Goal: Task Accomplishment & Management: Manage account settings

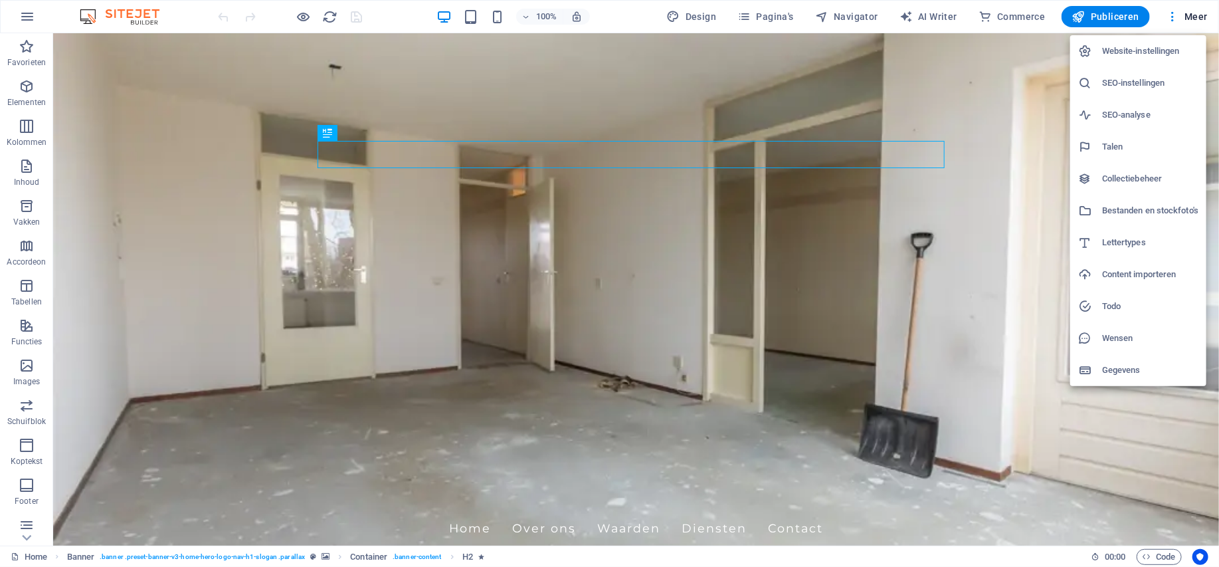
click at [1155, 54] on h6 "Website-instellingen" at bounding box center [1151, 51] width 96 height 16
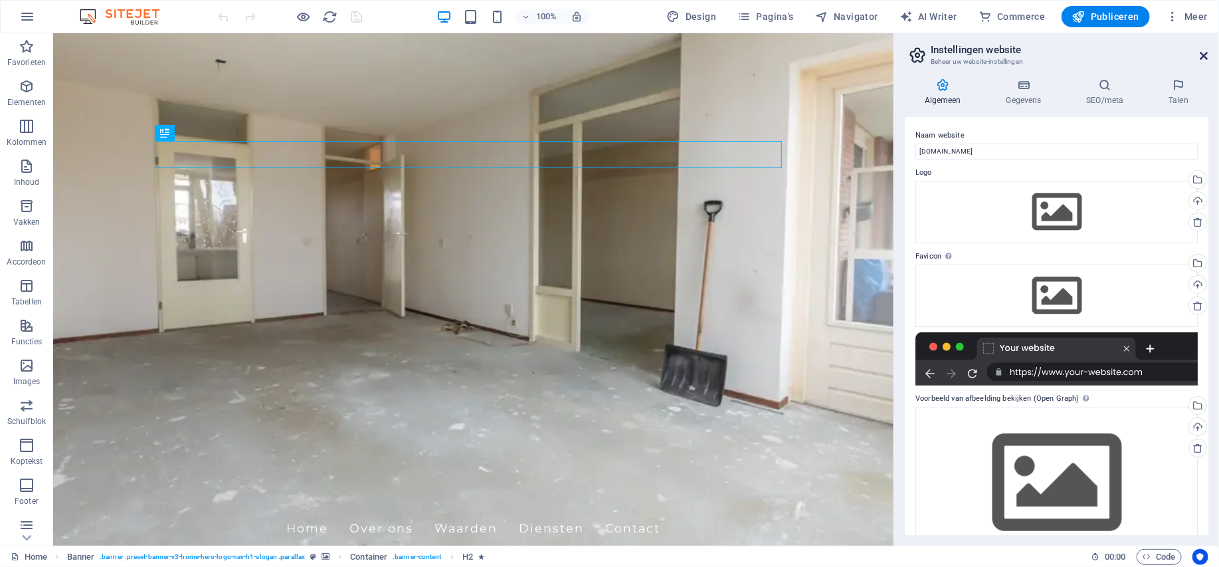
click at [1207, 54] on icon at bounding box center [1205, 56] width 8 height 11
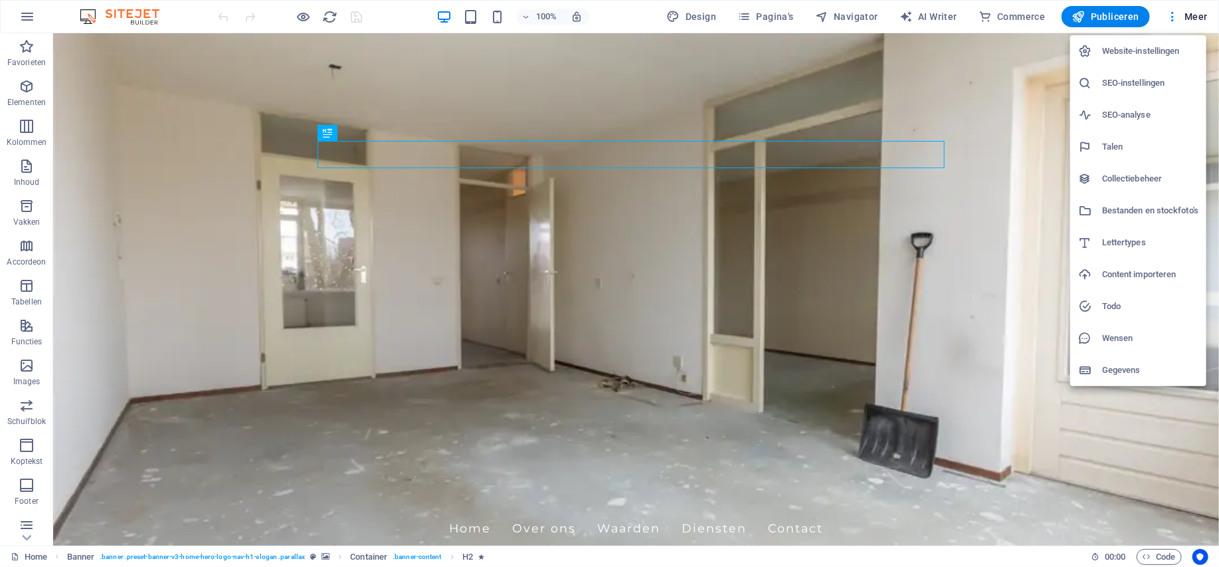
click at [1117, 333] on h6 "Wensen" at bounding box center [1151, 338] width 96 height 16
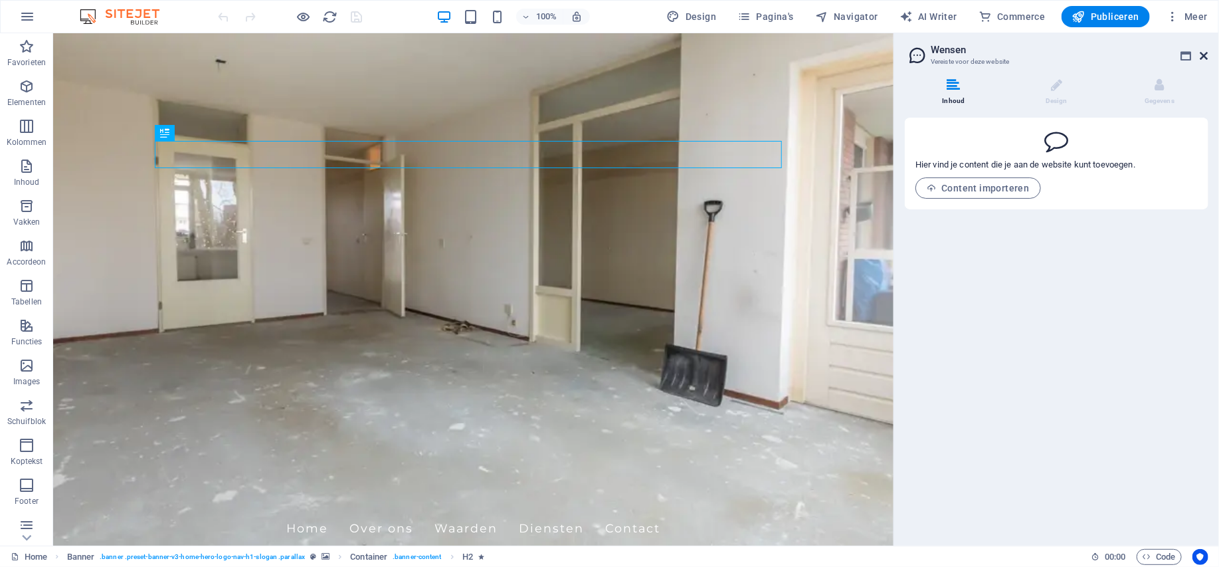
click at [1204, 53] on icon at bounding box center [1205, 56] width 8 height 11
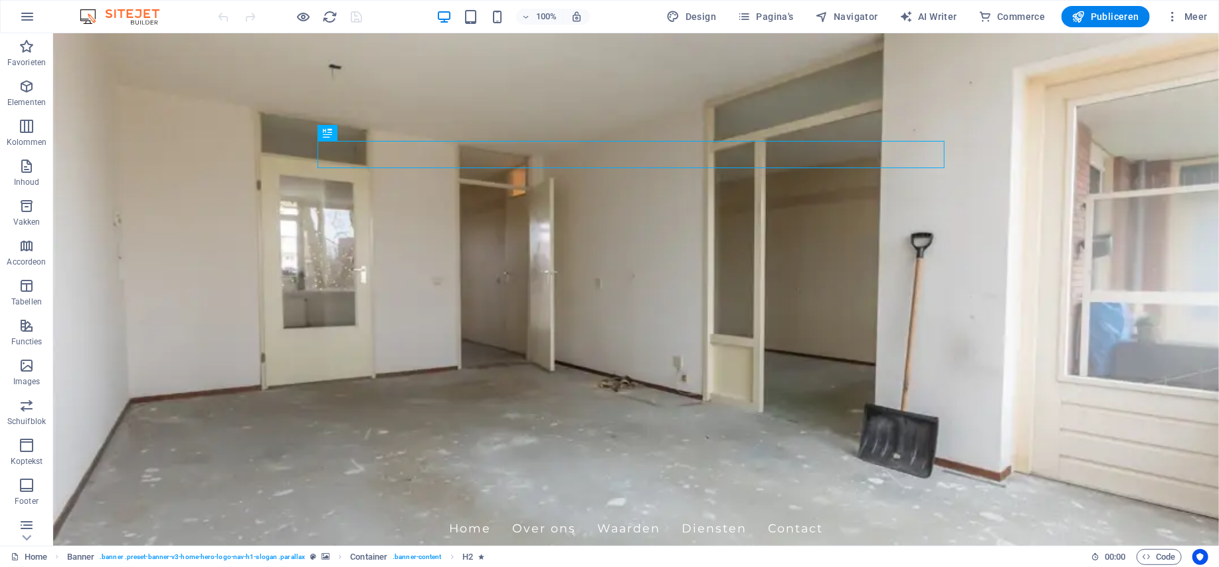
click at [142, 13] on img at bounding box center [126, 17] width 100 height 16
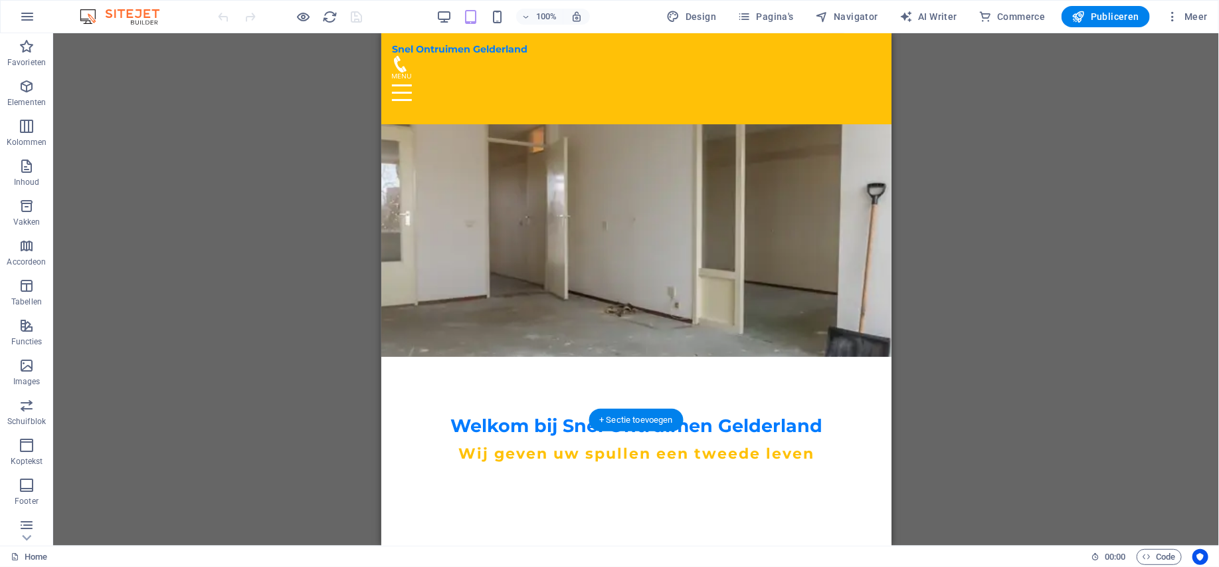
scroll to position [66, 0]
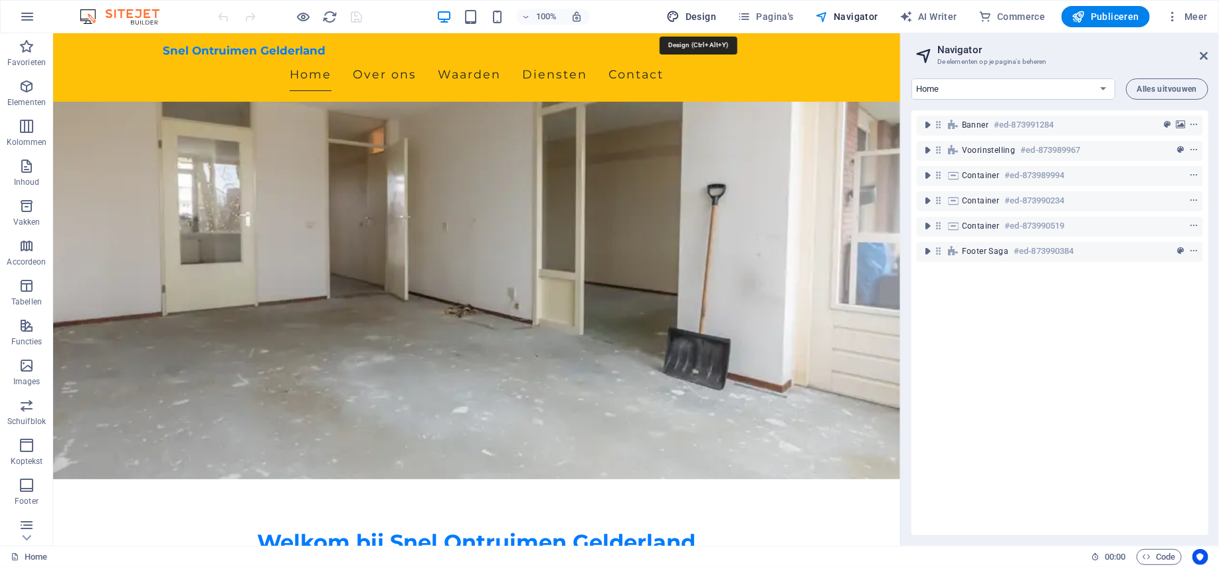
click at [697, 18] on span "Design" at bounding box center [692, 16] width 50 height 13
select select "px"
select select "200"
select select "px"
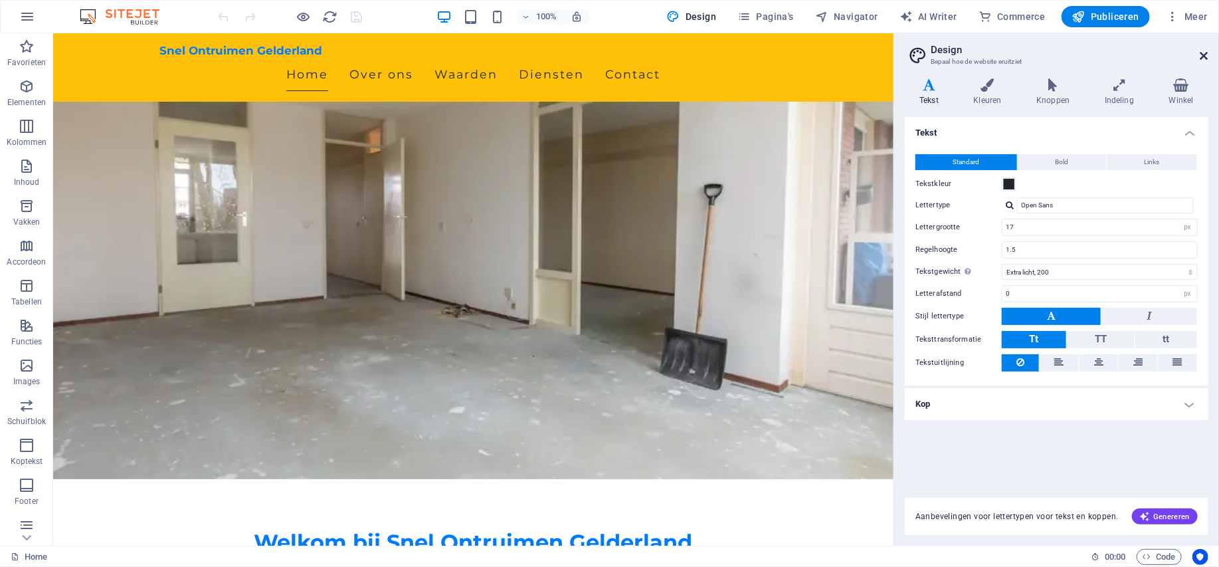
click at [1202, 53] on icon at bounding box center [1205, 56] width 8 height 11
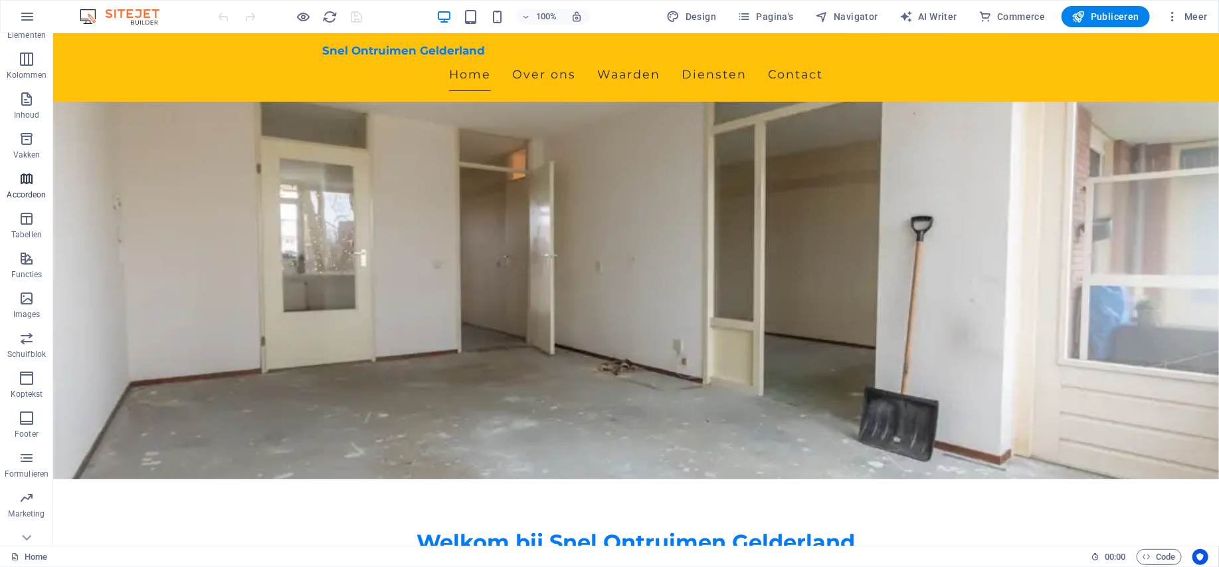
scroll to position [125, 0]
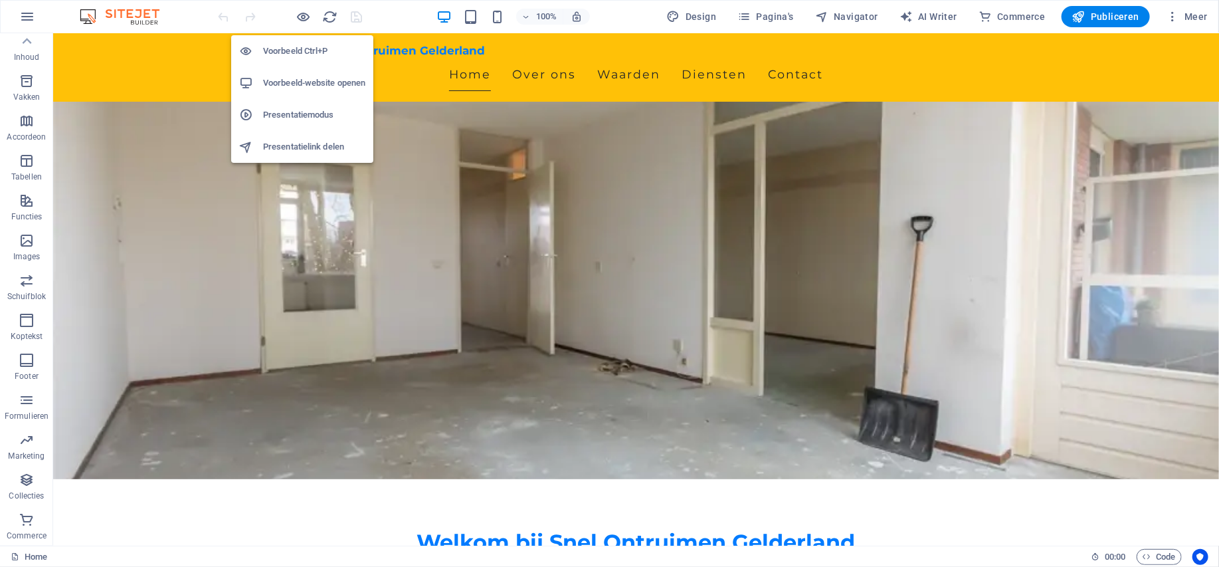
click at [296, 115] on h6 "Presentatiemodus" at bounding box center [314, 115] width 102 height 16
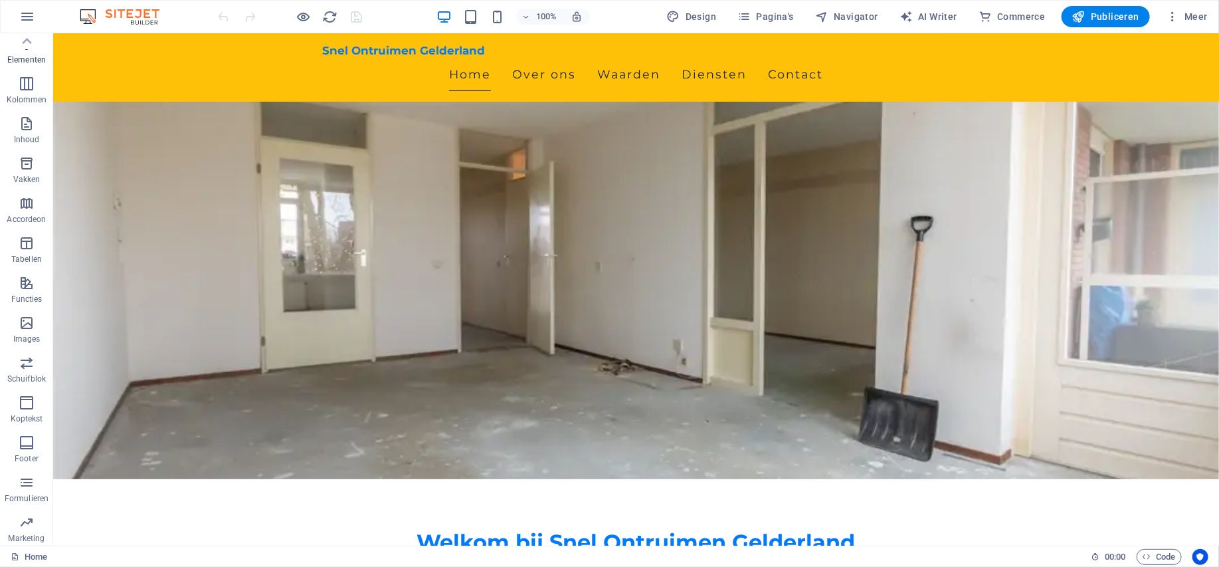
scroll to position [0, 0]
click at [27, 48] on icon "button" at bounding box center [27, 47] width 16 height 16
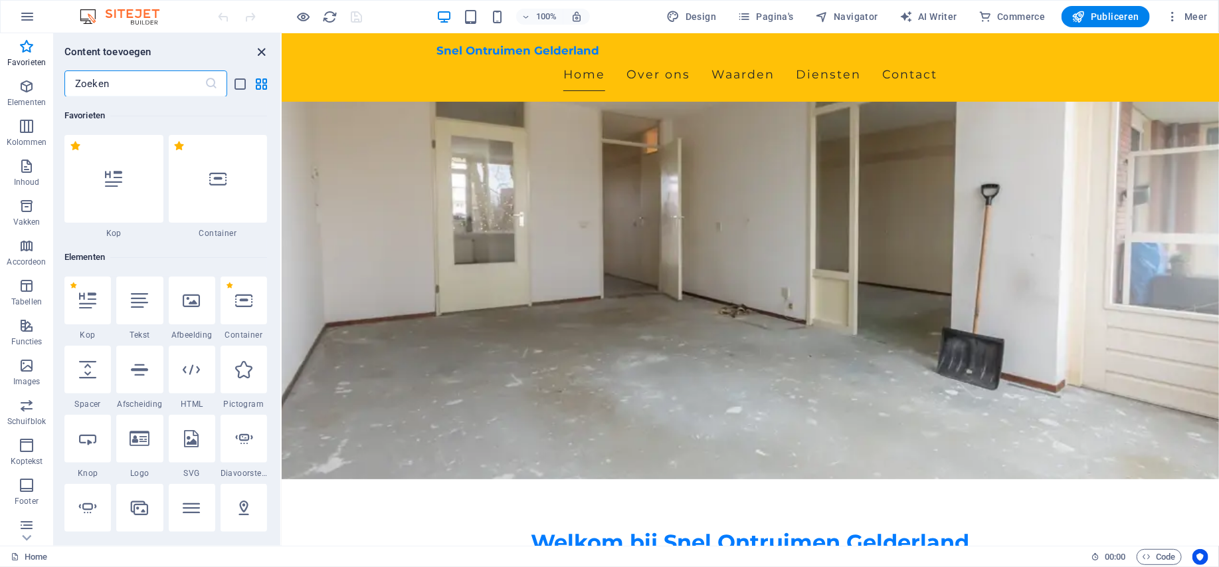
click at [264, 48] on icon "close panel" at bounding box center [262, 52] width 15 height 15
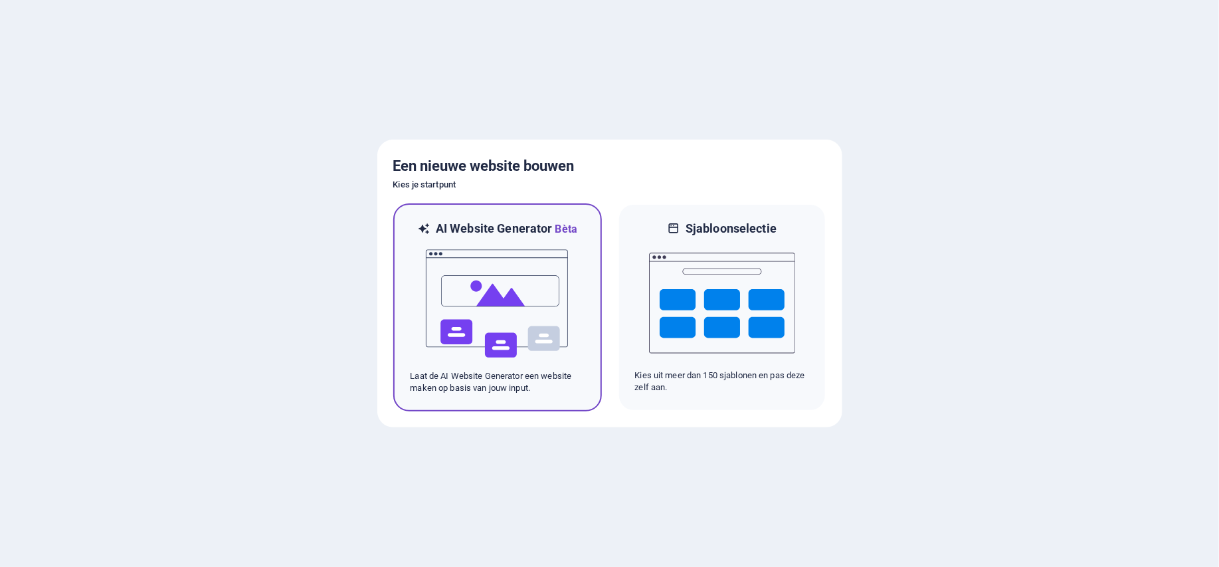
click at [488, 294] on img at bounding box center [498, 303] width 146 height 133
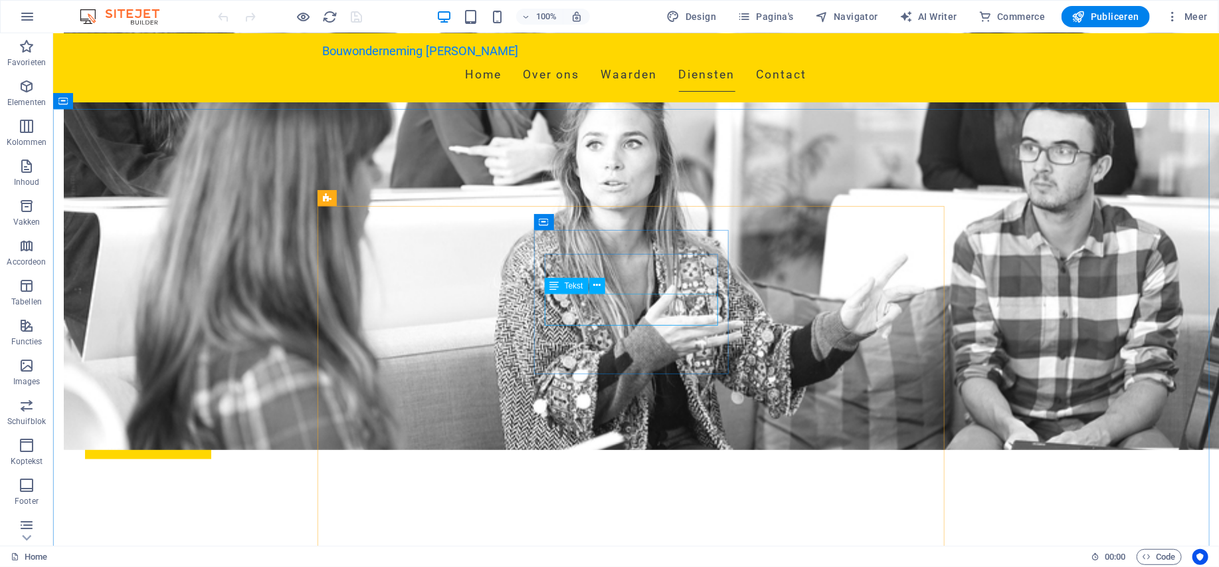
scroll to position [864, 0]
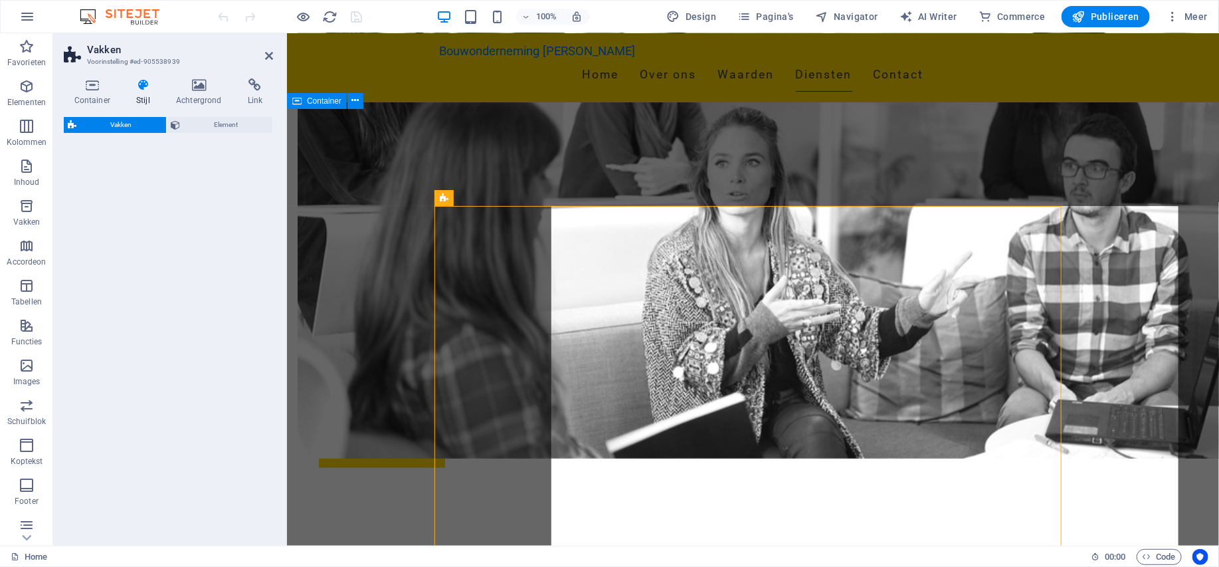
select select "rem"
select select "preset-boxes-v3-icons-left"
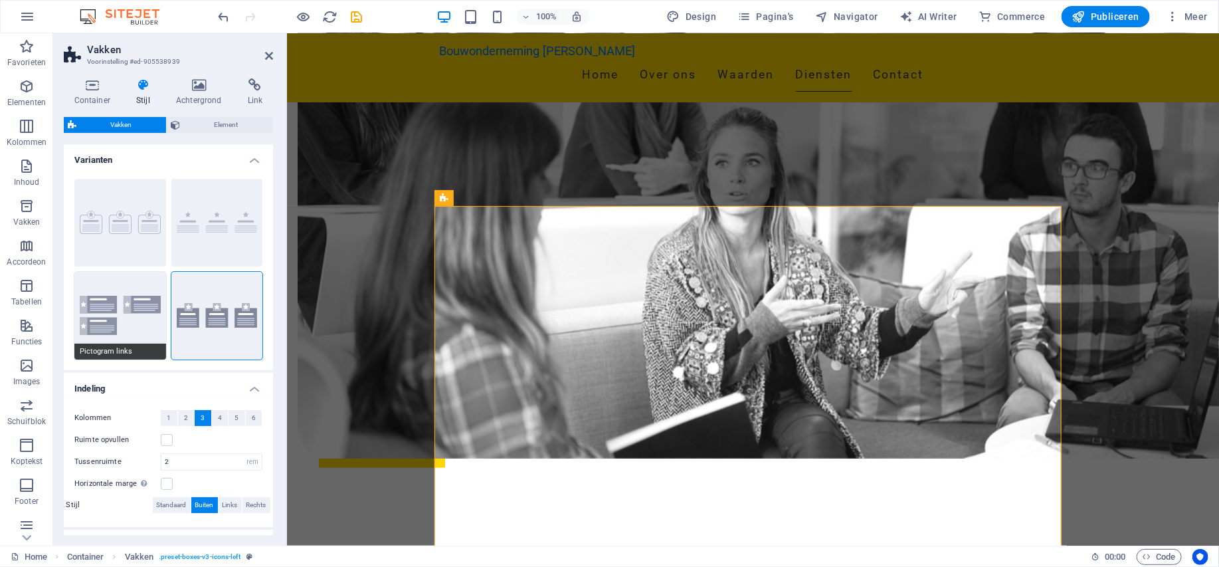
type input "1"
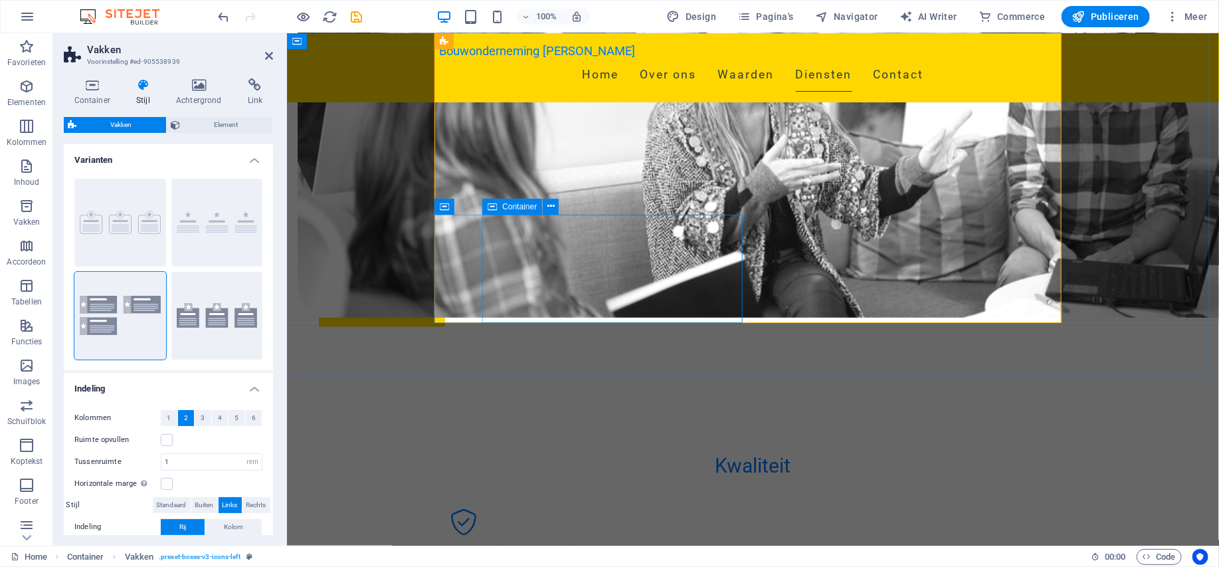
scroll to position [930, 0]
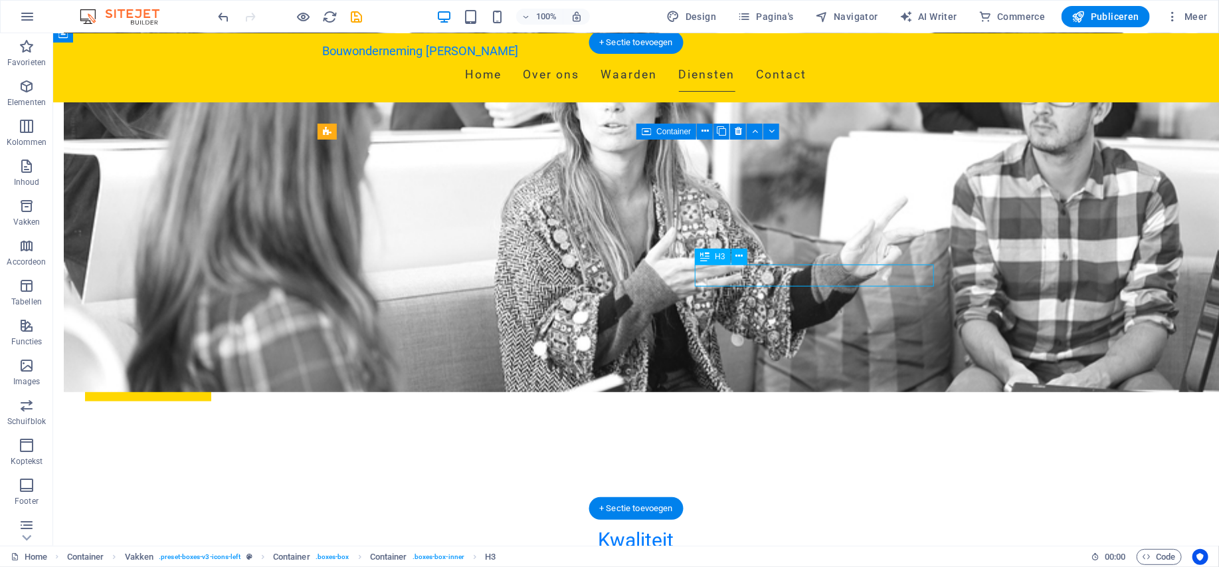
drag, startPoint x: 727, startPoint y: 936, endPoint x: 492, endPoint y: 936, distance: 234.6
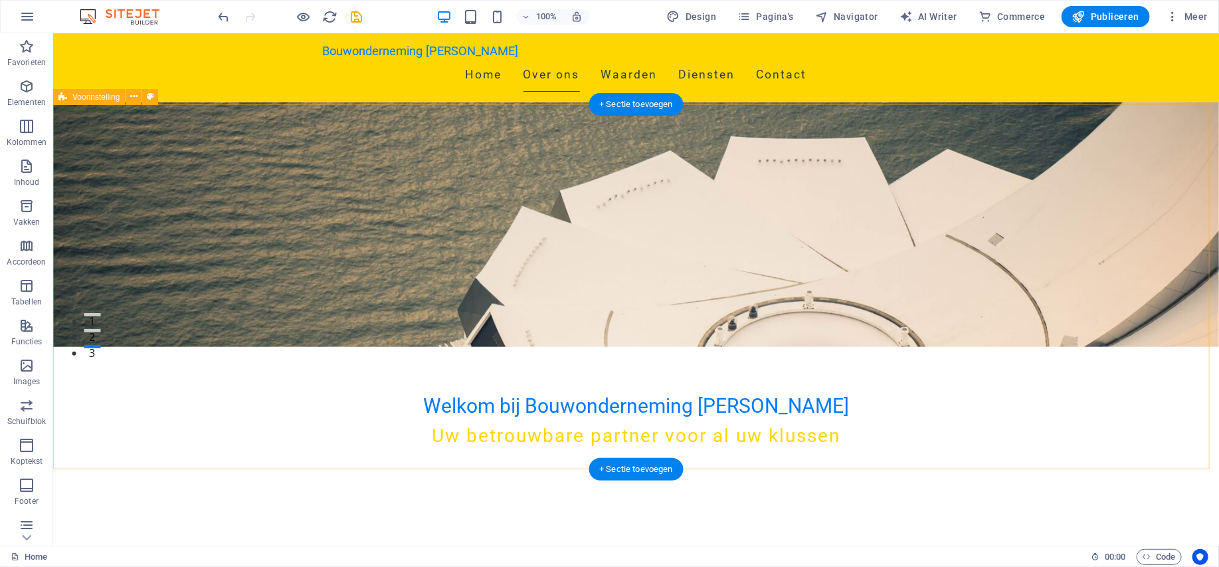
scroll to position [199, 0]
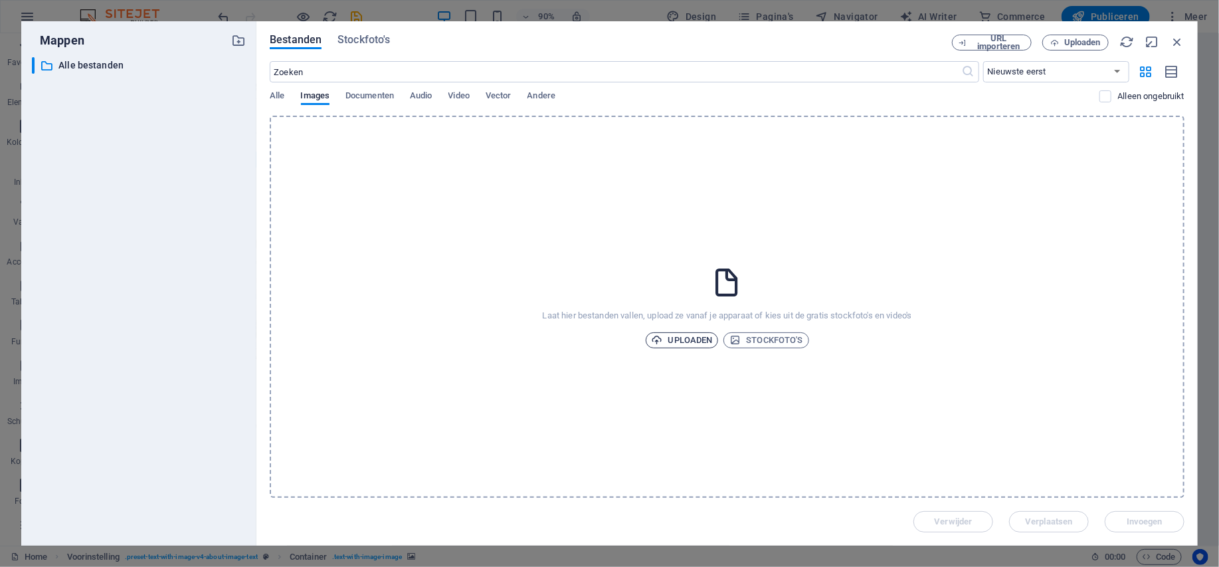
click at [681, 332] on span "Uploaden" at bounding box center [688, 324] width 50 height 16
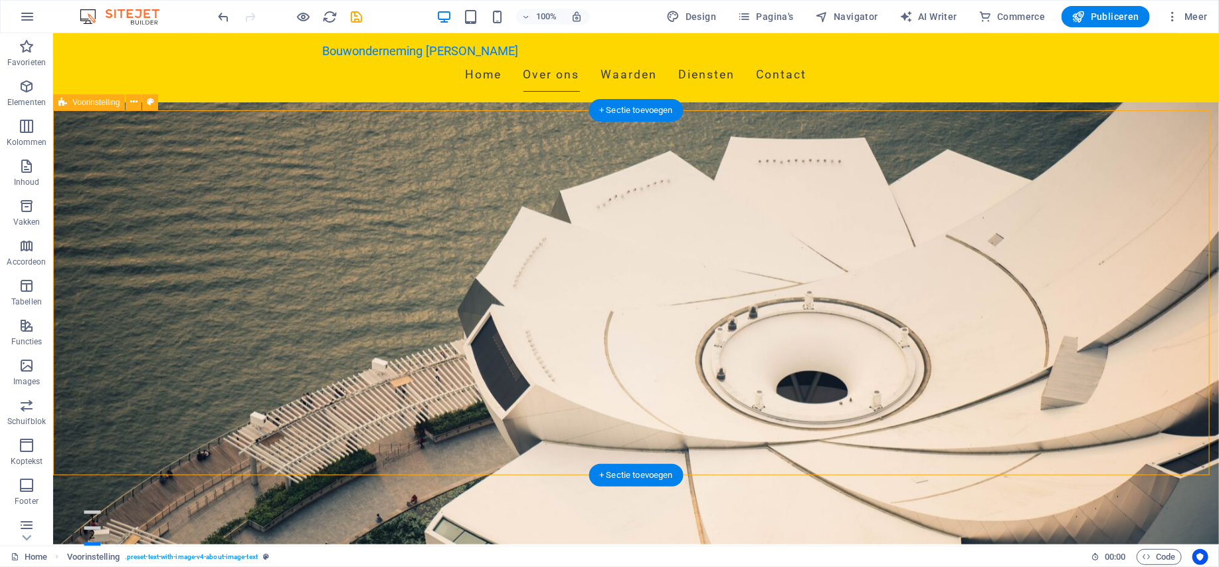
scroll to position [0, 0]
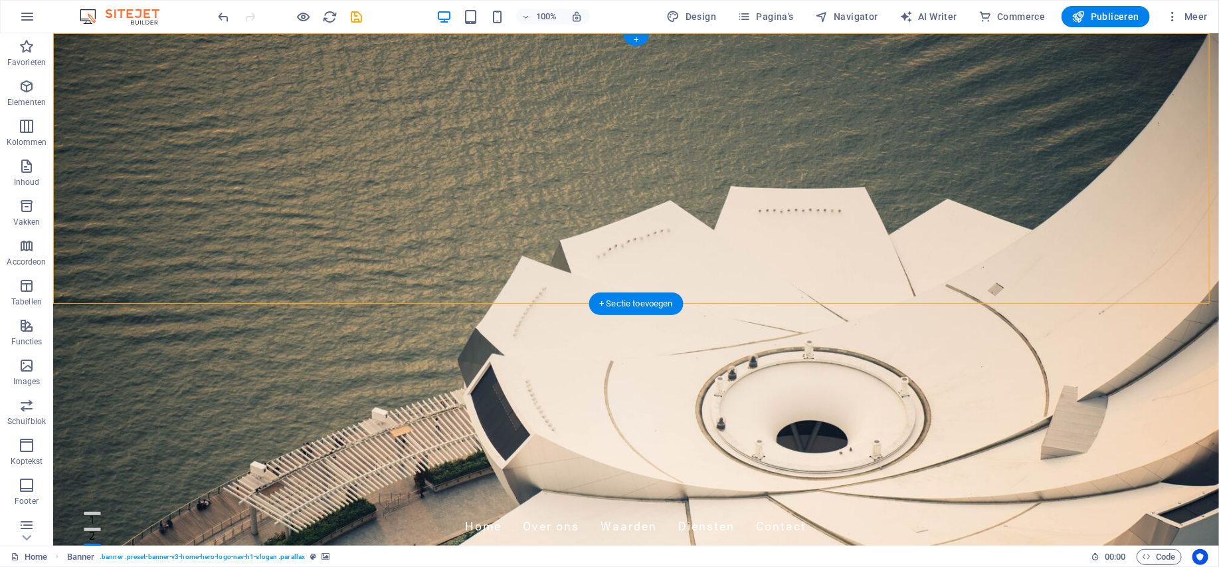
select select "vh"
select select "header"
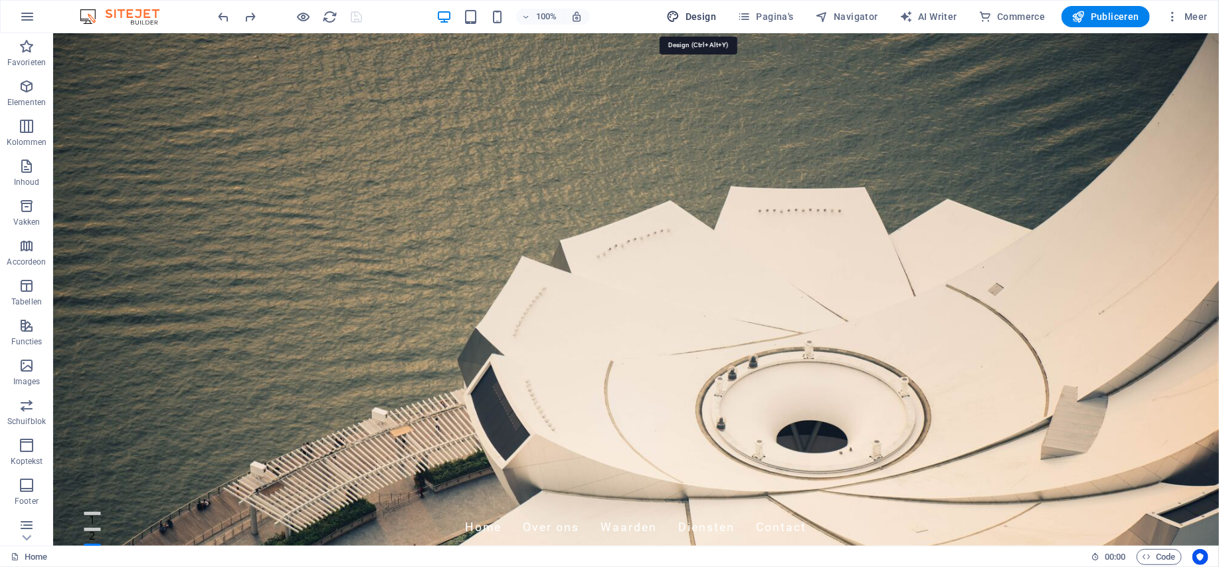
select select "px"
select select "200"
select select "px"
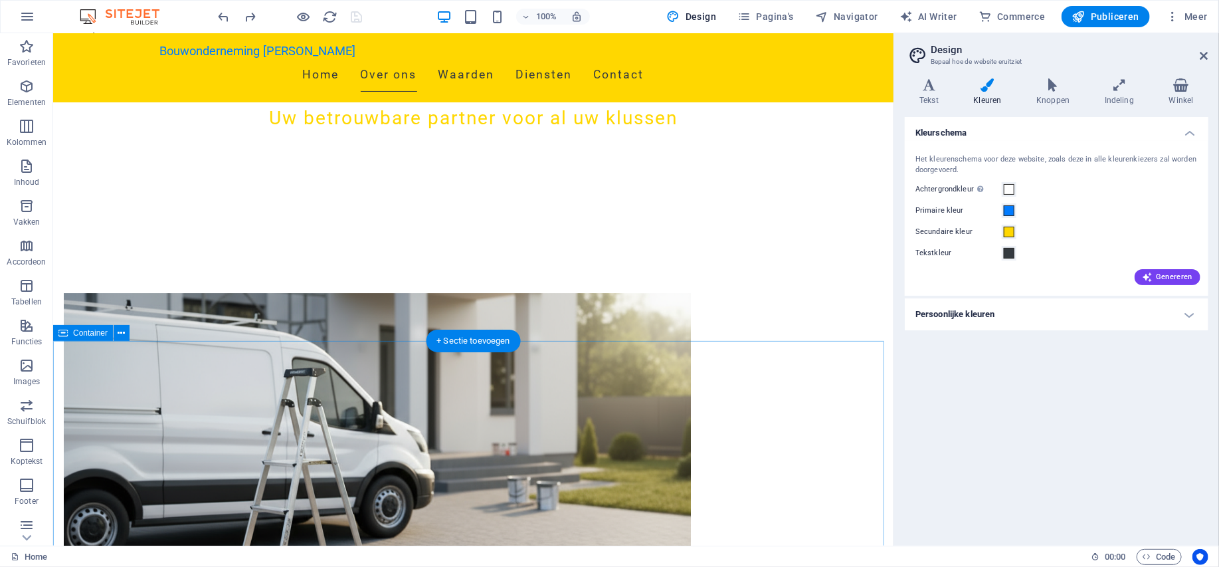
scroll to position [532, 0]
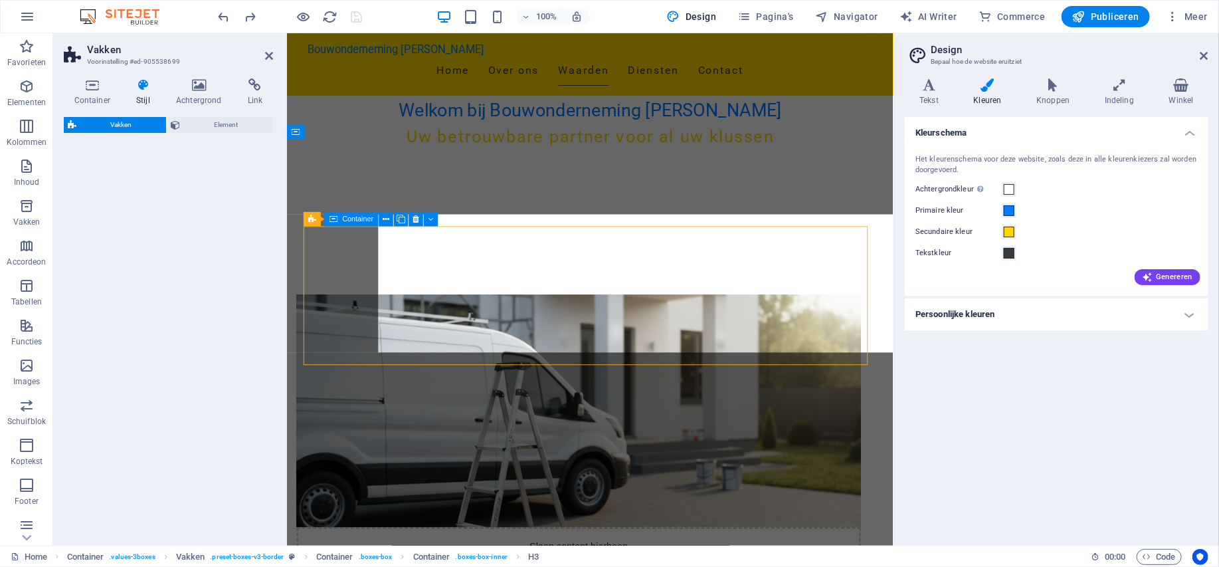
select select "rem"
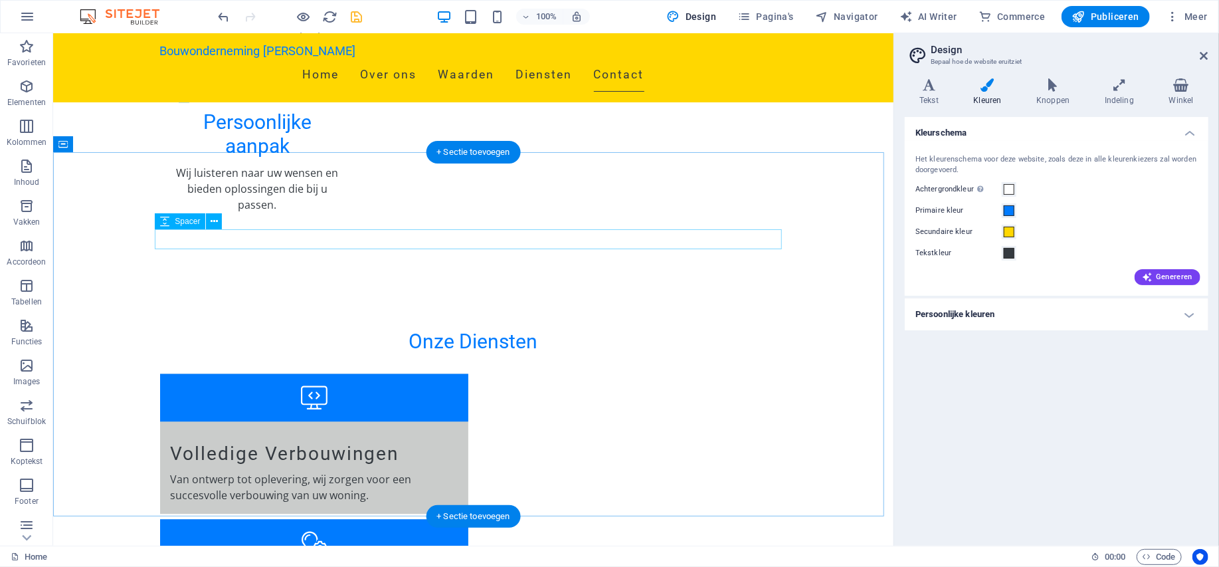
scroll to position [1728, 0]
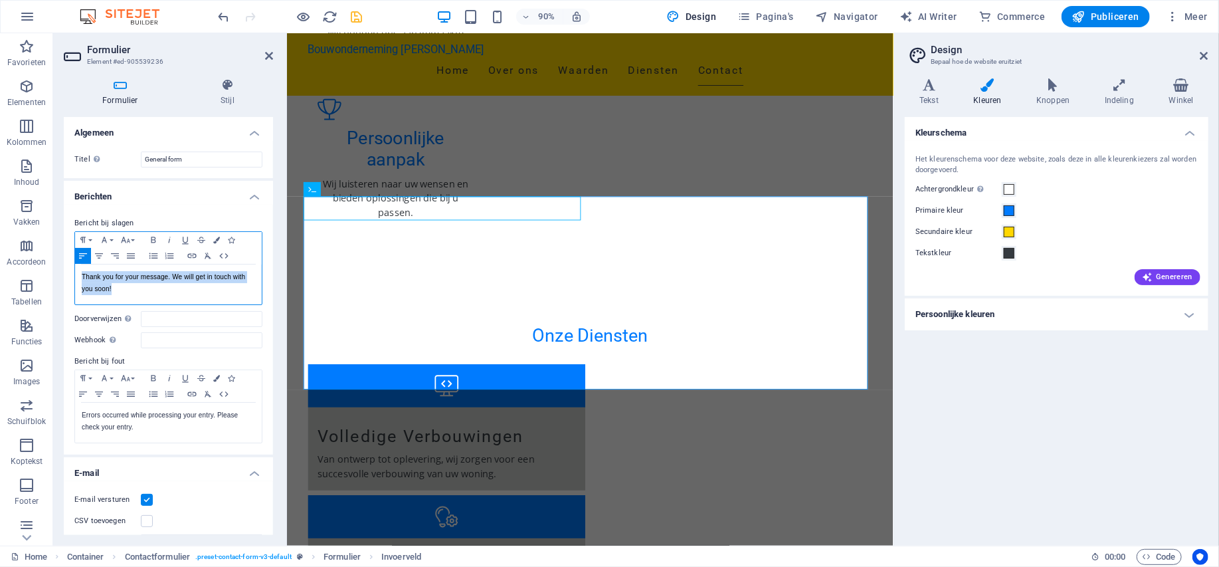
drag, startPoint x: 134, startPoint y: 289, endPoint x: 69, endPoint y: 280, distance: 65.8
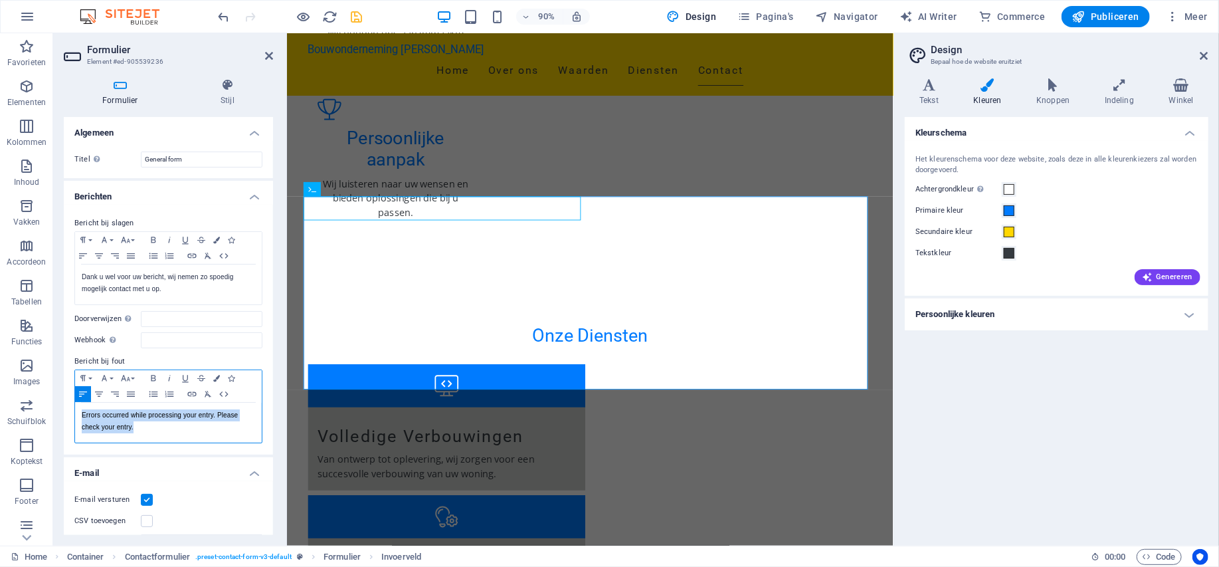
drag, startPoint x: 146, startPoint y: 429, endPoint x: 54, endPoint y: 417, distance: 93.1
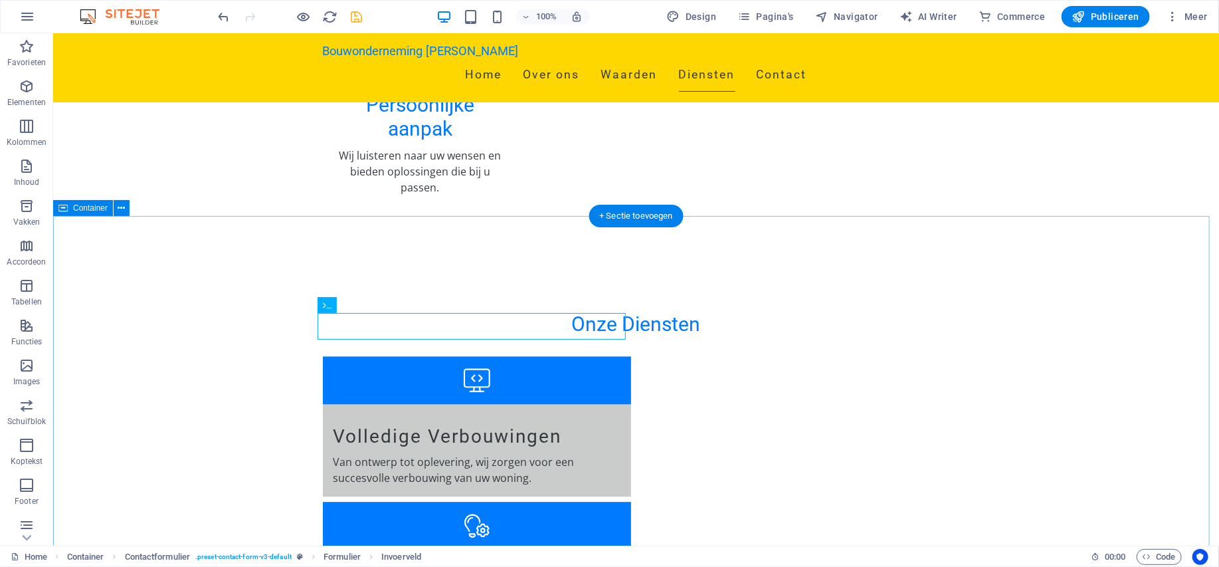
scroll to position [1728, 0]
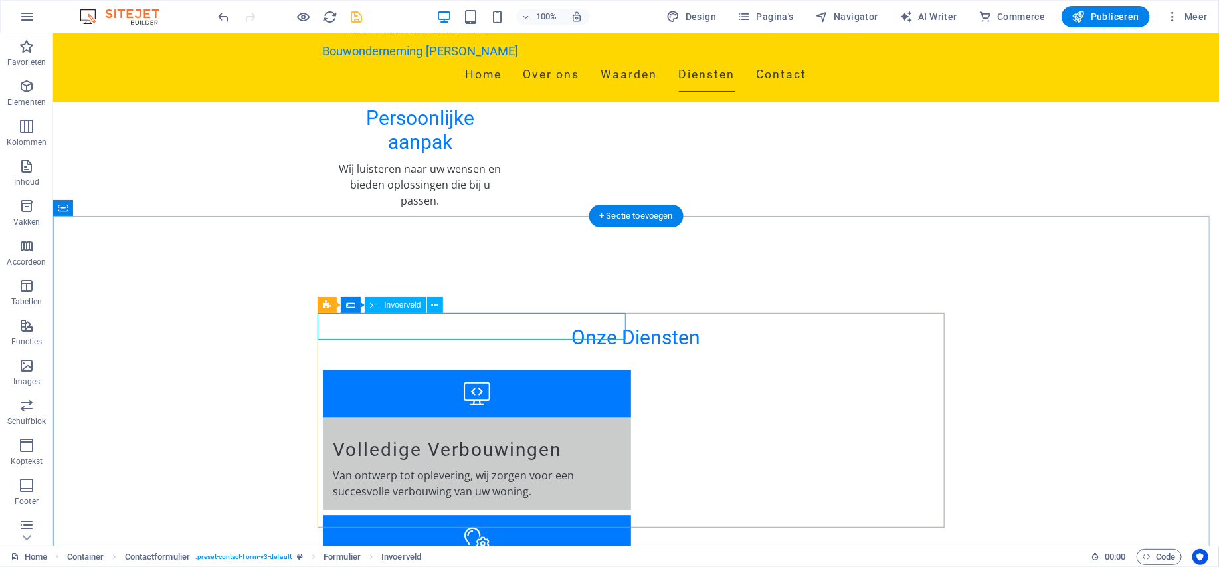
drag, startPoint x: 437, startPoint y: 987, endPoint x: 179, endPoint y: 980, distance: 258.0
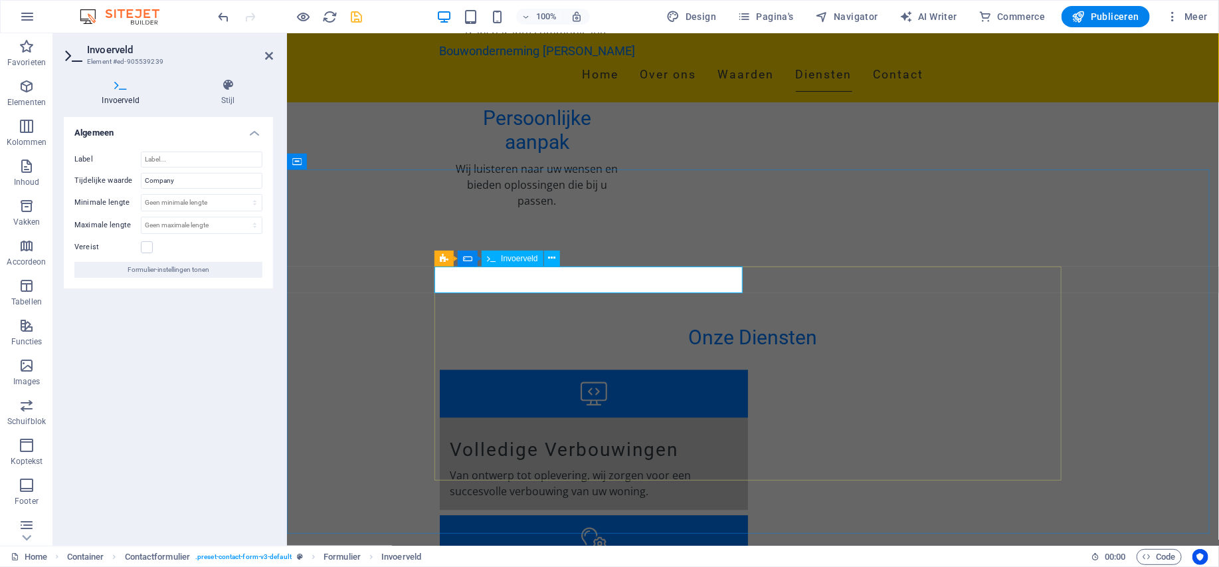
drag, startPoint x: 185, startPoint y: 178, endPoint x: 139, endPoint y: 177, distance: 45.9
type input "Bedrijf"
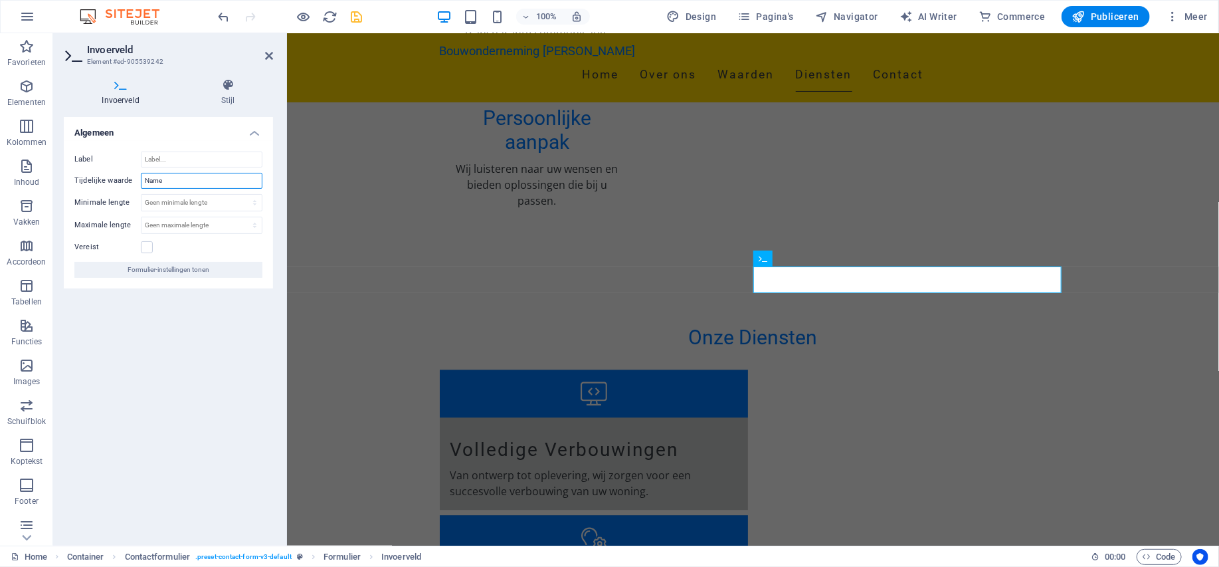
drag, startPoint x: 173, startPoint y: 177, endPoint x: 131, endPoint y: 177, distance: 42.5
type input "Naam"
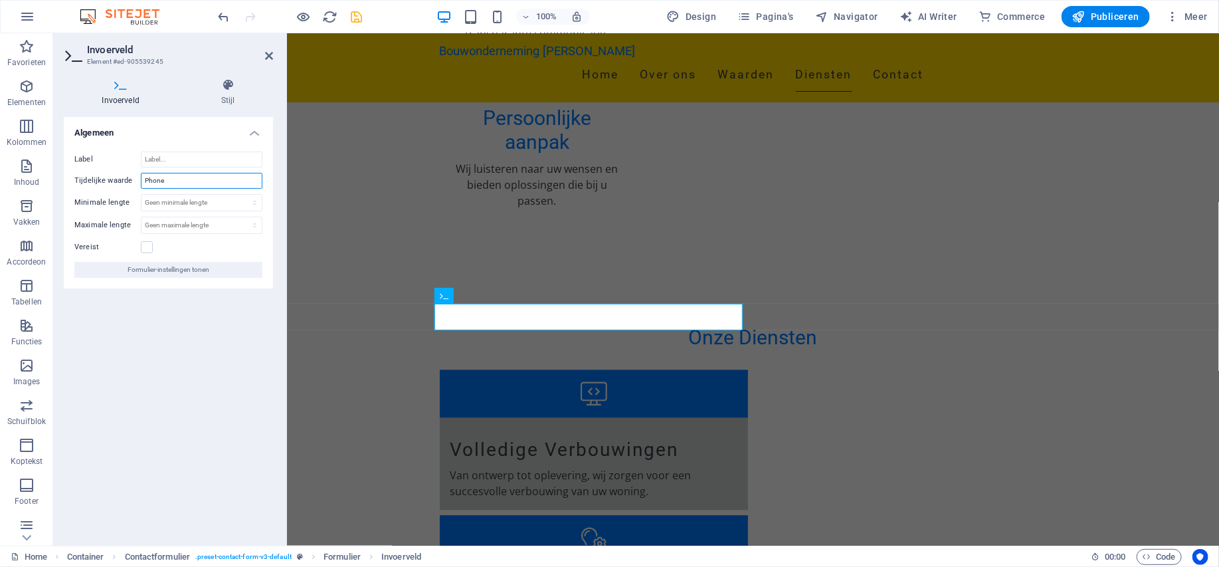
drag, startPoint x: 187, startPoint y: 176, endPoint x: 147, endPoint y: 176, distance: 40.5
drag, startPoint x: 167, startPoint y: 177, endPoint x: 143, endPoint y: 178, distance: 24.6
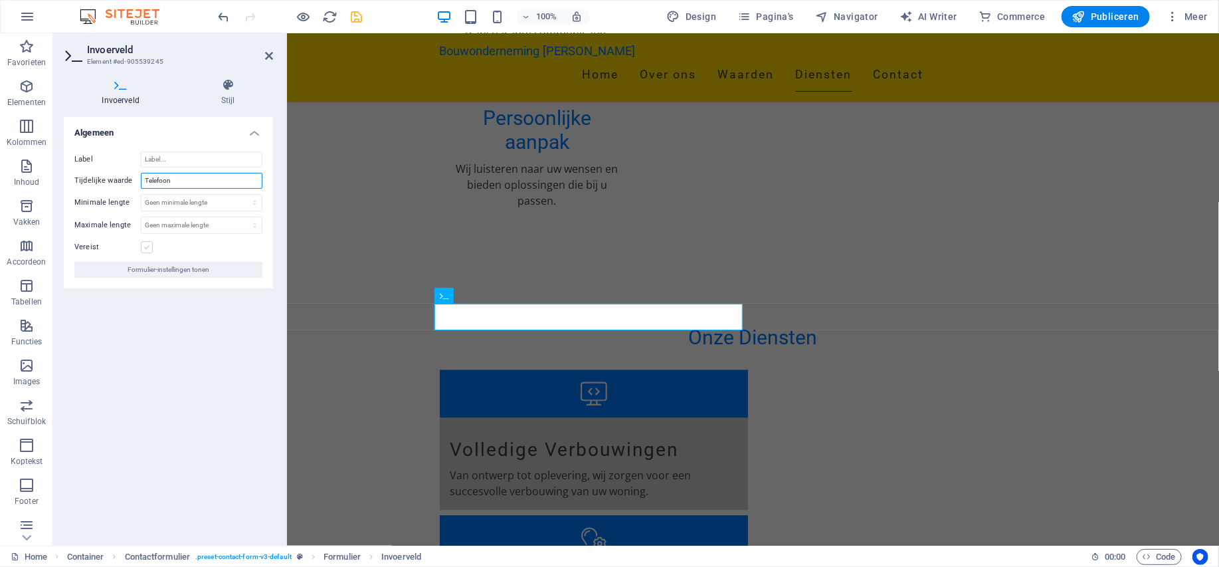
type input "Telefoon"
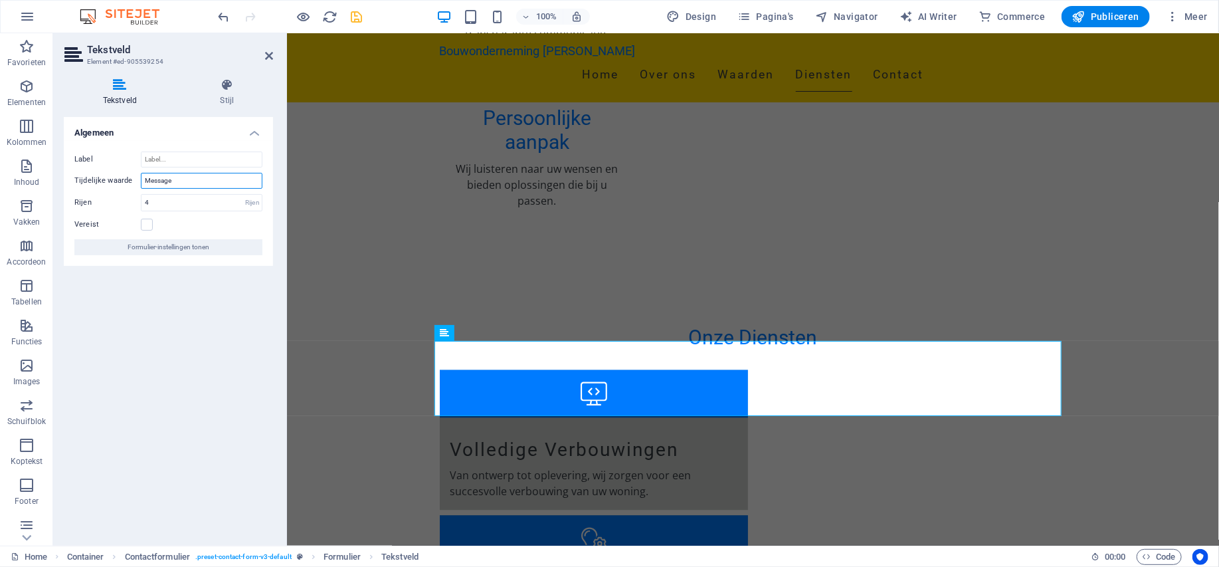
drag, startPoint x: 171, startPoint y: 177, endPoint x: 140, endPoint y: 177, distance: 31.2
type input "Iw bericht"
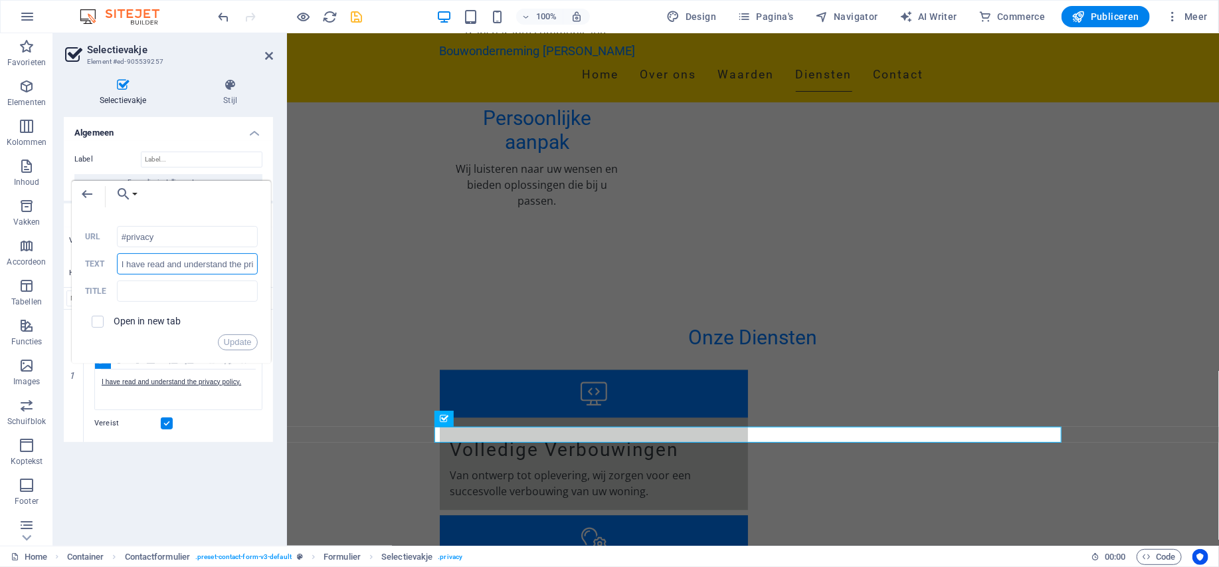
scroll to position [0, 44]
drag, startPoint x: 205, startPoint y: 4179, endPoint x: 92, endPoint y: 4142, distance: 119.8
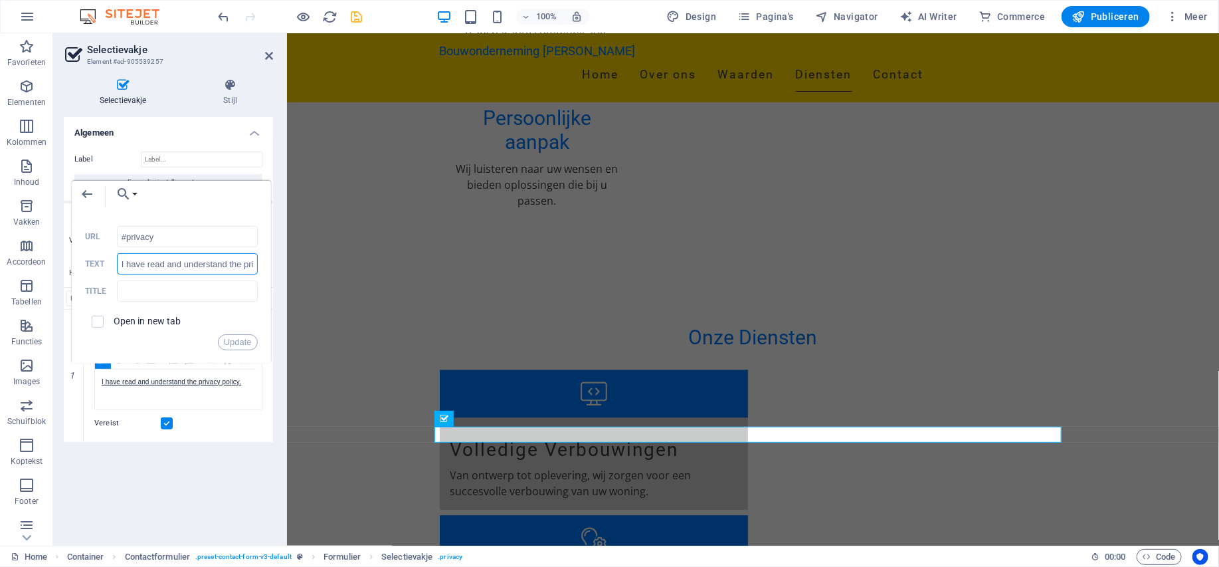
paste input "k heb het privacybeleid gelezen en begrepen"
type input "Ik heb het privacybeleid gelezen en begrepen."
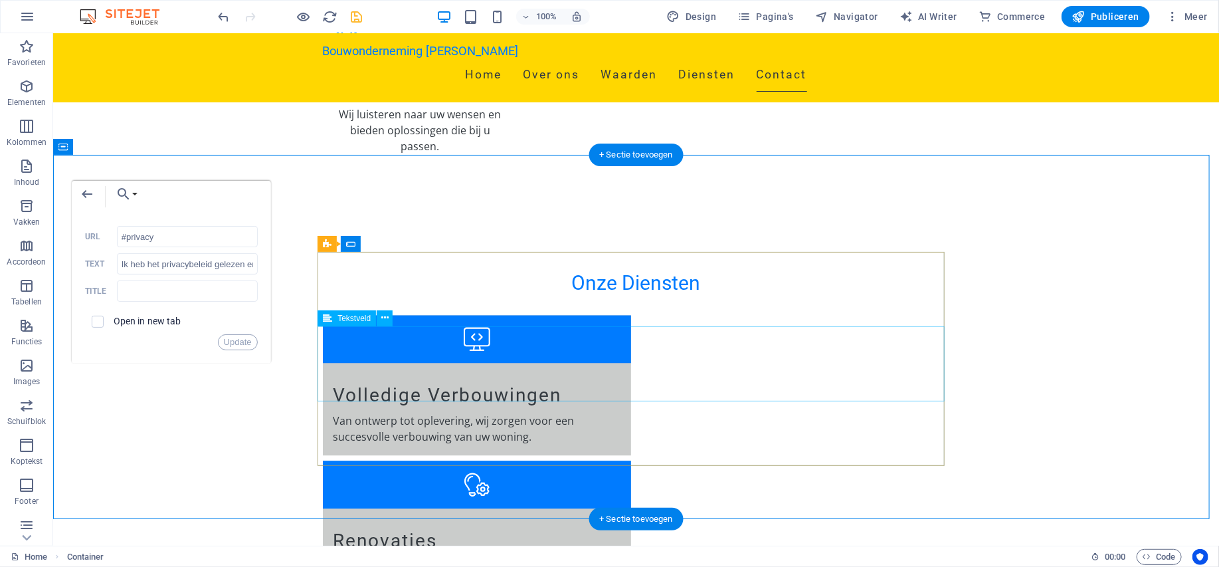
scroll to position [1794, 0]
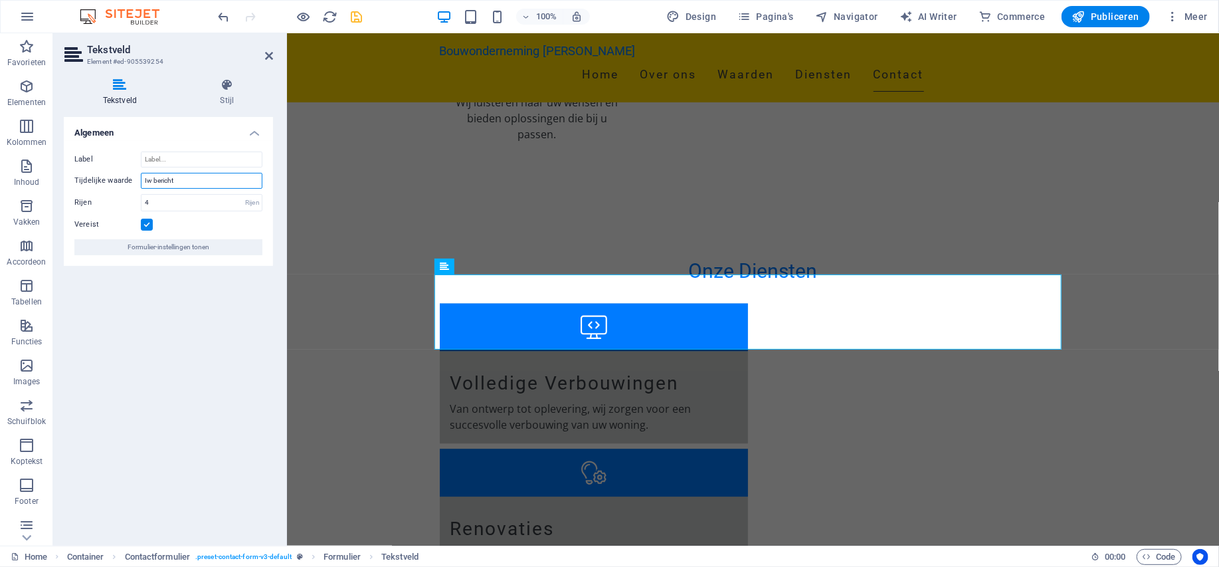
type input "Uw bericht"
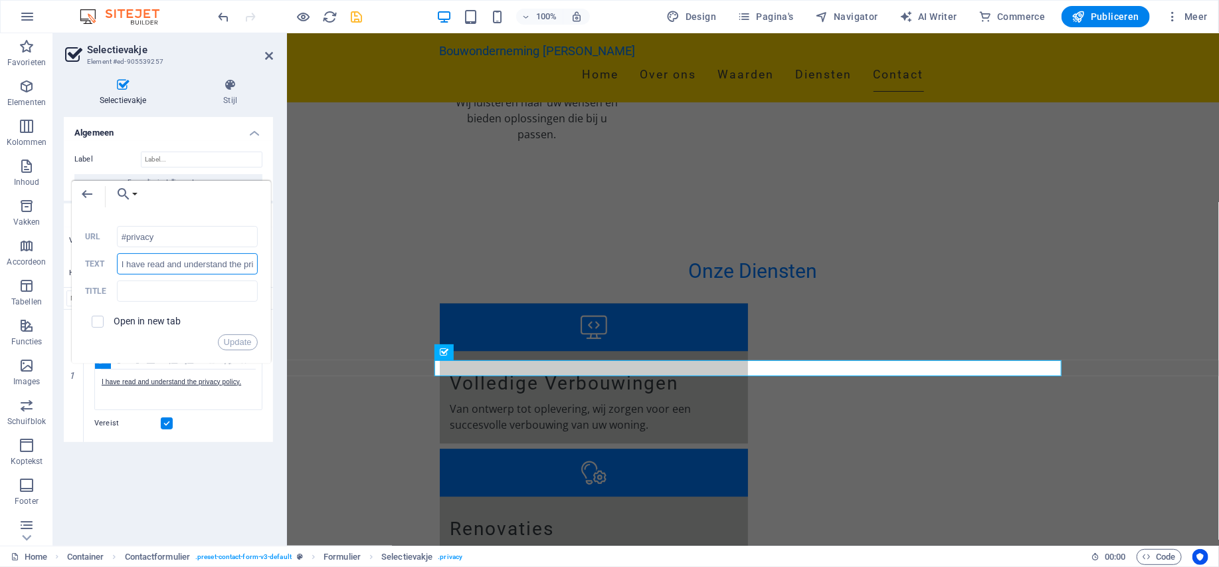
paste input "k heb het privacybeleid gelezen en begrepen"
type input "Ik heb het privacybeleid gelezen en begrepen."
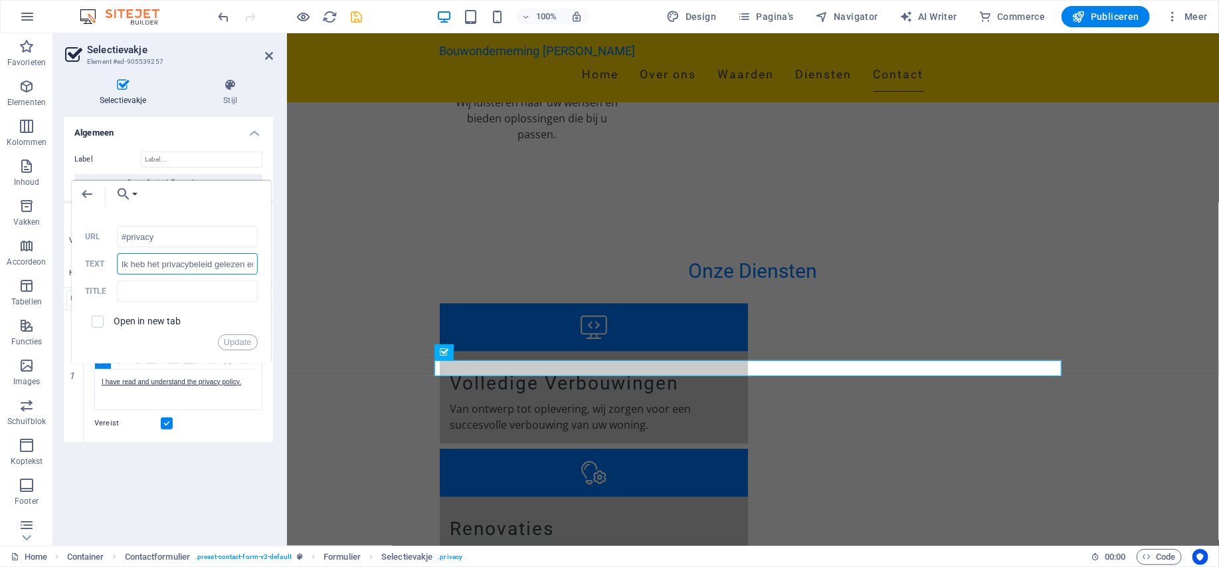
scroll to position [0, 44]
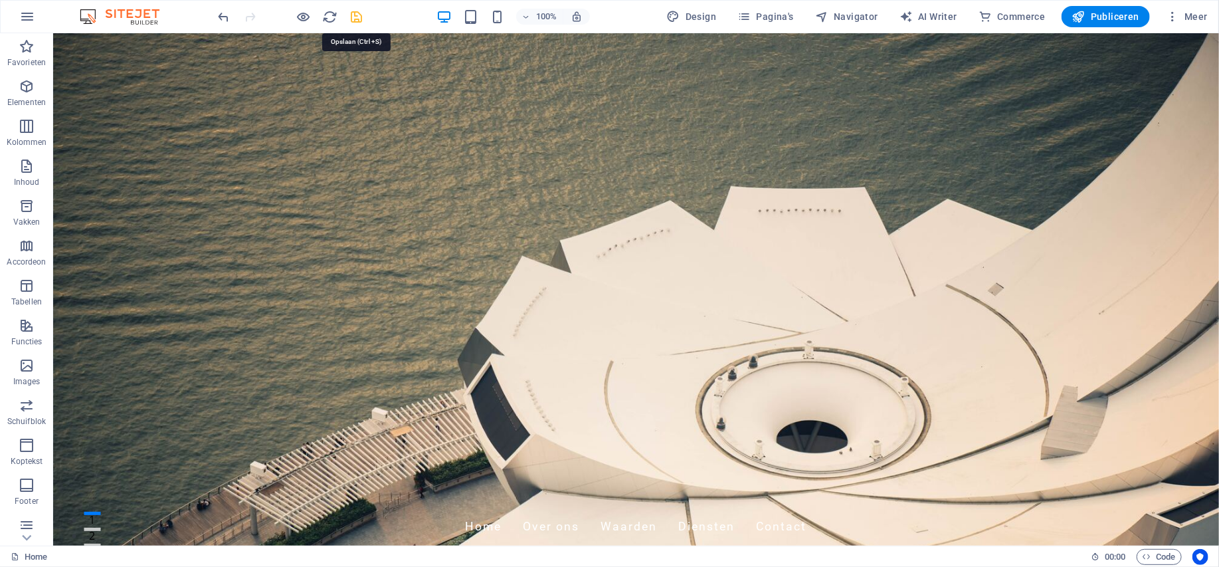
click at [0, 0] on span "Navigator" at bounding box center [0, 0] width 0 height 0
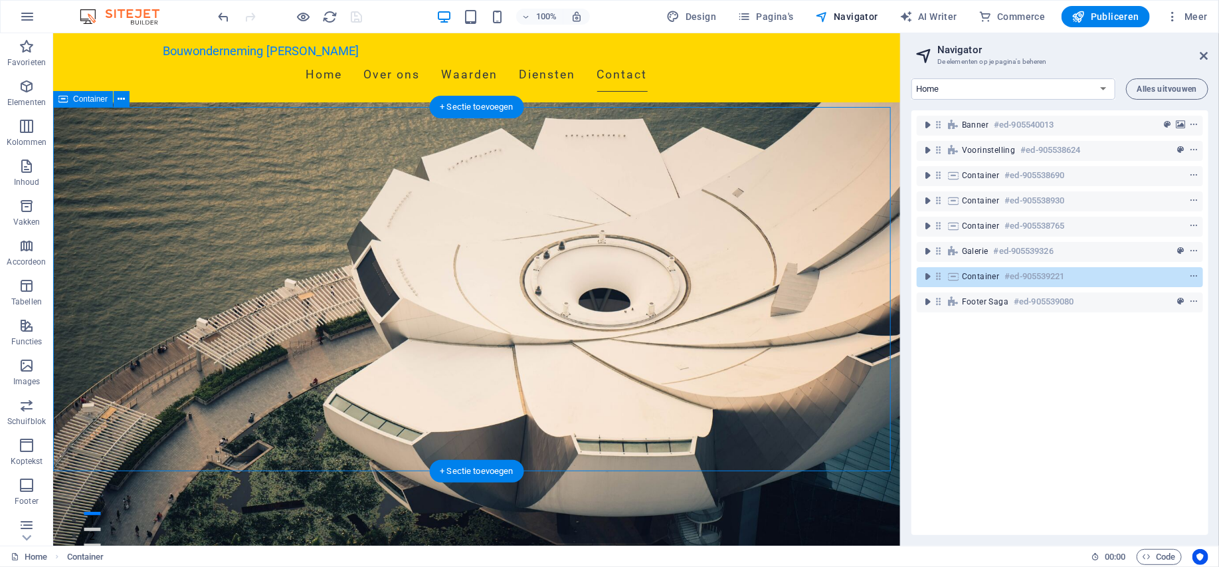
scroll to position [1773, 0]
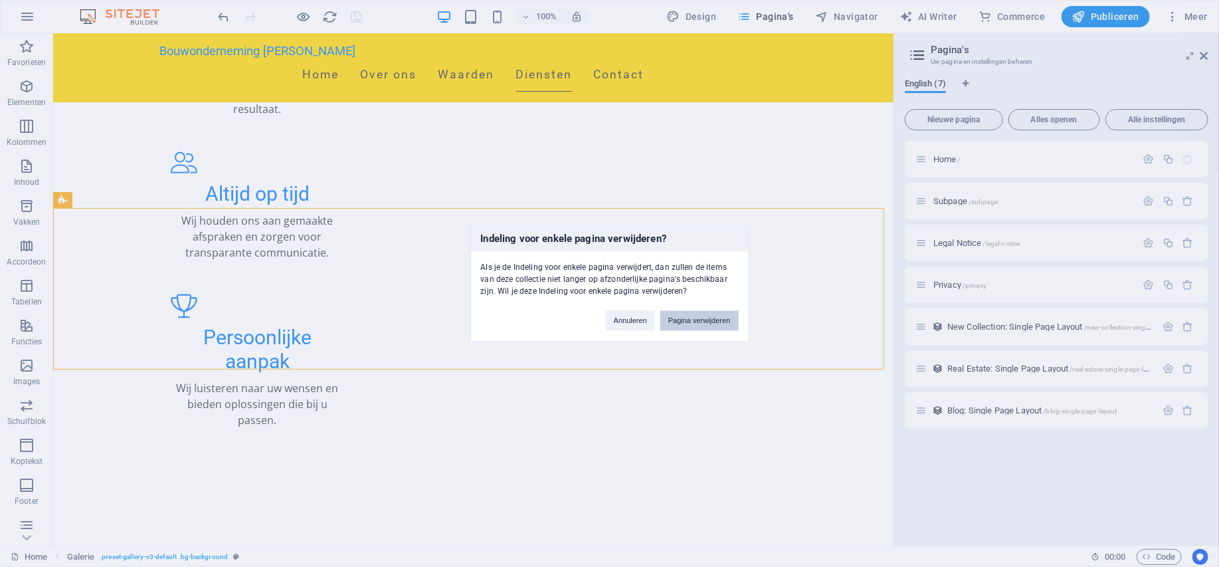
drag, startPoint x: 712, startPoint y: 316, endPoint x: 693, endPoint y: 286, distance: 35.6
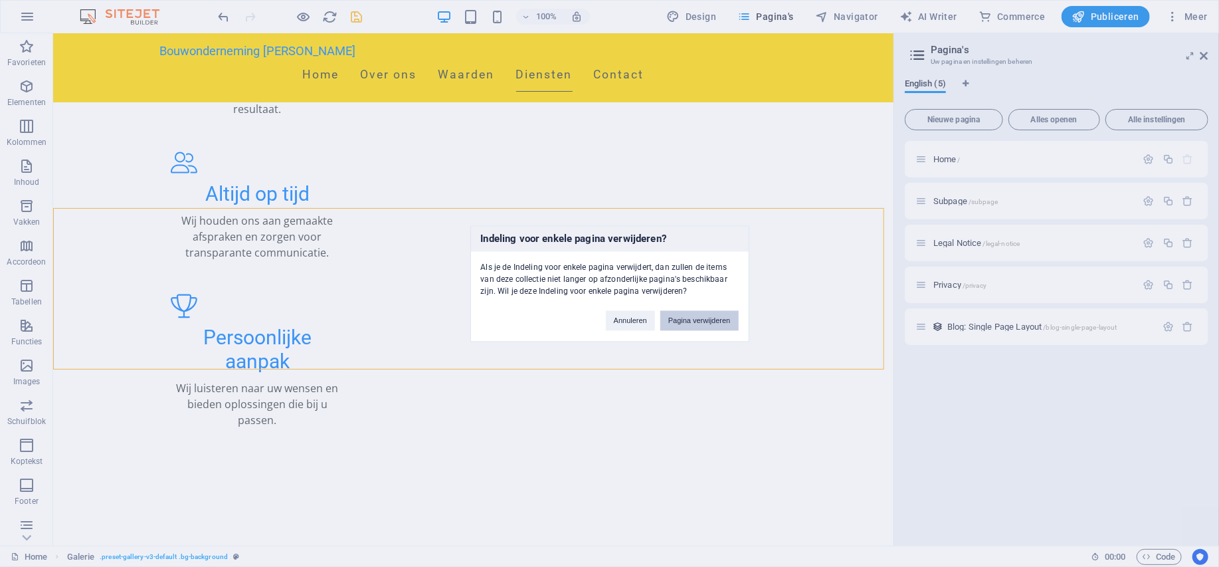
drag, startPoint x: 701, startPoint y: 318, endPoint x: 686, endPoint y: 292, distance: 30.1
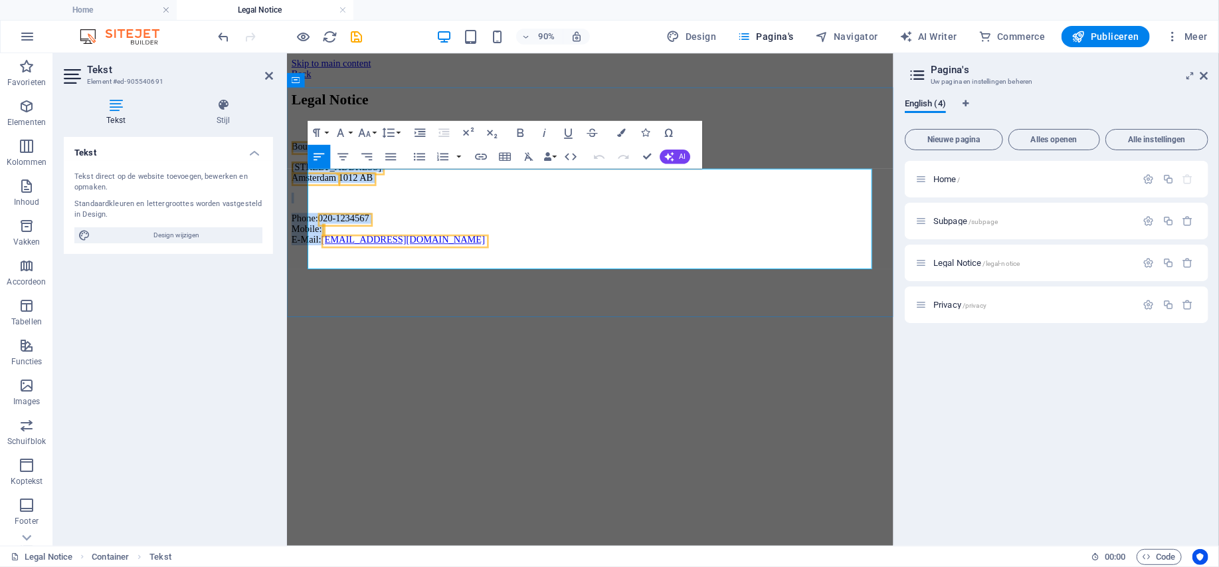
drag, startPoint x: 337, startPoint y: 6729, endPoint x: 185, endPoint y: 6694, distance: 156.2
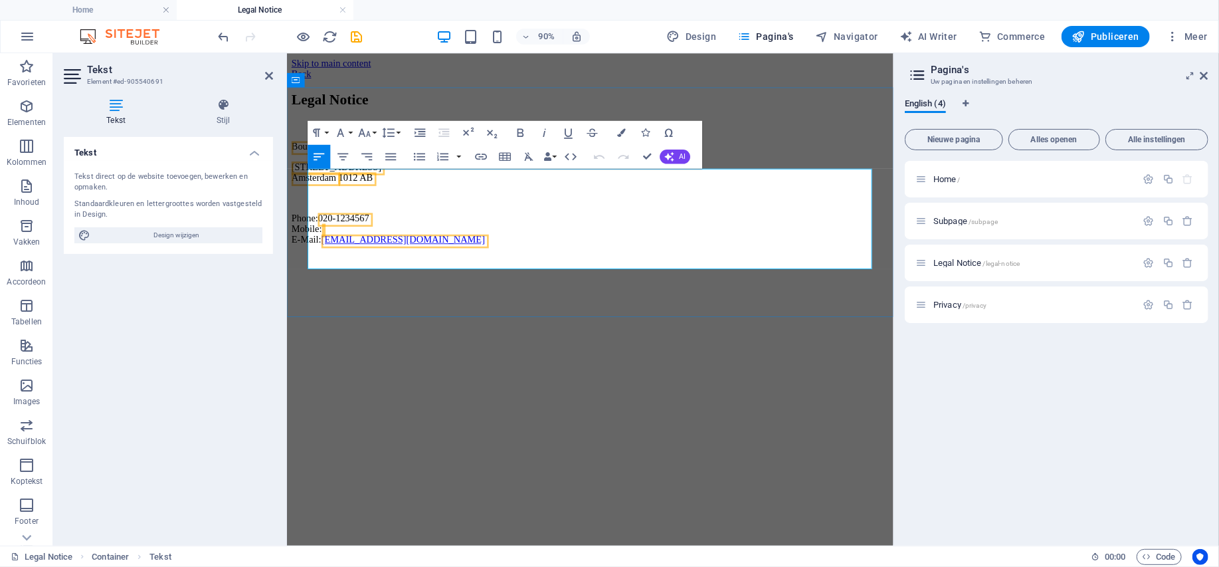
drag, startPoint x: 322, startPoint y: 6731, endPoint x: 95, endPoint y: 6655, distance: 239.8
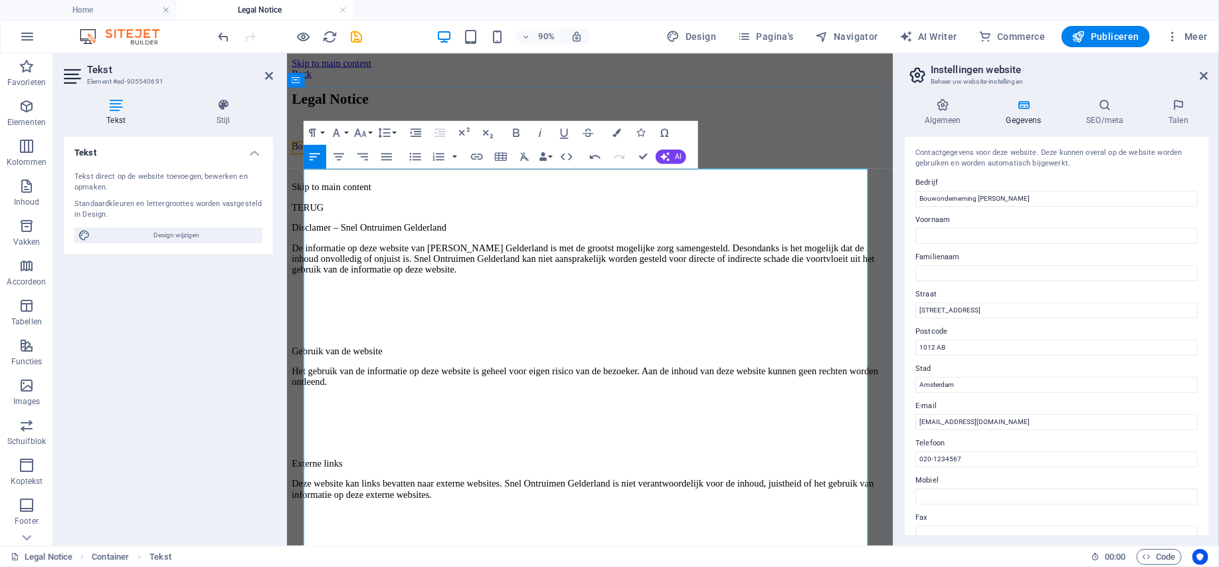
scroll to position [16528, 0]
drag, startPoint x: 142, startPoint y: 6795, endPoint x: 80, endPoint y: 6779, distance: 64.0
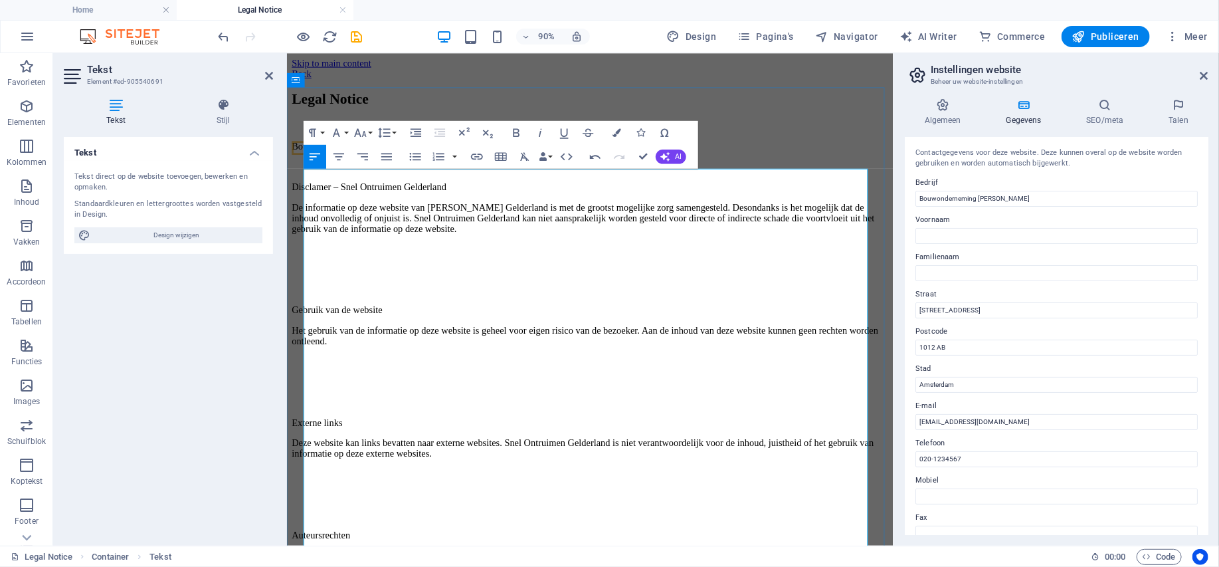
copy span "Bouwonderneming [PERSON_NAME]"
drag, startPoint x: 288, startPoint y: 6771, endPoint x: 150, endPoint y: 6771, distance: 138.2
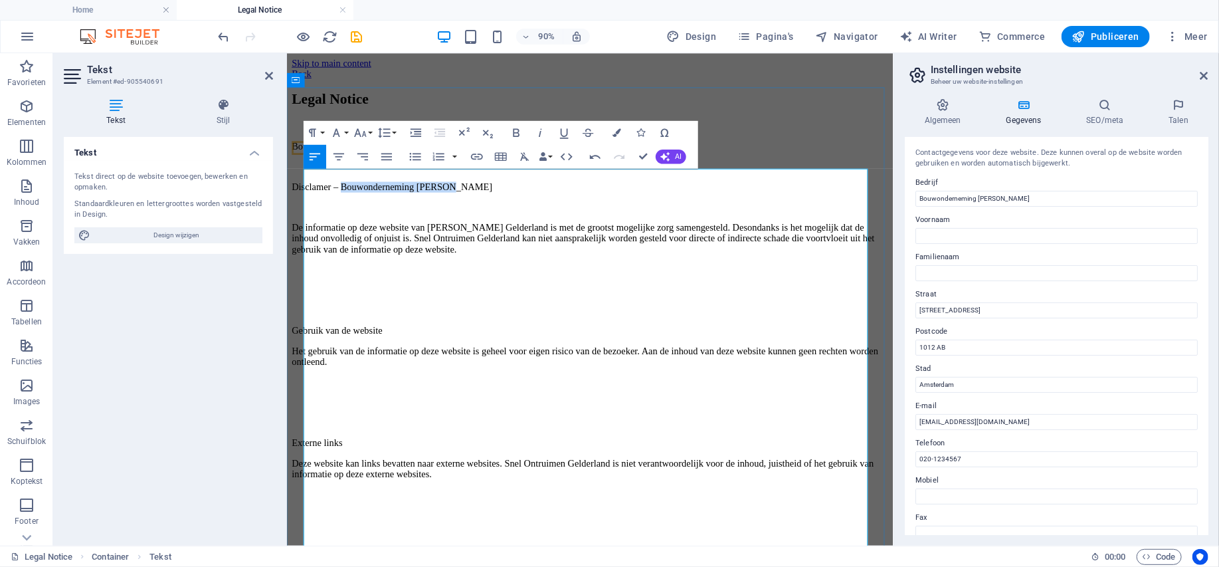
copy p "Bouwonderneming [PERSON_NAME]"
drag, startPoint x: 393, startPoint y: 6804, endPoint x: 260, endPoint y: 6806, distance: 133.6
drag, startPoint x: 473, startPoint y: 6821, endPoint x: 340, endPoint y: 6820, distance: 132.9
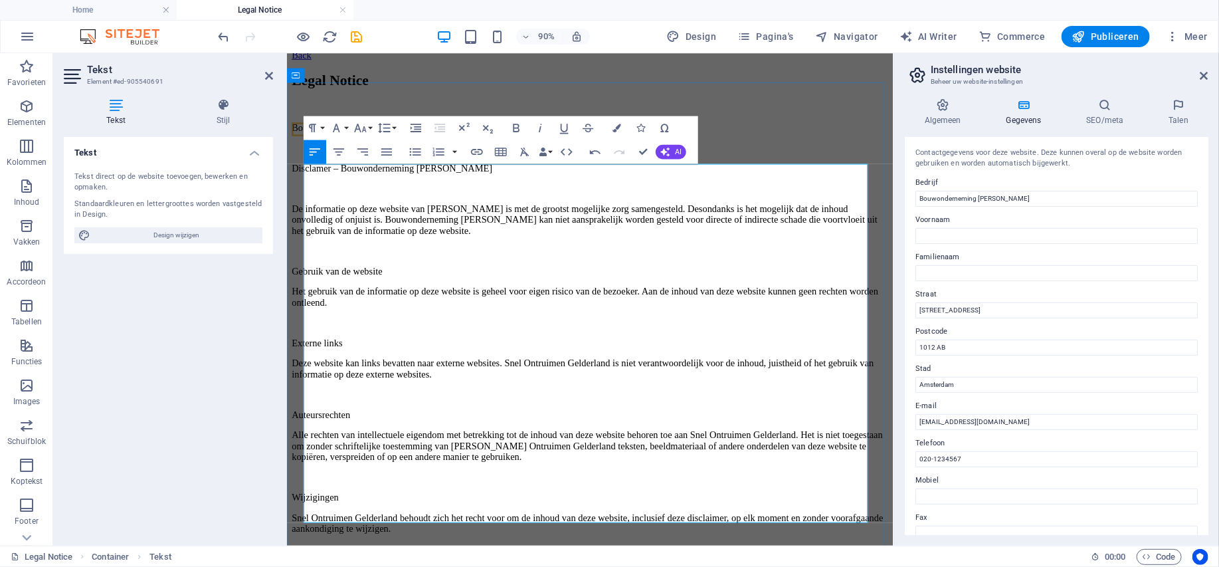
scroll to position [33, 0]
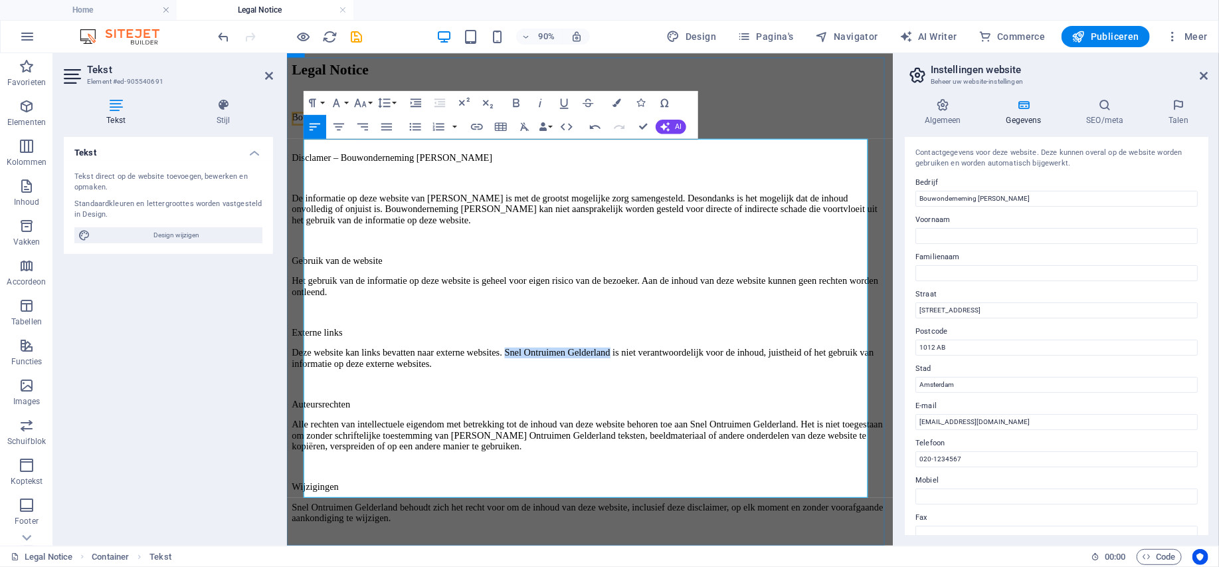
drag, startPoint x: 498, startPoint y: 6883, endPoint x: 364, endPoint y: 6878, distance: 134.3
drag, startPoint x: 603, startPoint y: 6945, endPoint x: 138, endPoint y: 6959, distance: 464.7
drag, startPoint x: 585, startPoint y: 6967, endPoint x: 453, endPoint y: 6964, distance: 132.3
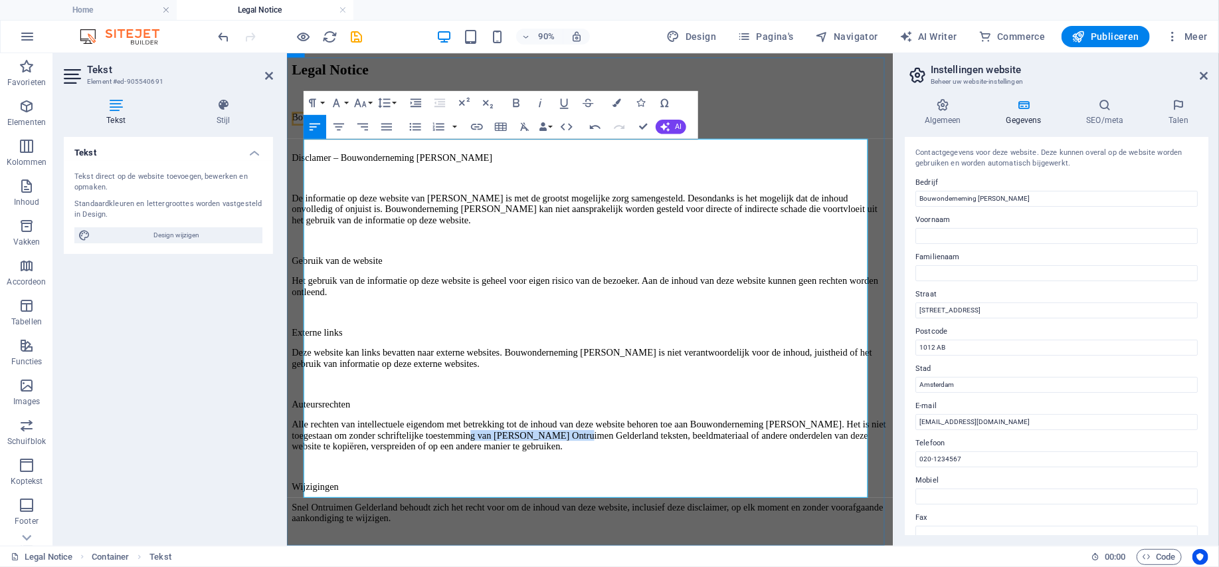
drag, startPoint x: 221, startPoint y: 7027, endPoint x: 86, endPoint y: 7028, distance: 134.2
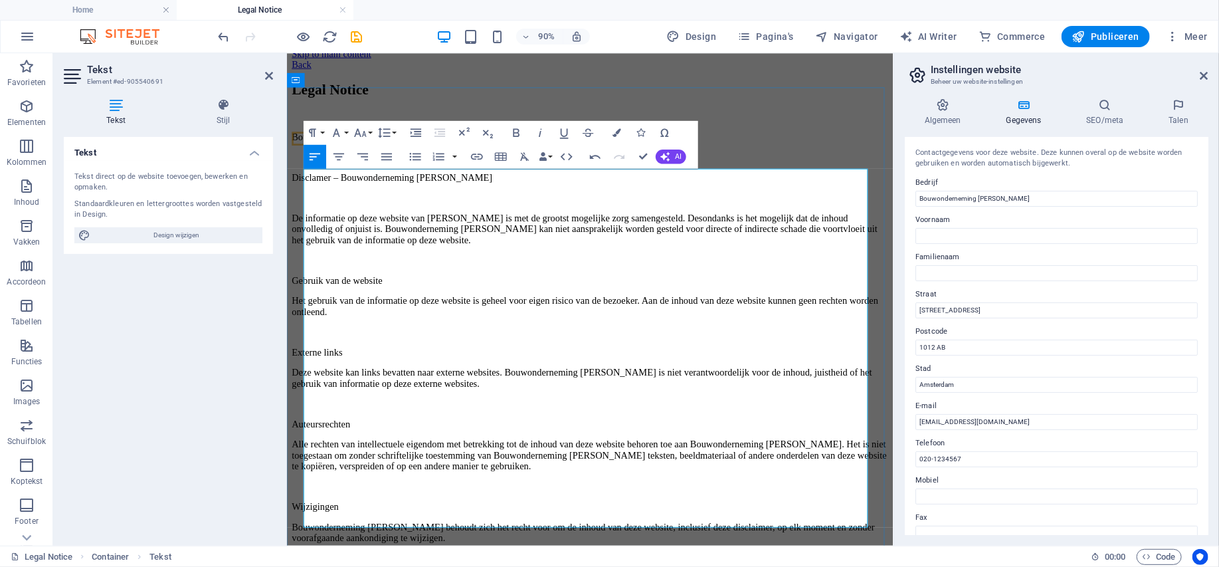
scroll to position [0, 0]
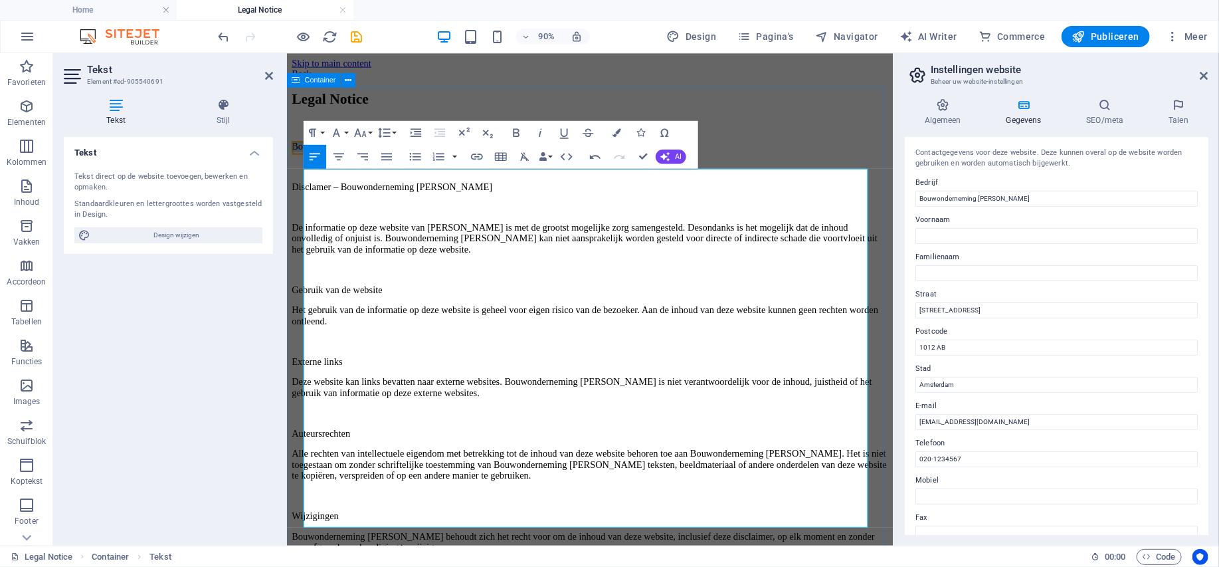
drag, startPoint x: 244, startPoint y: 6712, endPoint x: 78, endPoint y: 6714, distance: 166.2
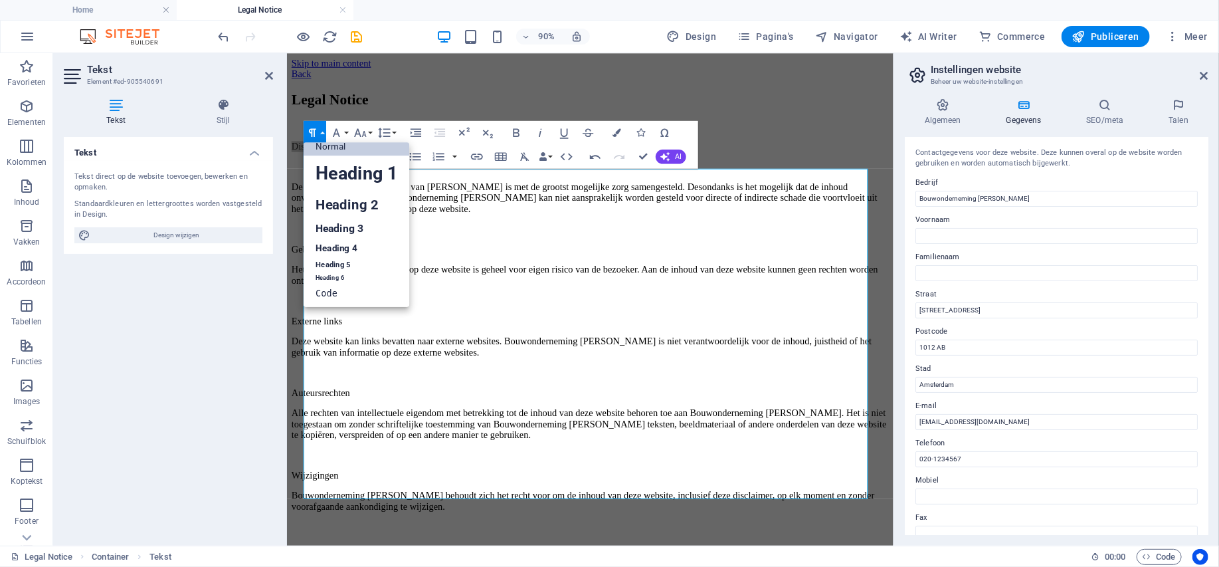
scroll to position [11, 0]
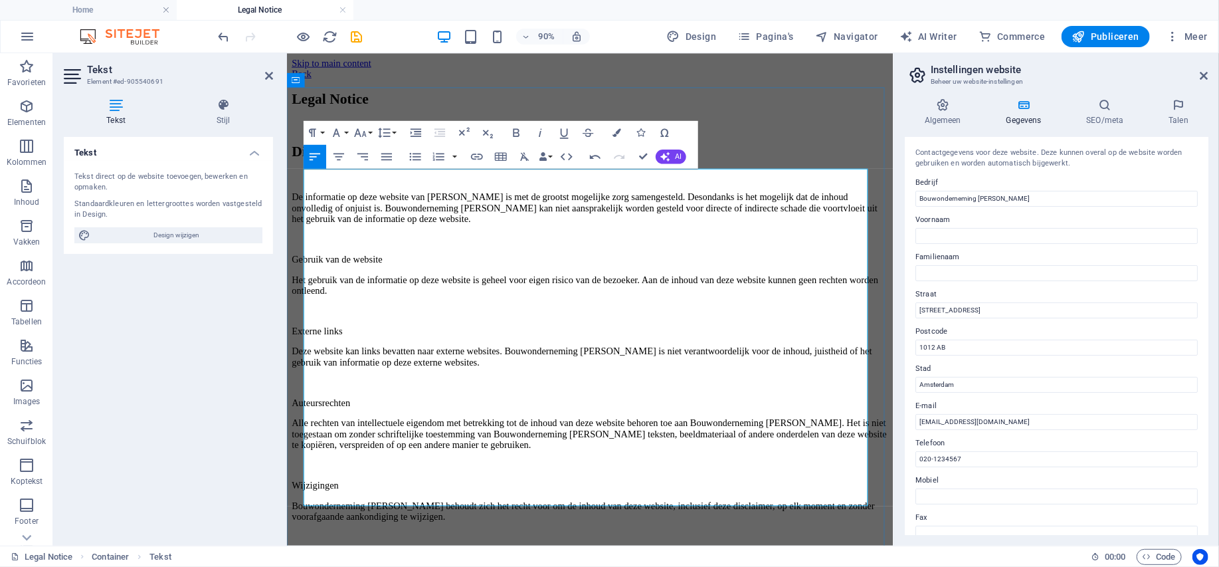
drag, startPoint x: 476, startPoint y: 6709, endPoint x: 89, endPoint y: 6712, distance: 387.5
drag, startPoint x: 176, startPoint y: 6808, endPoint x: 88, endPoint y: 6809, distance: 87.7
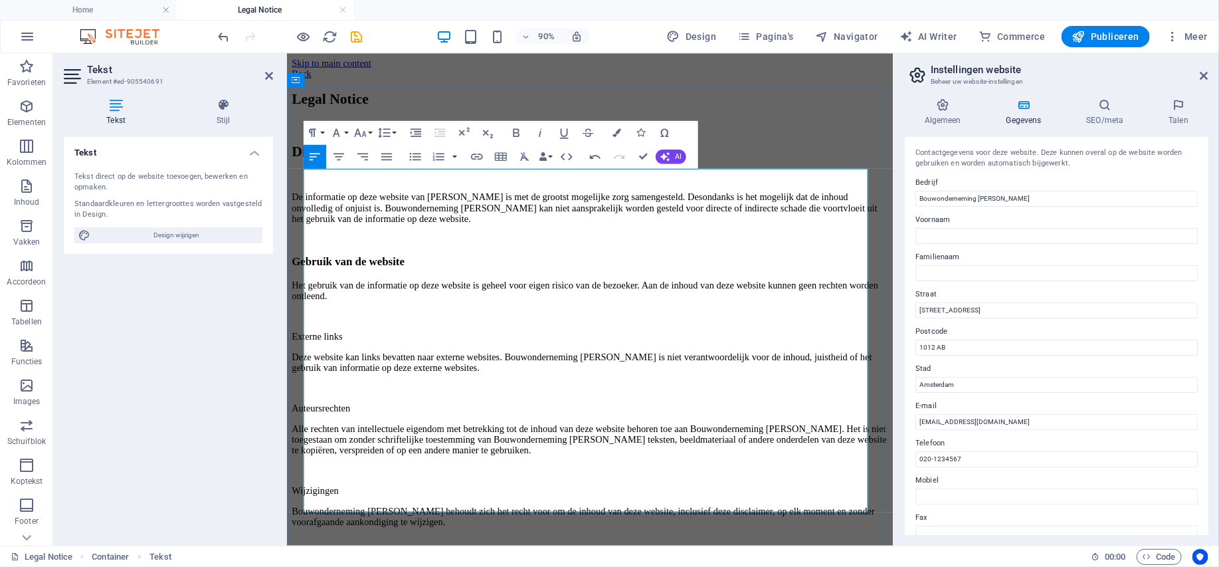
drag, startPoint x: 177, startPoint y: 6874, endPoint x: 80, endPoint y: 6878, distance: 97.1
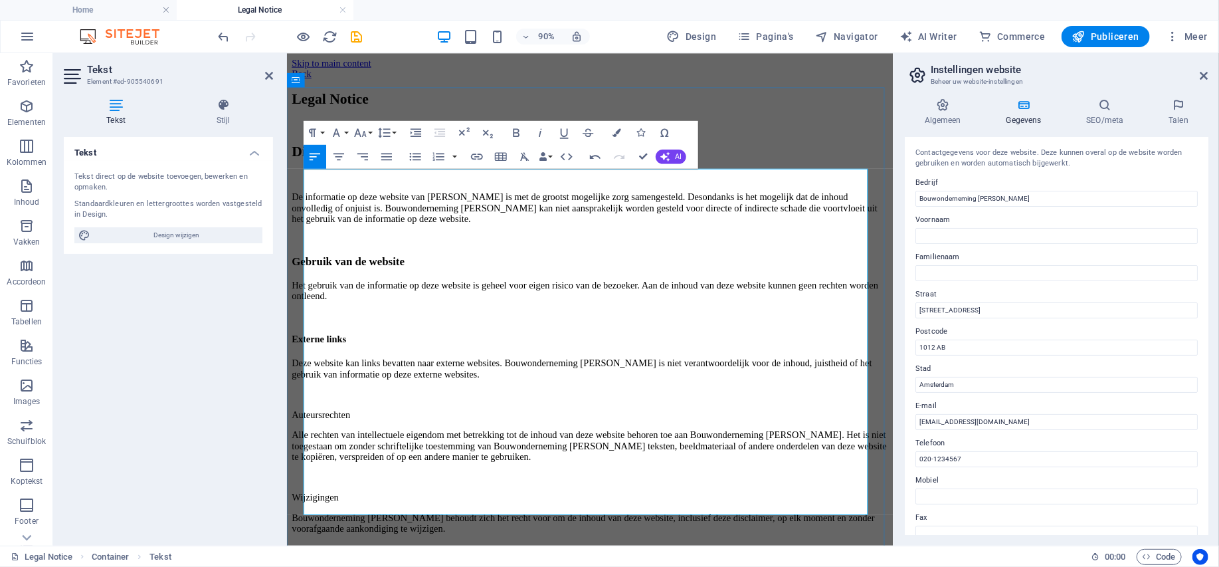
drag, startPoint x: 310, startPoint y: 6817, endPoint x: 88, endPoint y: 6815, distance: 222.6
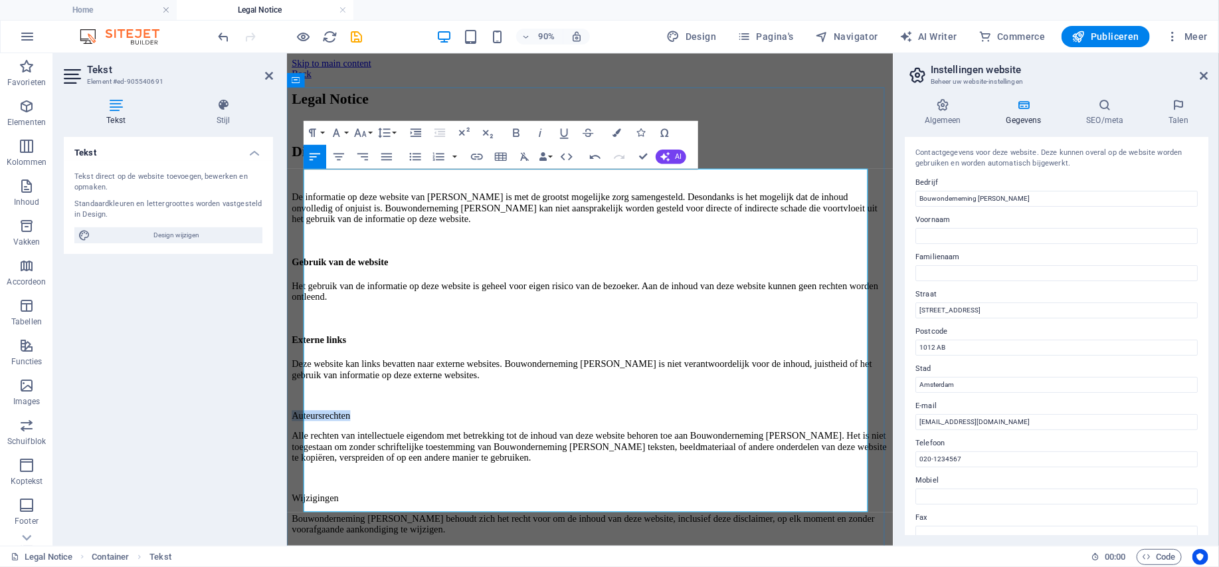
drag, startPoint x: 169, startPoint y: 6943, endPoint x: 86, endPoint y: 6943, distance: 83.1
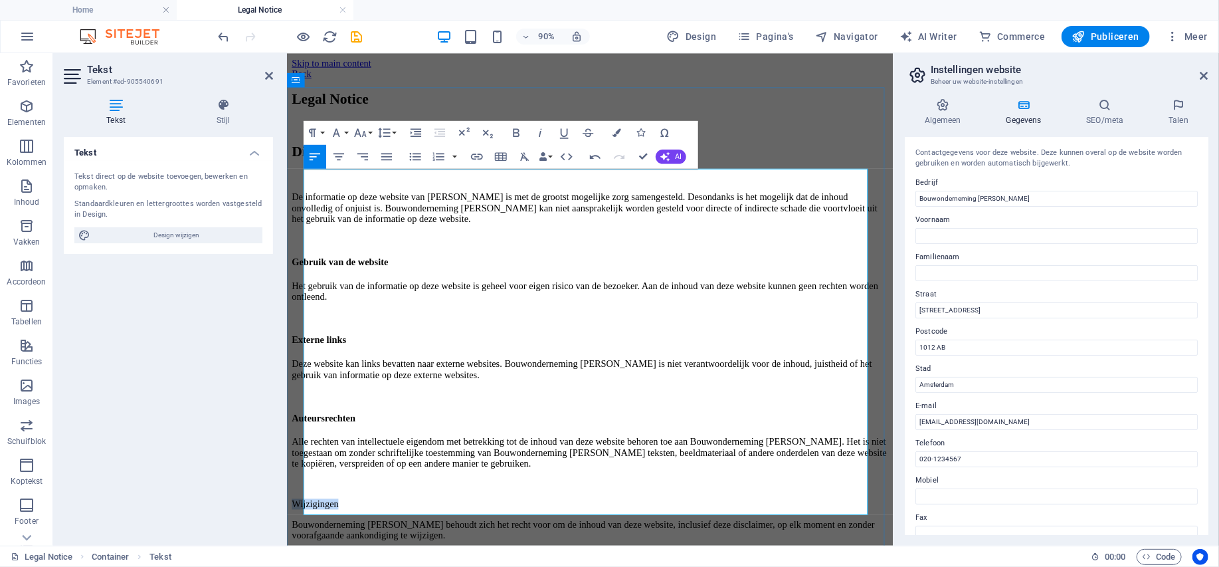
drag, startPoint x: 160, startPoint y: 7031, endPoint x: 88, endPoint y: 7030, distance: 71.8
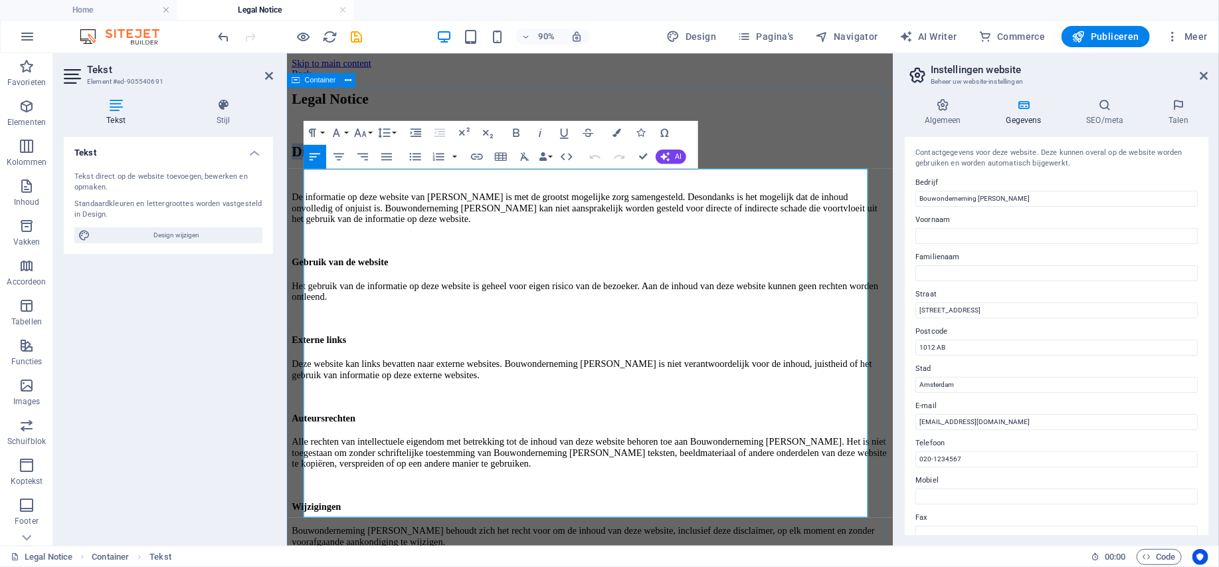
drag, startPoint x: 459, startPoint y: 6711, endPoint x: 82, endPoint y: 6713, distance: 376.8
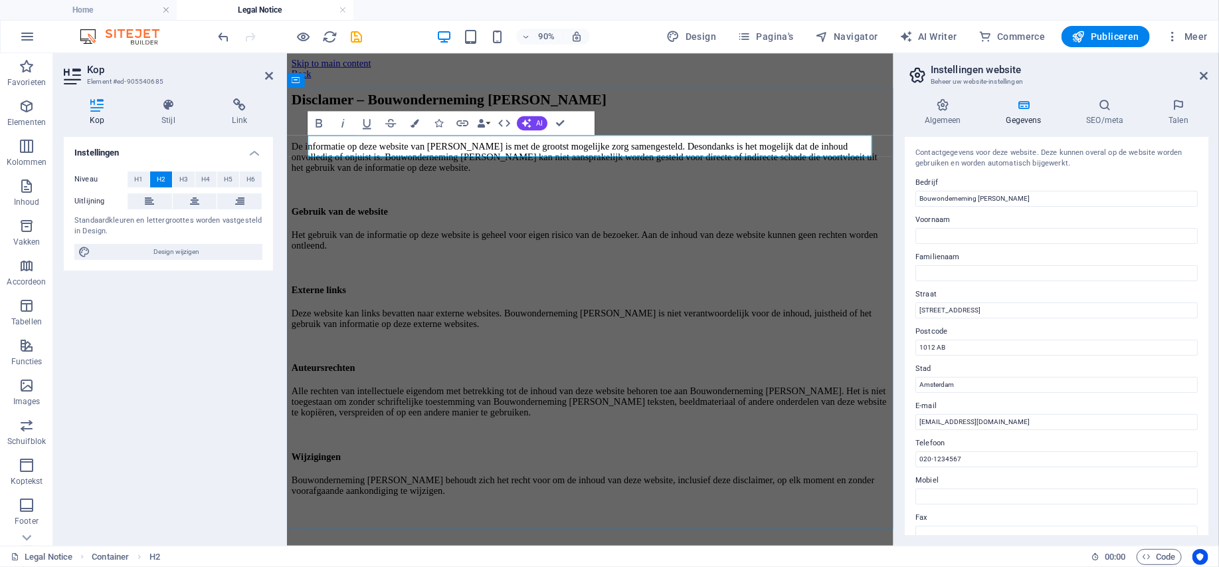
scroll to position [0, 5]
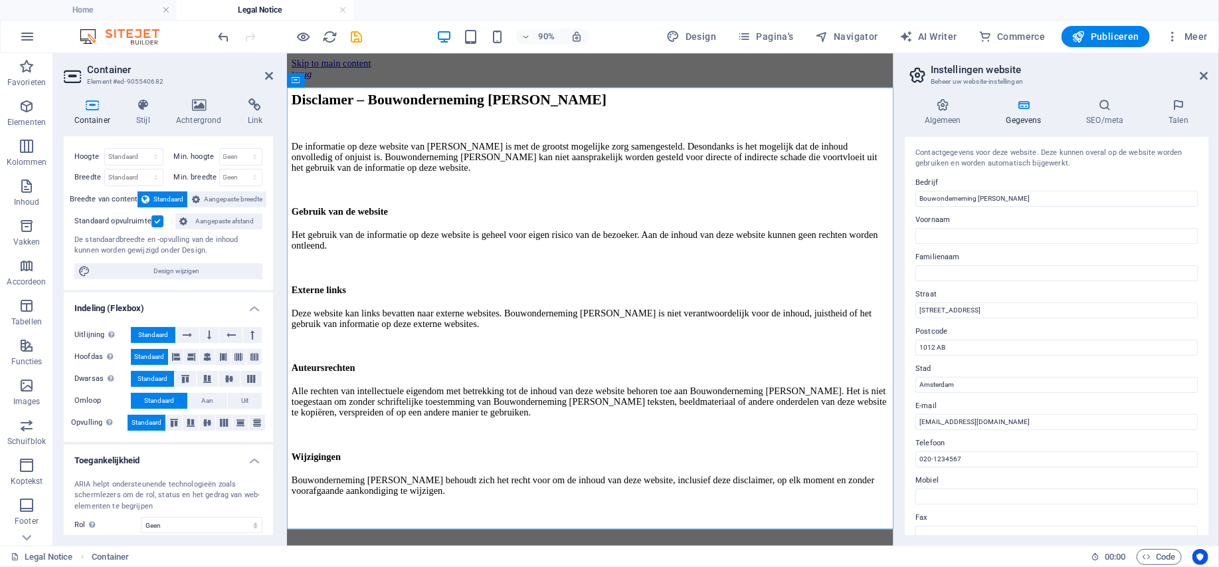
scroll to position [0, 0]
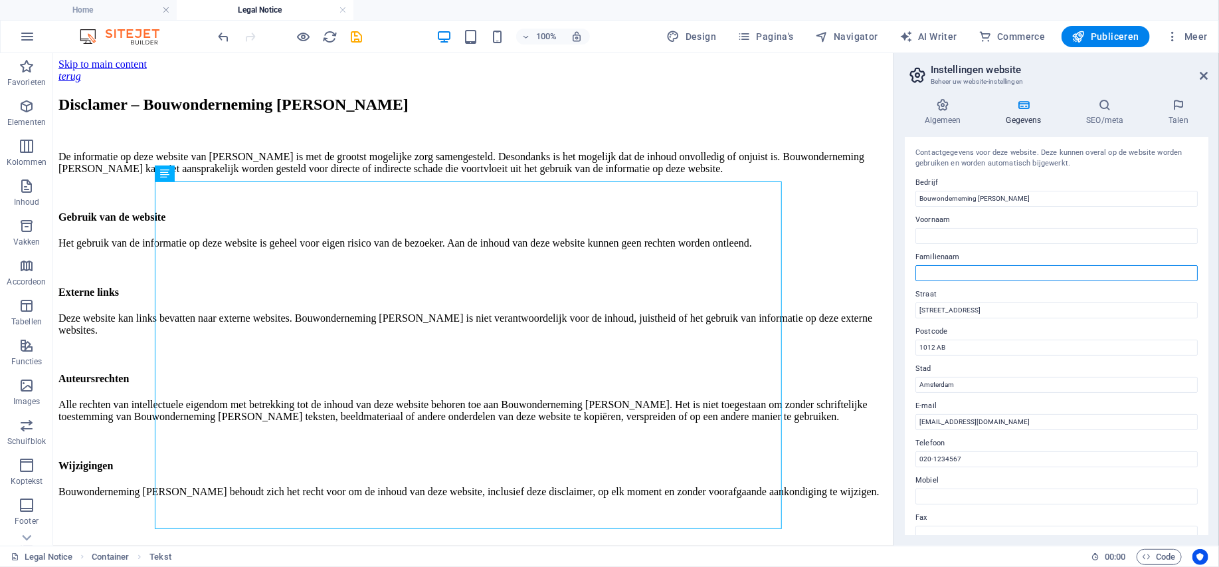
paste input "M A BEYDOUN"
drag, startPoint x: 931, startPoint y: 273, endPoint x: 906, endPoint y: 274, distance: 24.6
type input "[PERSON_NAME]"
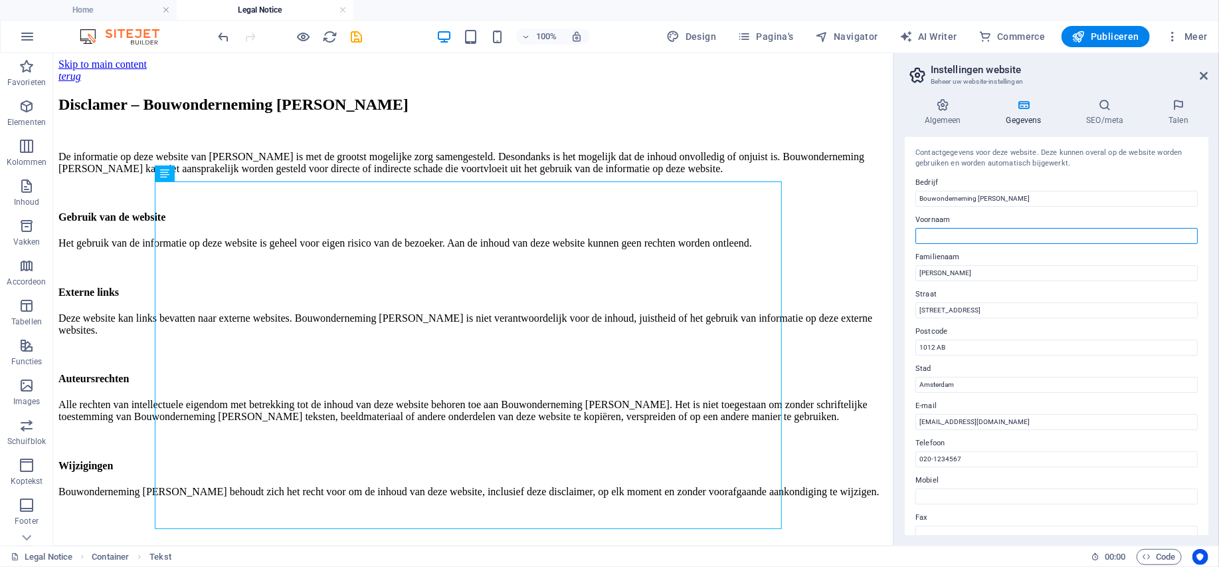
type input "M.A."
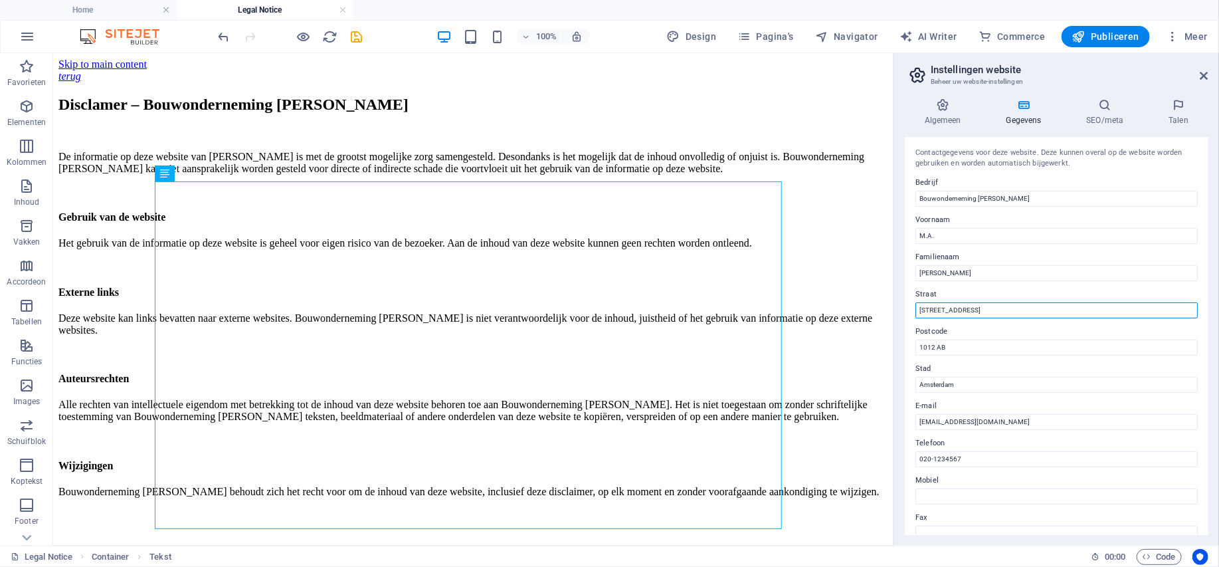
drag, startPoint x: 980, startPoint y: 4725, endPoint x: 840, endPoint y: 4672, distance: 149.3
paste input "Botterland 44"
type input "Botterland 44"
drag, startPoint x: 967, startPoint y: 4765, endPoint x: 831, endPoint y: 4711, distance: 146.5
paste input "6903 ZG"
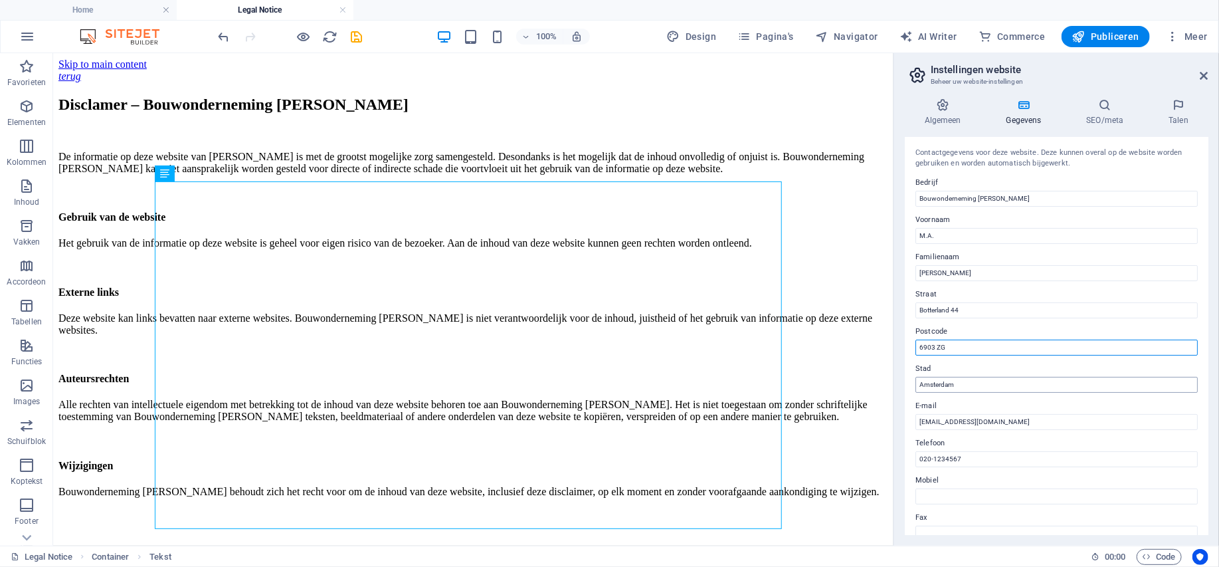
type input "6903 ZG"
drag, startPoint x: 974, startPoint y: 382, endPoint x: 910, endPoint y: 382, distance: 63.8
paste input "Zevenaar"
type input "Zevenaar"
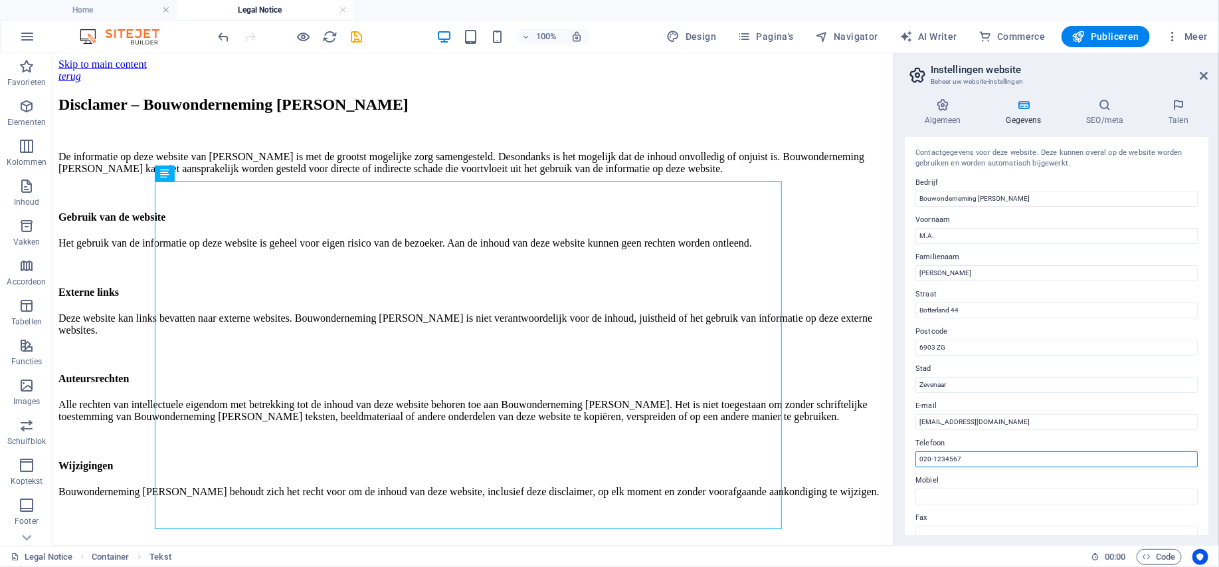
drag, startPoint x: 966, startPoint y: 4877, endPoint x: 836, endPoint y: 4827, distance: 139.2
paste input "630777700"
type input "0630777700"
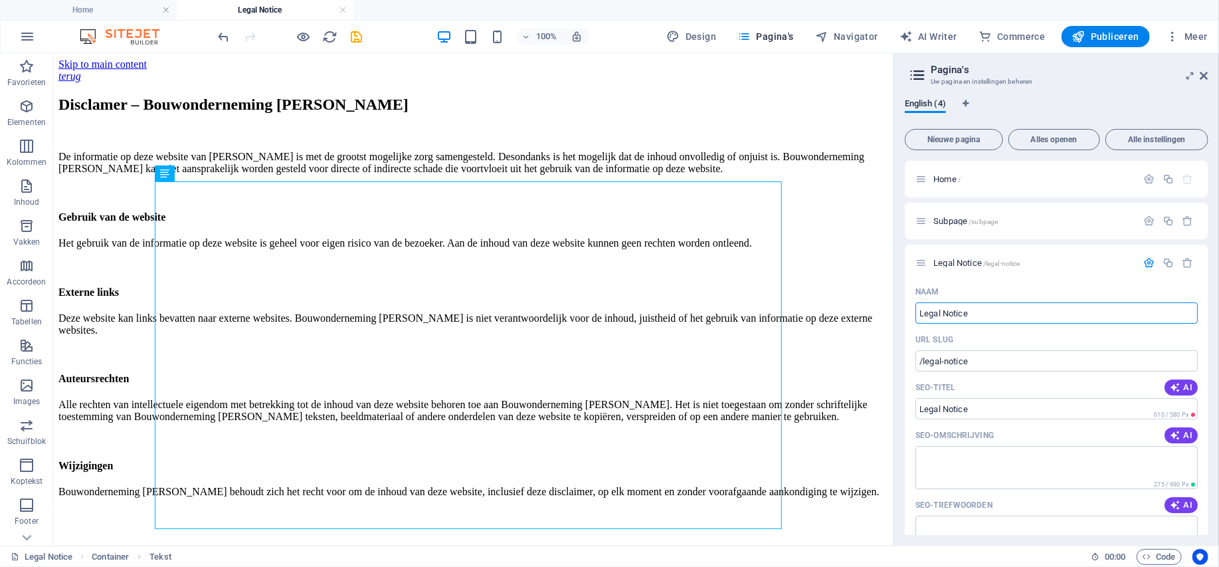
drag, startPoint x: 984, startPoint y: 314, endPoint x: 899, endPoint y: 314, distance: 85.1
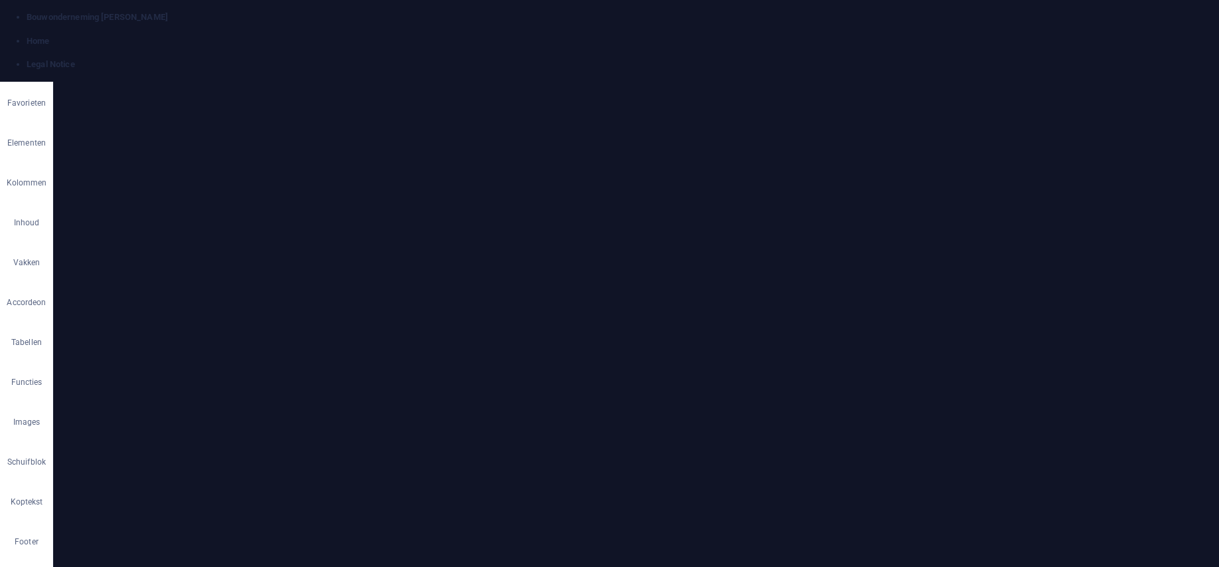
type input "D"
type input "/d"
type input "D"
type input "Discl"
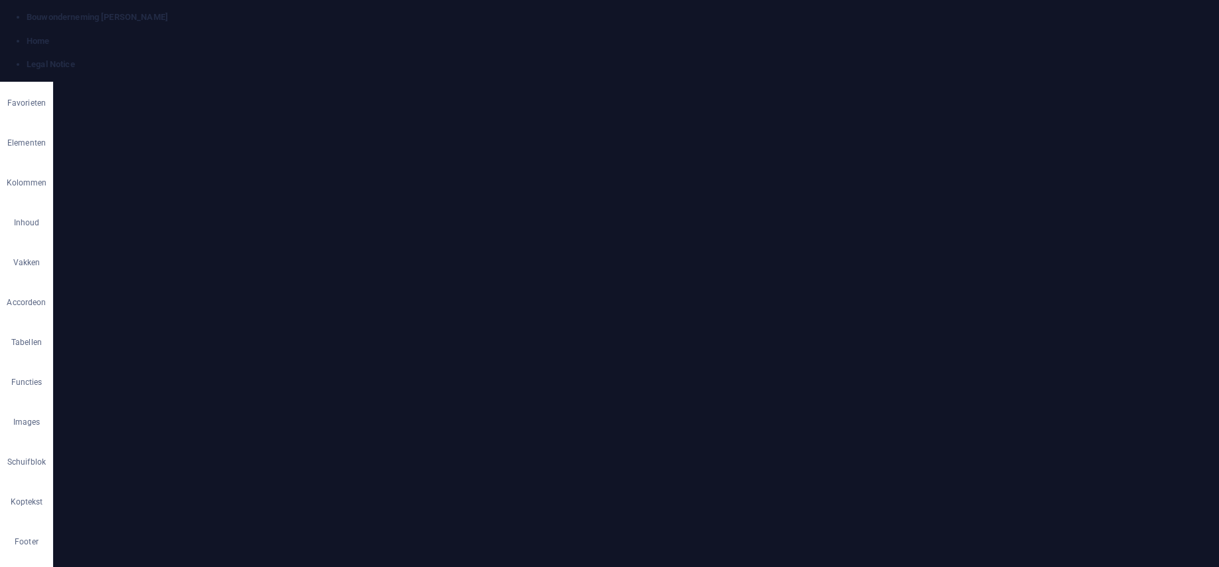
type input "/disc"
type input "Disc"
type input "Disclamer"
type input "/disclamer"
type input "Disclamer"
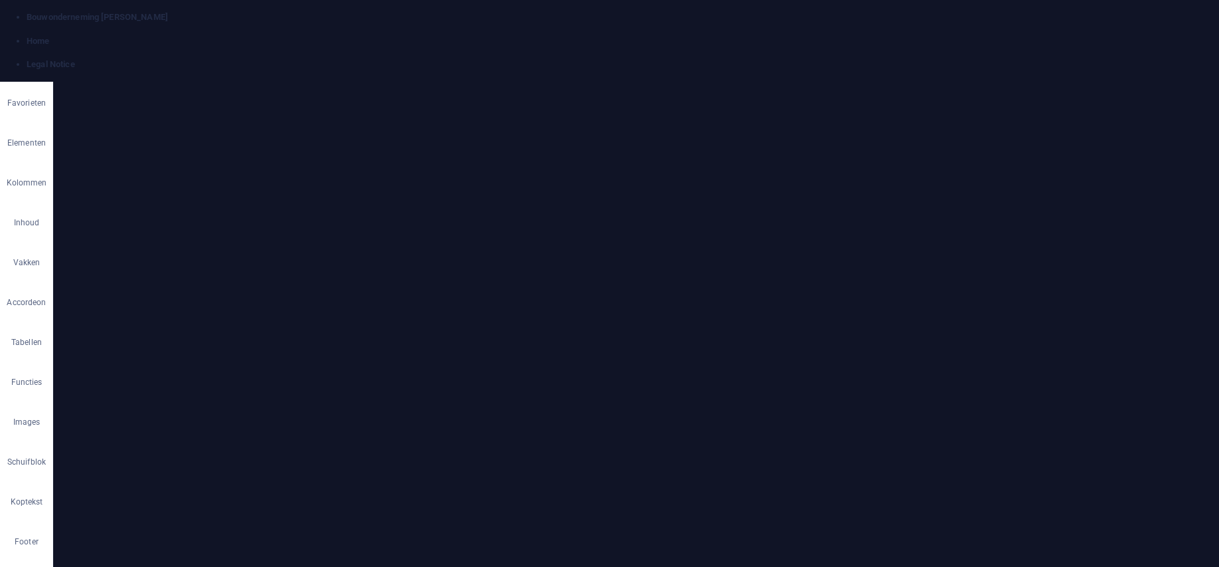
type input "Disclamer"
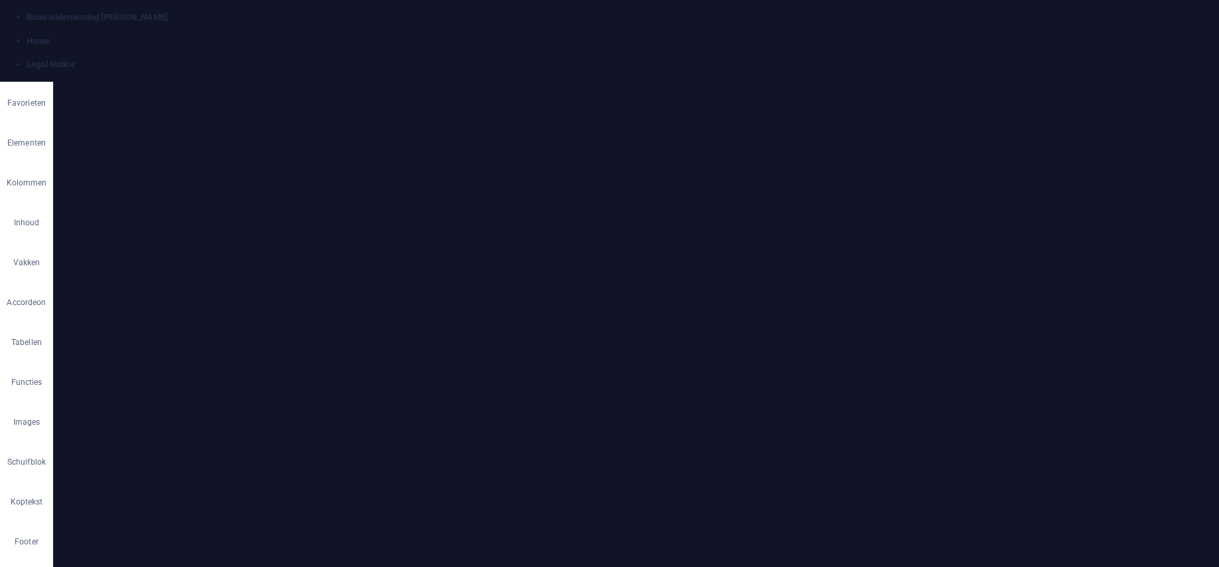
drag, startPoint x: 576, startPoint y: 132, endPoint x: 317, endPoint y: 93, distance: 261.5
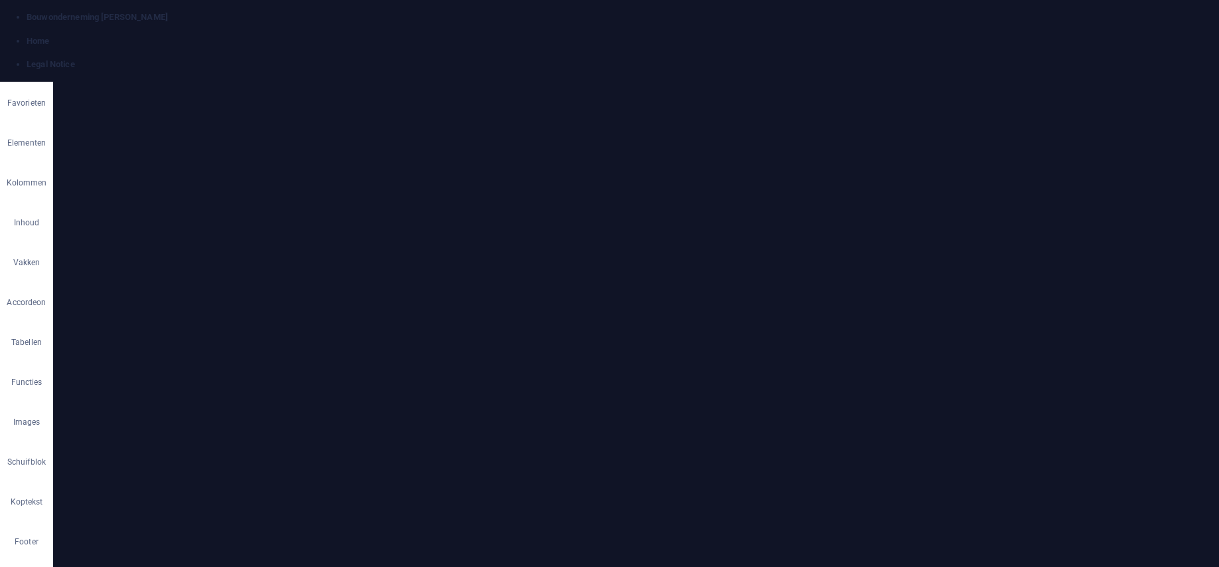
select select
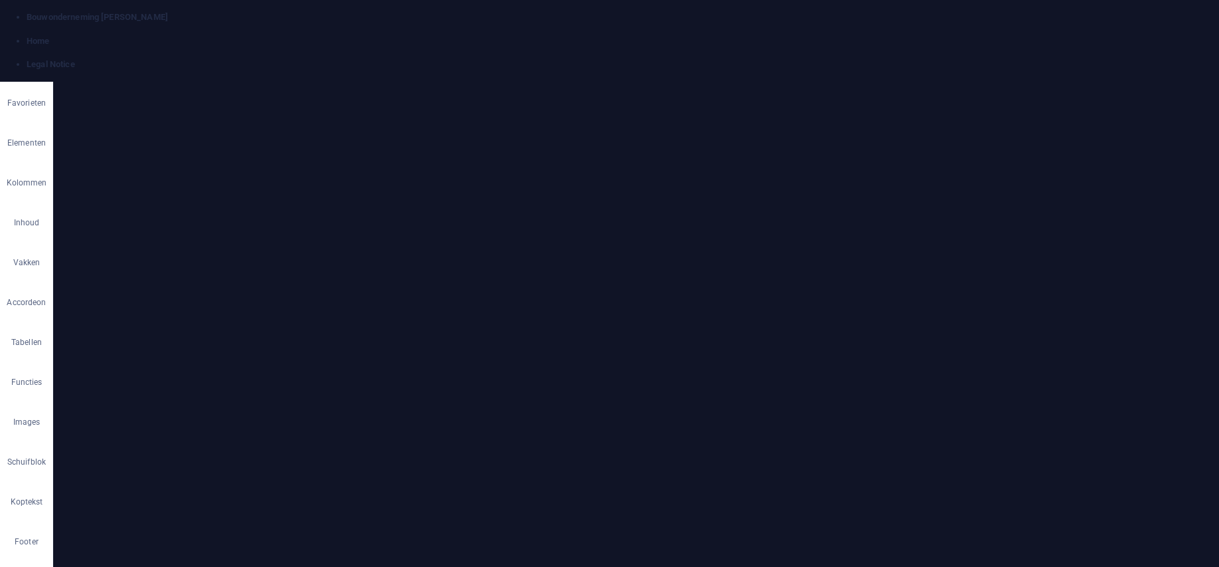
scroll to position [1883, 0]
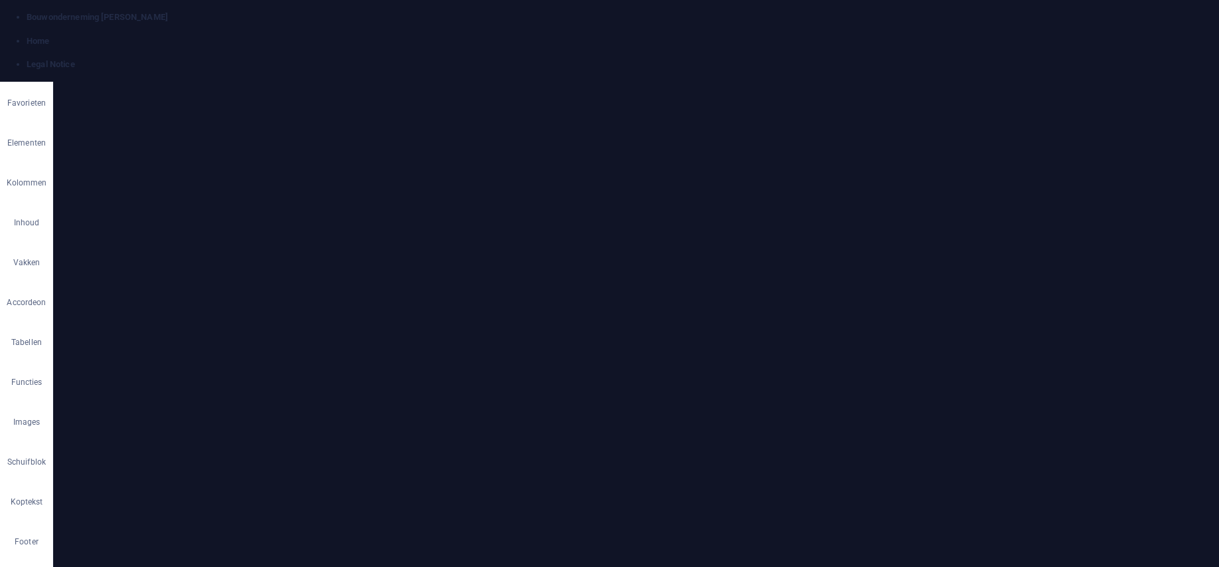
scroll to position [1883, 0]
drag, startPoint x: 645, startPoint y: 399, endPoint x: 577, endPoint y: 402, distance: 67.9
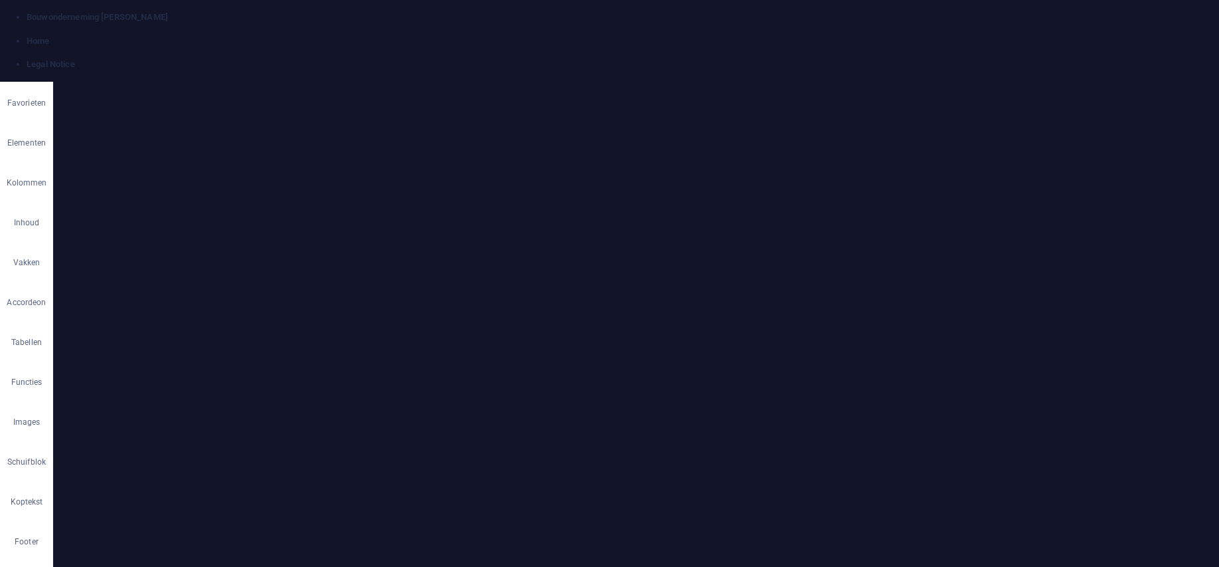
paste input "beleid"
type input "Privacybeleid"
type input "/legal-notice"
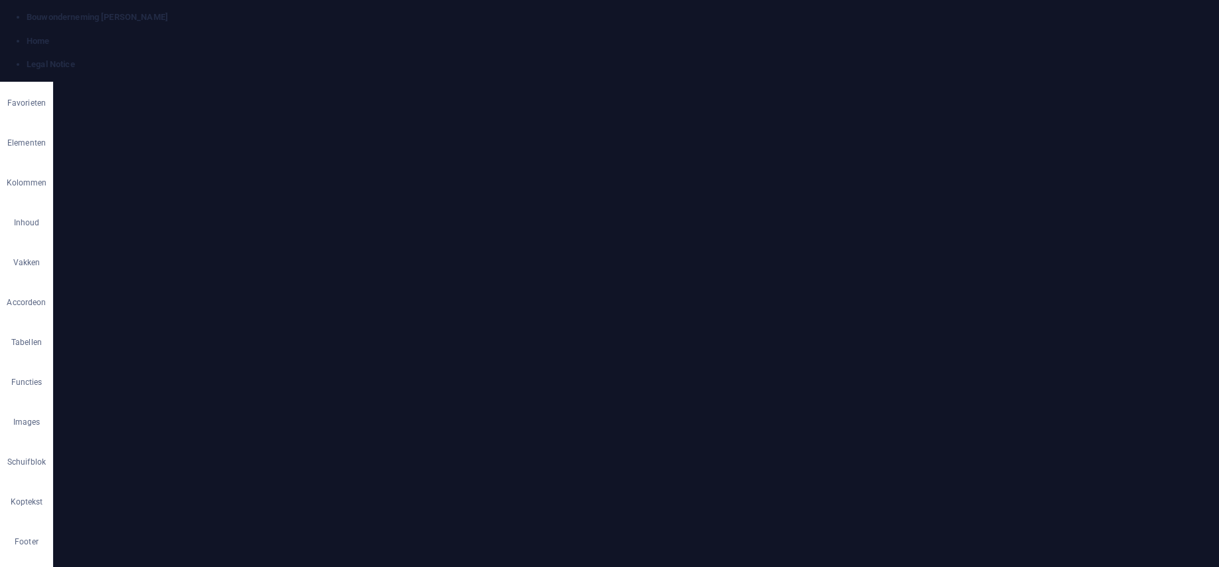
drag, startPoint x: 641, startPoint y: 383, endPoint x: 563, endPoint y: 385, distance: 77.8
paste input "Privacybeleid"
drag, startPoint x: 600, startPoint y: 383, endPoint x: 579, endPoint y: 385, distance: 21.4
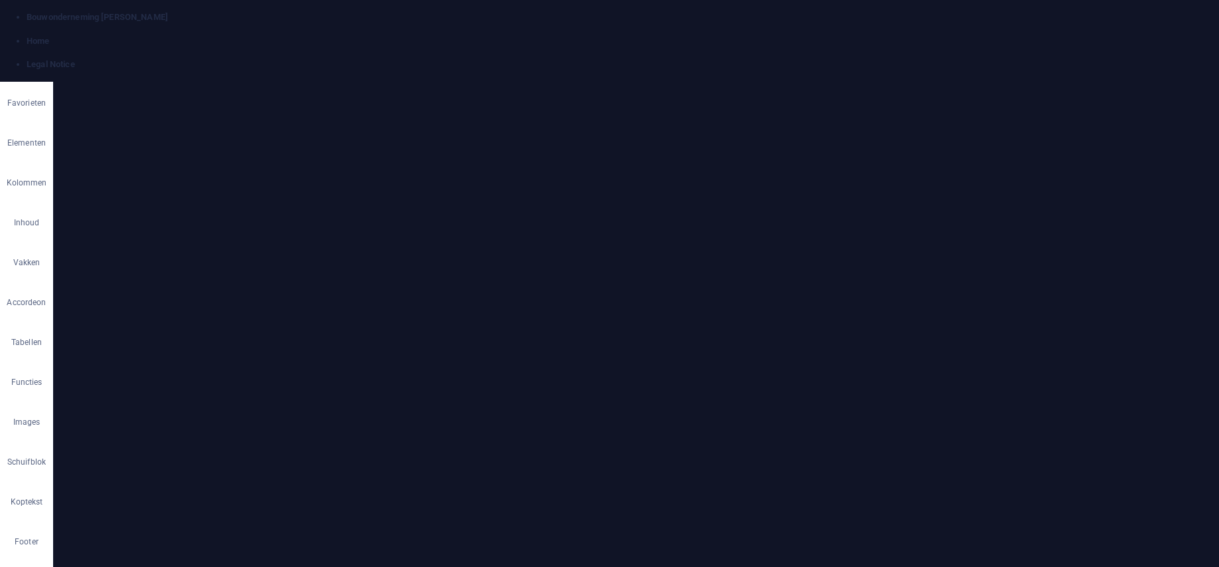
paste input "Disclamer"
type input "Disclamer"
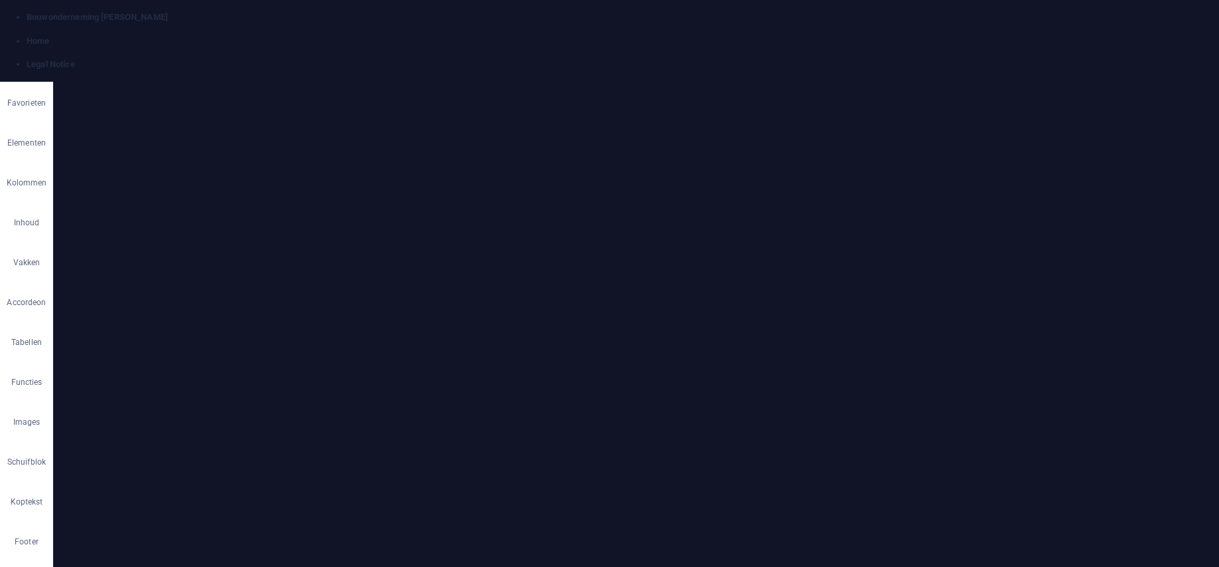
scroll to position [1968, 0]
drag, startPoint x: 278, startPoint y: 3991, endPoint x: 249, endPoint y: 3995, distance: 29.5
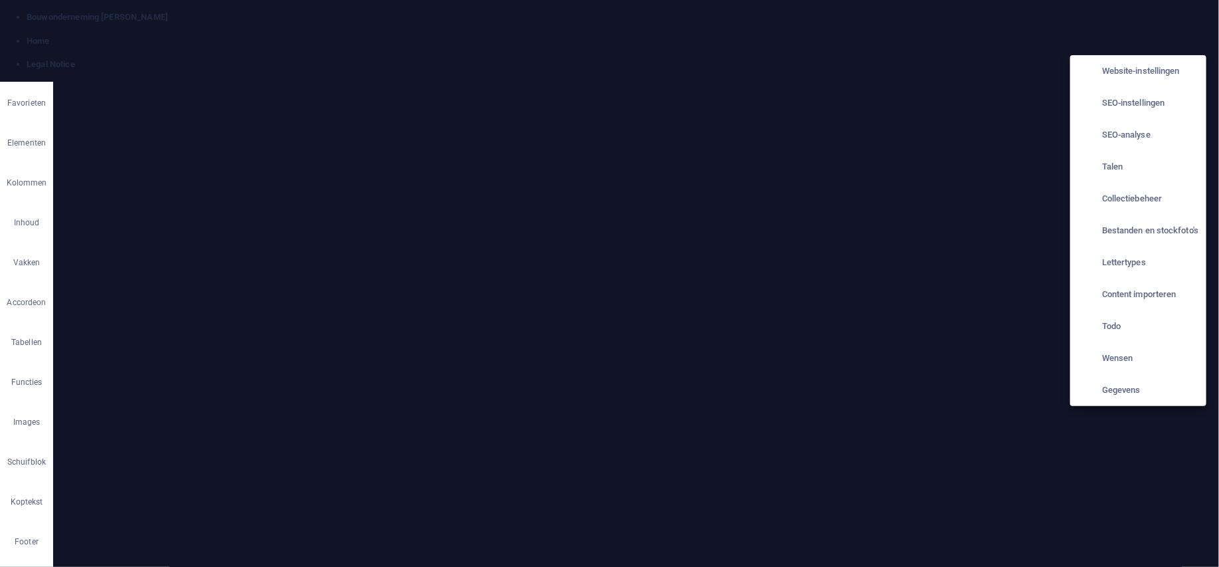
click at [1116, 171] on h6 "Talen" at bounding box center [1151, 167] width 96 height 16
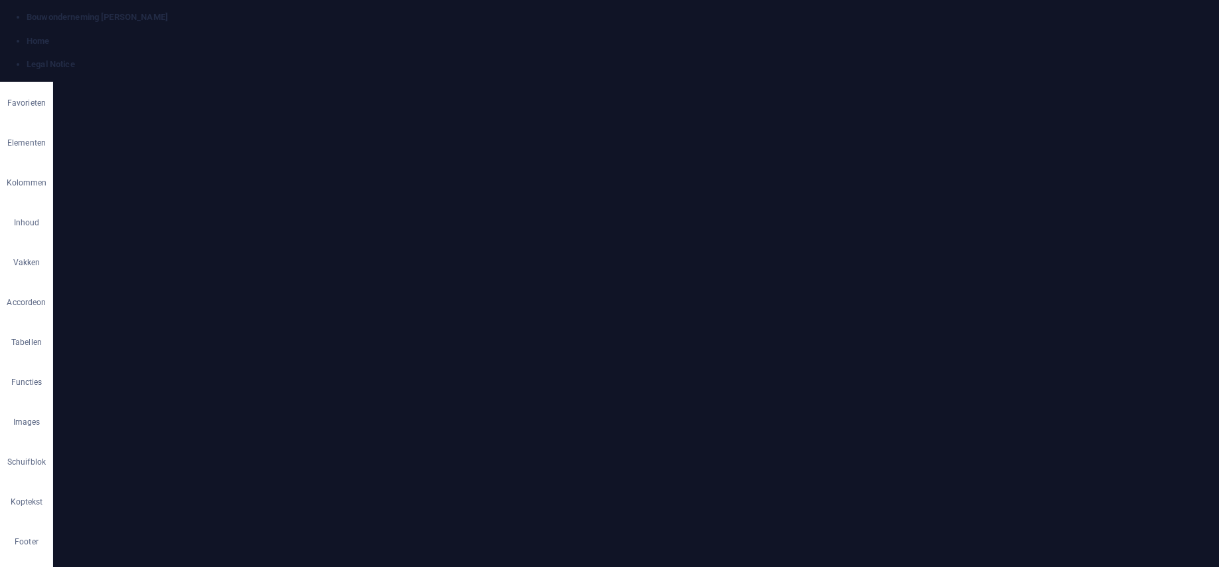
select select "111"
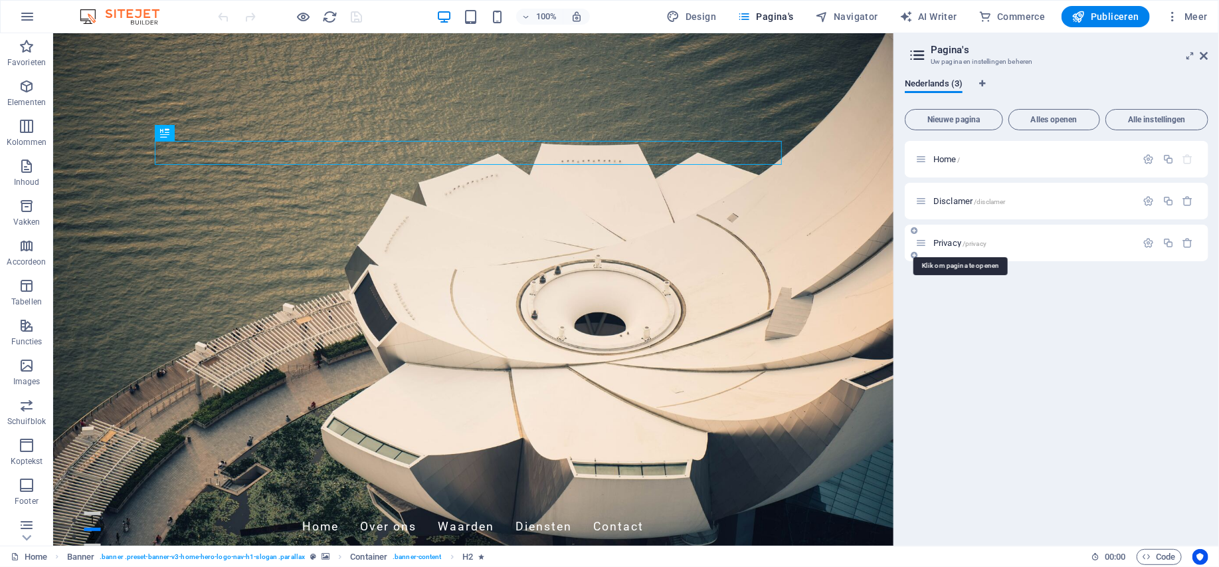
click at [955, 242] on span "Privacy /privacy" at bounding box center [960, 243] width 53 height 10
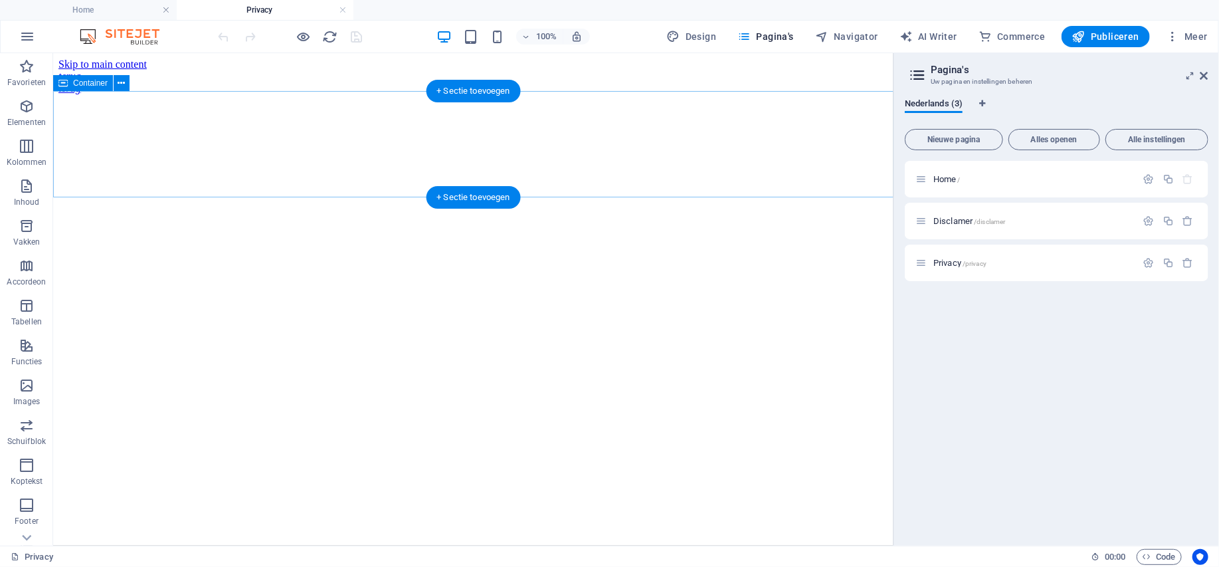
click at [473, 82] on div at bounding box center [473, 82] width 830 height 0
click at [478, 82] on div at bounding box center [473, 82] width 830 height 0
click at [263, 82] on div at bounding box center [473, 82] width 830 height 0
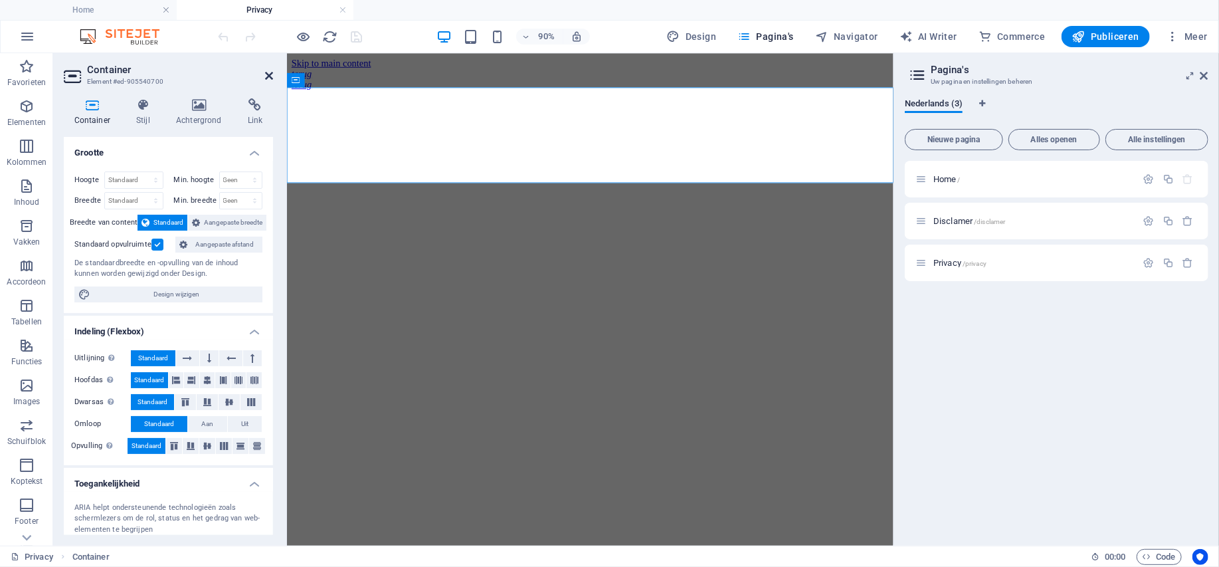
click at [267, 76] on icon at bounding box center [269, 75] width 8 height 11
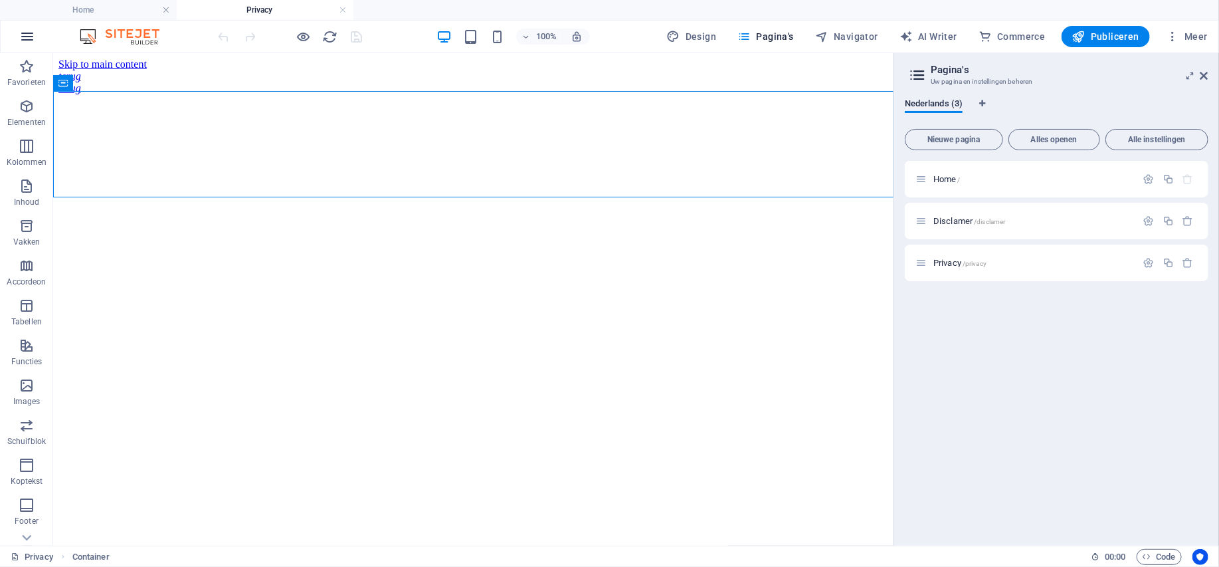
click at [25, 34] on icon "button" at bounding box center [27, 37] width 16 height 16
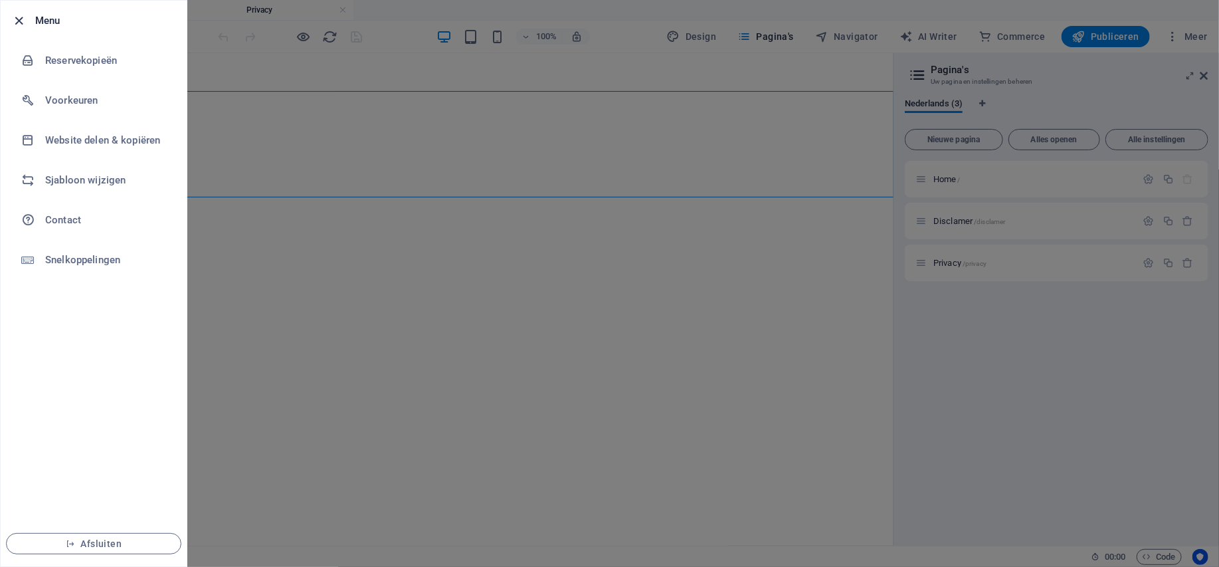
click at [20, 22] on icon "button" at bounding box center [19, 20] width 15 height 15
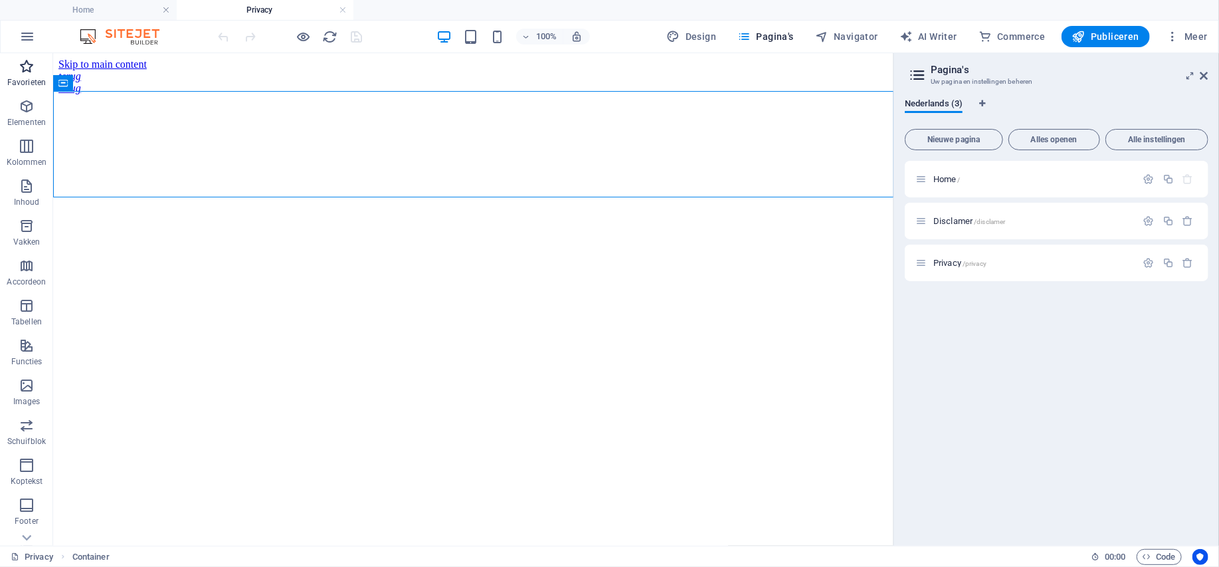
click at [23, 67] on icon "button" at bounding box center [27, 66] width 16 height 16
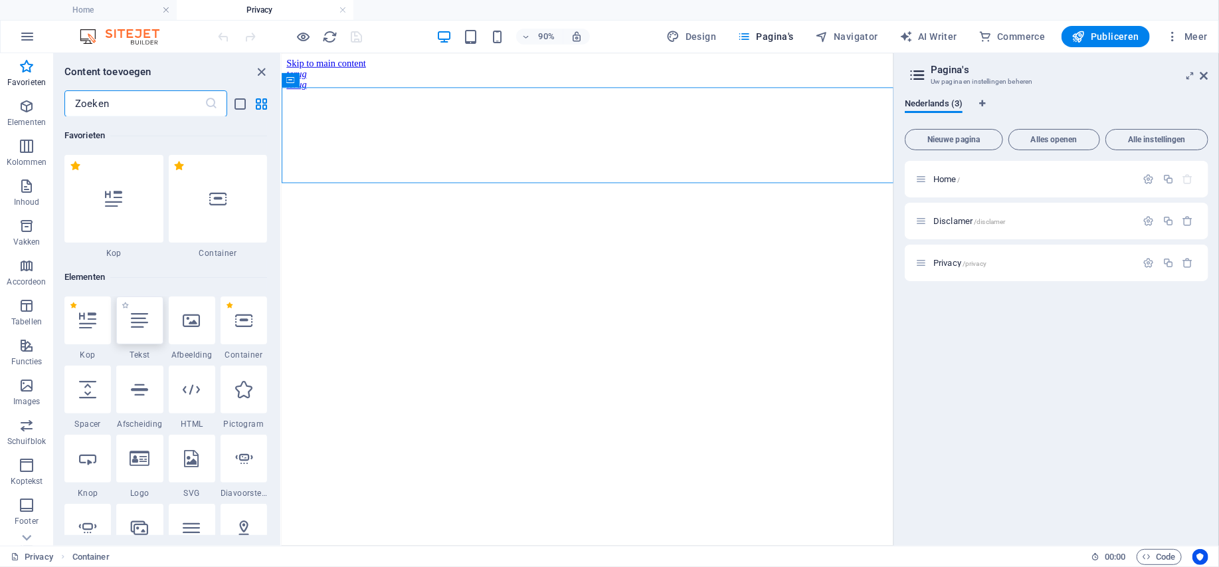
click at [150, 324] on div at bounding box center [139, 320] width 47 height 48
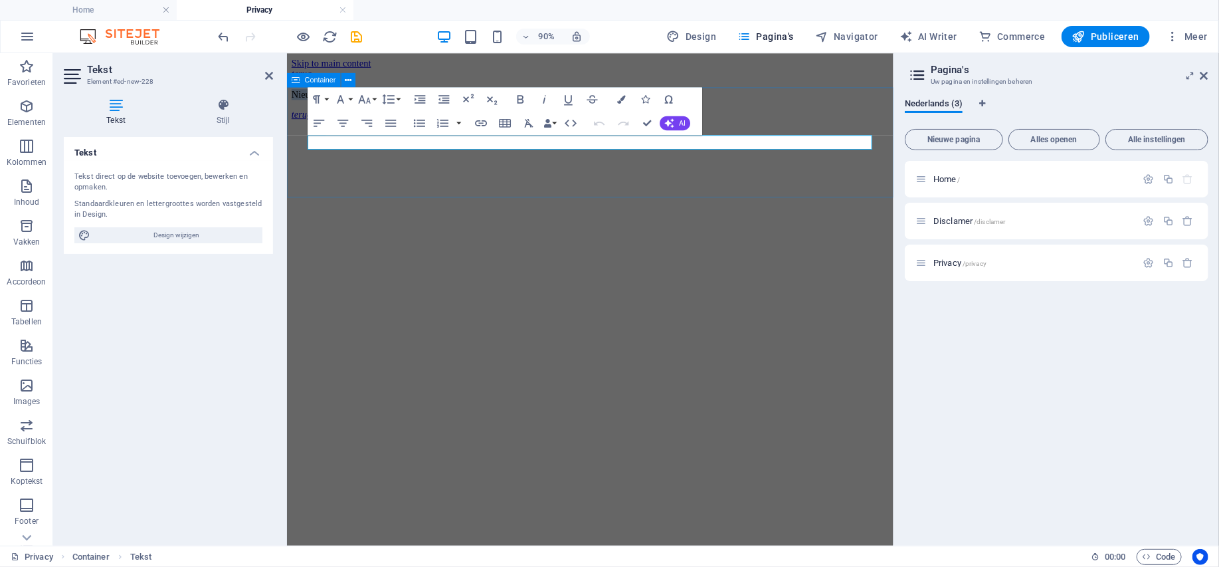
click at [467, 105] on div "Nieuw tekstelement" at bounding box center [623, 99] width 663 height 12
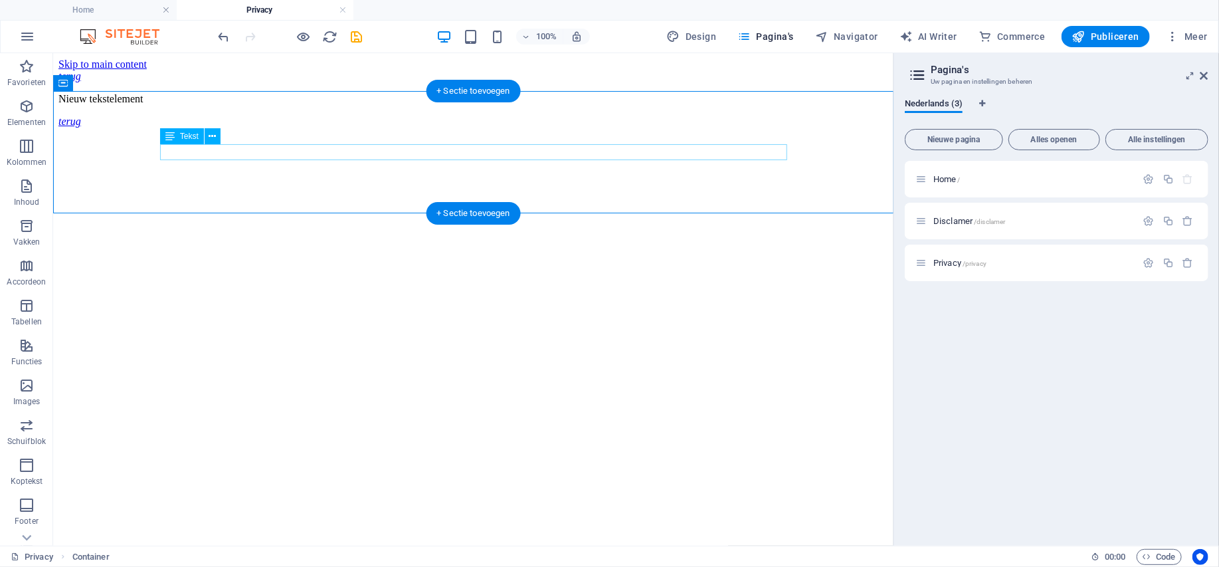
click at [266, 104] on div "Nieuw tekstelement" at bounding box center [473, 98] width 830 height 12
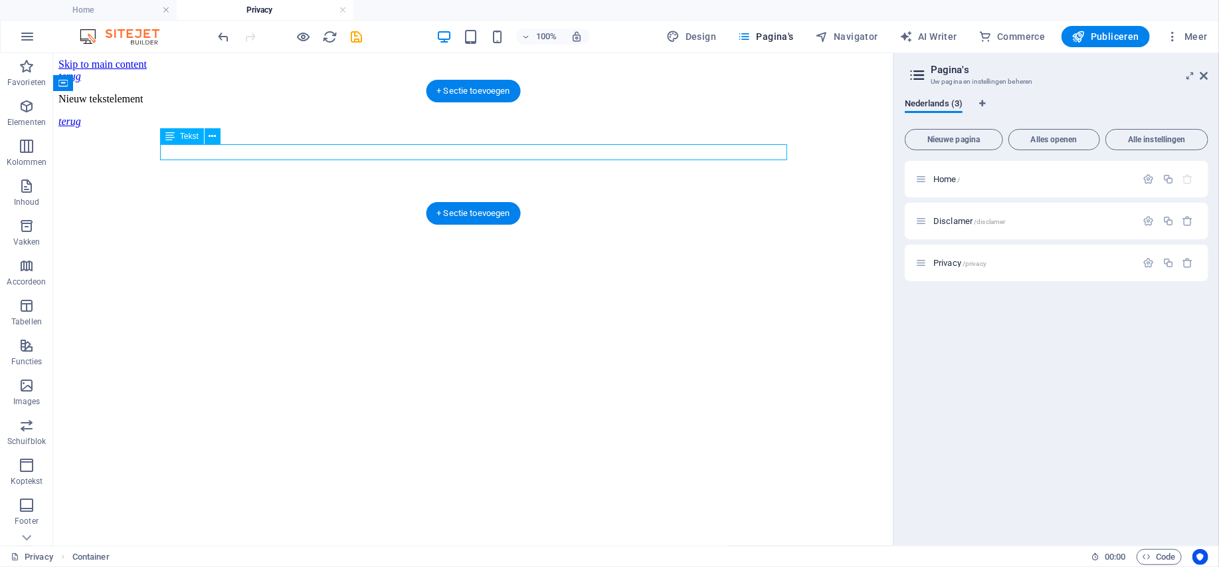
click at [266, 104] on div "Nieuw tekstelement" at bounding box center [473, 98] width 830 height 12
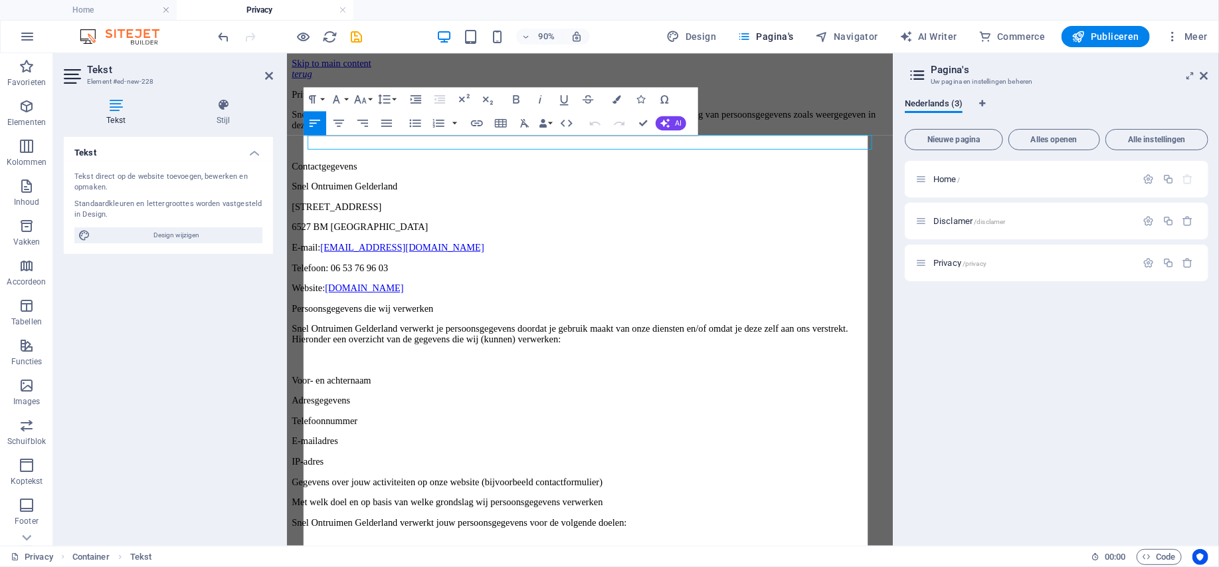
scroll to position [52258, 1]
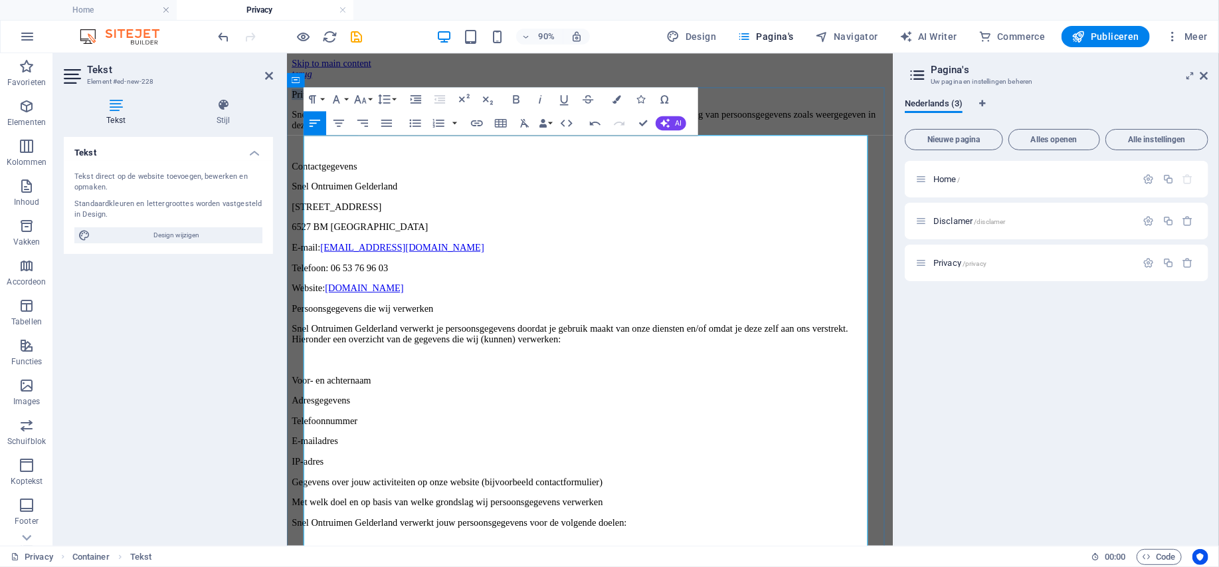
drag, startPoint x: 525, startPoint y: 154, endPoint x: 304, endPoint y: 153, distance: 220.6
click at [304, 105] on p "Privacybeleid – Snel Ontruimen Gelderland" at bounding box center [623, 99] width 663 height 12
click at [324, 96] on button "Paragraph Format" at bounding box center [315, 99] width 23 height 24
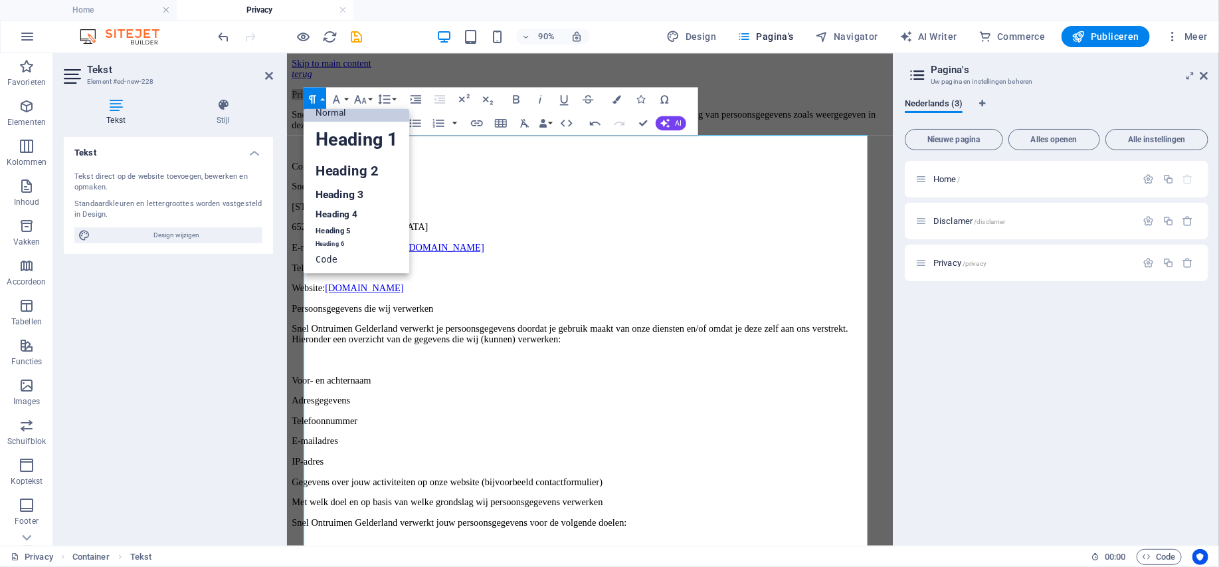
scroll to position [11, 0]
click at [339, 172] on link "Heading 2" at bounding box center [357, 171] width 106 height 27
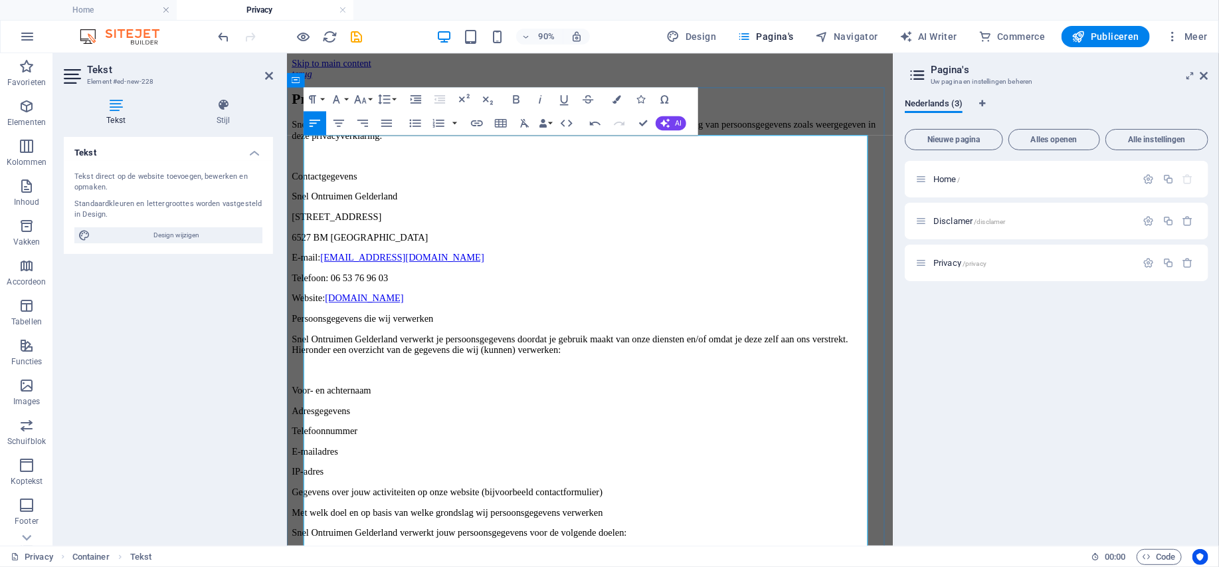
click at [418, 173] on p at bounding box center [623, 167] width 663 height 12
drag, startPoint x: 397, startPoint y: 224, endPoint x: 299, endPoint y: 229, distance: 97.8
click at [490, 196] on p "Contactgegevens" at bounding box center [623, 190] width 663 height 12
click at [199, 321] on div "Tekst Tekst direct op de website toevoegen, bewerken en opmaken. Standaardkleur…" at bounding box center [168, 336] width 209 height 398
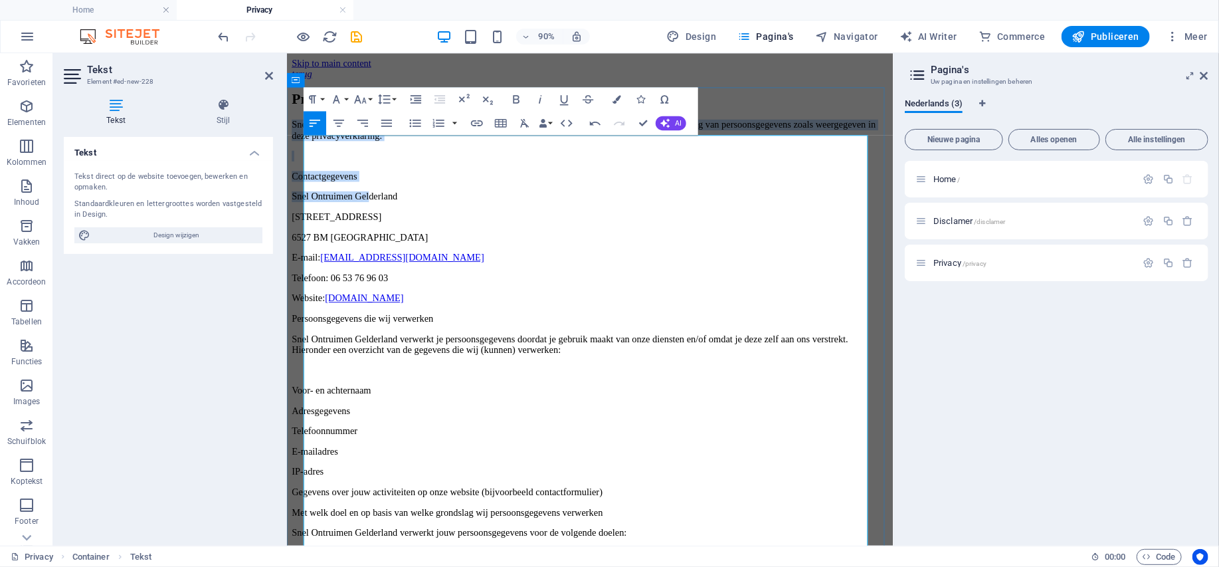
drag, startPoint x: 306, startPoint y: 176, endPoint x: 401, endPoint y: 236, distance: 112.9
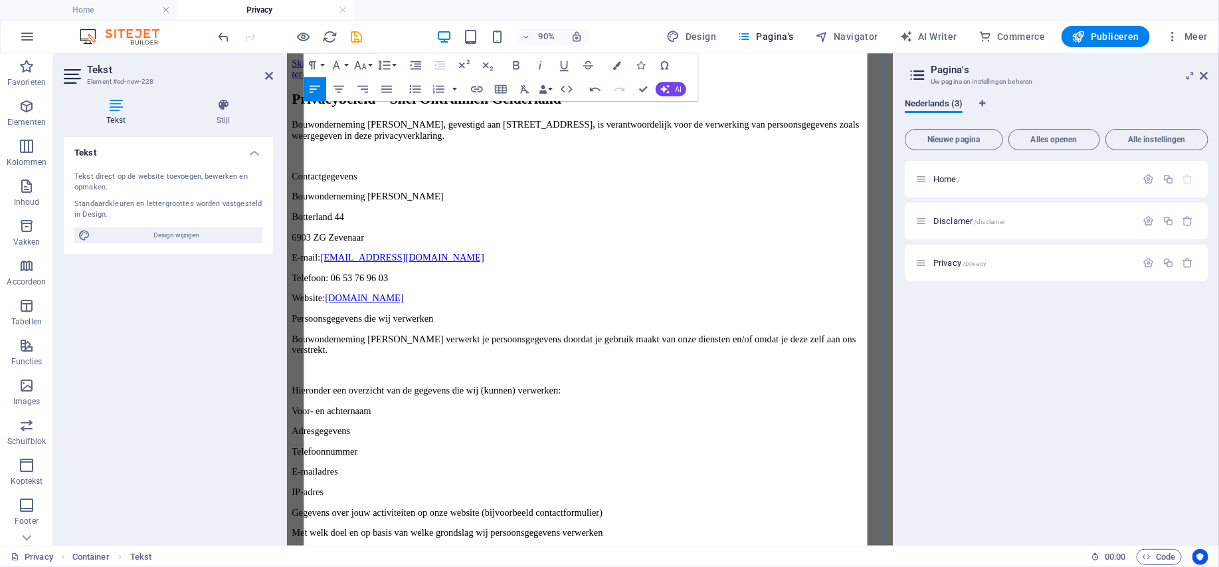
scroll to position [51633, 1]
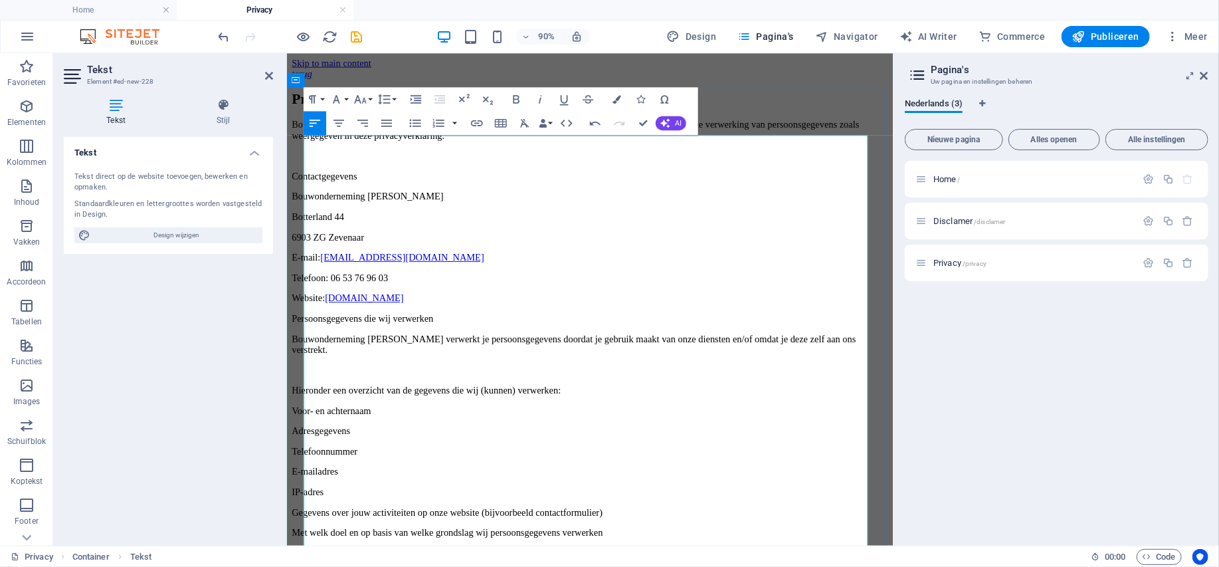
click at [308, 151] on p "Bouwonderneming Beydoun, gevestigd aan Botterland 44, 6903 ZG Zevenaar, is vera…" at bounding box center [623, 139] width 663 height 24
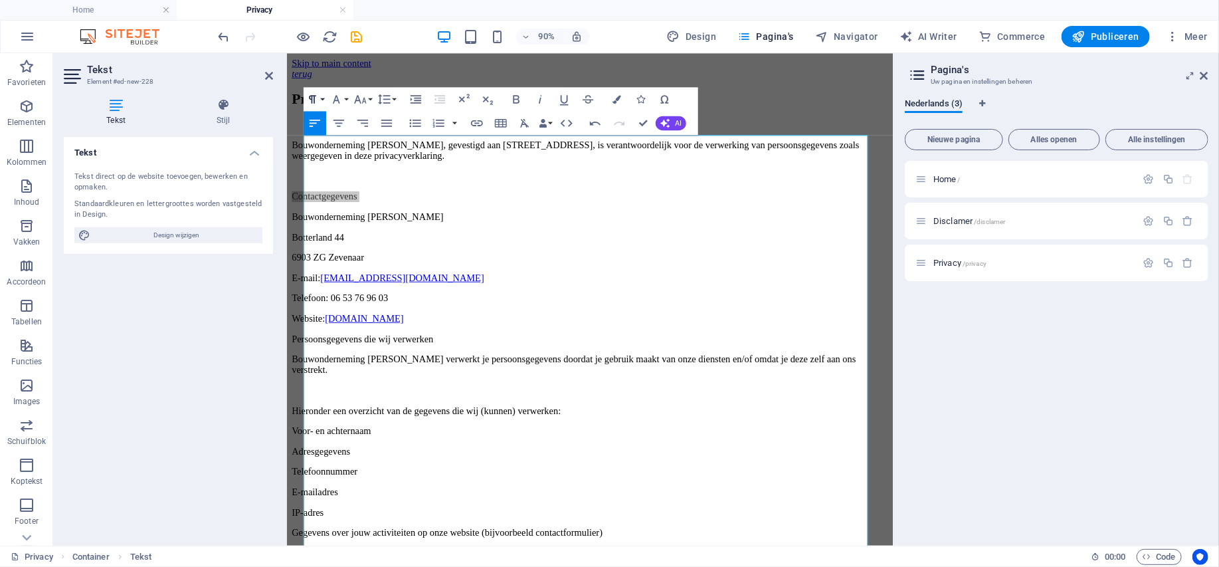
click at [323, 98] on button "Paragraph Format" at bounding box center [315, 99] width 23 height 24
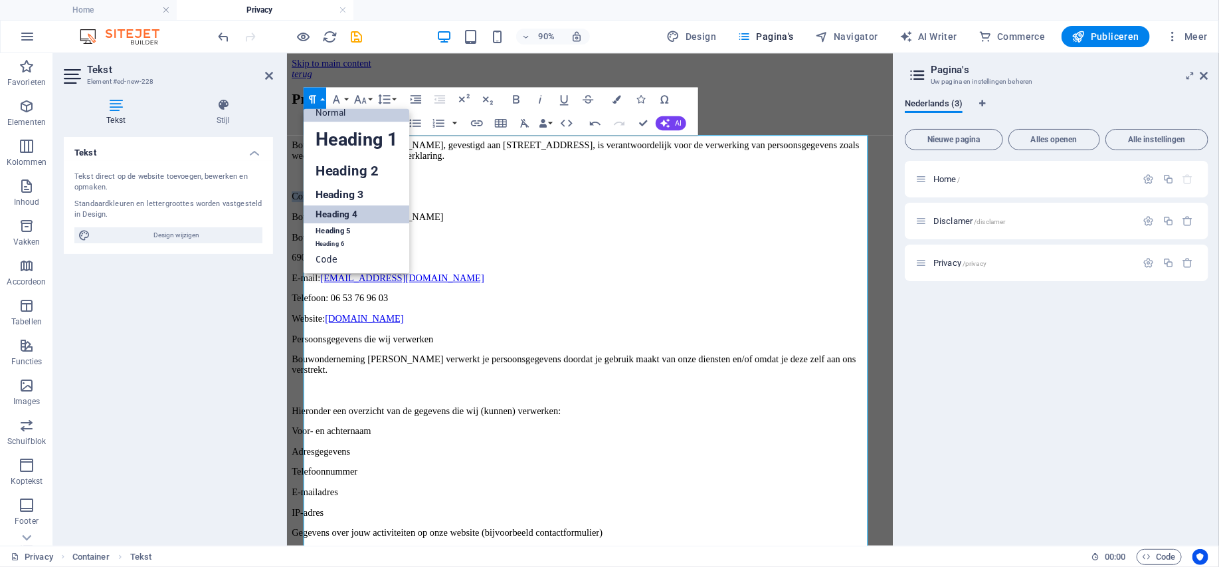
click at [342, 215] on link "Heading 4" at bounding box center [357, 215] width 106 height 18
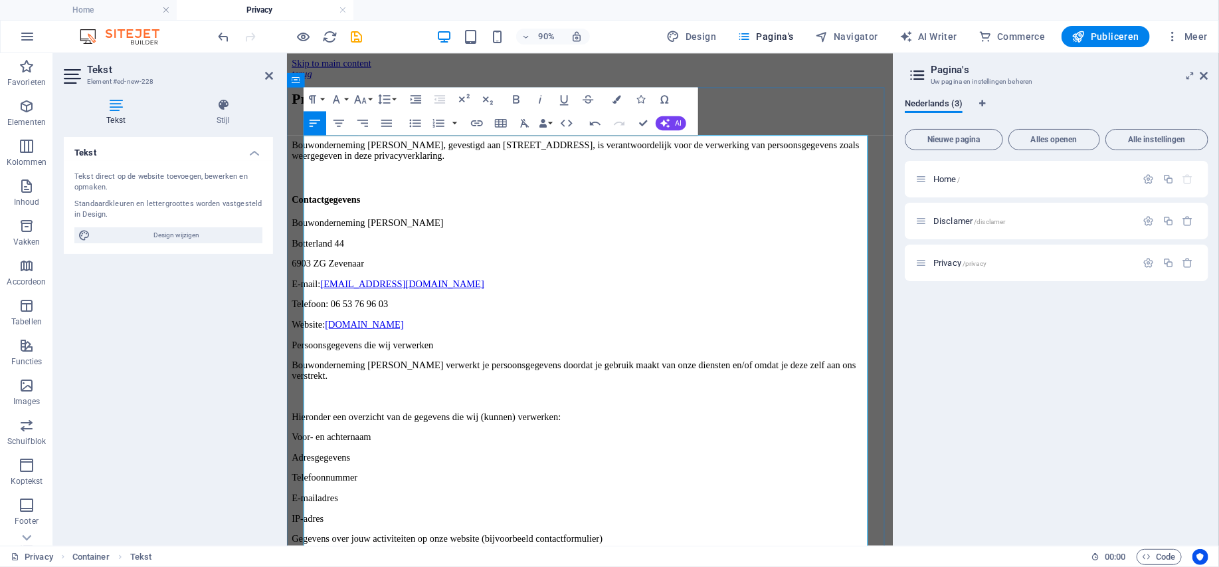
click at [492, 222] on h4 "Contactgegevens" at bounding box center [623, 216] width 663 height 12
click at [308, 371] on p "Persoonsgegevens die wij verwerken" at bounding box center [623, 377] width 663 height 12
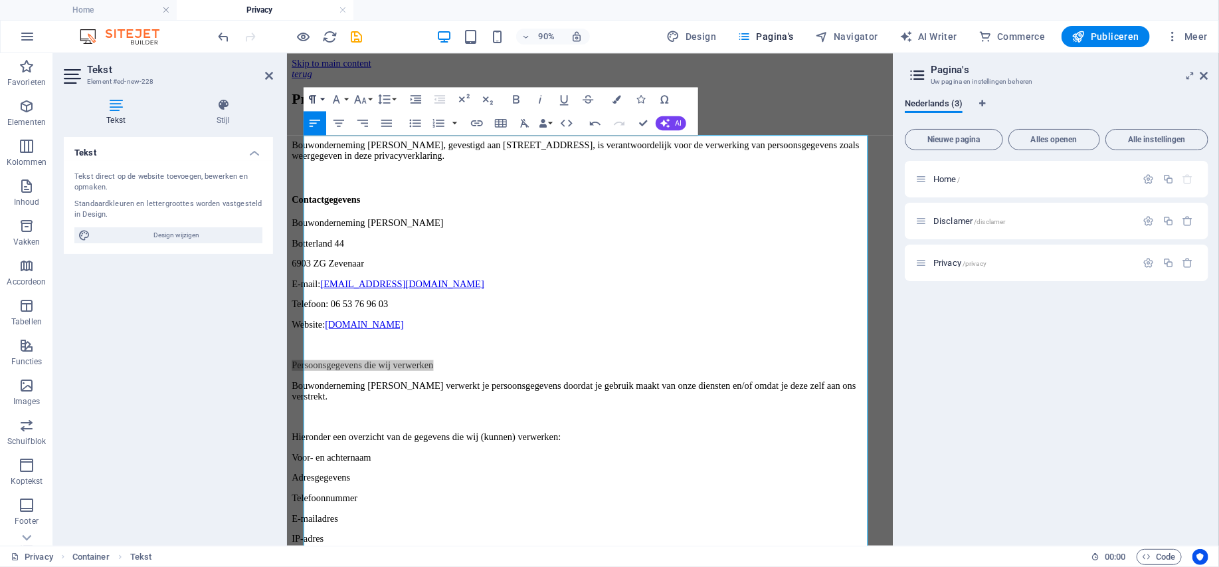
click at [324, 98] on button "Paragraph Format" at bounding box center [315, 99] width 23 height 24
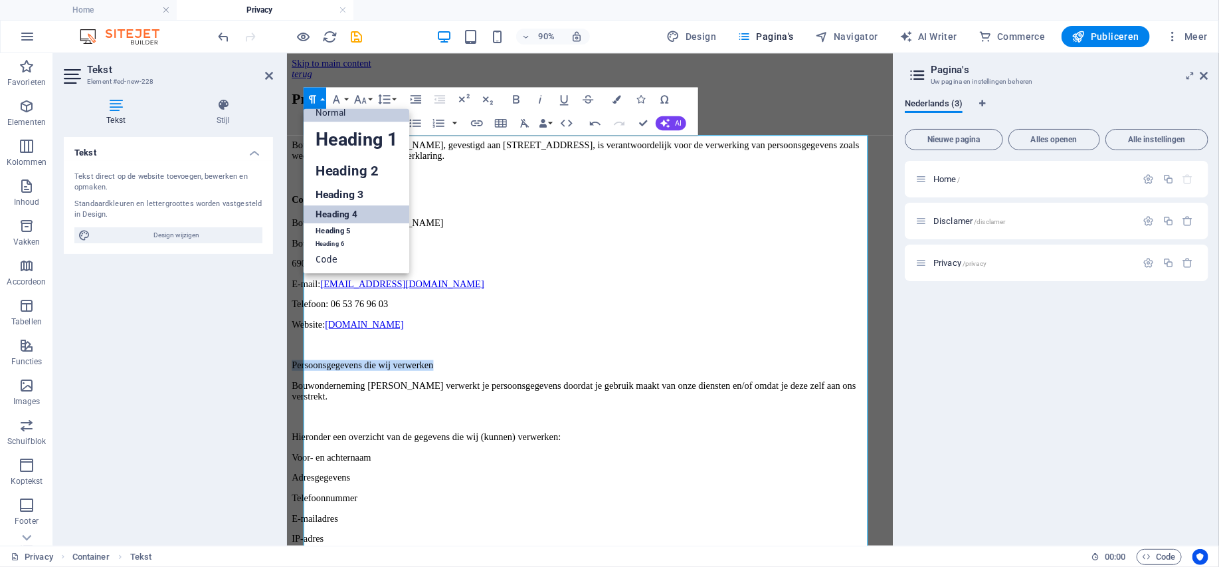
click at [325, 208] on link "Heading 4" at bounding box center [357, 215] width 106 height 18
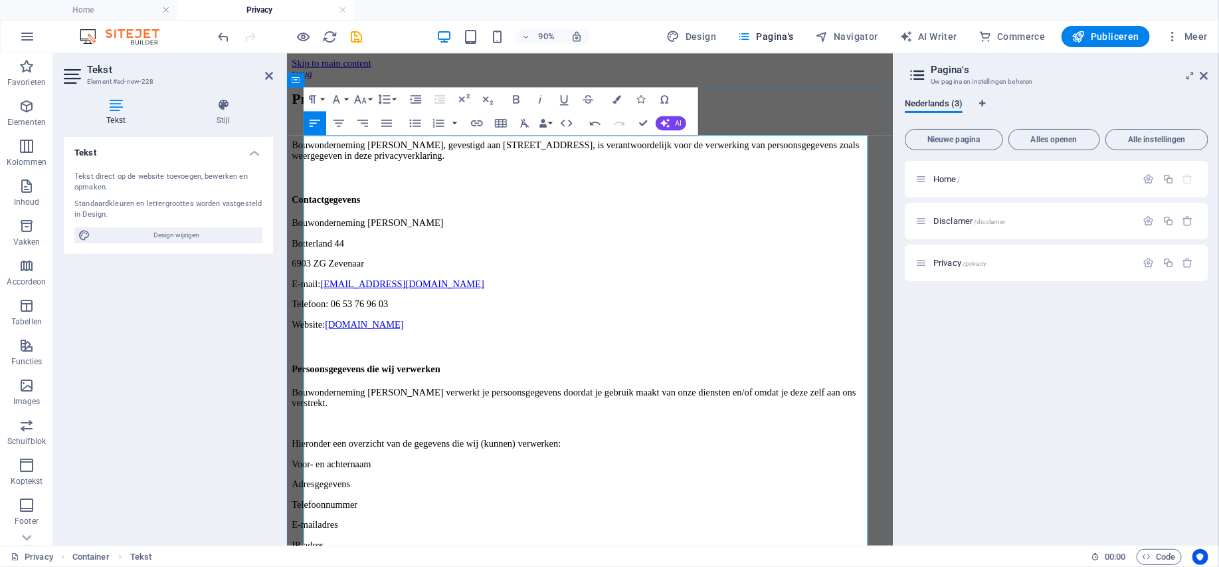
click at [522, 371] on p at bounding box center [623, 377] width 663 height 12
click at [426, 459] on p at bounding box center [623, 465] width 663 height 12
drag, startPoint x: 539, startPoint y: 338, endPoint x: 443, endPoint y: 335, distance: 95.7
click at [443, 349] on p "Website: www.snelontruimengelderland.nl" at bounding box center [623, 355] width 663 height 12
click at [559, 349] on p "Website: www.snelontruimengelderland.nl" at bounding box center [623, 355] width 663 height 12
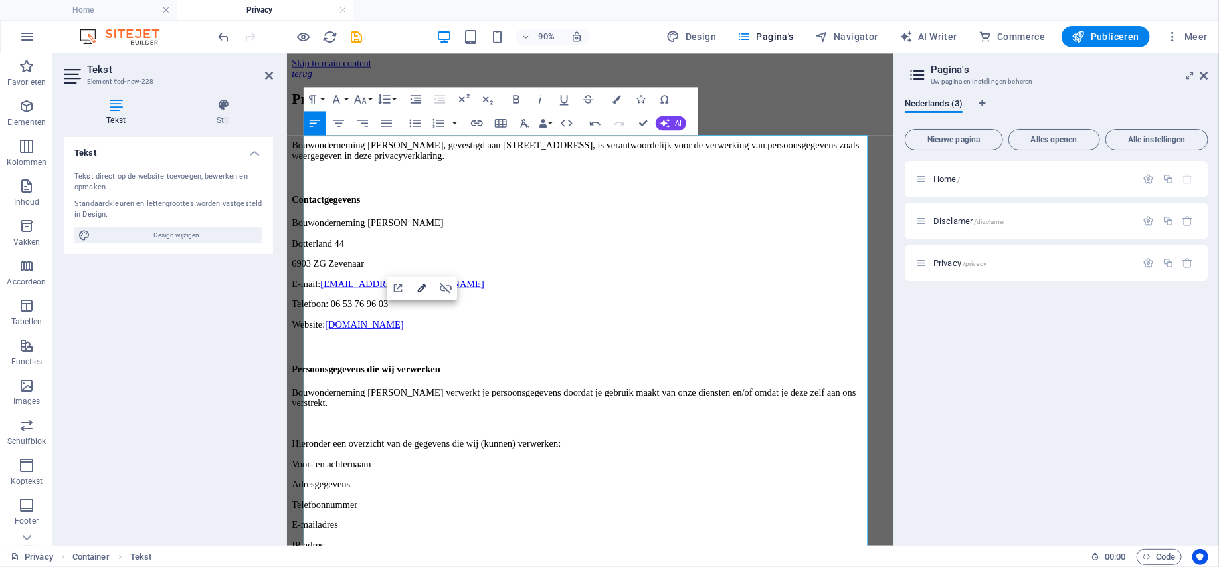
click at [421, 286] on icon "button" at bounding box center [422, 288] width 15 height 15
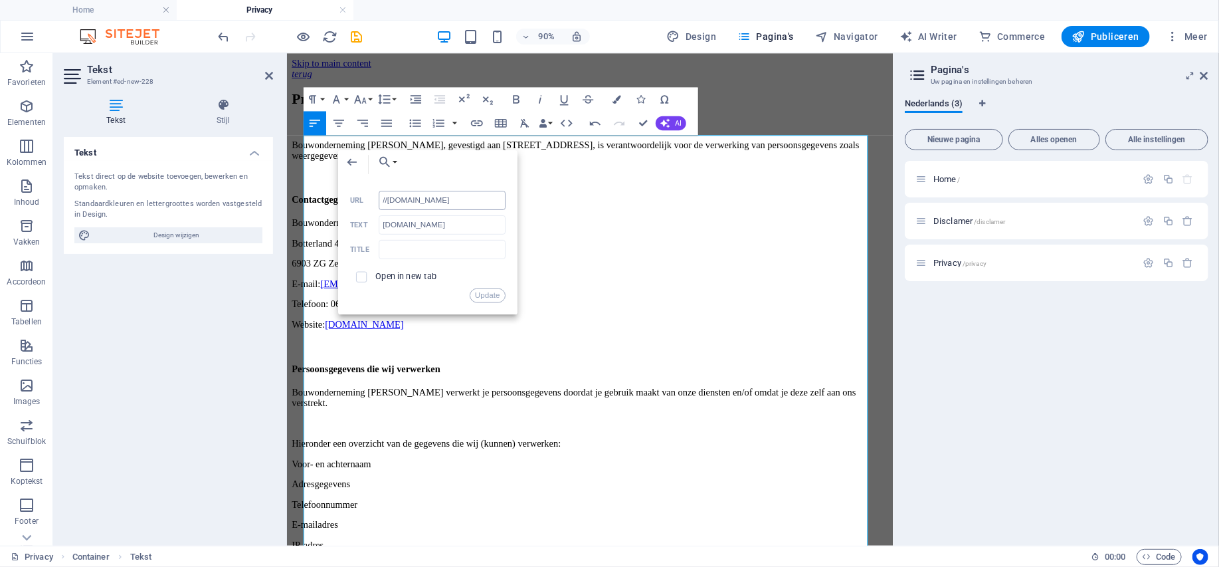
drag, startPoint x: 502, startPoint y: 199, endPoint x: 405, endPoint y: 197, distance: 96.4
click at [405, 197] on input "//www.snelontruimengelderland.nl" at bounding box center [442, 200] width 127 height 19
type input "//www.bouwondernemingbeydoun.nl"
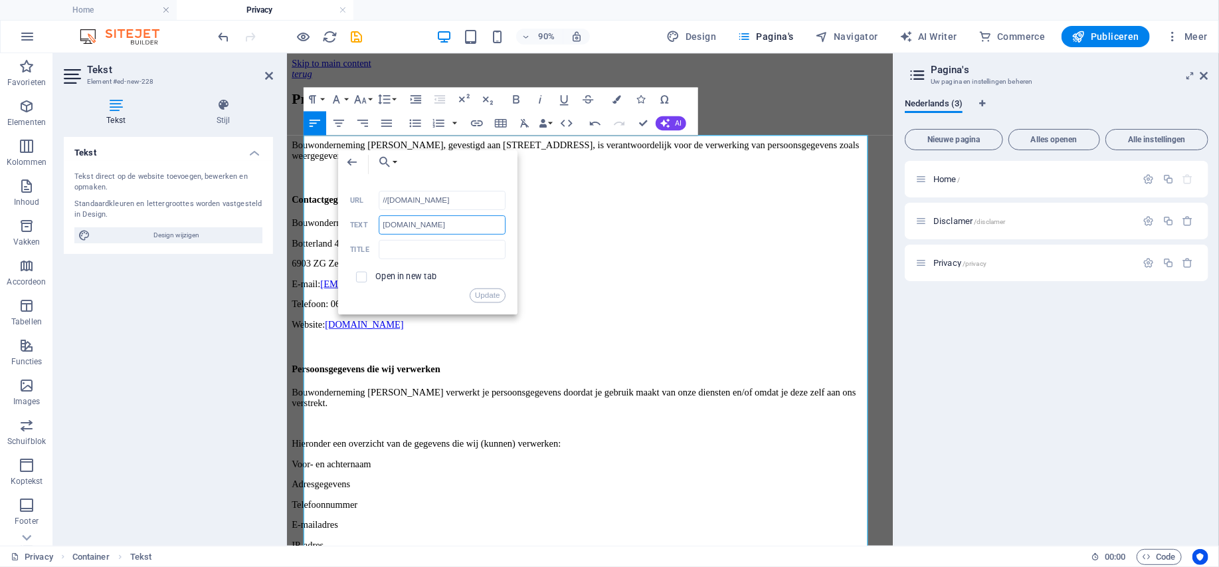
drag, startPoint x: 500, startPoint y: 226, endPoint x: 403, endPoint y: 223, distance: 97.1
click at [403, 223] on input "www.snelontruimengelderland.nl" at bounding box center [442, 224] width 127 height 19
paste input "bouwondernemingbeydoun"
type input "www.bouwondernemingbeydoun.nl"
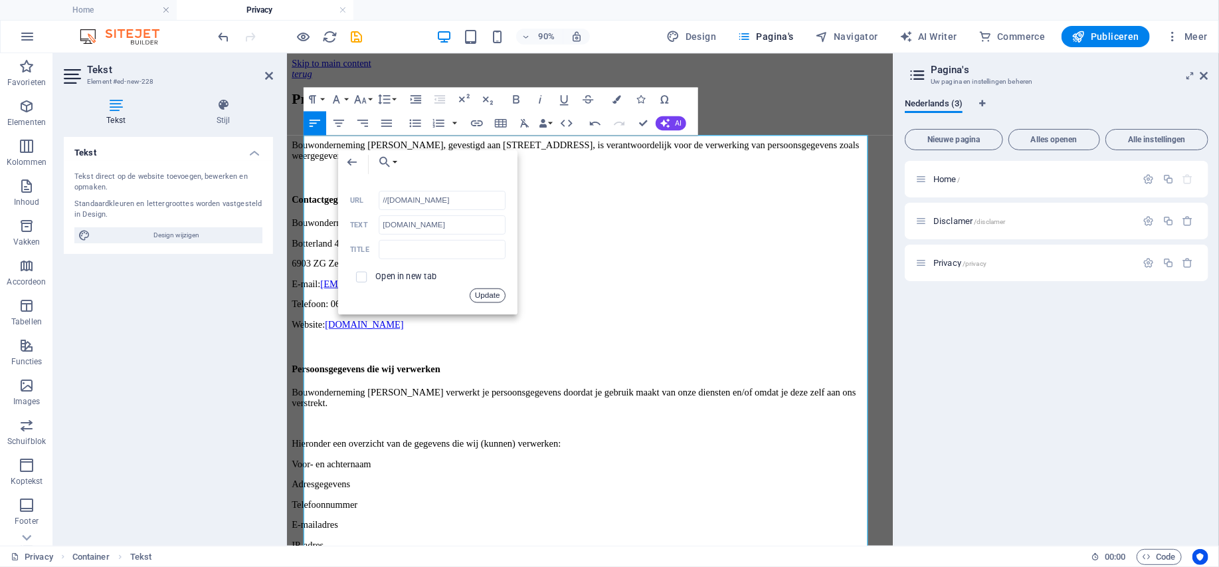
click at [492, 298] on button "Update" at bounding box center [488, 295] width 36 height 15
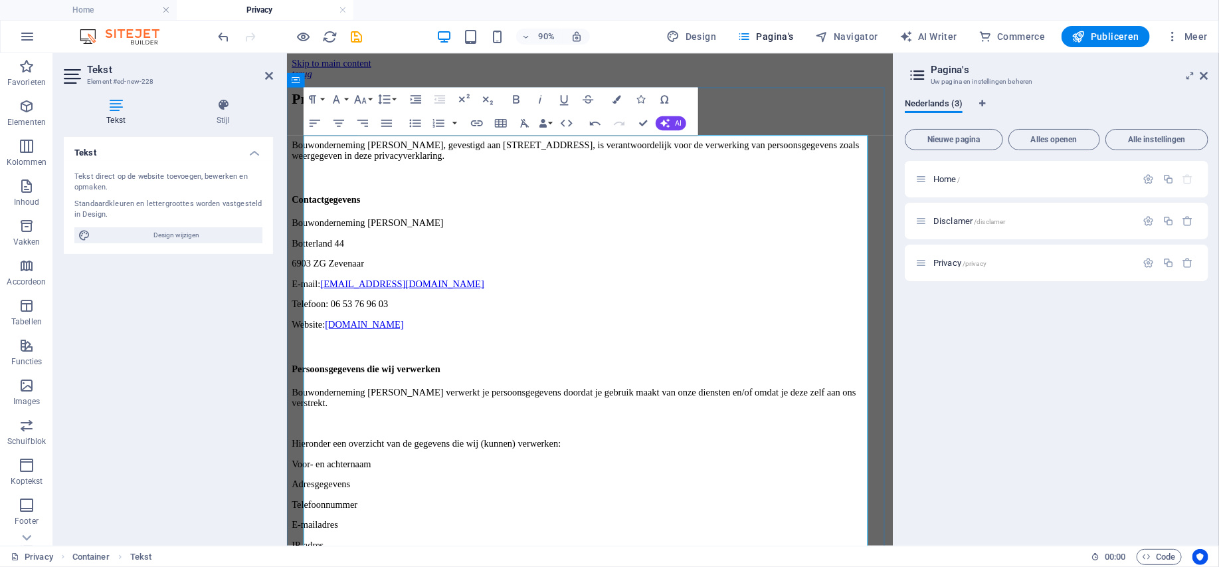
click at [459, 304] on link "info@snelontruimengelderland.nl" at bounding box center [415, 309] width 182 height 11
type input "mailto:info@snelontruimengelderland.nl"
type input "info@snelontruimengelderland.nl"
click at [416, 256] on icon "button" at bounding box center [415, 259] width 9 height 9
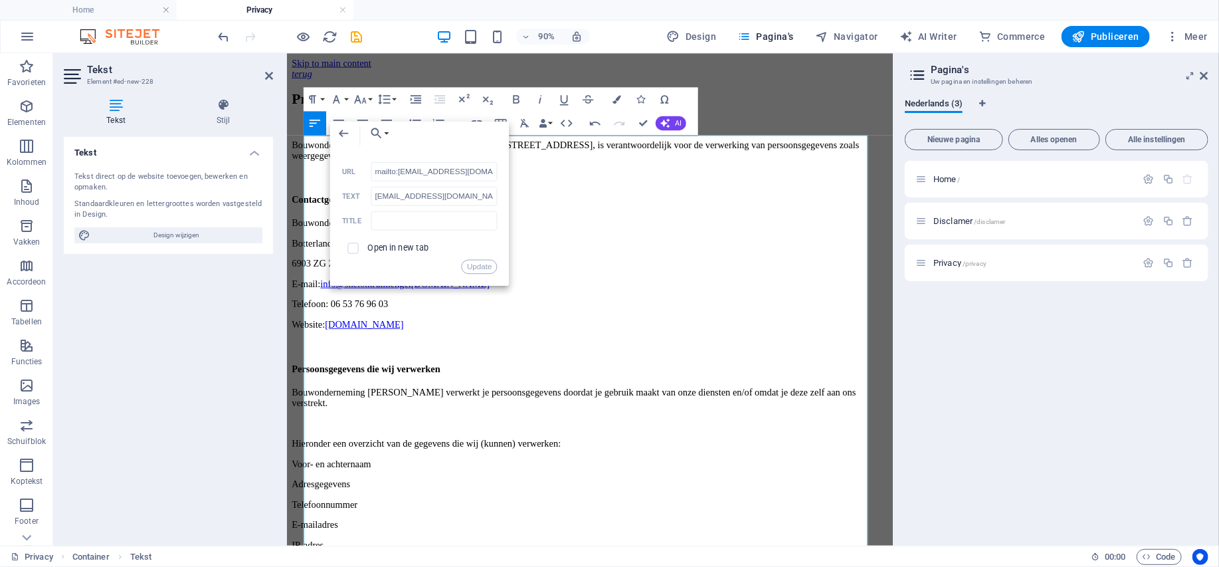
scroll to position [0, 19]
drag, startPoint x: 494, startPoint y: 171, endPoint x: 399, endPoint y: 170, distance: 95.7
click at [399, 170] on input "mailto:info@snelontruimengelderland.nl" at bounding box center [434, 170] width 127 height 19
type input "mailto:info@bouwondernemingbeydoun.nl"
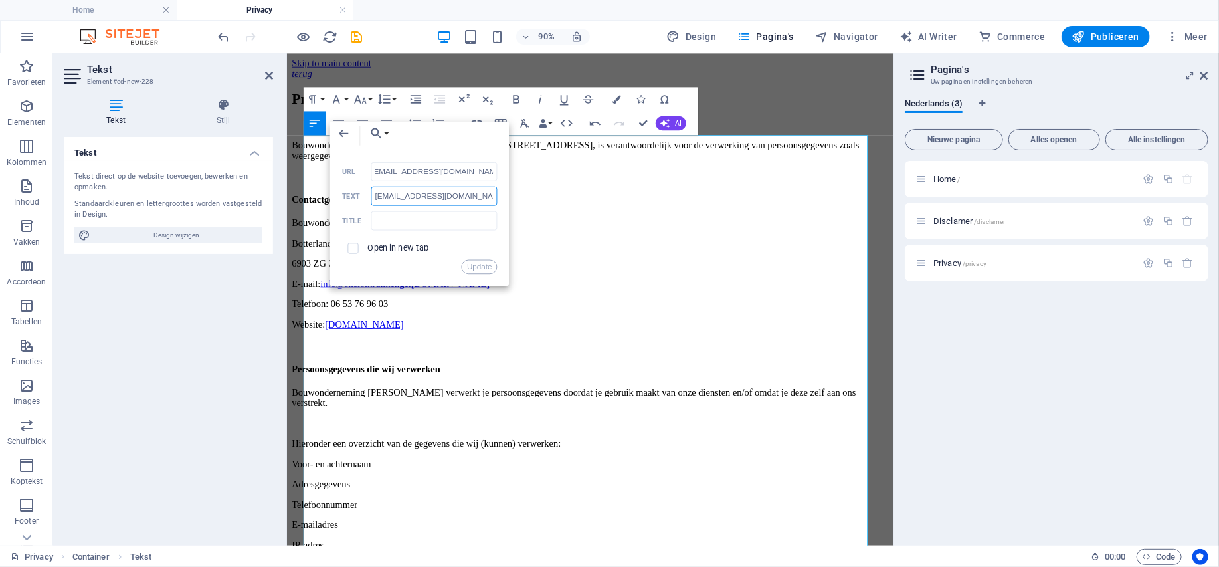
scroll to position [0, 0]
drag, startPoint x: 492, startPoint y: 196, endPoint x: 397, endPoint y: 194, distance: 95.7
click at [397, 194] on input "info@snelontruimengelderland.nl" at bounding box center [434, 195] width 127 height 19
paste input "bouwondernemingbeydoun"
type input "[EMAIL_ADDRESS][DOMAIN_NAME]"
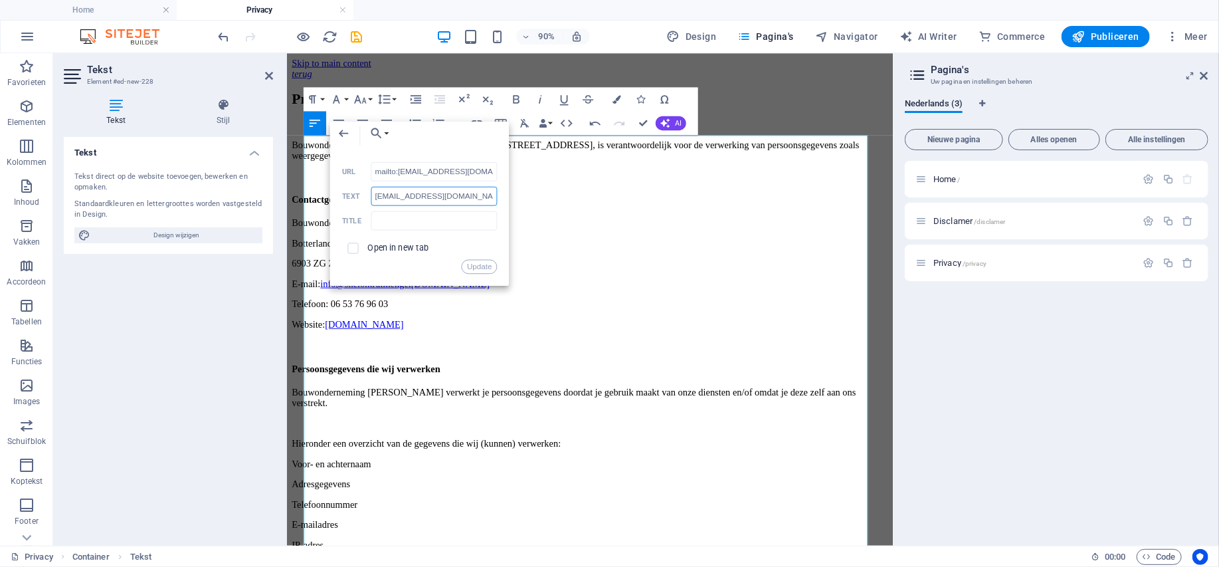
scroll to position [0, 3]
click at [484, 269] on button "Update" at bounding box center [480, 266] width 36 height 15
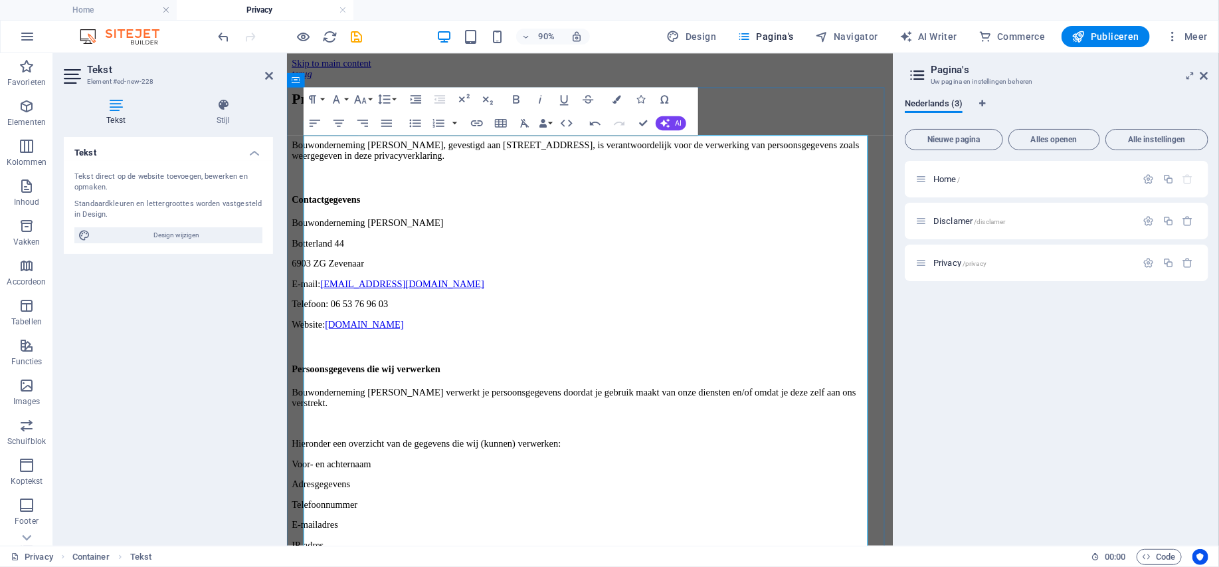
click at [679, 312] on p "E-mail: info@bouwondernemingbeydoun.nl" at bounding box center [623, 310] width 663 height 12
click at [651, 270] on p "Botterland 44" at bounding box center [623, 265] width 663 height 12
drag, startPoint x: 562, startPoint y: 345, endPoint x: 340, endPoint y: 284, distance: 230.1
click at [414, 127] on icon "button" at bounding box center [416, 123] width 15 height 15
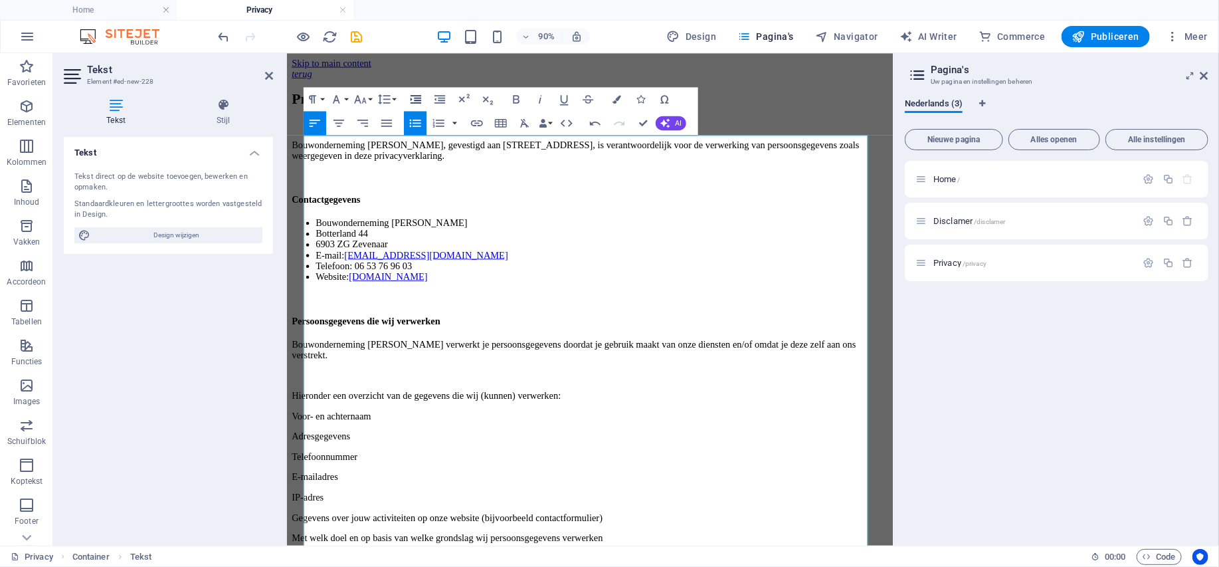
click at [420, 100] on icon "button" at bounding box center [416, 99] width 11 height 9
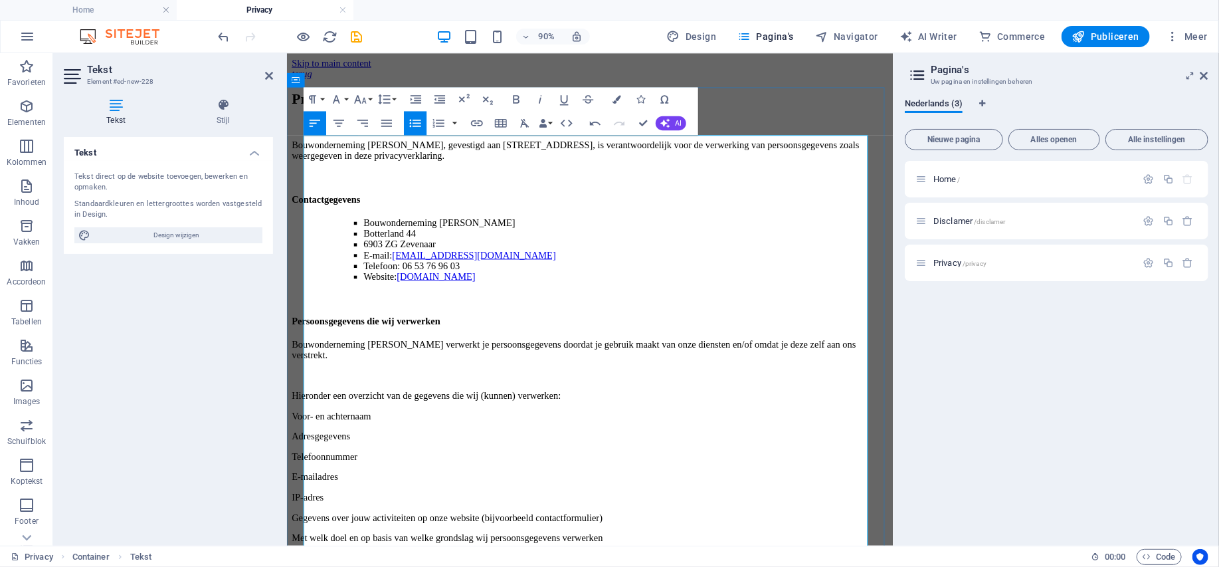
click at [471, 417] on p at bounding box center [623, 411] width 663 height 12
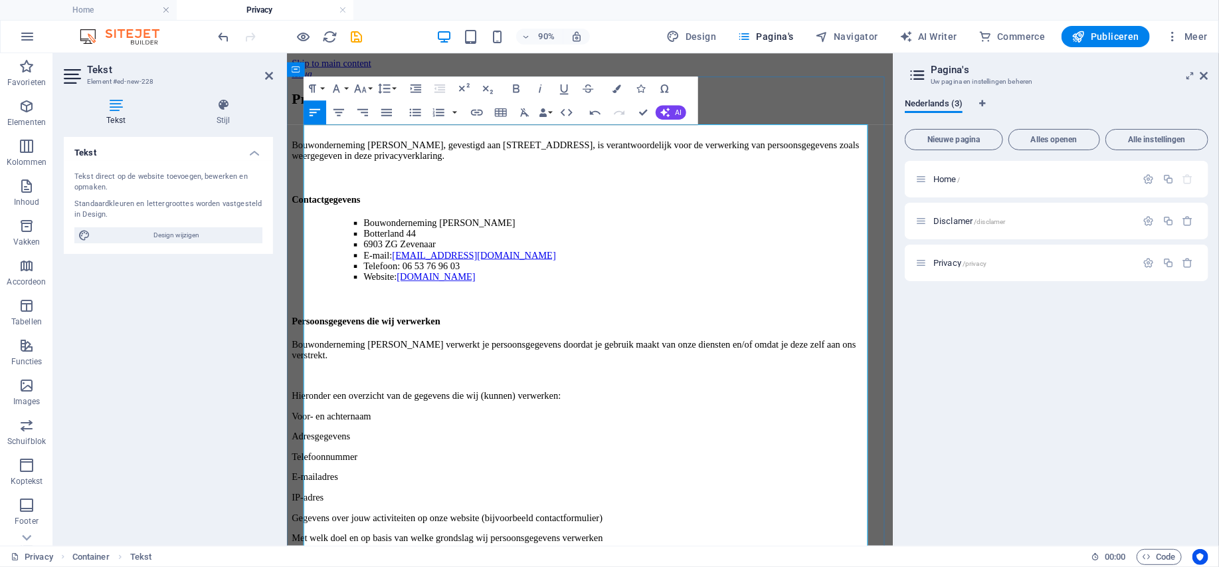
scroll to position [66, 0]
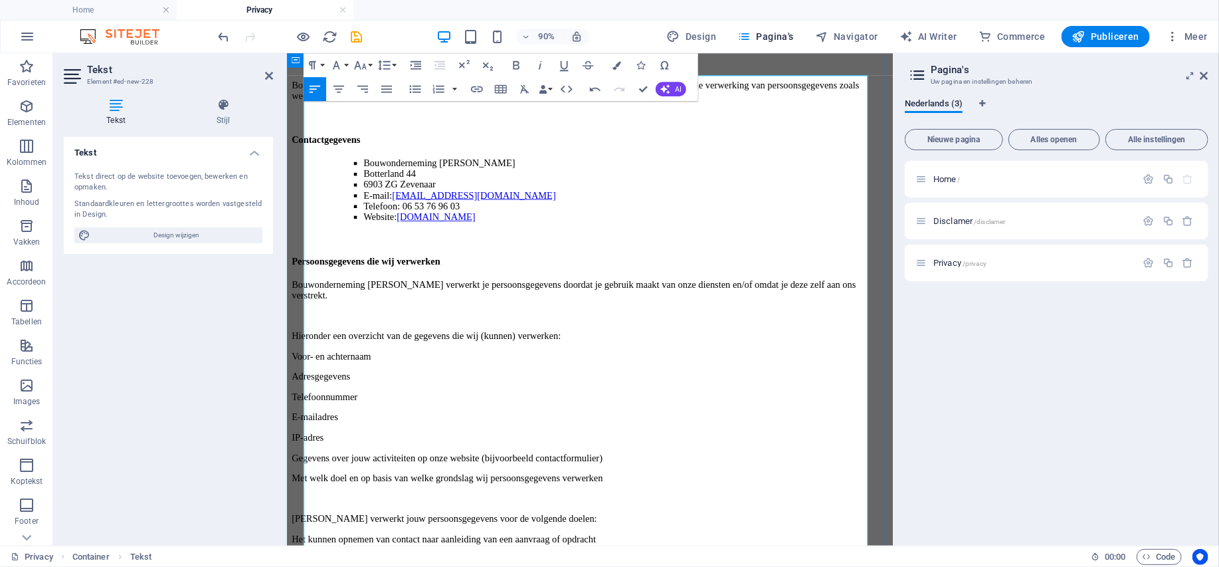
click at [712, 474] on p "IP-adres" at bounding box center [623, 480] width 663 height 12
click at [712, 497] on p "Gegevens over jouw activiteiten op onze website (bijvoorbeeld contactformulier)" at bounding box center [623, 503] width 663 height 12
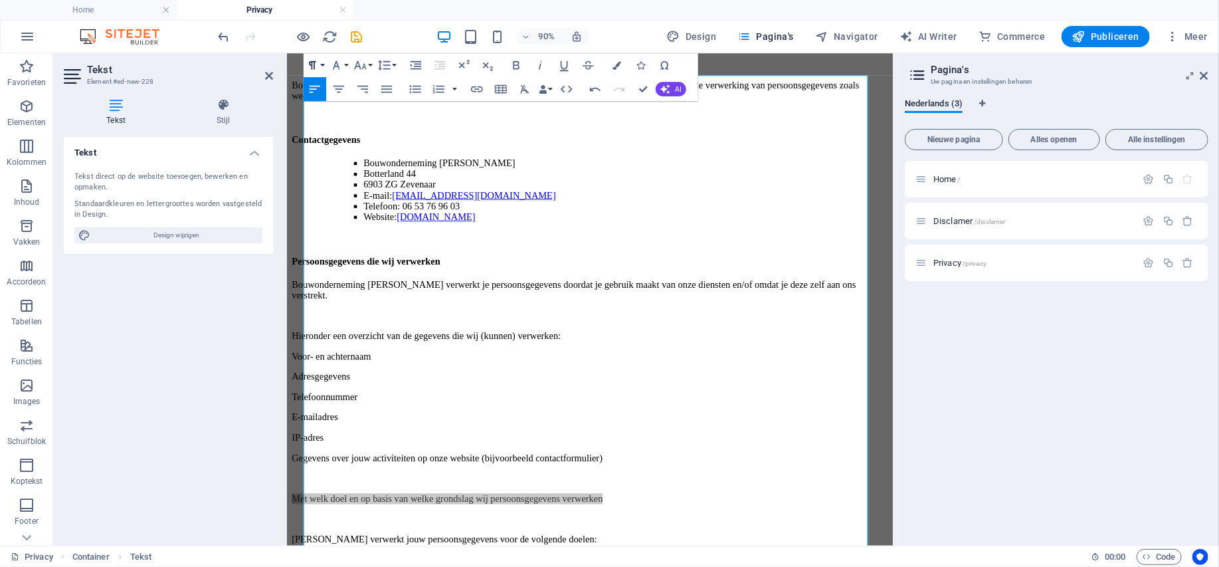
click at [322, 65] on button "Paragraph Format" at bounding box center [315, 65] width 23 height 24
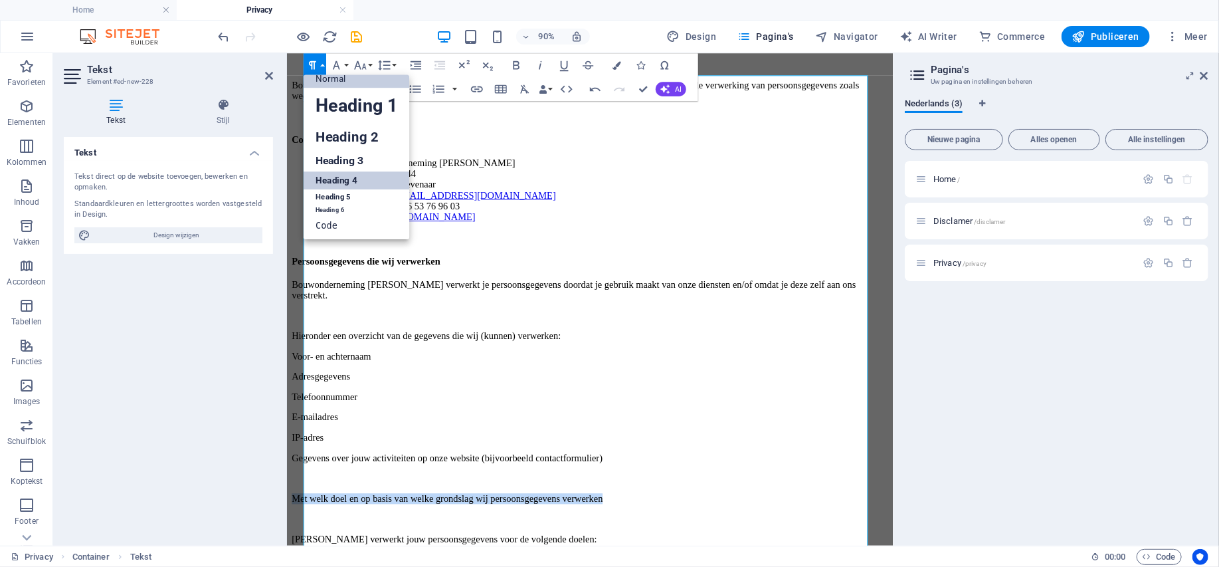
click at [334, 184] on link "Heading 4" at bounding box center [357, 180] width 106 height 18
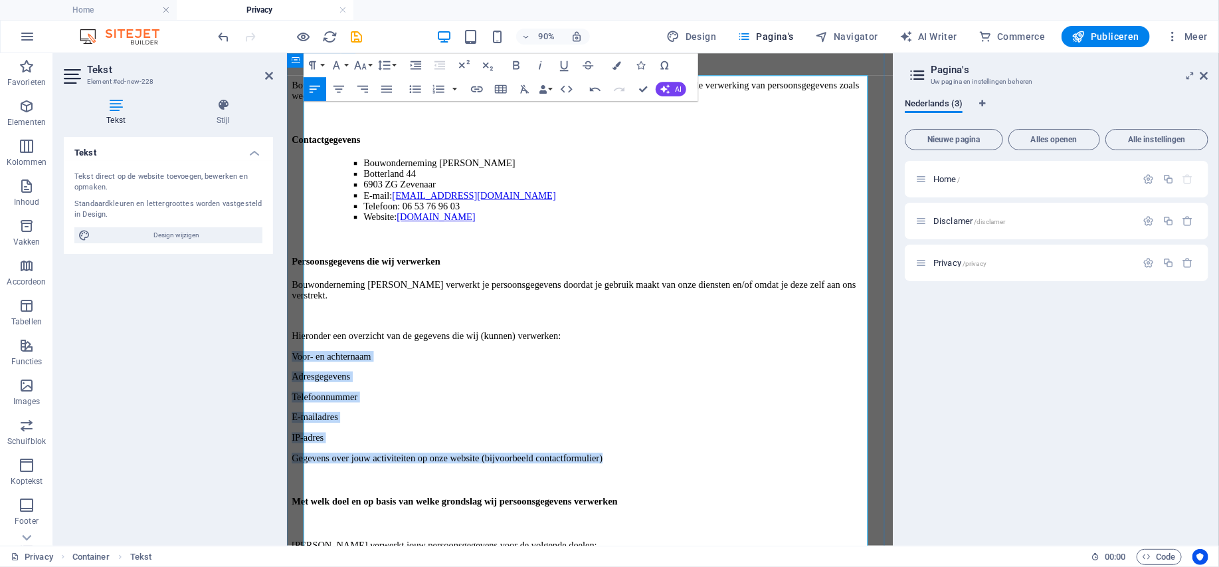
drag, startPoint x: 716, startPoint y: 471, endPoint x: 299, endPoint y: 386, distance: 425.1
click at [416, 89] on icon "button" at bounding box center [415, 89] width 11 height 8
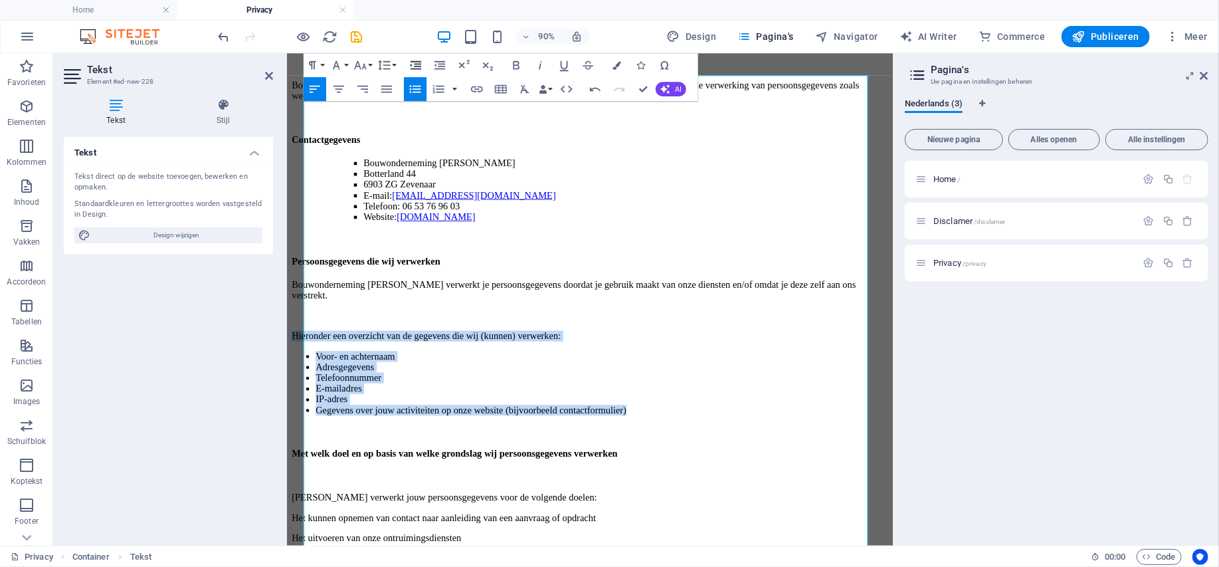
click at [414, 63] on icon "button" at bounding box center [416, 65] width 15 height 15
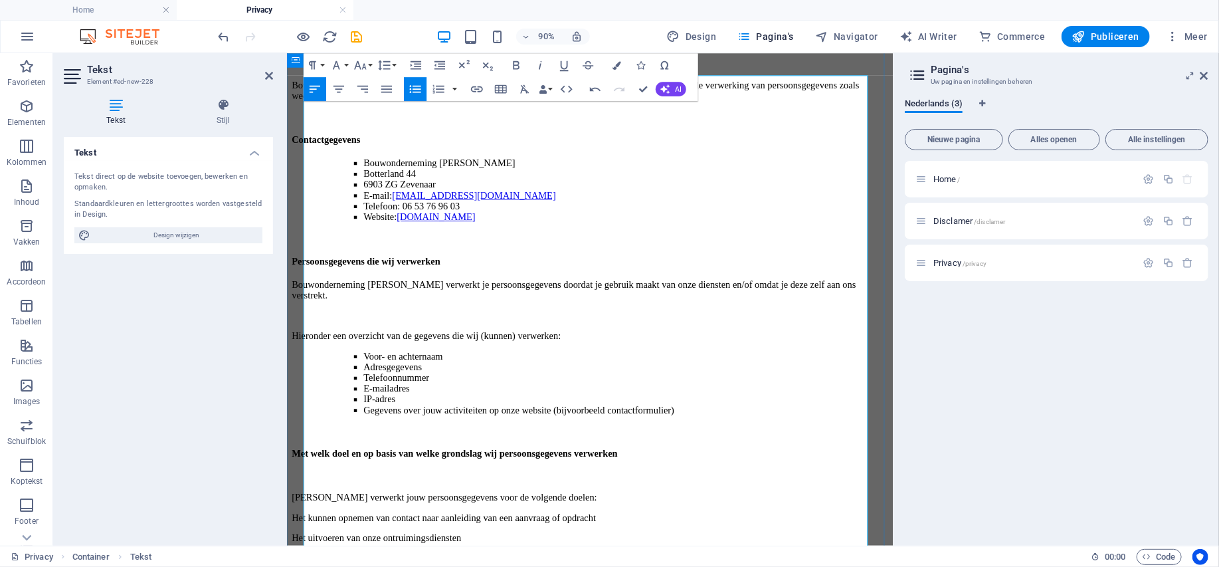
click at [416, 351] on p at bounding box center [623, 345] width 663 height 12
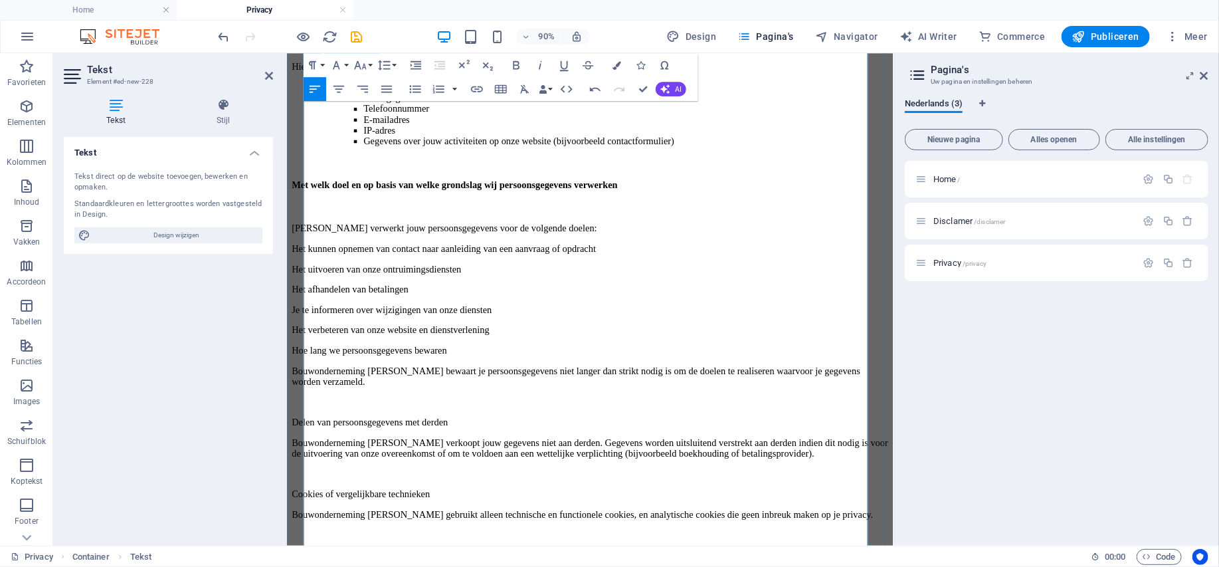
scroll to position [332, 0]
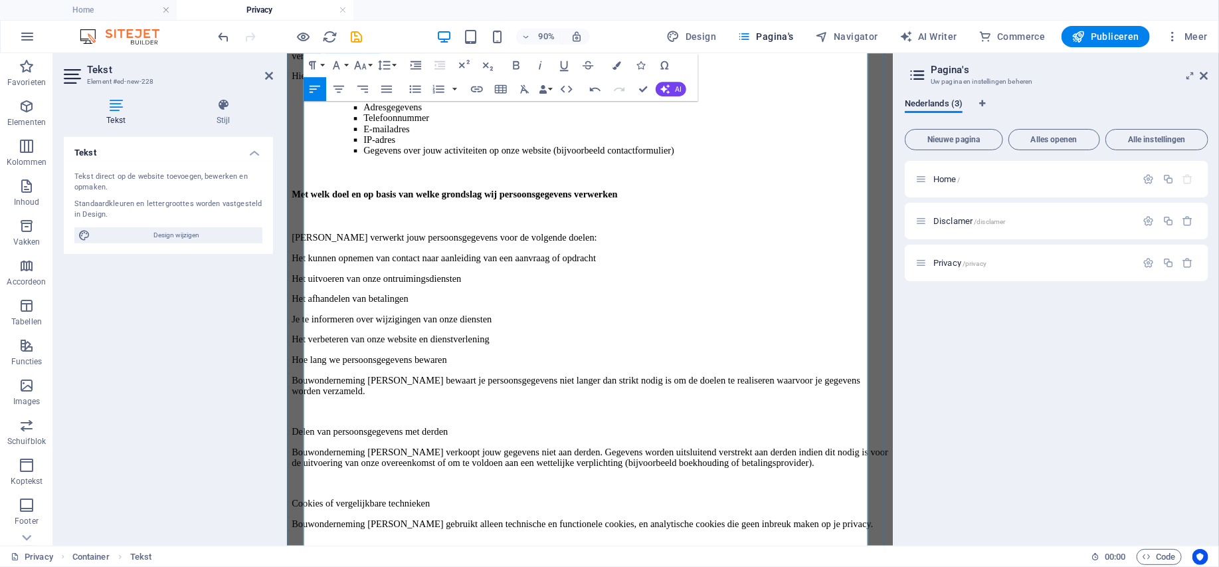
click at [308, 388] on p "Hoe lang we persoonsgegevens bewaren" at bounding box center [623, 394] width 663 height 12
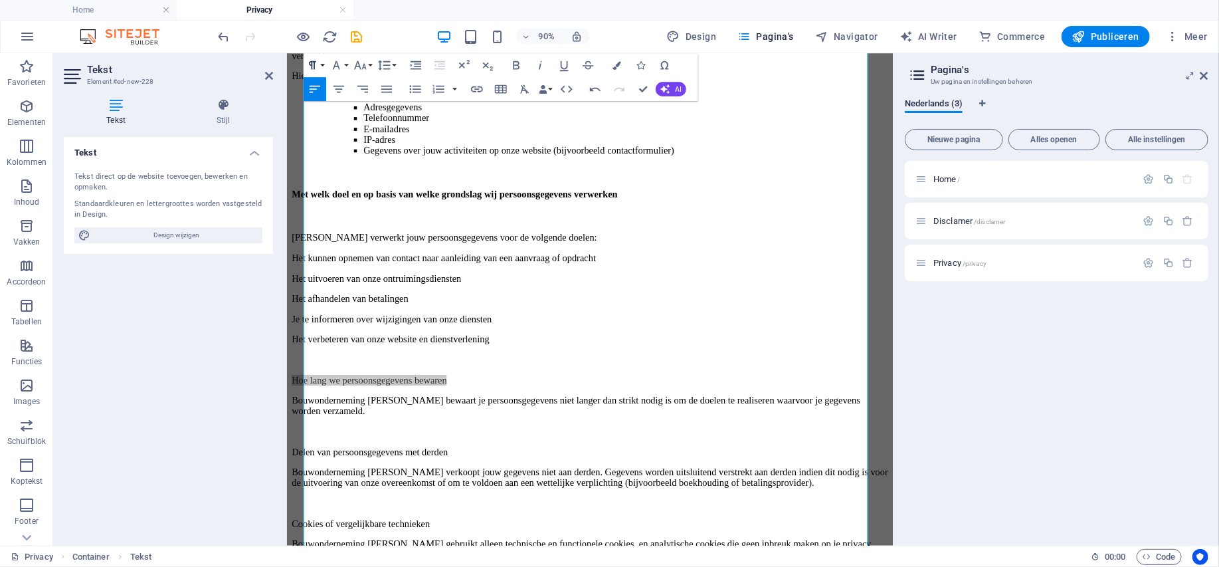
click at [320, 62] on button "Paragraph Format" at bounding box center [315, 65] width 23 height 24
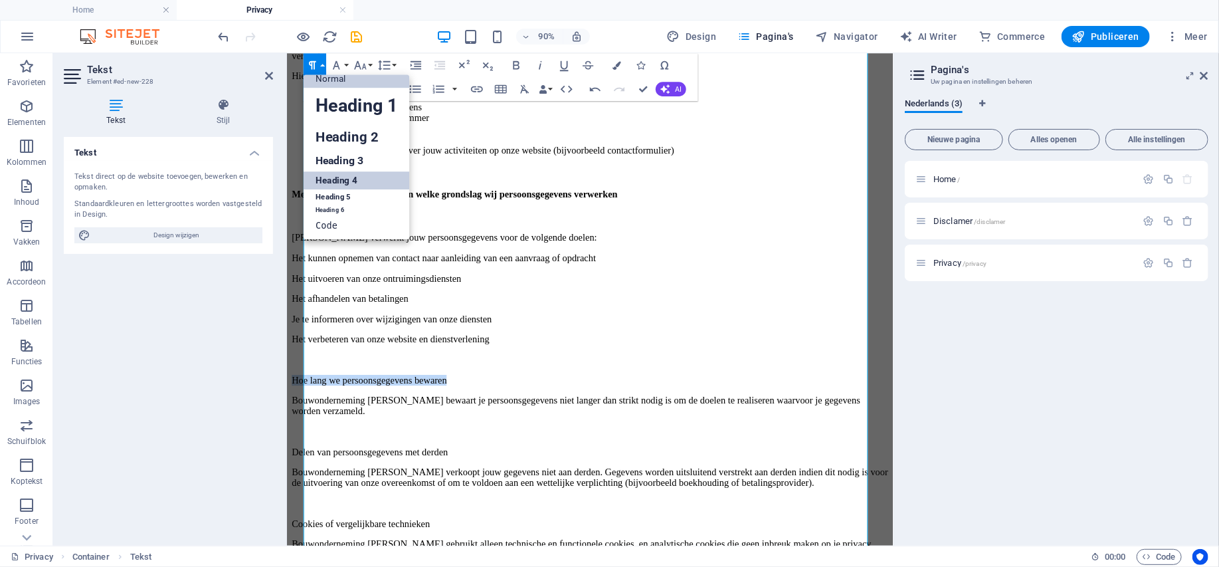
click at [330, 181] on link "Heading 4" at bounding box center [357, 180] width 106 height 18
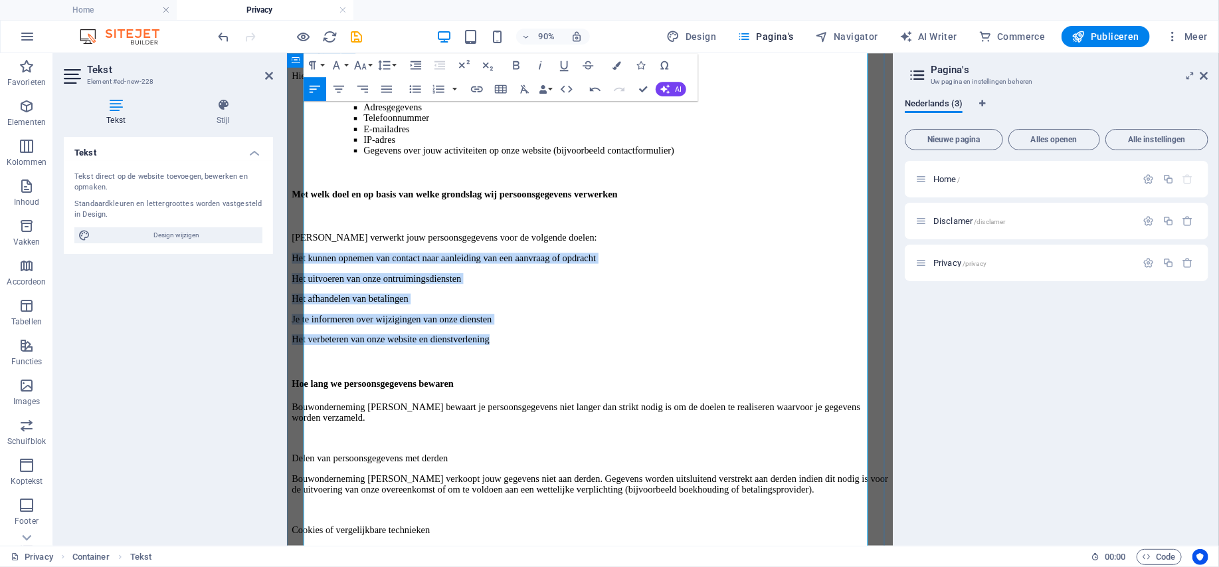
drag, startPoint x: 565, startPoint y: 341, endPoint x: 301, endPoint y: 279, distance: 271.0
click at [412, 88] on icon "button" at bounding box center [416, 89] width 15 height 15
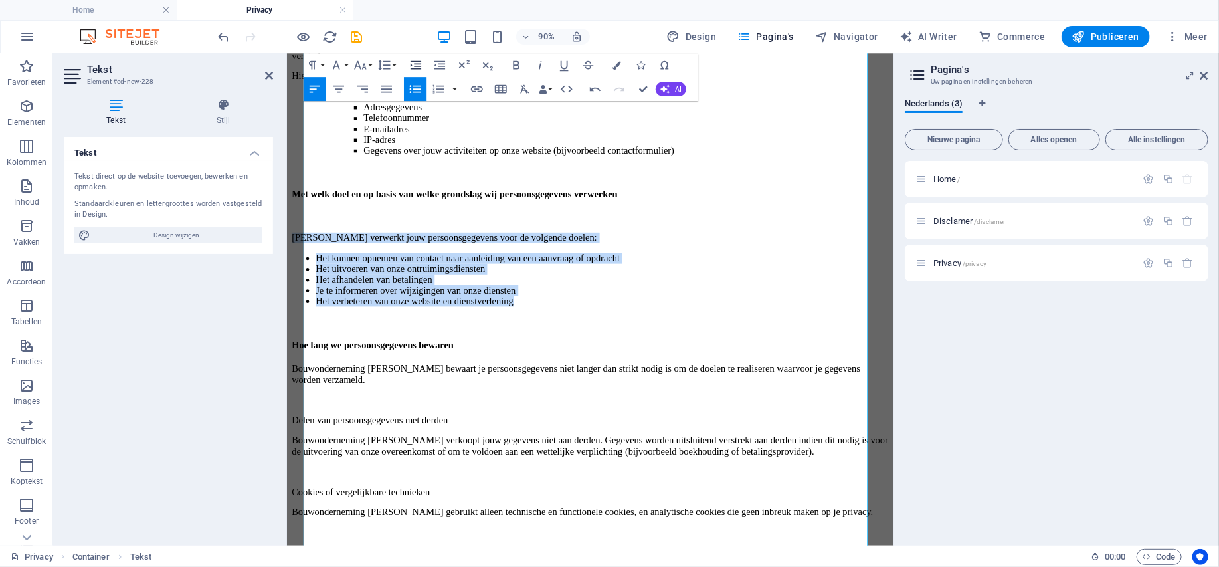
click at [418, 62] on icon "button" at bounding box center [416, 65] width 15 height 15
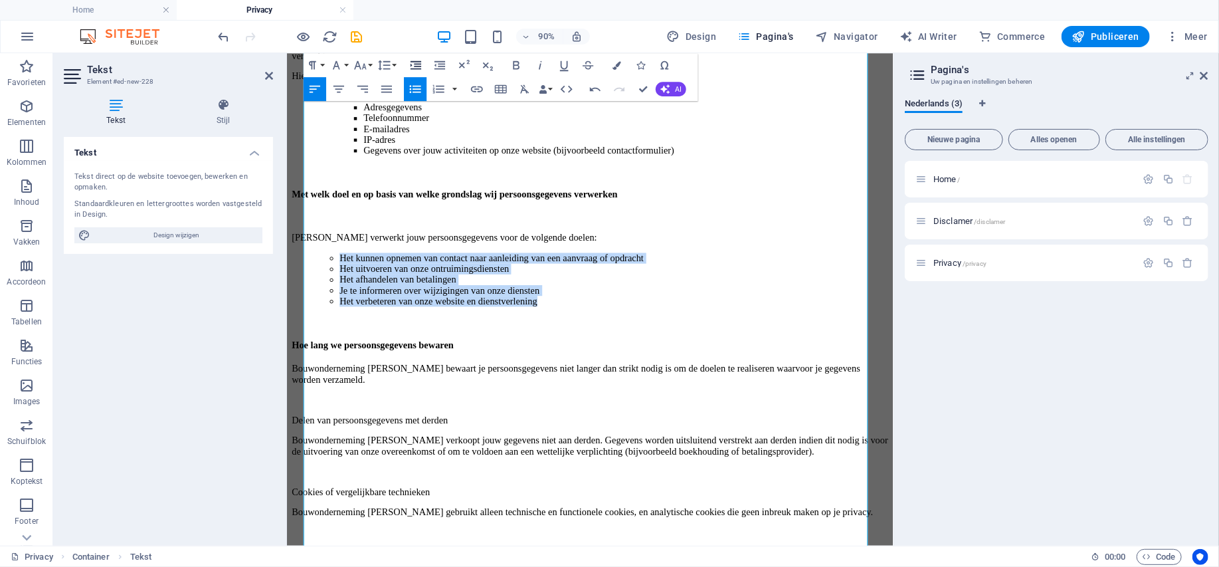
click at [417, 62] on icon "button" at bounding box center [416, 65] width 15 height 15
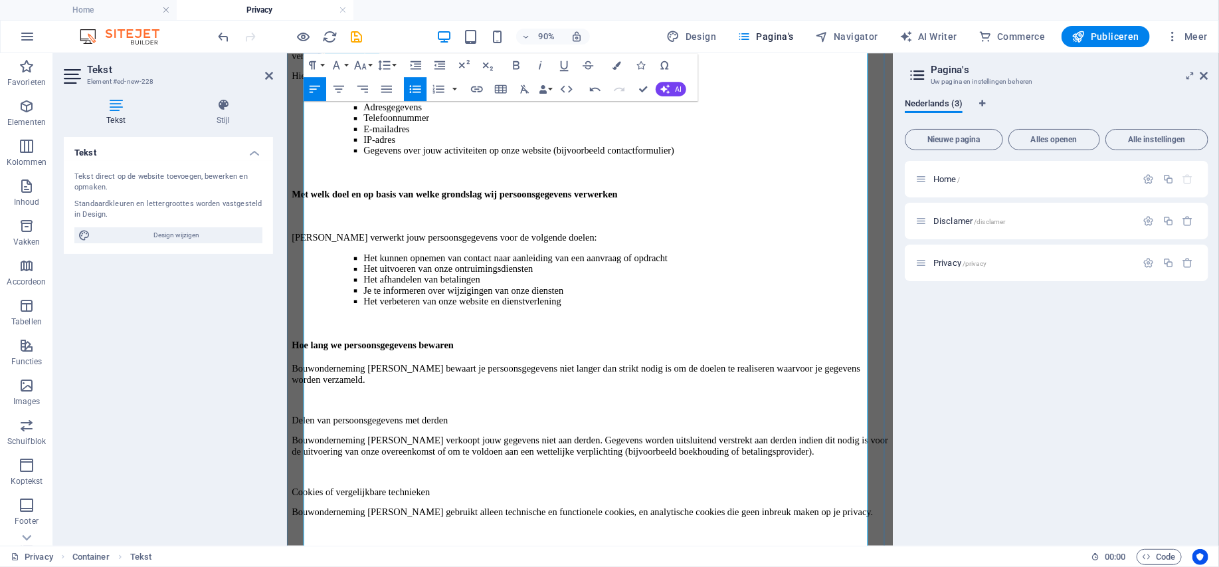
click at [395, 241] on p at bounding box center [623, 236] width 663 height 12
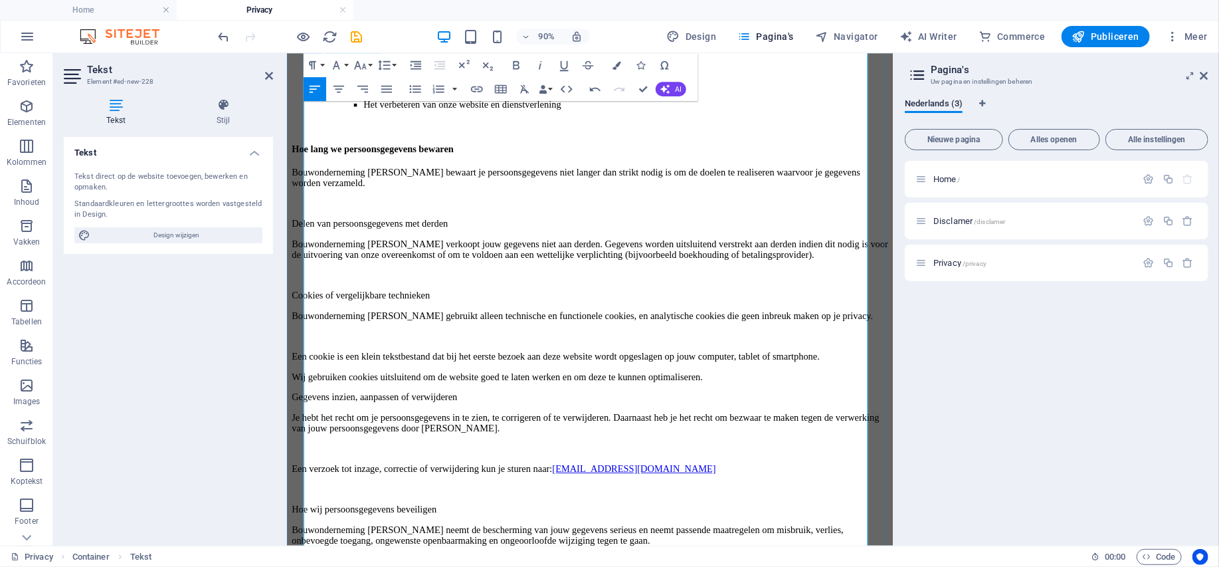
scroll to position [532, 0]
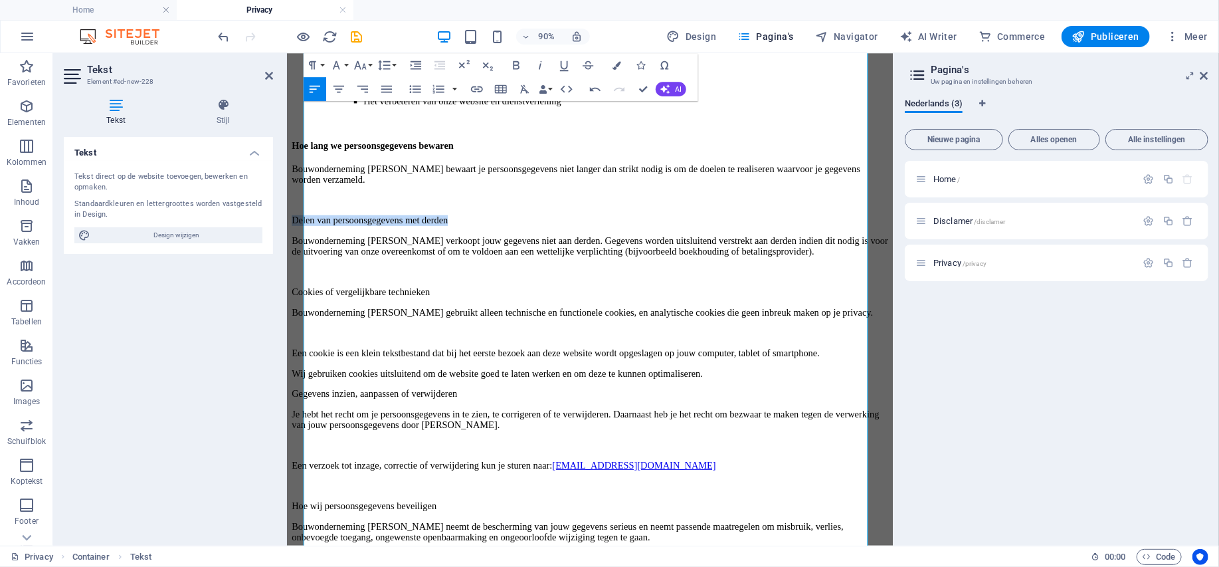
drag, startPoint x: 522, startPoint y: 222, endPoint x: 558, endPoint y: 259, distance: 51.7
click at [286, 222] on html "Skip to main content terug Privacybeleid – Snel Ontruimen Gelderland Bouwondern…" at bounding box center [623, 521] width 674 height 1998
click at [317, 60] on icon "button" at bounding box center [313, 65] width 15 height 15
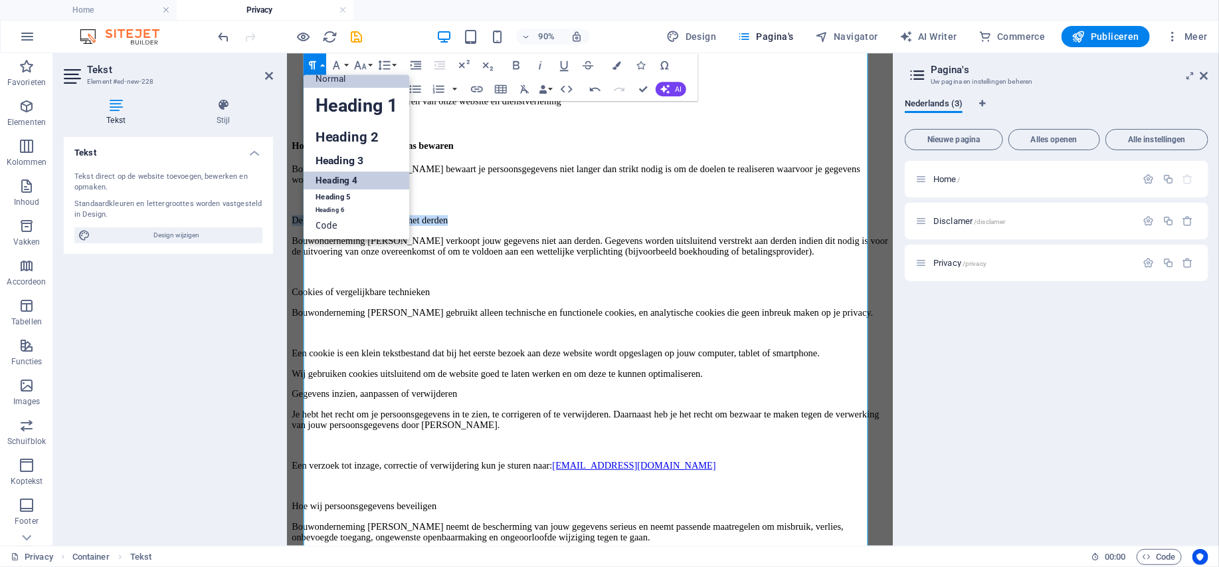
click at [342, 176] on link "Heading 4" at bounding box center [357, 180] width 106 height 18
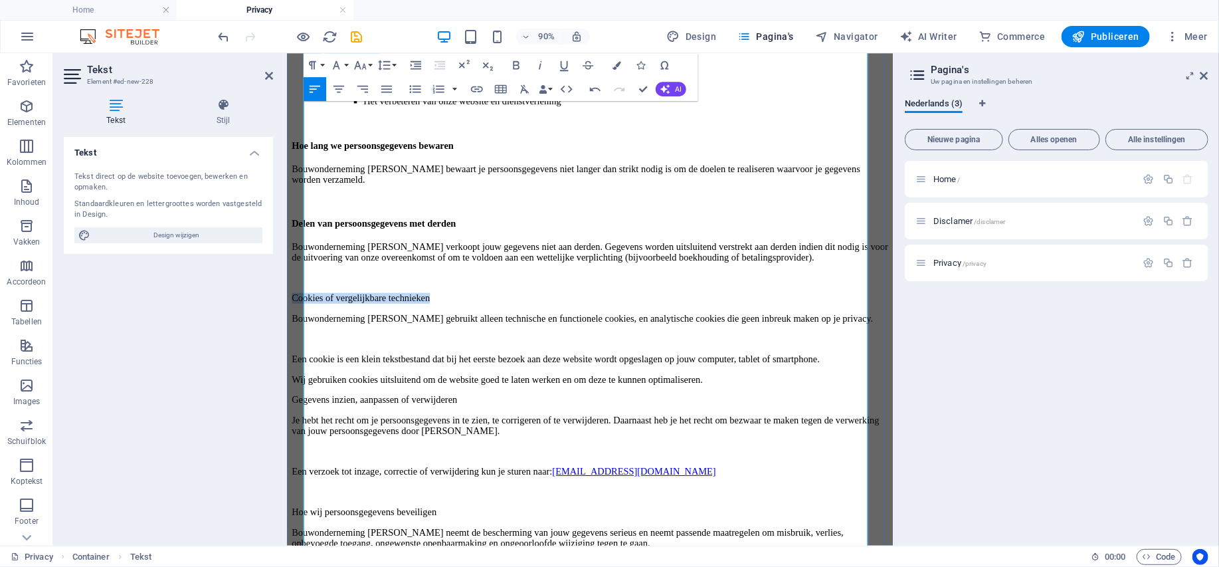
drag, startPoint x: 492, startPoint y: 306, endPoint x: 308, endPoint y: 306, distance: 184.1
click at [308, 320] on p "Cookies of vergelijkbare technieken" at bounding box center [623, 326] width 663 height 12
click at [321, 60] on button "Paragraph Format" at bounding box center [315, 65] width 23 height 24
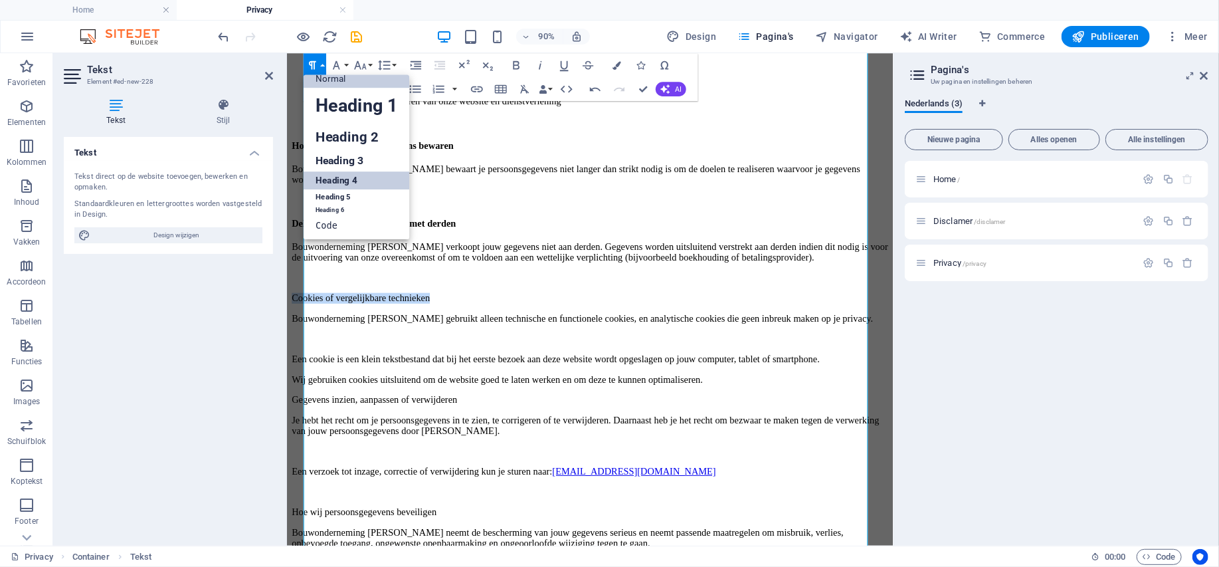
click at [336, 177] on link "Heading 4" at bounding box center [357, 180] width 106 height 18
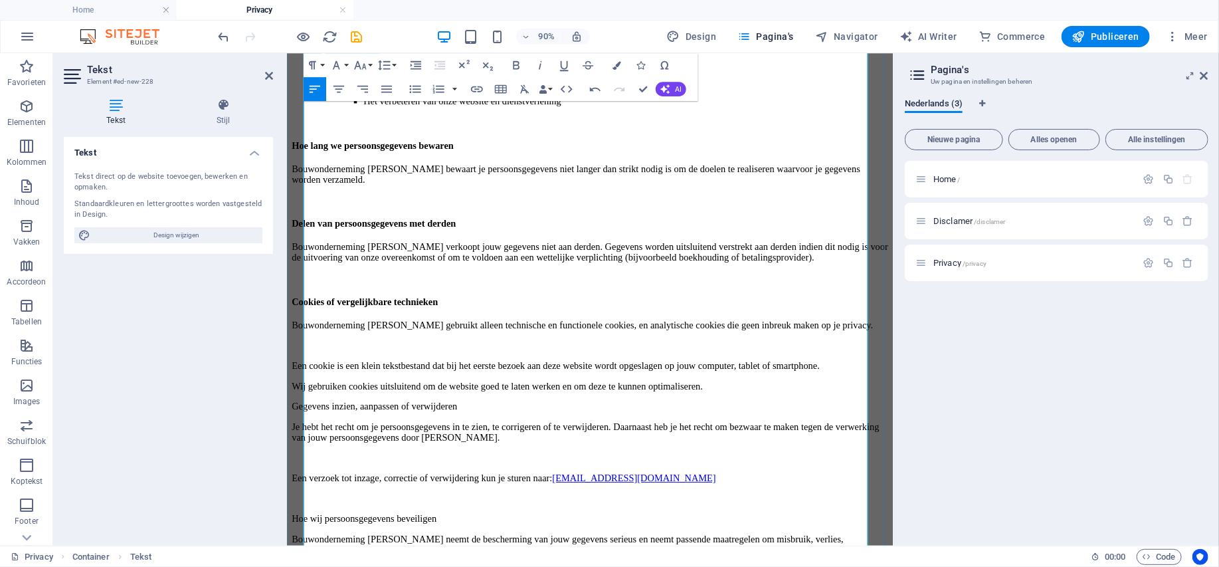
click at [308, 440] on p "Gegevens inzien, aanpassen of verwijderen" at bounding box center [623, 446] width 663 height 12
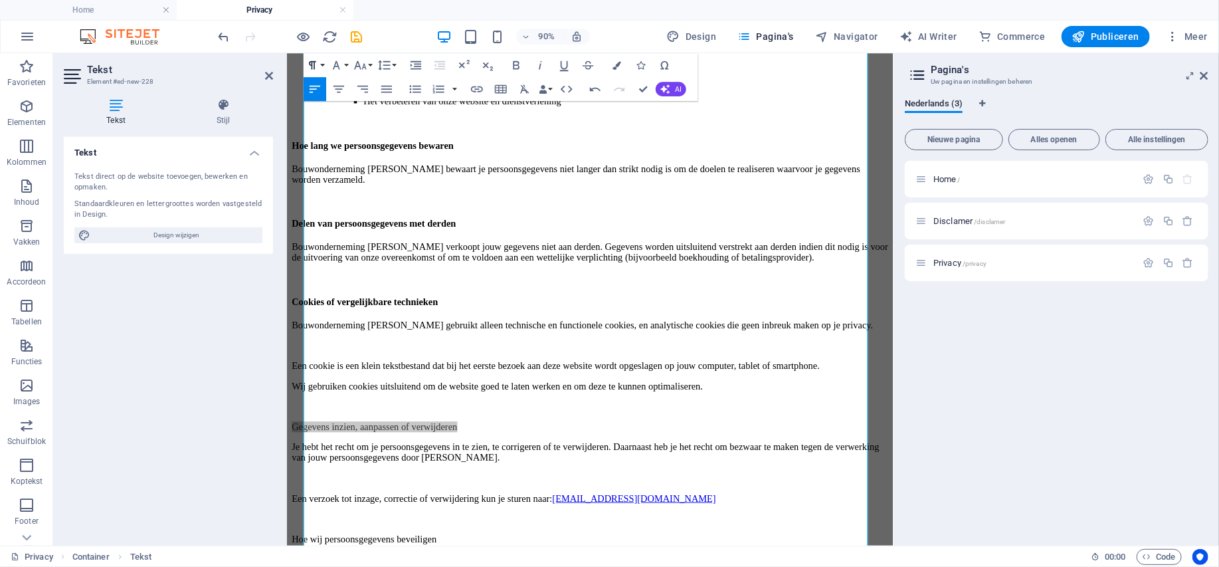
click at [322, 66] on button "Paragraph Format" at bounding box center [315, 65] width 23 height 24
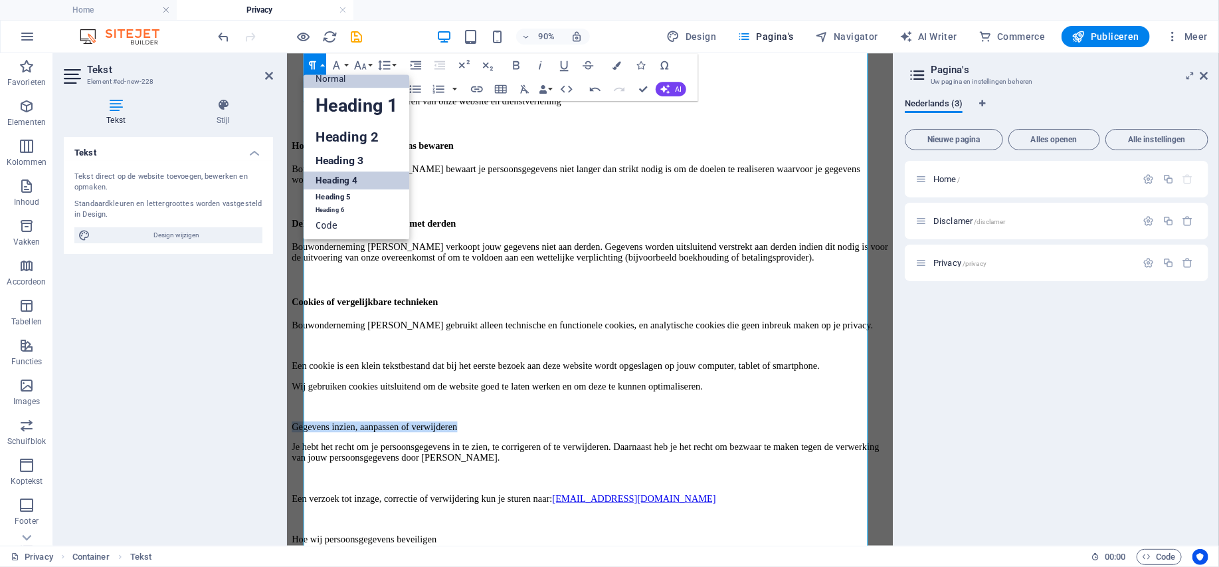
click at [342, 177] on link "Heading 4" at bounding box center [357, 180] width 106 height 18
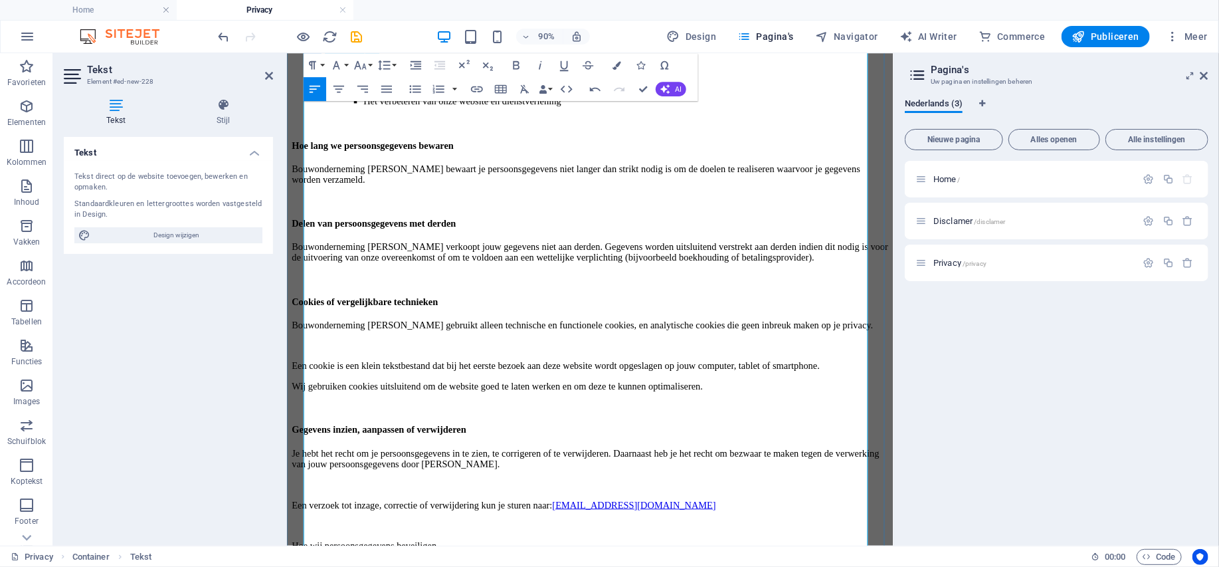
drag, startPoint x: 734, startPoint y: 506, endPoint x: 710, endPoint y: 532, distance: 35.2
click at [729, 550] on link "info@snelontruimengelderland.nl" at bounding box center [672, 555] width 182 height 11
type input "mailto:info@snelontruimengelderland.nl"
type input "info@snelontruimengelderland.nl"
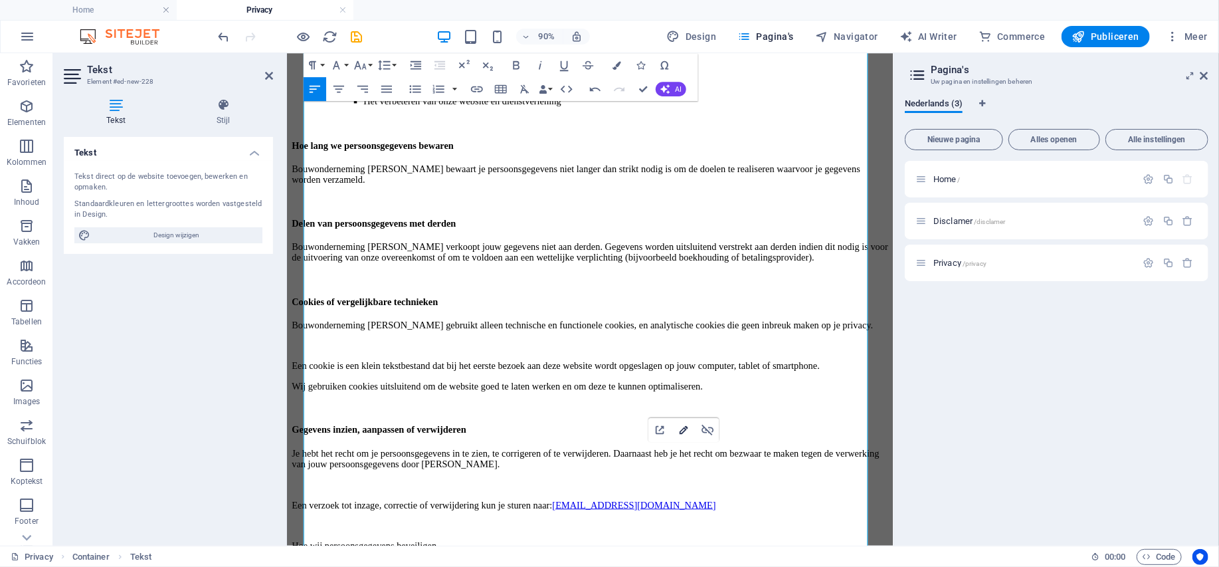
click at [685, 428] on icon "button" at bounding box center [684, 429] width 9 height 9
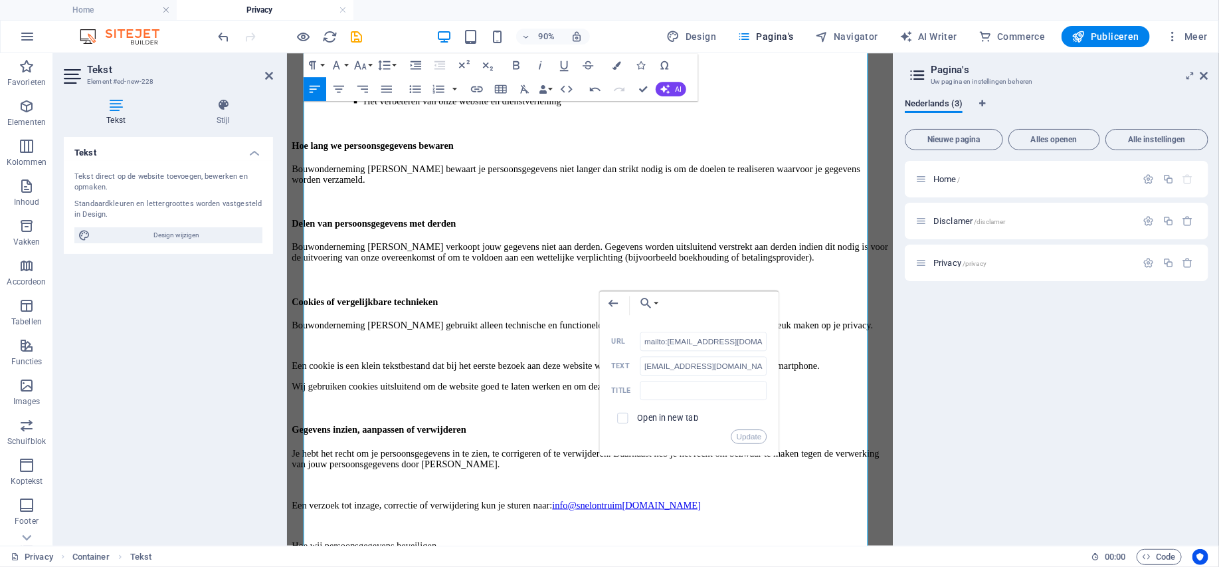
scroll to position [0, 19]
drag, startPoint x: 671, startPoint y: 340, endPoint x: 777, endPoint y: 347, distance: 106.6
click at [777, 347] on div "Back Choose Link Home Disclamer Privacy Bestand kiezen... mailto:info@snelontru…" at bounding box center [689, 373] width 179 height 164
type input "mailto:info@bouwondernemingbeydoun.nl"
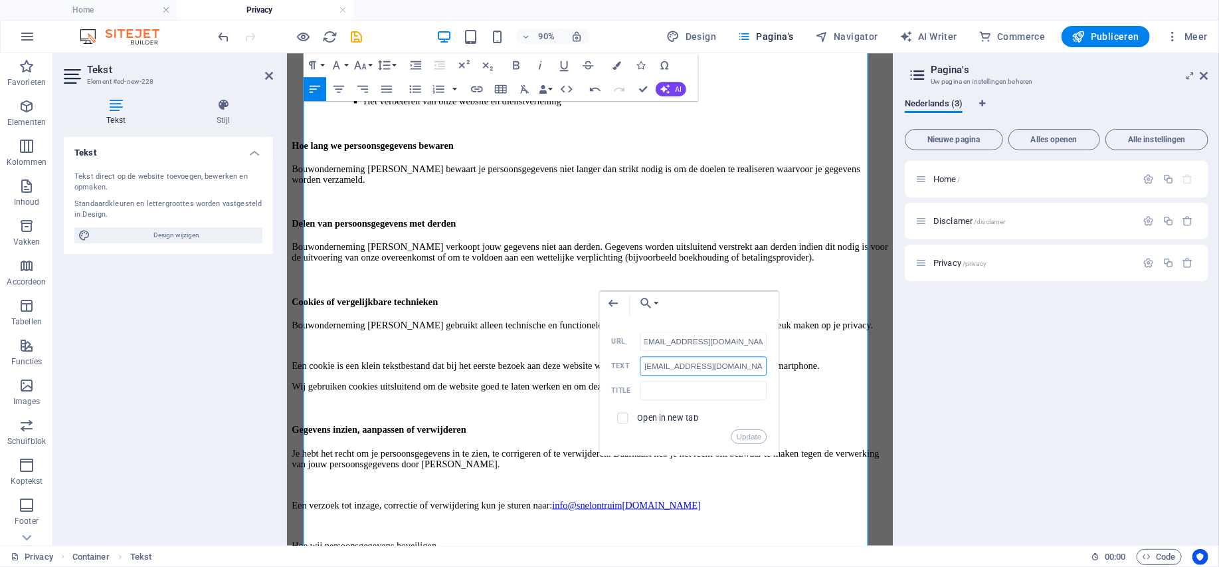
scroll to position [0, 0]
drag, startPoint x: 762, startPoint y: 366, endPoint x: 665, endPoint y: 365, distance: 97.0
click at [665, 365] on input "info@snelontruimengelderland.nl" at bounding box center [704, 365] width 127 height 19
paste input "bouwondernemingbeydoun"
type input "[EMAIL_ADDRESS][DOMAIN_NAME]"
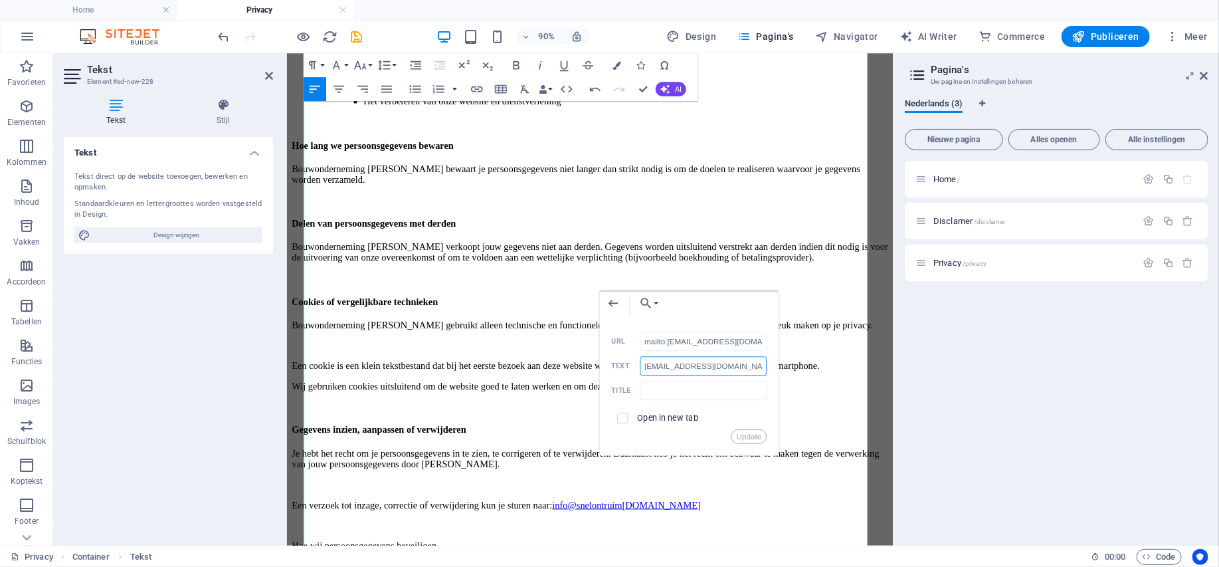
scroll to position [0, 3]
drag, startPoint x: 745, startPoint y: 438, endPoint x: 505, endPoint y: 425, distance: 240.2
click at [745, 438] on button "Update" at bounding box center [750, 436] width 36 height 15
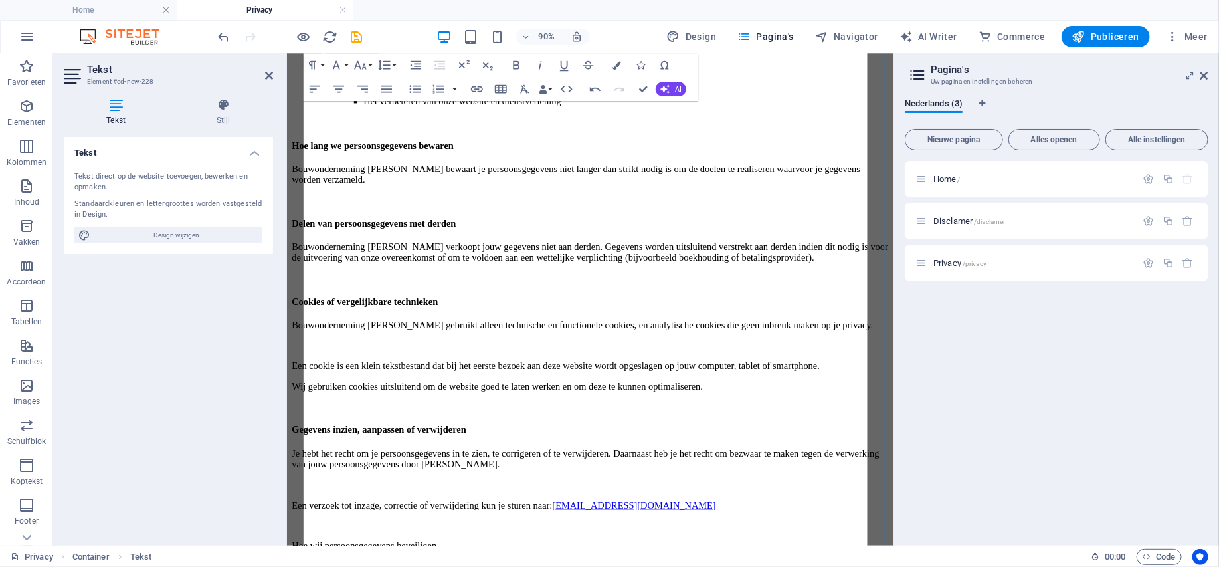
click at [712, 466] on h4 "Gegevens inzien, aanpassen of verwijderen" at bounding box center [623, 472] width 663 height 12
click at [485, 527] on p at bounding box center [623, 533] width 663 height 12
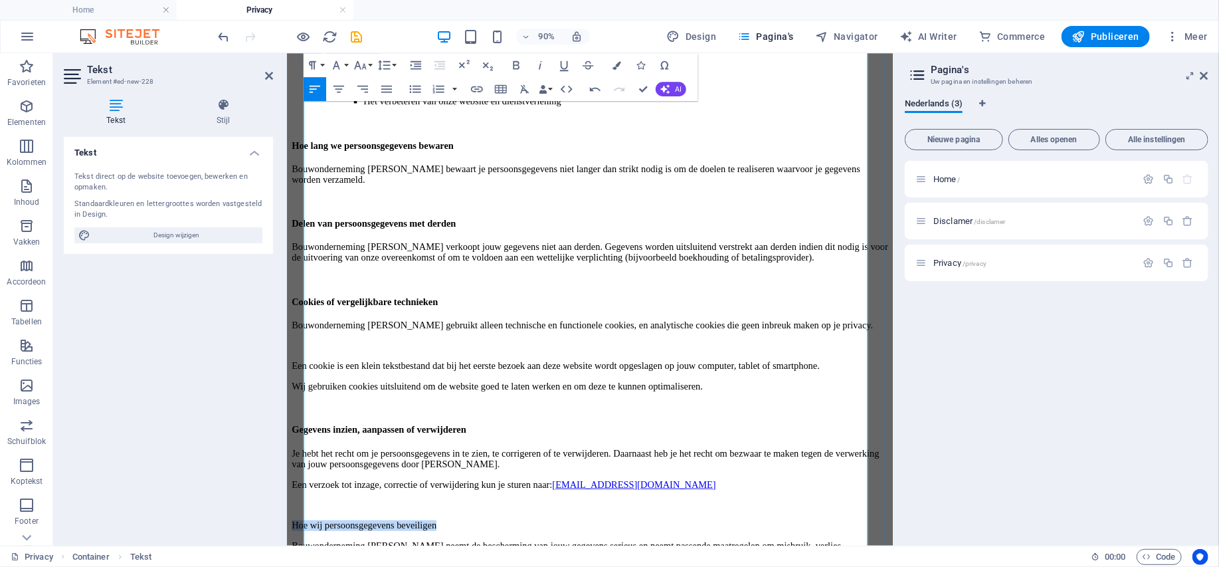
drag, startPoint x: 488, startPoint y: 522, endPoint x: 307, endPoint y: 525, distance: 181.4
click at [307, 566] on p "Hoe wij persoonsgegevens beveiligen" at bounding box center [623, 578] width 663 height 12
click at [323, 62] on button "Paragraph Format" at bounding box center [315, 65] width 23 height 24
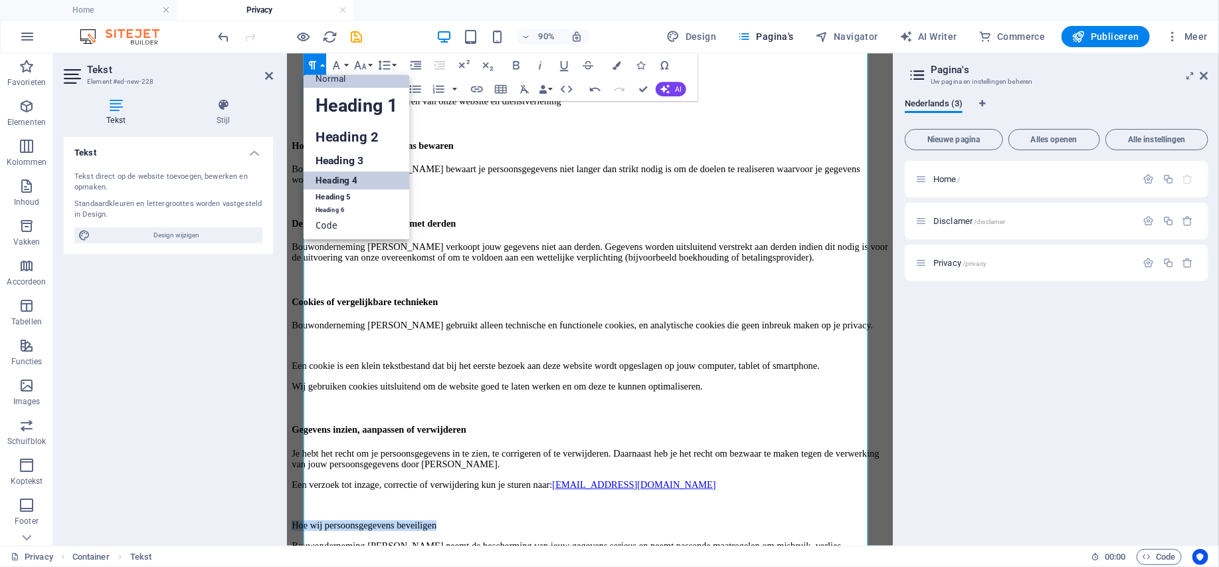
click at [334, 177] on link "Heading 4" at bounding box center [357, 180] width 106 height 18
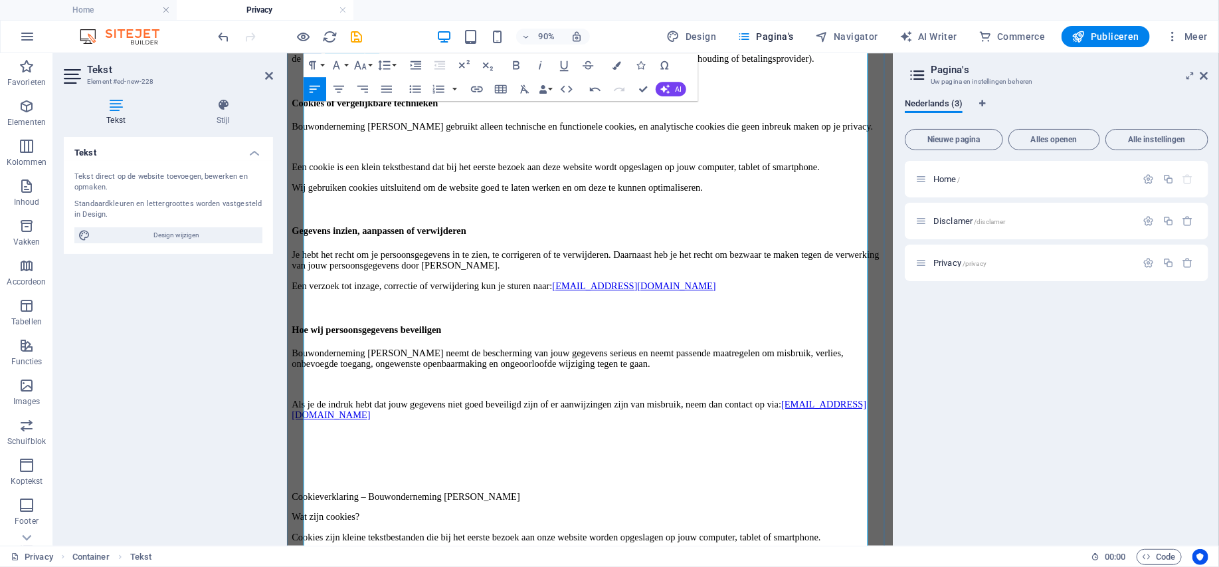
scroll to position [797, 0]
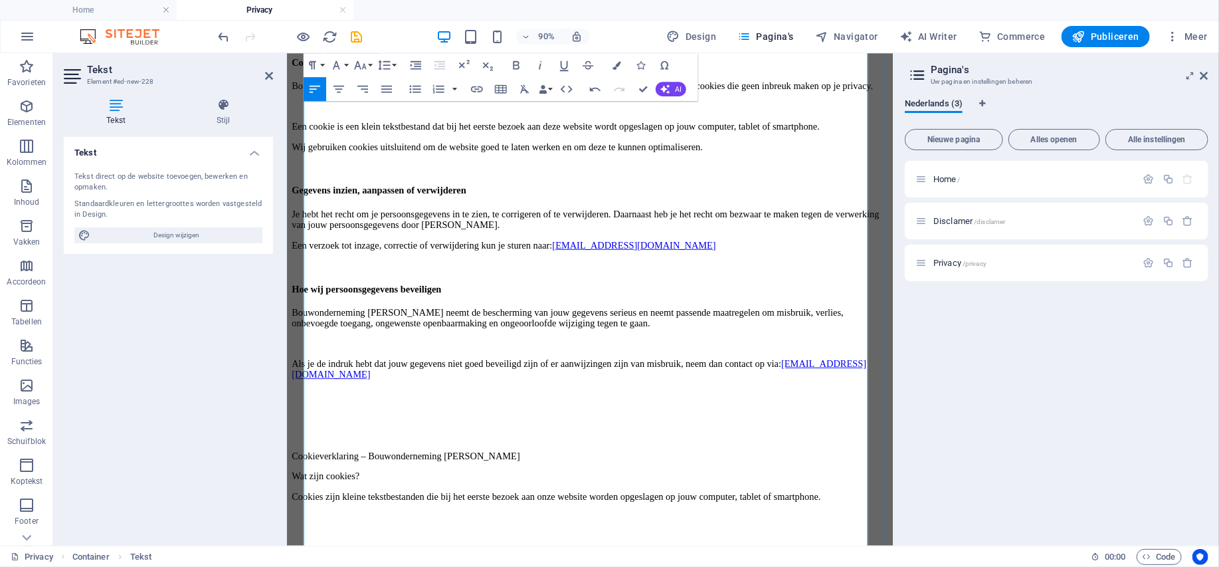
click at [413, 393] on link "info@snelontruimengelderland.nl" at bounding box center [611, 404] width 639 height 23
type input "mailto:info@snelontruimengelderland.nl"
type input "info@snelontruimengelderland.nl"
click at [381, 278] on icon "button" at bounding box center [382, 279] width 9 height 9
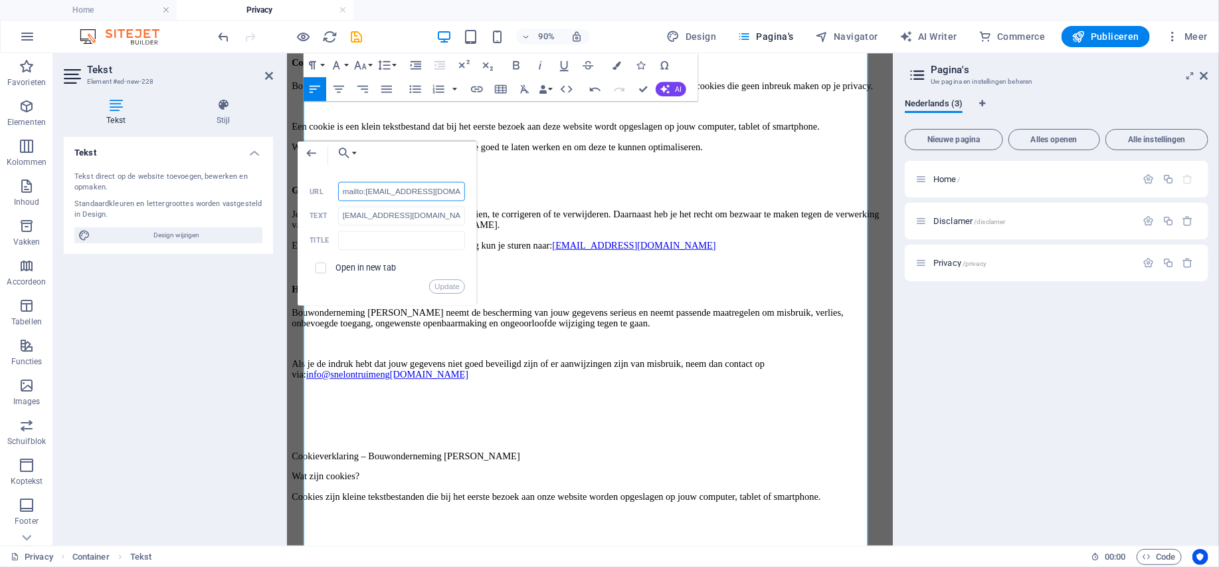
scroll to position [0, 19]
drag, startPoint x: 463, startPoint y: 189, endPoint x: 369, endPoint y: 189, distance: 93.7
click at [369, 189] on input "mailto:info@snelontruimengelderland.nl" at bounding box center [402, 190] width 127 height 19
type input "mailto:info@bouwondernemingbeydoun.nl"
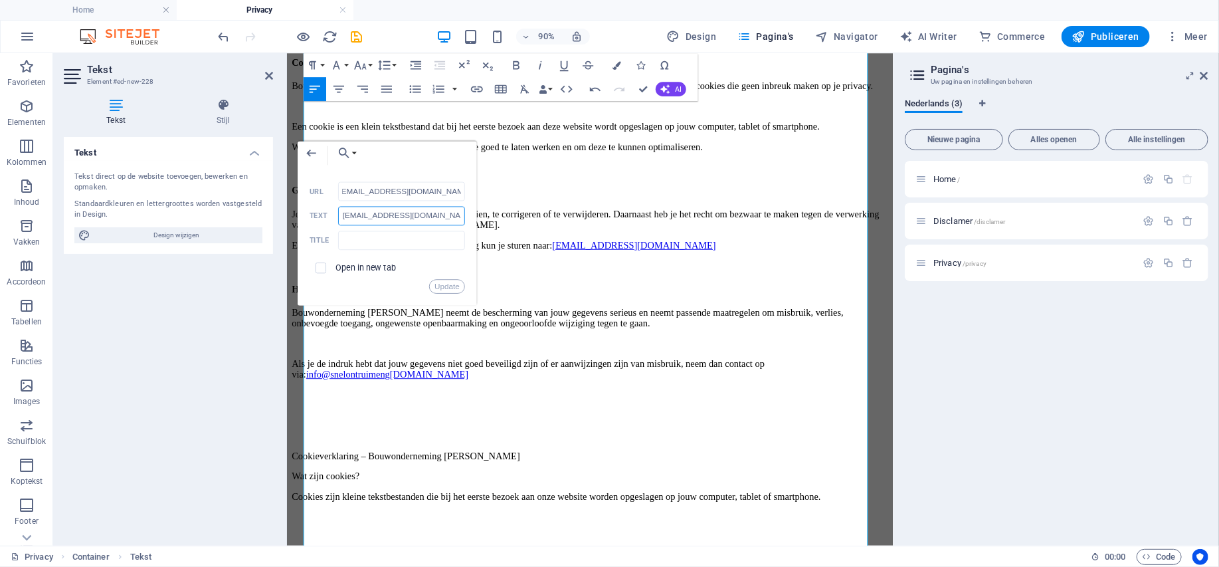
scroll to position [0, 0]
drag, startPoint x: 459, startPoint y: 215, endPoint x: 365, endPoint y: 213, distance: 93.7
click at [365, 213] on input "info@snelontruimengelderland.nl" at bounding box center [402, 215] width 127 height 19
paste input "bouwondernemingbeydoun"
type input "[EMAIL_ADDRESS][DOMAIN_NAME]"
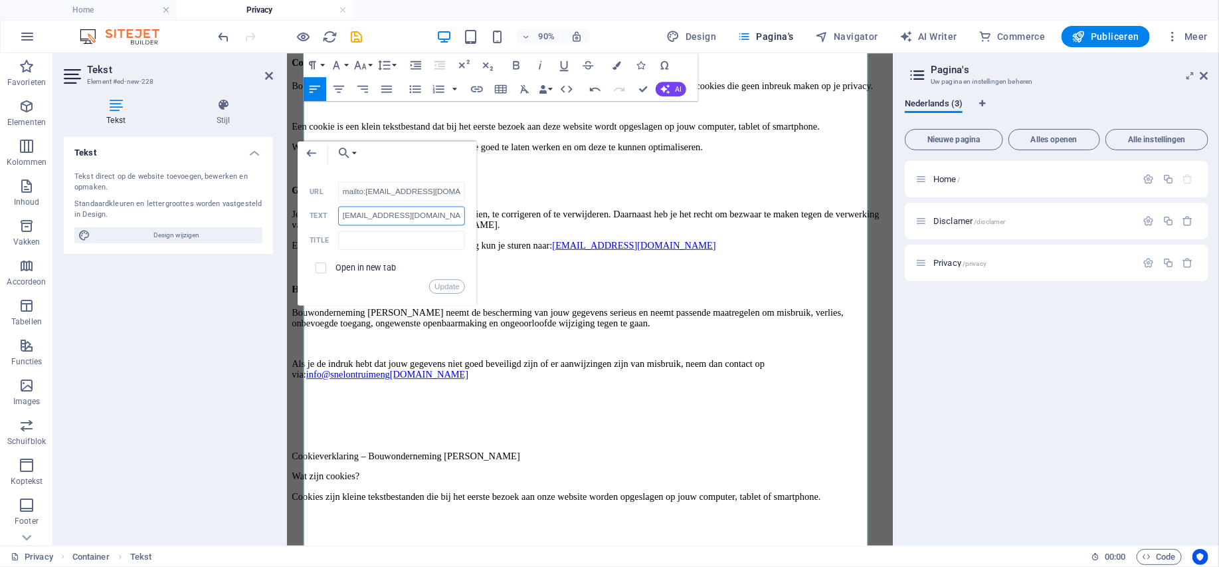
scroll to position [0, 3]
click at [451, 284] on button "Update" at bounding box center [447, 286] width 36 height 15
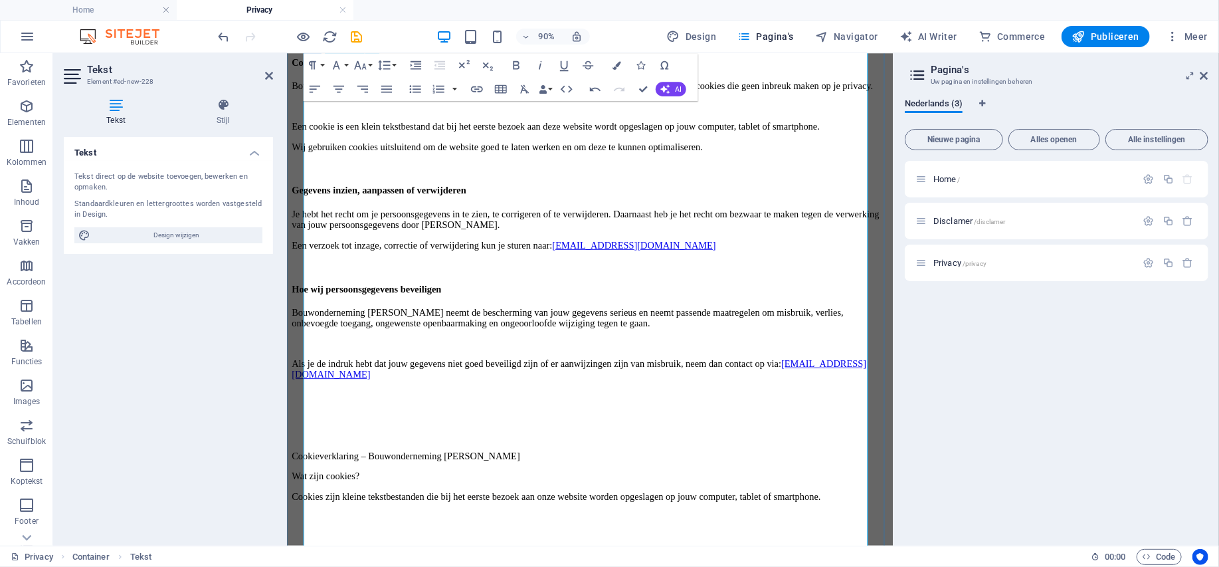
click at [496, 473] on p at bounding box center [623, 479] width 663 height 12
click at [435, 450] on p at bounding box center [623, 456] width 663 height 12
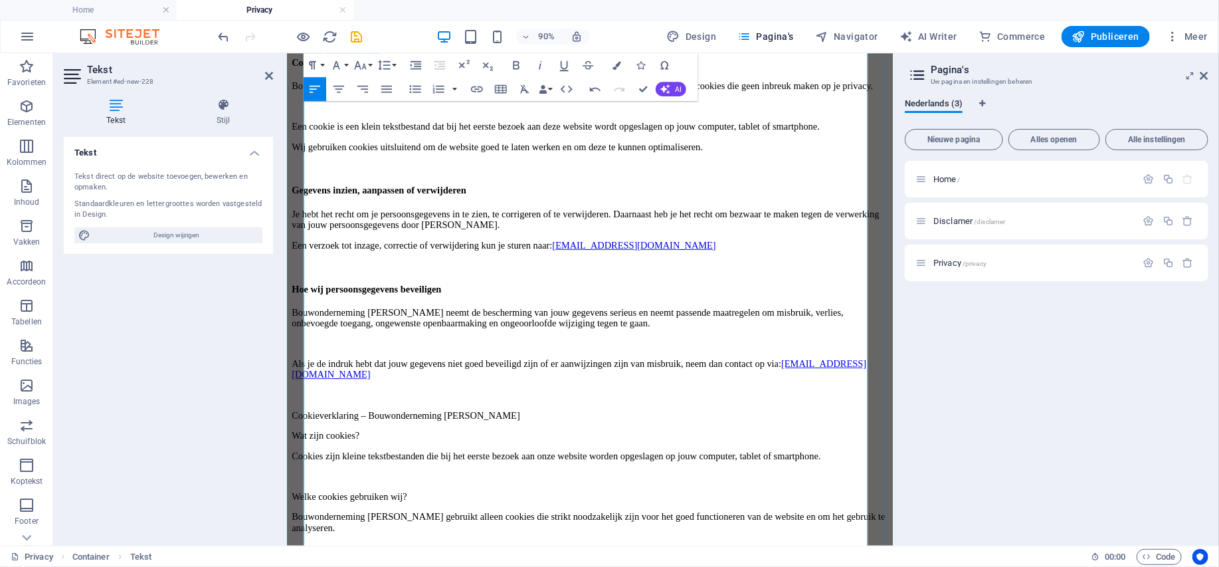
click at [483, 370] on p at bounding box center [623, 376] width 663 height 12
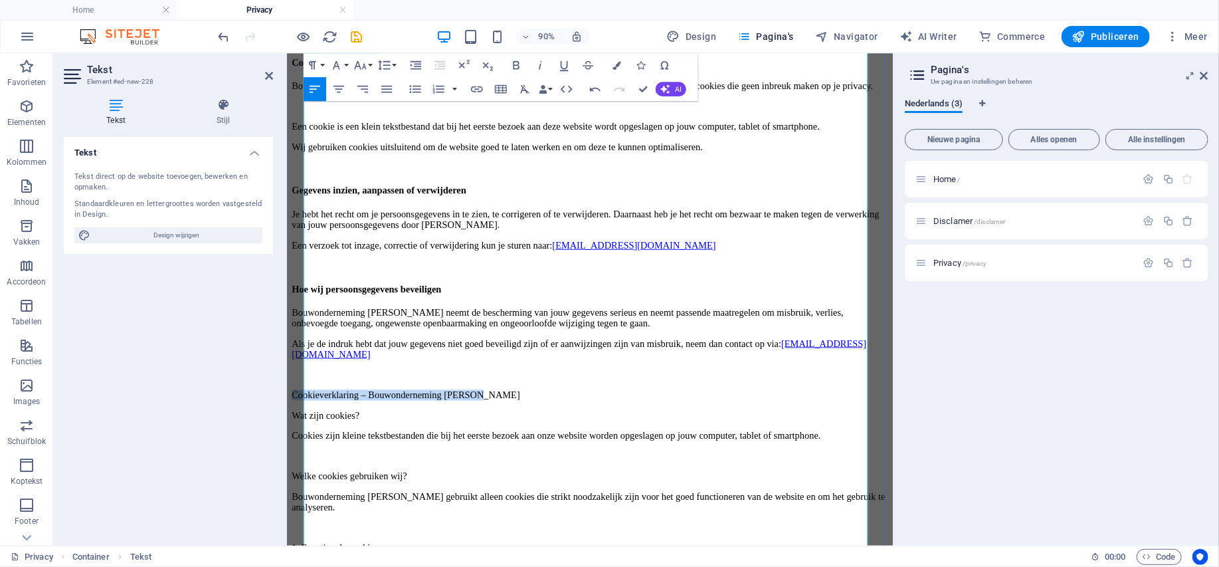
drag, startPoint x: 546, startPoint y: 353, endPoint x: 306, endPoint y: 352, distance: 239.9
click at [306, 427] on p "Cookieverklaring – Bouwonderneming Beydoun" at bounding box center [623, 433] width 663 height 12
click at [320, 64] on button "Paragraph Format" at bounding box center [315, 65] width 23 height 24
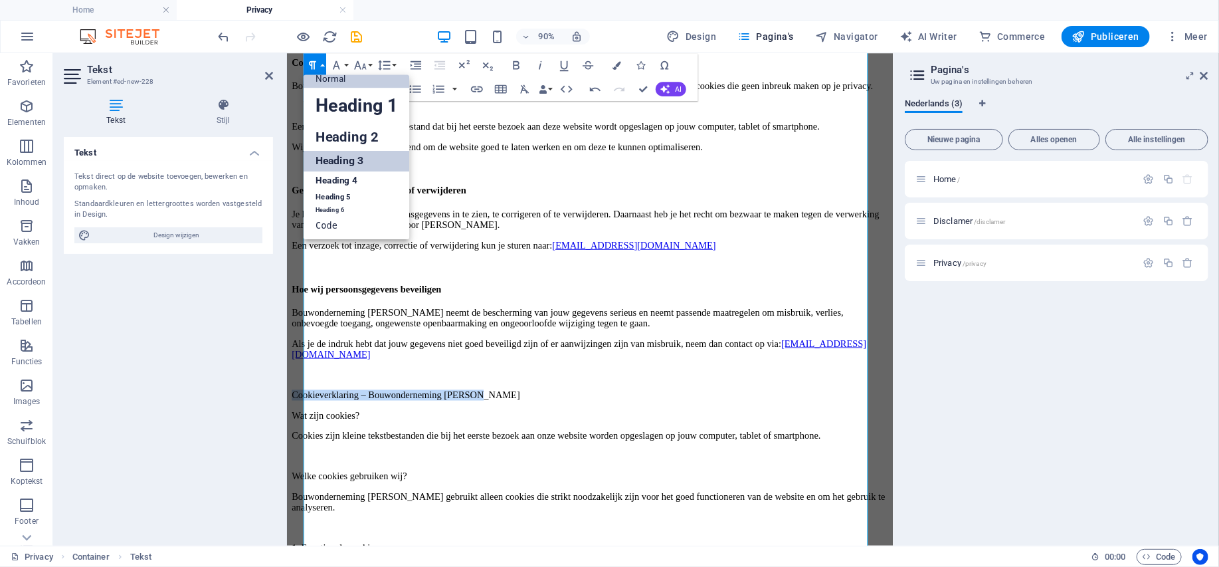
click at [342, 156] on link "Heading 3" at bounding box center [357, 161] width 106 height 21
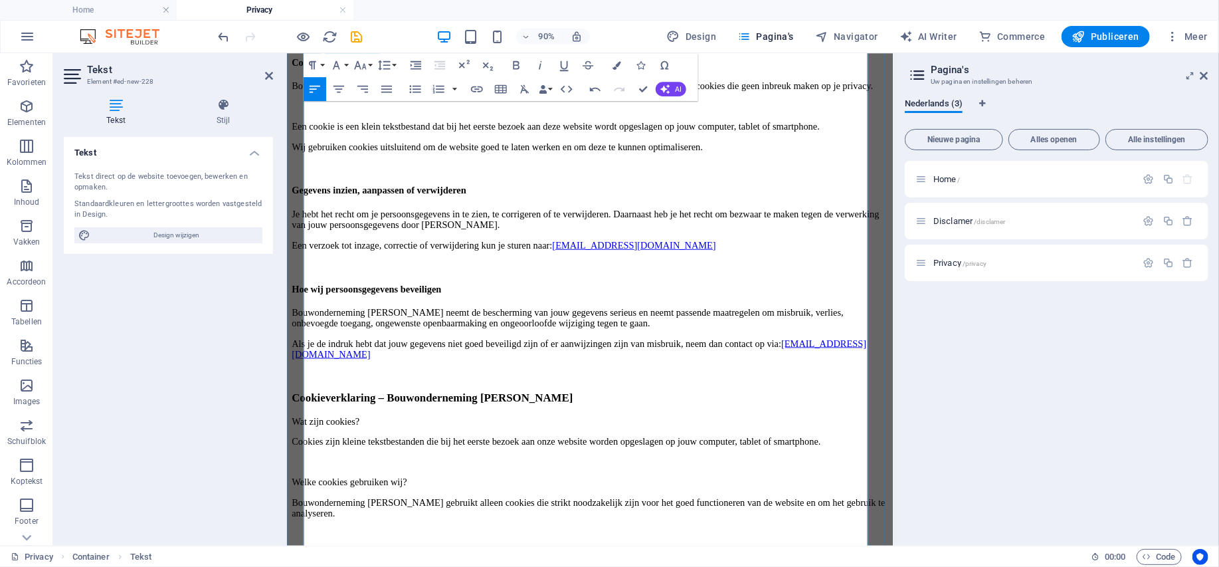
click at [504, 457] on p "Wat zijn cookies?" at bounding box center [623, 463] width 663 height 12
drag, startPoint x: 669, startPoint y: 355, endPoint x: 308, endPoint y: 348, distance: 360.3
click at [308, 429] on h3 "Cookieverklaring – Bouwonderneming Beydoun" at bounding box center [623, 436] width 663 height 15
click at [322, 64] on button "Paragraph Format" at bounding box center [315, 65] width 23 height 24
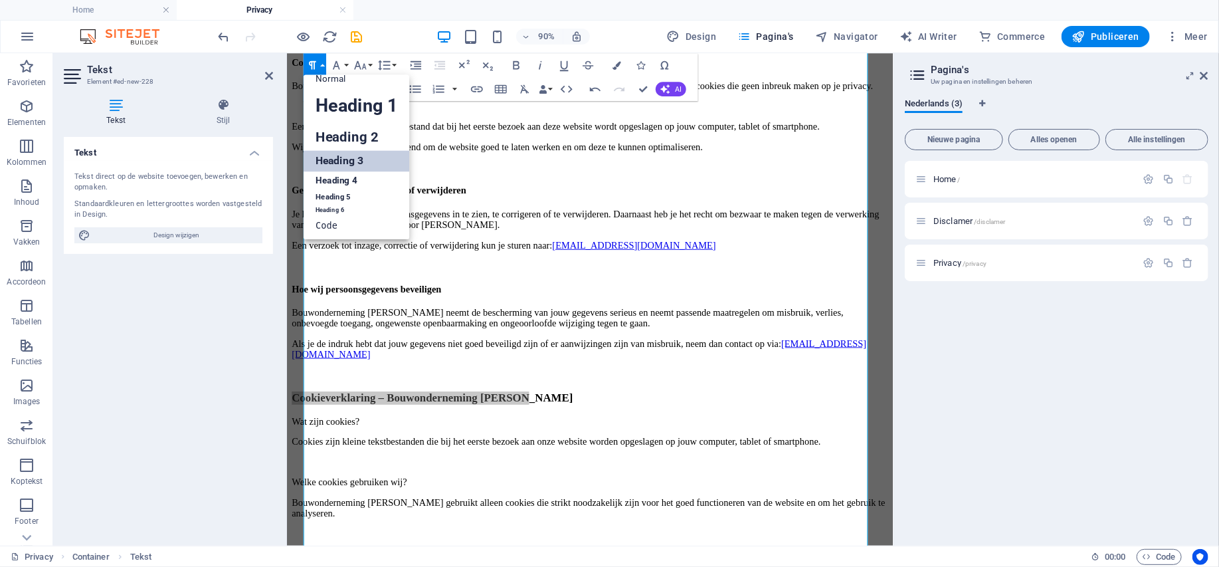
scroll to position [11, 0]
click at [327, 137] on link "Heading 2" at bounding box center [357, 137] width 106 height 27
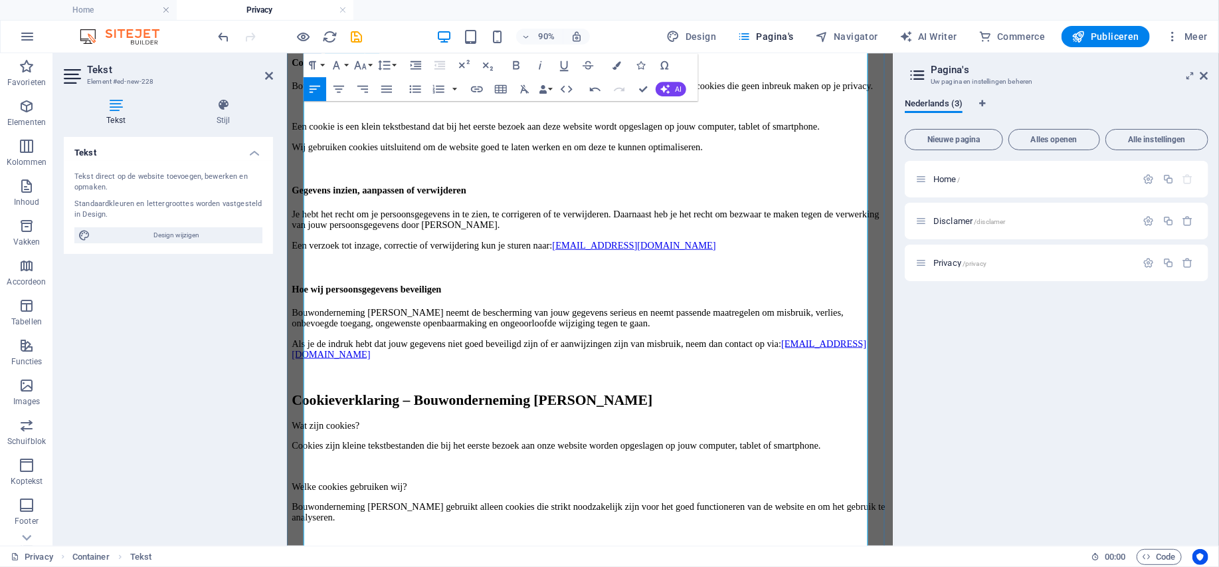
click at [413, 430] on h2 "Cookieverklaring – Bouwonderneming Beydoun" at bounding box center [623, 439] width 663 height 18
drag, startPoint x: 397, startPoint y: 374, endPoint x: 306, endPoint y: 374, distance: 91.0
click at [306, 461] on p "Wat zijn cookies?" at bounding box center [623, 467] width 663 height 12
click at [325, 62] on button "Paragraph Format" at bounding box center [315, 65] width 23 height 24
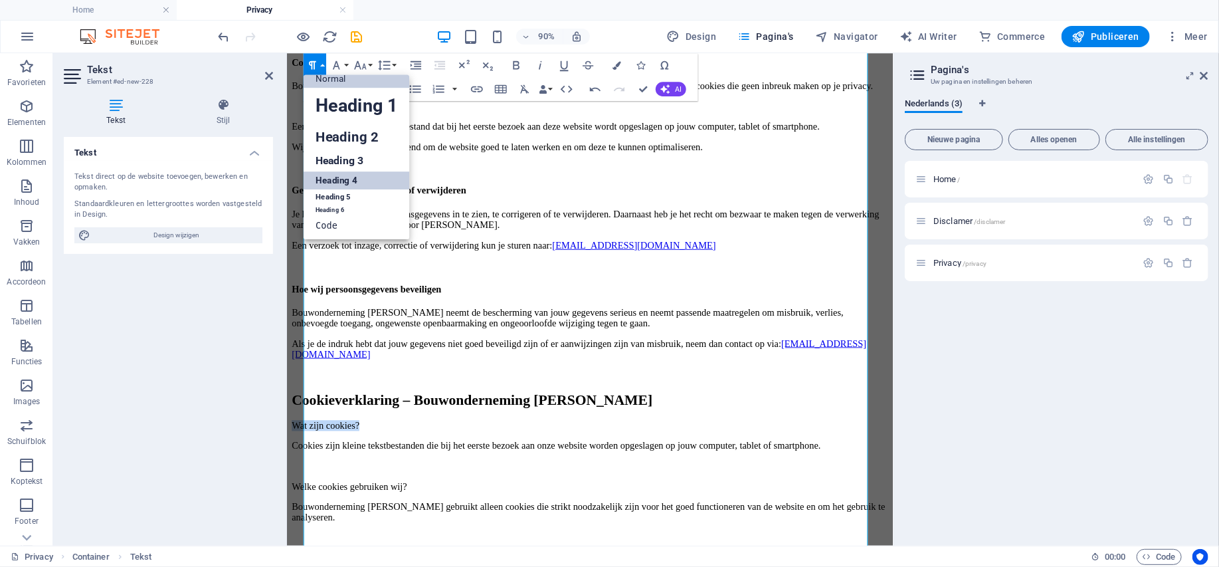
click at [341, 187] on link "Heading 4" at bounding box center [357, 180] width 106 height 18
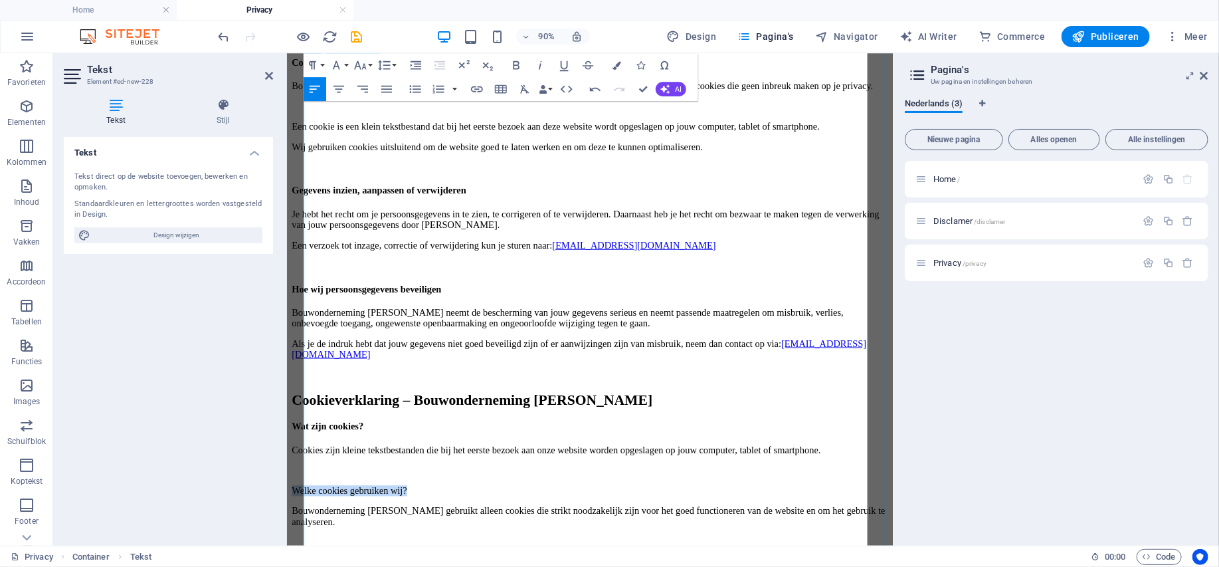
drag, startPoint x: 457, startPoint y: 443, endPoint x: 305, endPoint y: 441, distance: 152.2
click at [305, 534] on p "Welke cookies gebruiken wij?" at bounding box center [623, 540] width 663 height 12
click at [323, 64] on button "Paragraph Format" at bounding box center [315, 65] width 23 height 24
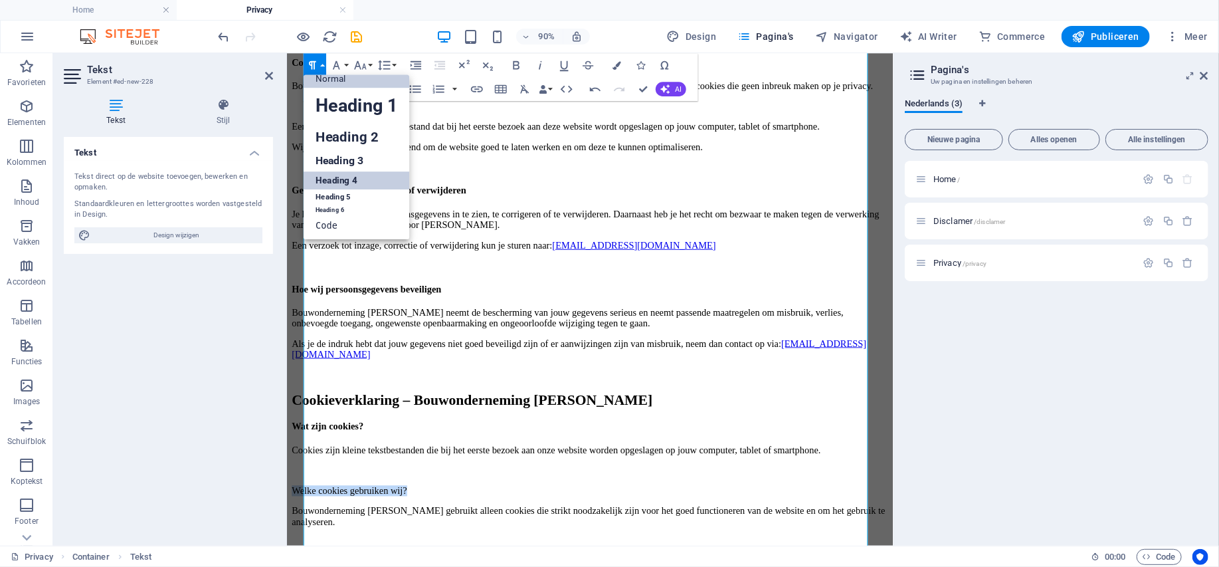
click at [339, 177] on link "Heading 4" at bounding box center [357, 180] width 106 height 18
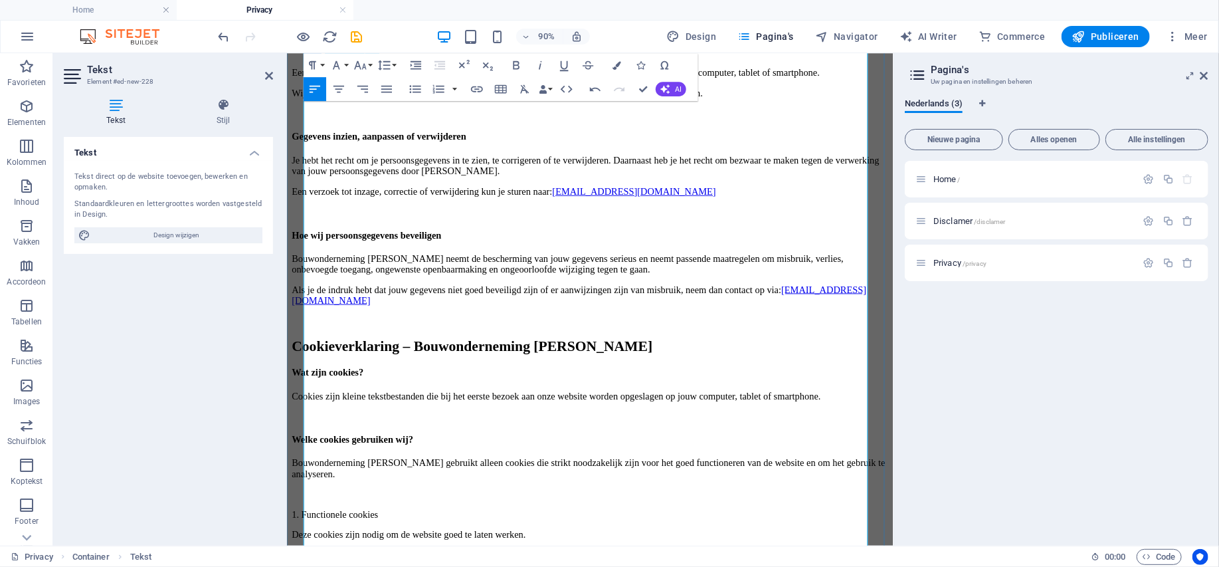
scroll to position [930, 0]
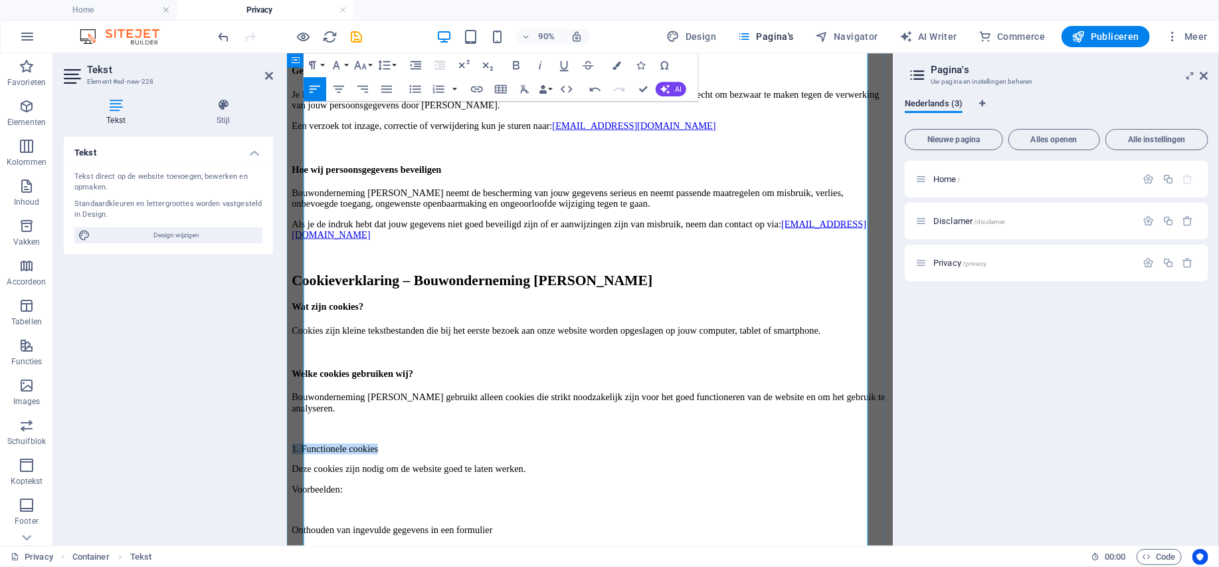
drag, startPoint x: 441, startPoint y: 381, endPoint x: 304, endPoint y: 383, distance: 137.6
click at [304, 383] on div "Privacybeleid – Snel Ontruimen Gelderland Bouwonderneming Beydoun, gevestigd aa…" at bounding box center [623, 75] width 663 height 1820
click at [325, 64] on button "Paragraph Format" at bounding box center [315, 65] width 23 height 24
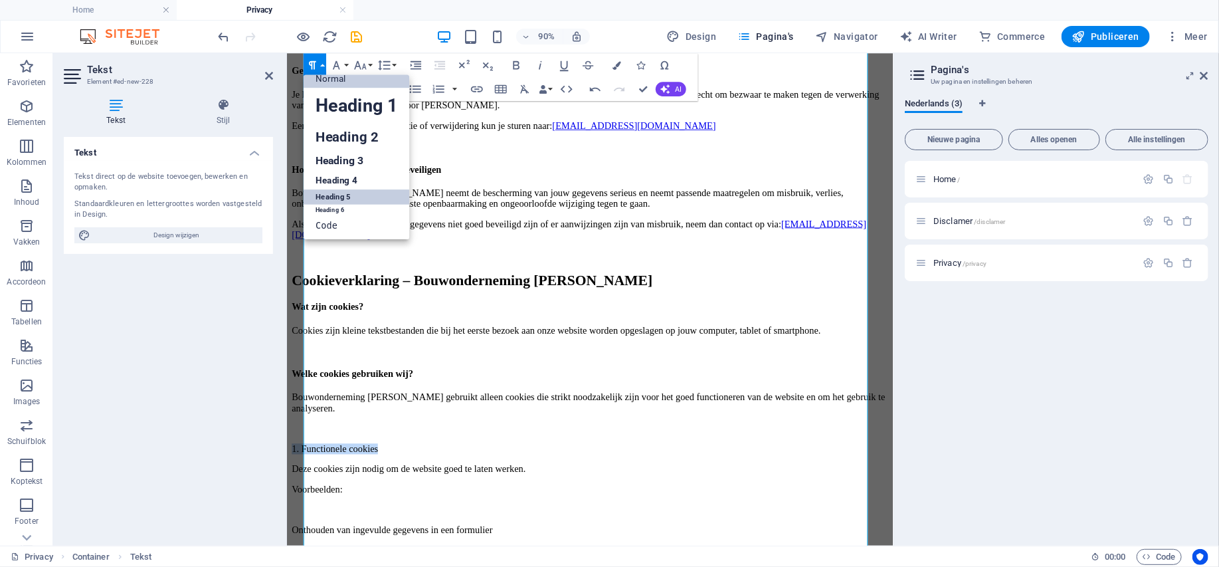
click at [334, 196] on link "Heading 5" at bounding box center [357, 196] width 106 height 15
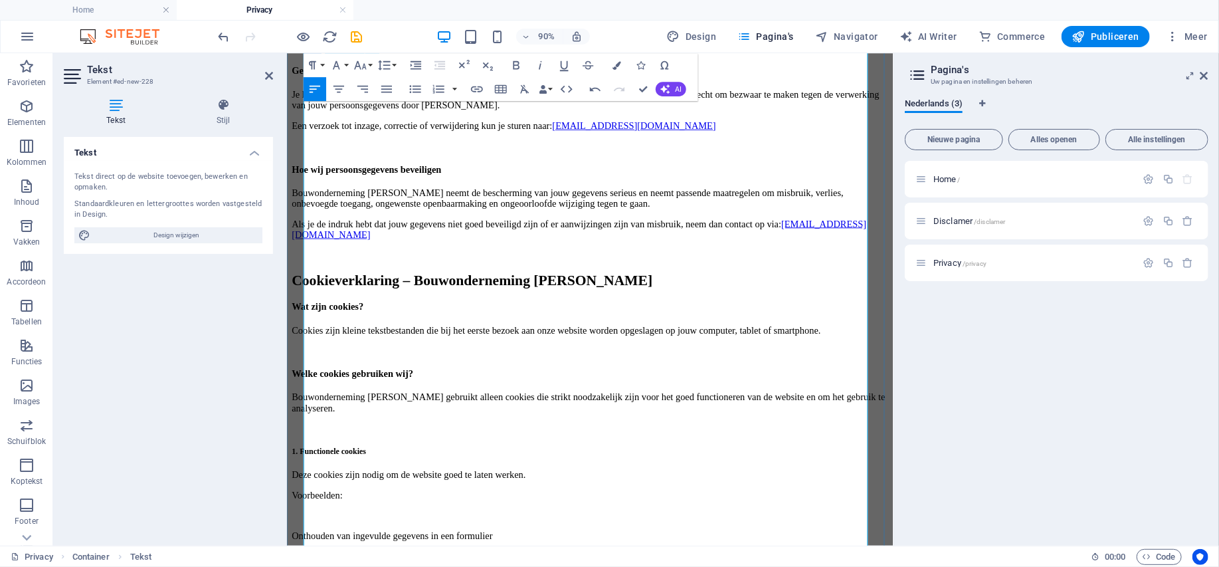
click at [492, 491] on h5 "1. Functionele cookies" at bounding box center [623, 496] width 663 height 11
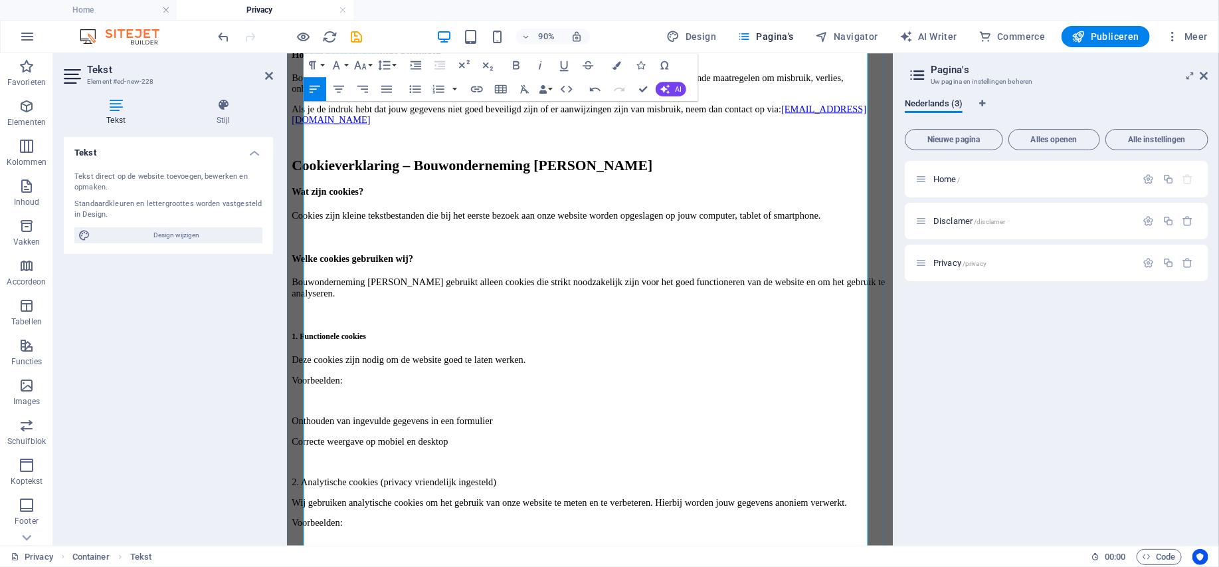
scroll to position [1063, 0]
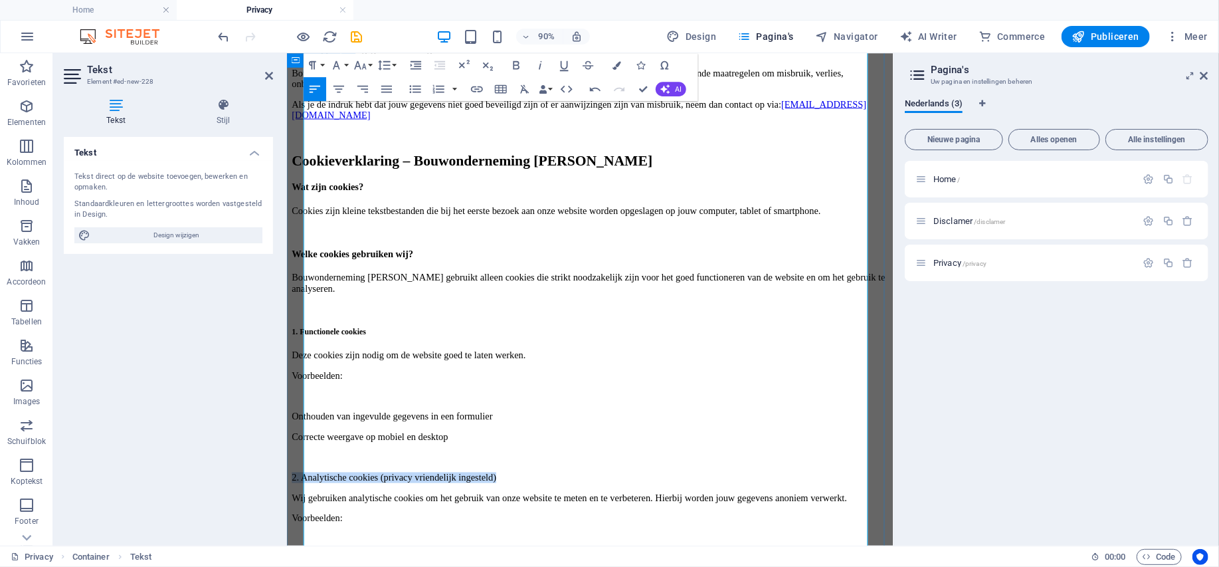
drag, startPoint x: 572, startPoint y: 356, endPoint x: 301, endPoint y: 356, distance: 271.1
click at [320, 62] on button "Paragraph Format" at bounding box center [315, 65] width 23 height 24
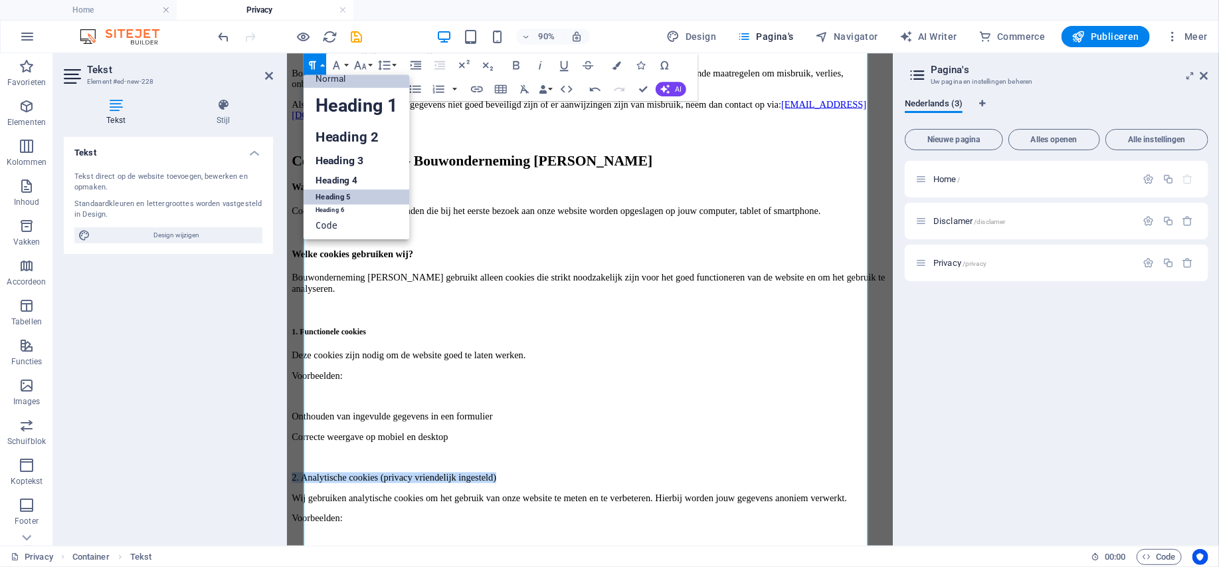
click at [328, 191] on link "Heading 5" at bounding box center [357, 196] width 106 height 15
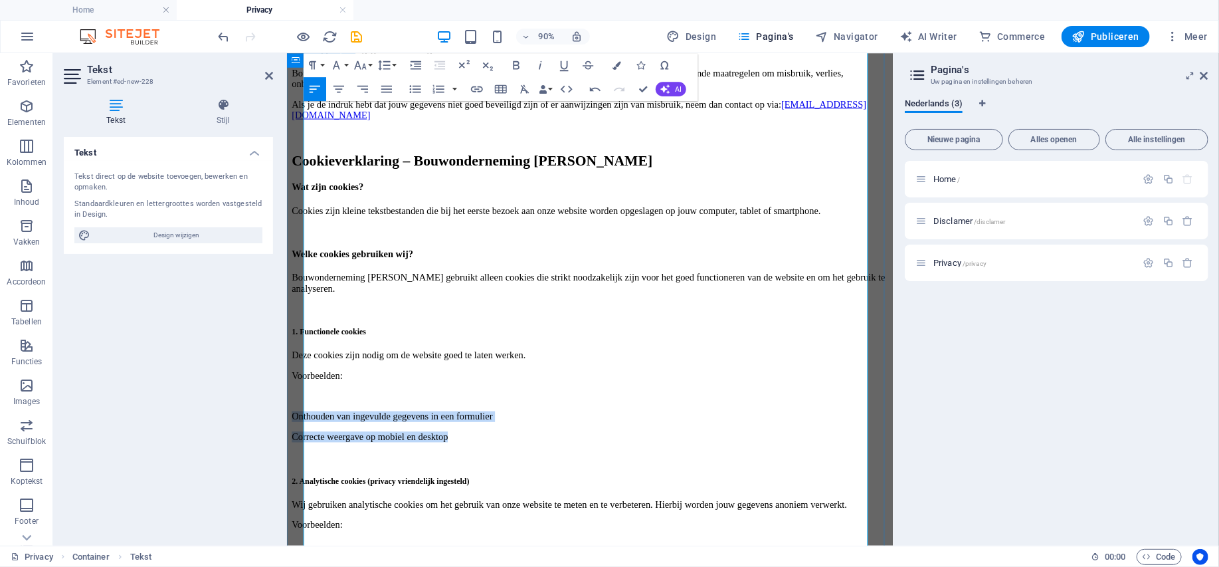
drag, startPoint x: 509, startPoint y: 328, endPoint x: 308, endPoint y: 308, distance: 202.3
click at [415, 87] on icon "button" at bounding box center [416, 89] width 15 height 15
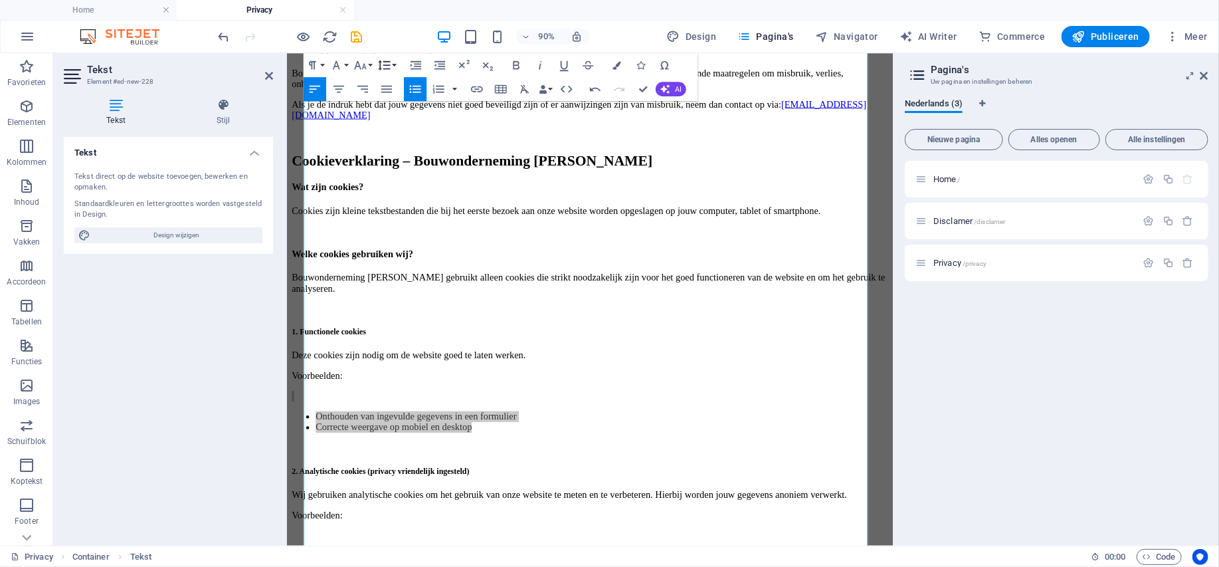
click at [383, 61] on icon "button" at bounding box center [384, 65] width 15 height 15
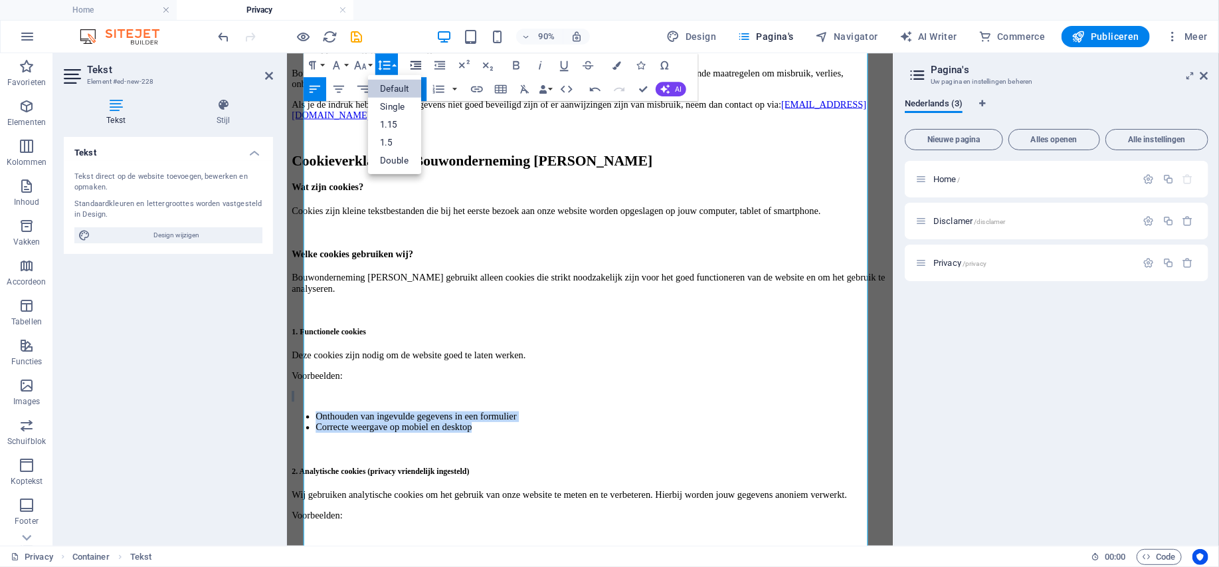
click at [408, 60] on button "Increase Indent" at bounding box center [416, 65] width 23 height 24
click at [412, 60] on icon "button" at bounding box center [416, 65] width 15 height 15
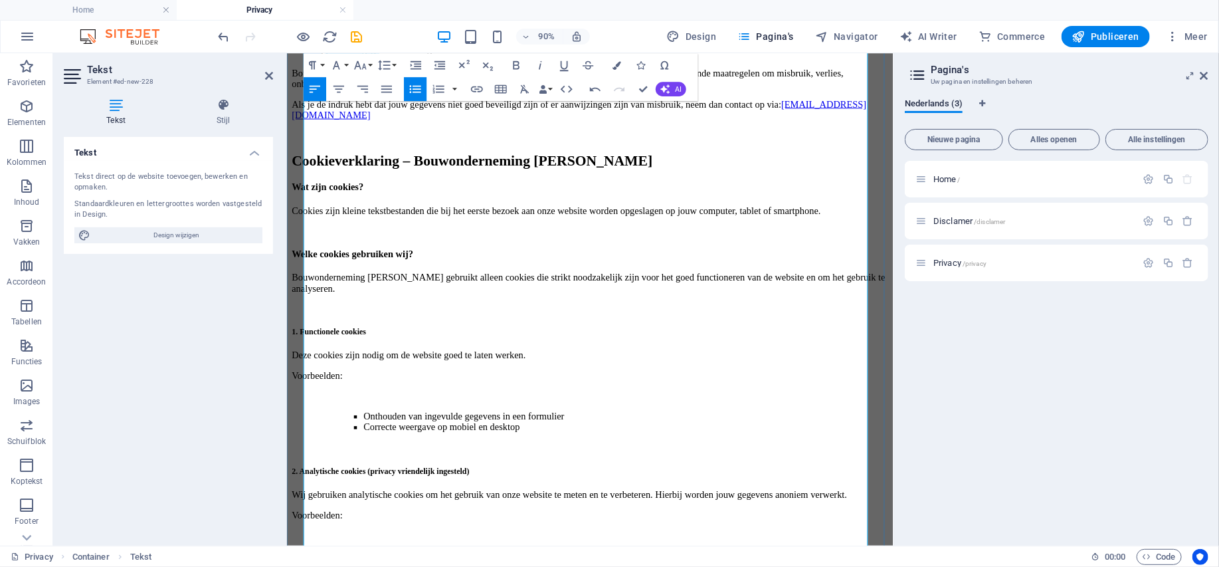
click at [387, 429] on p at bounding box center [623, 435] width 663 height 12
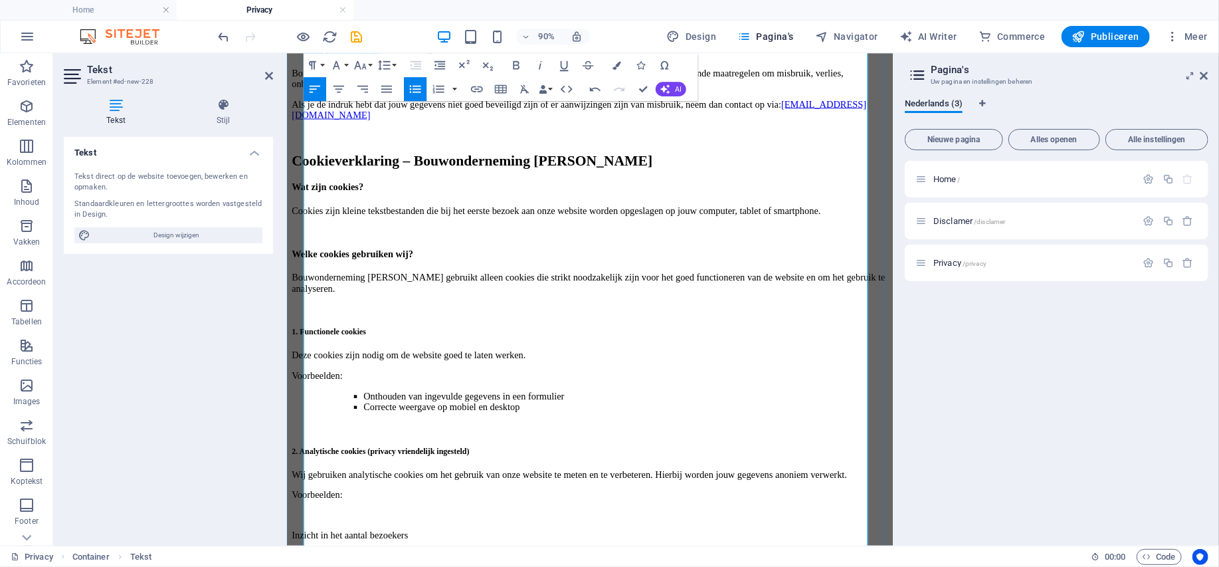
click at [381, 561] on p at bounding box center [623, 567] width 663 height 12
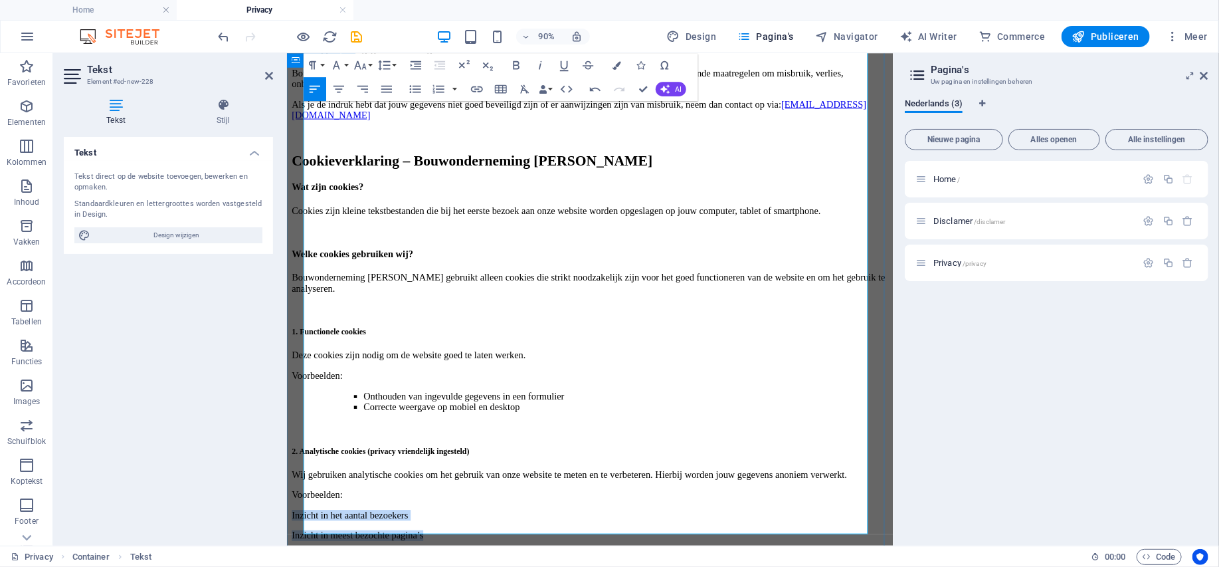
drag, startPoint x: 434, startPoint y: 421, endPoint x: 296, endPoint y: 404, distance: 138.6
click at [413, 86] on icon "button" at bounding box center [416, 89] width 15 height 15
click at [413, 62] on icon "button" at bounding box center [416, 65] width 15 height 15
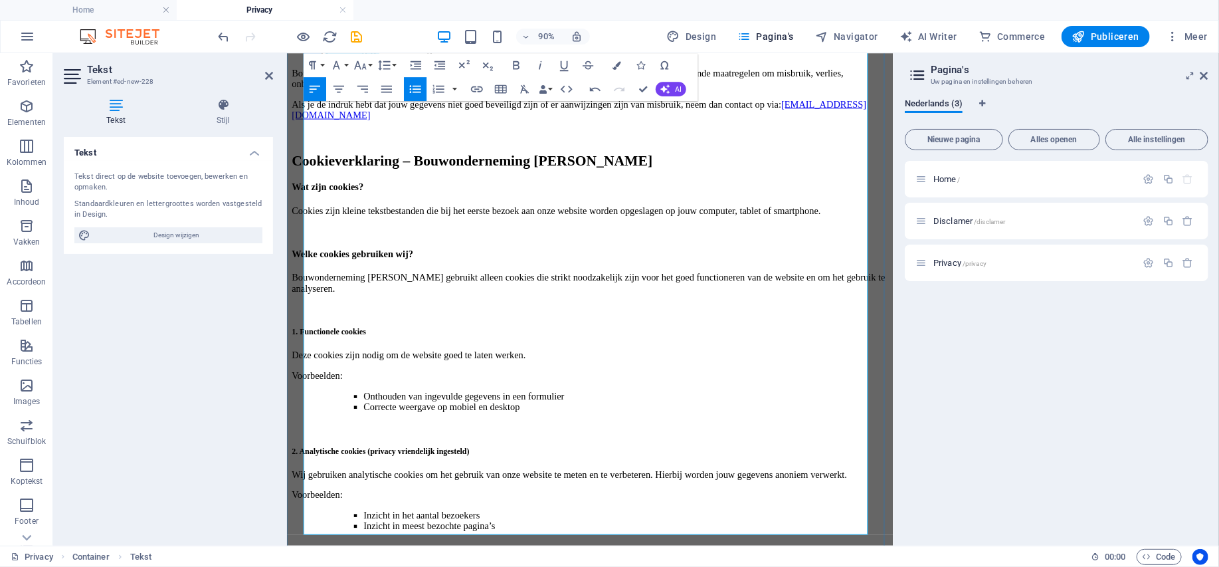
drag, startPoint x: 437, startPoint y: 471, endPoint x: 306, endPoint y: 469, distance: 130.9
click at [324, 64] on button "Paragraph Format" at bounding box center [315, 65] width 23 height 24
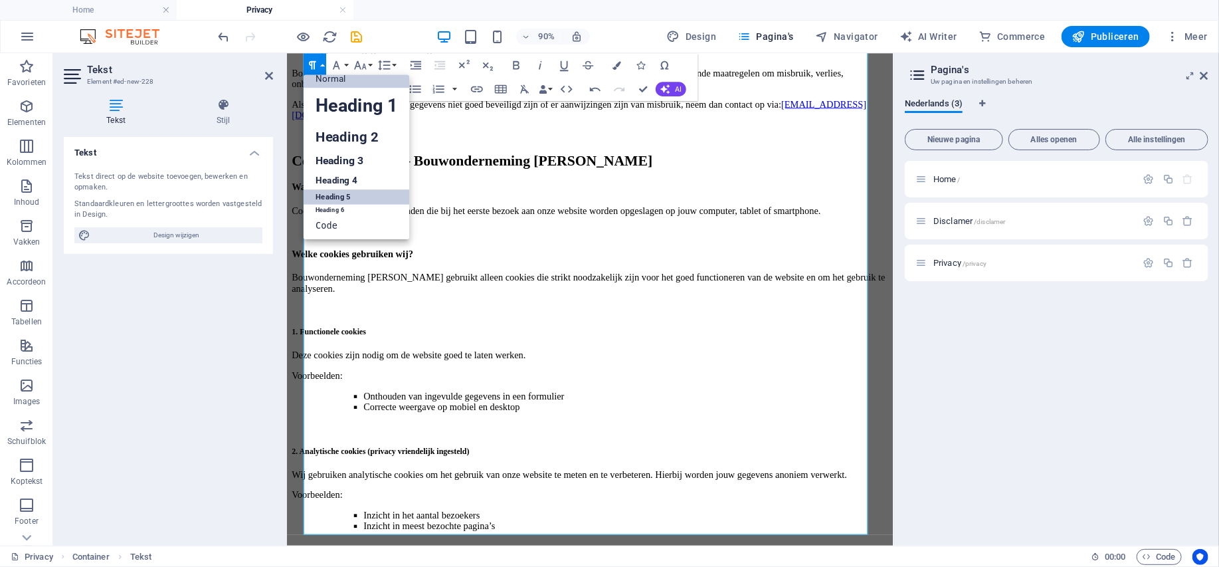
click at [333, 192] on link "Heading 5" at bounding box center [357, 196] width 106 height 15
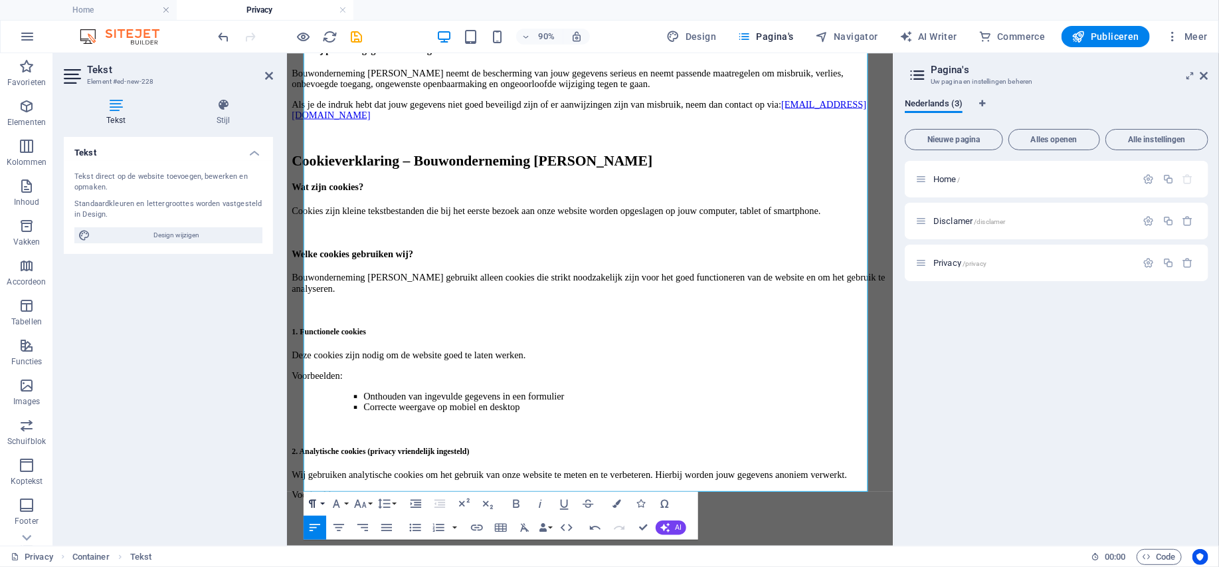
click at [322, 505] on button "Paragraph Format" at bounding box center [315, 504] width 23 height 24
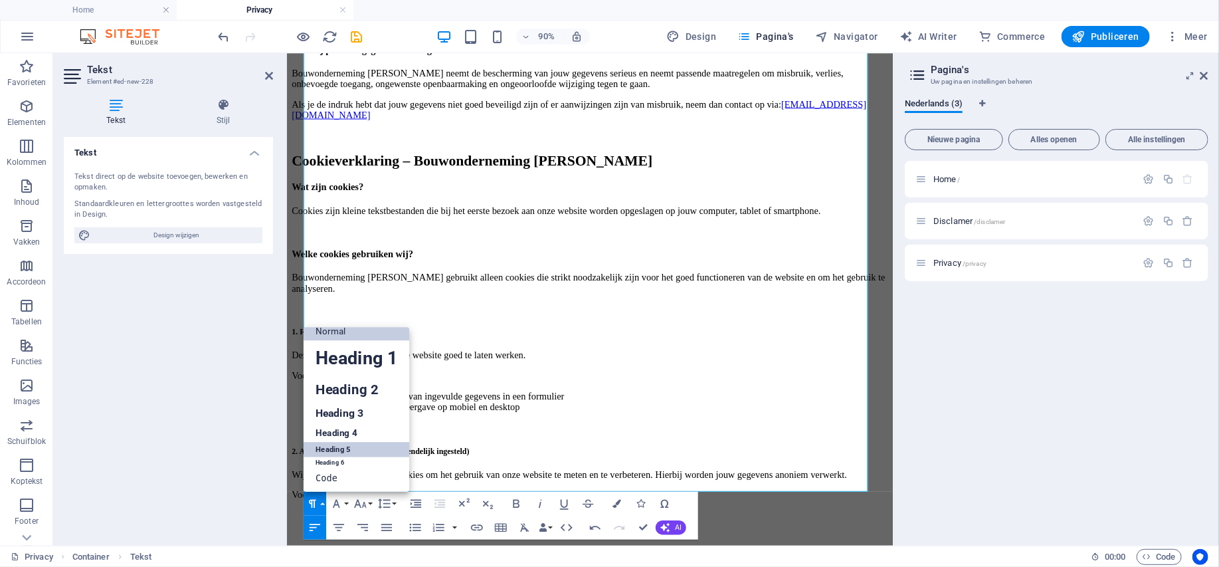
click at [347, 453] on link "Heading 5" at bounding box center [357, 449] width 106 height 15
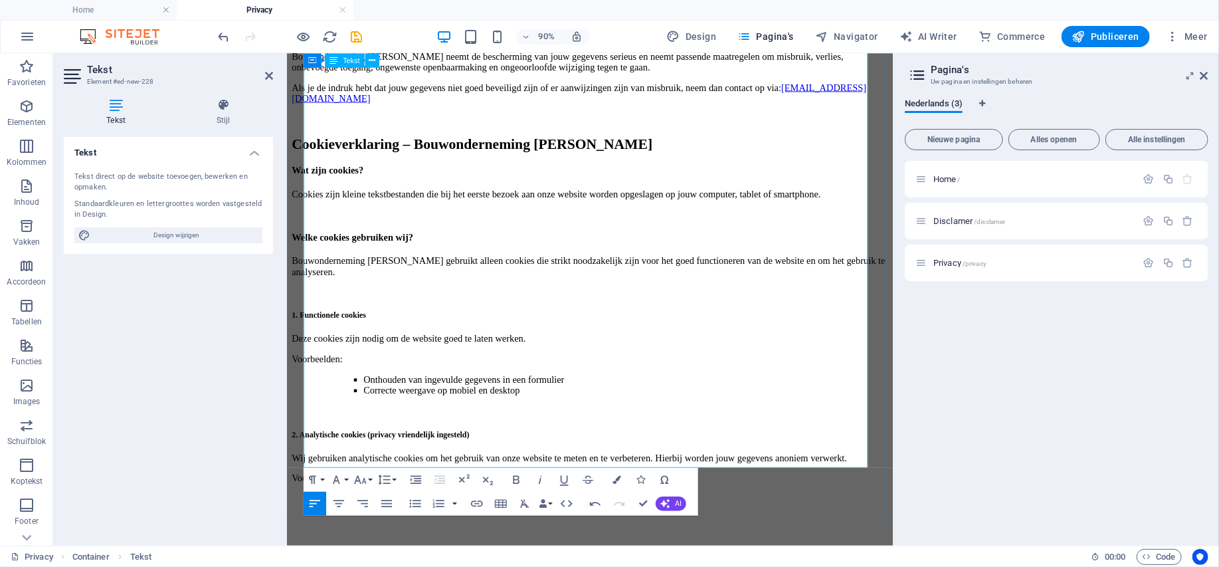
scroll to position [1094, 0]
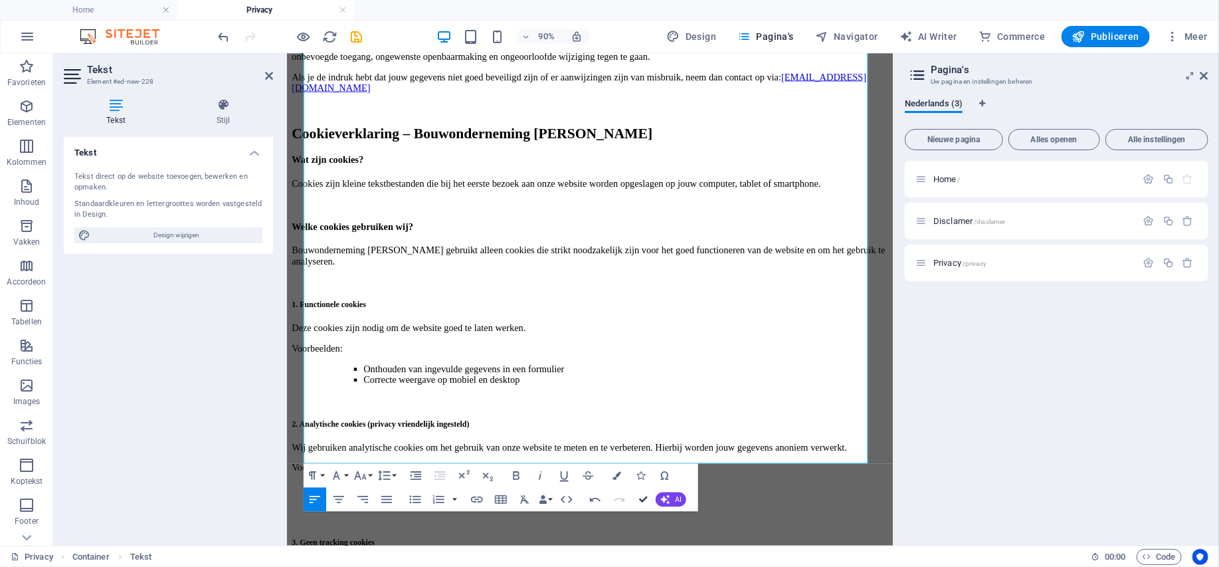
drag, startPoint x: 644, startPoint y: 498, endPoint x: 586, endPoint y: 444, distance: 79.5
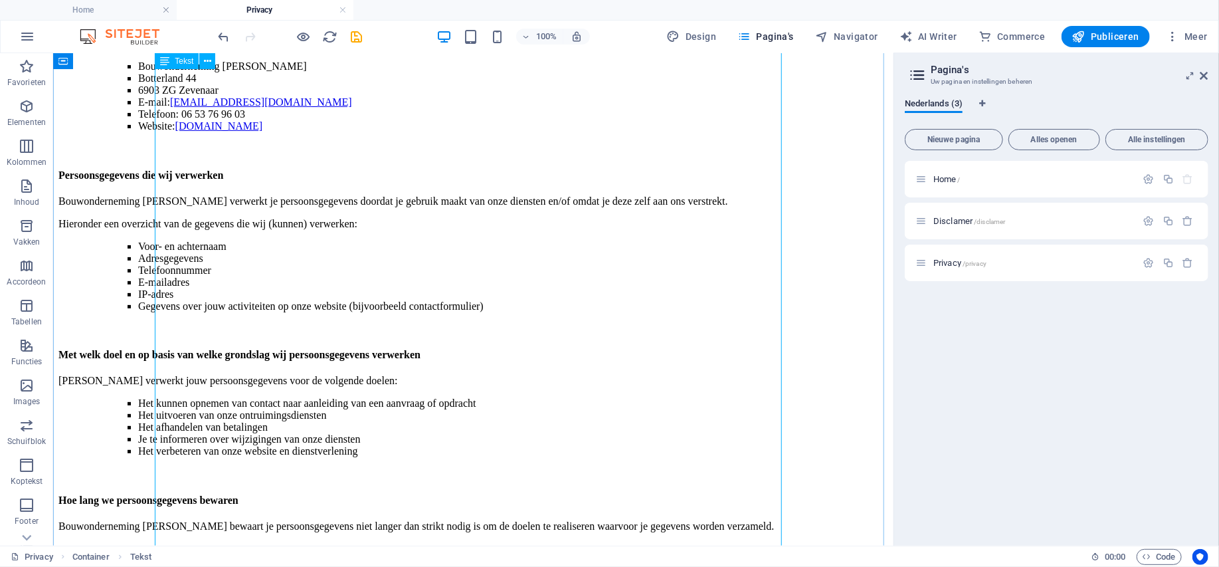
scroll to position [0, 0]
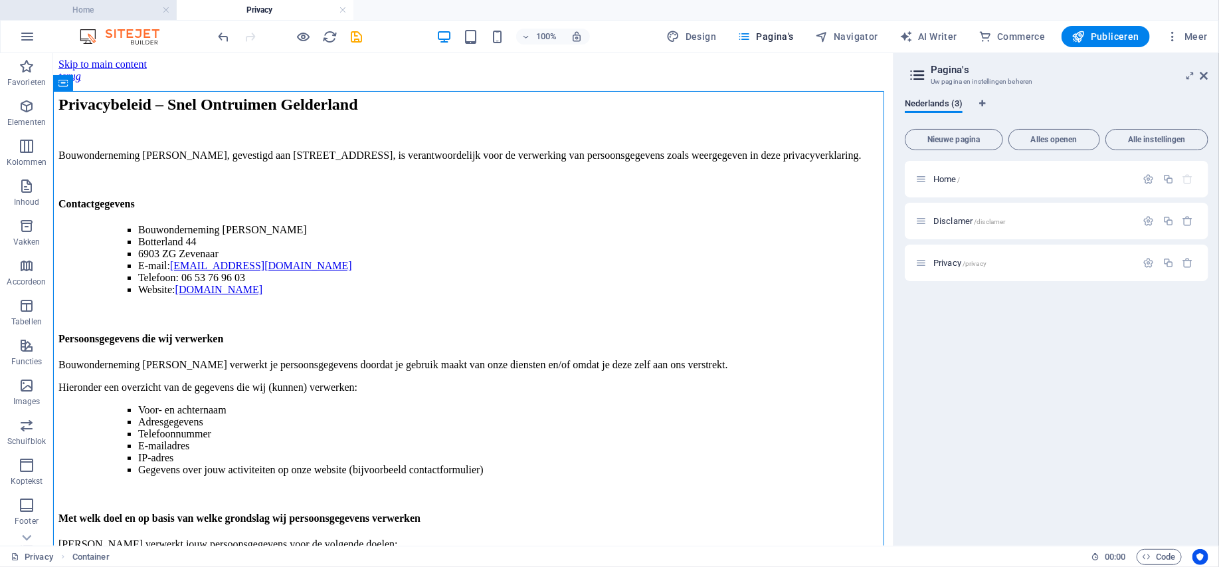
click at [98, 11] on h4 "Home" at bounding box center [88, 10] width 177 height 15
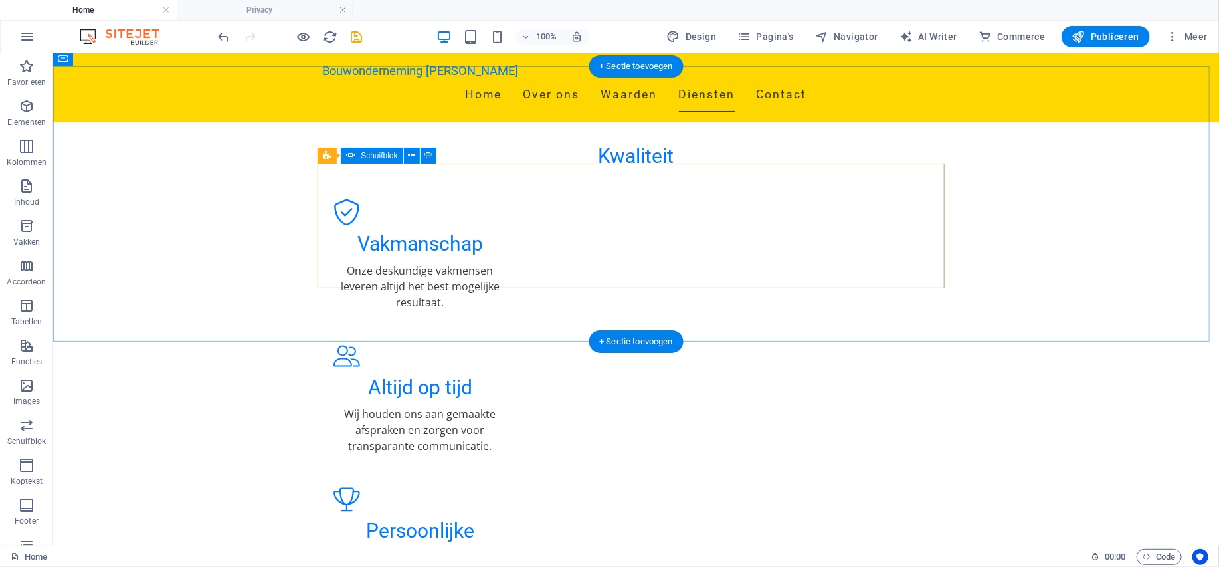
scroll to position [1263, 0]
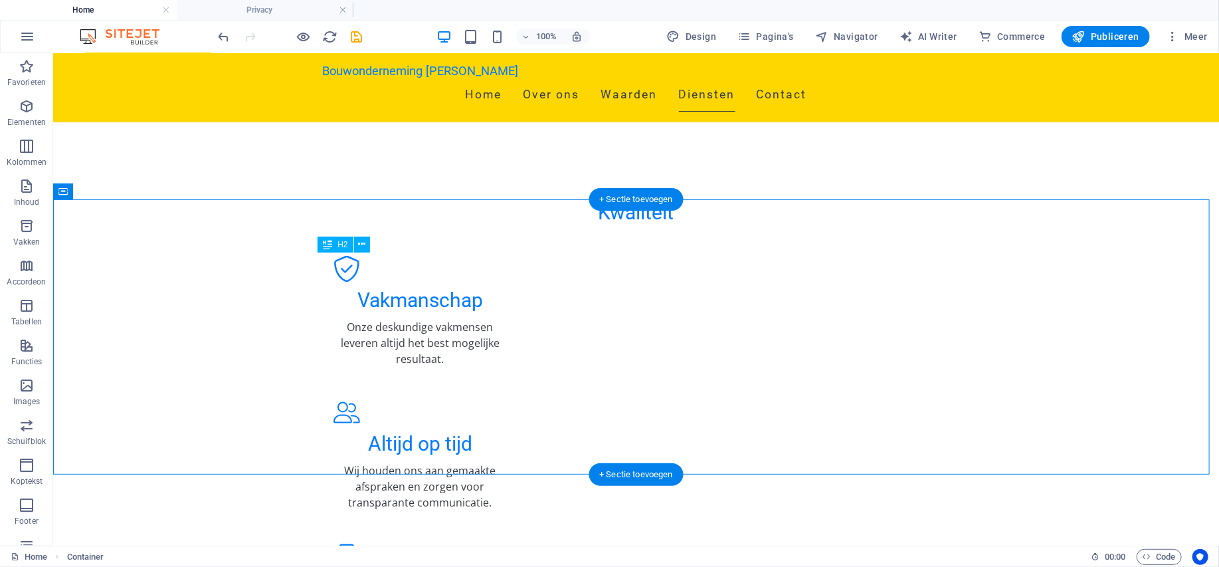
drag, startPoint x: 696, startPoint y: 266, endPoint x: 599, endPoint y: 269, distance: 96.4
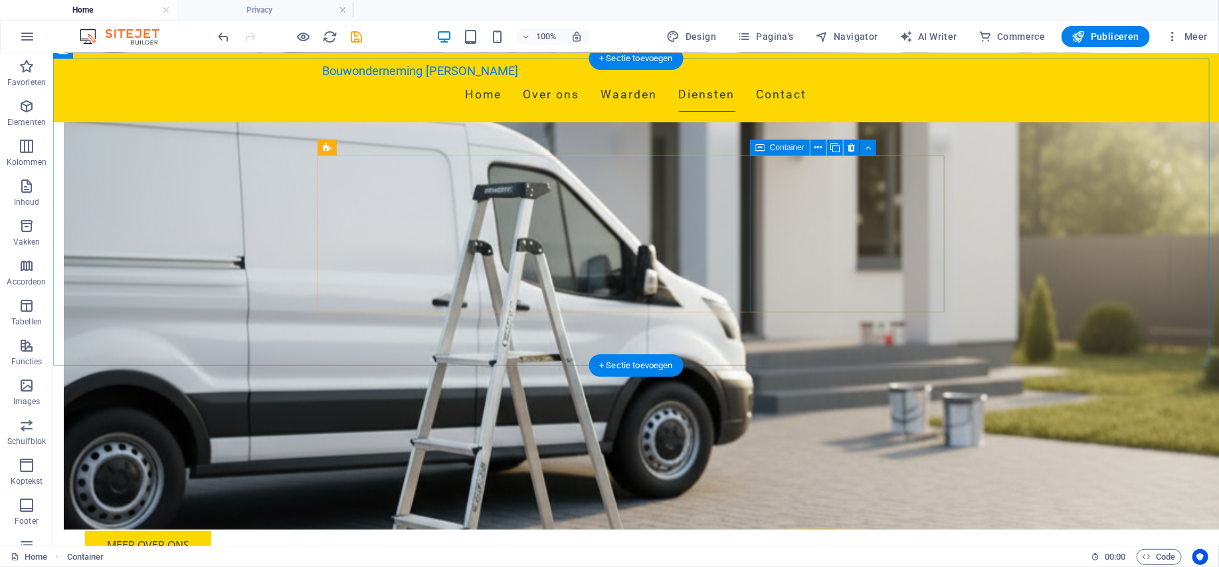
scroll to position [598, 0]
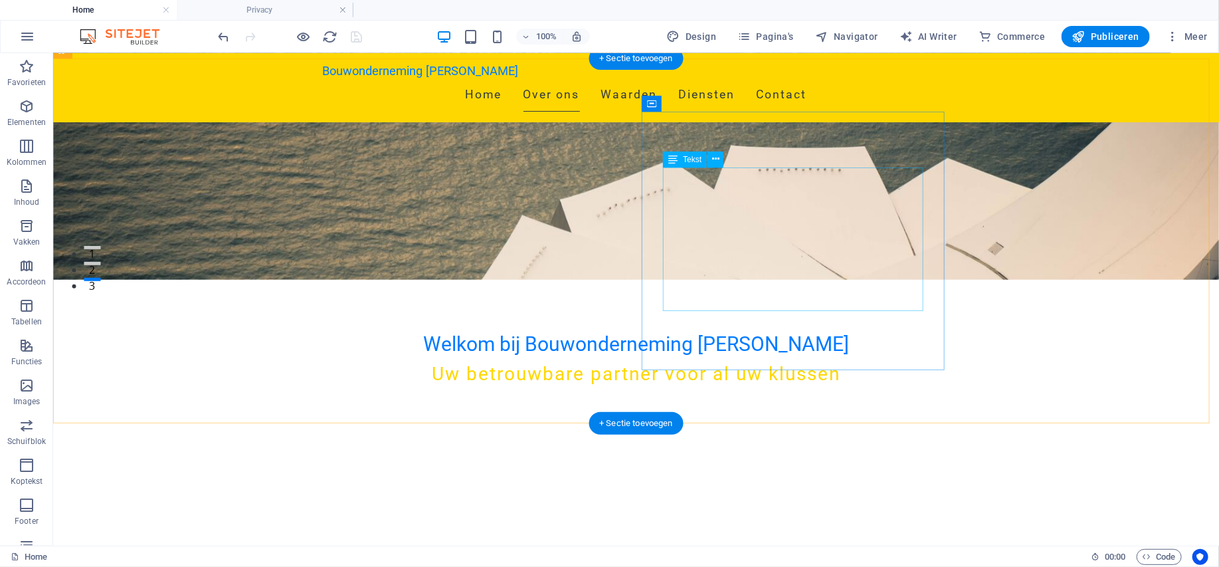
scroll to position [0, 0]
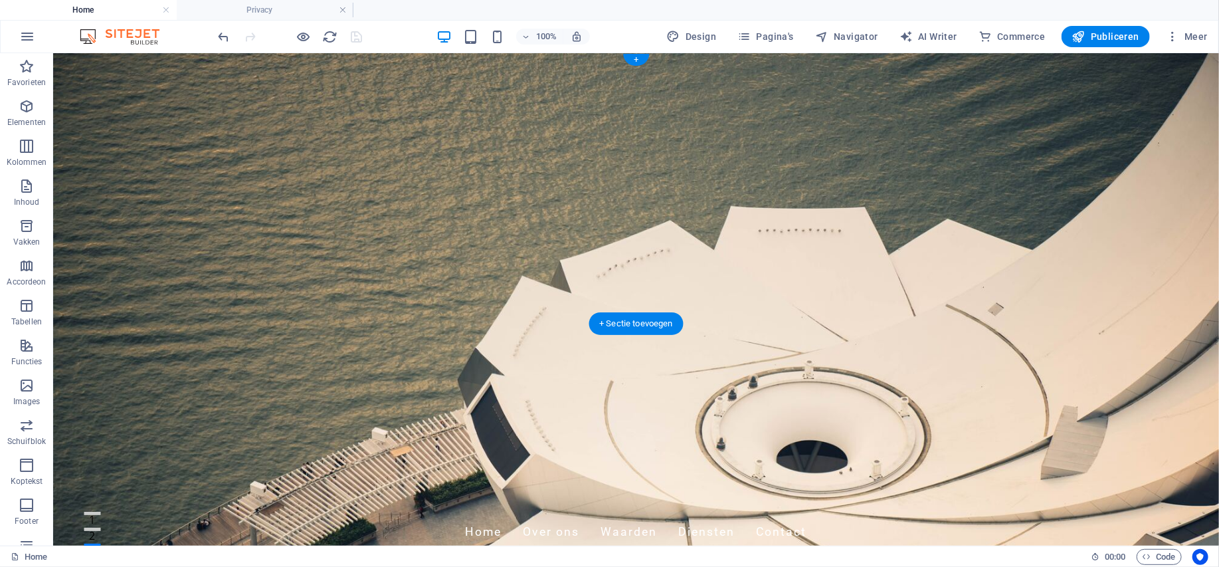
click at [704, 291] on figure at bounding box center [636, 299] width 1166 height 492
select select "vh"
select select "header"
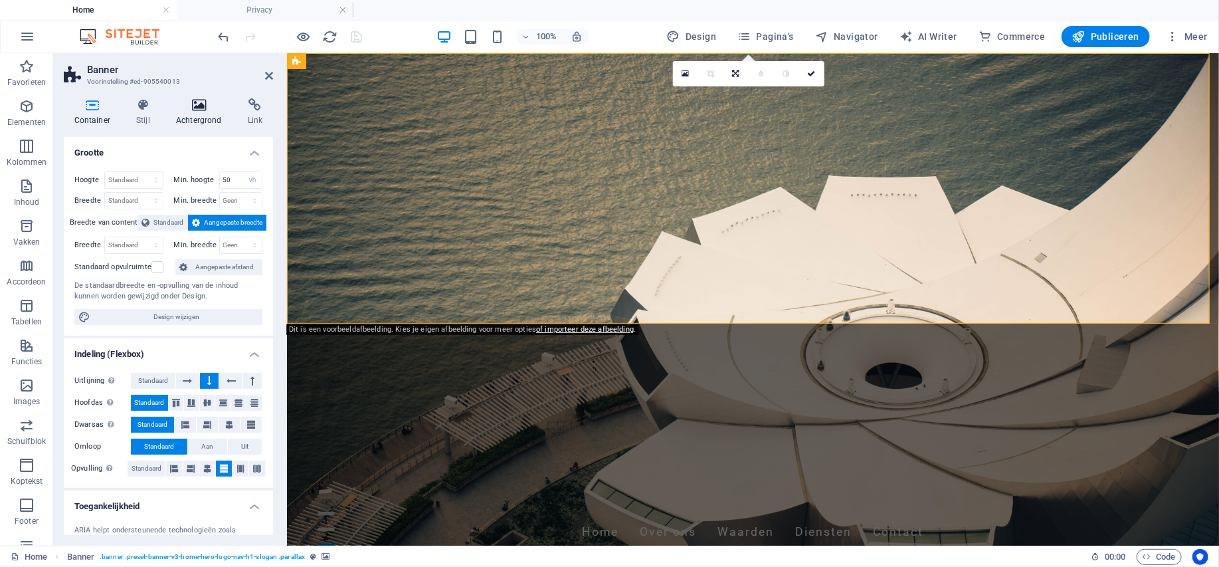
click at [199, 104] on icon at bounding box center [198, 104] width 66 height 13
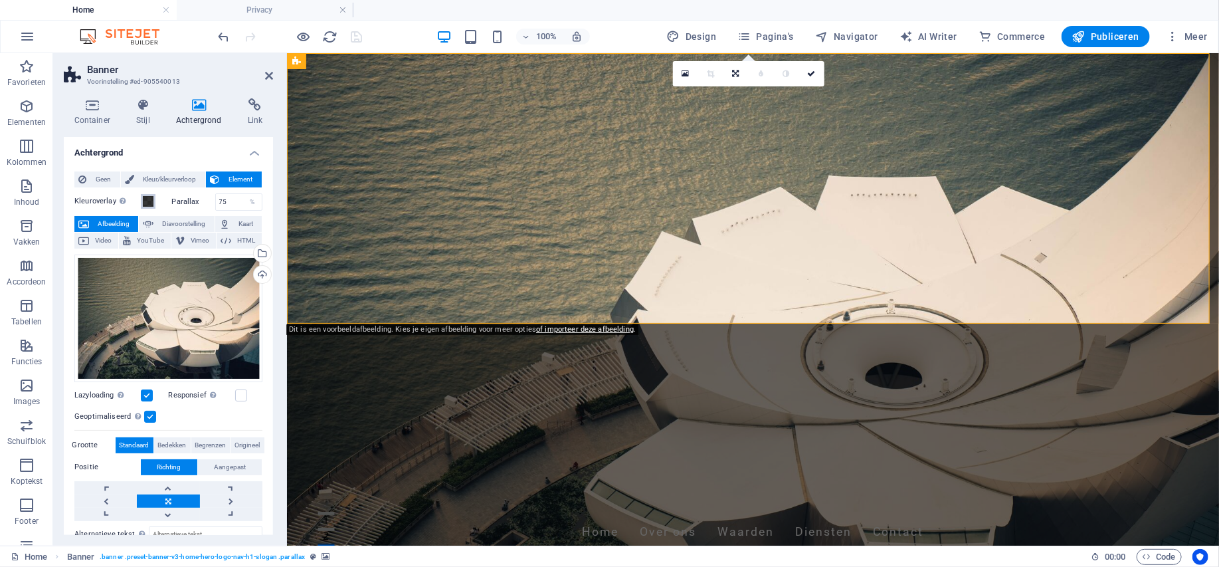
click at [147, 197] on span at bounding box center [148, 201] width 11 height 11
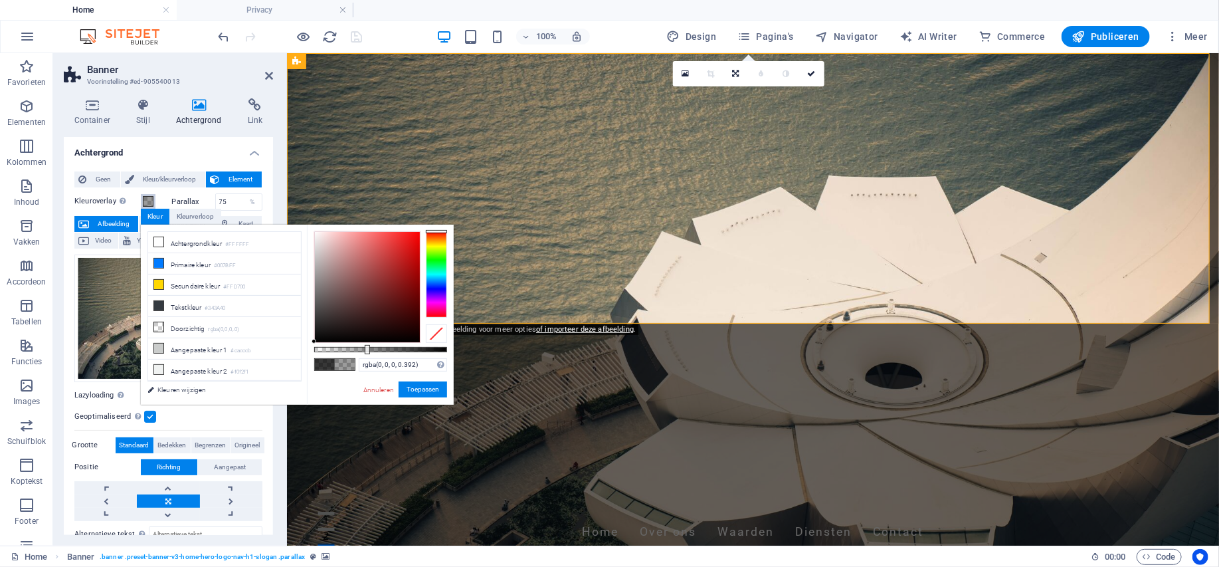
type input "rgba(0, 0, 0, 0.397)"
drag, startPoint x: 416, startPoint y: 351, endPoint x: 367, endPoint y: 351, distance: 49.2
click at [367, 351] on div at bounding box center [368, 349] width 5 height 9
drag, startPoint x: 405, startPoint y: 391, endPoint x: 118, endPoint y: 338, distance: 292.0
click at [405, 391] on button "Toepassen" at bounding box center [423, 389] width 49 height 16
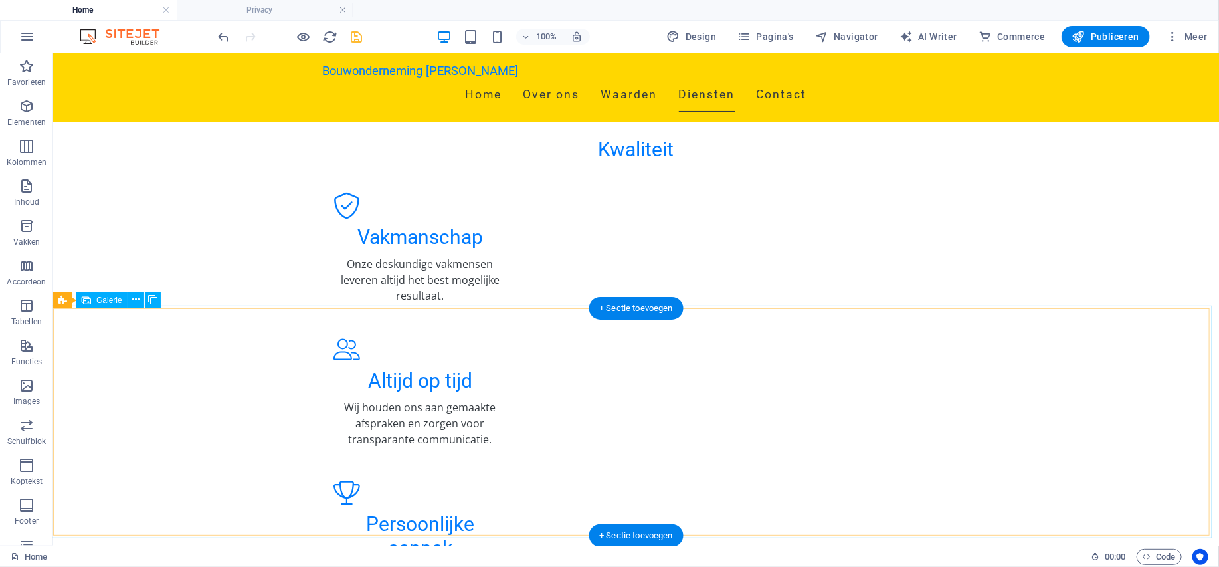
scroll to position [1196, 0]
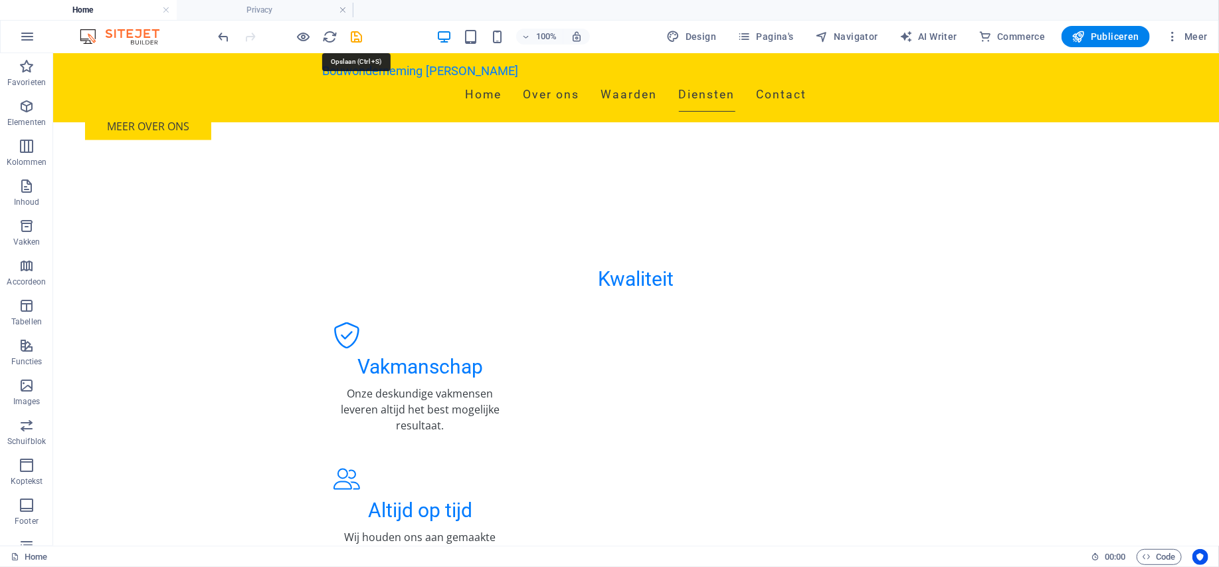
click at [350, 33] on icon "save" at bounding box center [357, 36] width 15 height 15
click at [1120, 35] on span "Publiceren" at bounding box center [1106, 36] width 67 height 13
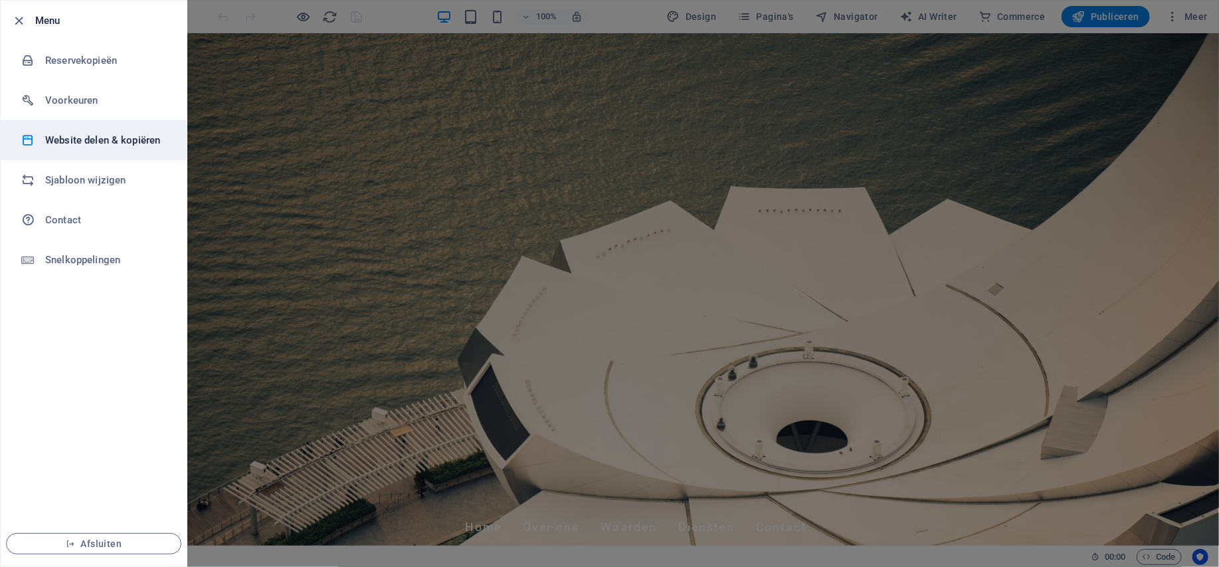
click at [110, 147] on h6 "Website delen & kopiëren" at bounding box center [106, 140] width 123 height 16
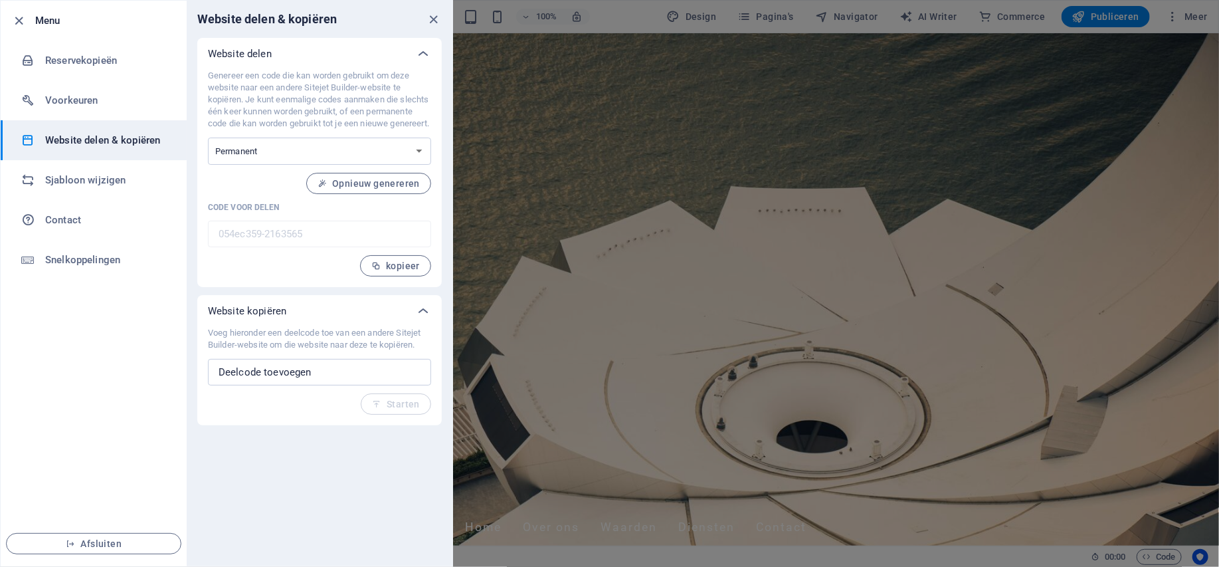
click at [433, 19] on icon "close" at bounding box center [434, 19] width 15 height 15
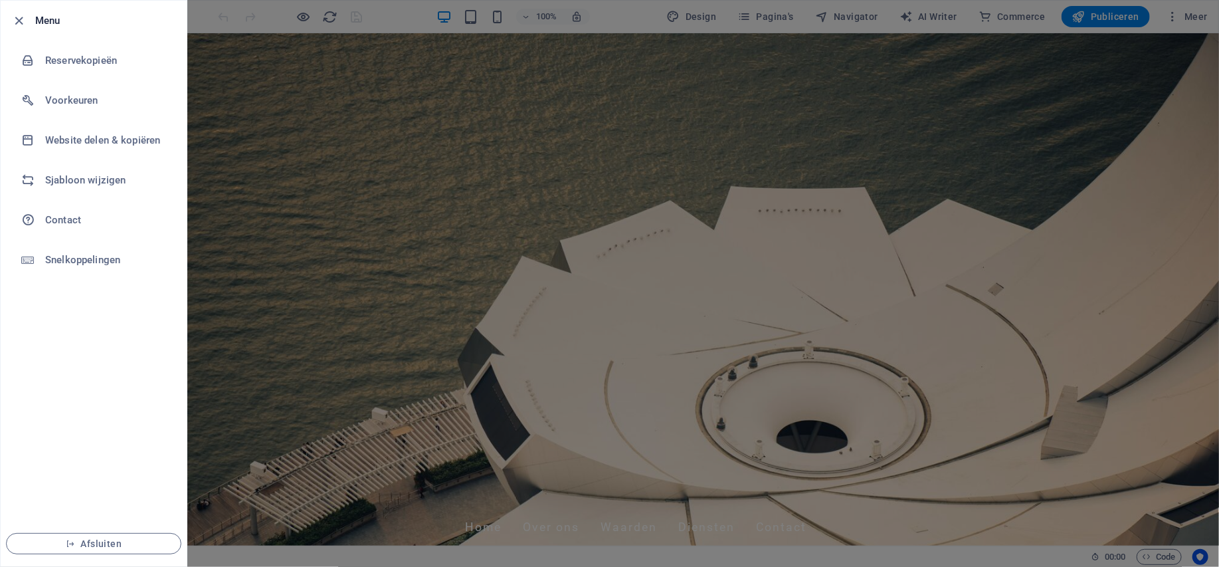
click at [286, 334] on div at bounding box center [609, 283] width 1219 height 567
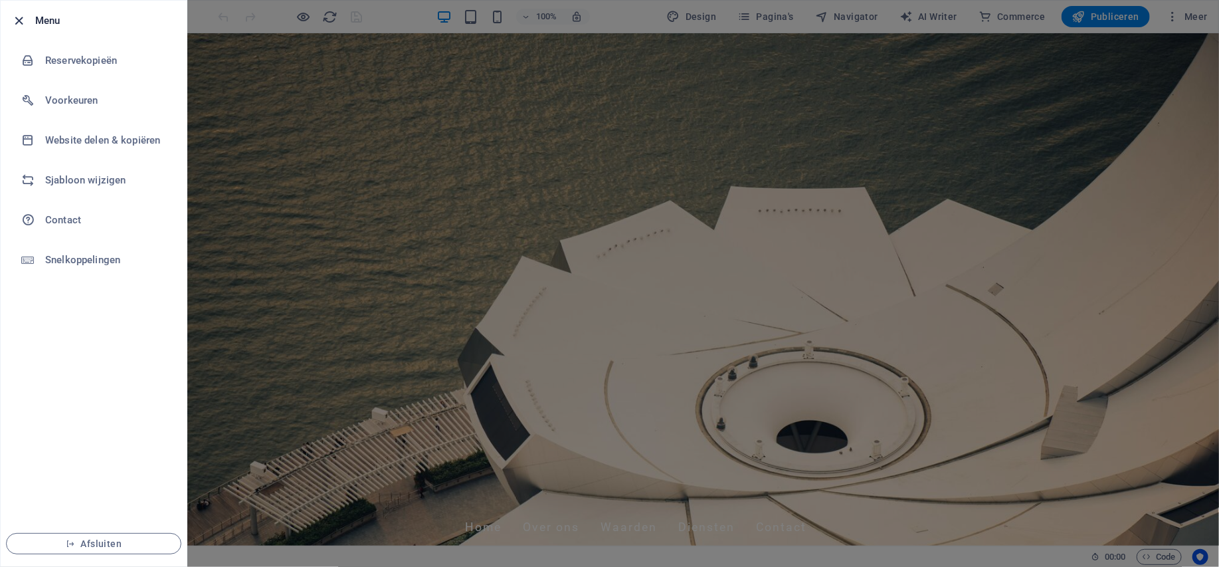
click at [19, 18] on icon "button" at bounding box center [19, 20] width 15 height 15
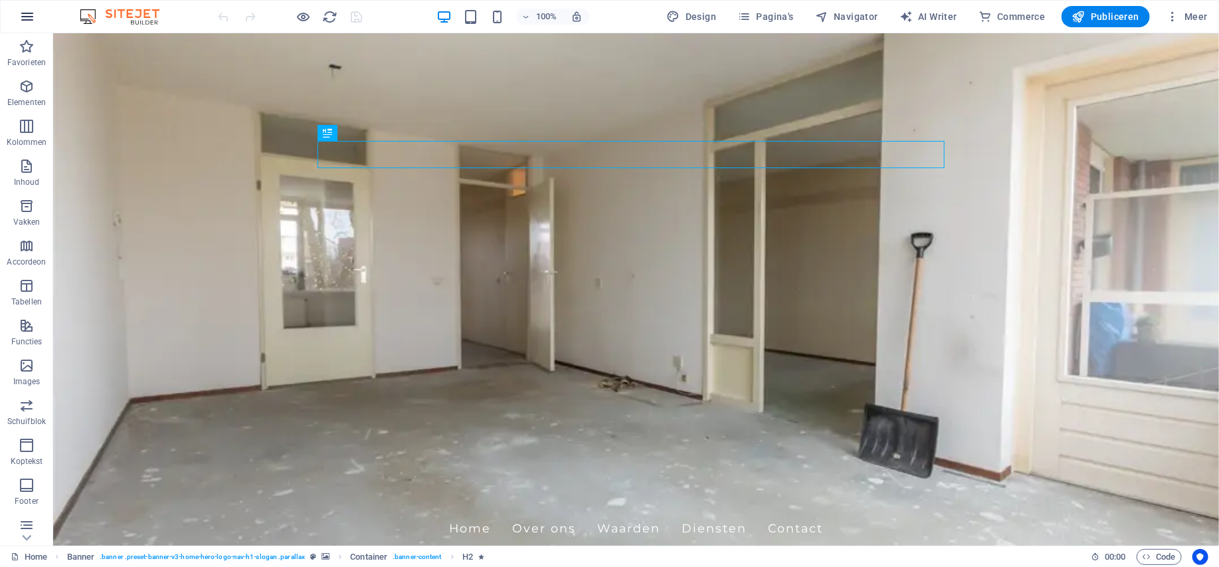
click at [27, 13] on icon "button" at bounding box center [27, 17] width 16 height 16
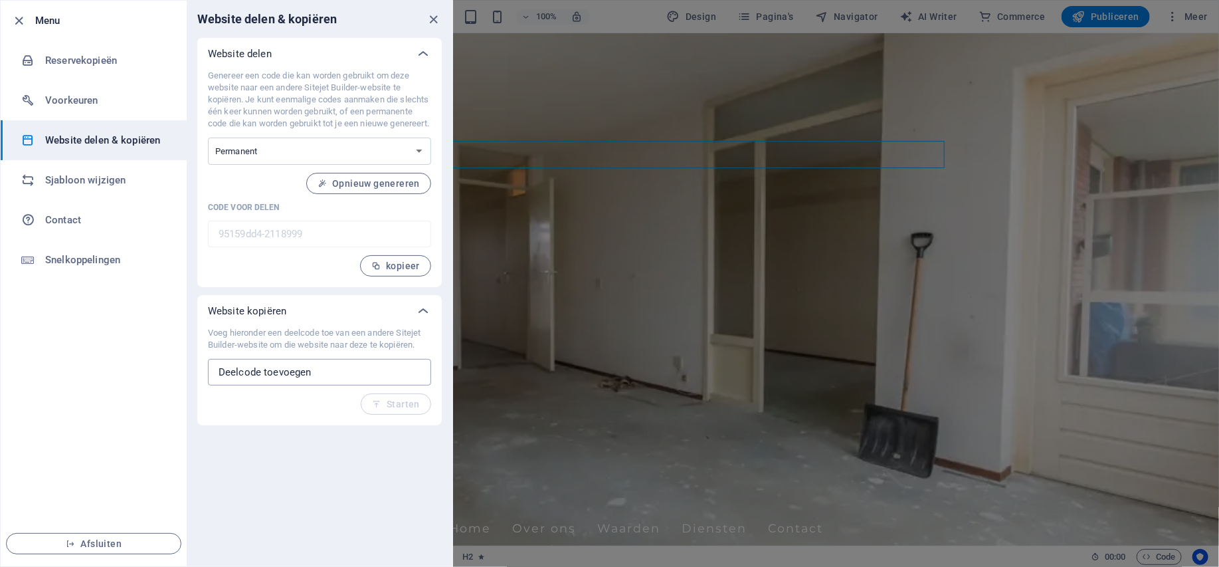
click at [312, 385] on input "text" at bounding box center [319, 372] width 223 height 27
paste input "054ec359-2163565"
type input "054ec359-2163565"
click at [404, 409] on span "Starten" at bounding box center [396, 404] width 48 height 11
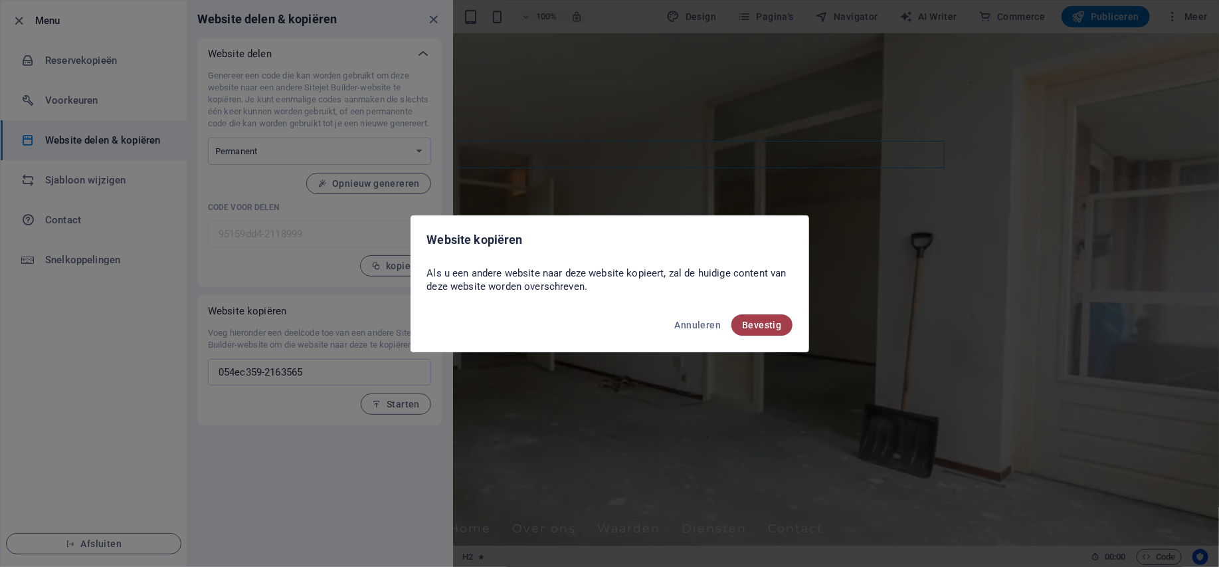
click at [762, 320] on span "Bevestig" at bounding box center [761, 325] width 39 height 11
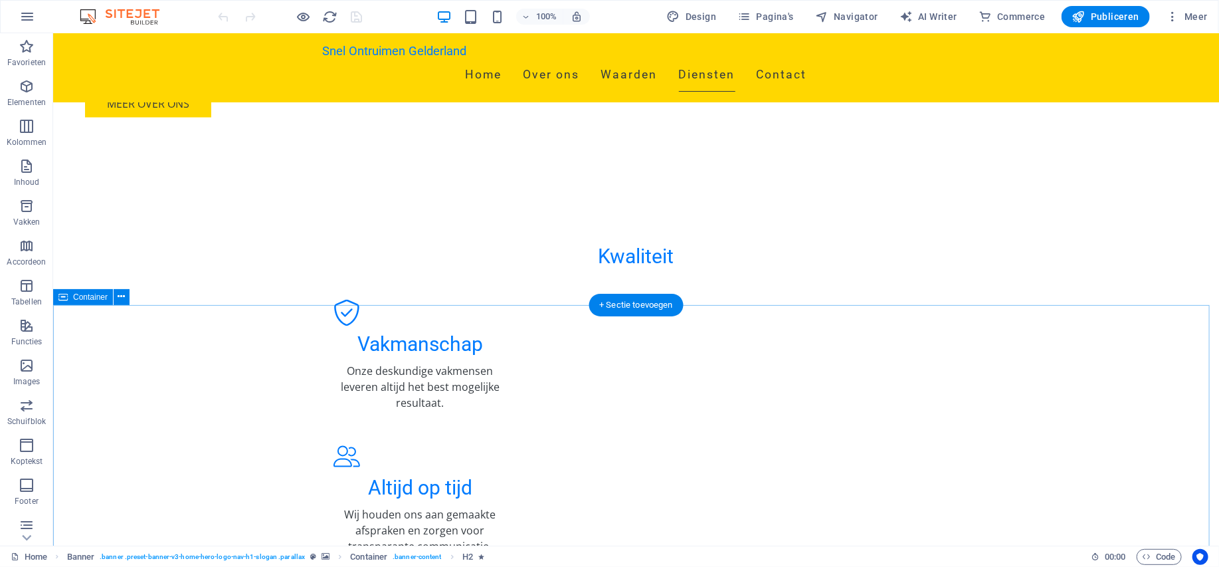
scroll to position [1263, 0]
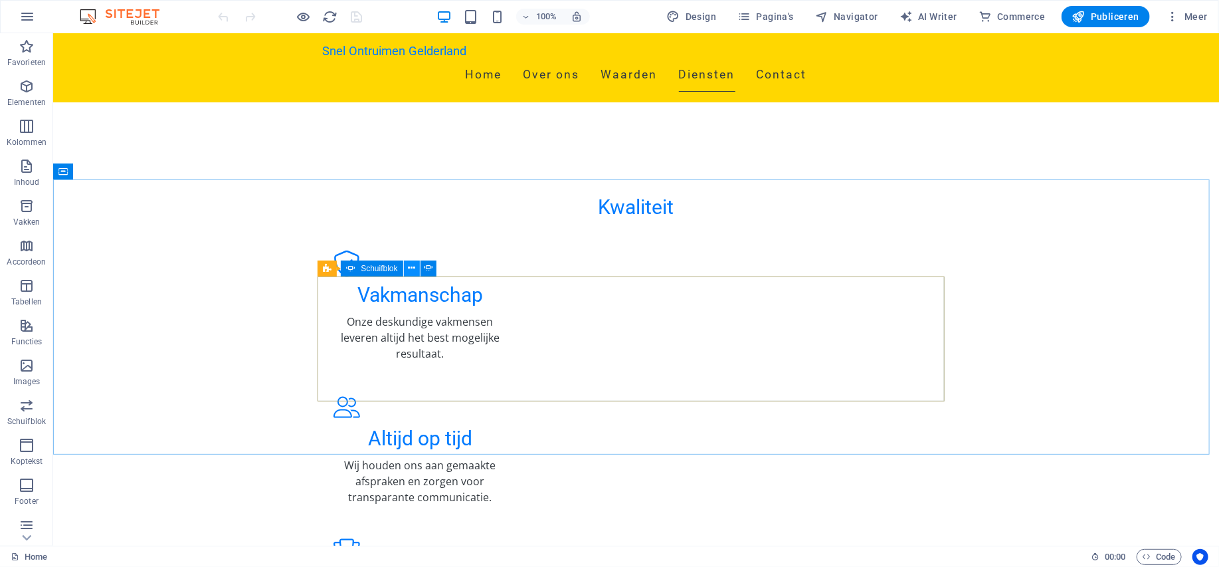
click at [412, 268] on icon at bounding box center [411, 268] width 7 height 14
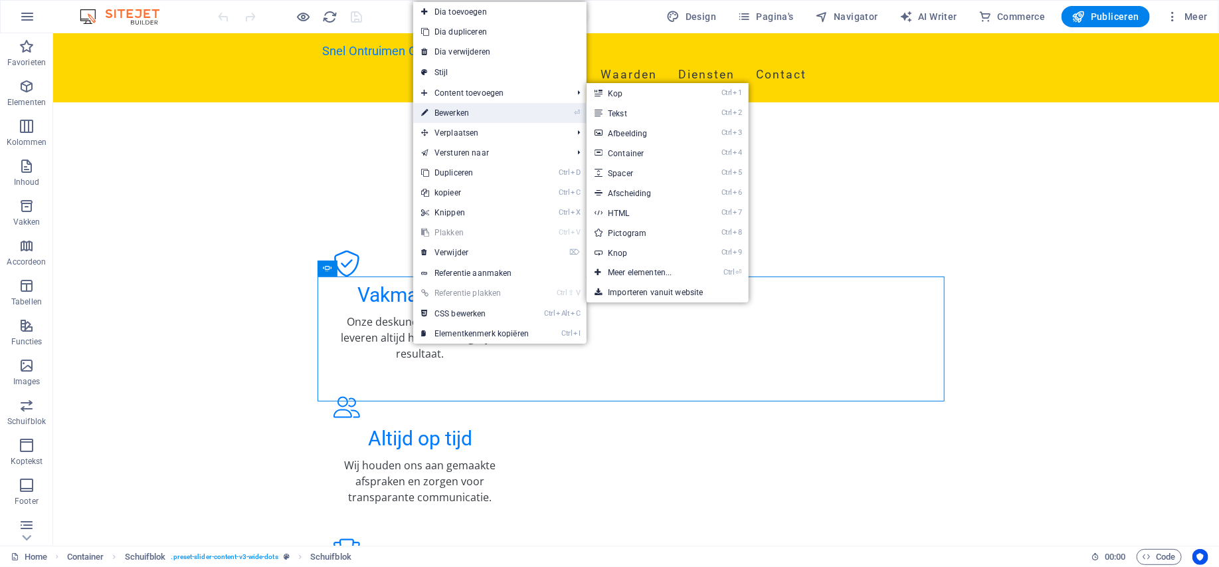
click at [472, 114] on link "⏎ Bewerken" at bounding box center [475, 113] width 124 height 20
select select "ms"
select select "s"
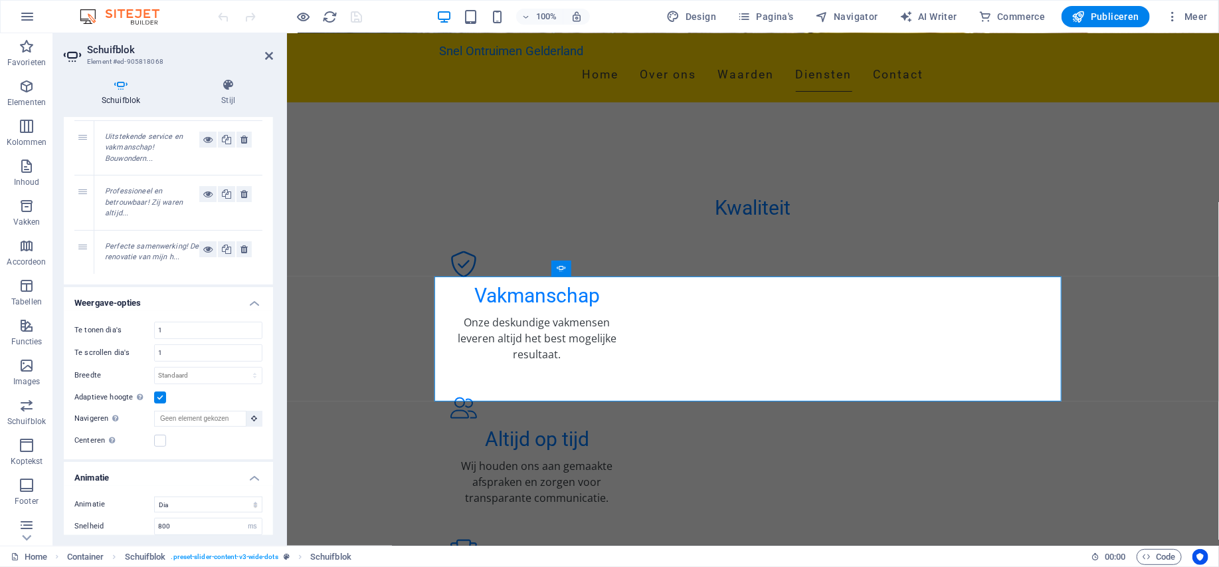
scroll to position [0, 0]
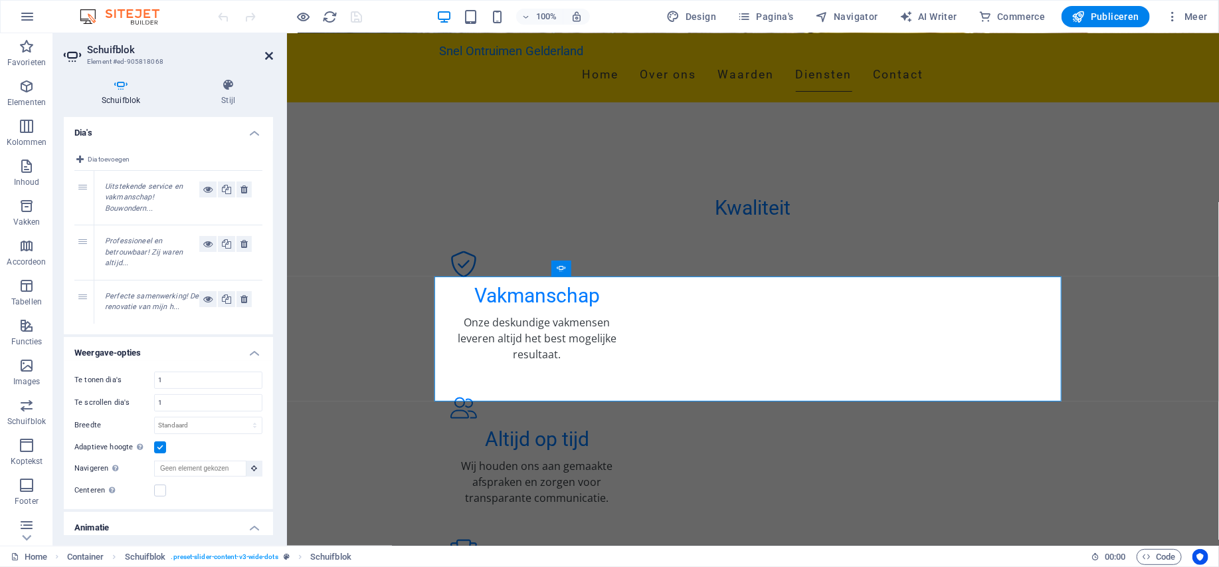
click at [272, 54] on icon at bounding box center [269, 56] width 8 height 11
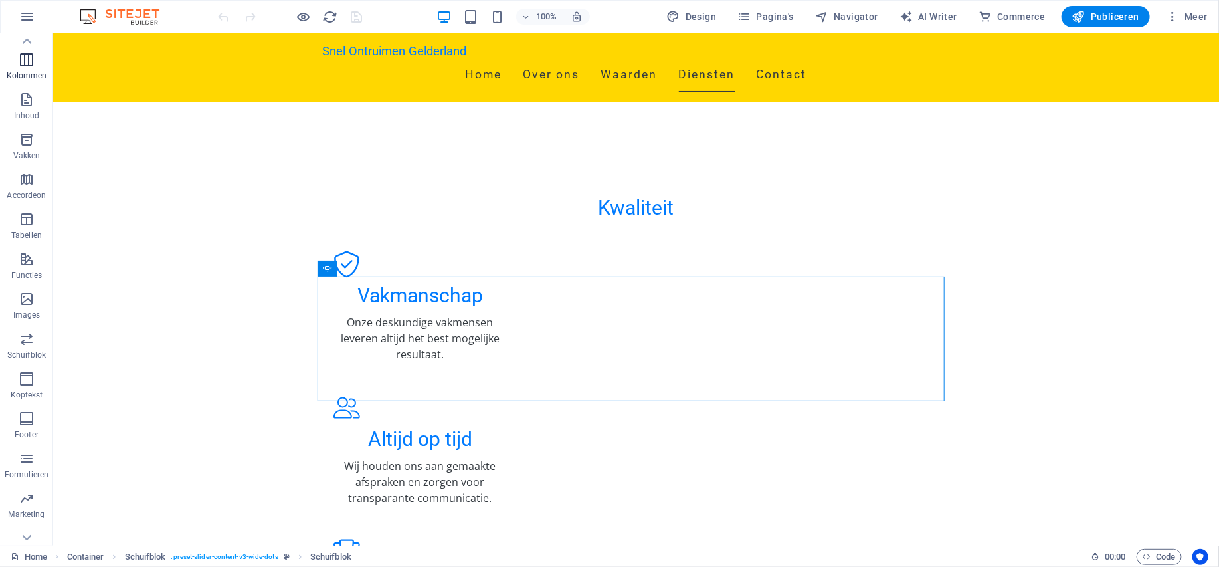
scroll to position [125, 0]
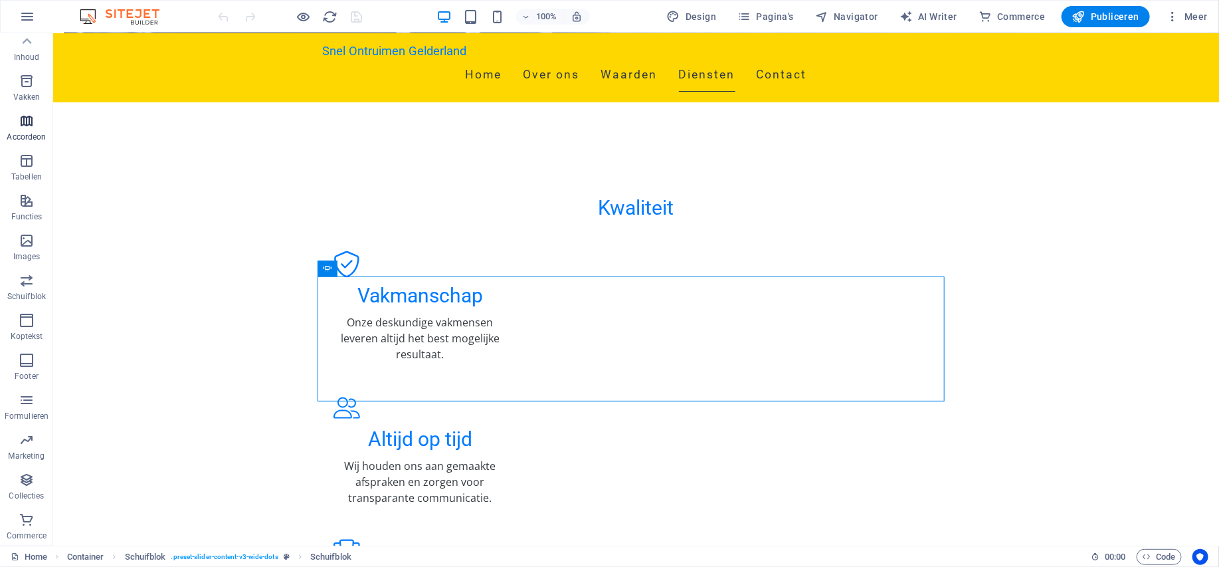
click at [31, 126] on icon "button" at bounding box center [27, 121] width 16 height 16
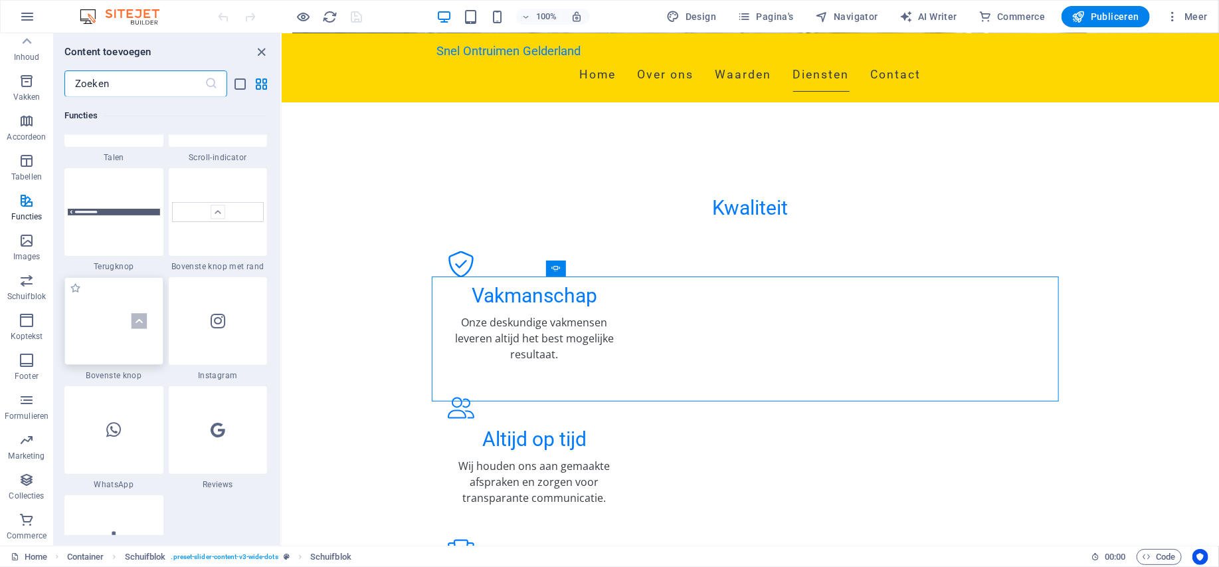
scroll to position [6303, 0]
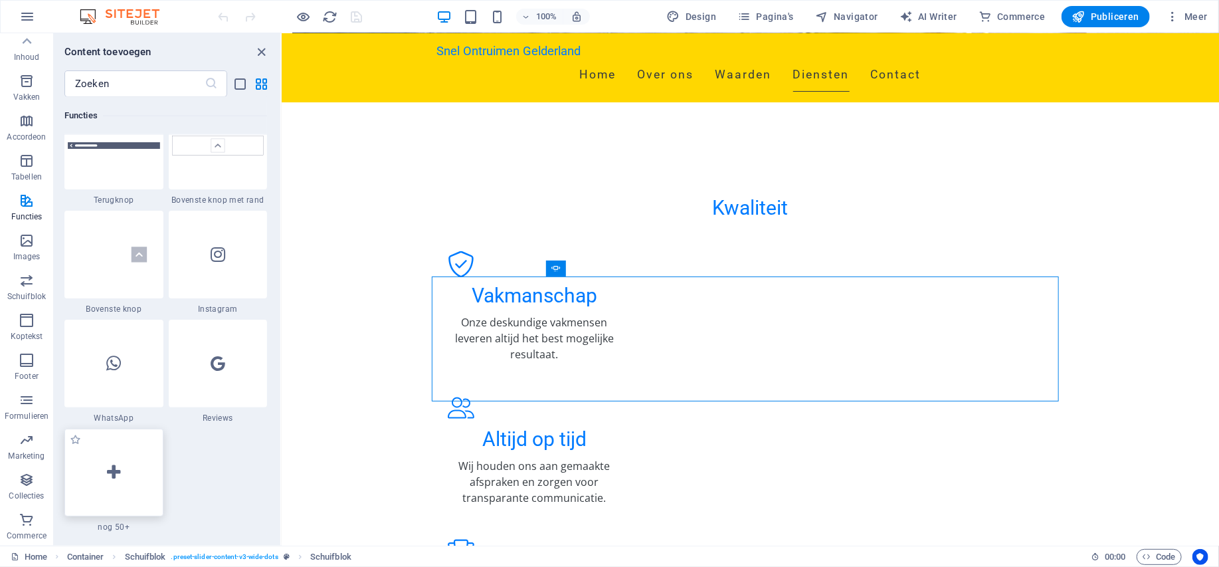
click at [129, 487] on div at bounding box center [113, 473] width 99 height 88
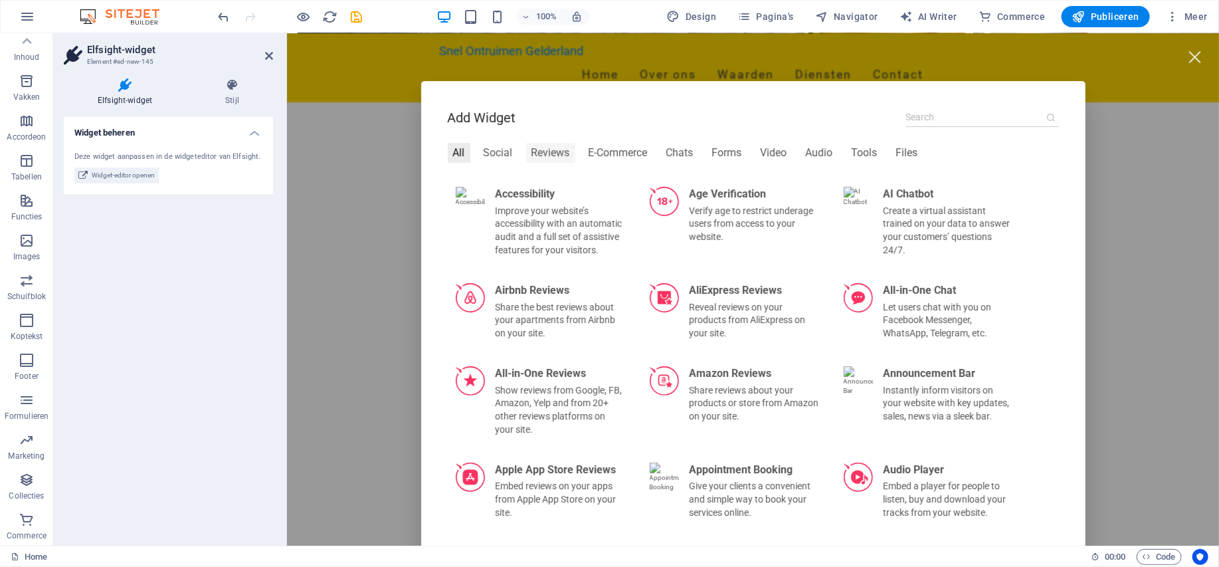
click at [538, 153] on div "Reviews" at bounding box center [550, 152] width 49 height 20
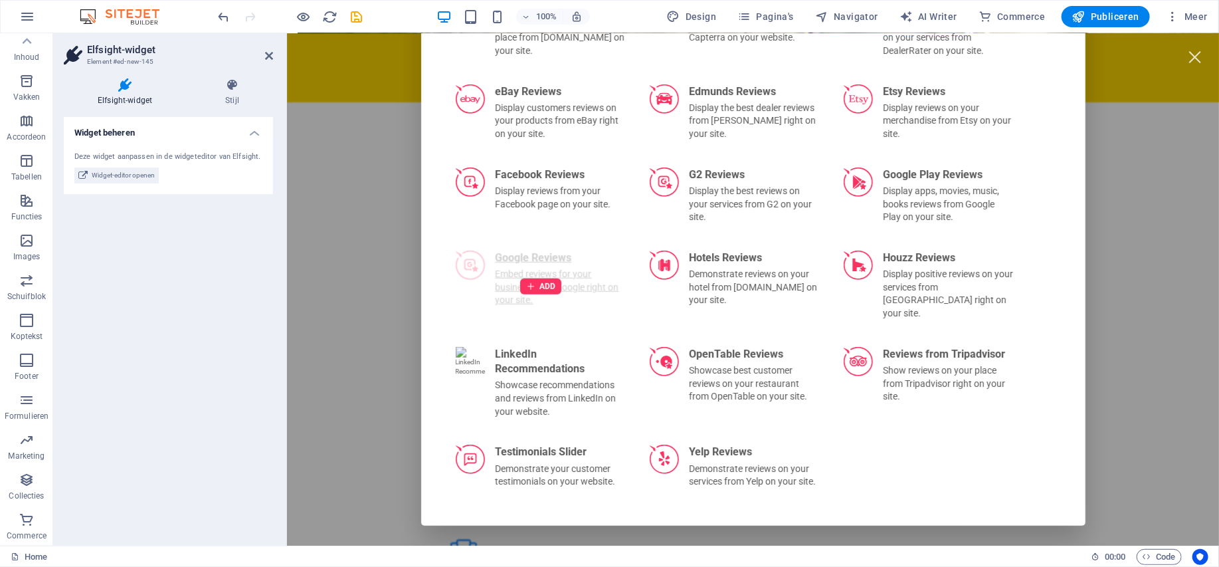
scroll to position [379, 0]
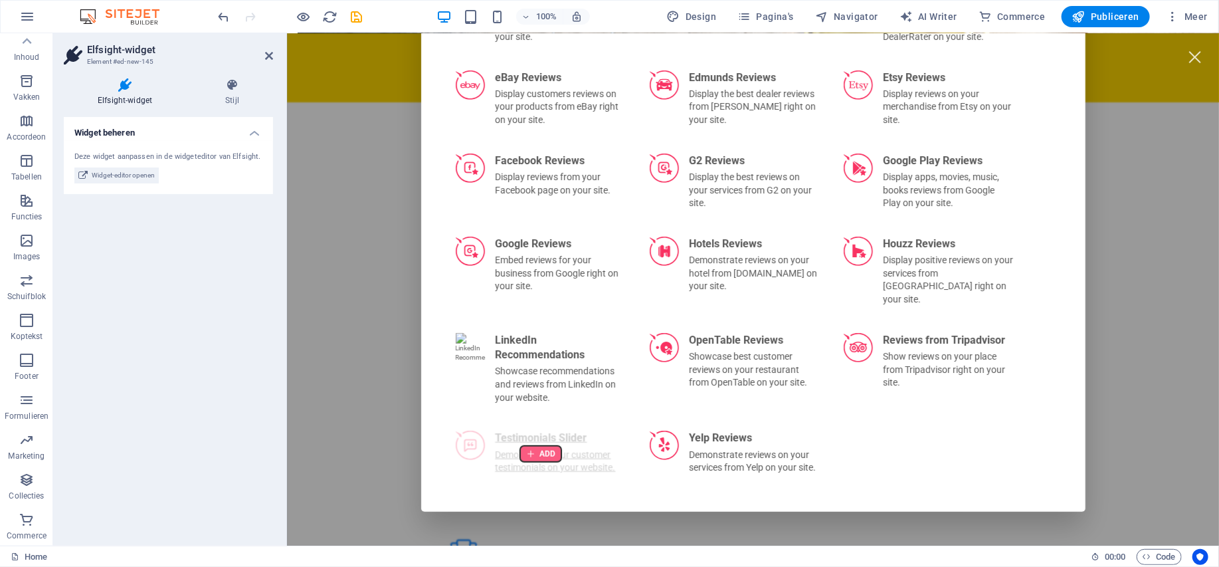
click at [527, 445] on div at bounding box center [540, 453] width 41 height 16
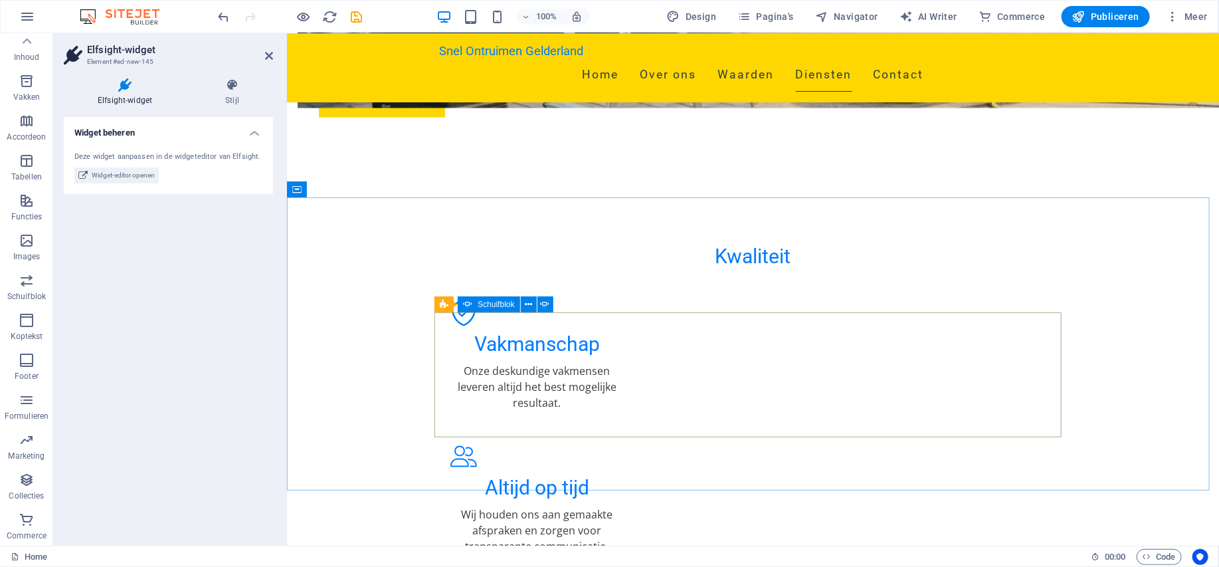
scroll to position [1196, 0]
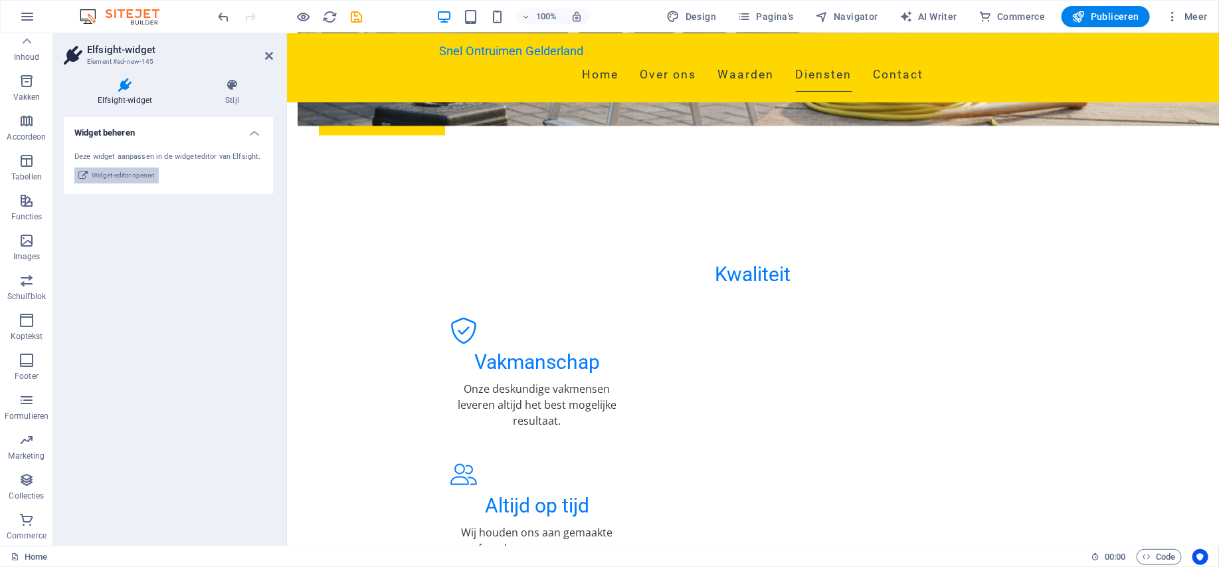
click at [130, 169] on span "Widget-editor openen" at bounding box center [123, 175] width 63 height 16
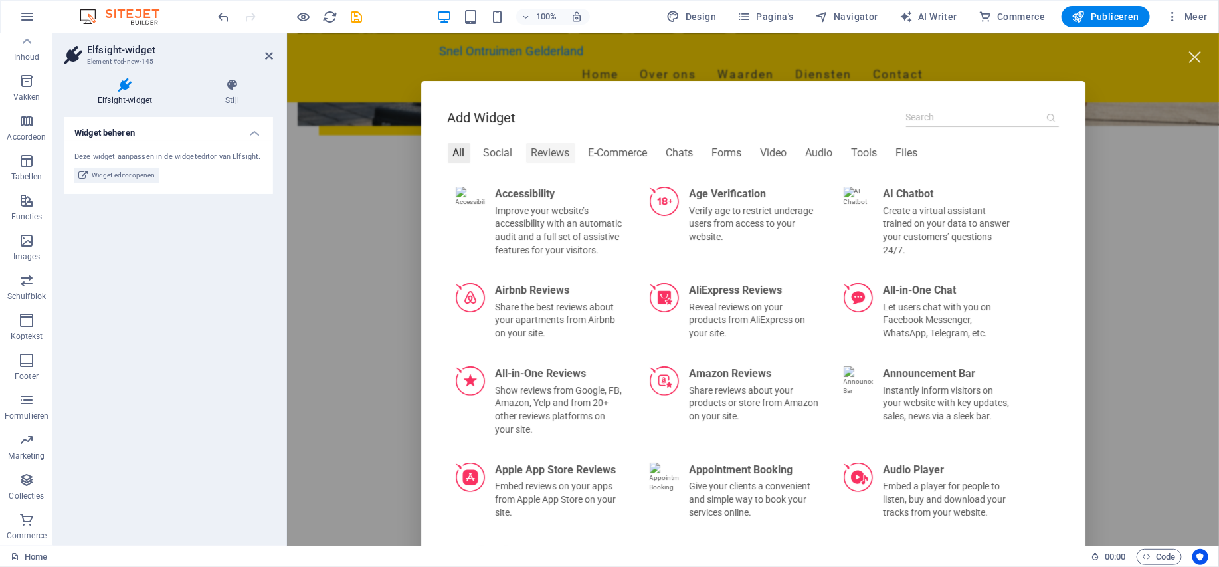
click at [526, 156] on div "Reviews" at bounding box center [550, 152] width 49 height 20
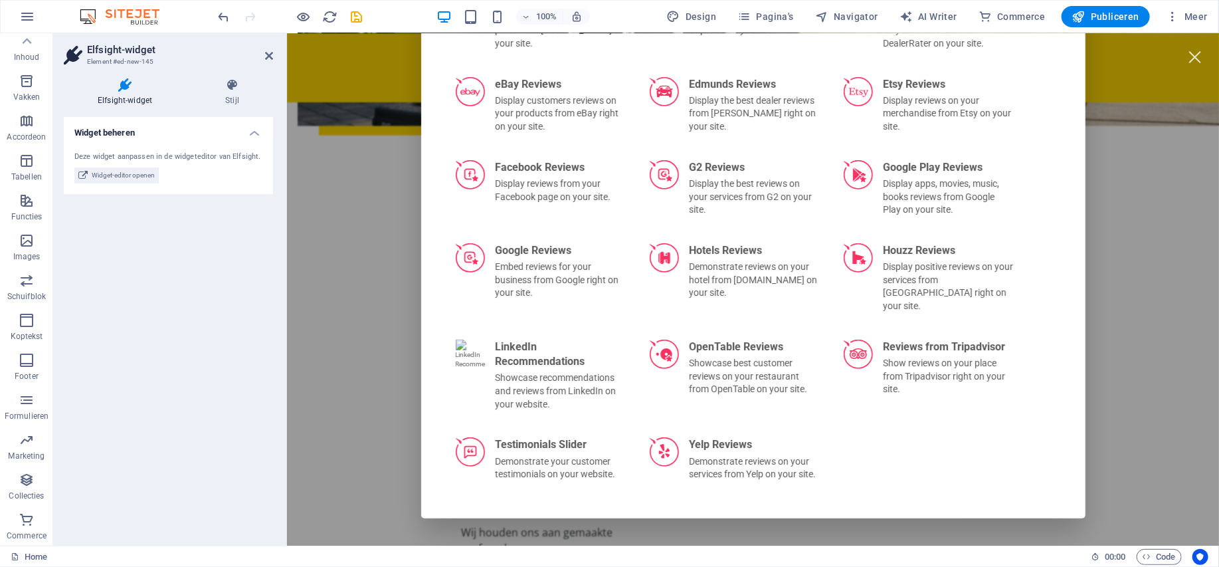
scroll to position [379, 0]
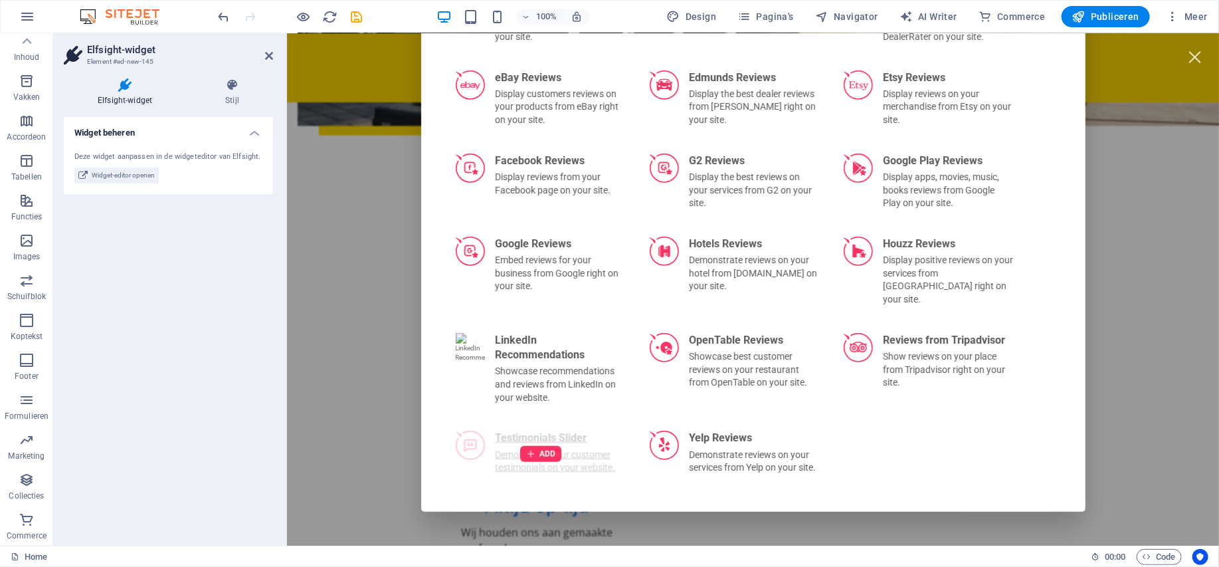
click at [559, 424] on div "ADD" at bounding box center [540, 453] width 186 height 62
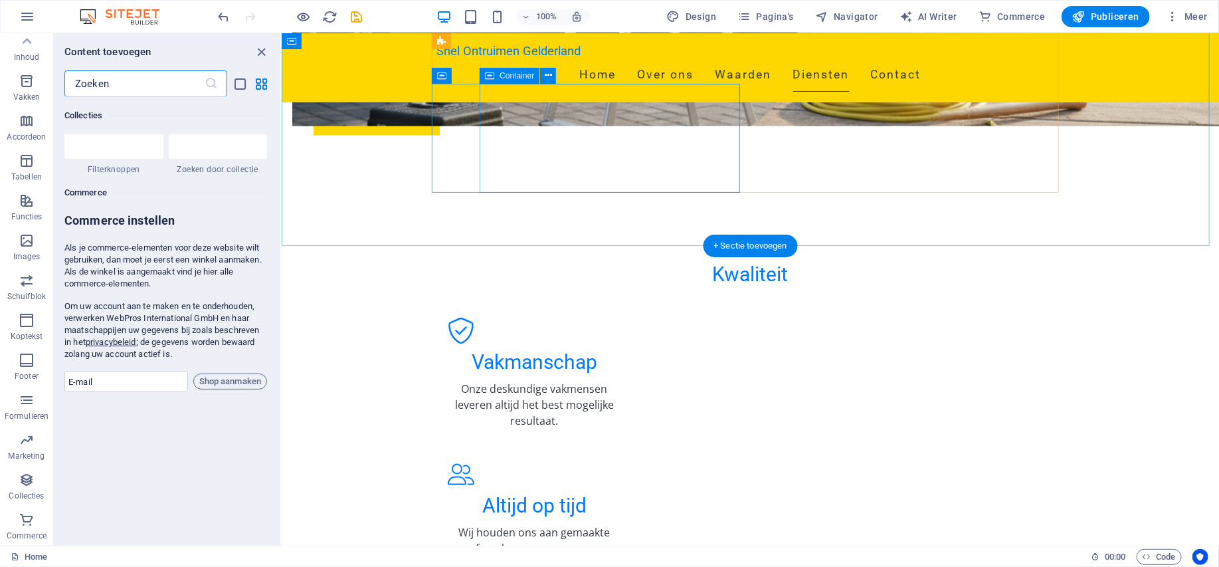
scroll to position [12806, 0]
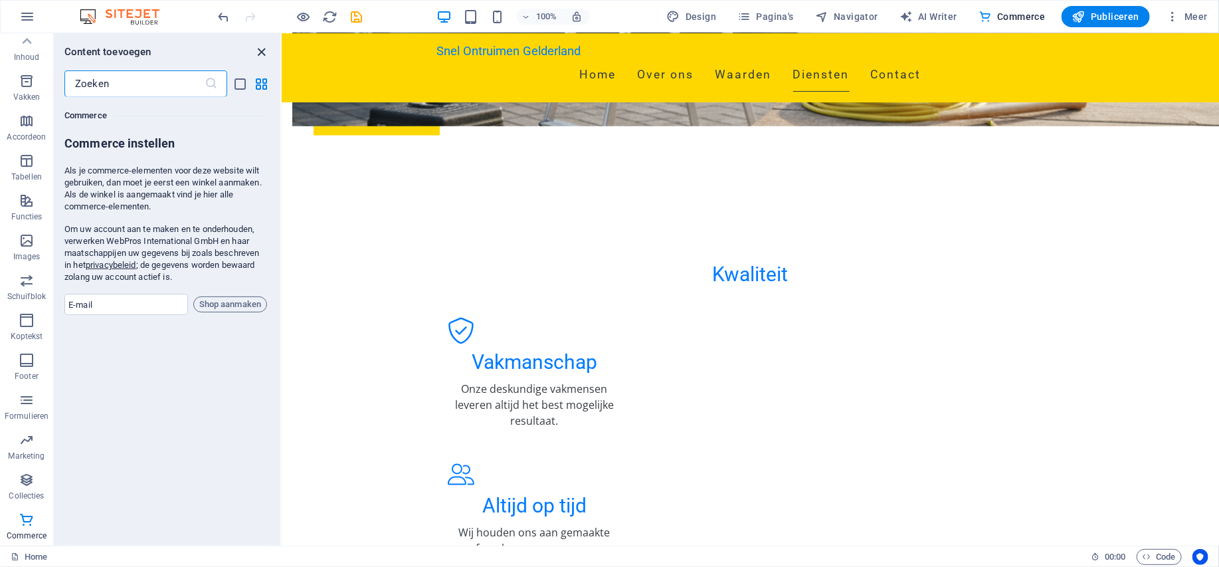
click at [262, 51] on icon "close panel" at bounding box center [262, 52] width 15 height 15
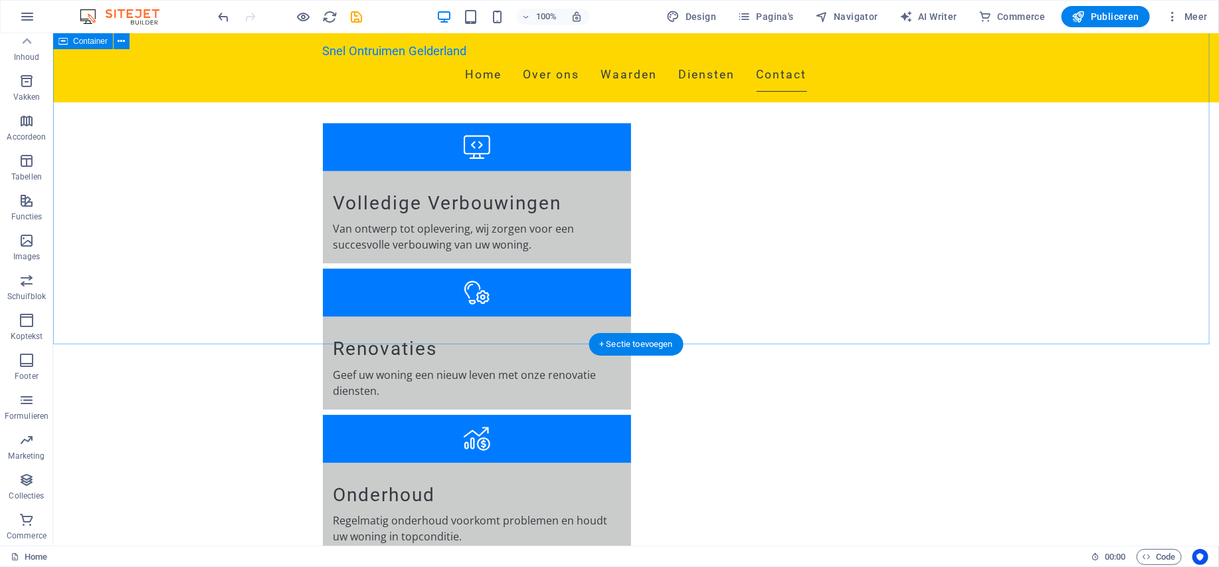
scroll to position [2013, 0]
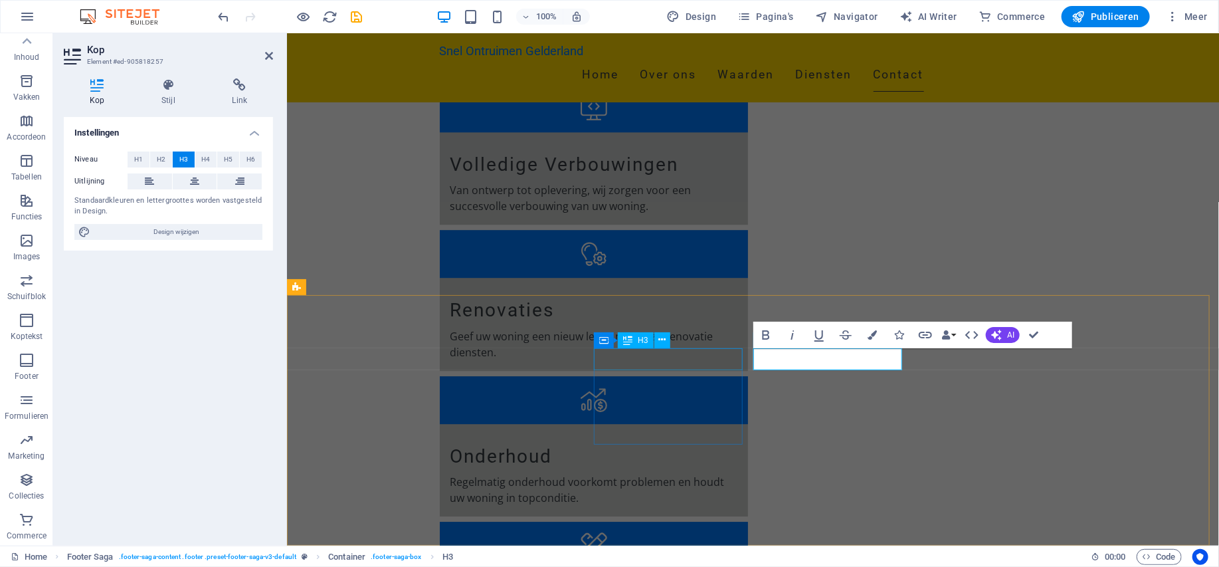
scroll to position [1966, 0]
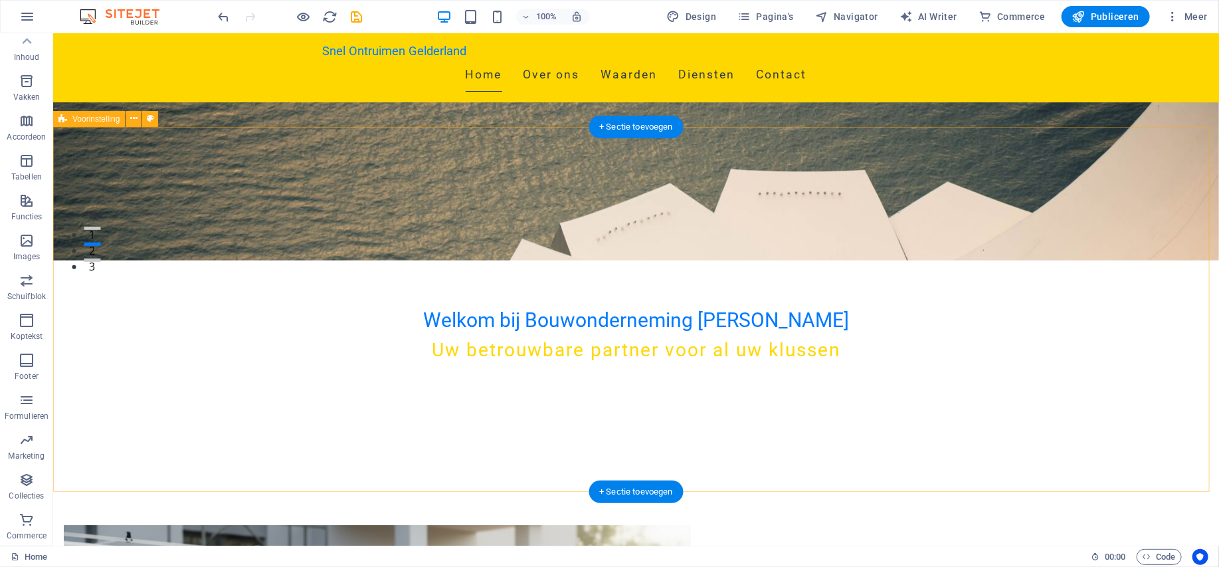
scroll to position [0, 0]
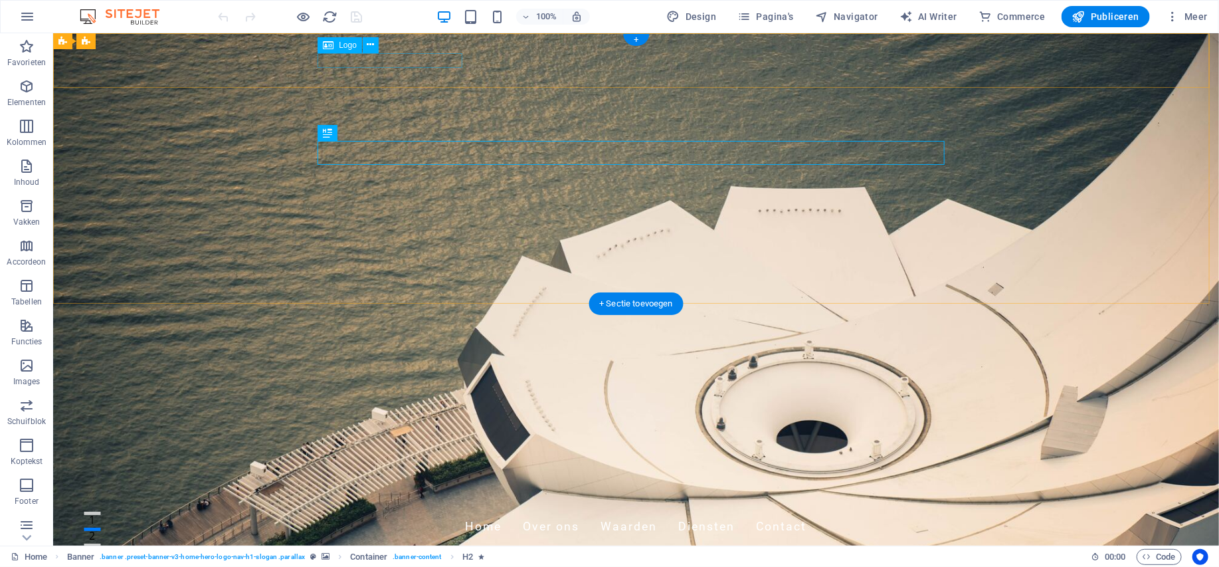
click at [391, 495] on div "Snel Ontruimen Gelderland" at bounding box center [635, 502] width 627 height 15
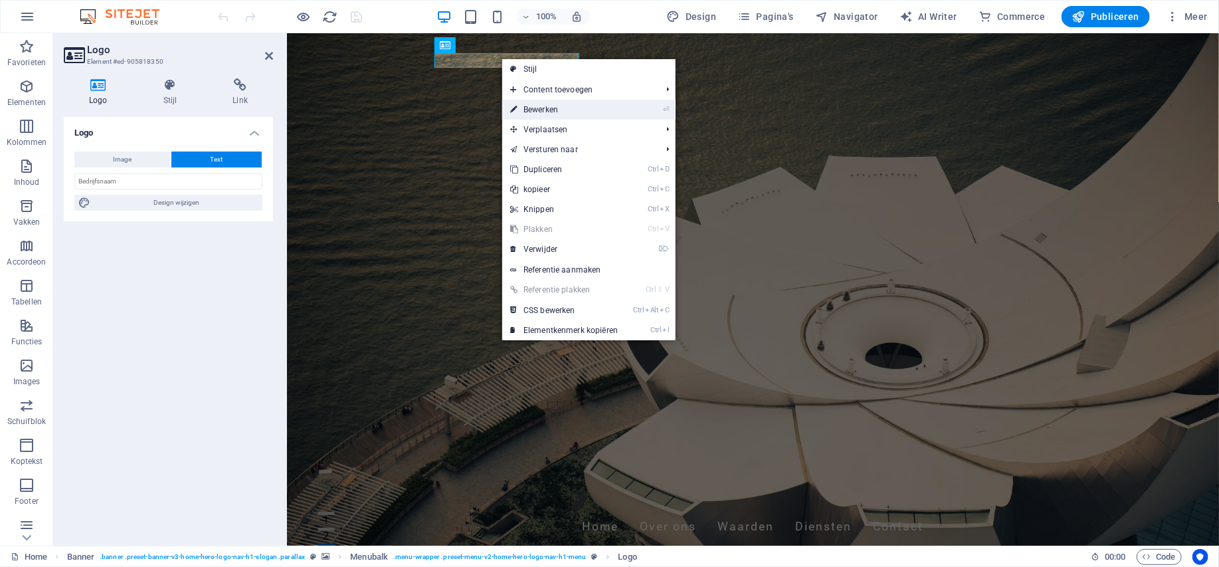
click at [552, 107] on link "⏎ Bewerken" at bounding box center [564, 110] width 124 height 20
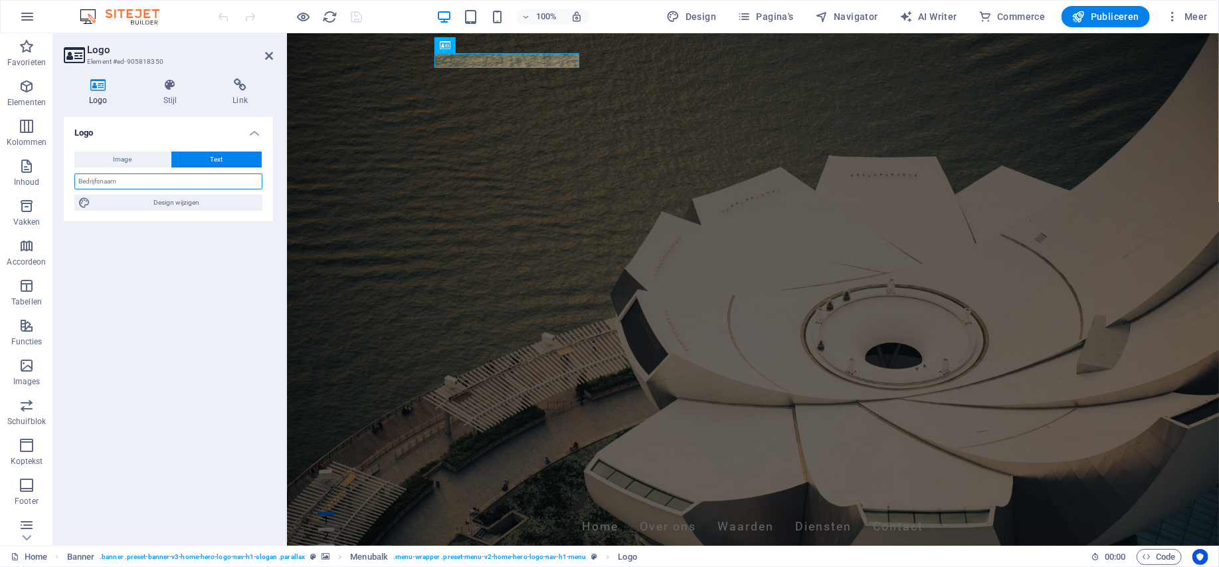
drag, startPoint x: 179, startPoint y: 179, endPoint x: 68, endPoint y: 181, distance: 111.0
click at [68, 181] on div "Image Text Sleep bestanden hierheen, klik om bestanden te kiezen of selecteer b…" at bounding box center [168, 181] width 209 height 80
paste input "Bouwonderneming [PERSON_NAME]"
type input "Bouwonderneming [PERSON_NAME]"
click at [268, 39] on header "Logo Element #ed-905818350" at bounding box center [168, 50] width 209 height 35
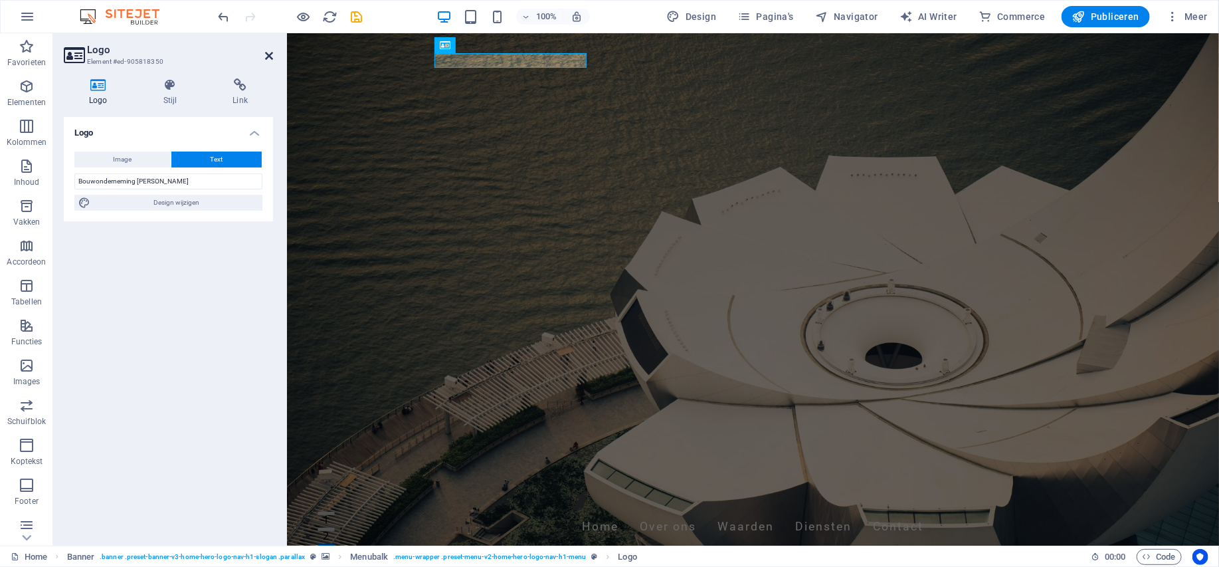
click at [267, 53] on icon at bounding box center [269, 56] width 8 height 11
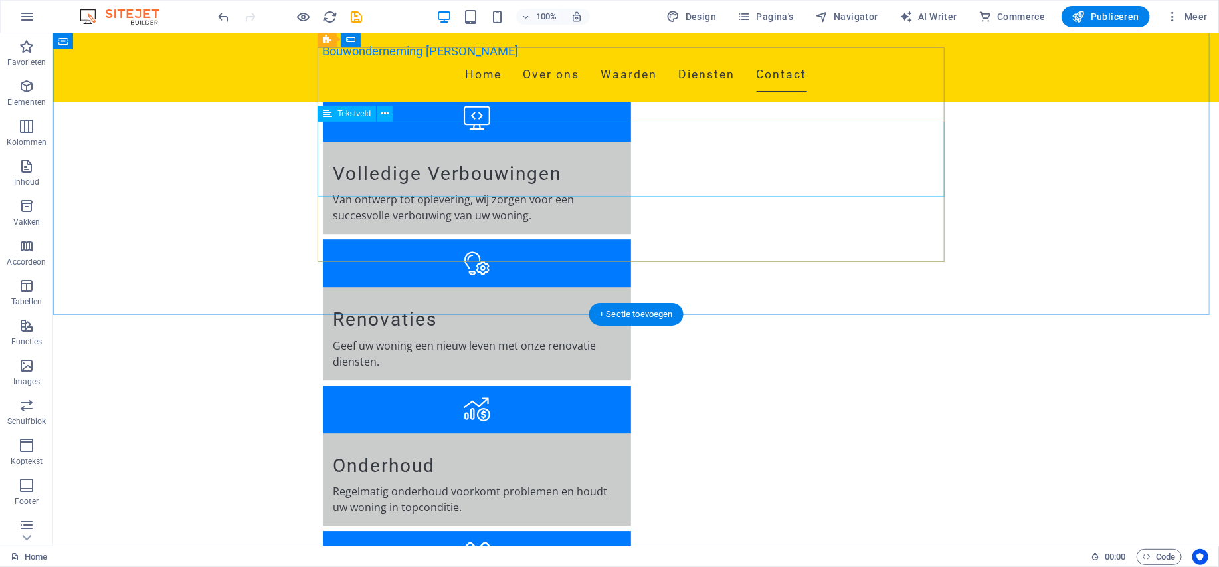
scroll to position [2013, 0]
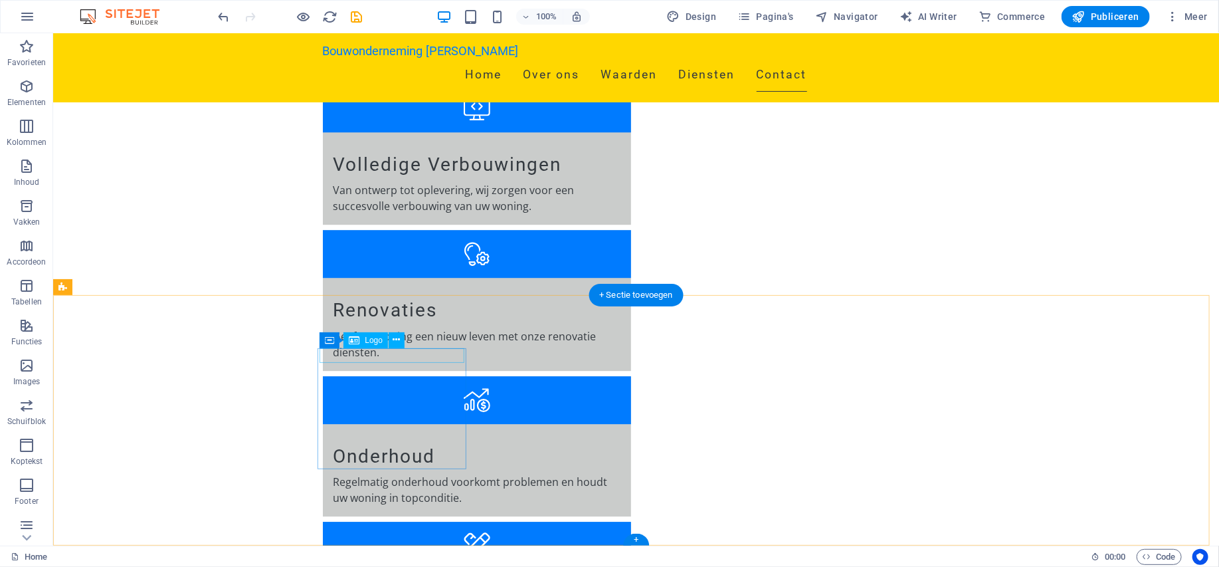
click at [396, 340] on icon at bounding box center [396, 340] width 7 height 14
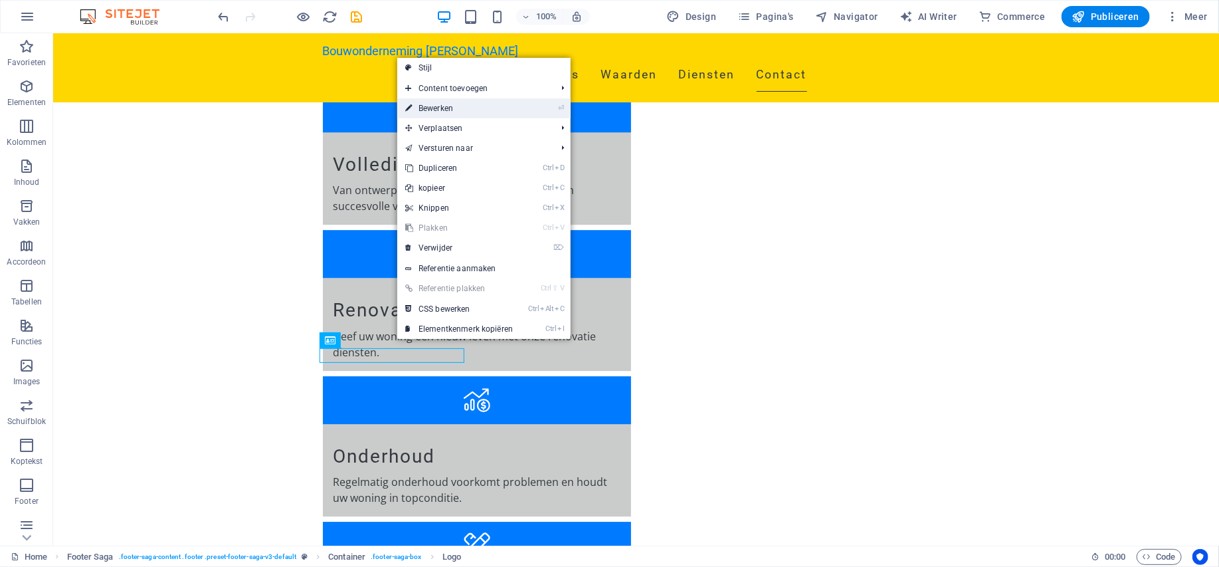
drag, startPoint x: 471, startPoint y: 113, endPoint x: 174, endPoint y: 95, distance: 296.9
click at [471, 113] on link "⏎ Bewerken" at bounding box center [459, 108] width 124 height 20
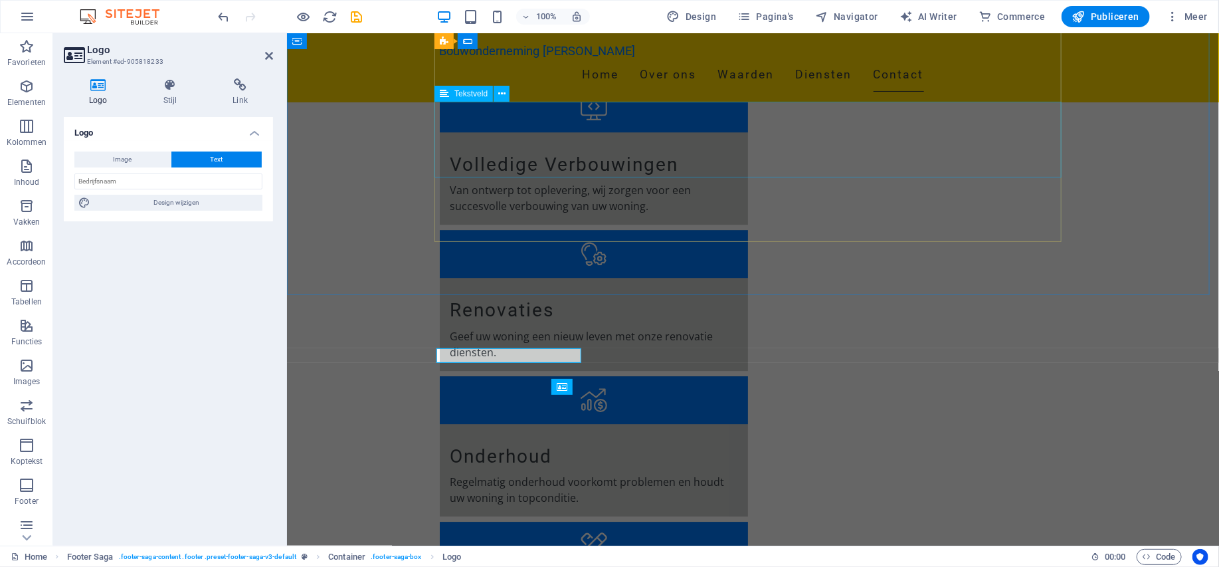
scroll to position [1966, 0]
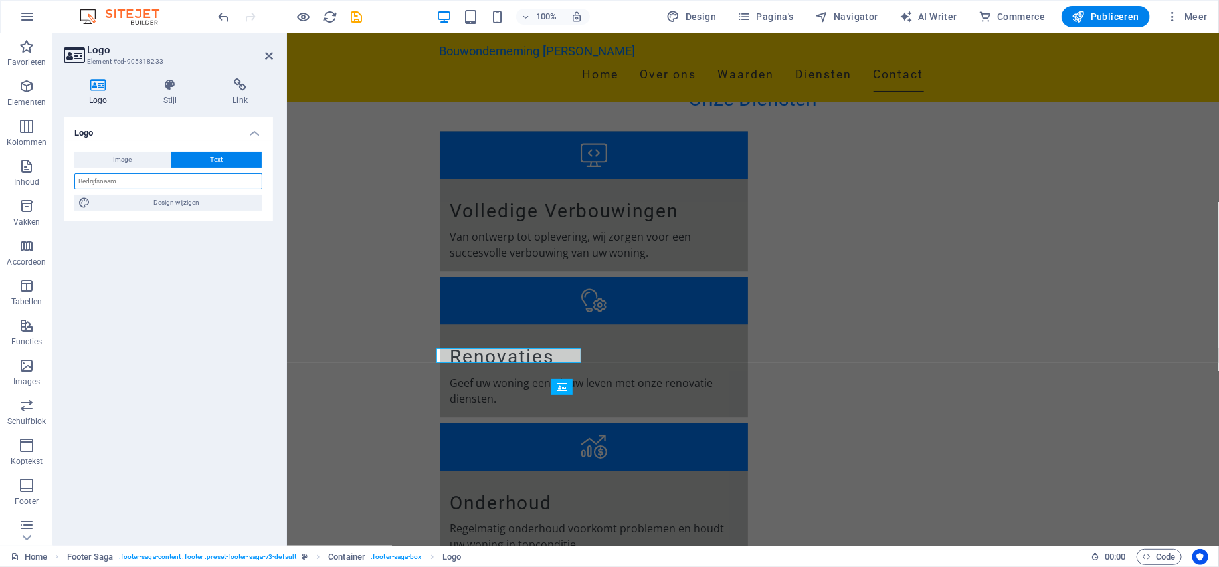
click at [185, 180] on input "text" at bounding box center [168, 181] width 188 height 16
paste input "Bouwonderneming [PERSON_NAME]"
type input "Bouwonderneming [PERSON_NAME]"
click at [271, 53] on icon at bounding box center [269, 56] width 8 height 11
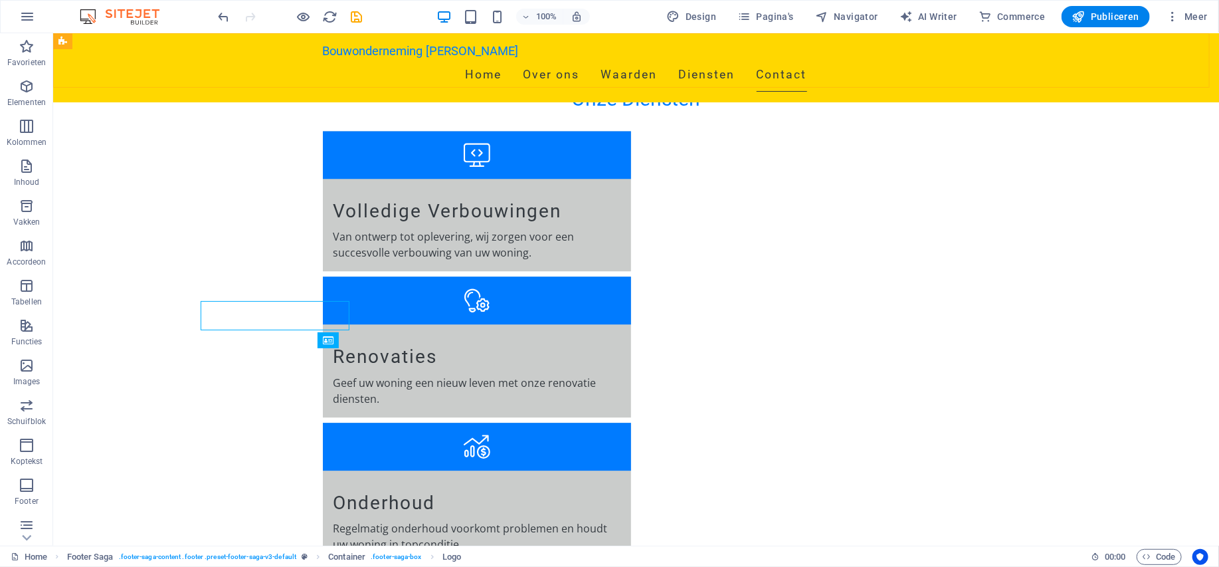
scroll to position [2013, 0]
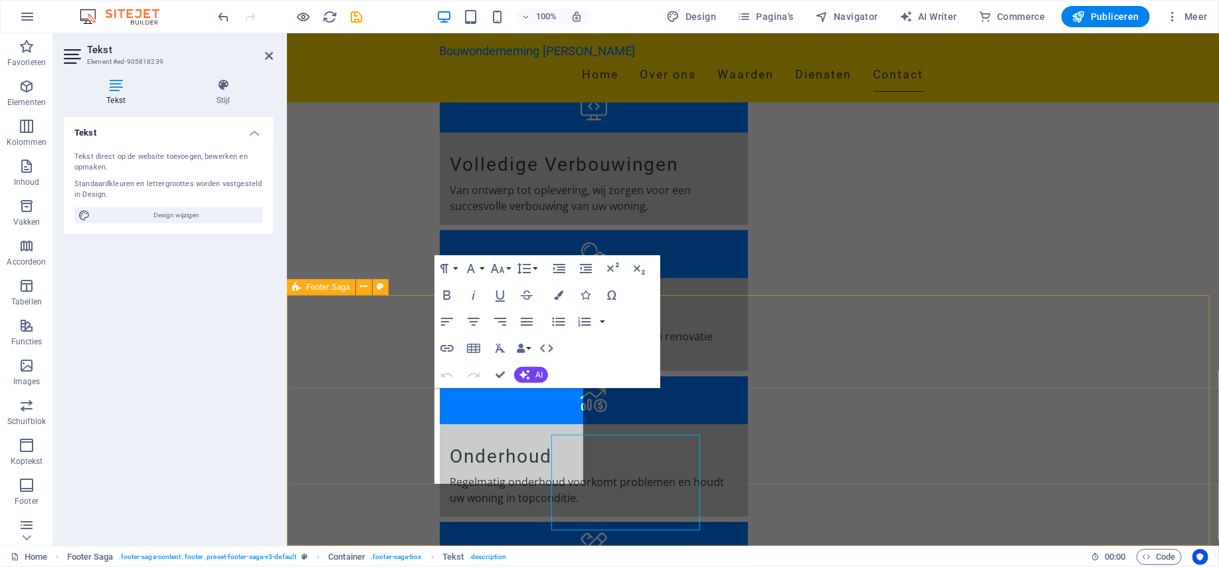
scroll to position [1966, 0]
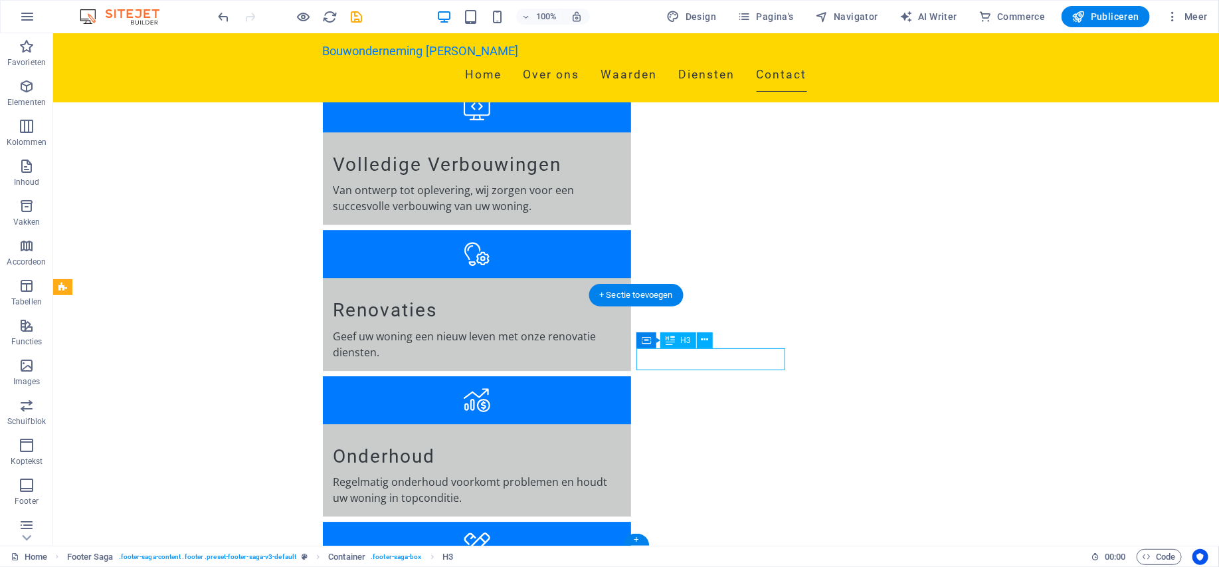
drag, startPoint x: 667, startPoint y: 353, endPoint x: 434, endPoint y: 353, distance: 232.6
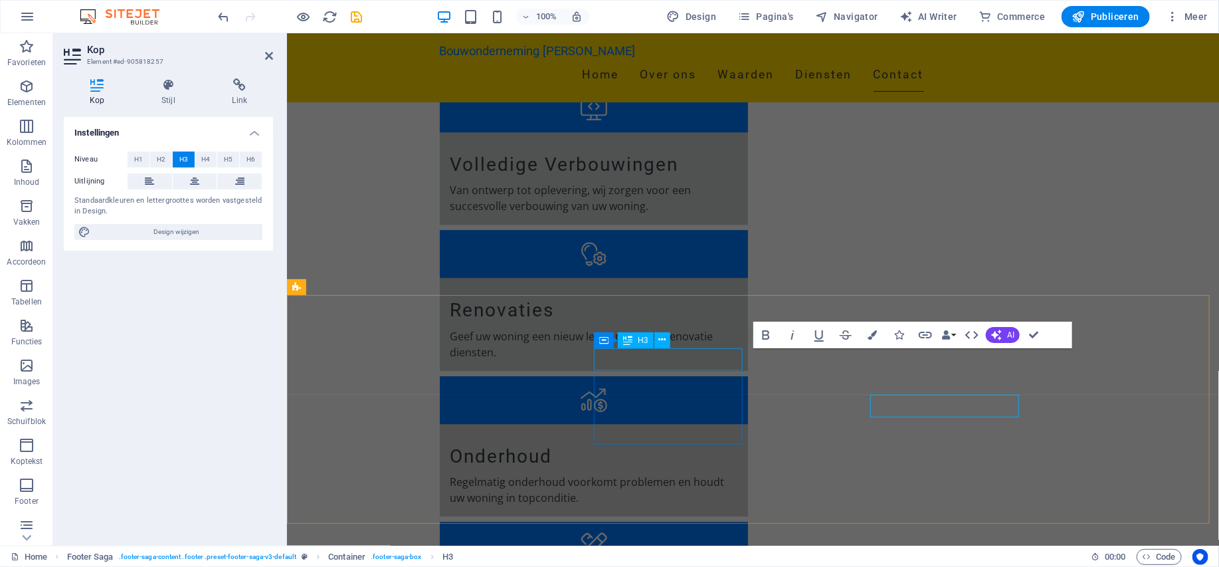
scroll to position [1966, 0]
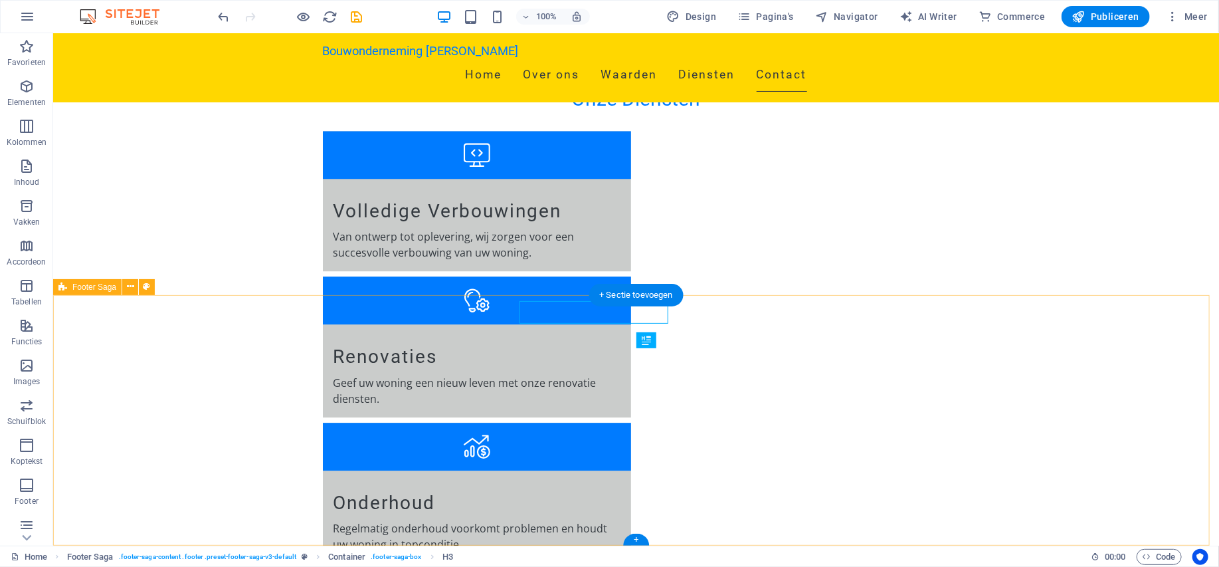
scroll to position [2013, 0]
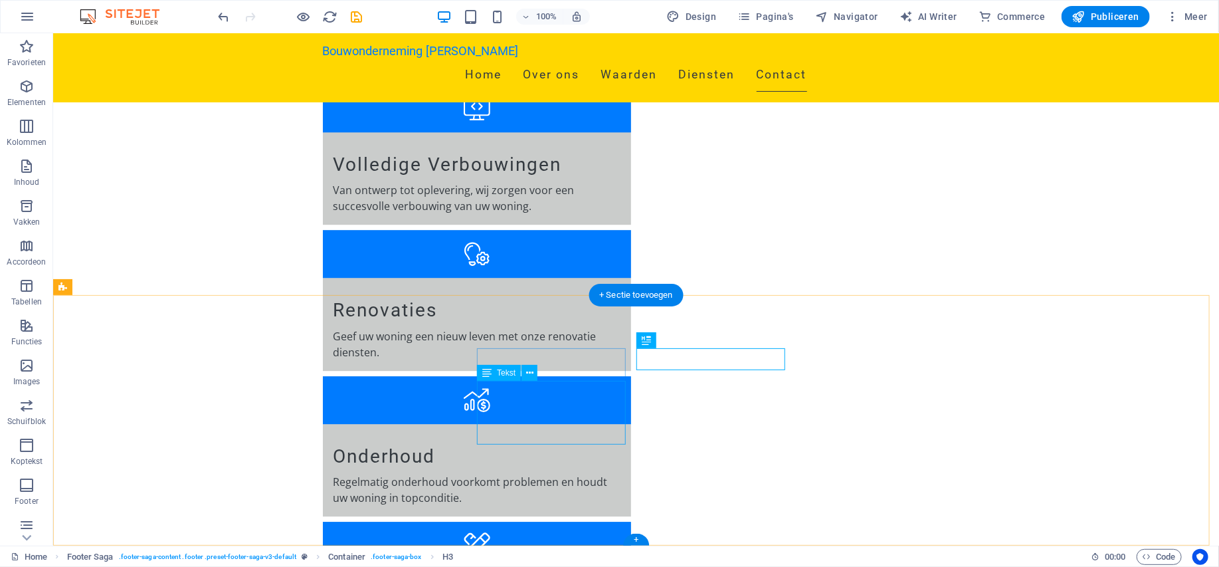
click at [529, 374] on icon at bounding box center [529, 373] width 7 height 14
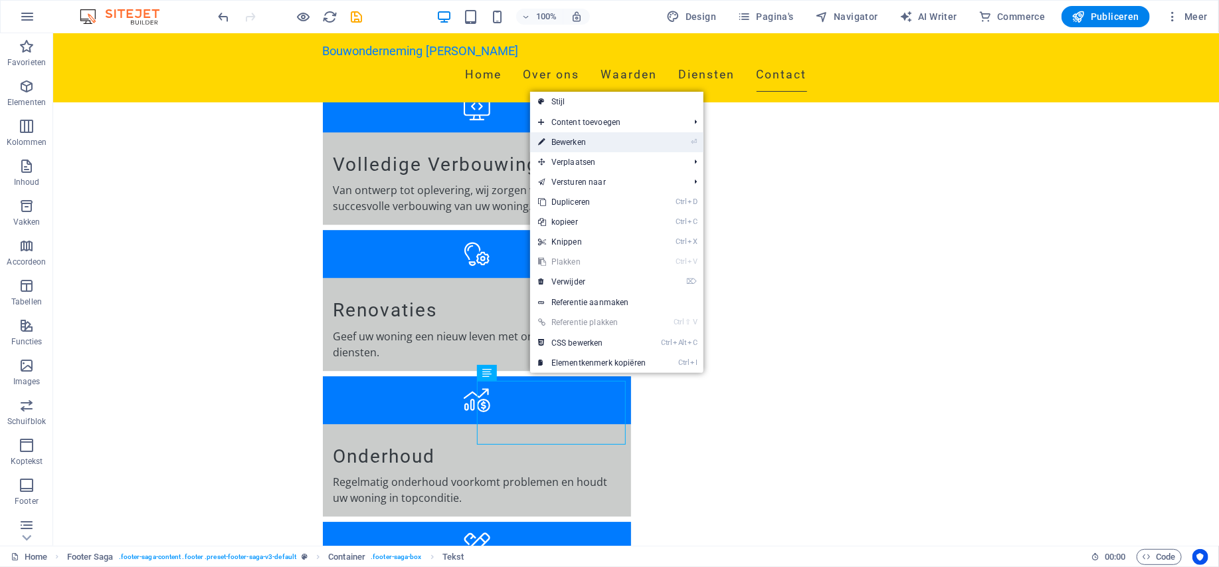
click at [560, 139] on link "⏎ Bewerken" at bounding box center [592, 142] width 124 height 20
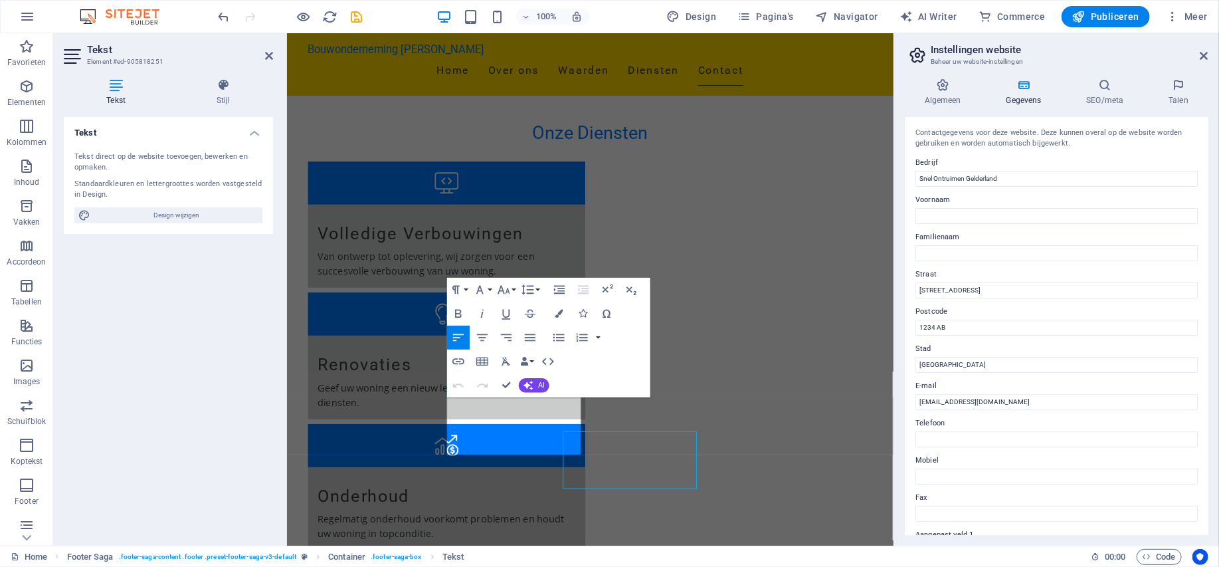
scroll to position [1872, 0]
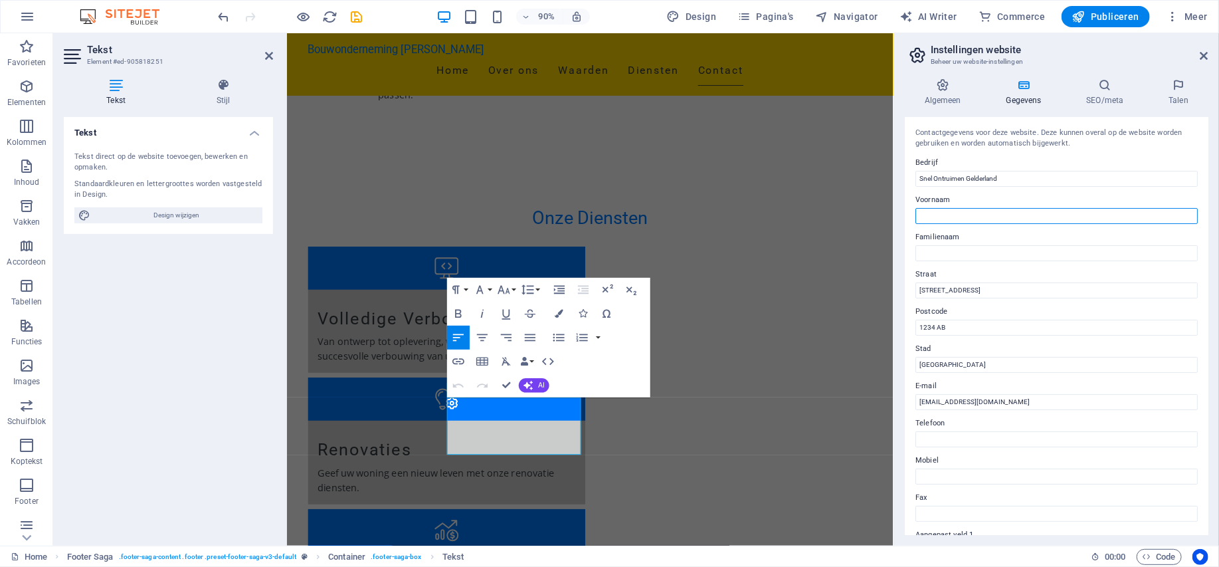
click at [988, 213] on input "Voornaam" at bounding box center [1057, 216] width 282 height 16
type input "M.A."
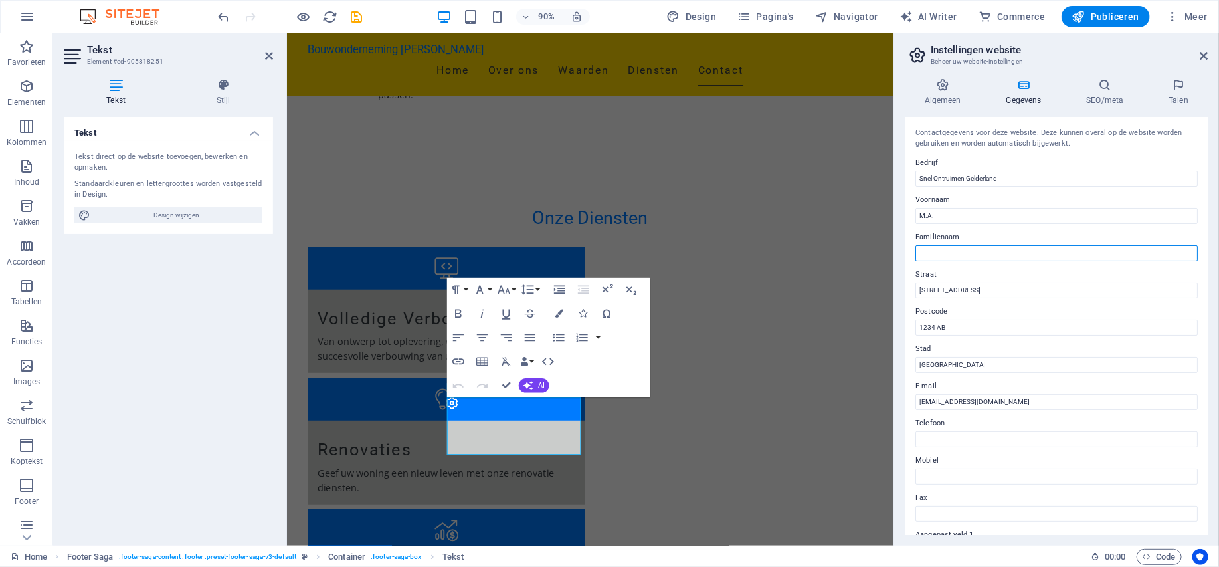
click at [1008, 249] on input "Familienaam" at bounding box center [1057, 253] width 282 height 16
type input "[PERSON_NAME]"
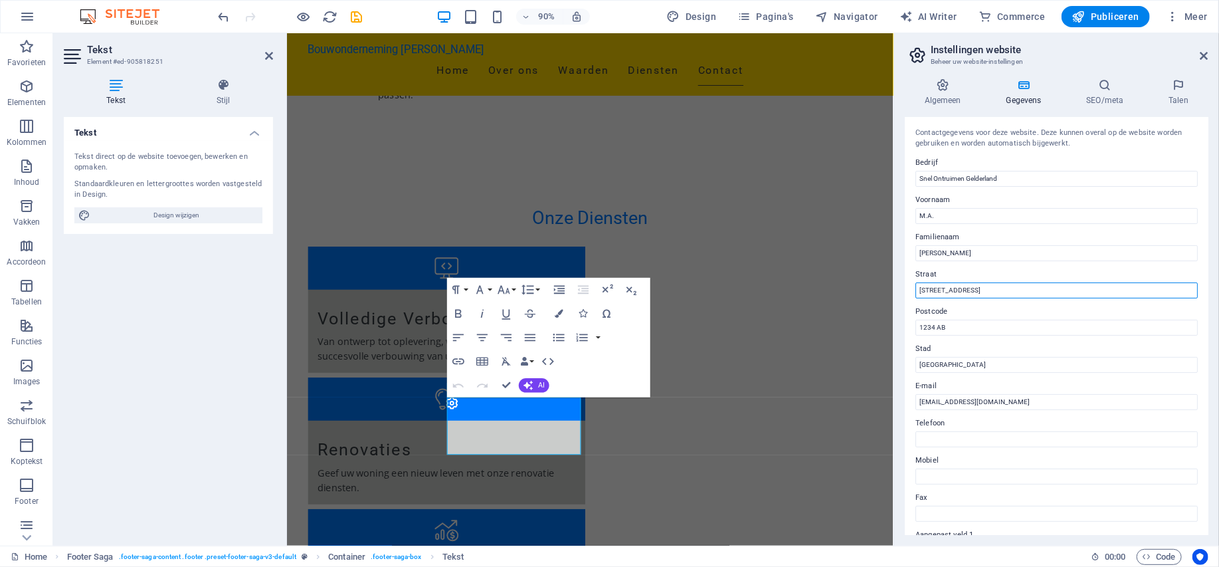
click at [974, 287] on input "[STREET_ADDRESS]" at bounding box center [1057, 290] width 282 height 16
drag, startPoint x: 967, startPoint y: 289, endPoint x: 895, endPoint y: 290, distance: 71.8
click at [895, 290] on aside "Instellingen website Beheer uw website-instellingen Algemeen Gegevens SEO/meta …" at bounding box center [1057, 289] width 326 height 512
paste input "Botterland 44"
type input "Botterland 44"
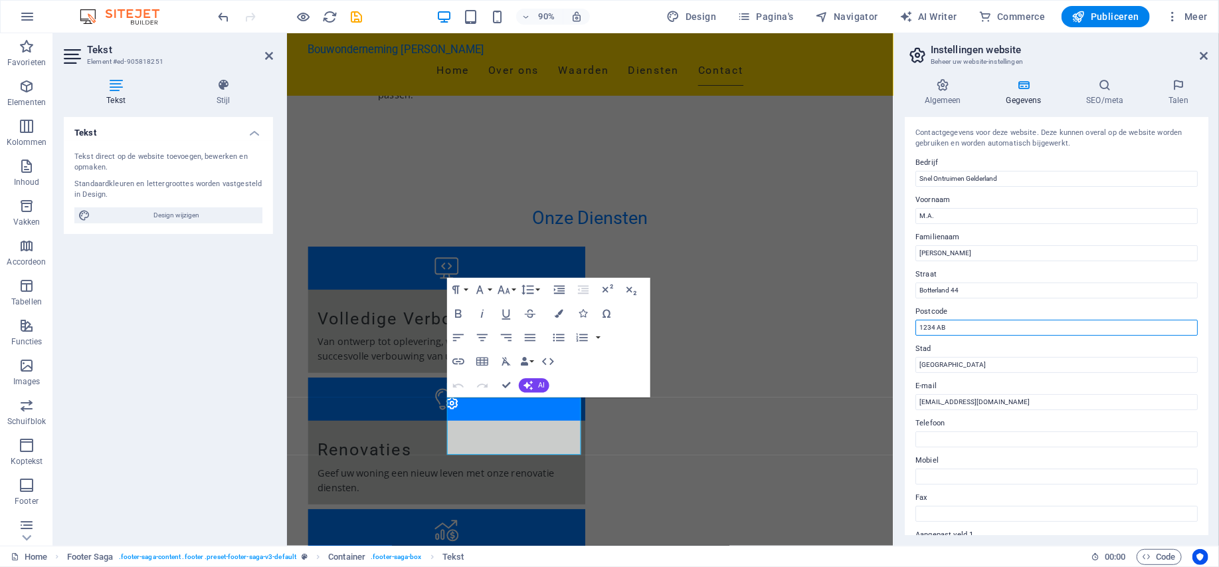
click at [962, 327] on input "1234 AB" at bounding box center [1057, 328] width 282 height 16
drag, startPoint x: 1250, startPoint y: 360, endPoint x: 943, endPoint y: 365, distance: 307.1
paste input "6903 ZG"
type input "6903 ZG"
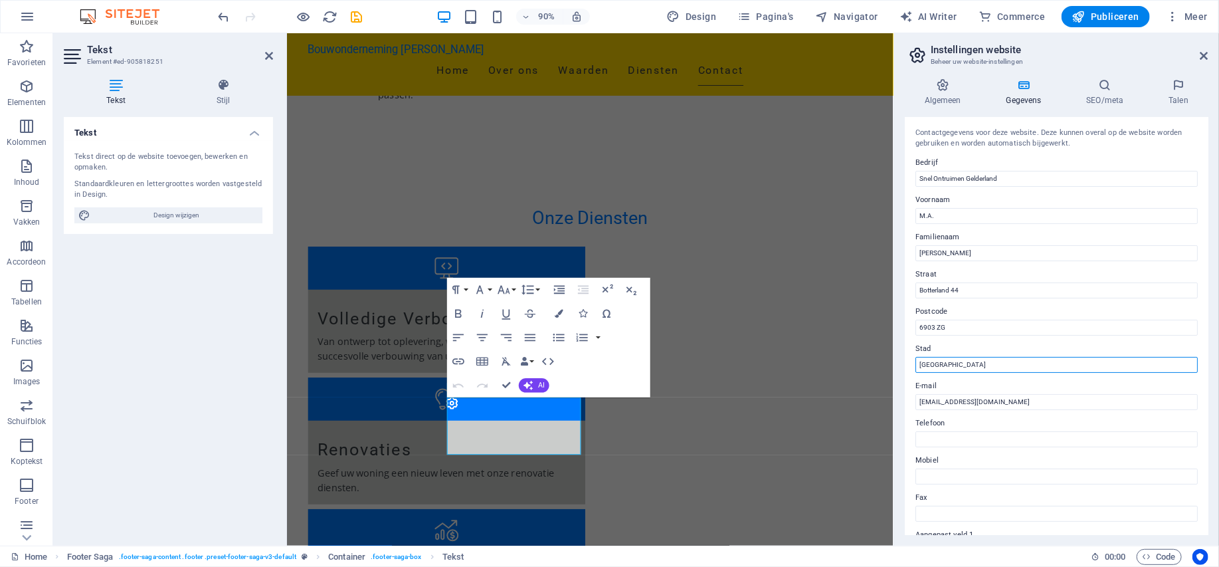
click at [956, 364] on input "Arnhem" at bounding box center [1057, 365] width 282 height 16
drag, startPoint x: 968, startPoint y: 364, endPoint x: 918, endPoint y: 364, distance: 49.8
click at [918, 364] on input "Arnhem" at bounding box center [1057, 365] width 282 height 16
paste input "Zevenaar"
type input "Zevenaar"
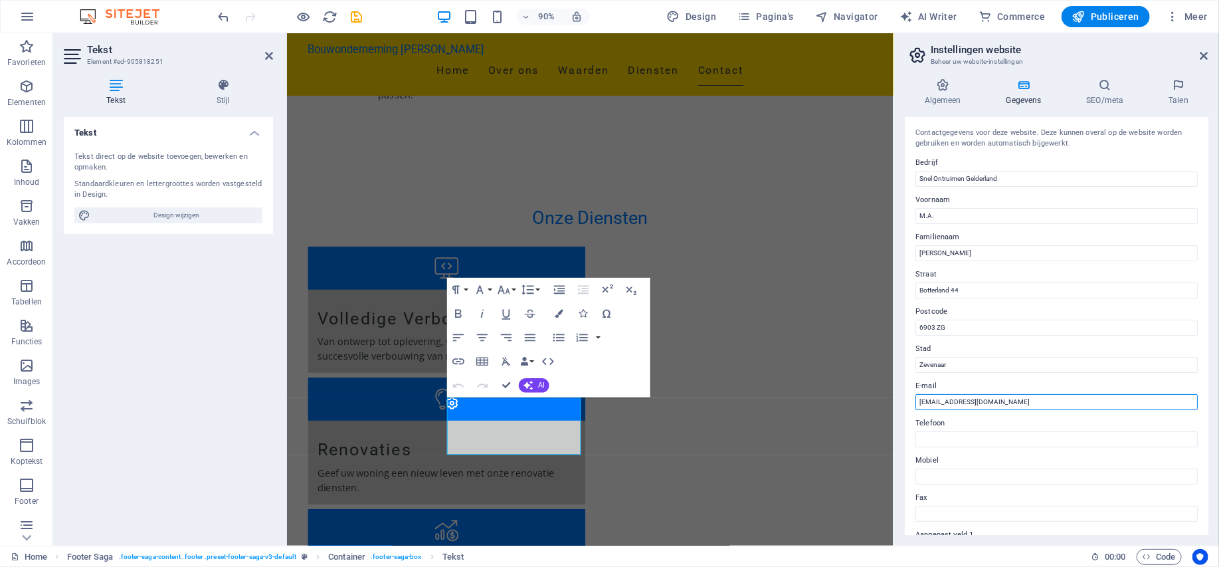
drag, startPoint x: 1003, startPoint y: 401, endPoint x: 937, endPoint y: 398, distance: 65.9
click at [937, 398] on input "info@snelontruimen.nl" at bounding box center [1057, 402] width 282 height 16
drag, startPoint x: 1016, startPoint y: 175, endPoint x: 905, endPoint y: 177, distance: 111.0
click at [904, 177] on div "Algemeen Gegevens SEO/meta Talen Naam website familie-geurts.nu Logo Sleep best…" at bounding box center [1057, 307] width 325 height 478
drag, startPoint x: 991, startPoint y: 181, endPoint x: 919, endPoint y: 181, distance: 71.8
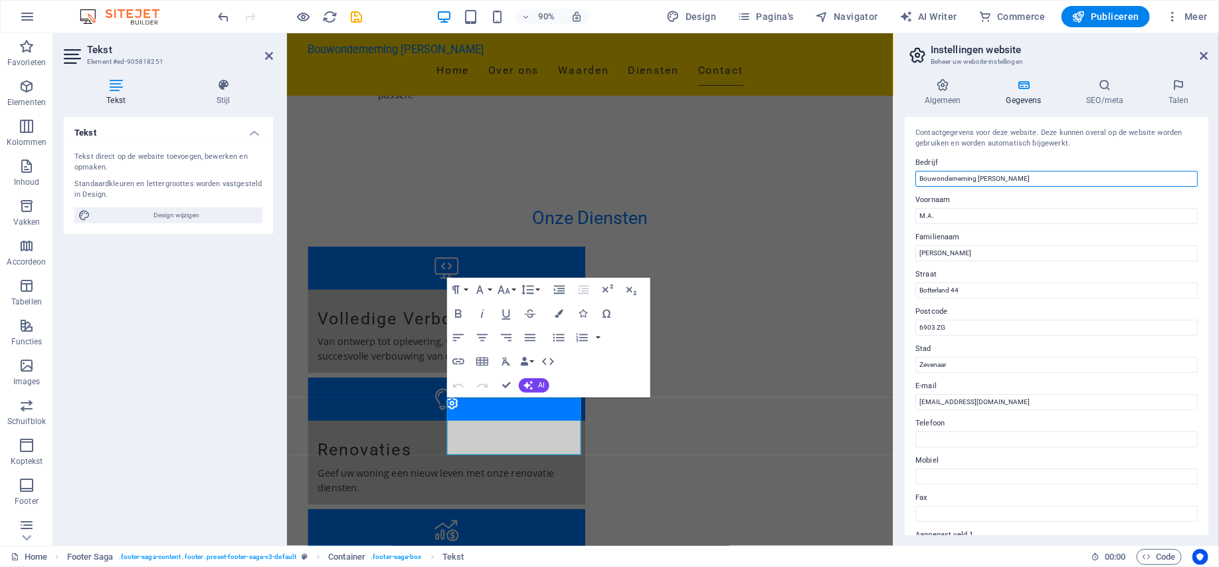
click at [919, 181] on input "Bouwonderneming [PERSON_NAME]" at bounding box center [1057, 179] width 282 height 16
type input "Bouwonderneming [PERSON_NAME]"
click at [961, 403] on input "info@snelontruimen.nl" at bounding box center [1057, 402] width 282 height 16
drag, startPoint x: 1000, startPoint y: 403, endPoint x: 938, endPoint y: 402, distance: 61.8
click at [937, 403] on input "info@snelontruimen.nl" at bounding box center [1057, 402] width 282 height 16
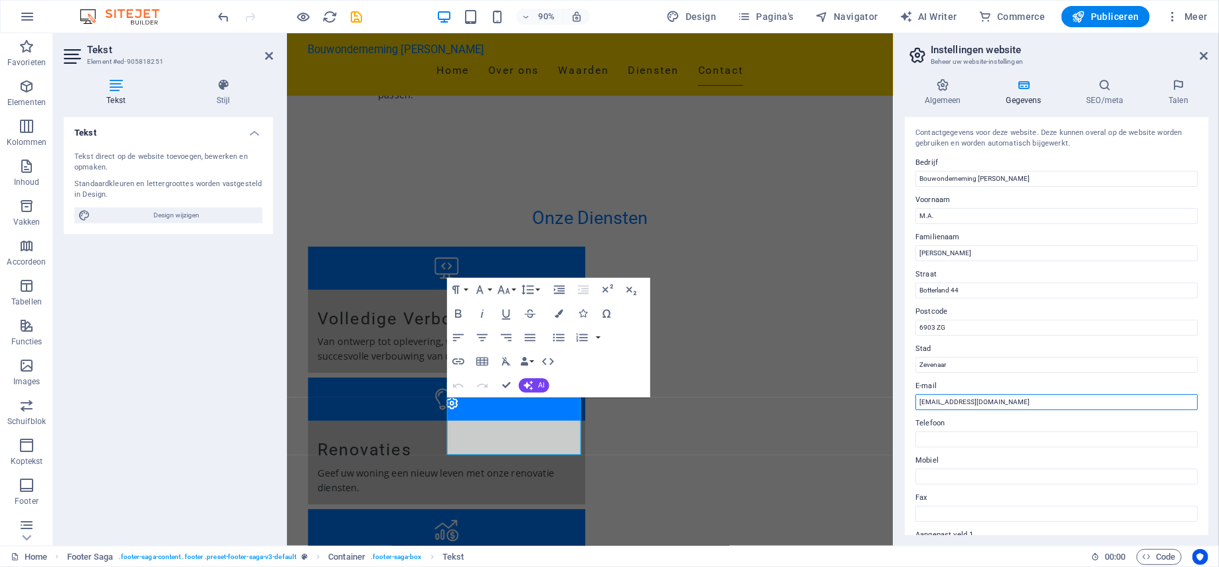
paste input "Bouwonderneming [PERSON_NAME]"
type input "[EMAIL_ADDRESS][DOMAIN_NAME]"
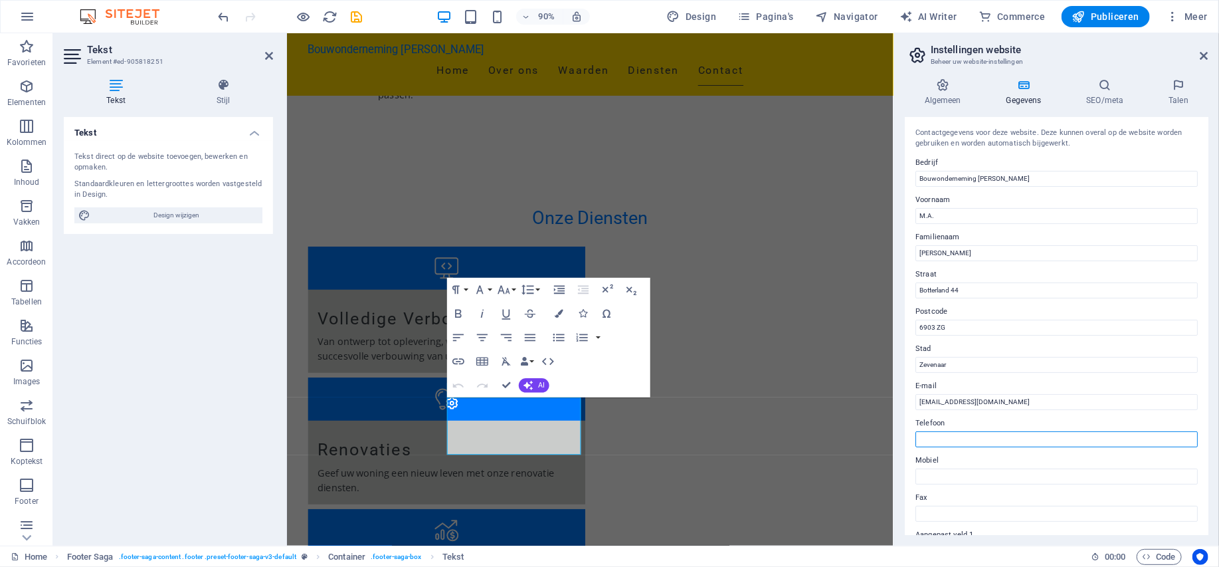
click at [1000, 441] on input "Telefoon" at bounding box center [1057, 439] width 282 height 16
paste input "0630777700"
type input "0630777700"
drag, startPoint x: 973, startPoint y: 441, endPoint x: 906, endPoint y: 438, distance: 67.2
click at [906, 438] on div "Contactgegevens voor deze website. Deze kunnen overal op de website worden gebr…" at bounding box center [1057, 326] width 304 height 418
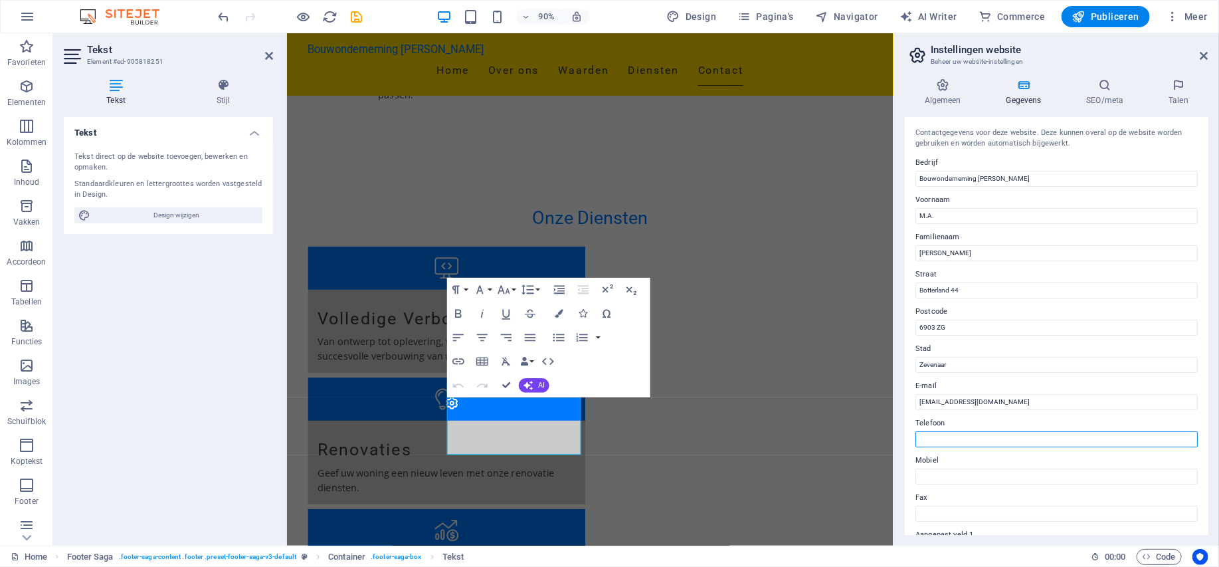
paste input "0630777700"
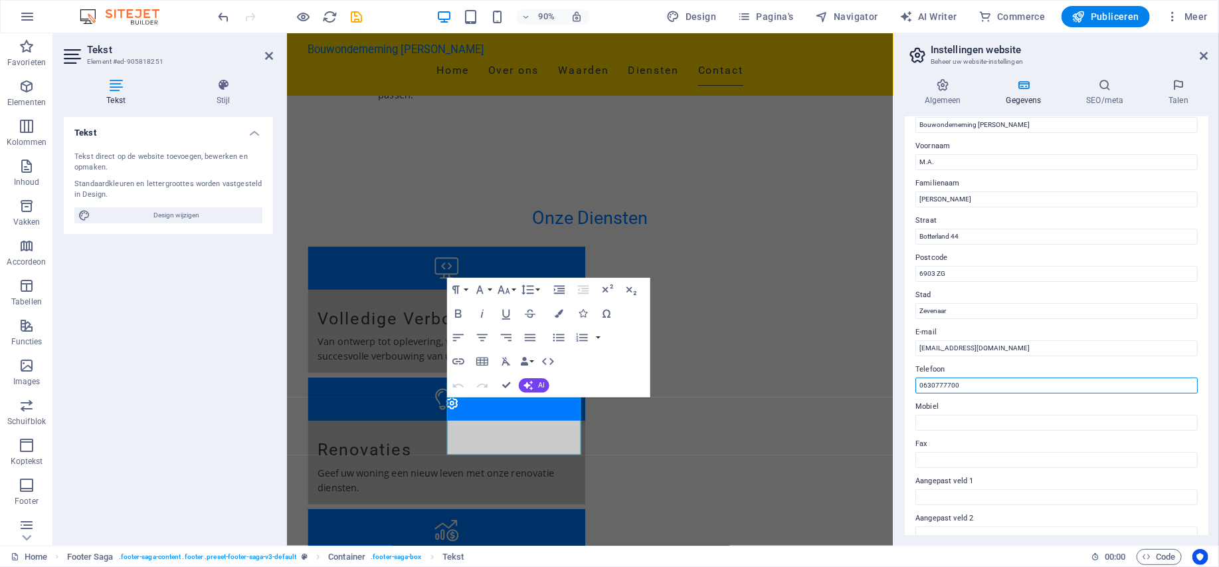
scroll to position [66, 0]
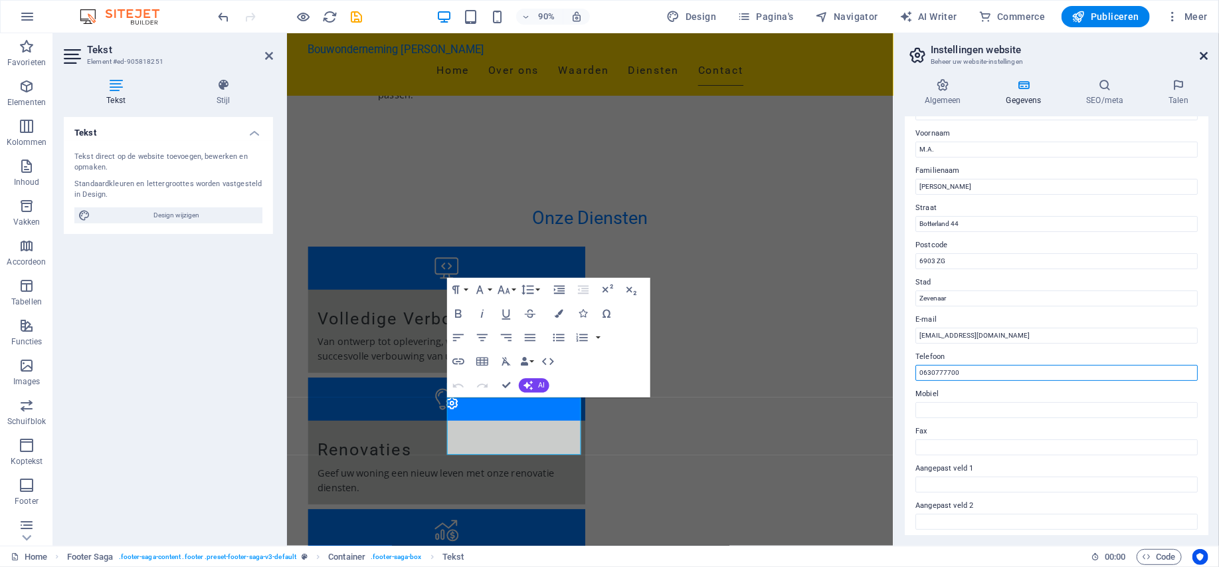
type input "0630777700"
click at [1204, 51] on icon at bounding box center [1205, 56] width 8 height 11
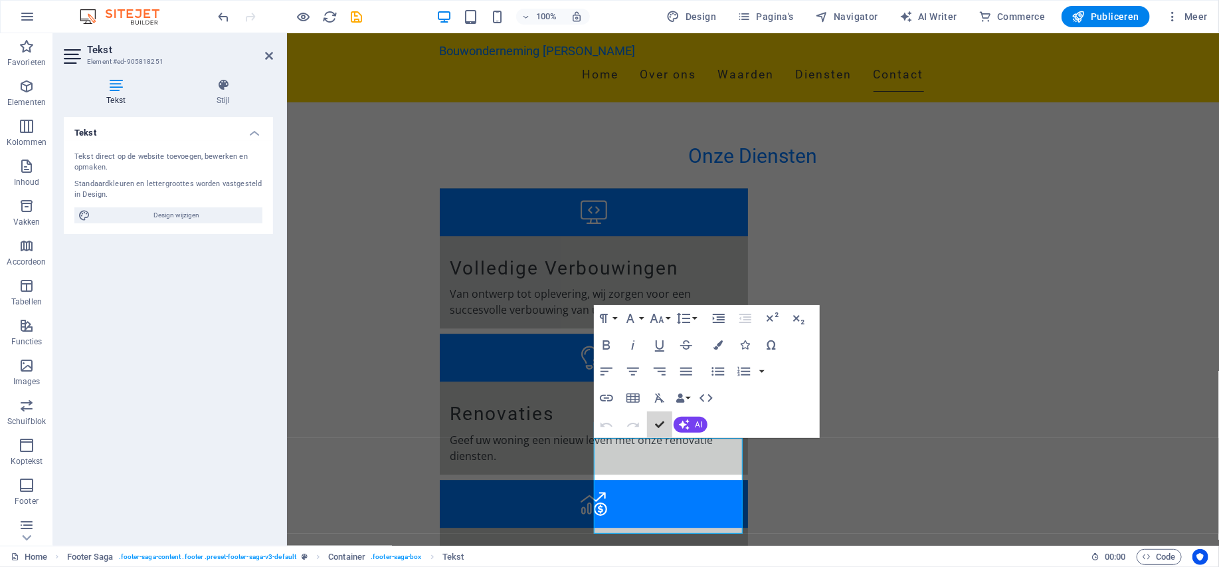
scroll to position [1956, 0]
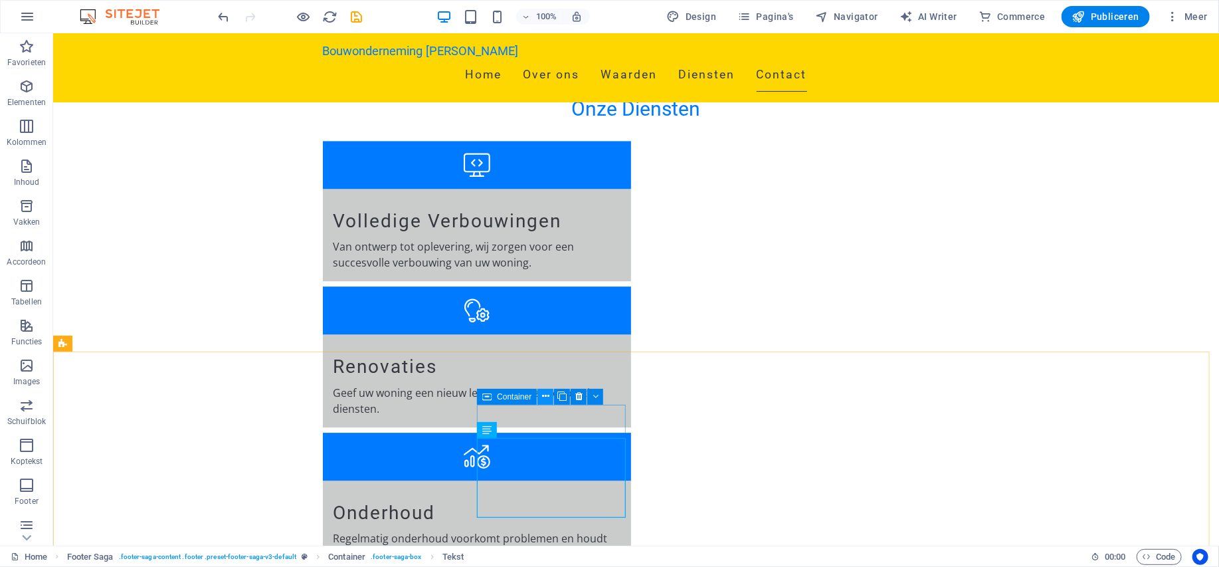
click at [547, 396] on icon at bounding box center [545, 396] width 7 height 14
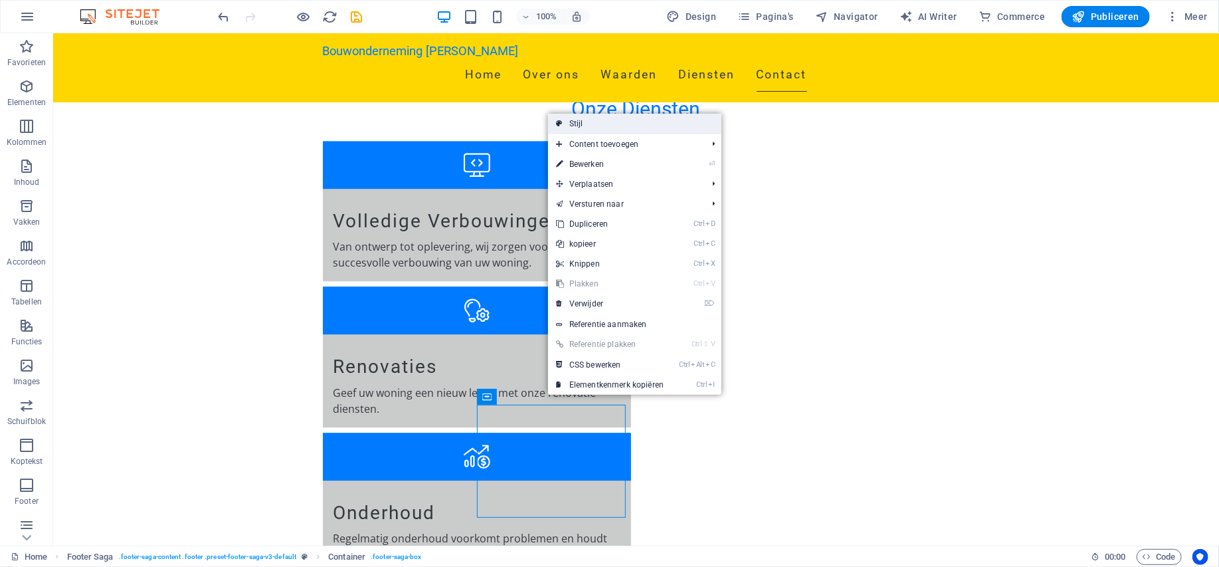
drag, startPoint x: 306, startPoint y: 294, endPoint x: 611, endPoint y: 127, distance: 347.4
click at [611, 127] on link "Stijl" at bounding box center [634, 124] width 173 height 20
select select "rem"
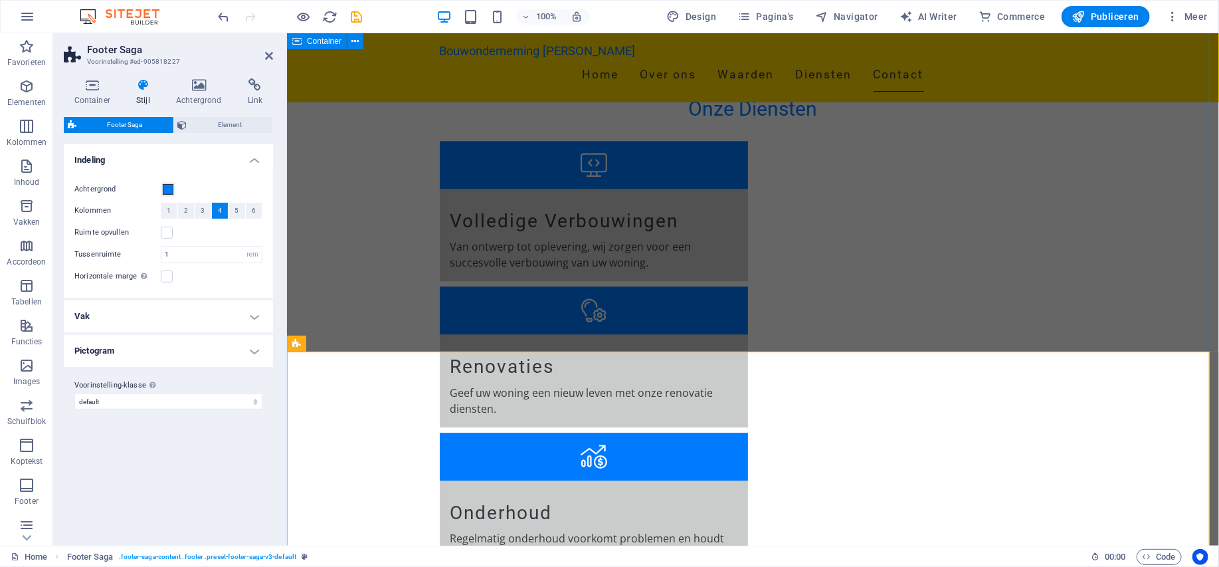
scroll to position [1909, 0]
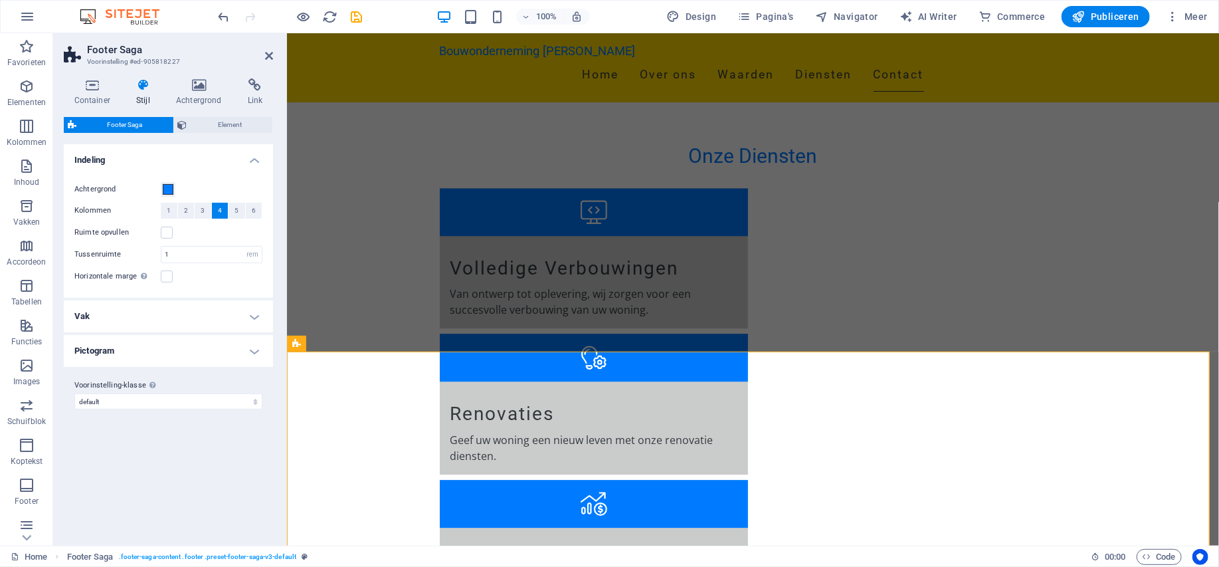
click at [254, 317] on h4 "Vak" at bounding box center [168, 316] width 209 height 32
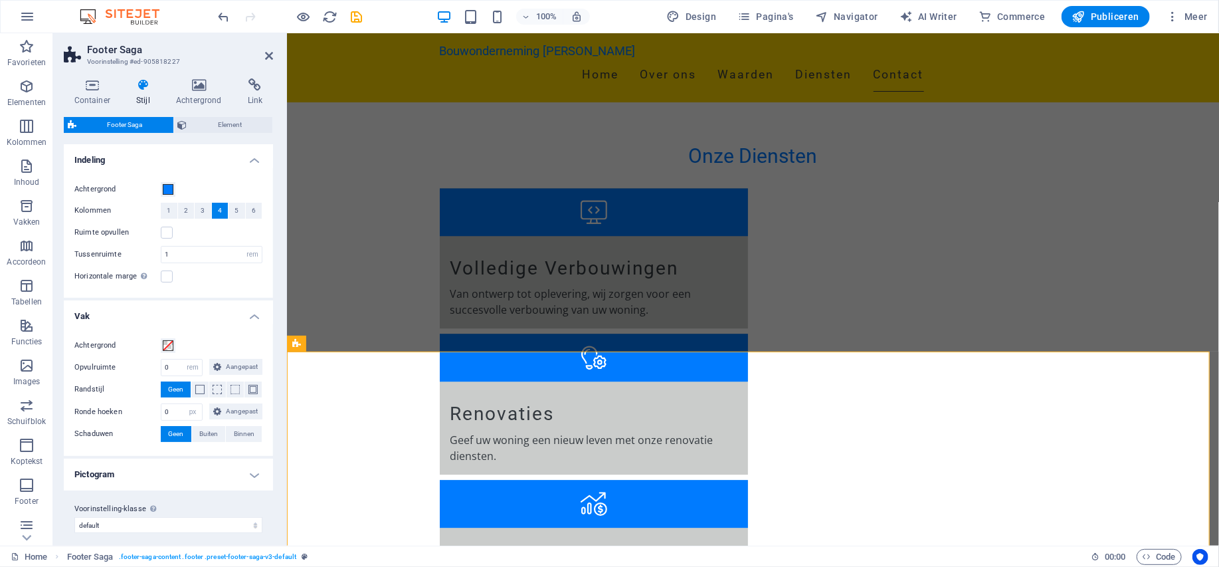
click at [259, 312] on h4 "Vak" at bounding box center [168, 312] width 209 height 24
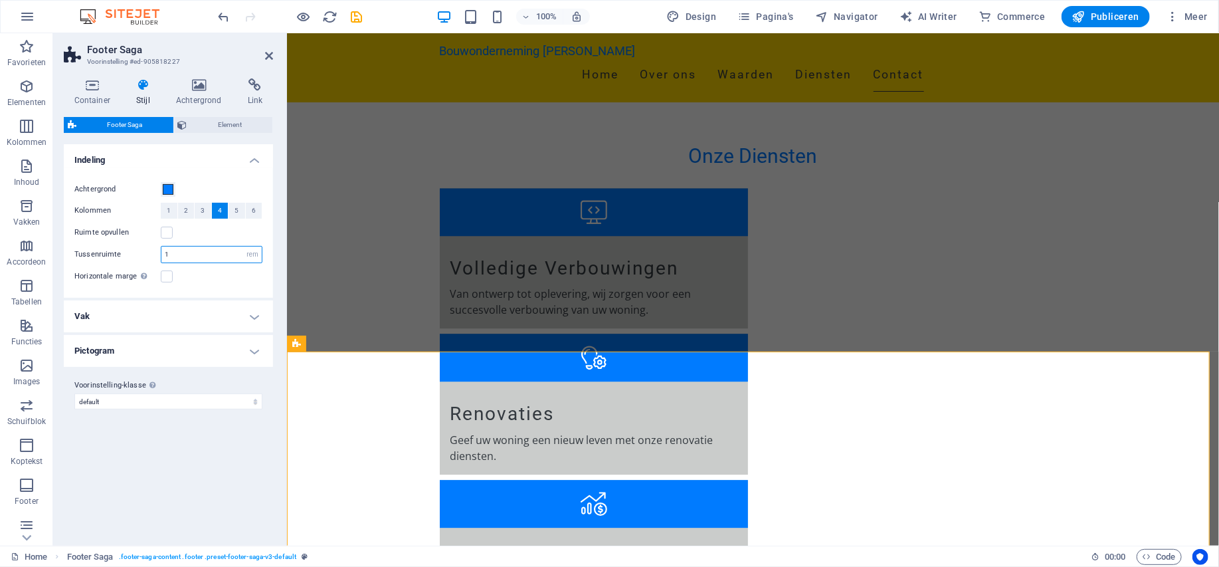
drag, startPoint x: 201, startPoint y: 256, endPoint x: 160, endPoint y: 256, distance: 41.2
click at [161, 256] on div "1 rem px % vh vw" at bounding box center [212, 254] width 102 height 17
drag, startPoint x: 195, startPoint y: 253, endPoint x: 161, endPoint y: 253, distance: 34.6
click at [161, 253] on input "2" at bounding box center [211, 255] width 100 height 16
type input "1"
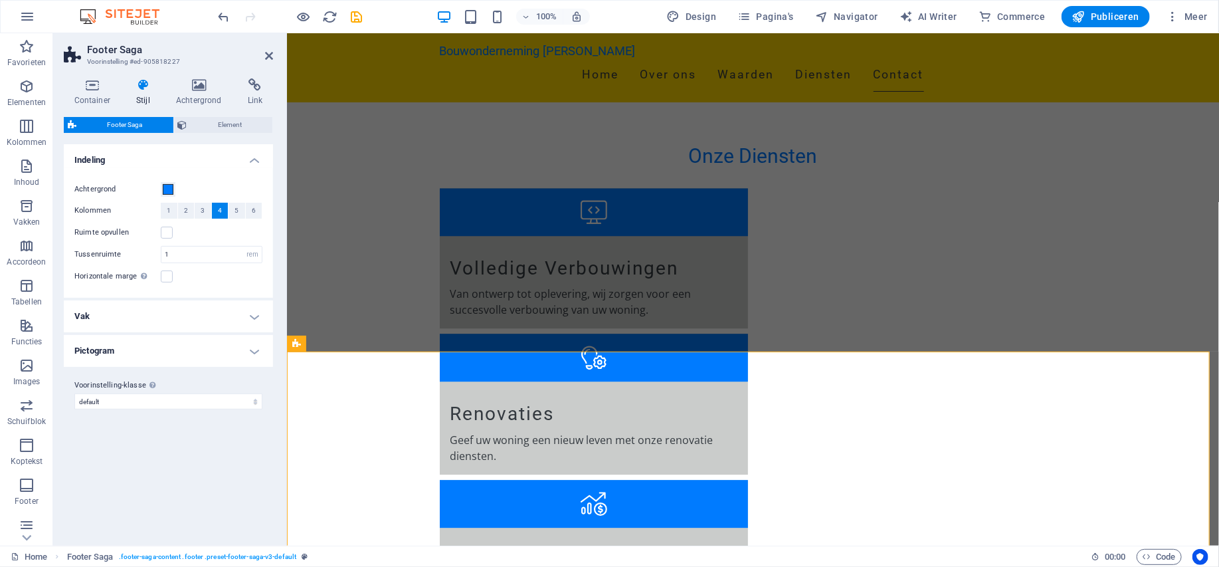
click at [213, 276] on div "Horizontale marge Alleen als de "breedte van inhoud" niet is ingesteld op "Stan…" at bounding box center [168, 276] width 188 height 16
click at [239, 125] on span "Element" at bounding box center [230, 125] width 78 height 16
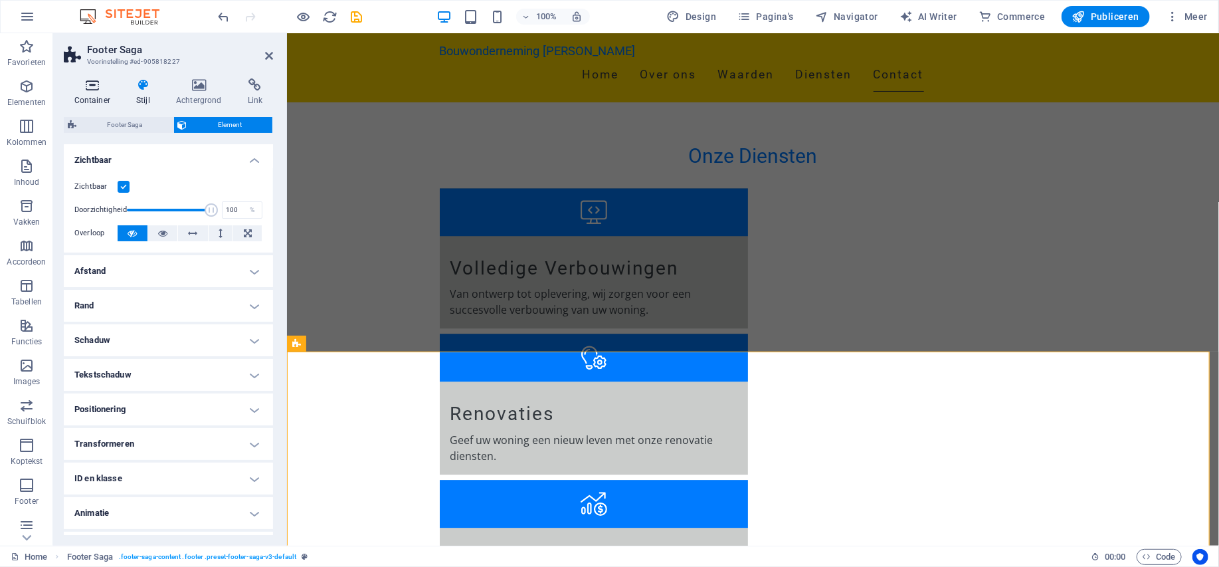
click at [99, 90] on icon at bounding box center [92, 84] width 57 height 13
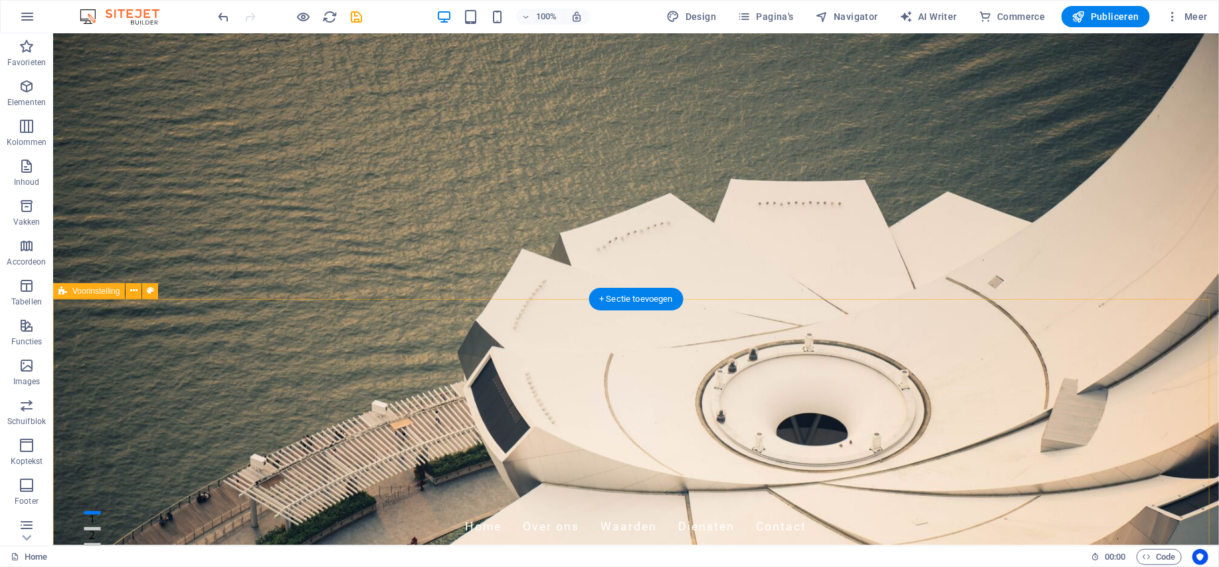
scroll to position [0, 0]
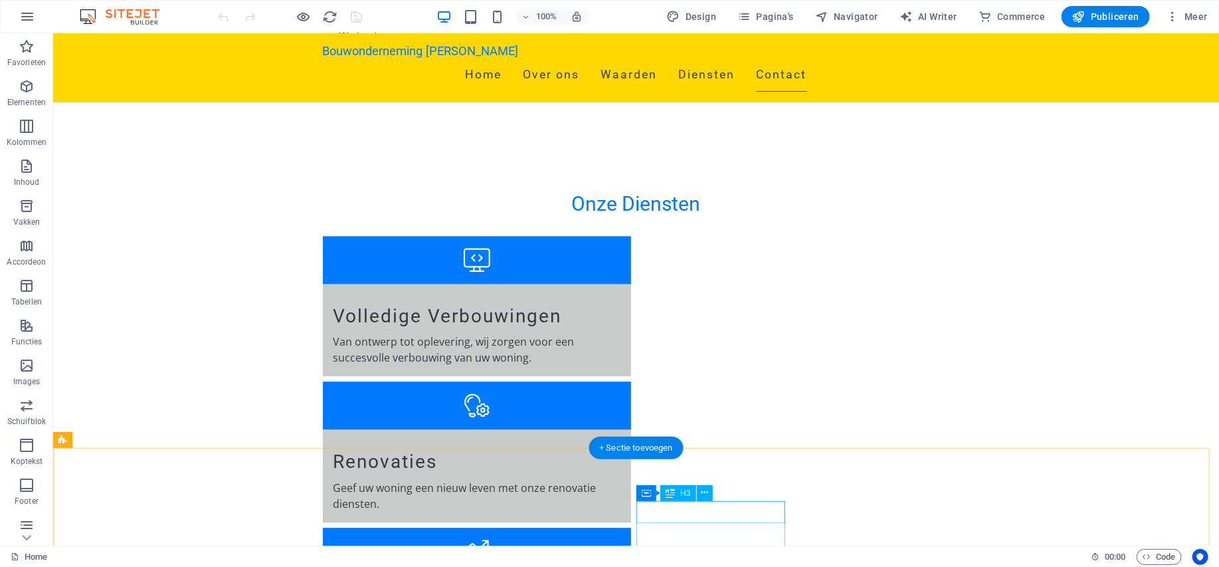
scroll to position [2013, 0]
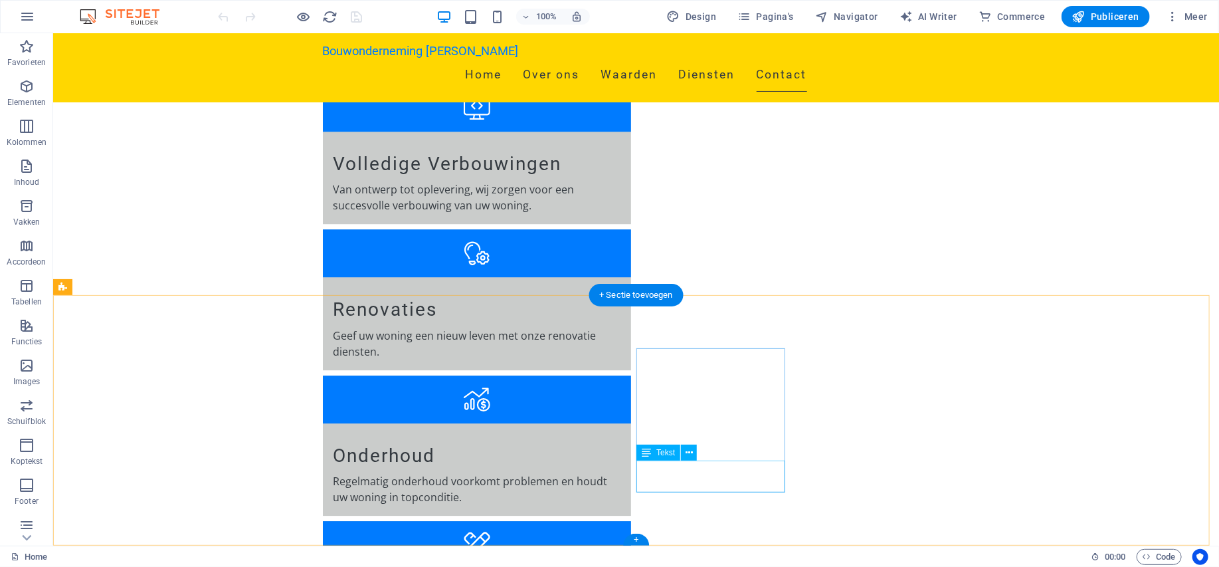
click at [688, 450] on icon at bounding box center [689, 453] width 7 height 14
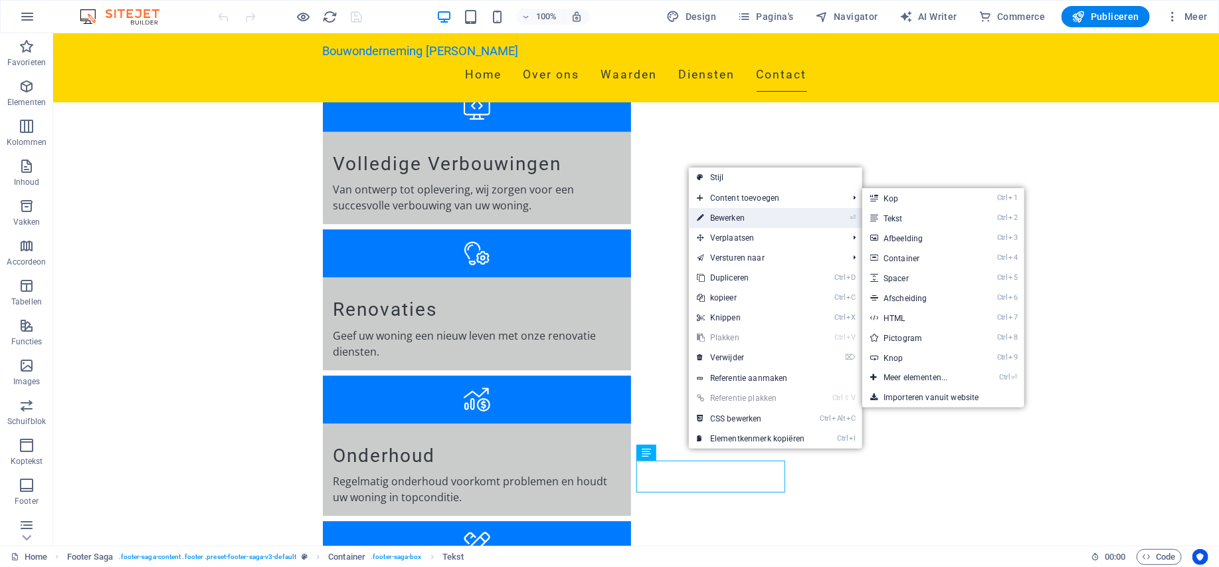
drag, startPoint x: 463, startPoint y: 214, endPoint x: 778, endPoint y: 213, distance: 314.3
click at [778, 213] on link "⏎ Bewerken" at bounding box center [751, 218] width 124 height 20
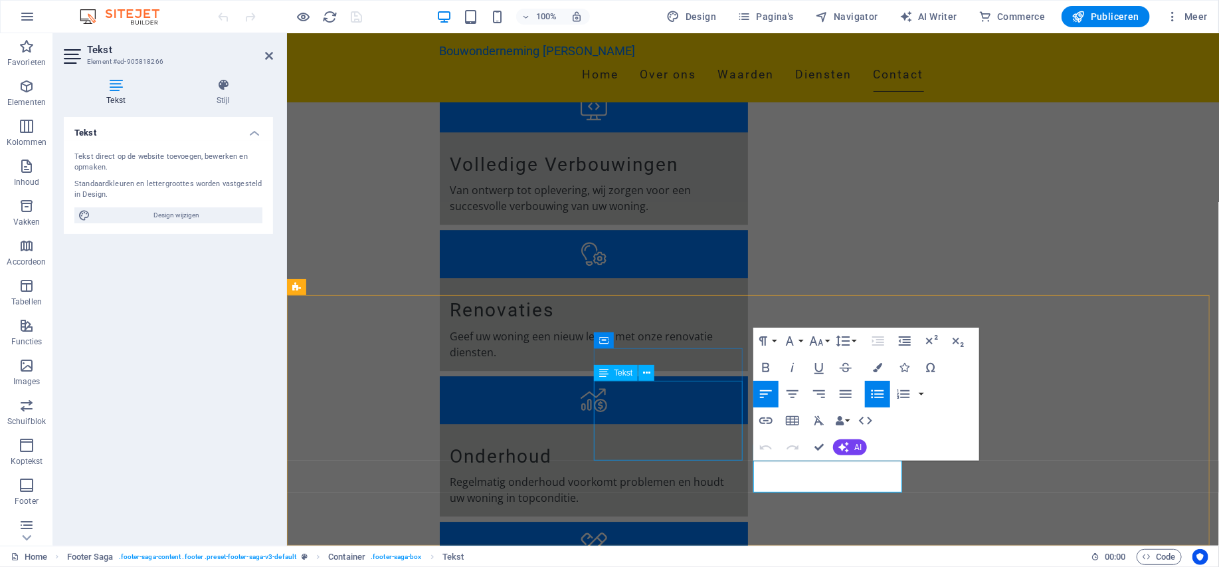
scroll to position [1966, 0]
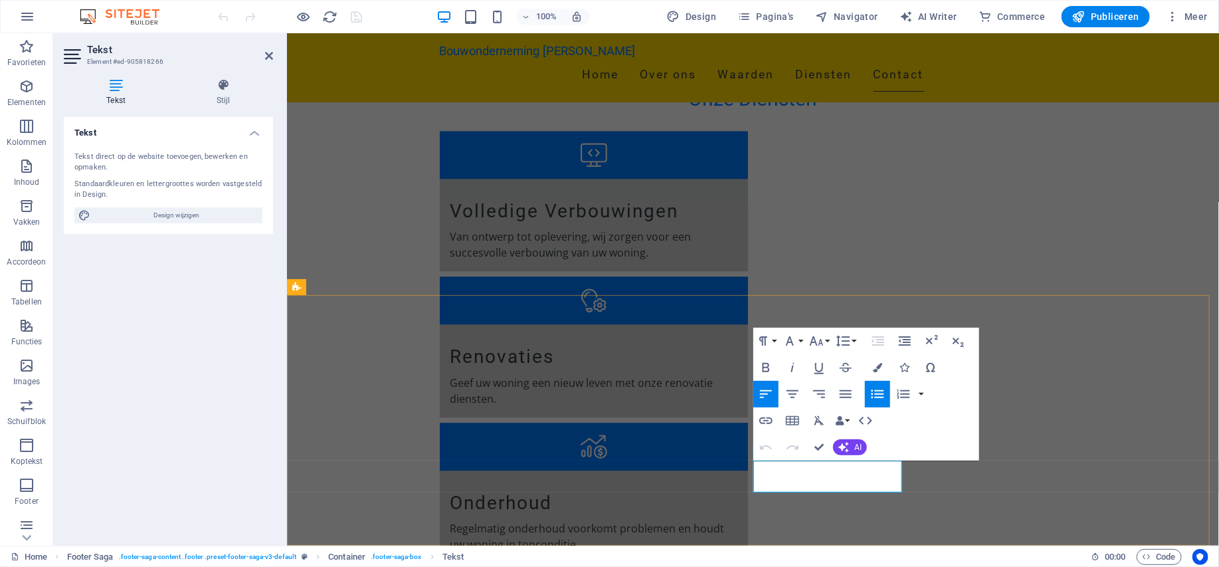
click at [780, 431] on icon "button" at bounding box center [778, 435] width 16 height 16
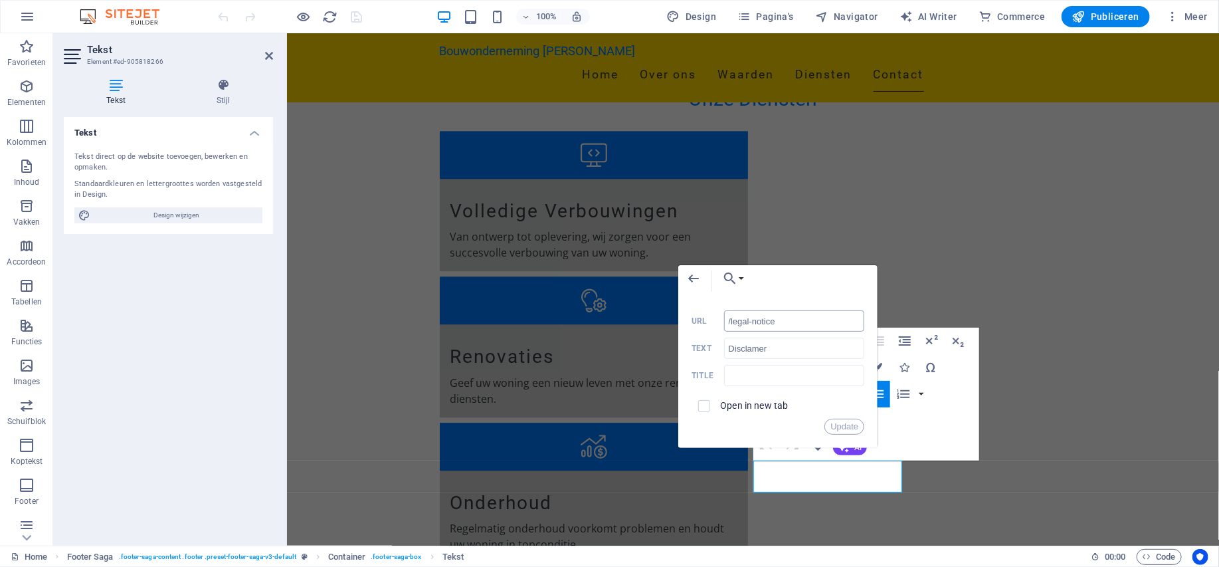
drag, startPoint x: 801, startPoint y: 316, endPoint x: 731, endPoint y: 318, distance: 70.5
click at [731, 318] on input "/legal-notice" at bounding box center [794, 320] width 141 height 21
type input "/disclamer"
click at [841, 427] on button "Update" at bounding box center [845, 427] width 40 height 16
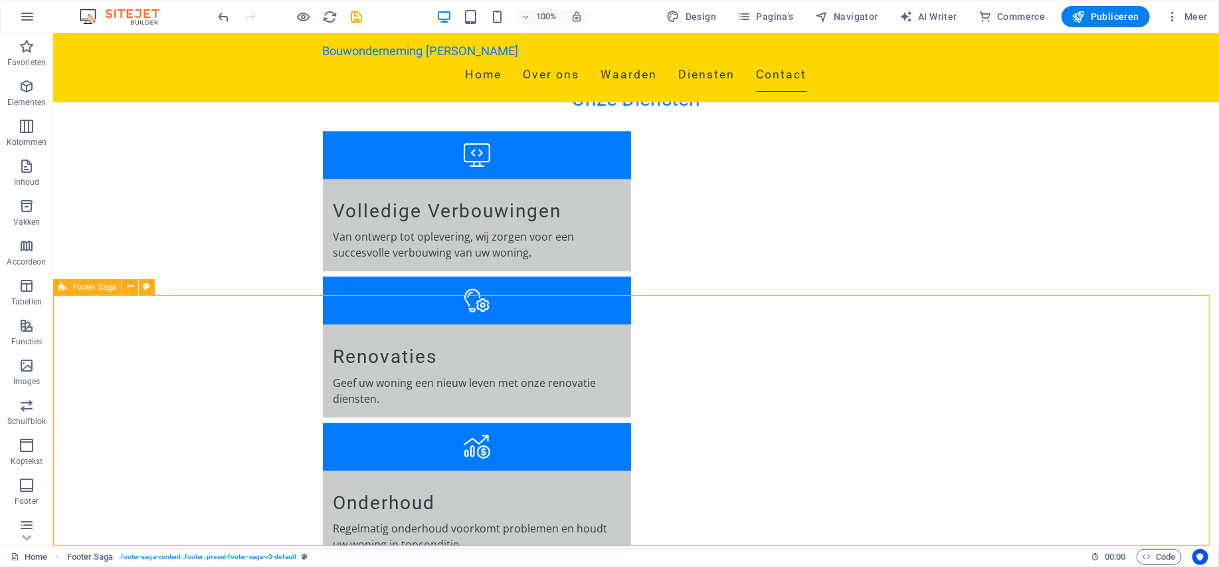
scroll to position [2013, 0]
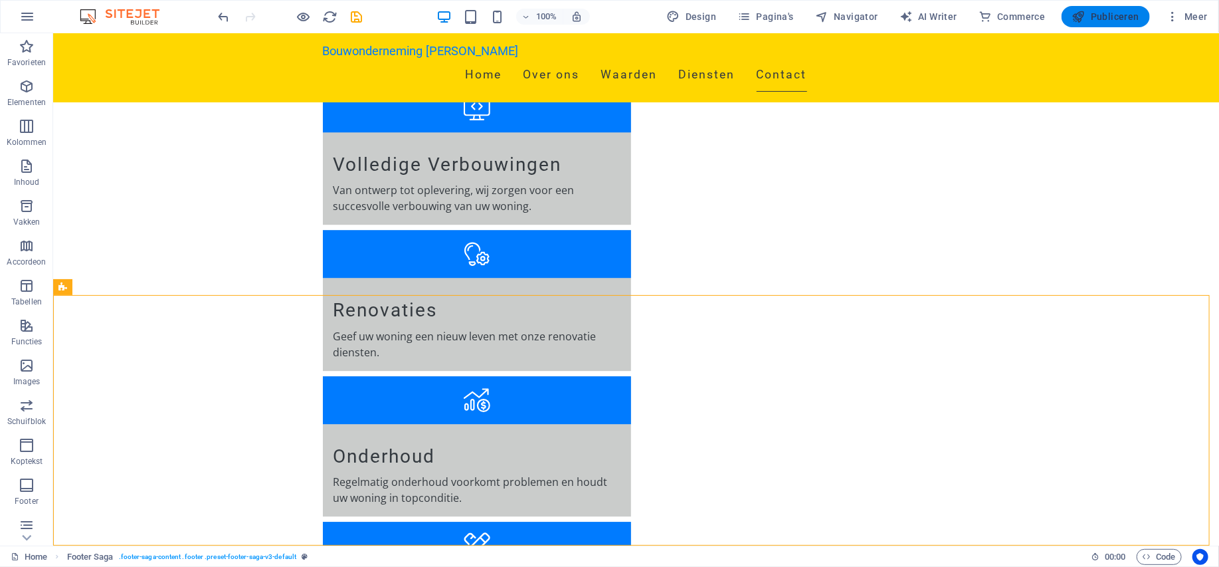
click at [1125, 10] on span "Publiceren" at bounding box center [1106, 16] width 67 height 13
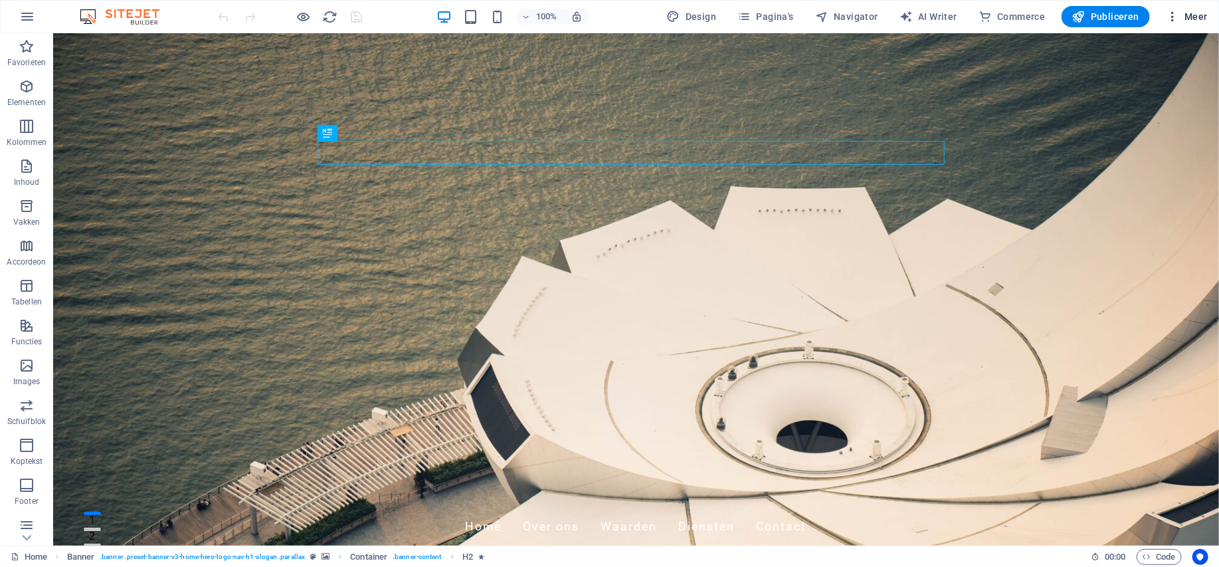
click at [1201, 13] on span "Meer" at bounding box center [1187, 16] width 42 height 13
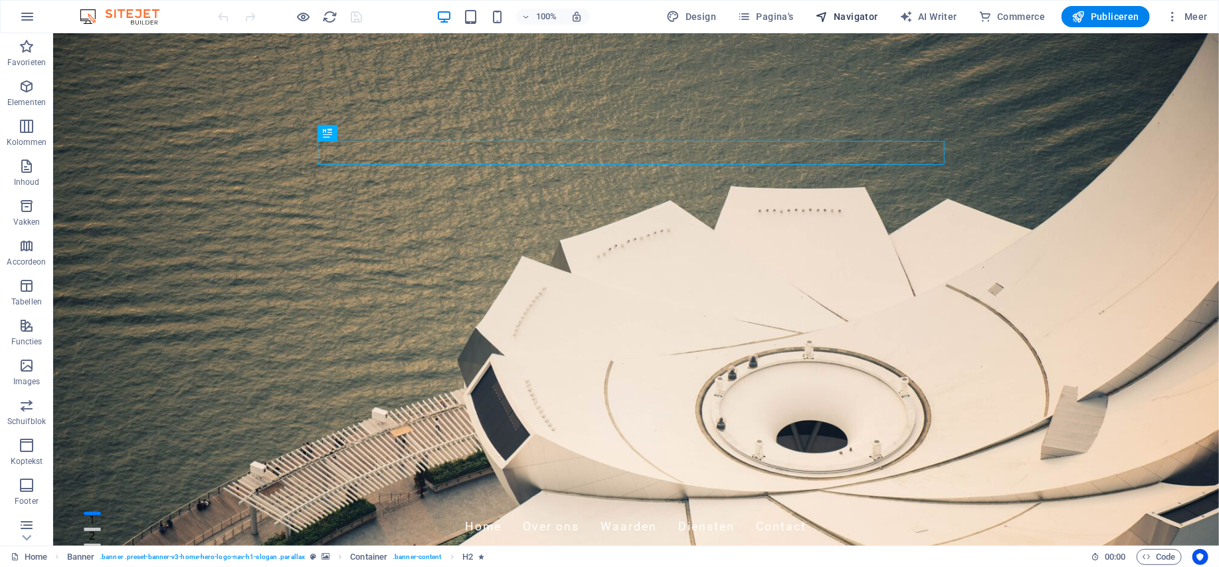
click at [0, 0] on span "Navigator" at bounding box center [0, 0] width 0 height 0
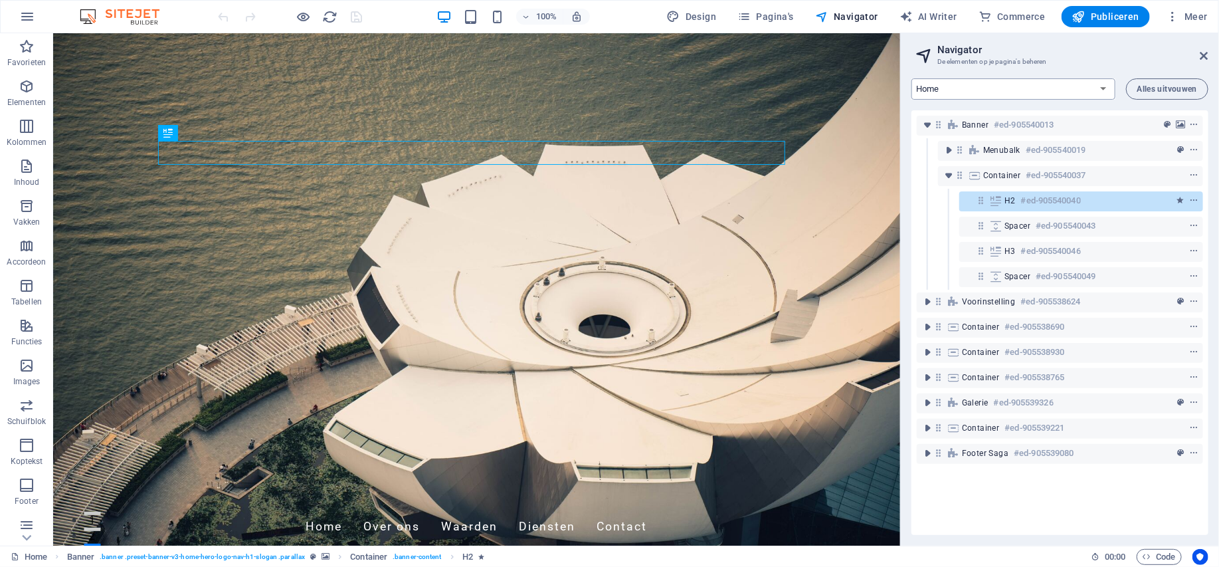
click at [1101, 91] on select "Home Disclamer Privacy" at bounding box center [1014, 88] width 204 height 21
click at [1100, 89] on select "Home Disclamer Privacy" at bounding box center [1014, 88] width 204 height 21
click at [1202, 53] on icon at bounding box center [1205, 56] width 8 height 11
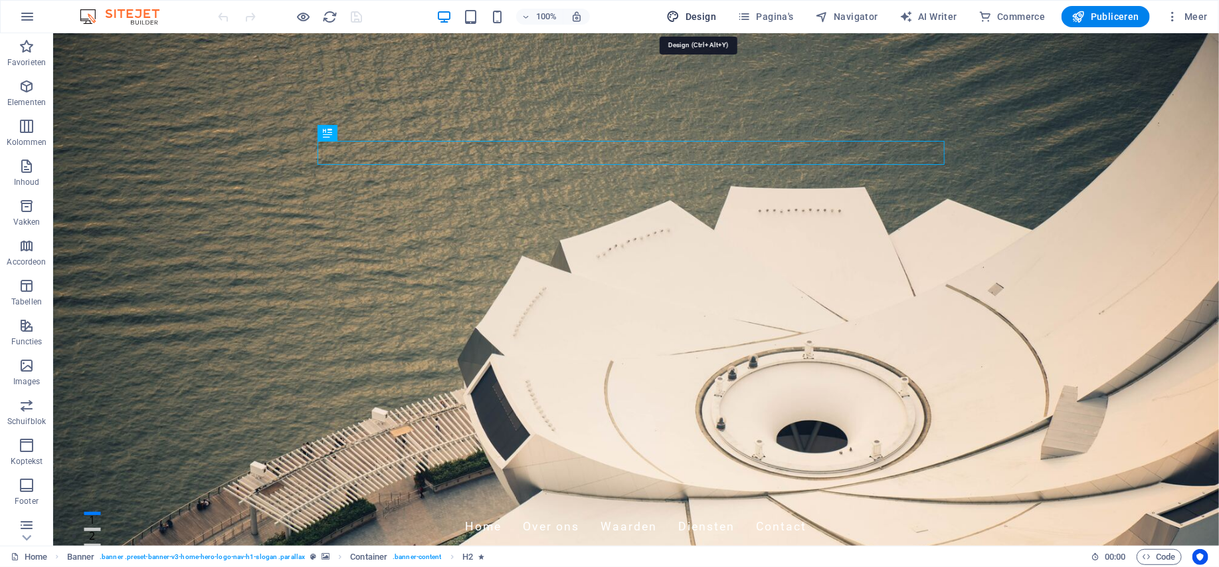
click at [705, 19] on span "Design" at bounding box center [692, 16] width 50 height 13
select select "px"
select select "200"
select select "px"
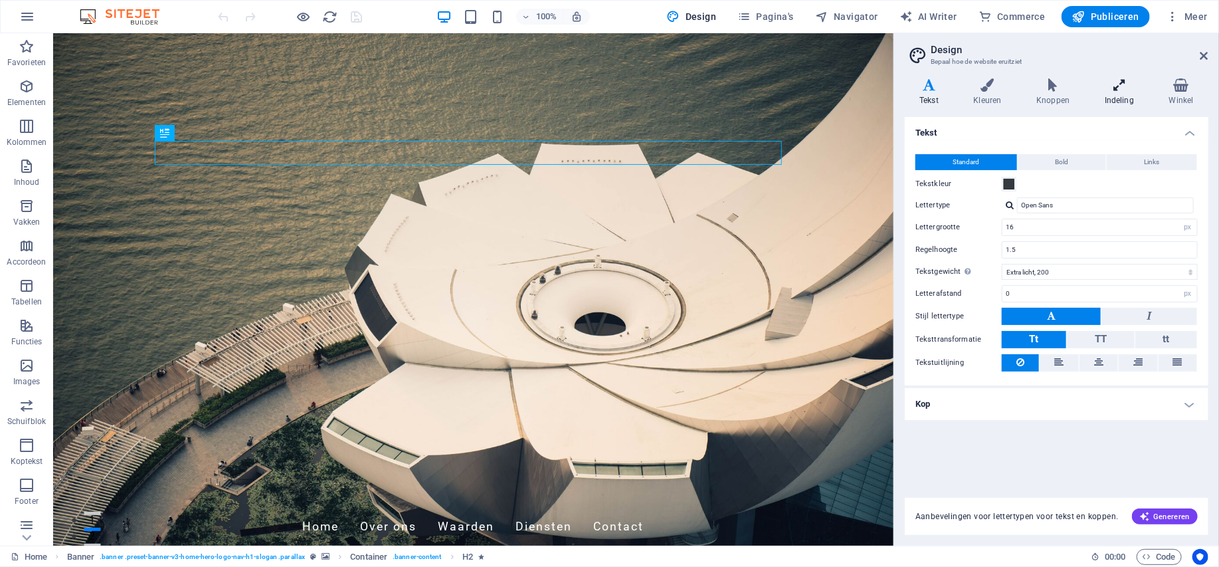
click at [1120, 86] on icon at bounding box center [1120, 84] width 59 height 13
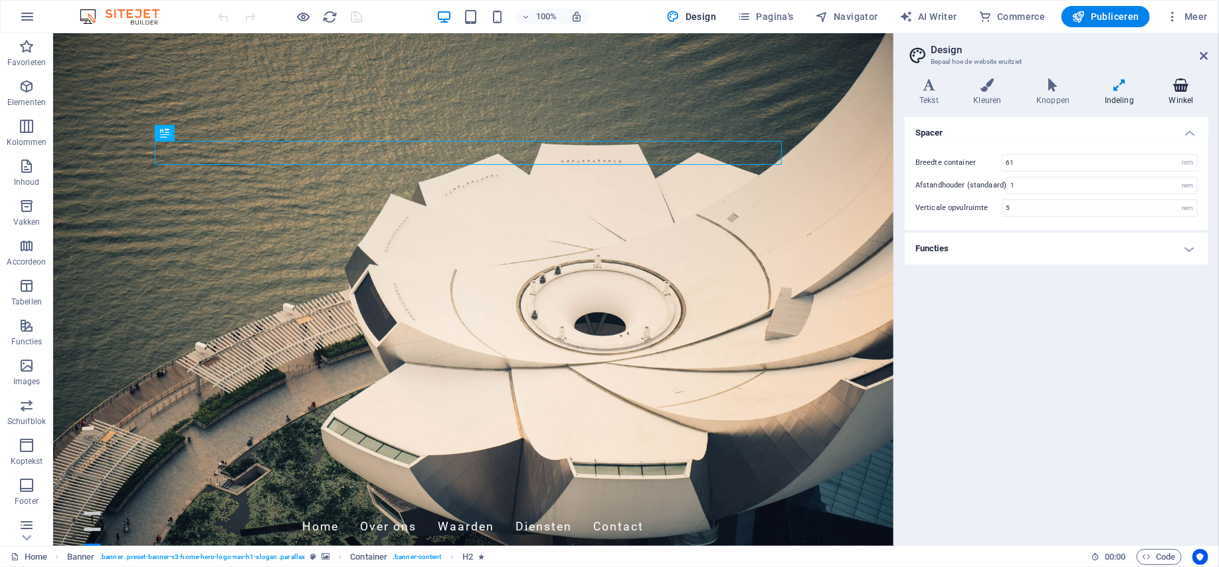
click at [1181, 84] on icon at bounding box center [1181, 84] width 54 height 13
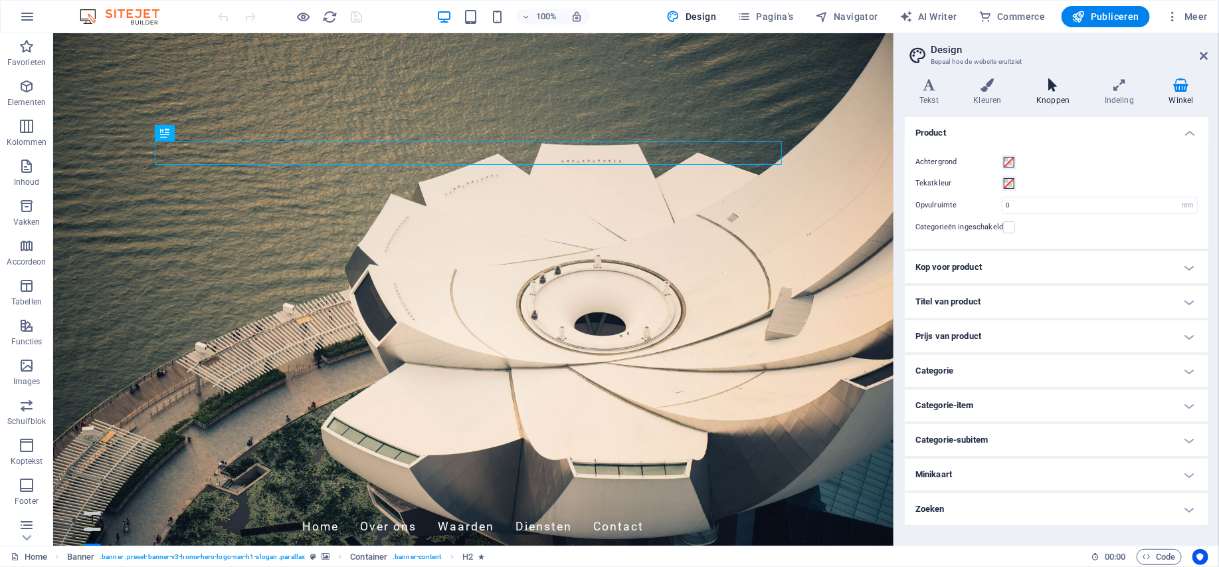
click at [1053, 85] on icon at bounding box center [1053, 84] width 63 height 13
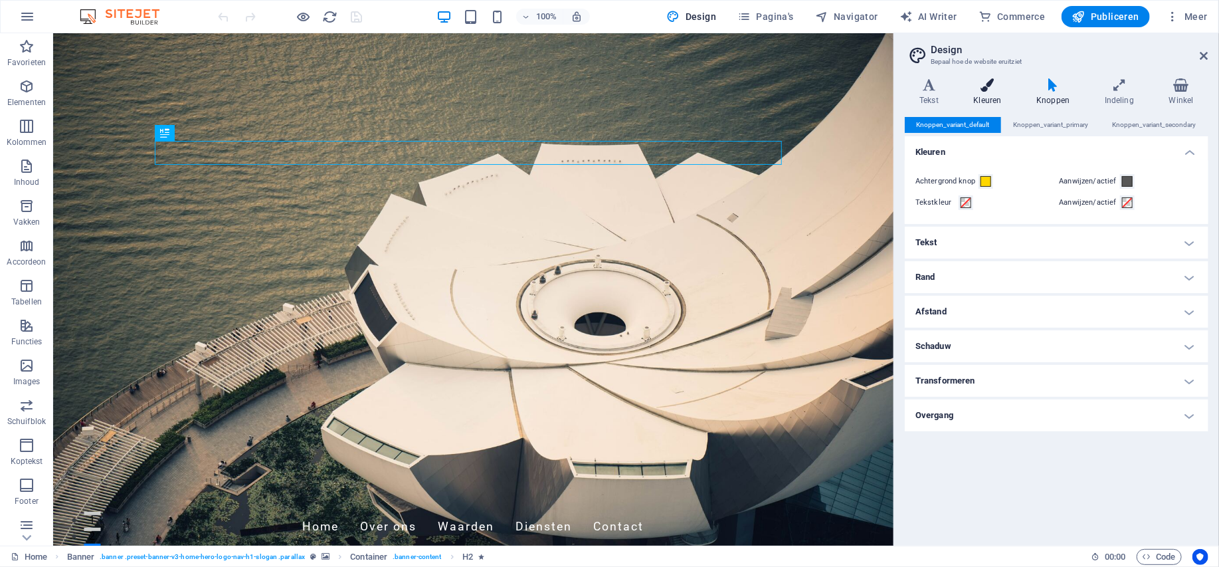
click at [990, 88] on icon at bounding box center [988, 84] width 58 height 13
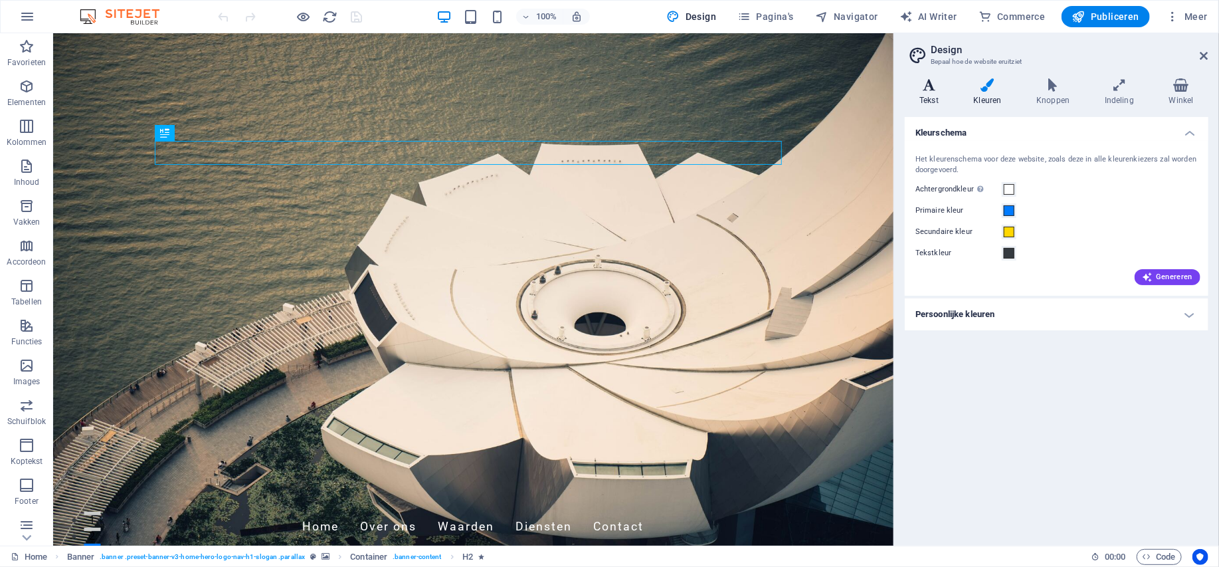
click at [932, 90] on icon at bounding box center [929, 84] width 49 height 13
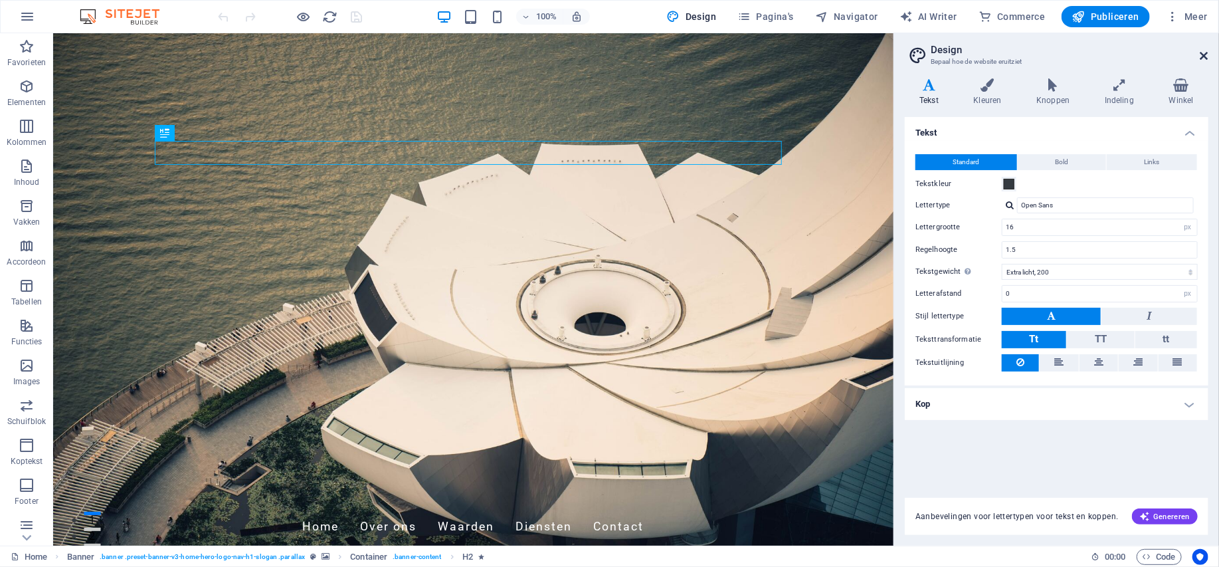
click at [1202, 53] on icon at bounding box center [1205, 56] width 8 height 11
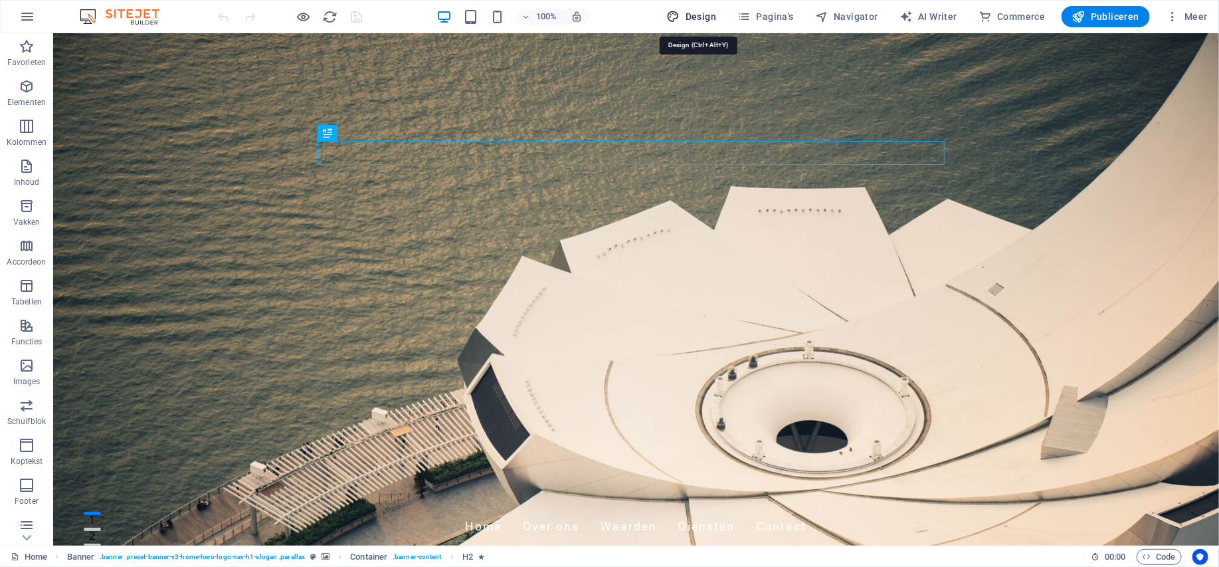
click at [704, 15] on span "Design" at bounding box center [692, 16] width 50 height 13
select select "px"
select select "200"
select select "px"
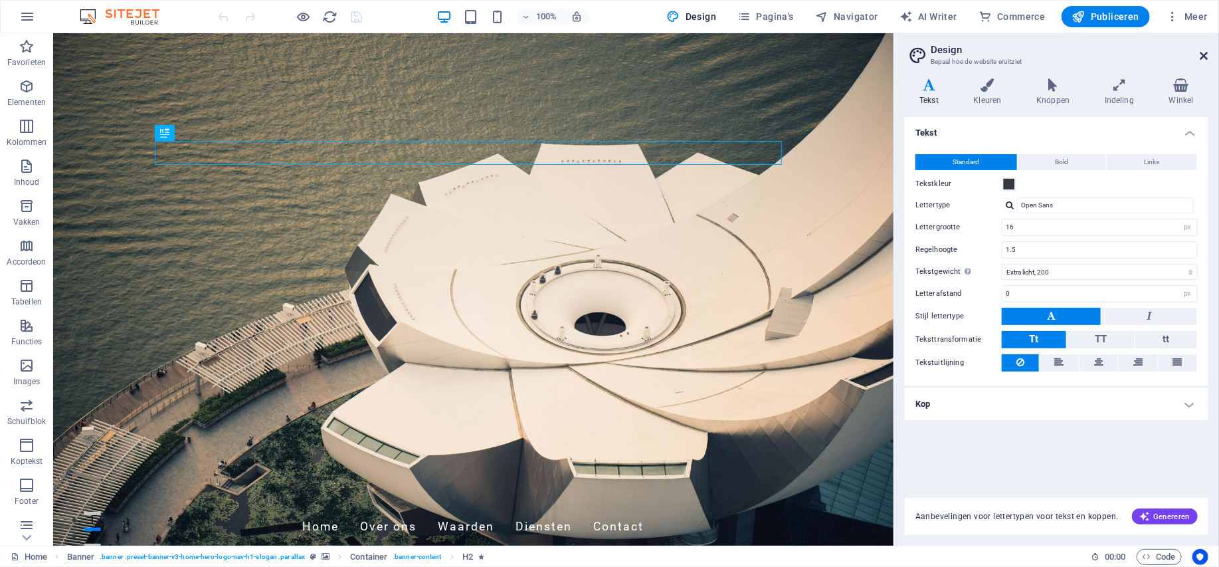
click at [1205, 53] on icon at bounding box center [1205, 56] width 8 height 11
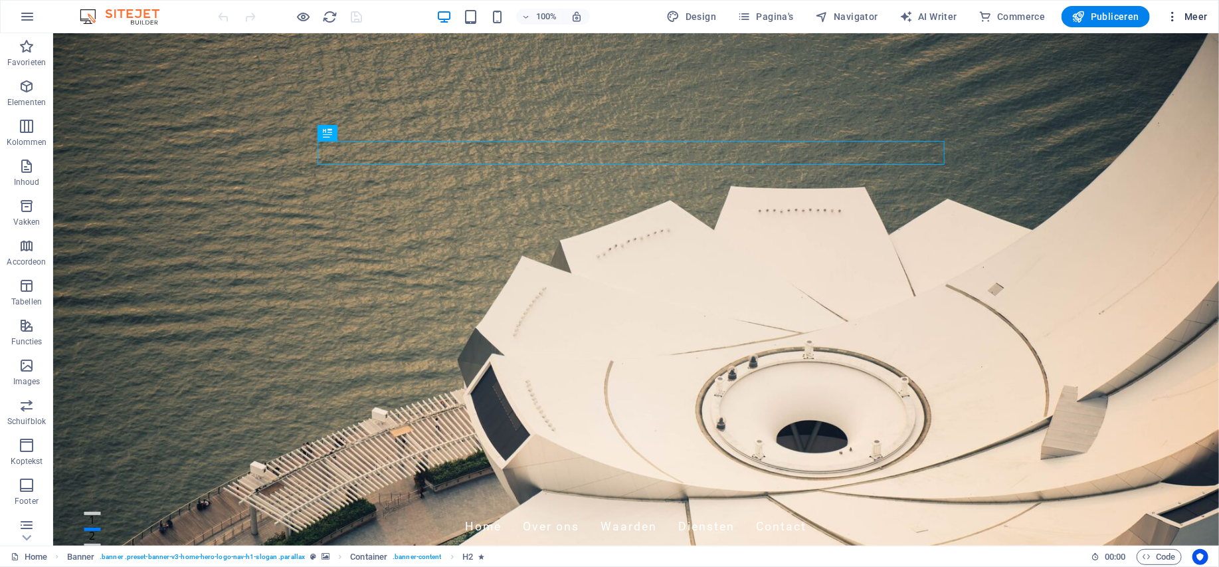
click at [1203, 18] on span "Meer" at bounding box center [1187, 16] width 42 height 13
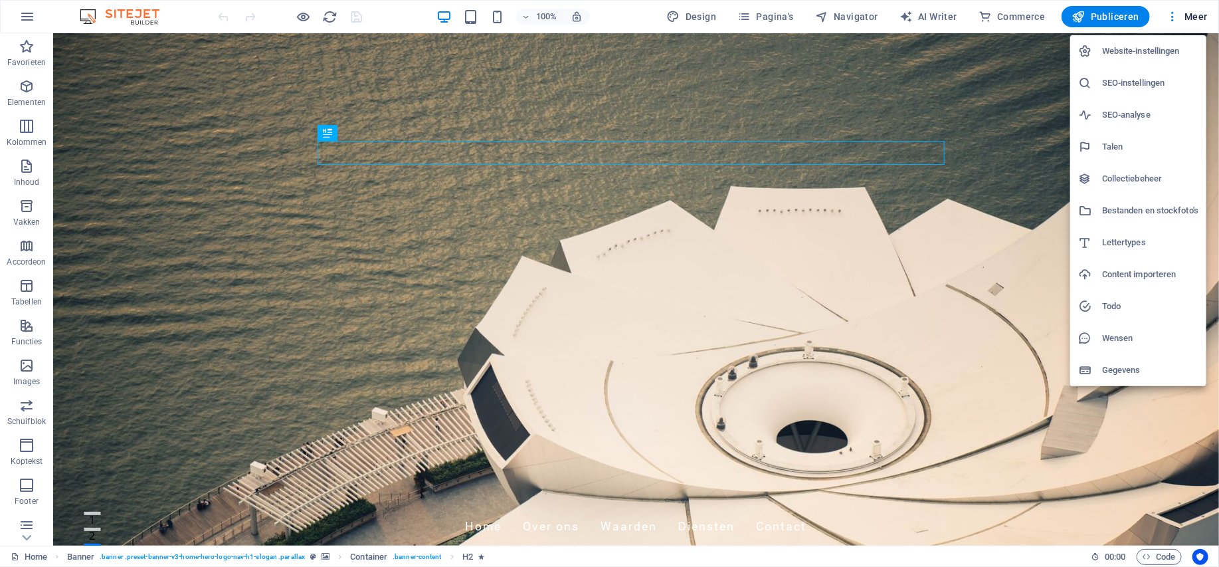
click at [1162, 53] on h6 "Website-instellingen" at bounding box center [1151, 51] width 96 height 16
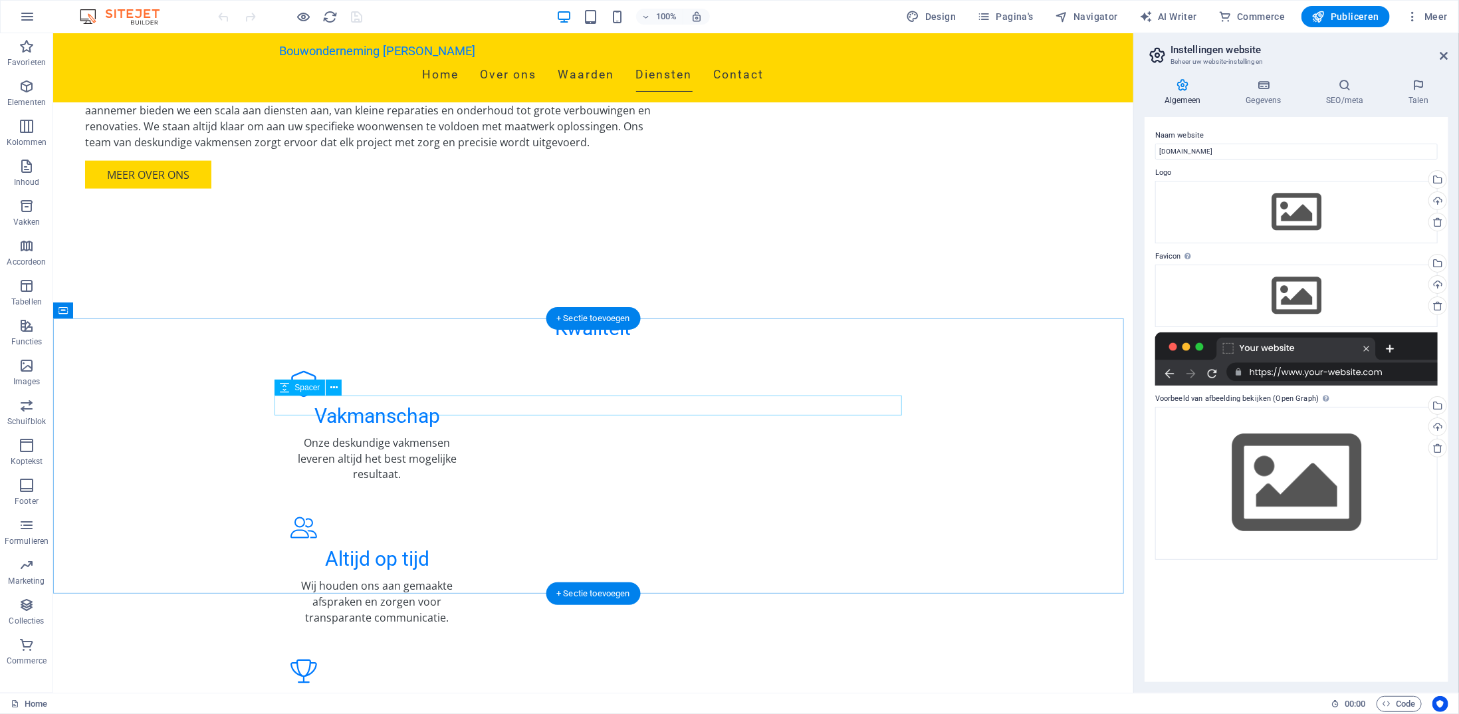
scroll to position [1329, 0]
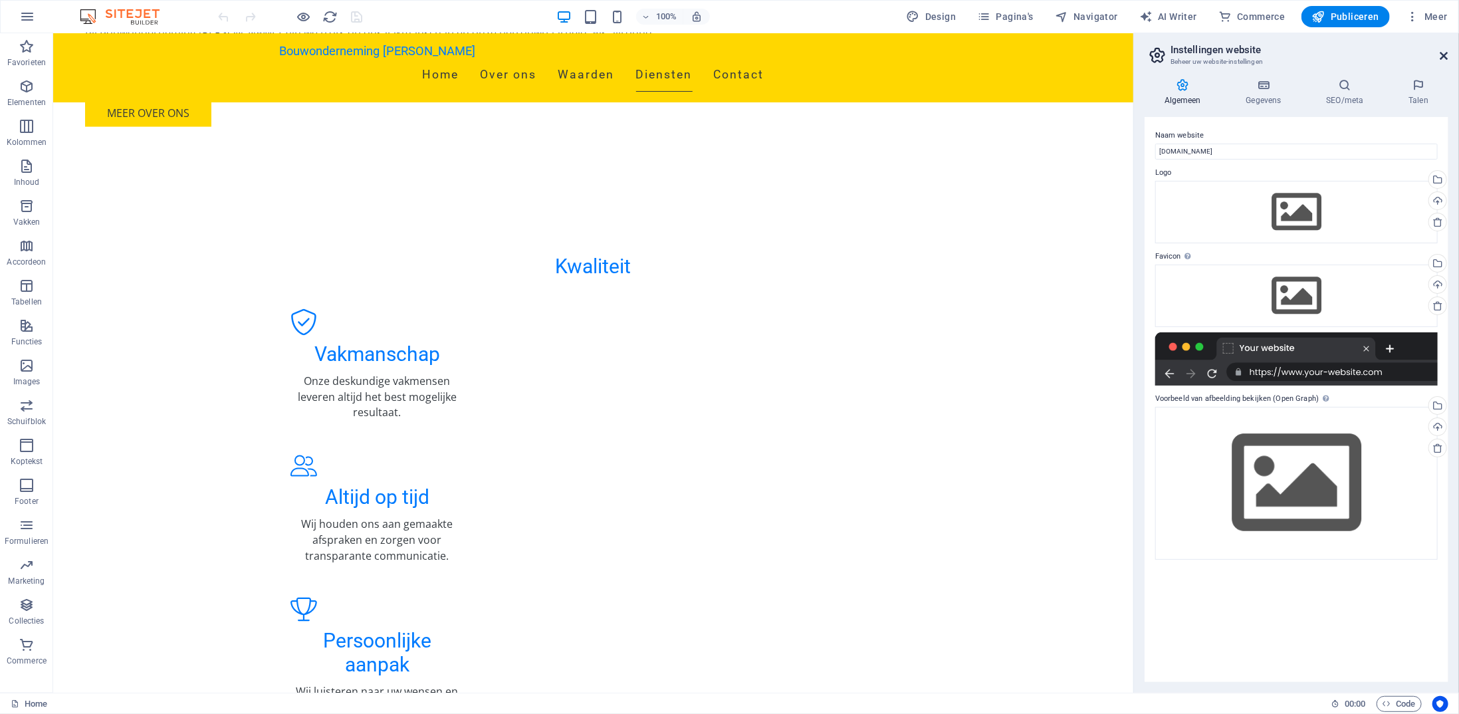
click at [1219, 51] on icon at bounding box center [1444, 56] width 8 height 11
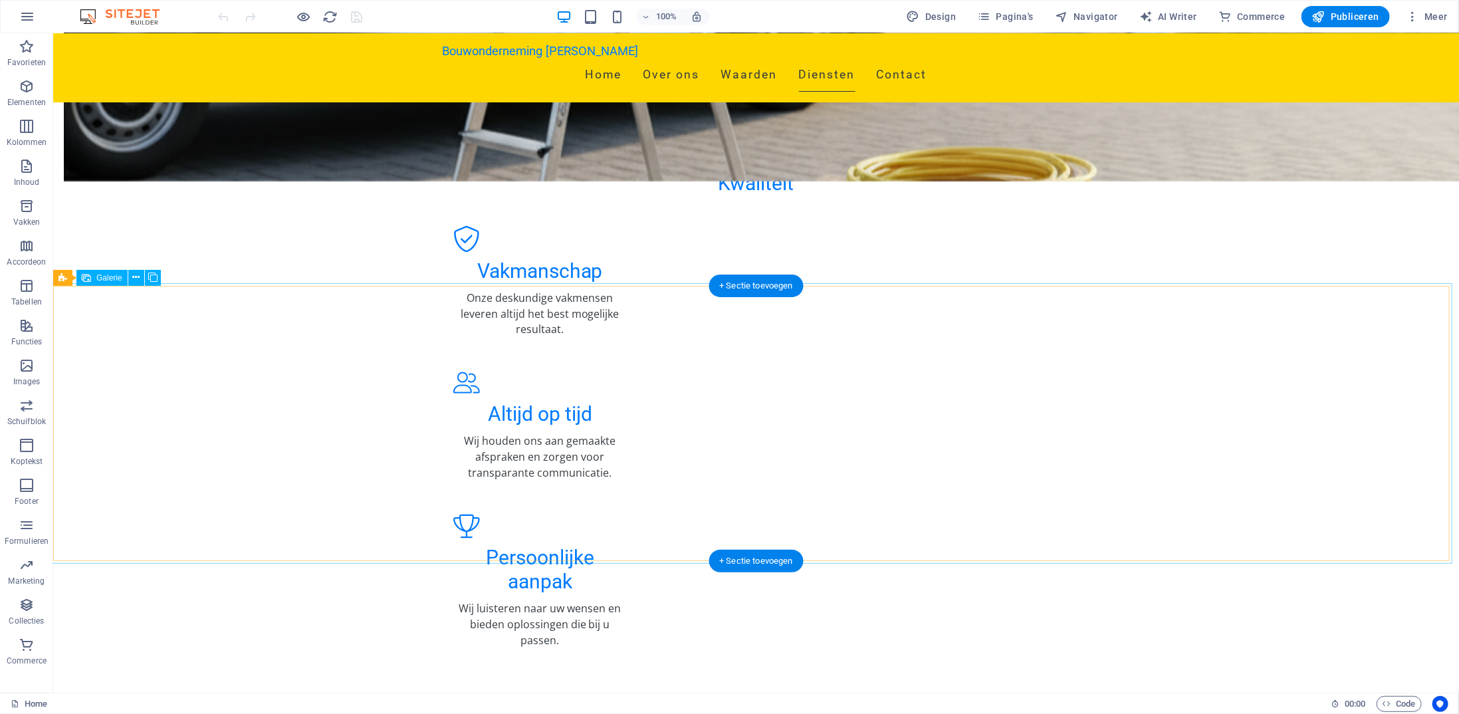
scroll to position [1528, 0]
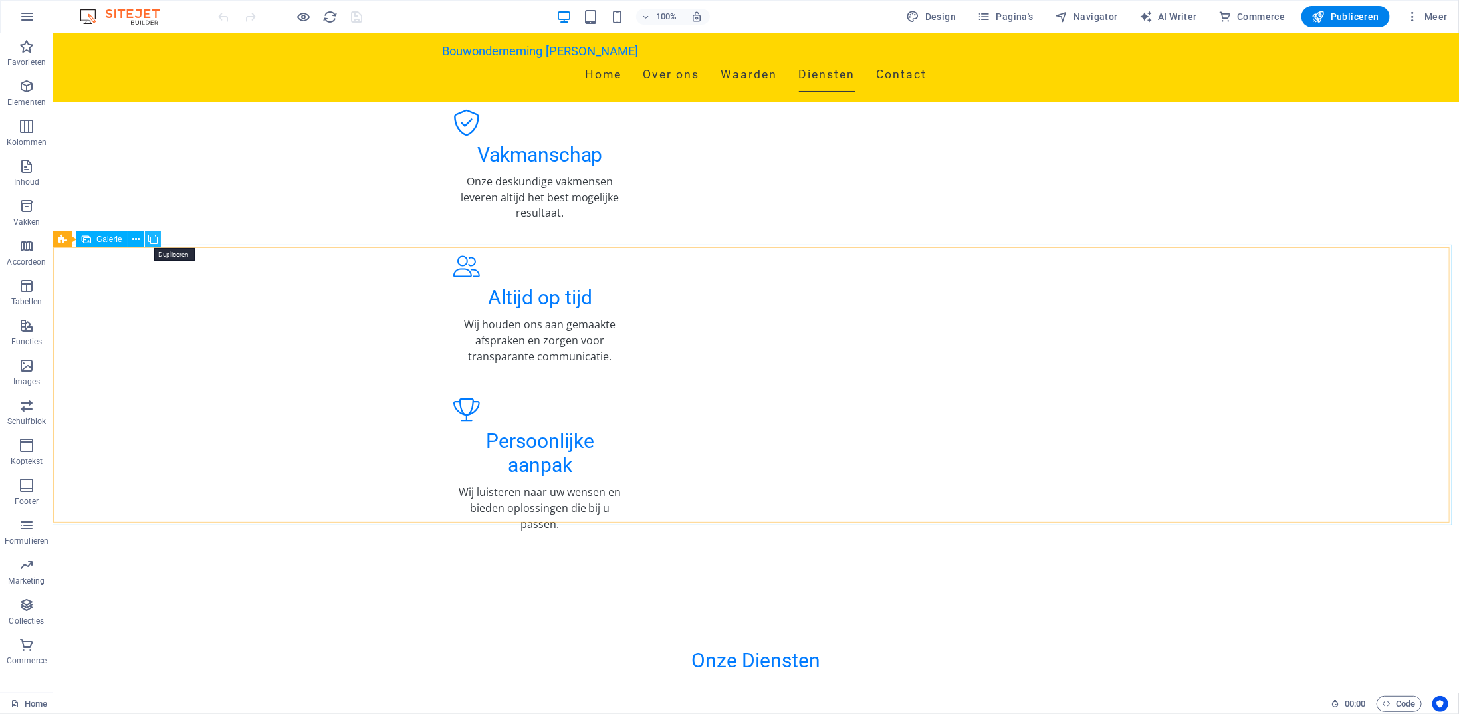
click at [155, 237] on icon at bounding box center [152, 240] width 9 height 14
click at [138, 237] on icon at bounding box center [135, 240] width 7 height 14
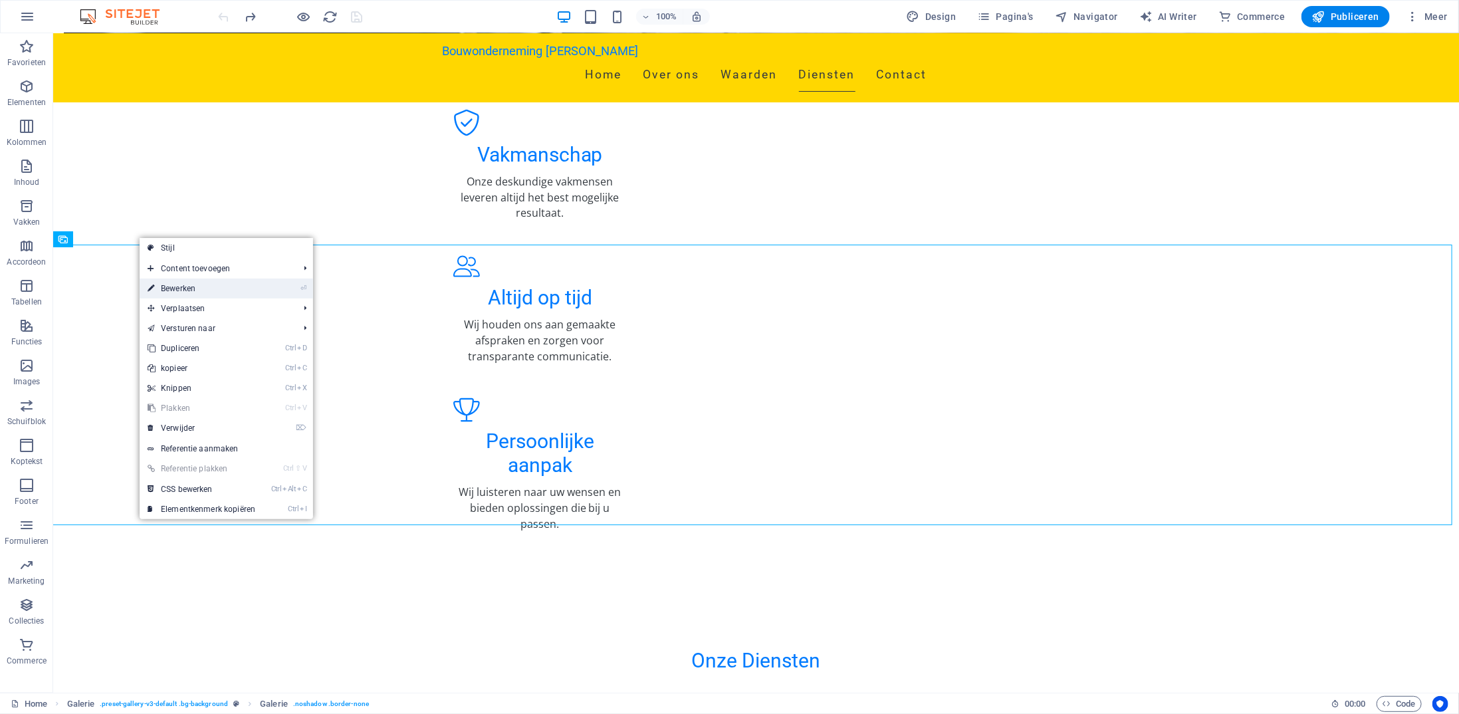
click at [193, 286] on link "⏎ Bewerken" at bounding box center [202, 288] width 124 height 20
select select "px"
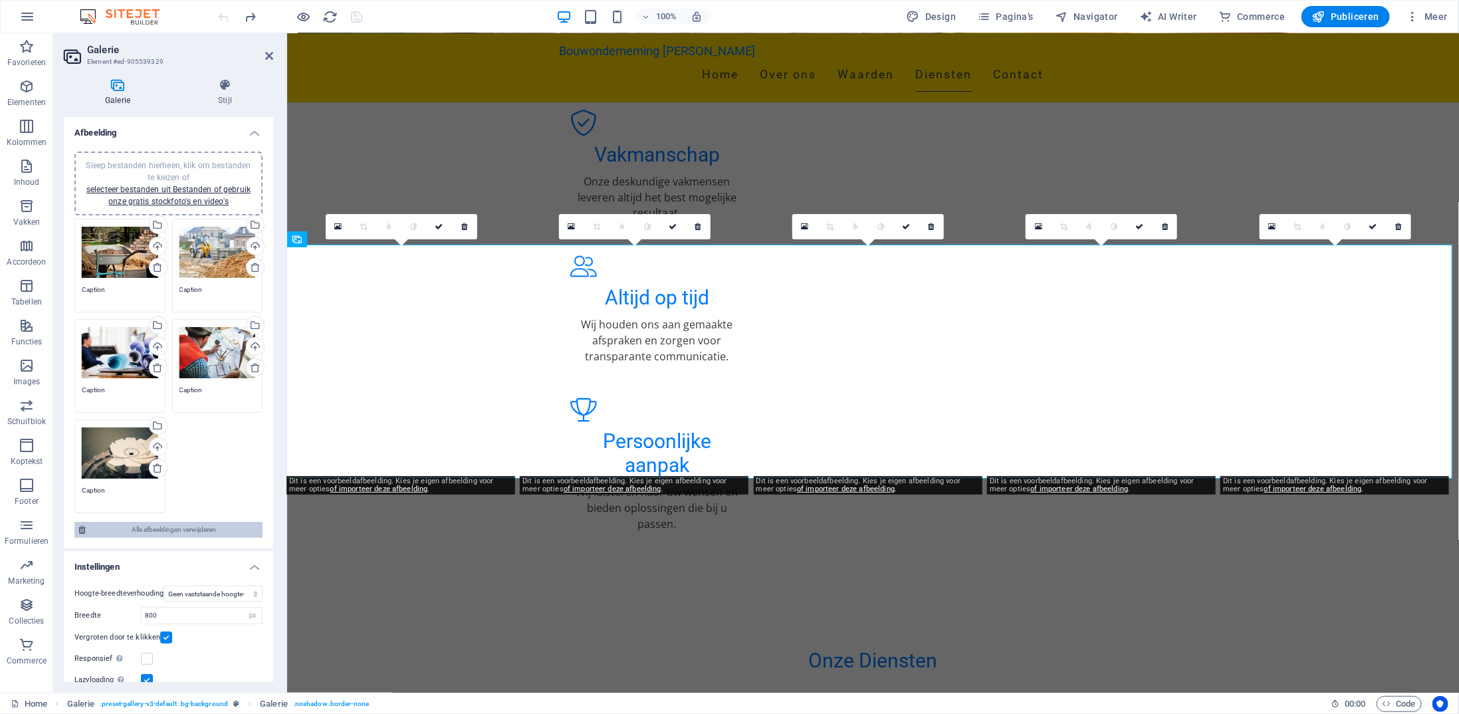
click at [187, 523] on span "Alle afbeeldingen verwijderen" at bounding box center [174, 530] width 169 height 16
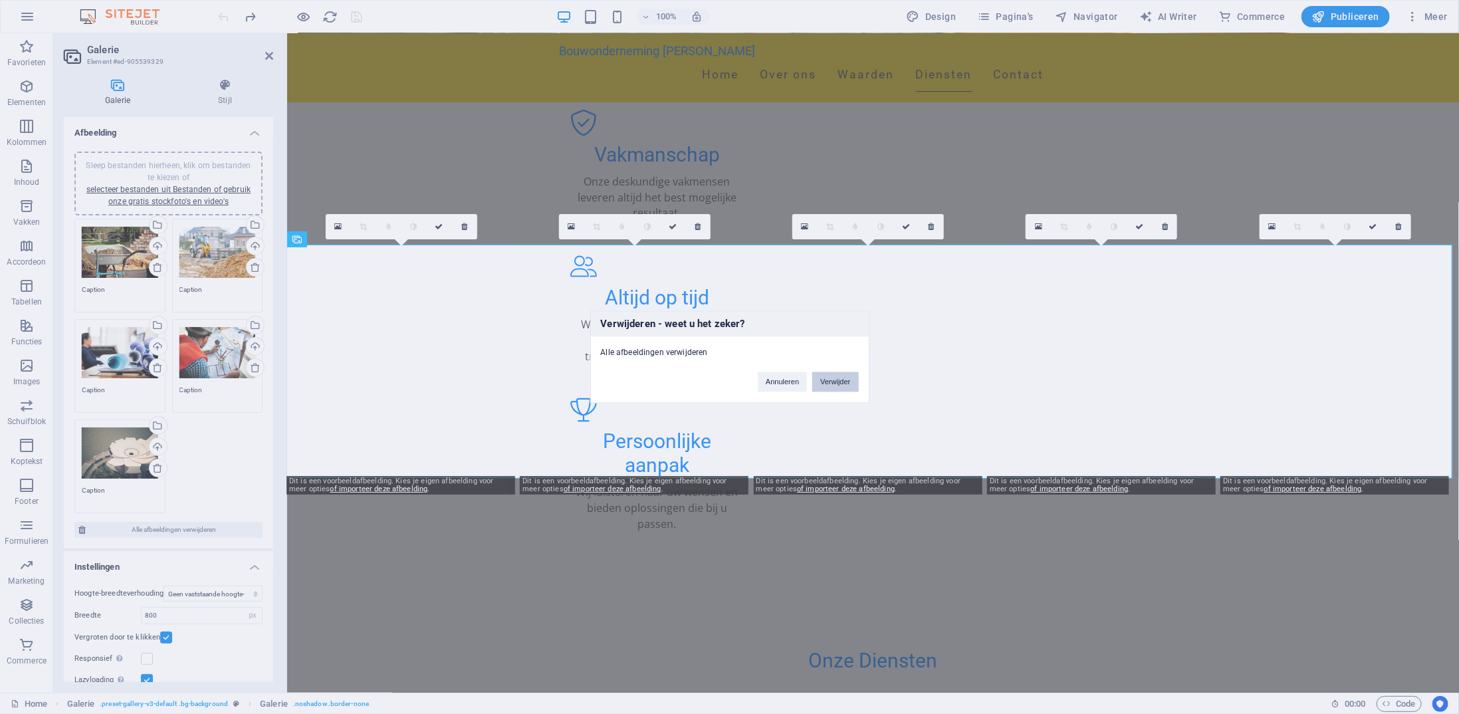
click at [831, 382] on button "Verwijder" at bounding box center [835, 382] width 46 height 20
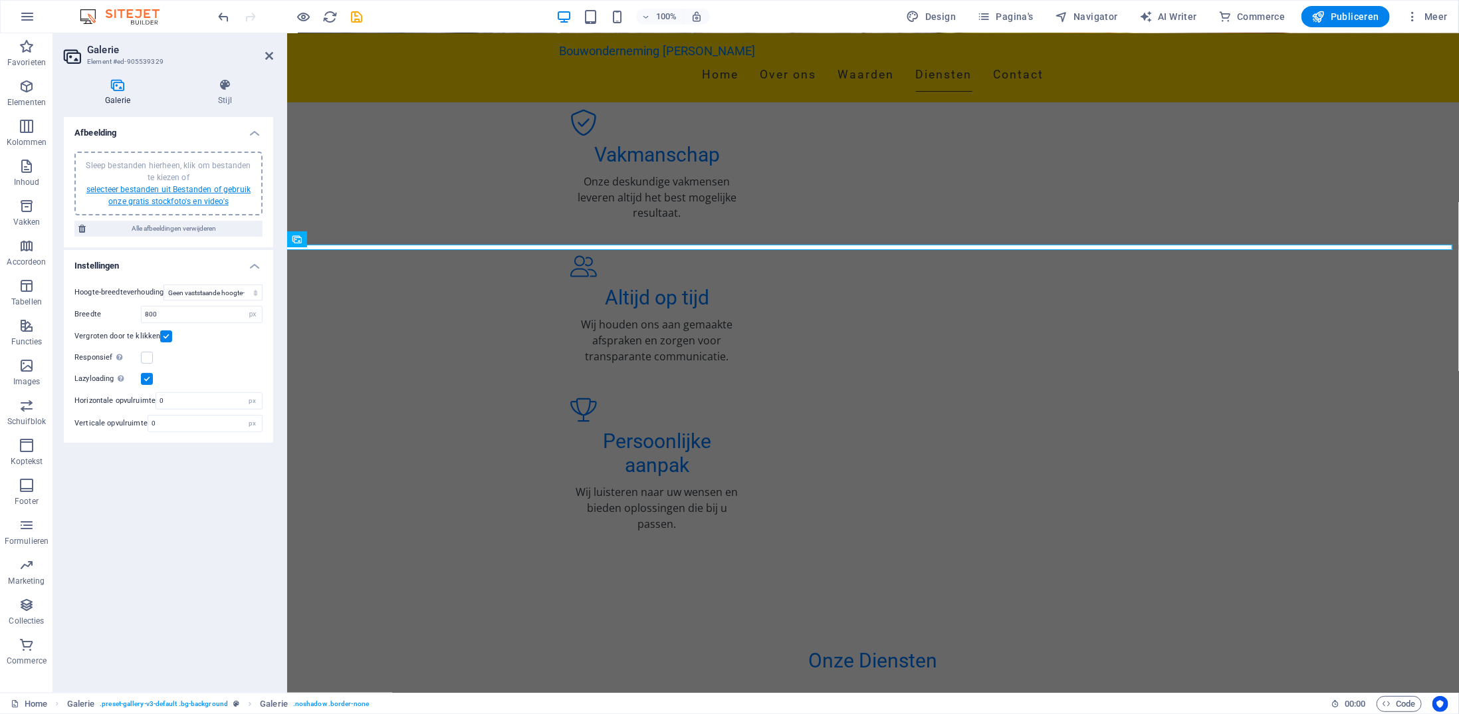
click at [217, 186] on link "selecteer bestanden uit Bestanden of gebruik onze gratis stockfoto's en video's" at bounding box center [168, 195] width 164 height 21
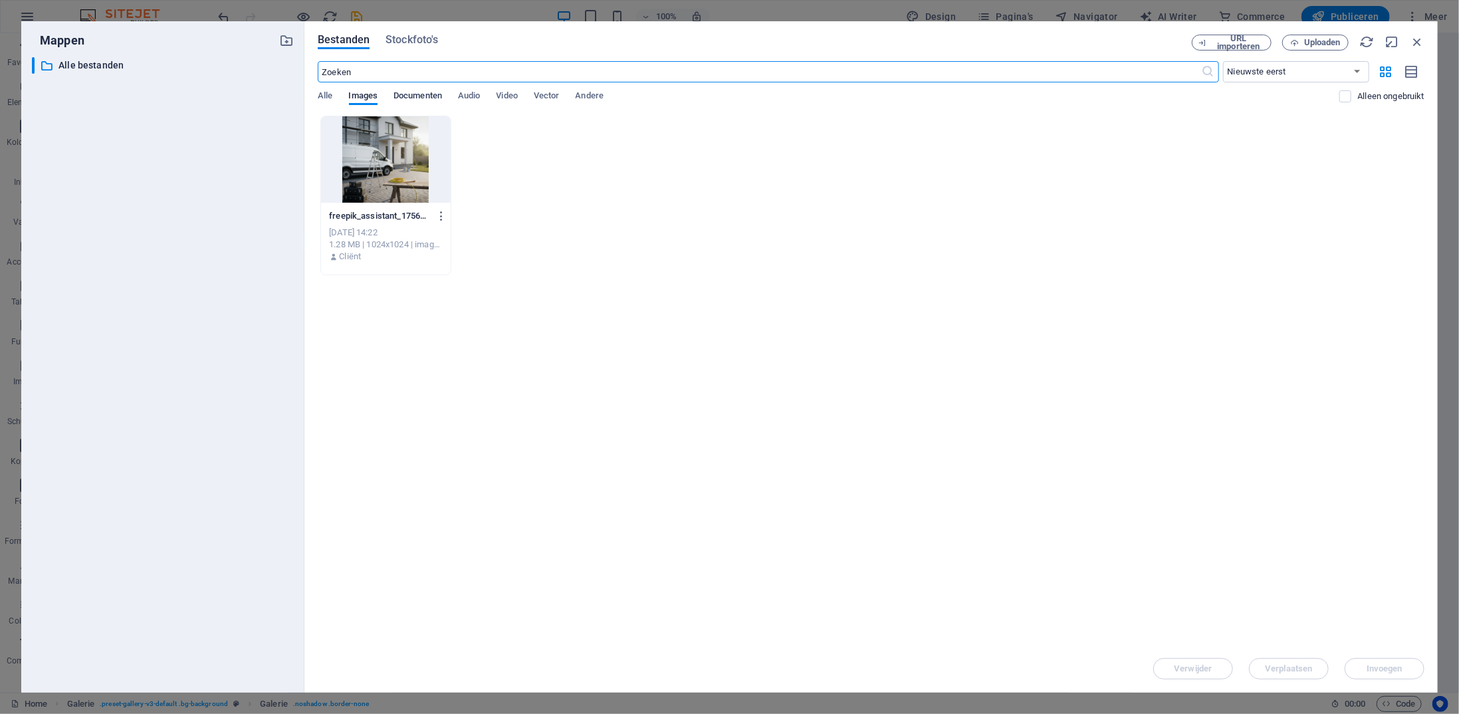
click at [410, 94] on span "Documenten" at bounding box center [417, 97] width 49 height 19
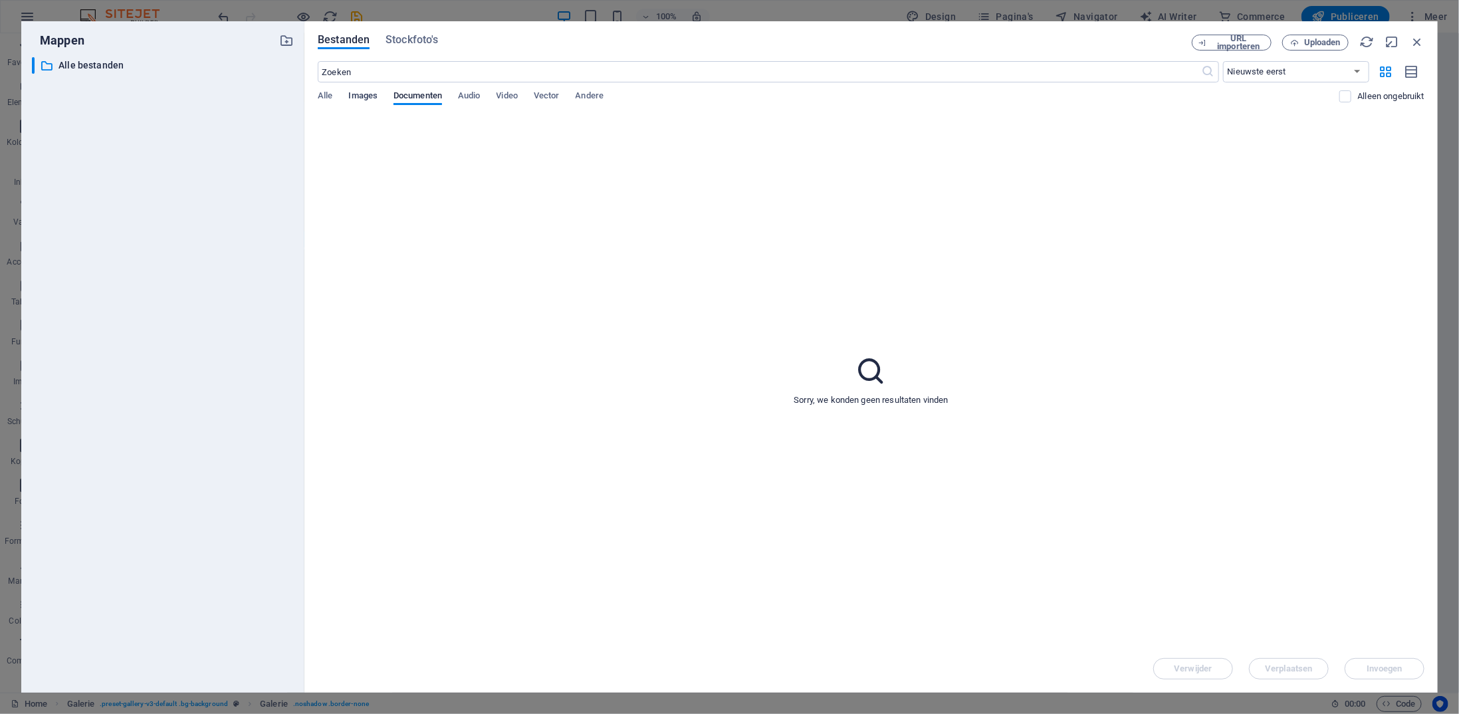
click at [368, 93] on span "Images" at bounding box center [363, 97] width 29 height 19
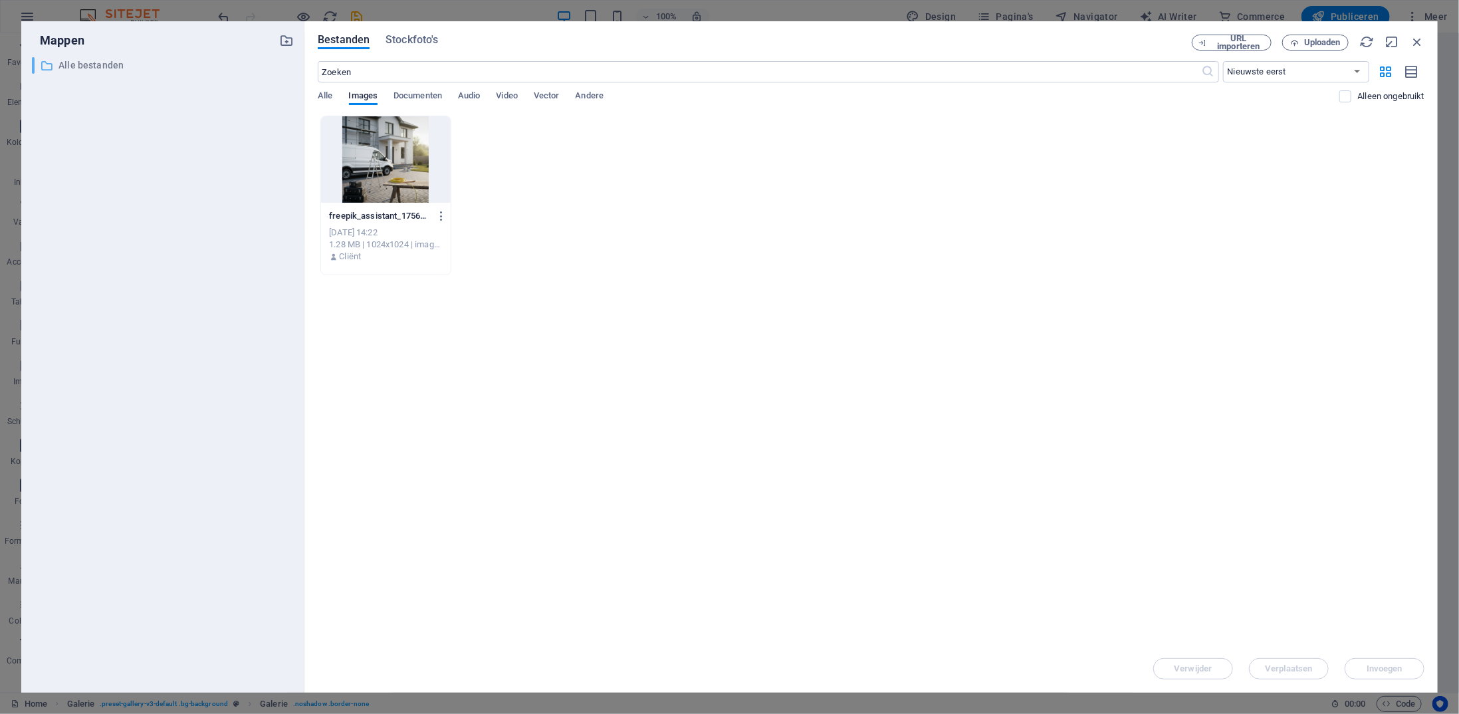
click at [74, 64] on p "Alle bestanden" at bounding box center [163, 65] width 211 height 15
click at [1219, 43] on span "Uploaden" at bounding box center [1322, 43] width 37 height 8
click at [285, 35] on icon "button" at bounding box center [286, 40] width 15 height 15
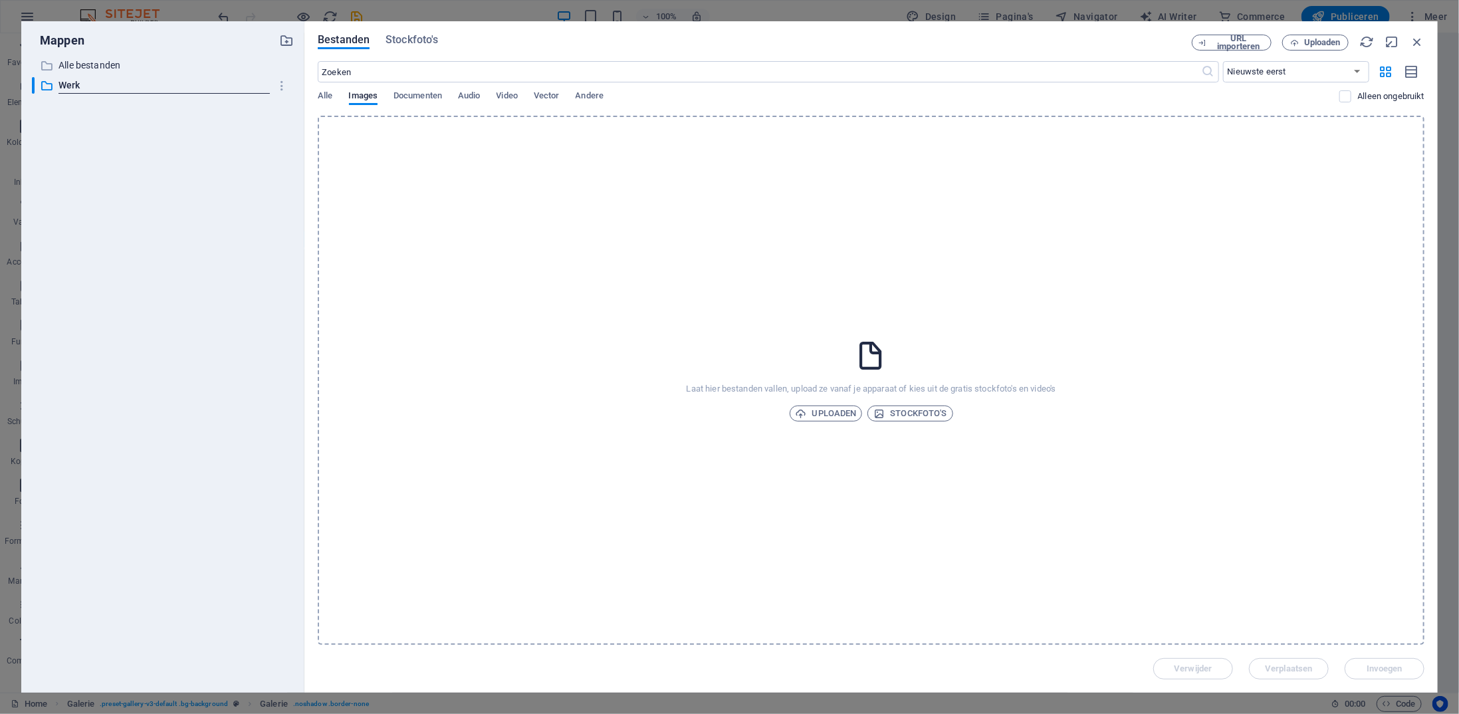
type input "Werk"
click at [826, 411] on span "Uploaden" at bounding box center [825, 413] width 61 height 16
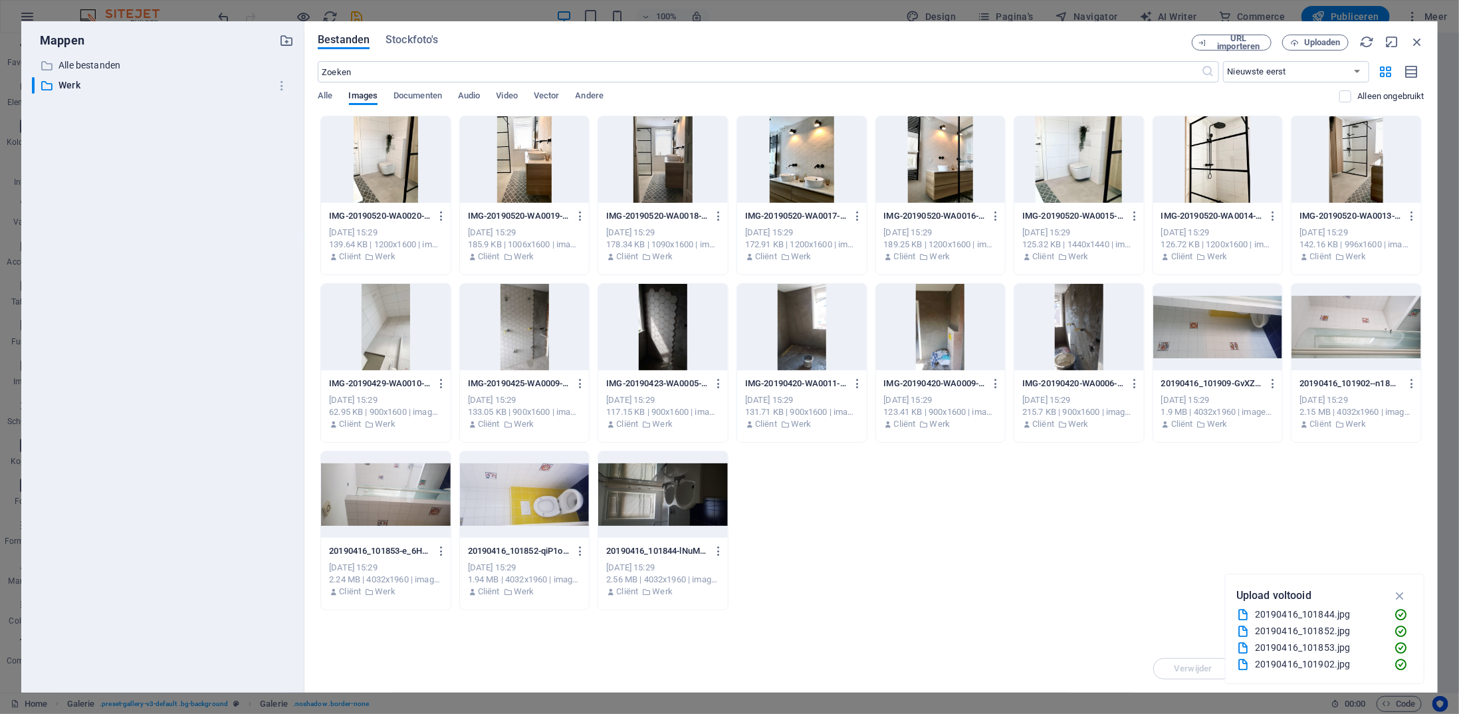
click at [411, 175] on div at bounding box center [386, 159] width 130 height 86
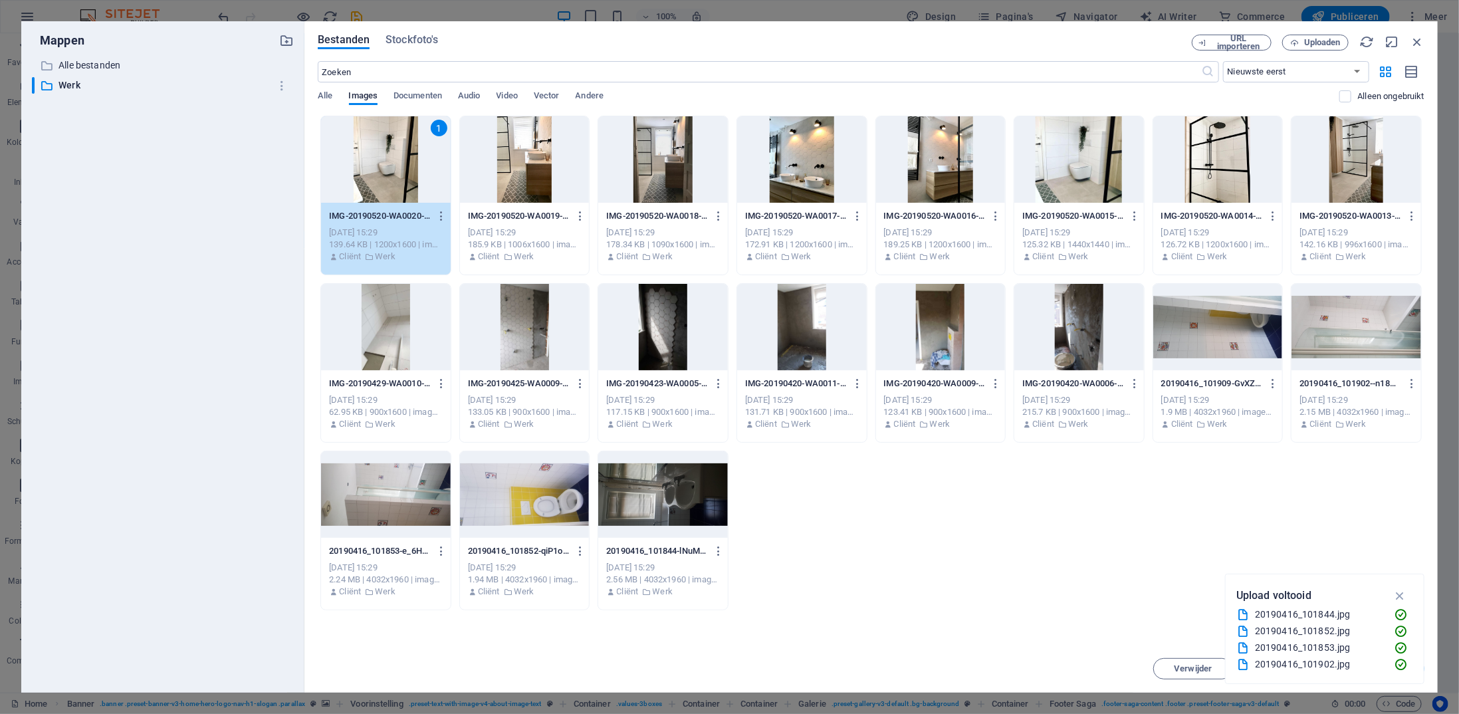
scroll to position [0, 0]
click at [498, 148] on div at bounding box center [525, 159] width 130 height 86
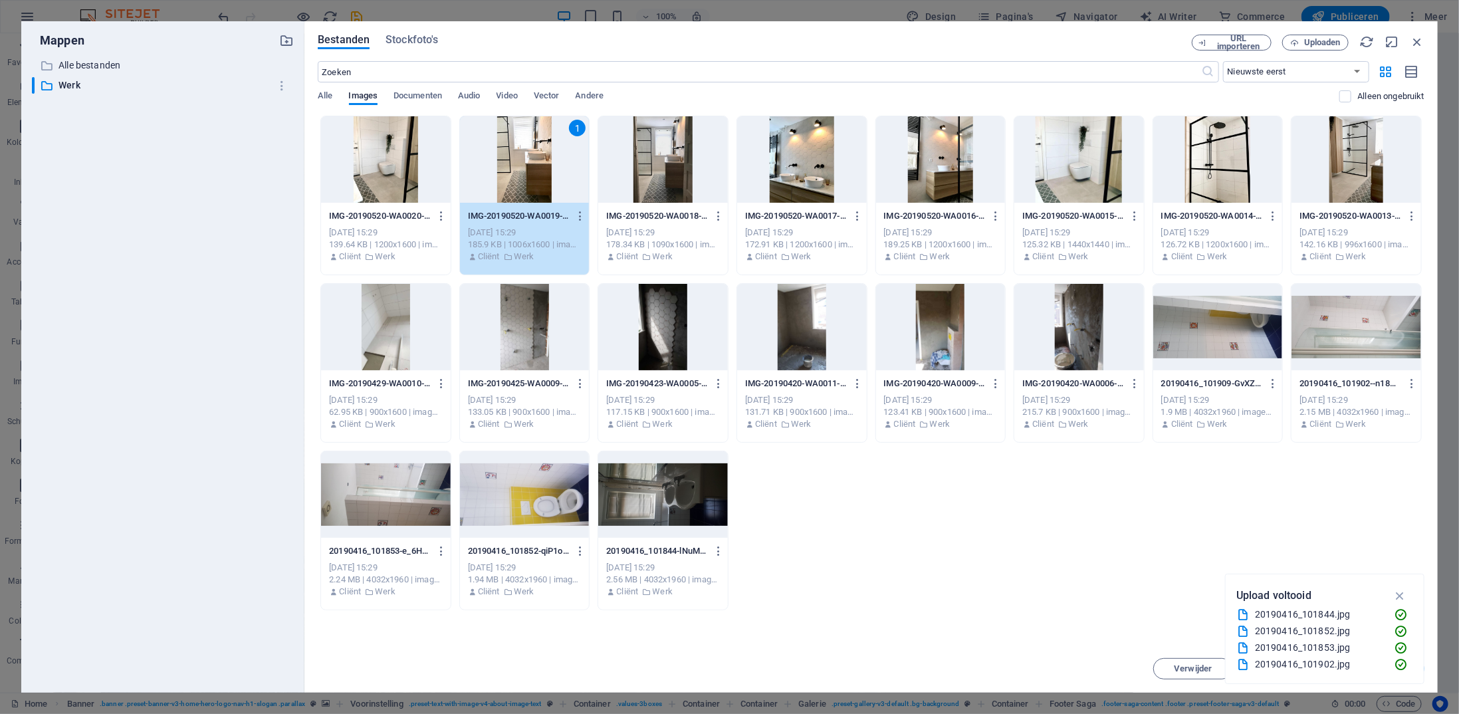
click at [427, 148] on div at bounding box center [386, 159] width 130 height 86
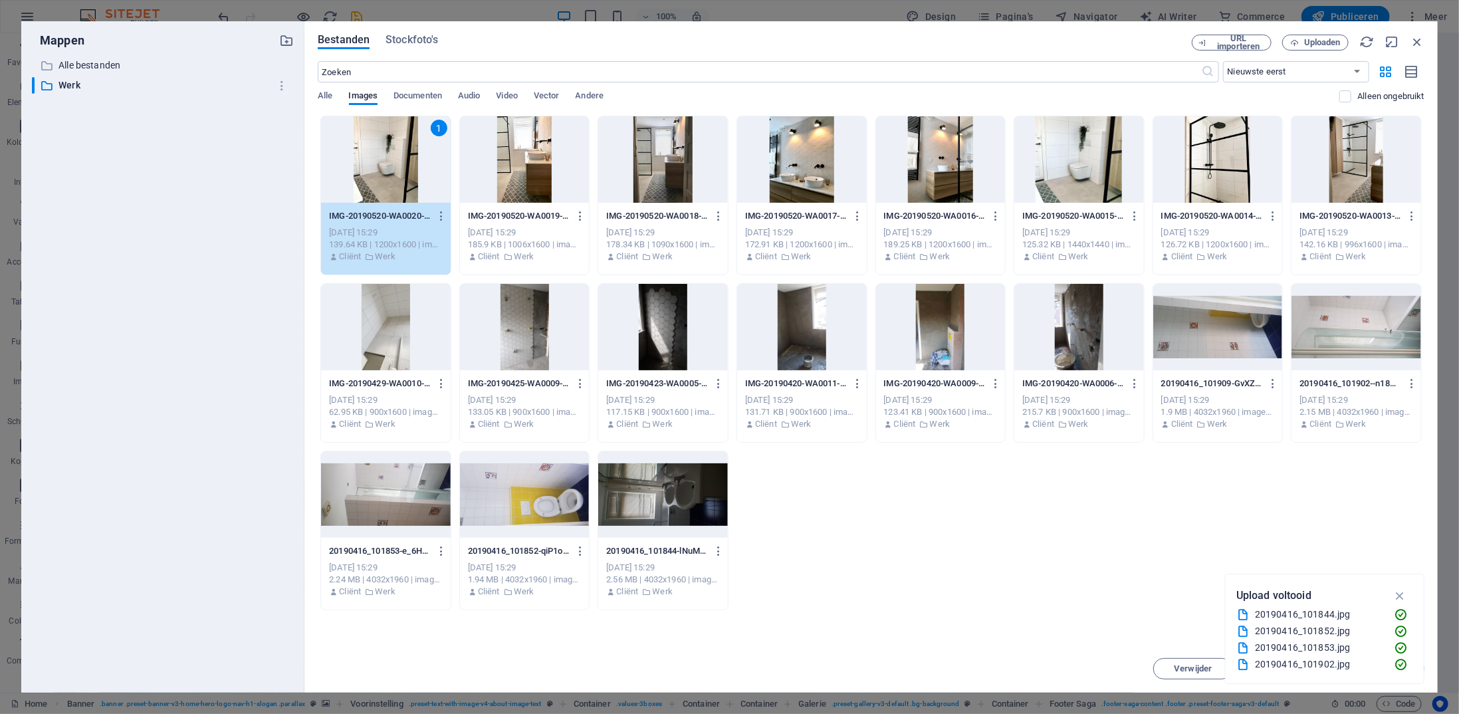
click at [1219, 530] on div "1 IMG-20190520-WA0020-we26Bw1vLTIc72fSWDxQoQ.jpg IMG-20190520-WA0020-we26Bw1vLT…" at bounding box center [871, 363] width 1107 height 494
click at [1219, 566] on icon "button" at bounding box center [1399, 595] width 15 height 15
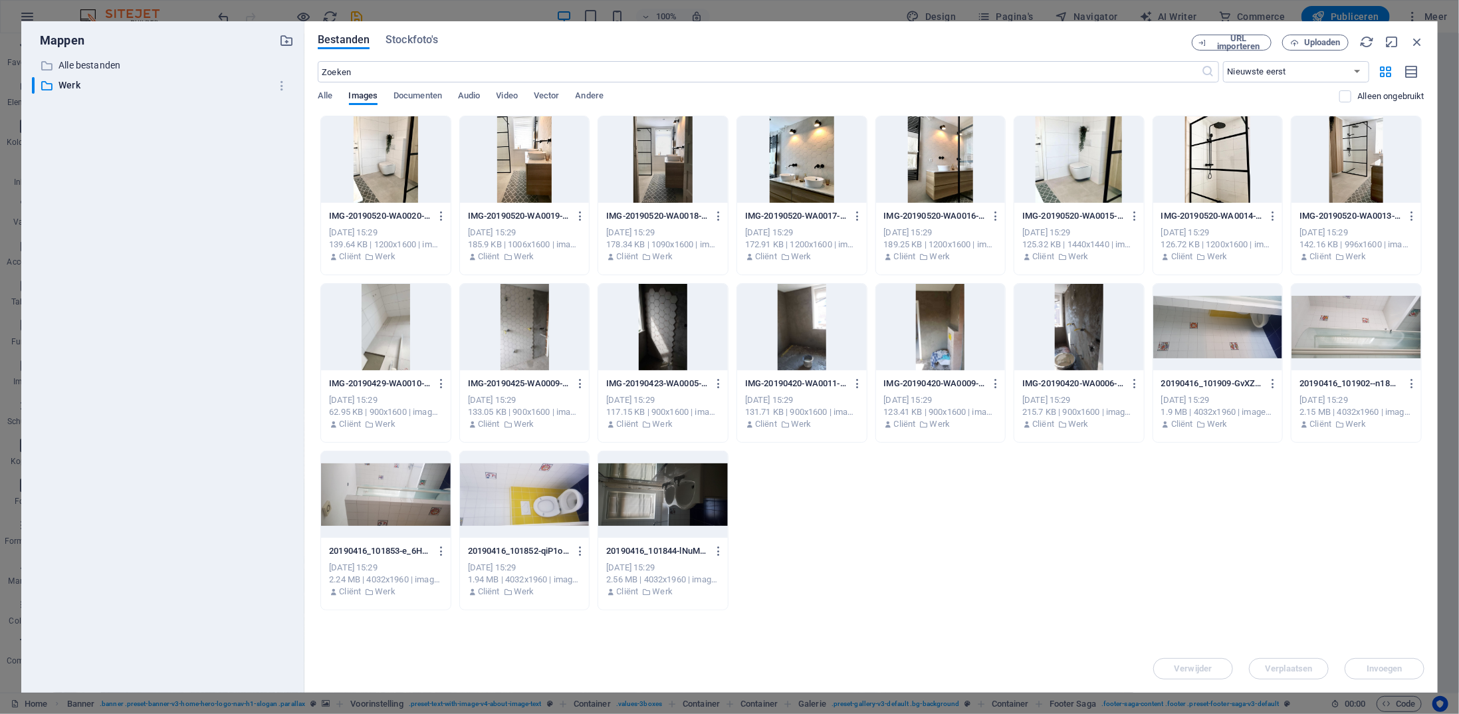
click at [440, 191] on div at bounding box center [386, 159] width 130 height 86
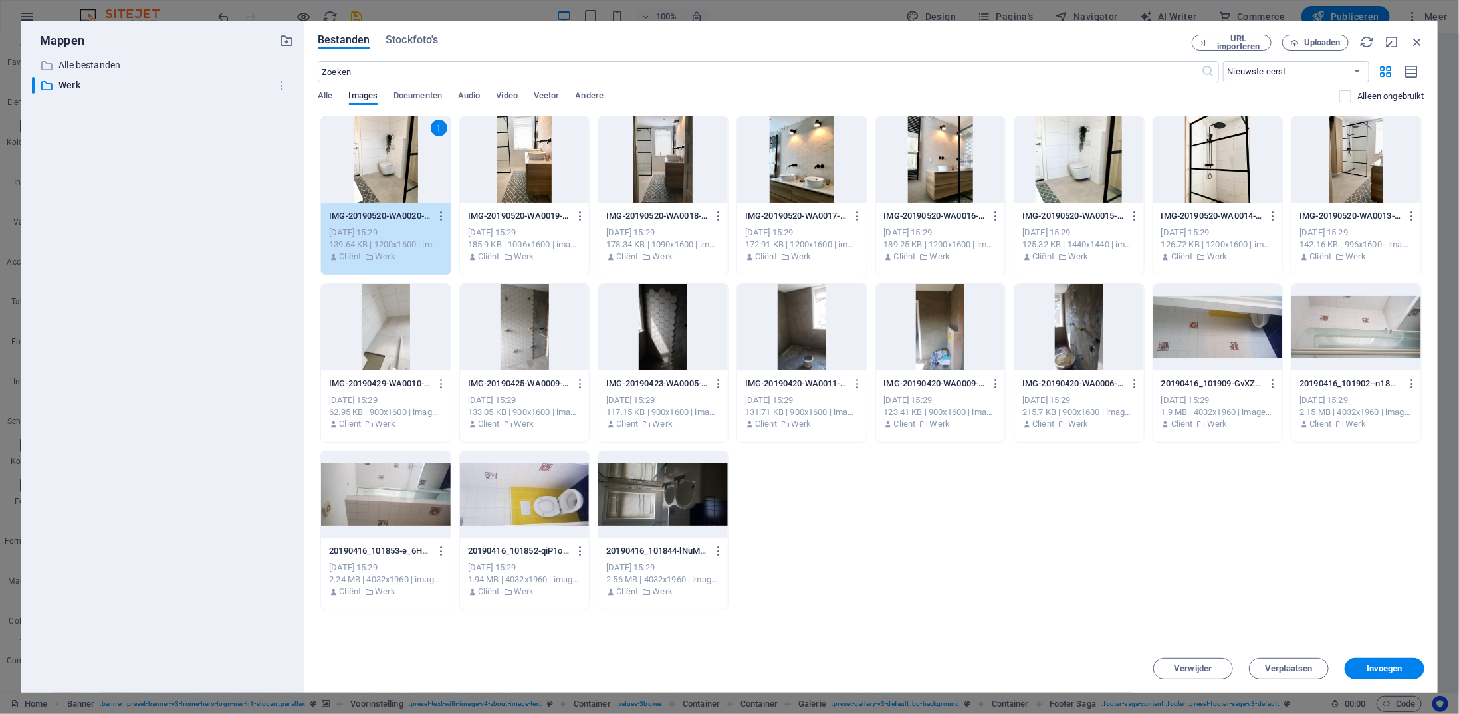
click at [706, 498] on div at bounding box center [663, 494] width 130 height 86
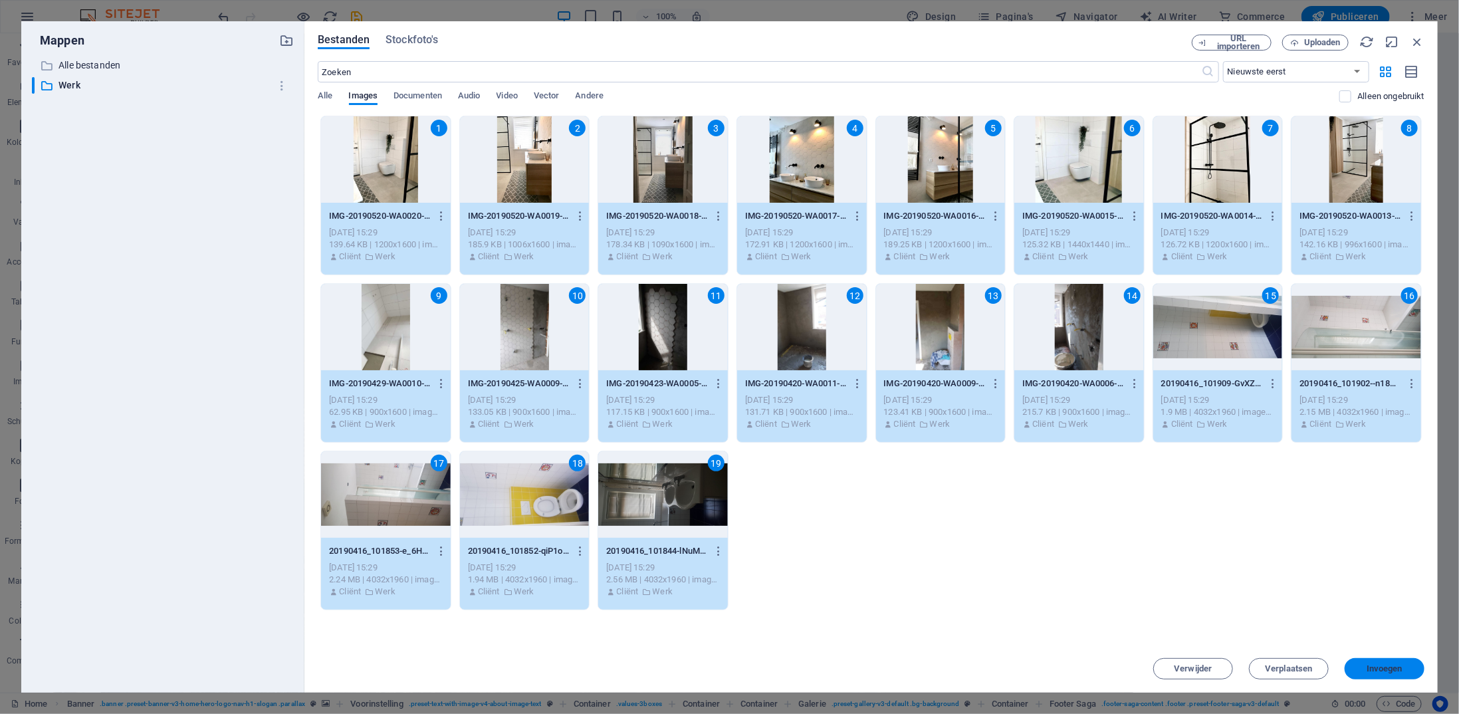
click at [1219, 566] on span "Invoegen" at bounding box center [1384, 669] width 36 height 8
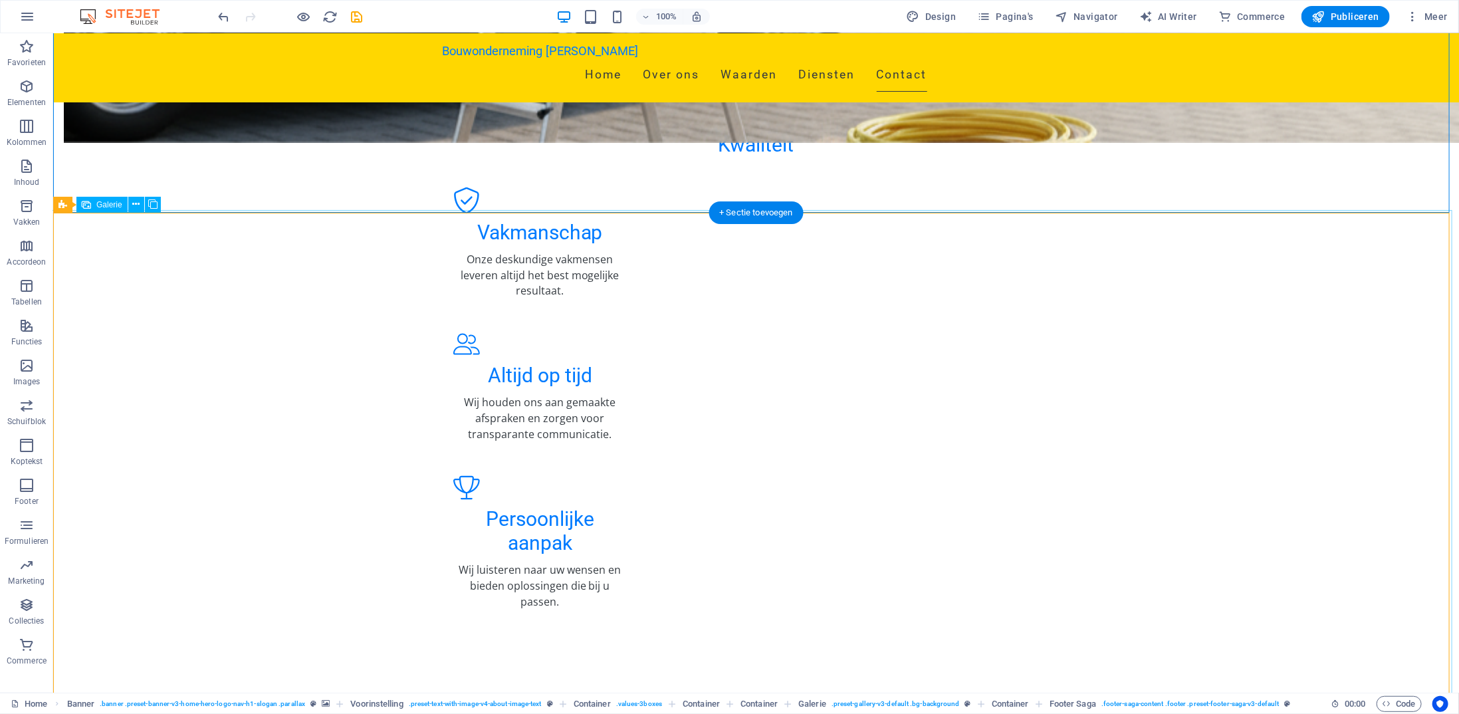
scroll to position [1396, 0]
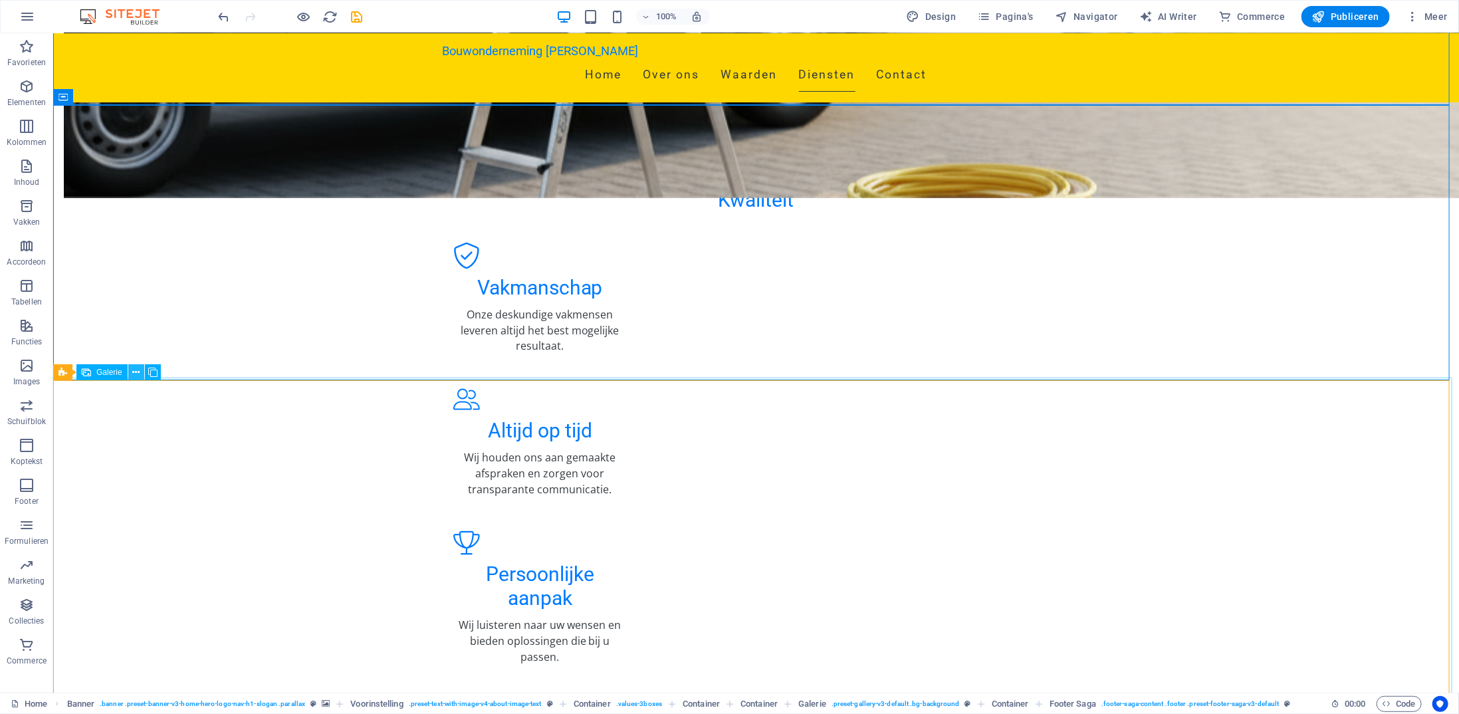
click at [136, 369] on icon at bounding box center [135, 373] width 7 height 14
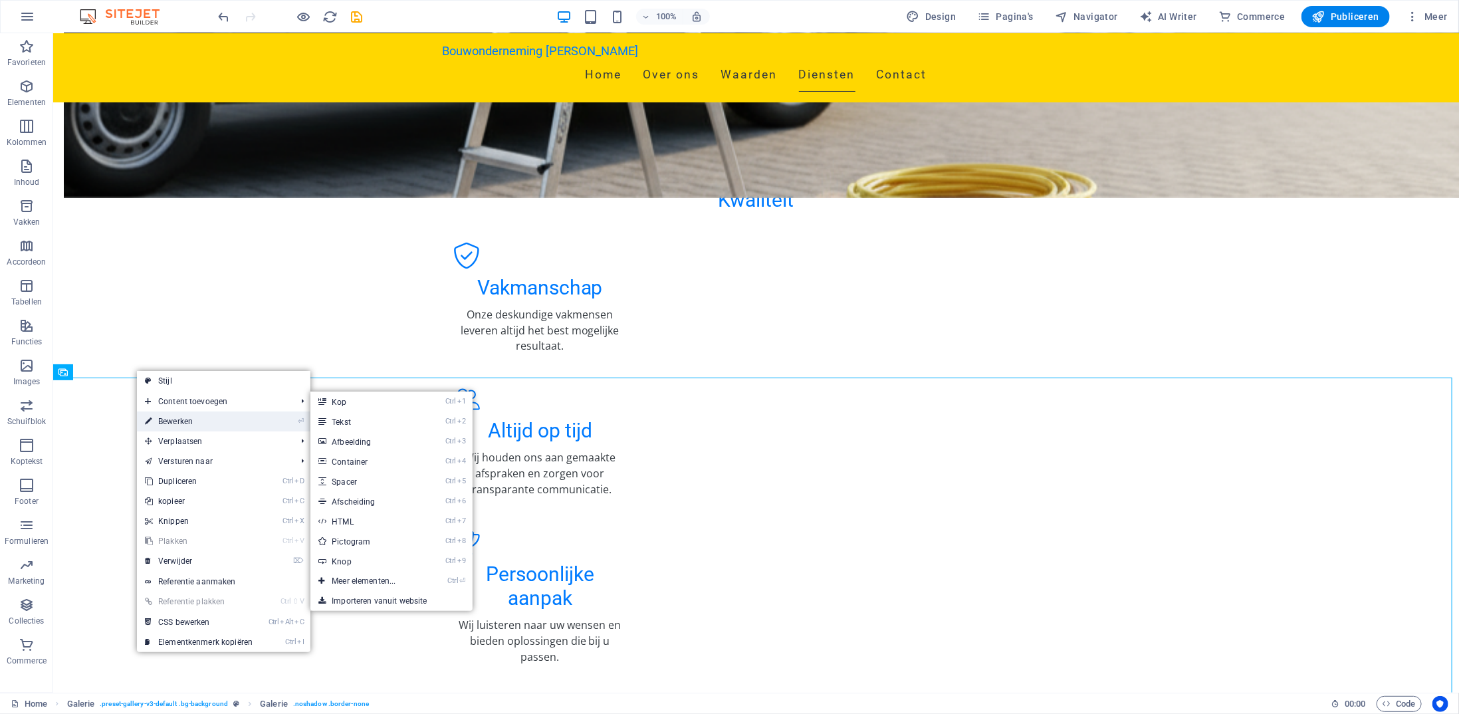
click at [187, 423] on link "⏎ Bewerken" at bounding box center [199, 421] width 124 height 20
select select "px"
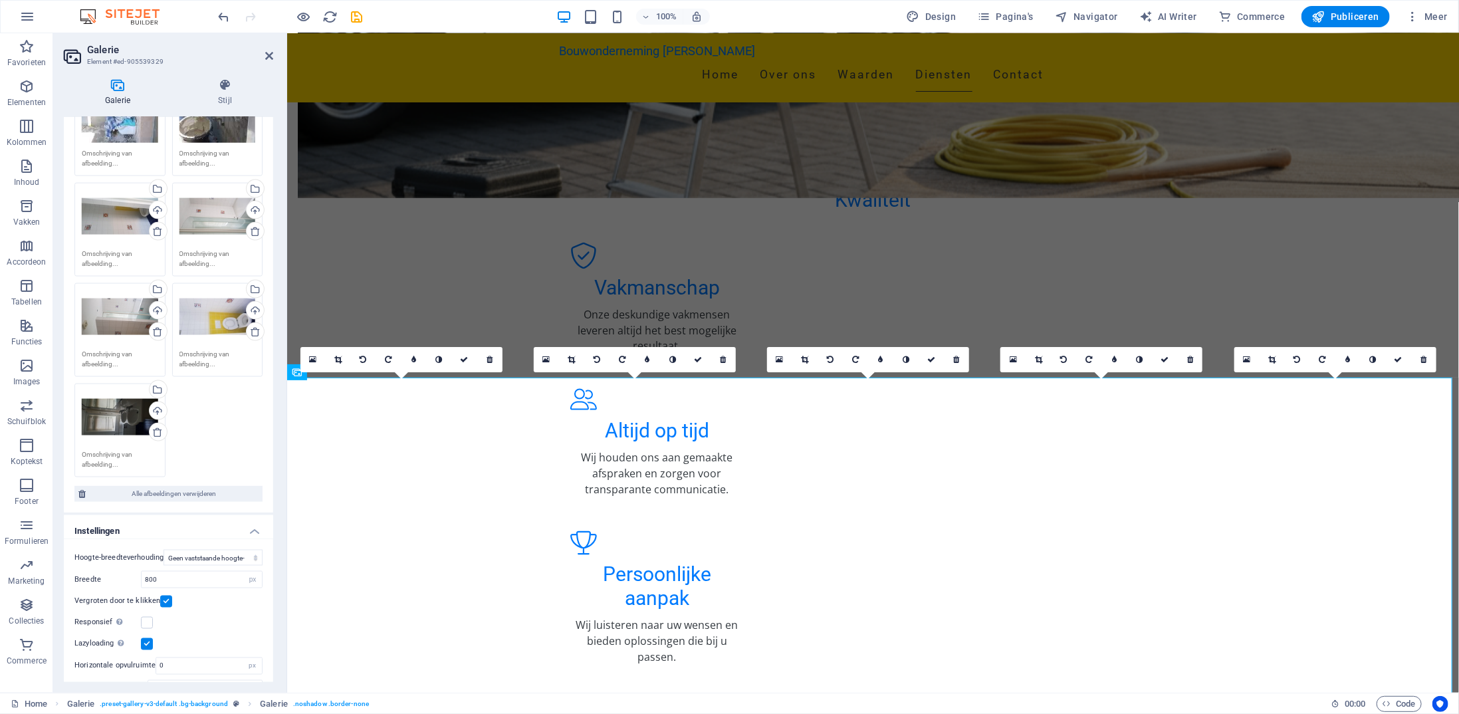
scroll to position [1237, 0]
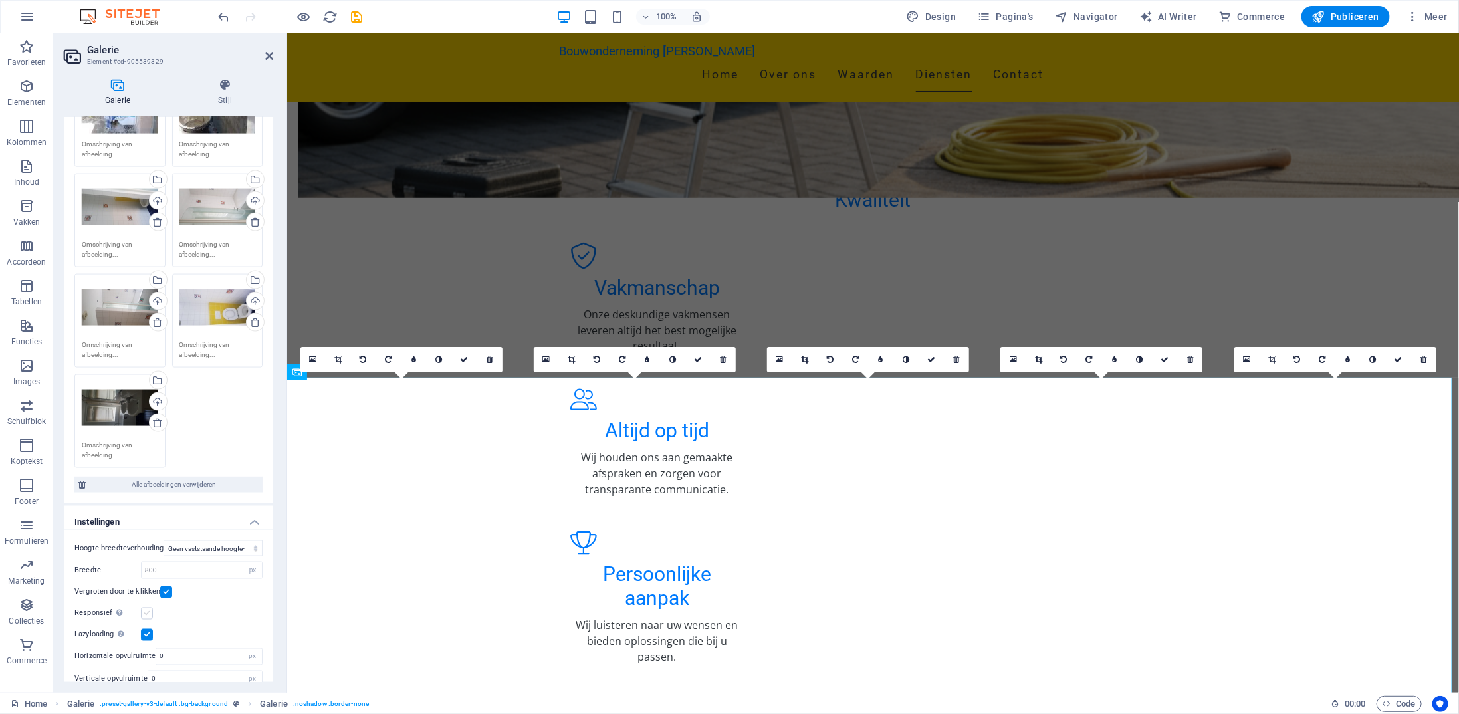
click at [144, 566] on label at bounding box center [147, 613] width 12 height 12
click at [0, 0] on input "Responsief Retina-afbeeldingen en voor smartphones geoptimaliseerde formaten au…" at bounding box center [0, 0] width 0 height 0
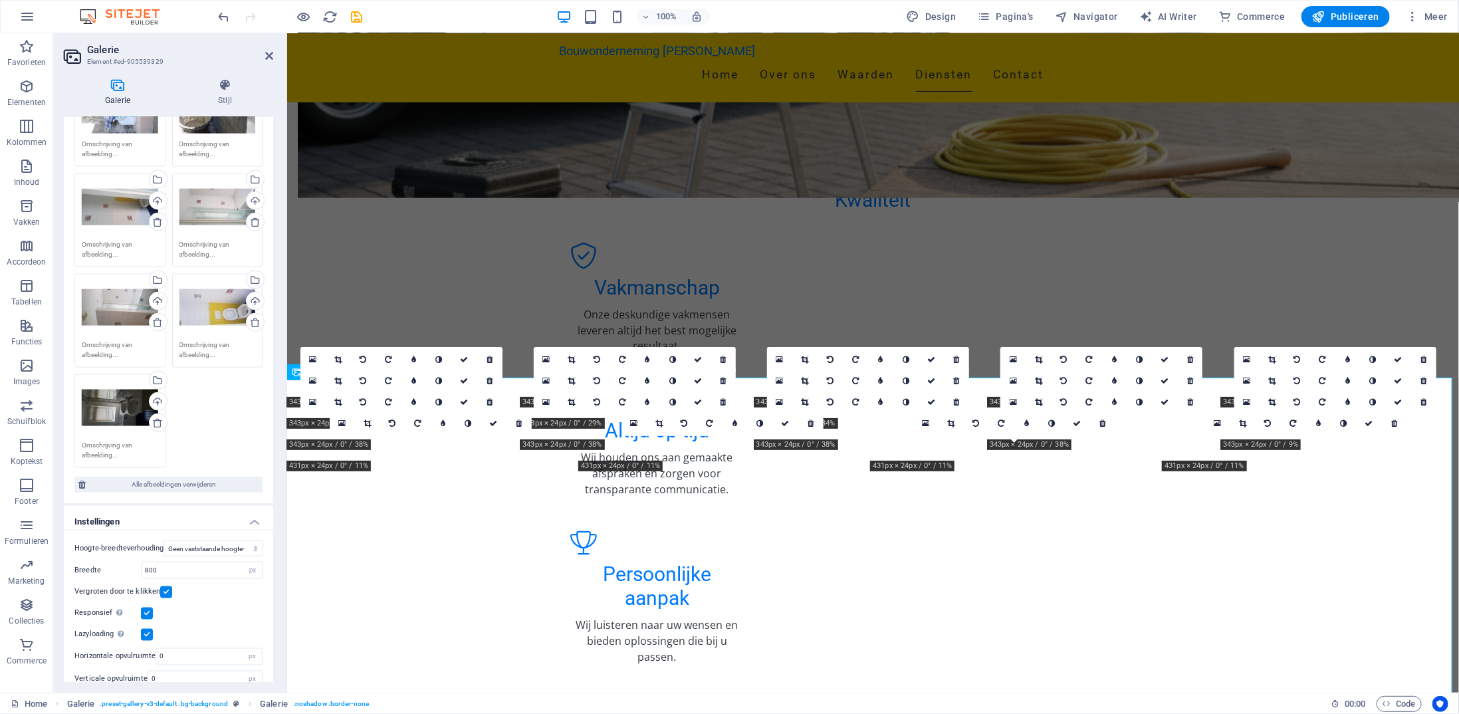
click at [149, 566] on label at bounding box center [147, 613] width 12 height 12
click at [0, 0] on input "Responsief Retina-afbeeldingen en voor smartphones geoptimaliseerde formaten au…" at bounding box center [0, 0] width 0 height 0
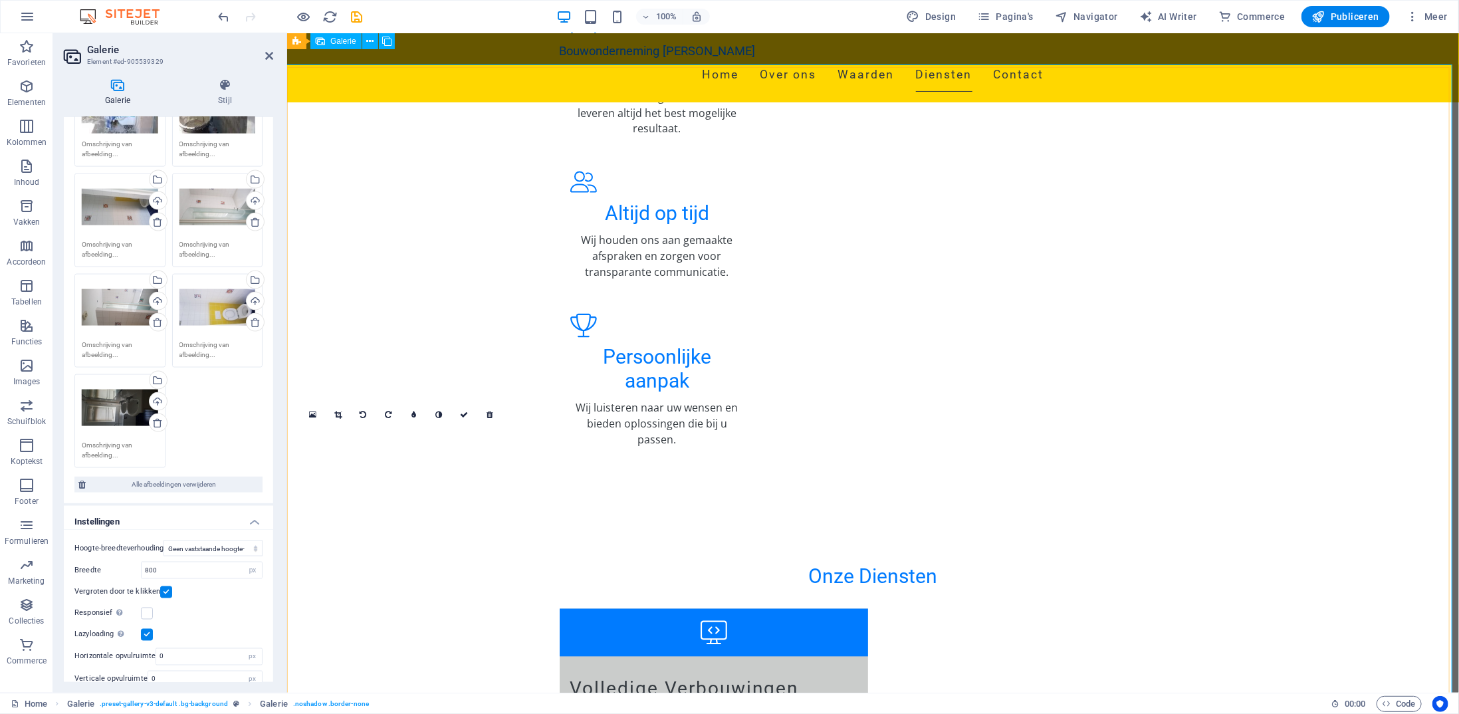
scroll to position [1595, 0]
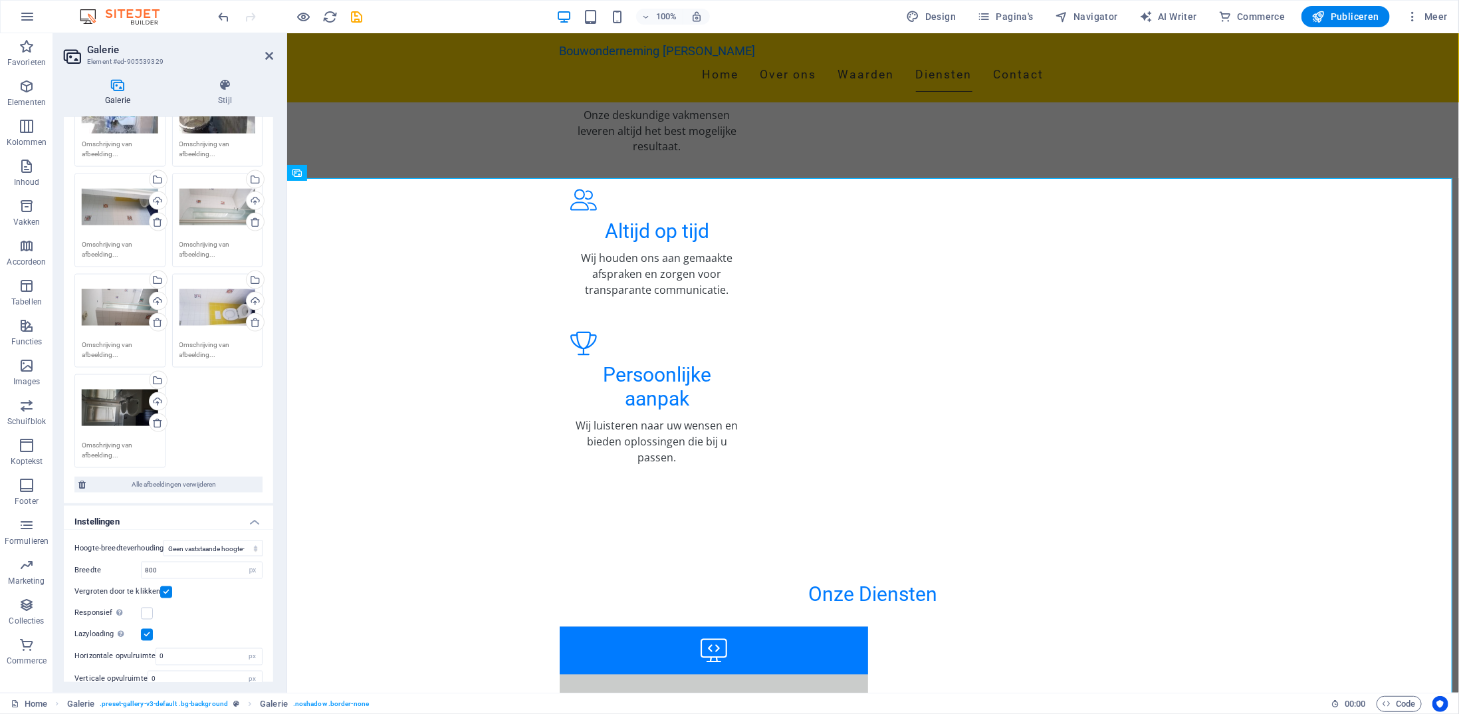
click at [147, 566] on label at bounding box center [147, 613] width 12 height 12
click at [0, 0] on input "Responsief Retina-afbeeldingen en voor smartphones geoptimaliseerde formaten au…" at bounding box center [0, 0] width 0 height 0
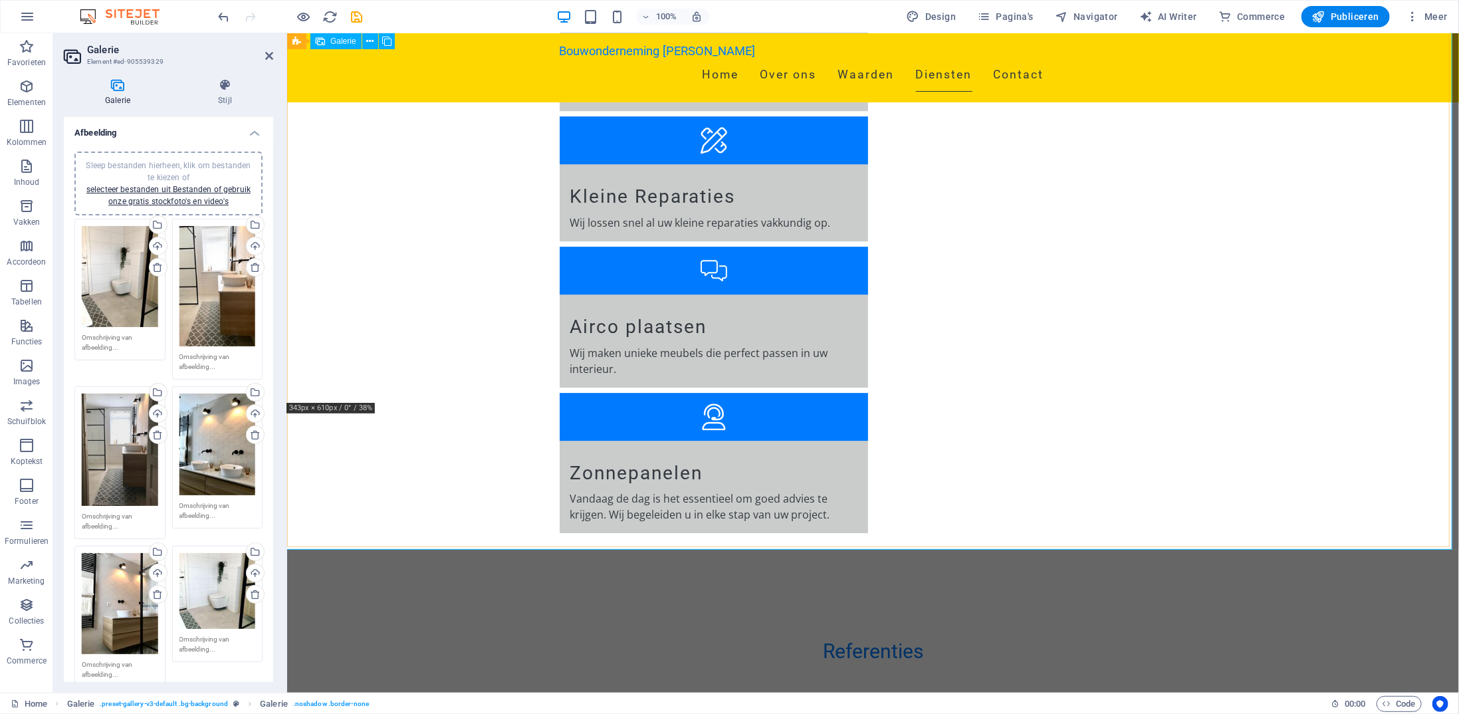
scroll to position [2459, 0]
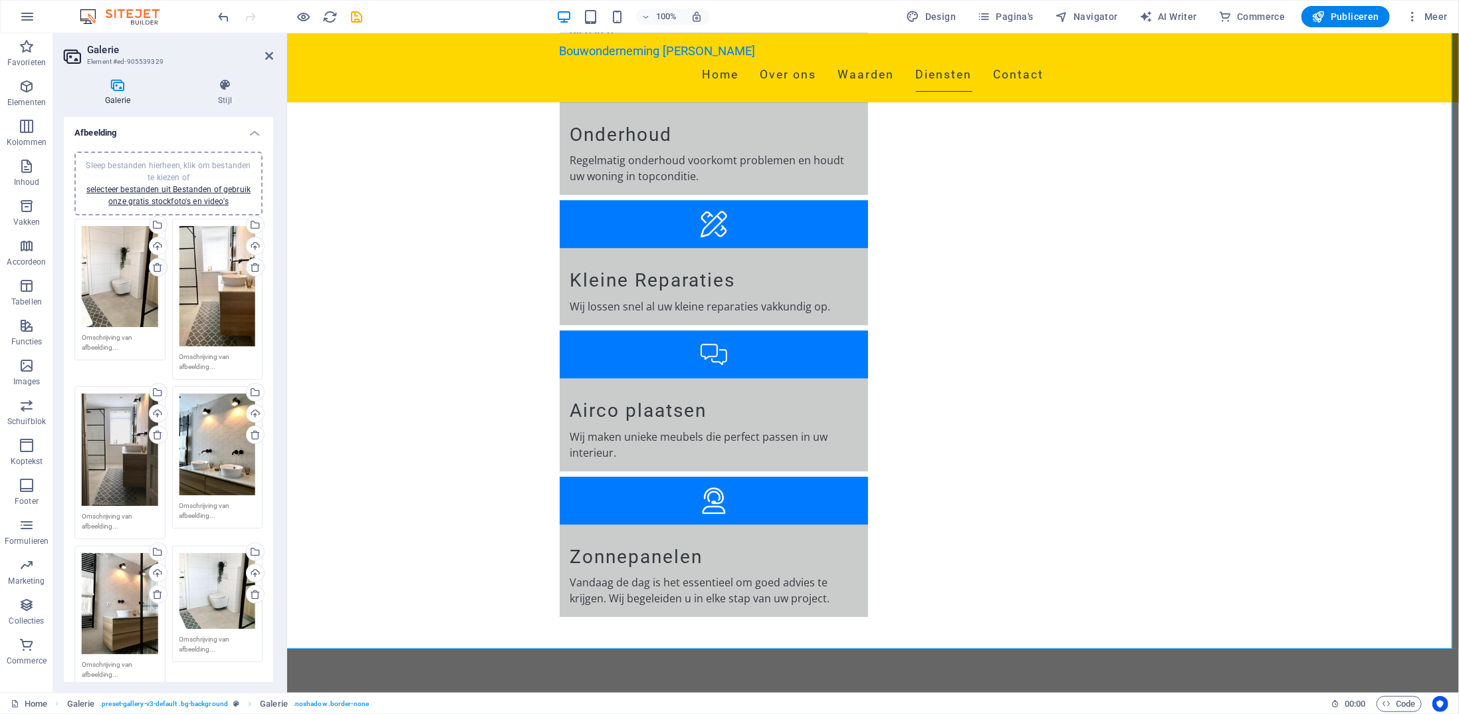
click at [156, 268] on icon at bounding box center [157, 267] width 11 height 11
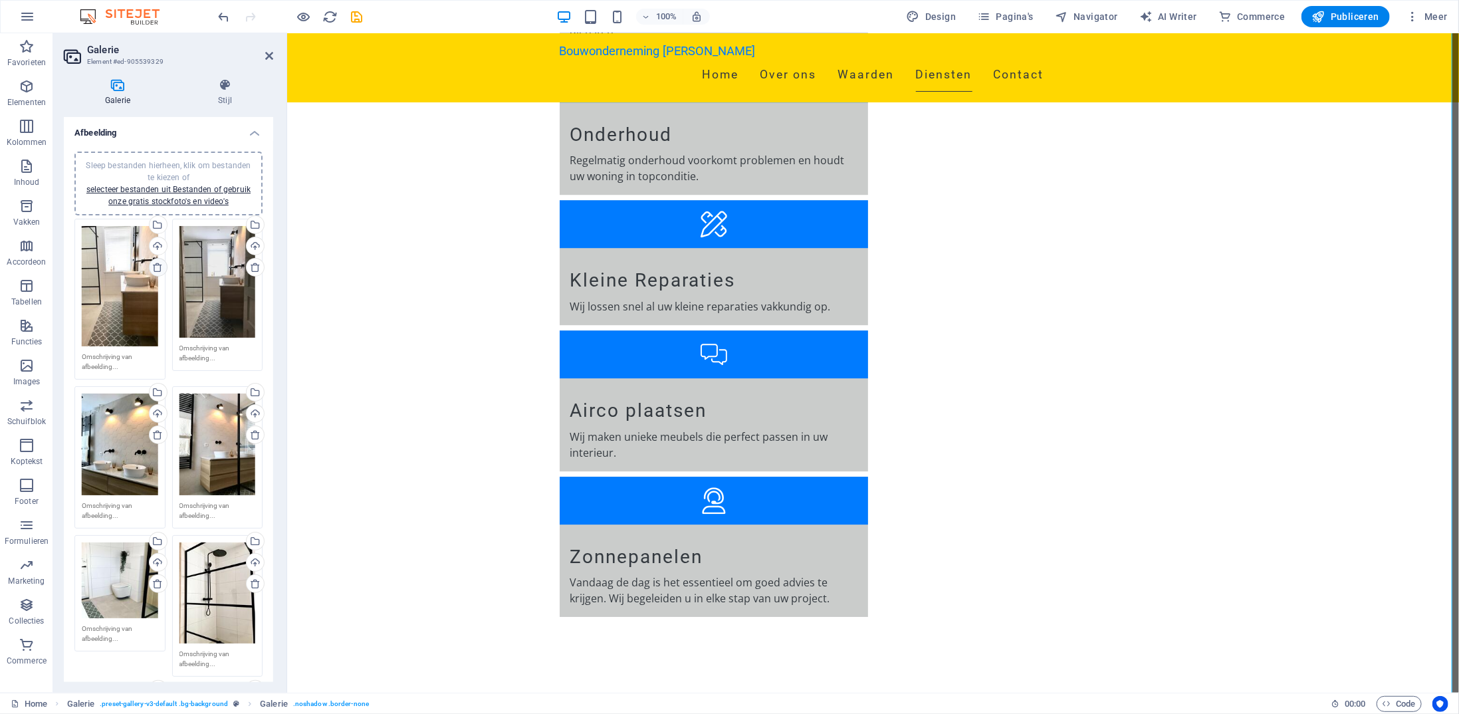
click at [158, 266] on icon at bounding box center [157, 267] width 11 height 11
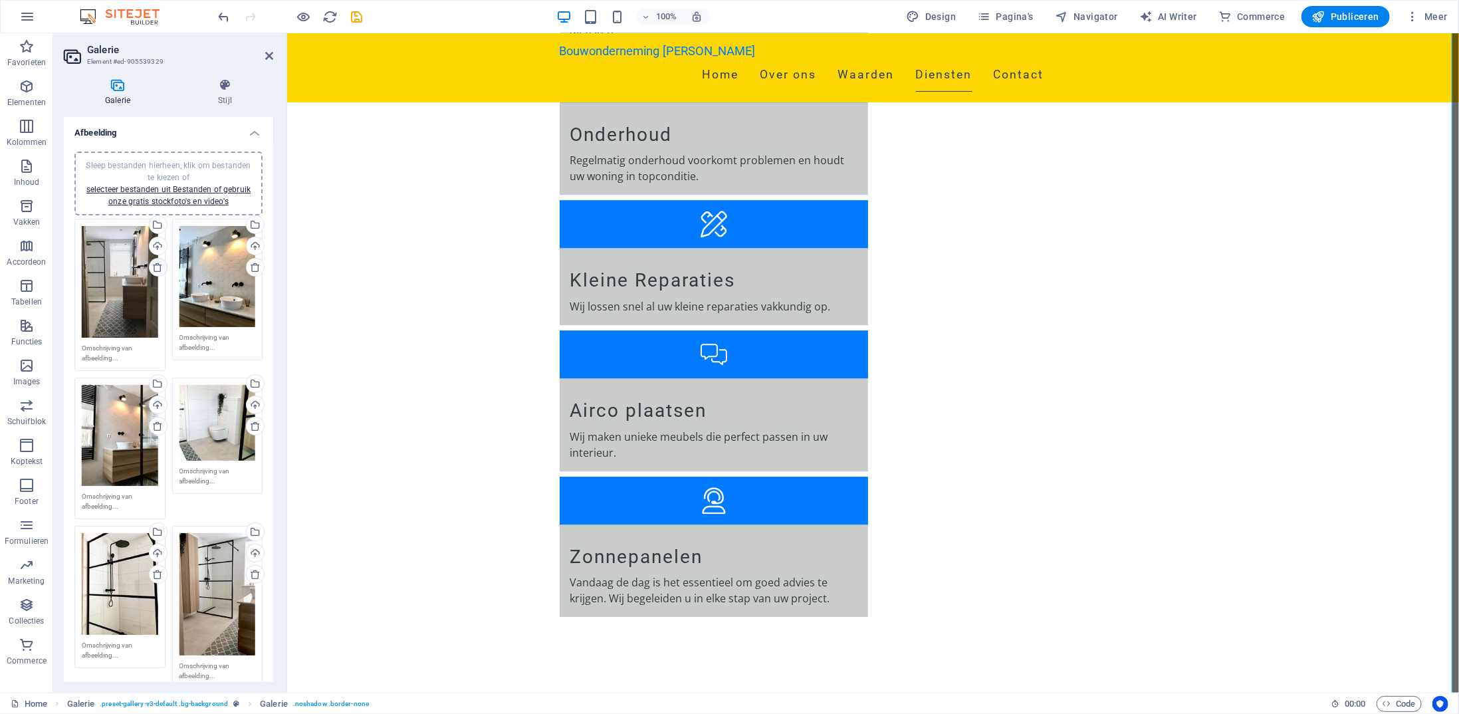
click at [159, 268] on icon at bounding box center [157, 267] width 11 height 11
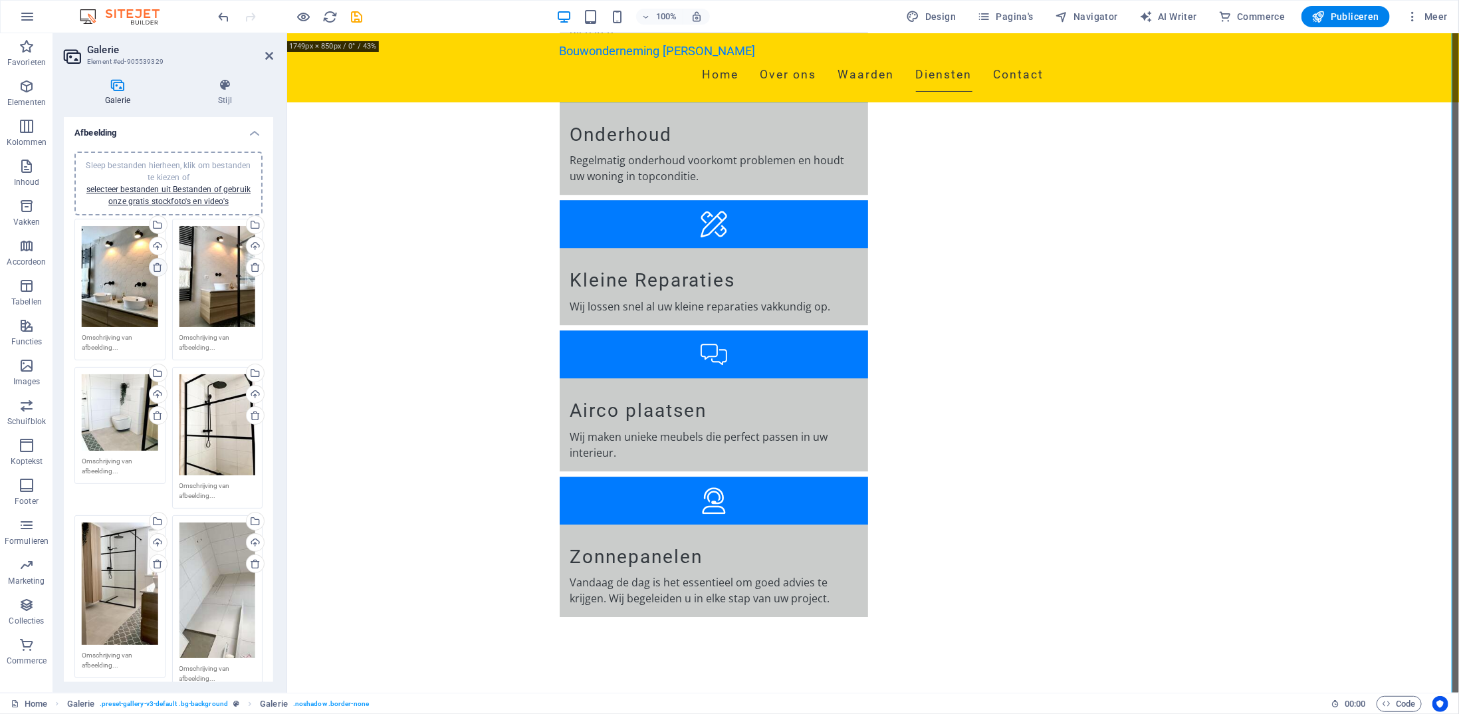
click at [158, 268] on icon at bounding box center [157, 267] width 11 height 11
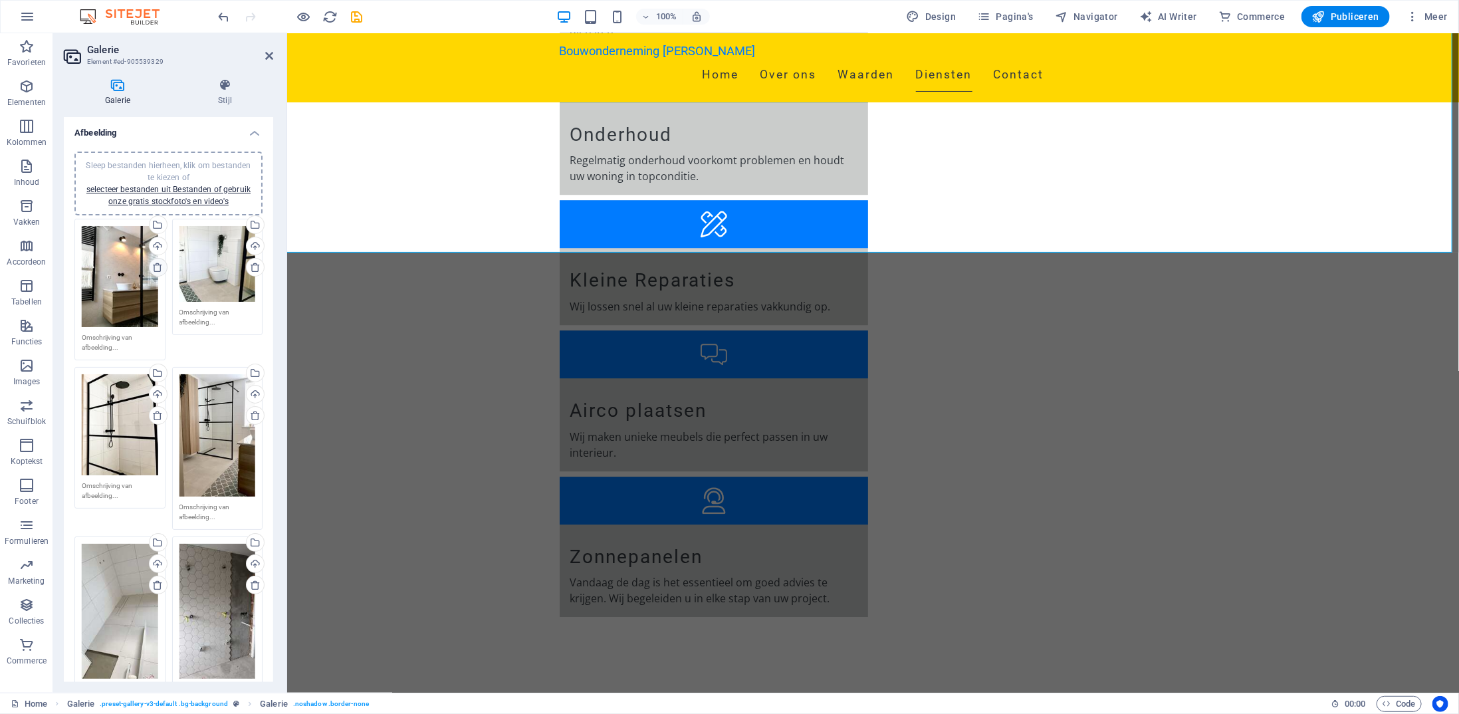
click at [158, 266] on icon at bounding box center [157, 267] width 11 height 11
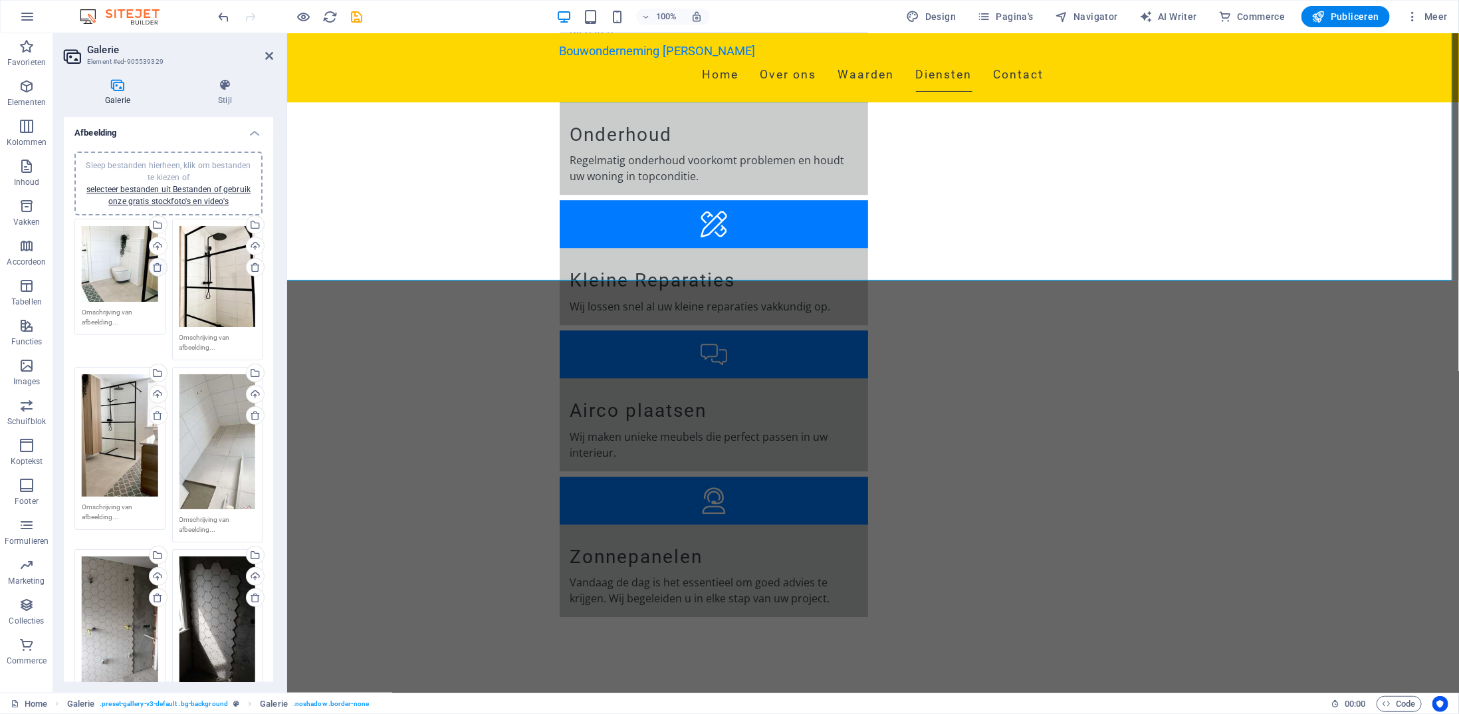
click at [157, 266] on icon at bounding box center [157, 267] width 11 height 11
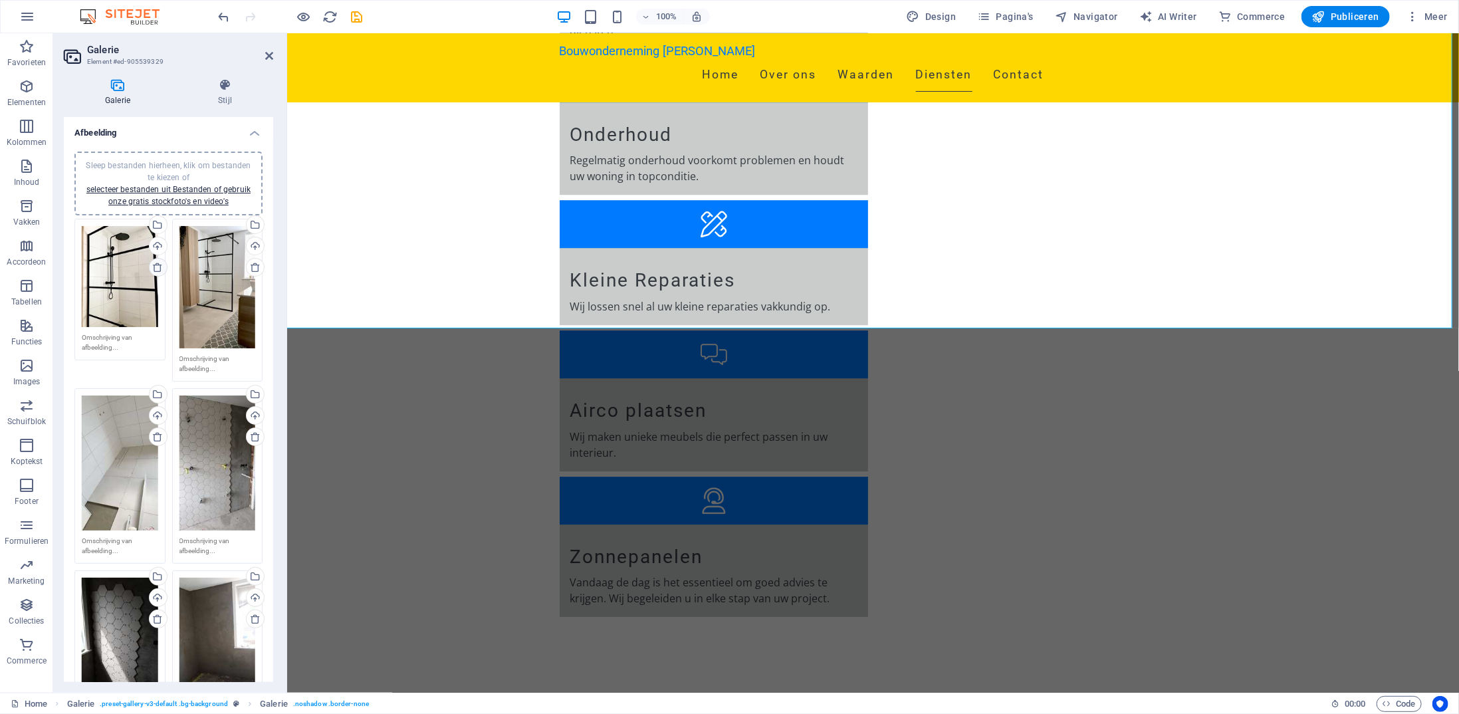
click at [157, 266] on icon at bounding box center [157, 267] width 11 height 11
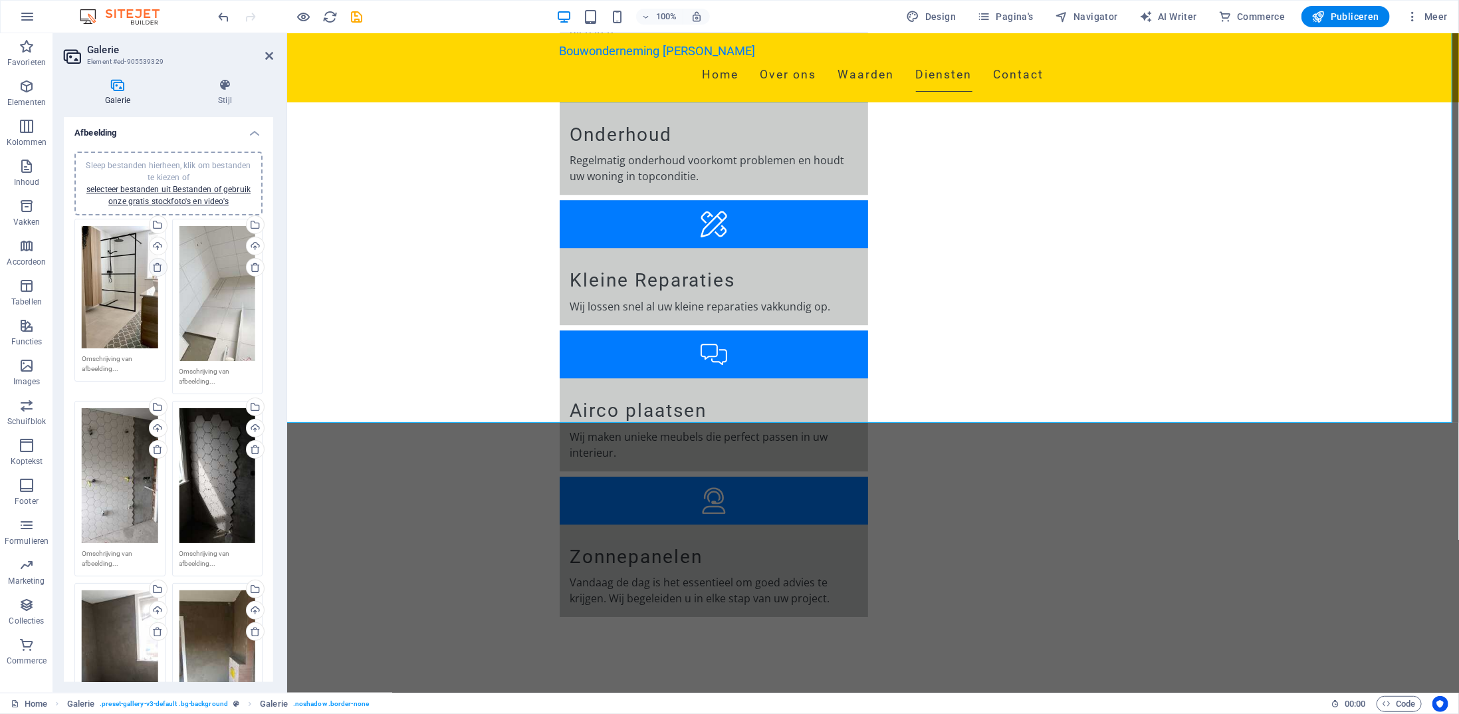
click at [157, 266] on icon at bounding box center [157, 267] width 11 height 11
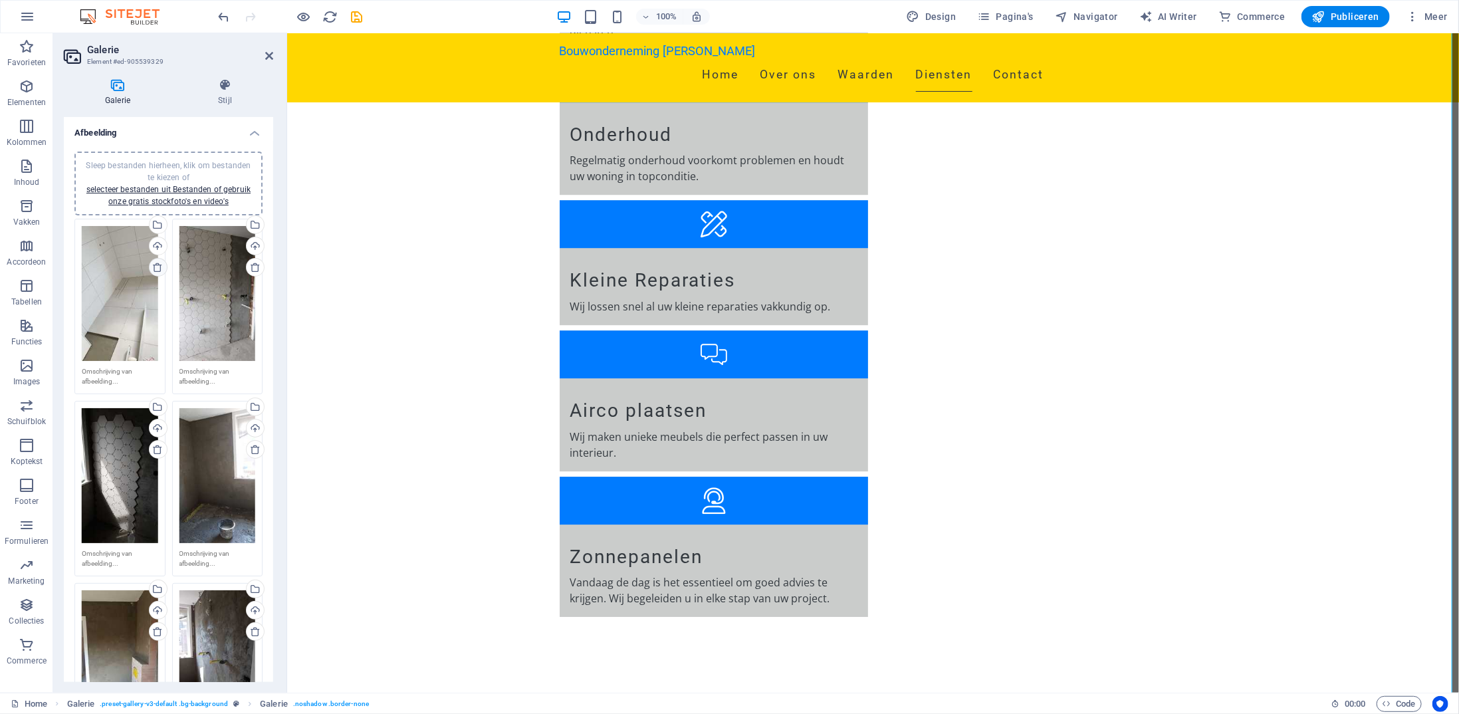
click at [157, 266] on icon at bounding box center [157, 267] width 11 height 11
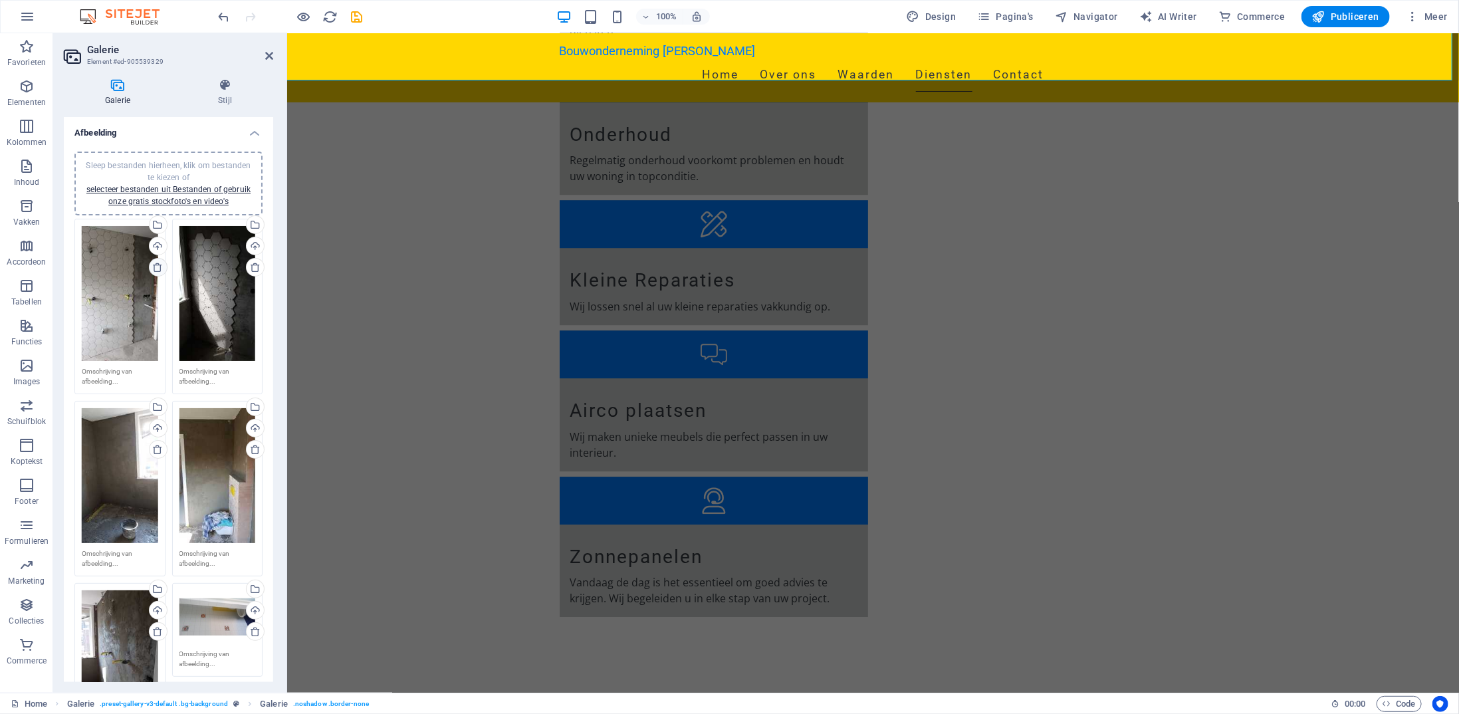
scroll to position [2220, 0]
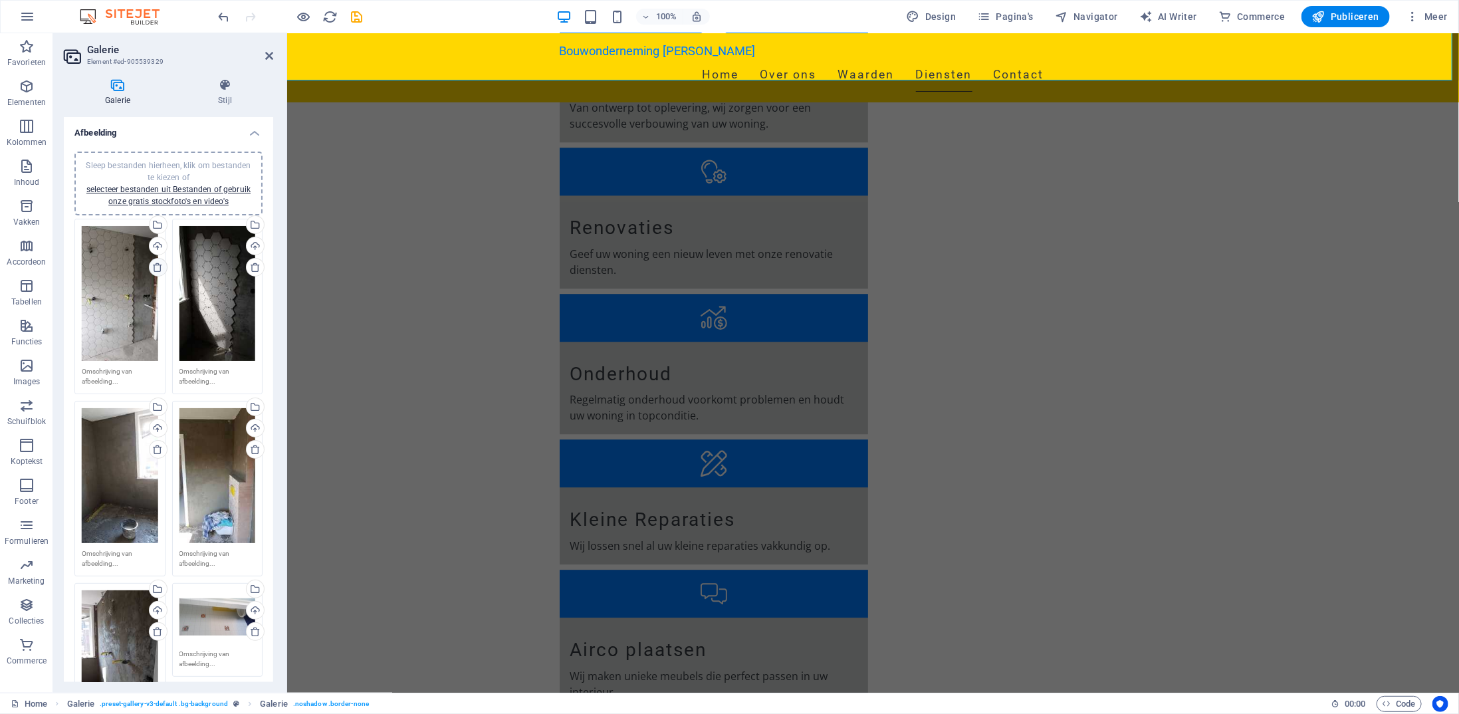
click at [157, 266] on icon at bounding box center [157, 267] width 11 height 11
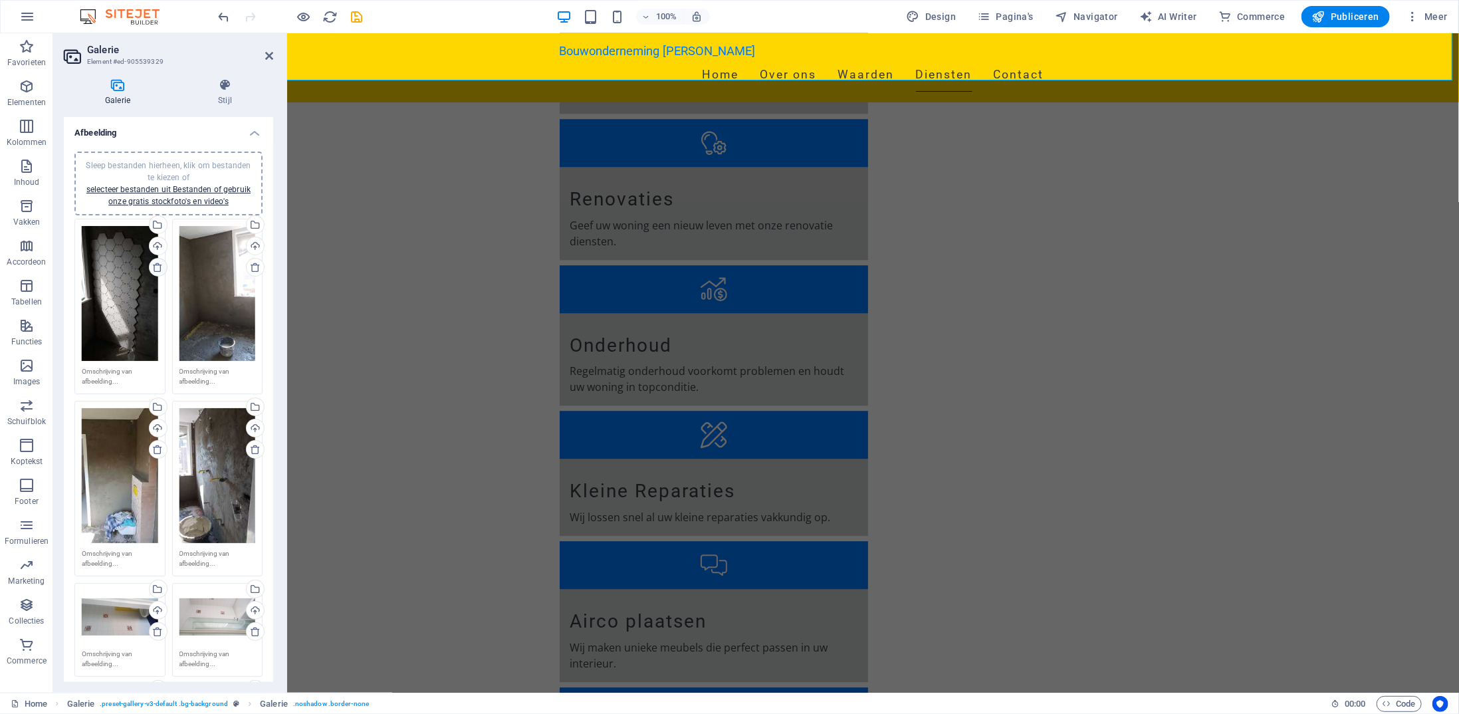
click at [157, 266] on icon at bounding box center [157, 267] width 11 height 11
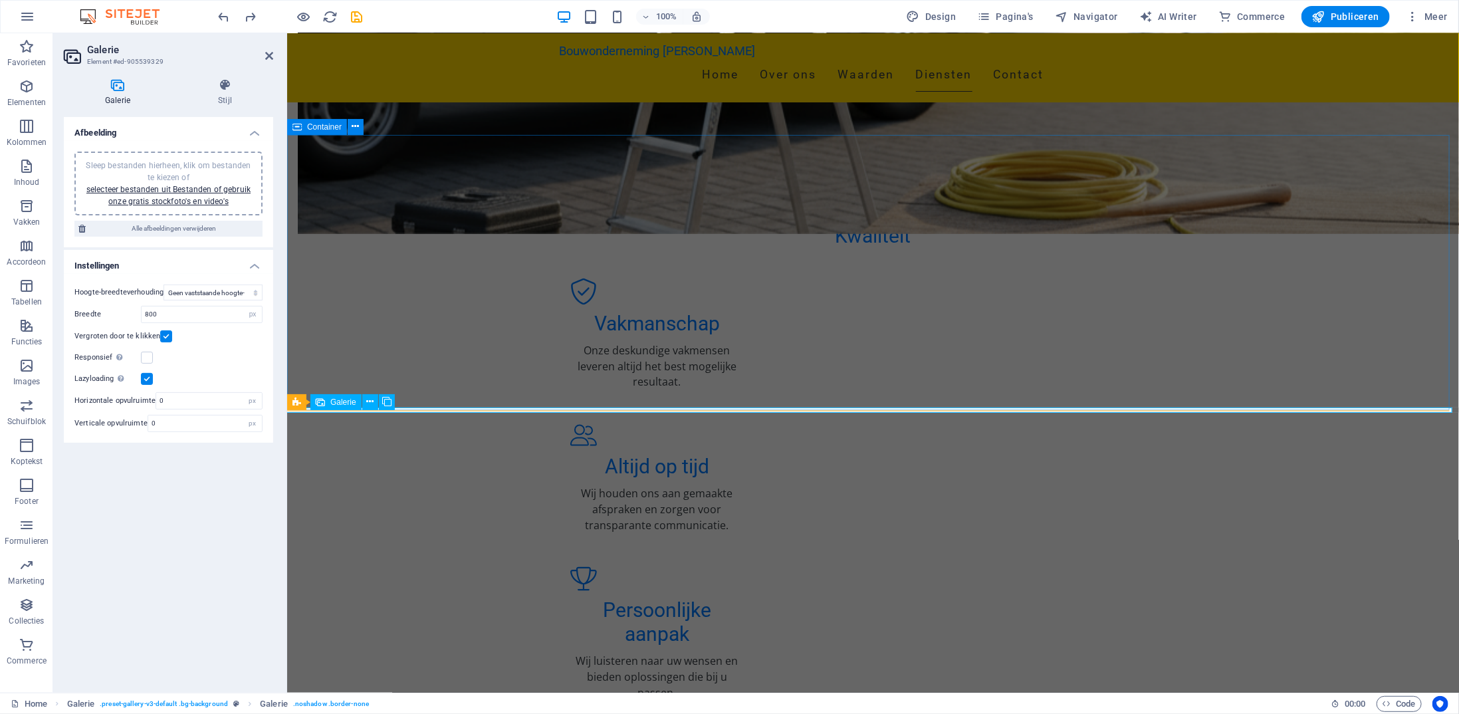
scroll to position [1366, 0]
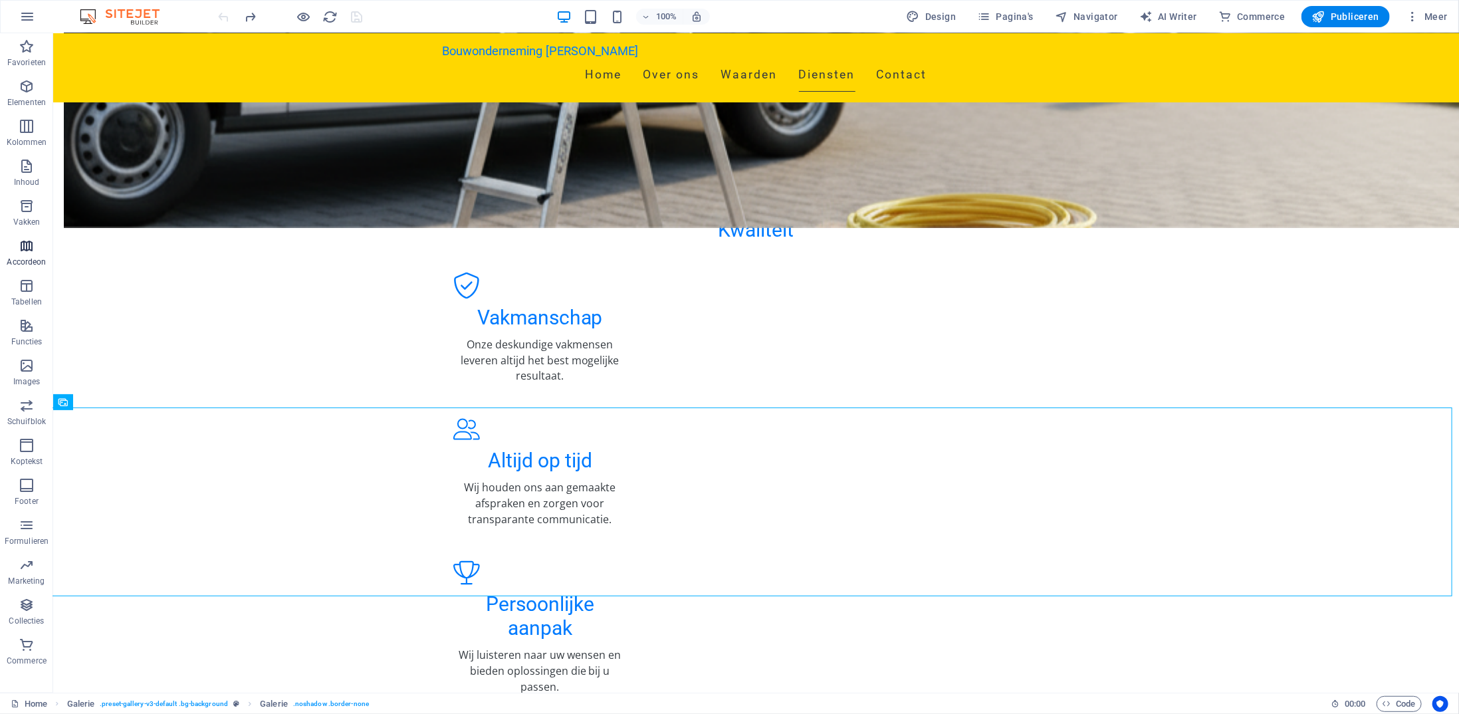
click at [25, 251] on icon "button" at bounding box center [27, 246] width 16 height 16
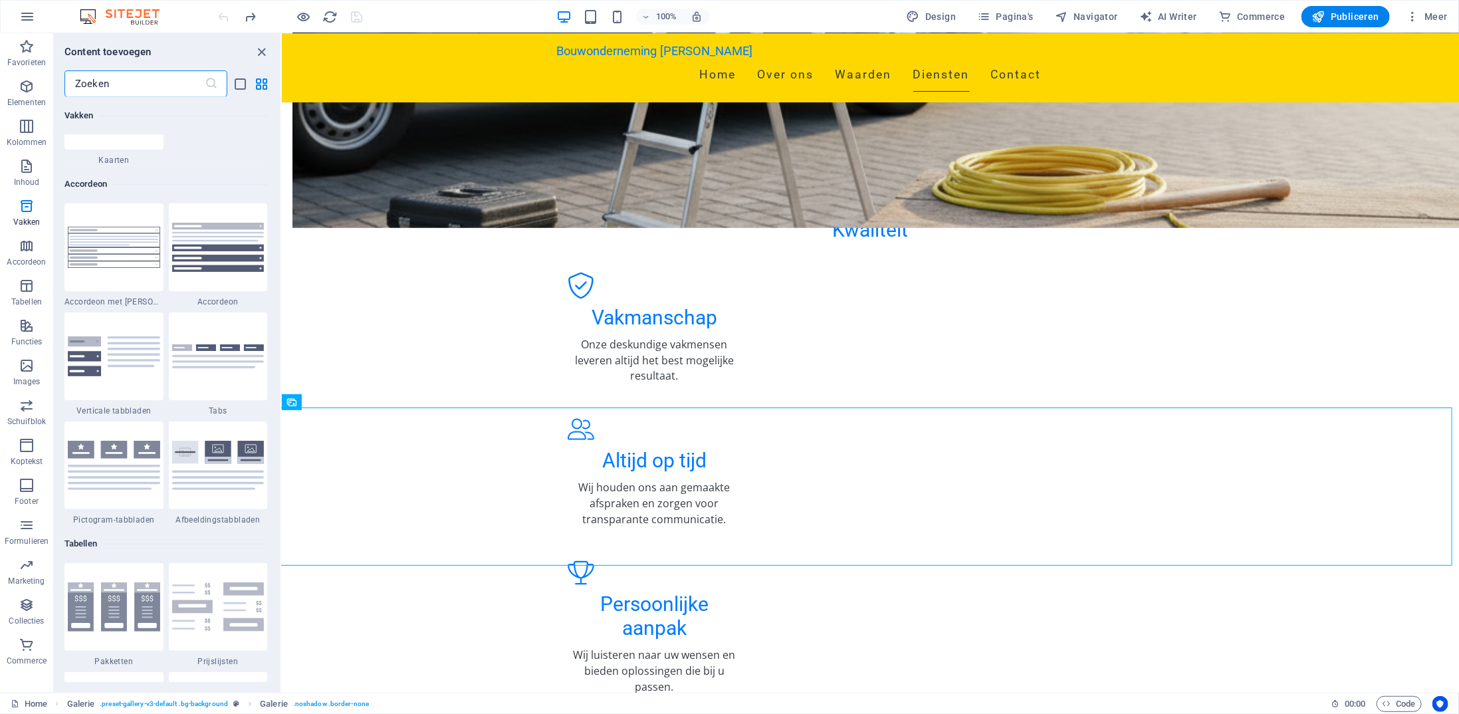
scroll to position [4177, 0]
click at [28, 404] on icon "button" at bounding box center [27, 405] width 16 height 16
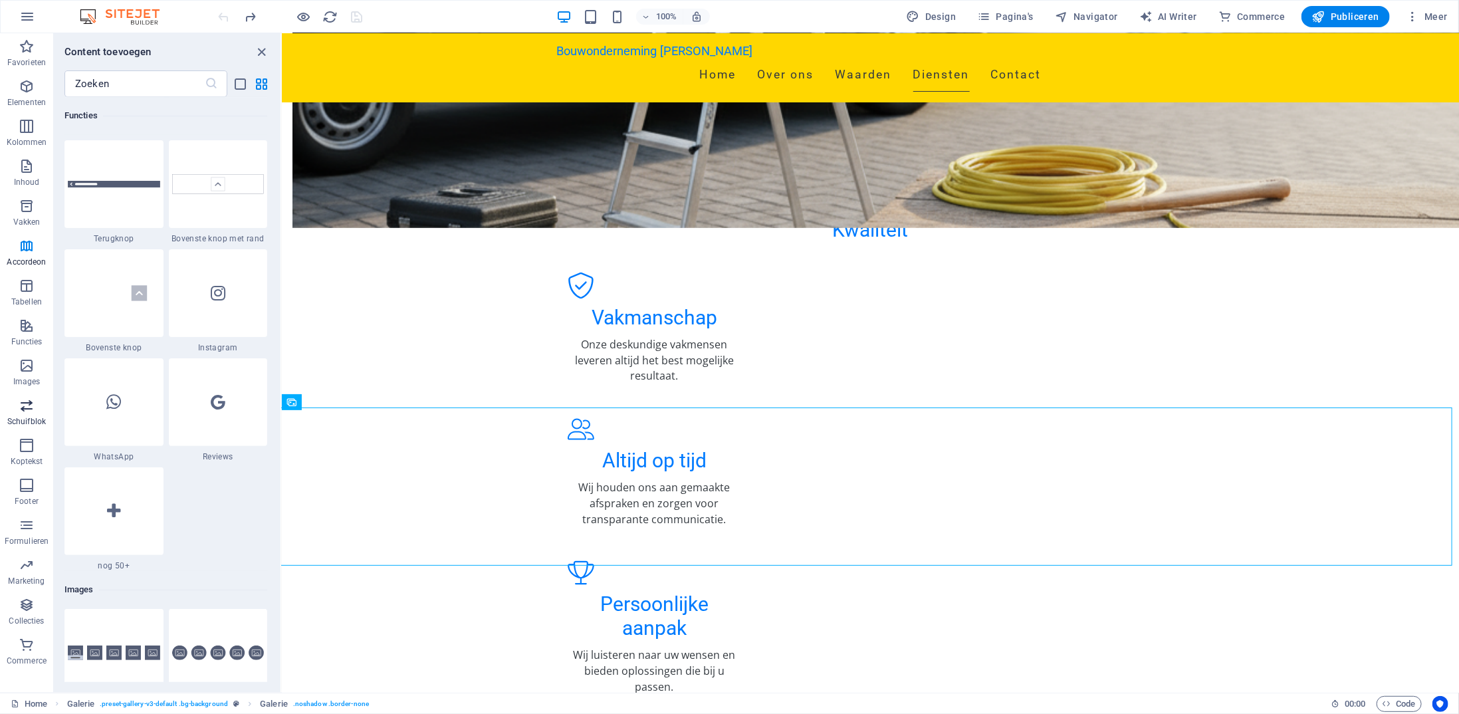
scroll to position [7534, 0]
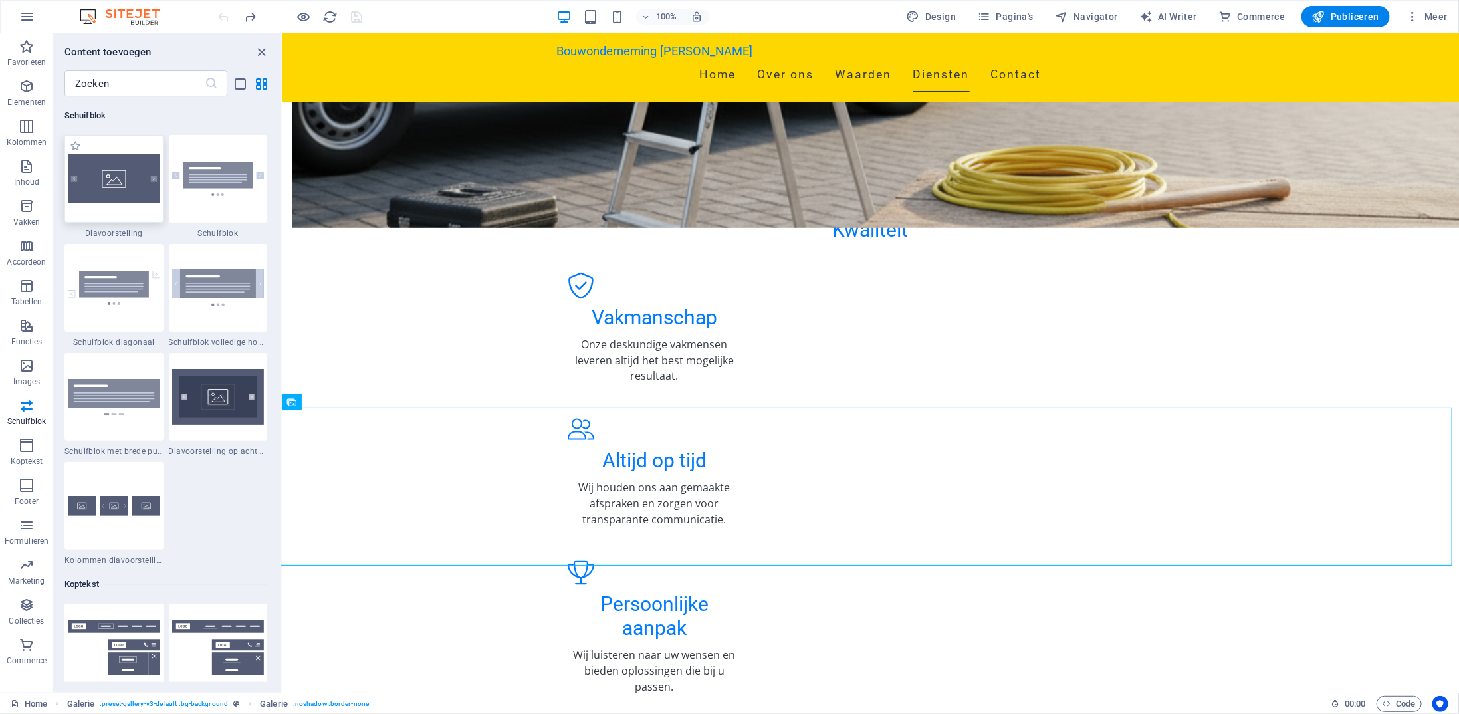
click at [129, 186] on img at bounding box center [114, 178] width 92 height 49
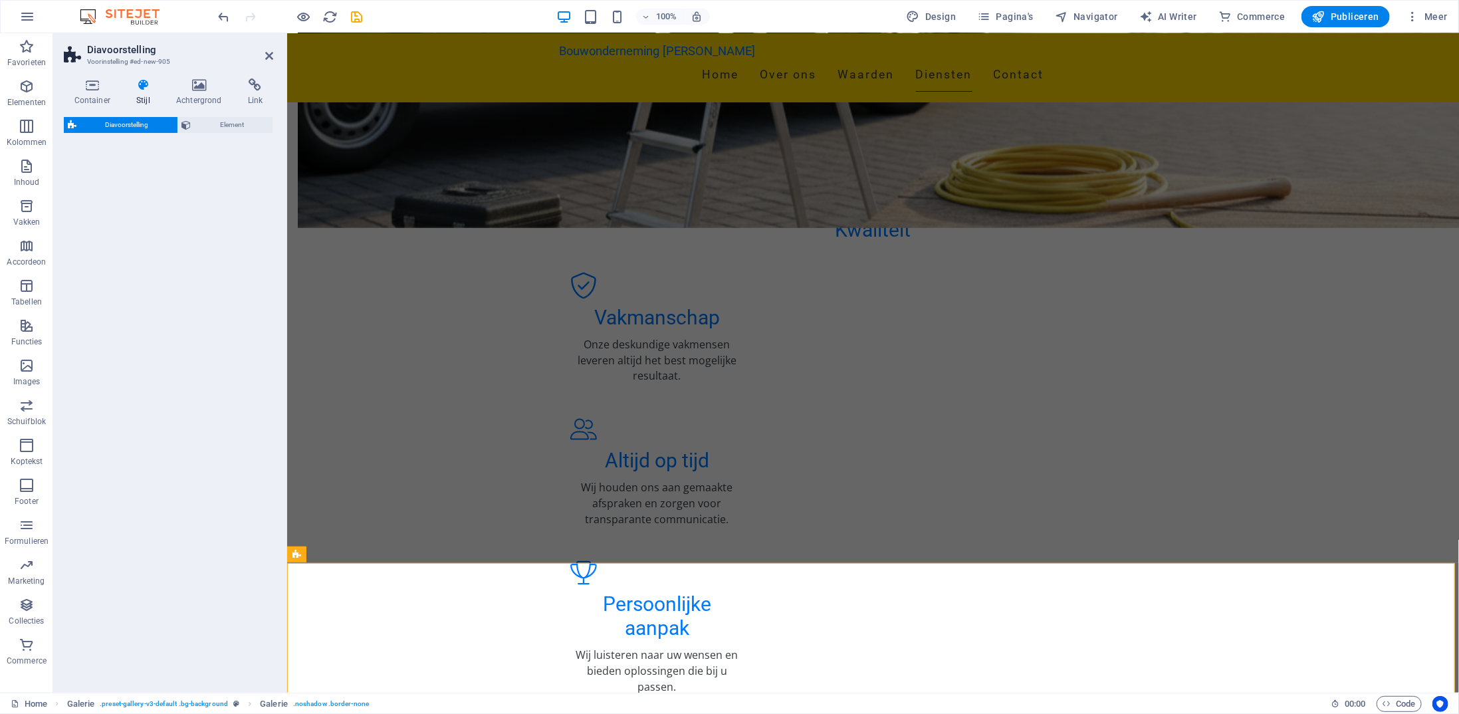
select select "rem"
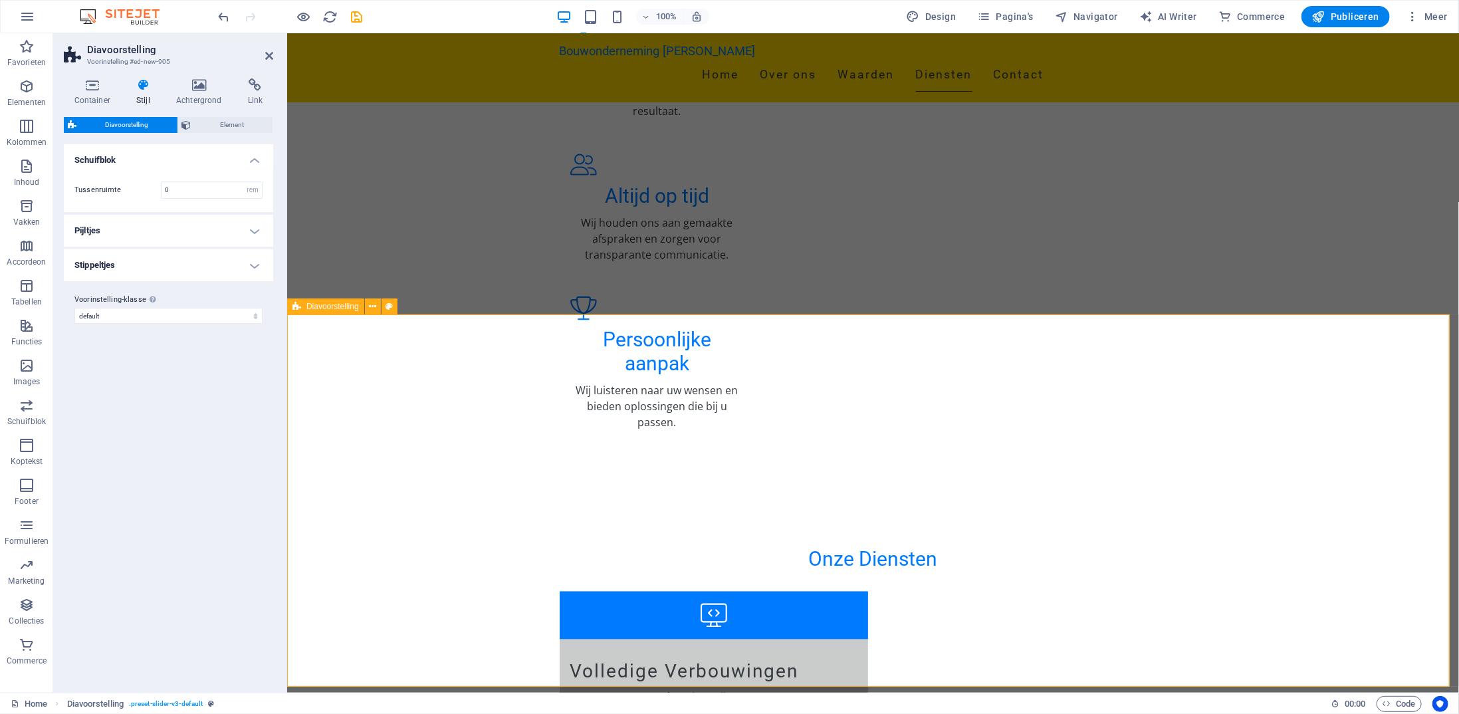
scroll to position [1698, 0]
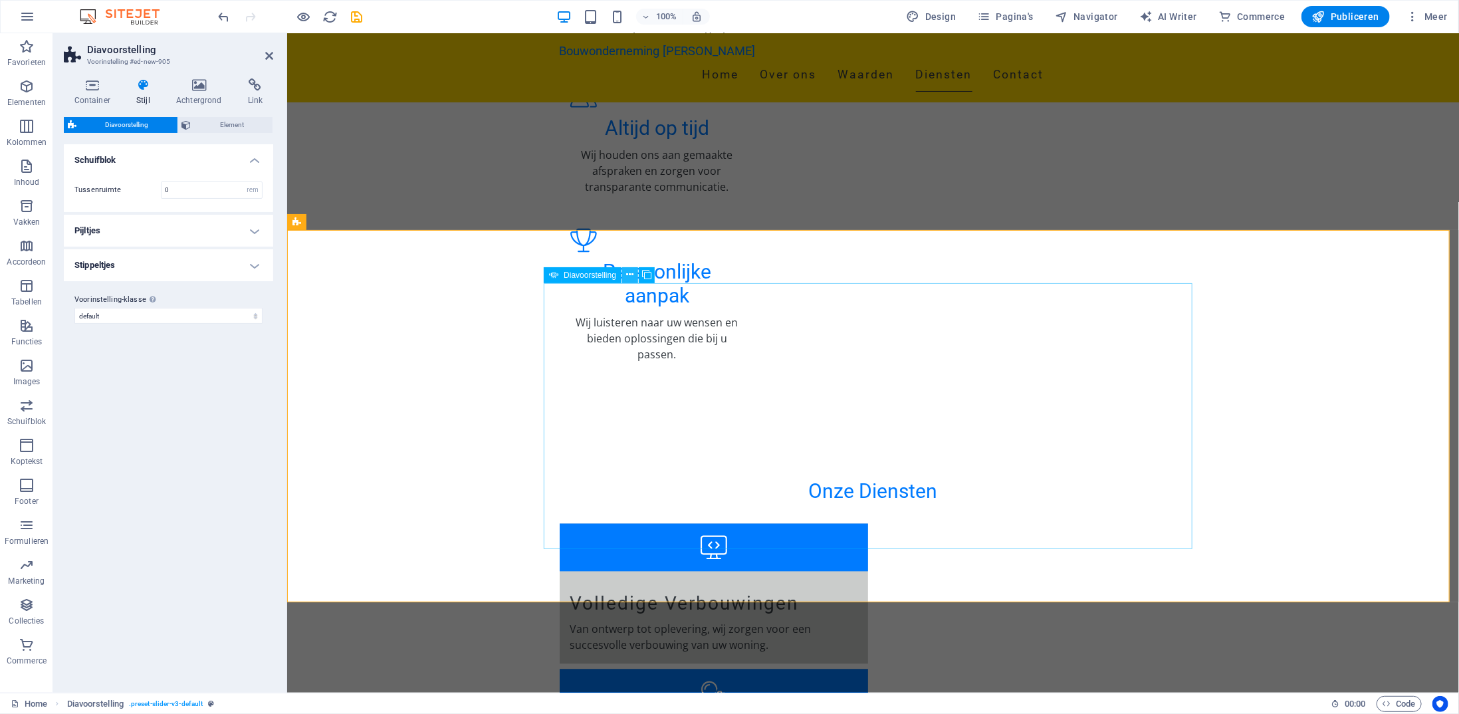
click at [632, 274] on icon at bounding box center [629, 275] width 7 height 14
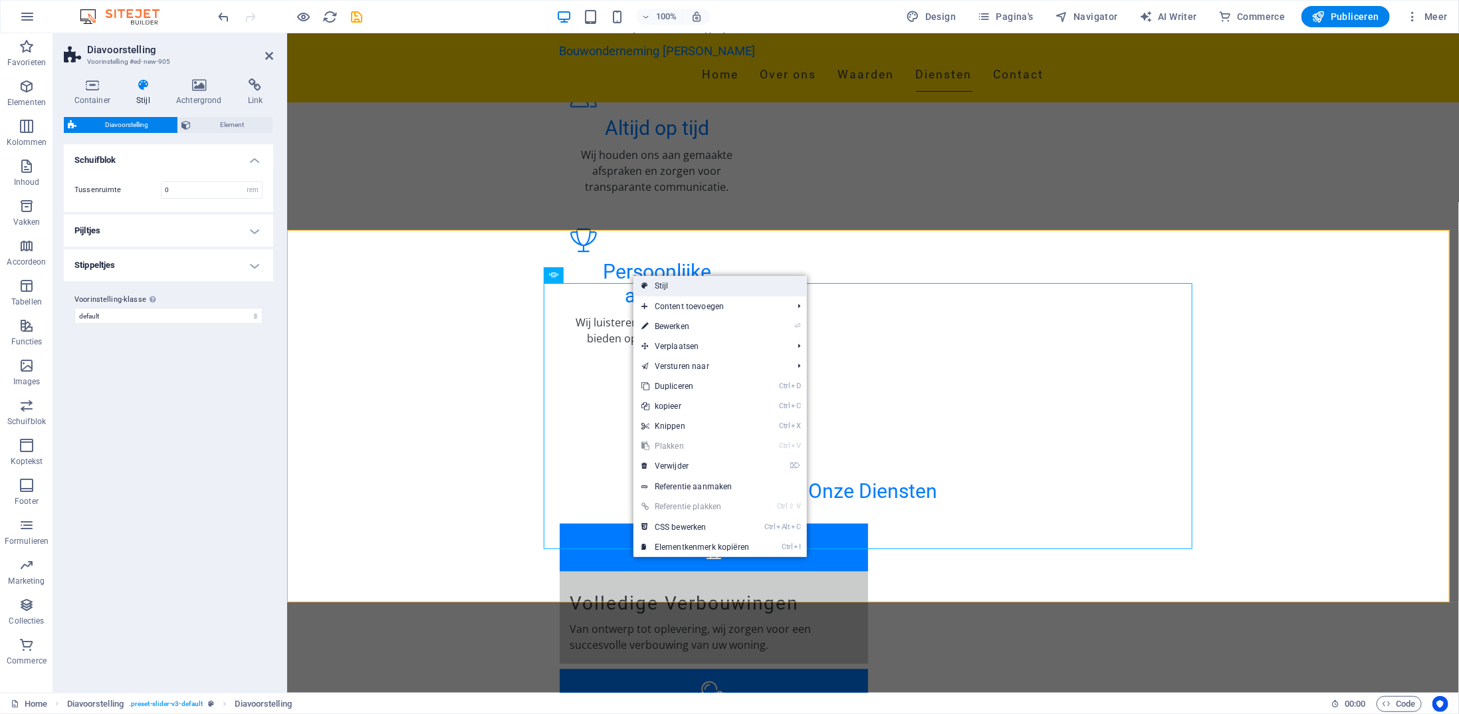
click at [679, 286] on link "Stijl" at bounding box center [719, 286] width 173 height 20
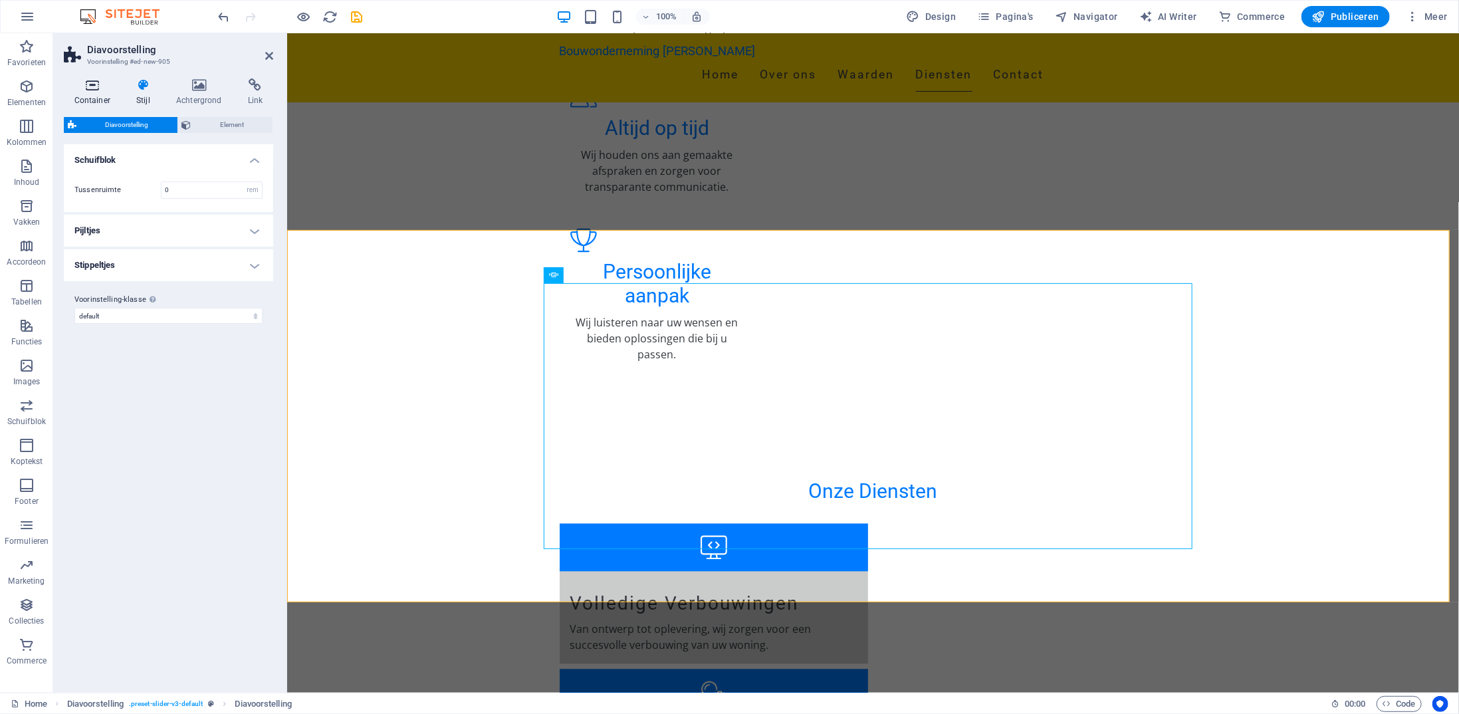
click at [90, 84] on icon at bounding box center [92, 84] width 57 height 13
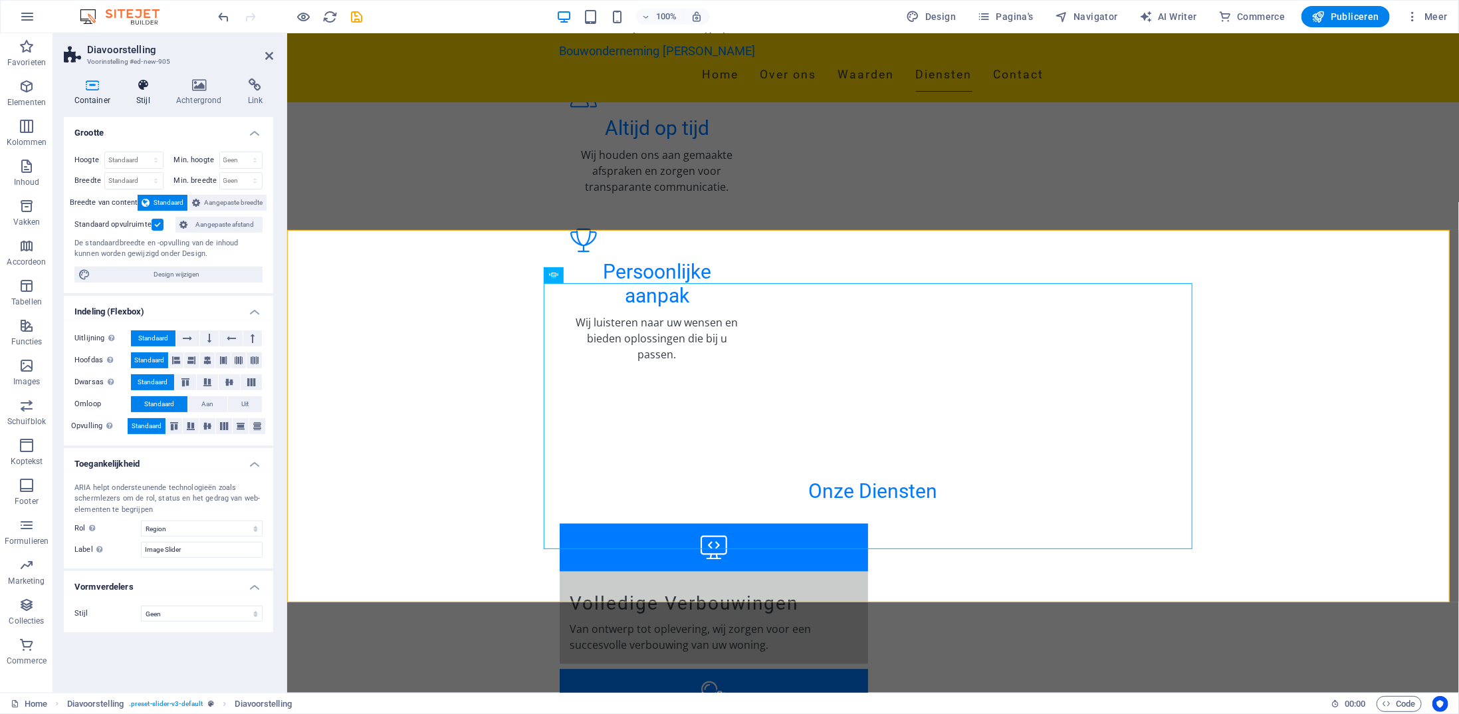
click at [142, 95] on h4 "Stijl" at bounding box center [146, 92] width 40 height 28
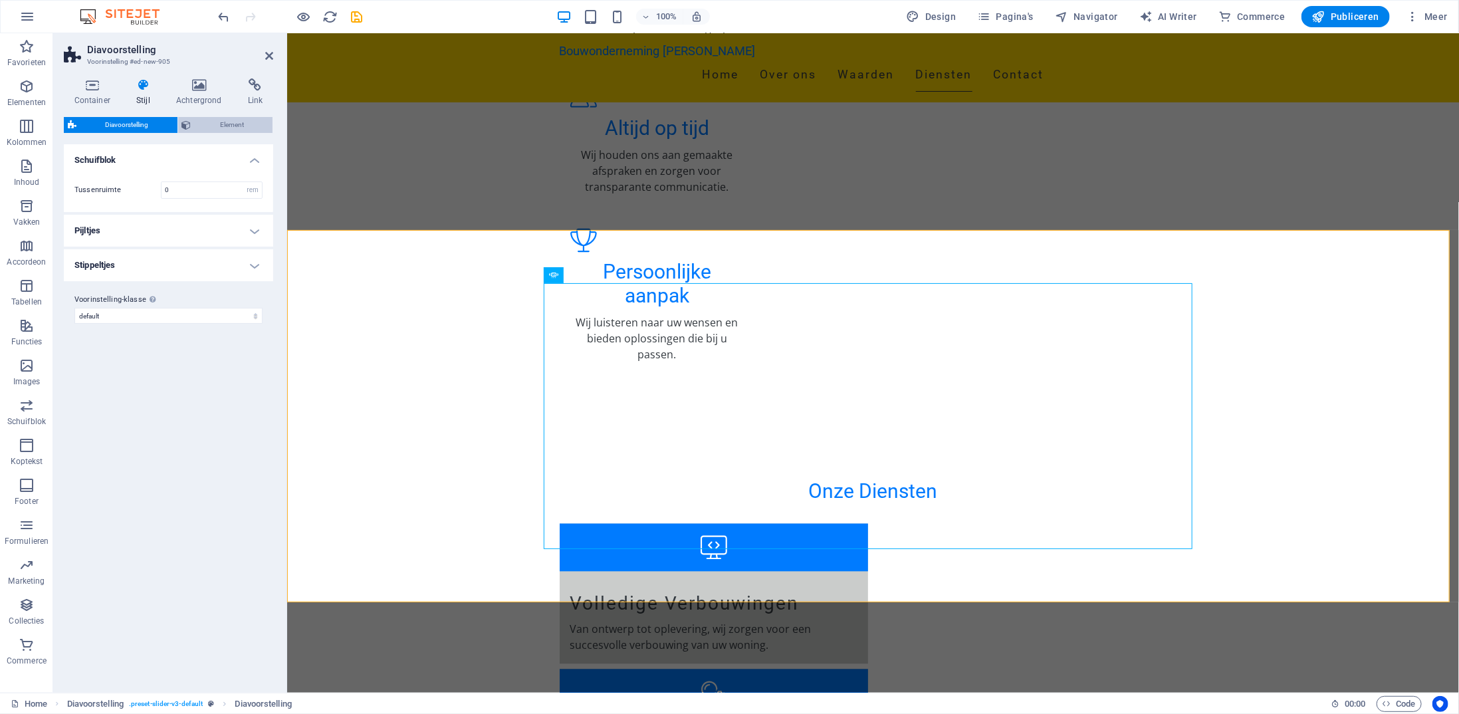
click at [209, 126] on span "Element" at bounding box center [232, 125] width 74 height 16
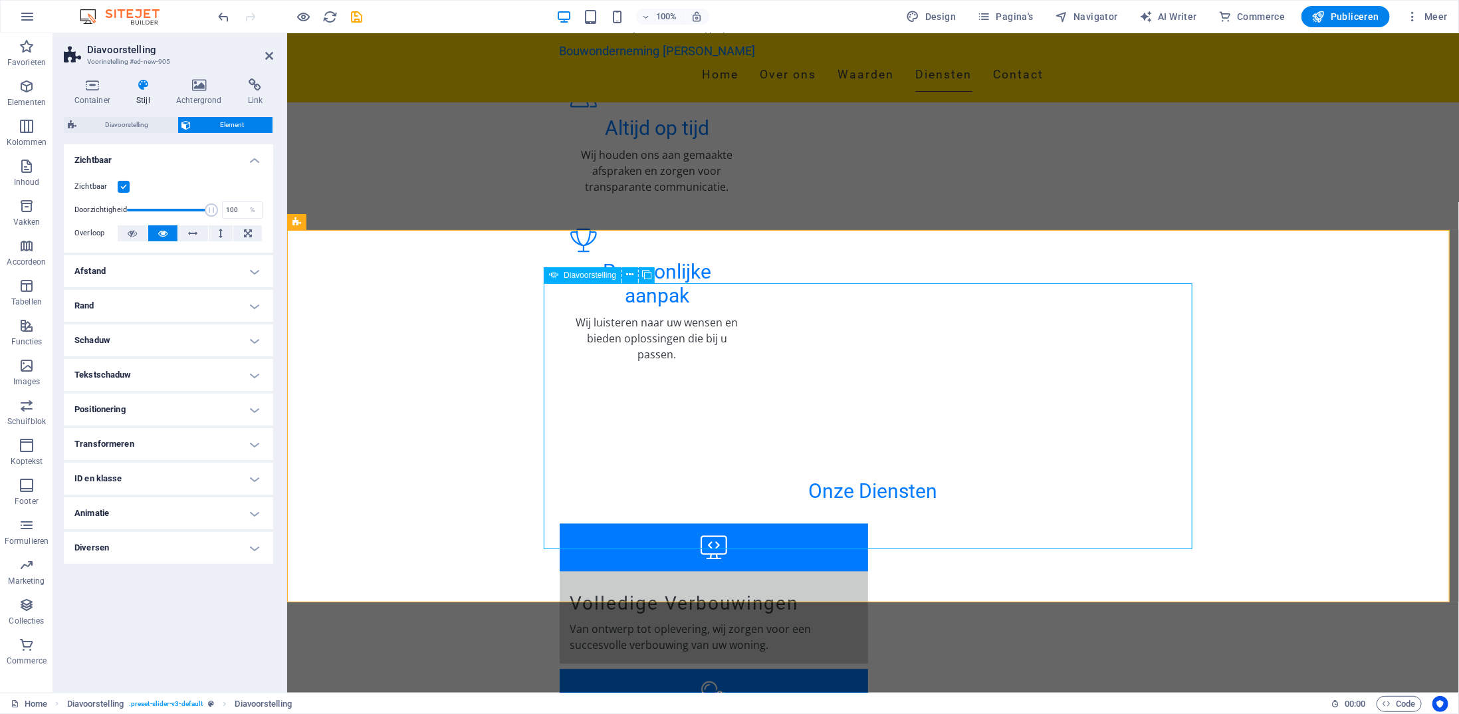
select select "px"
select select "ms"
select select "s"
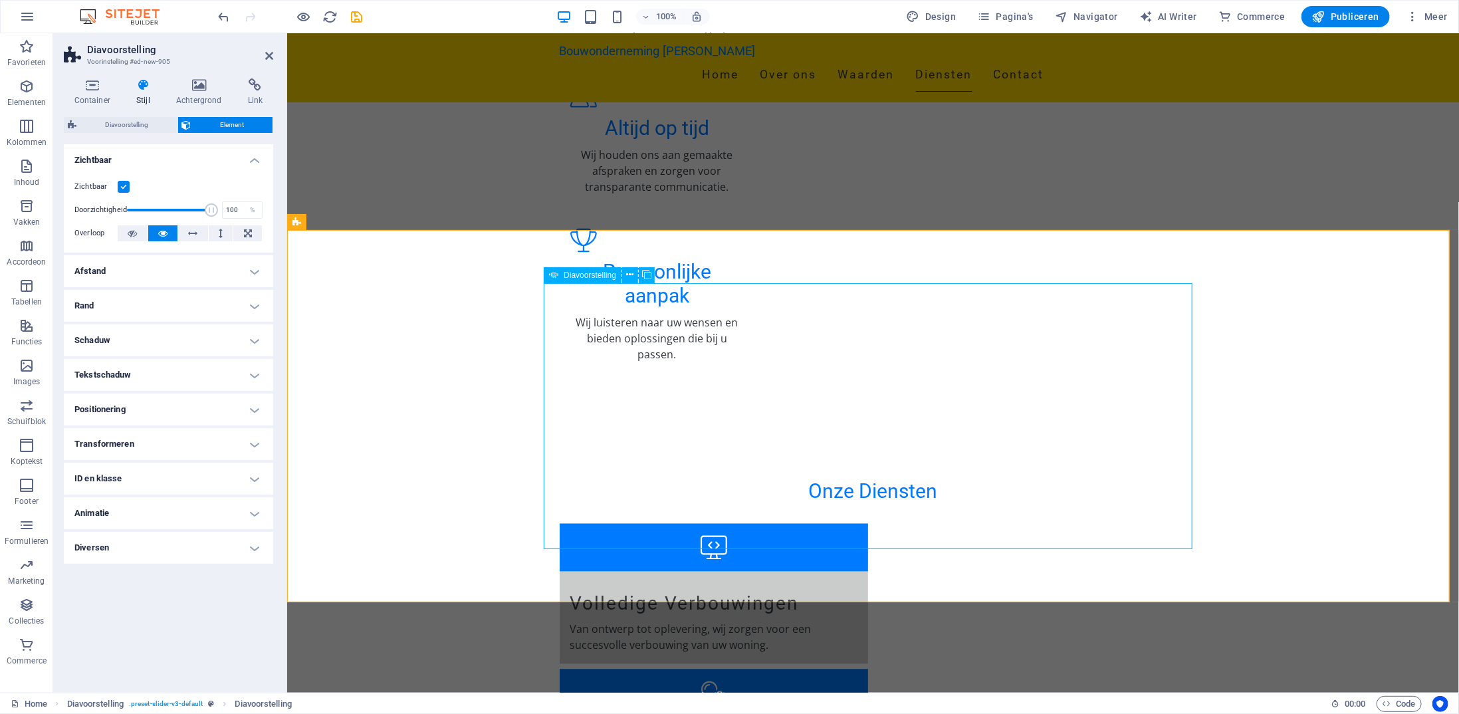
select select "progressive"
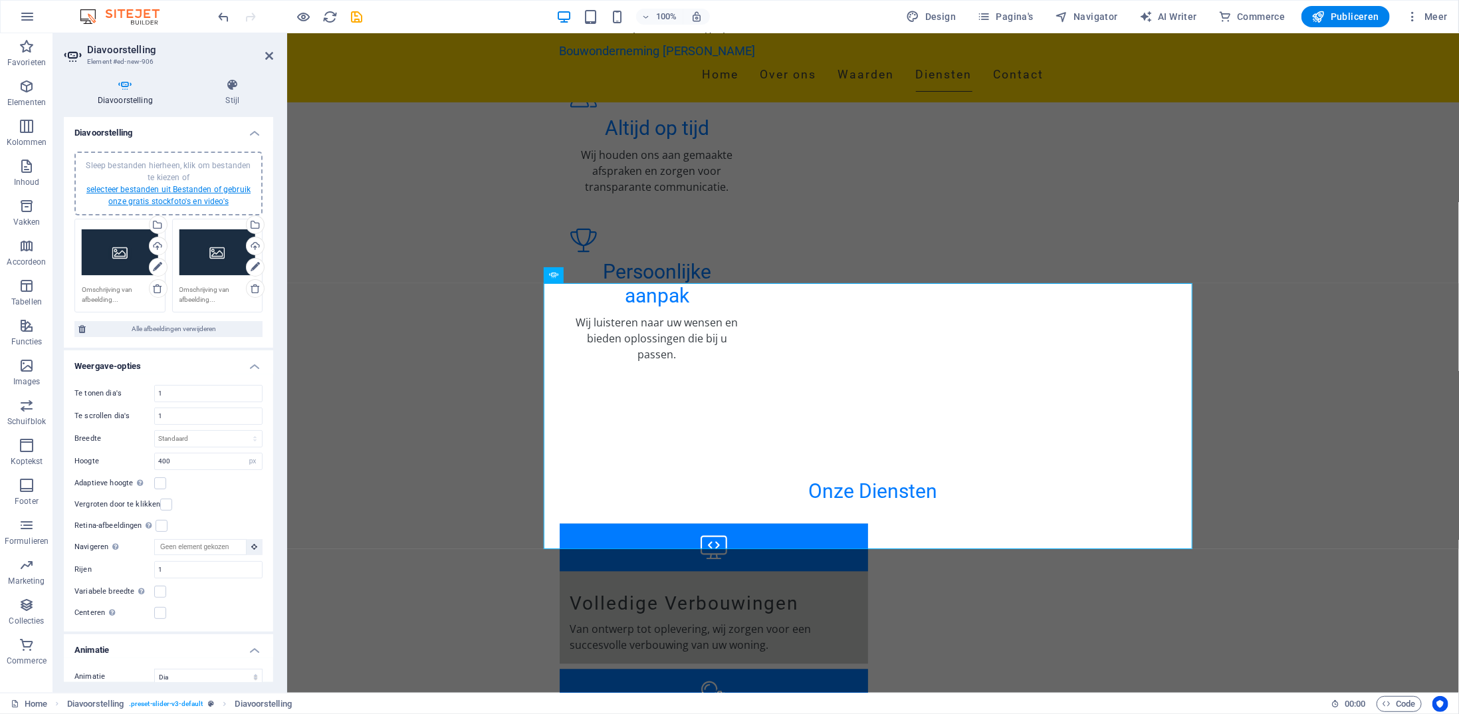
click at [234, 187] on link "selecteer bestanden uit Bestanden of gebruik onze gratis stockfoto's en video's" at bounding box center [168, 195] width 164 height 21
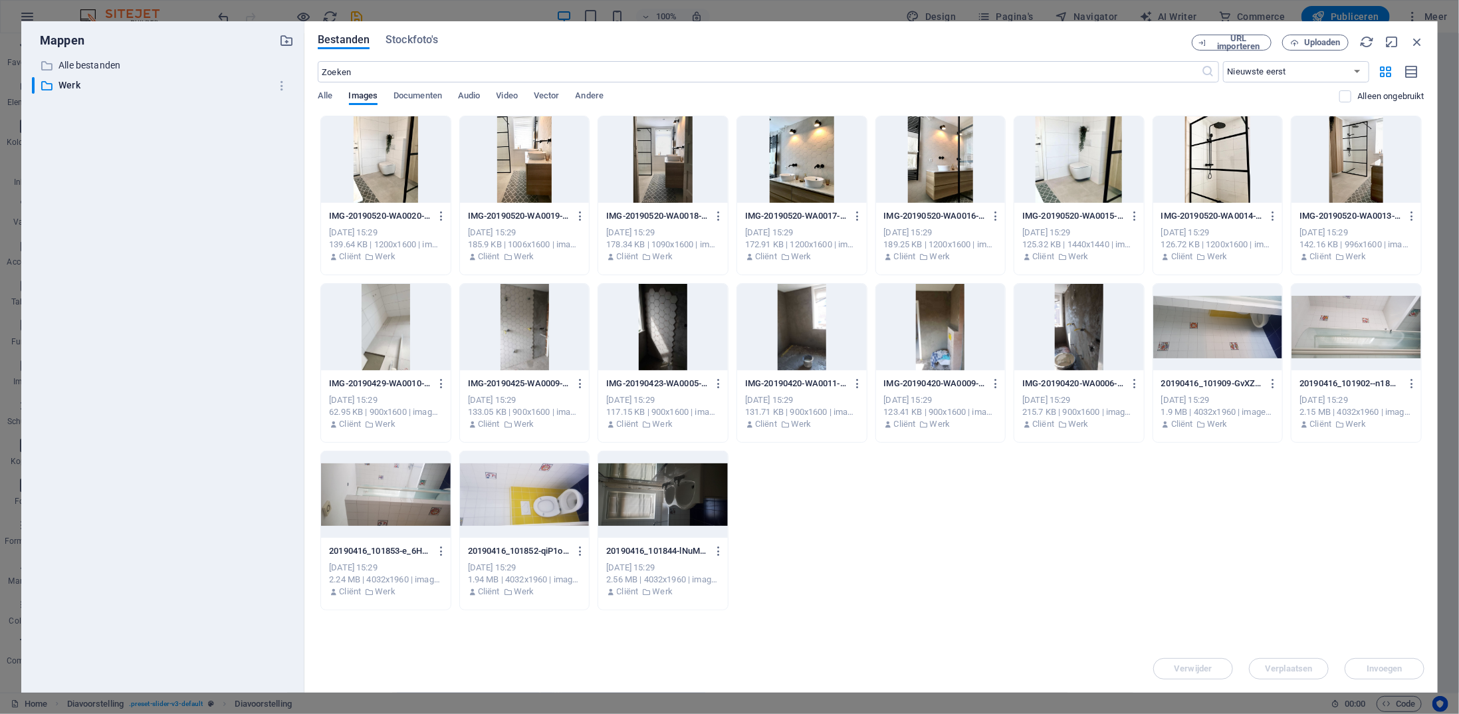
click at [425, 179] on div at bounding box center [386, 159] width 130 height 86
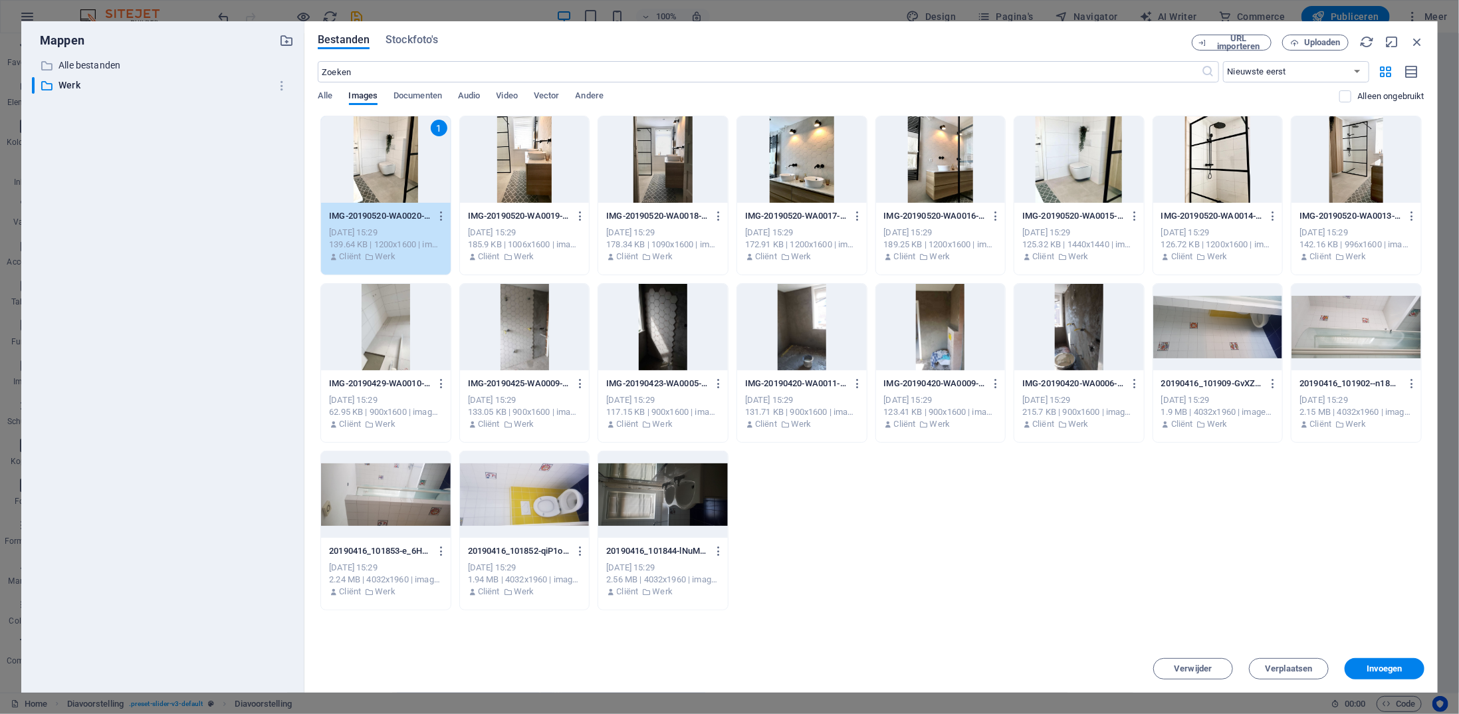
click at [697, 492] on div at bounding box center [663, 494] width 130 height 86
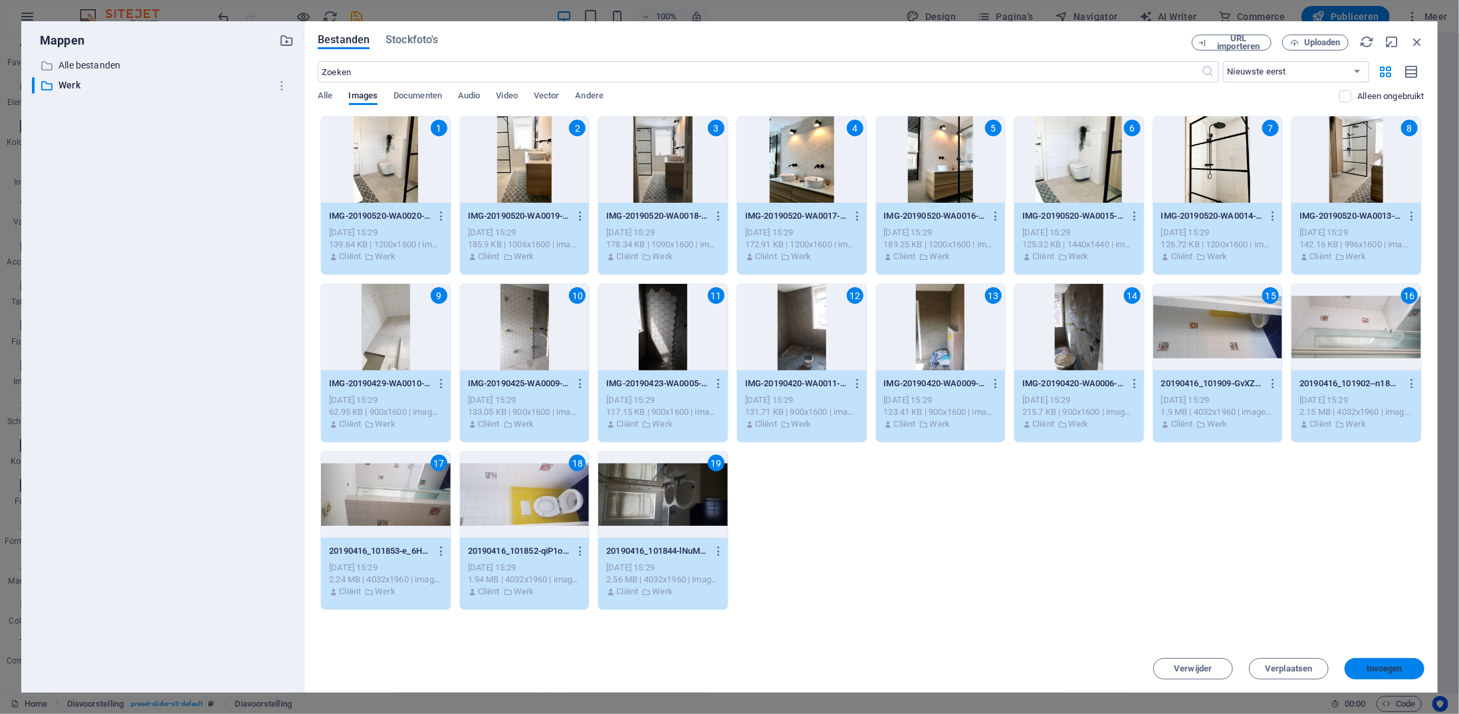
click at [1219, 566] on span "Invoegen" at bounding box center [1384, 669] width 36 height 8
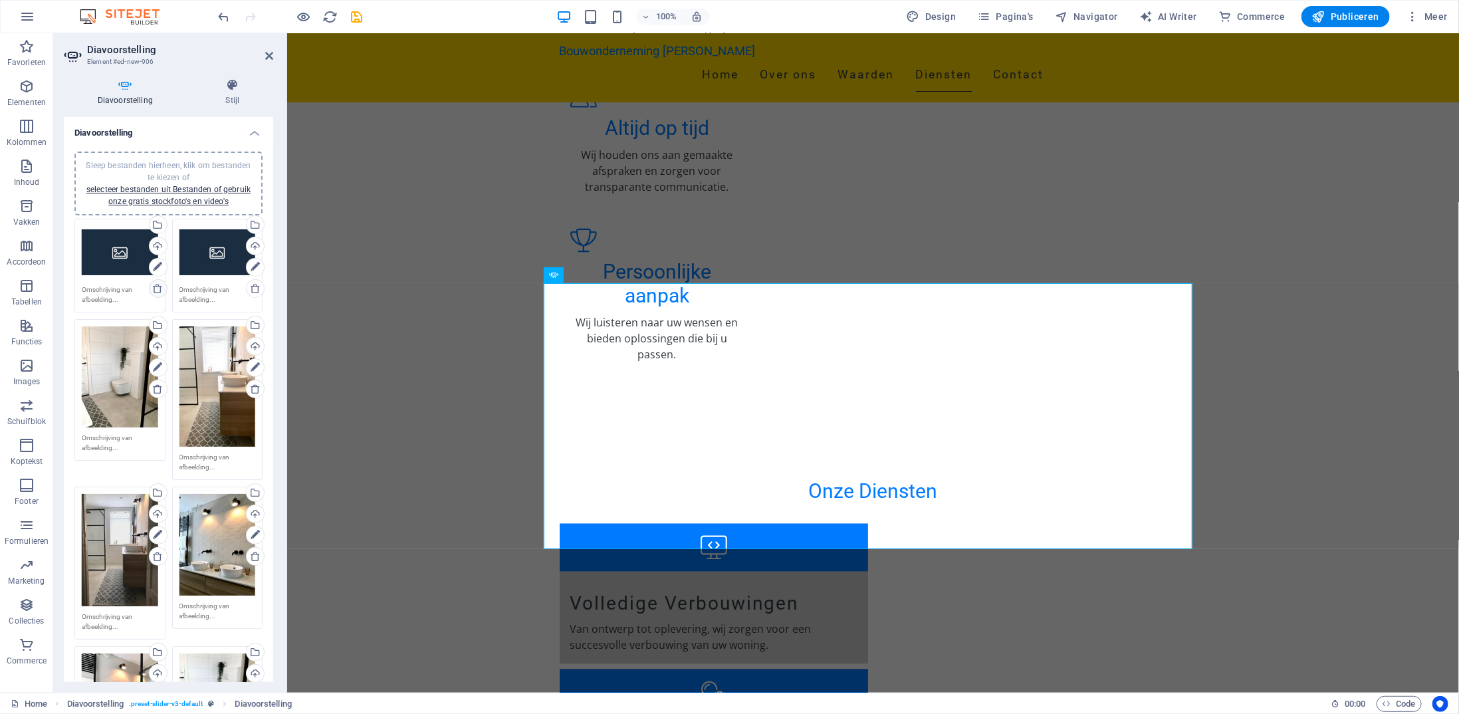
click at [158, 291] on icon at bounding box center [157, 288] width 11 height 11
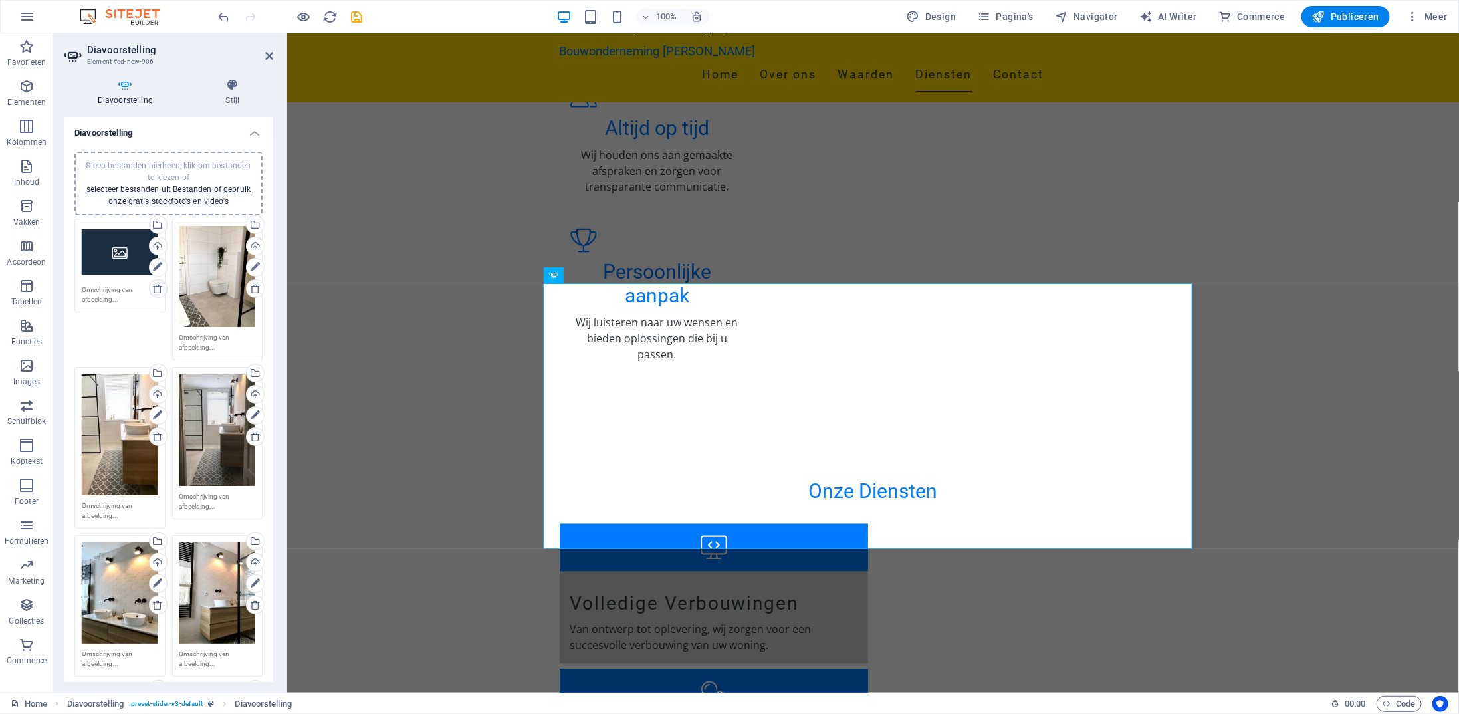
click at [156, 286] on icon at bounding box center [157, 288] width 11 height 11
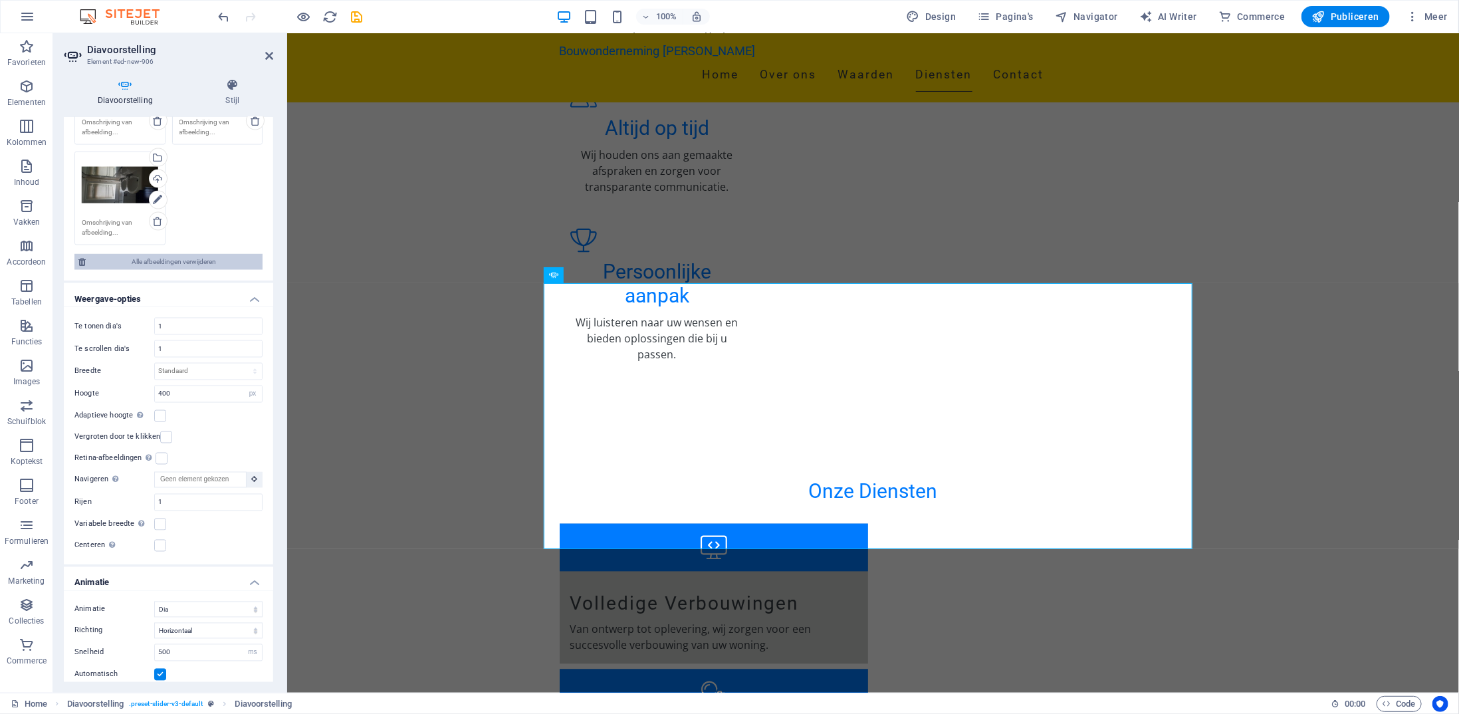
scroll to position [1462, 0]
click at [251, 361] on select "Standaard px % rem em vw vh" at bounding box center [208, 369] width 107 height 16
click at [155, 361] on select "Standaard px % rem em vw vh" at bounding box center [208, 369] width 107 height 16
select select "DISABLED_OPTION_VALUE"
click at [161, 407] on label at bounding box center [160, 413] width 12 height 12
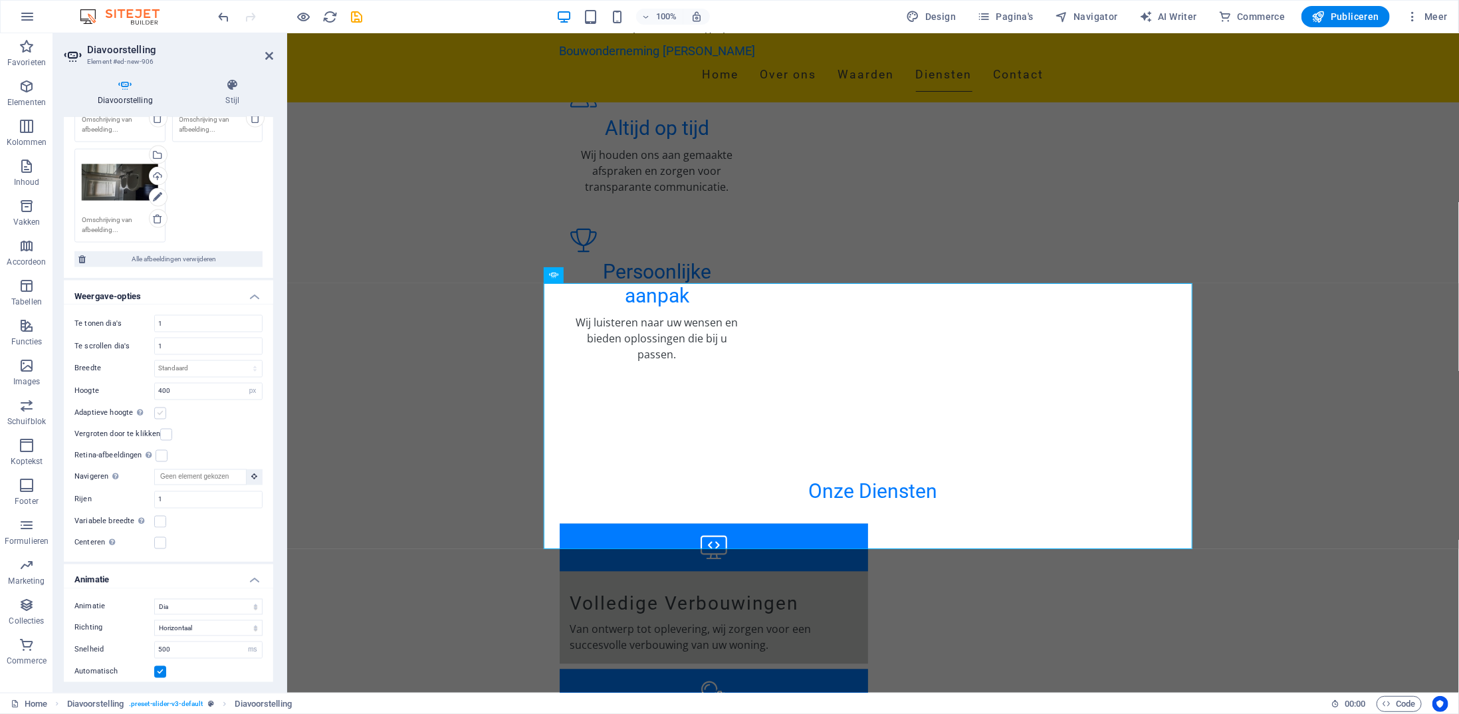
click at [0, 0] on input "Adaptieve hoogte Automatisch de hoogte aanpassen voor horizontale schuifregelaa…" at bounding box center [0, 0] width 0 height 0
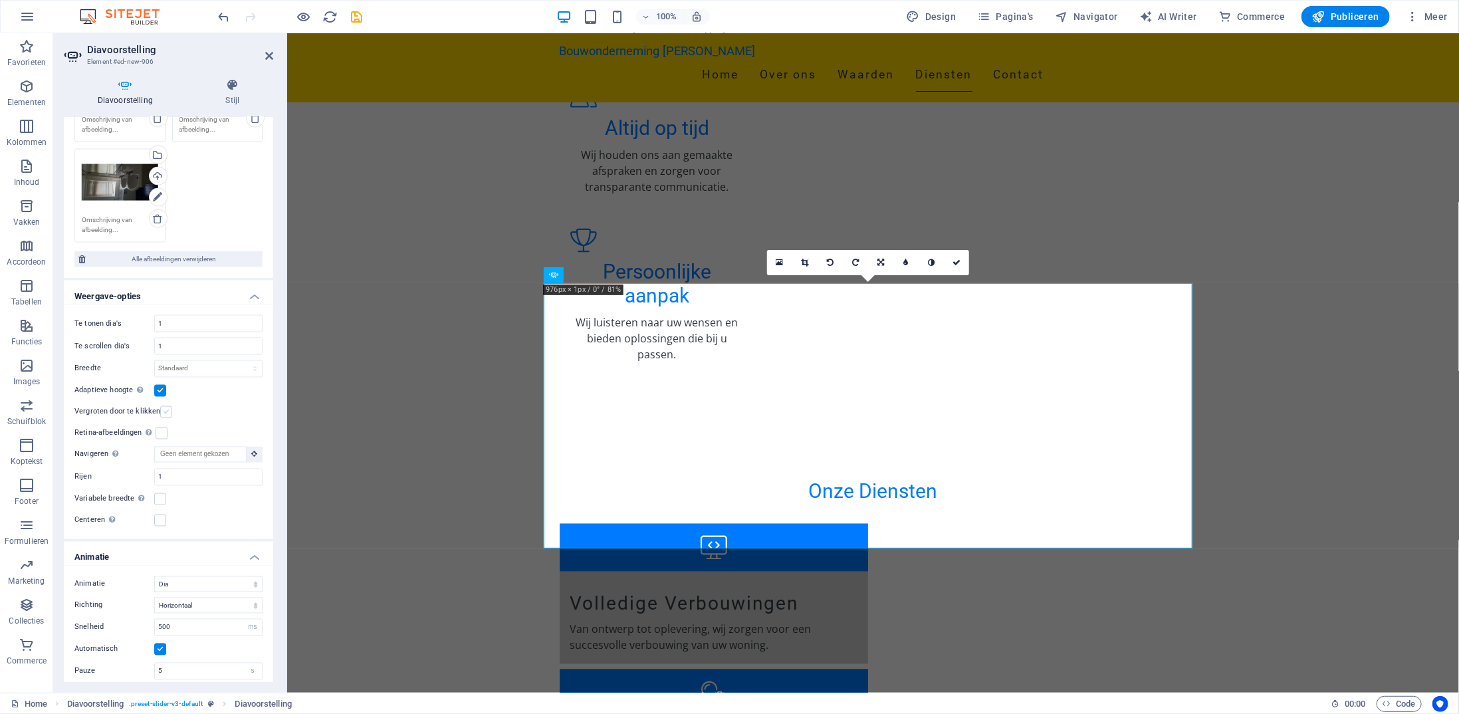
click at [164, 406] on label at bounding box center [166, 412] width 12 height 12
click at [0, 0] on input "Vergroten door te klikken" at bounding box center [0, 0] width 0 height 0
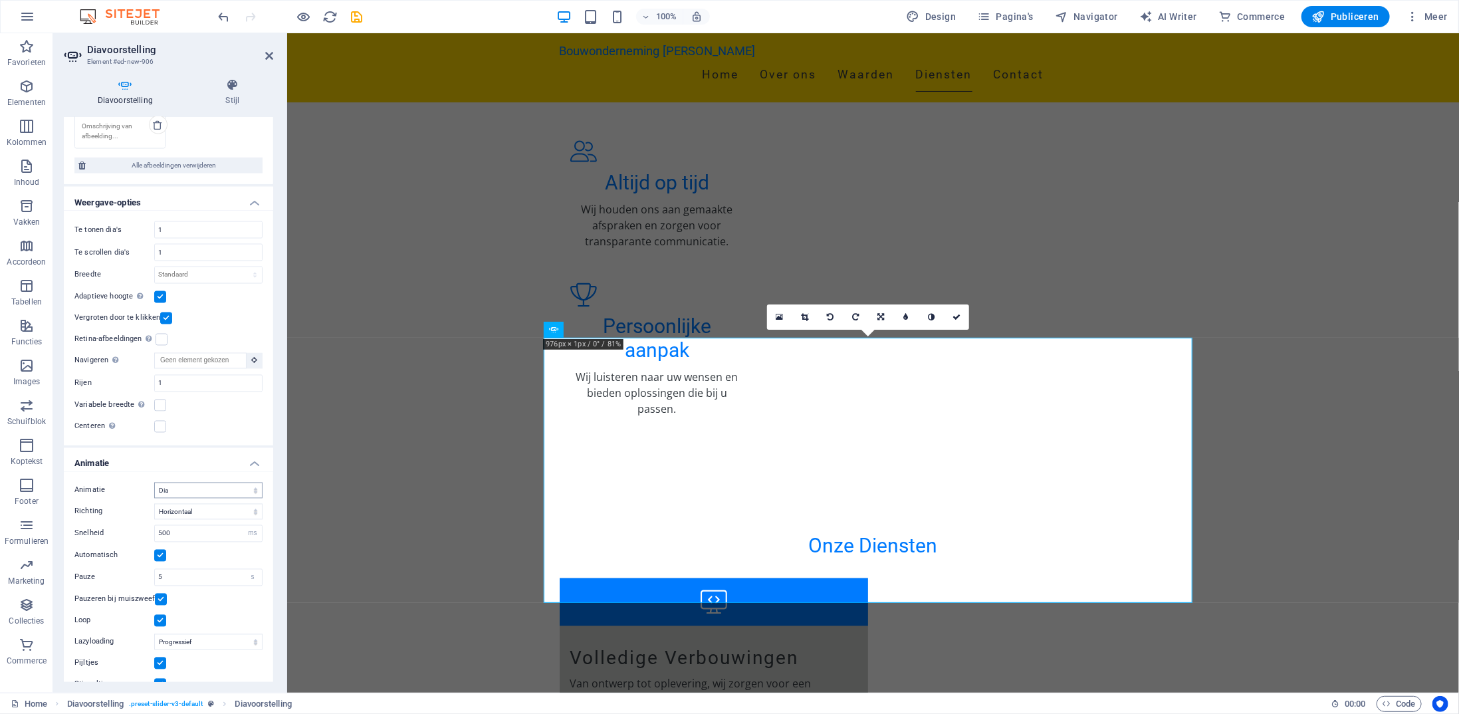
scroll to position [1559, 0]
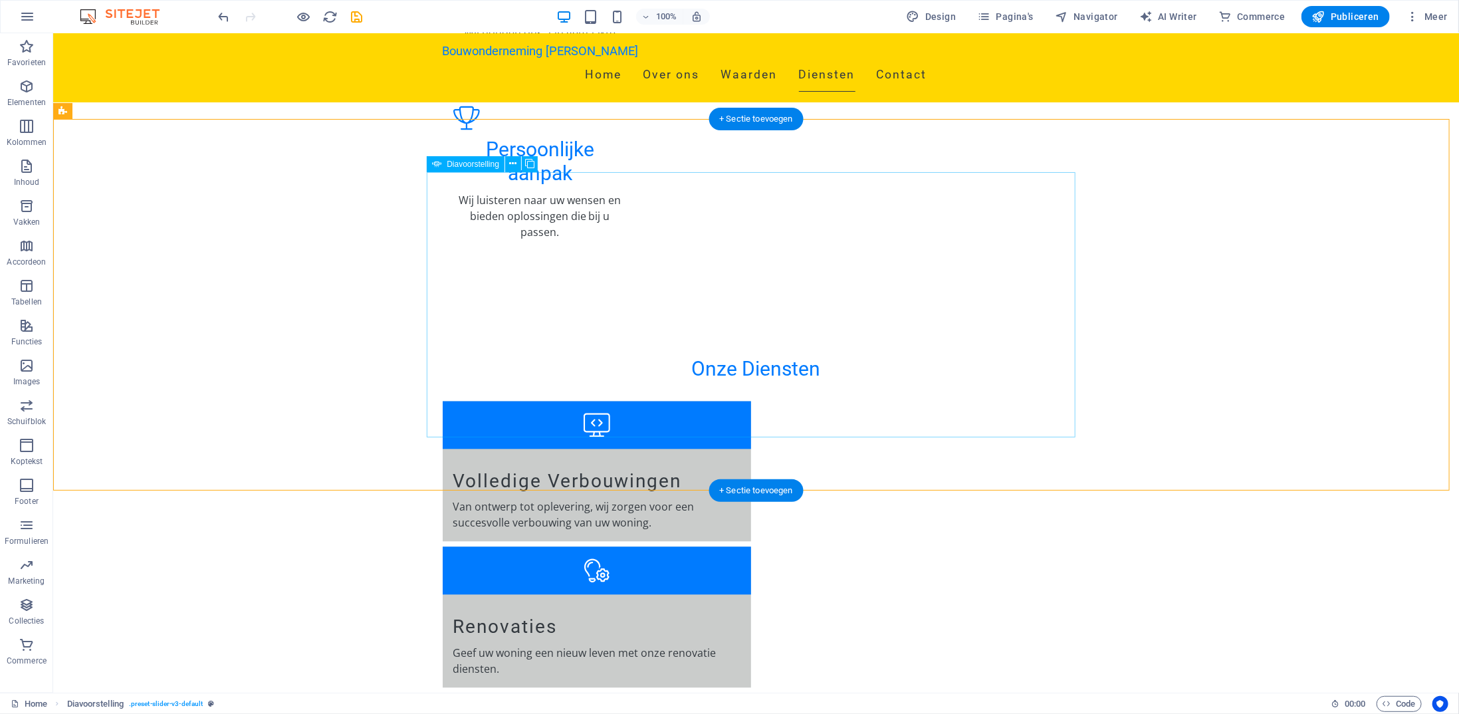
scroll to position [1843, 0]
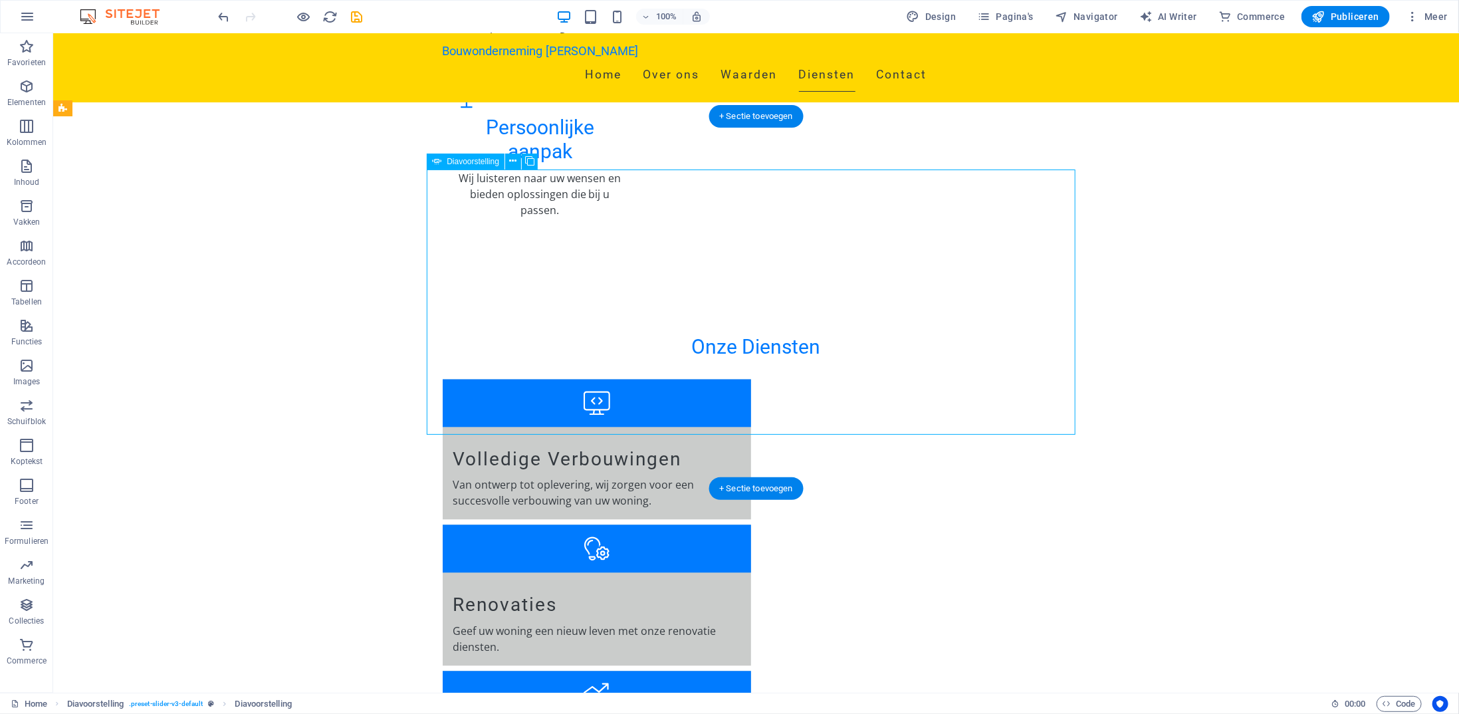
select select "ms"
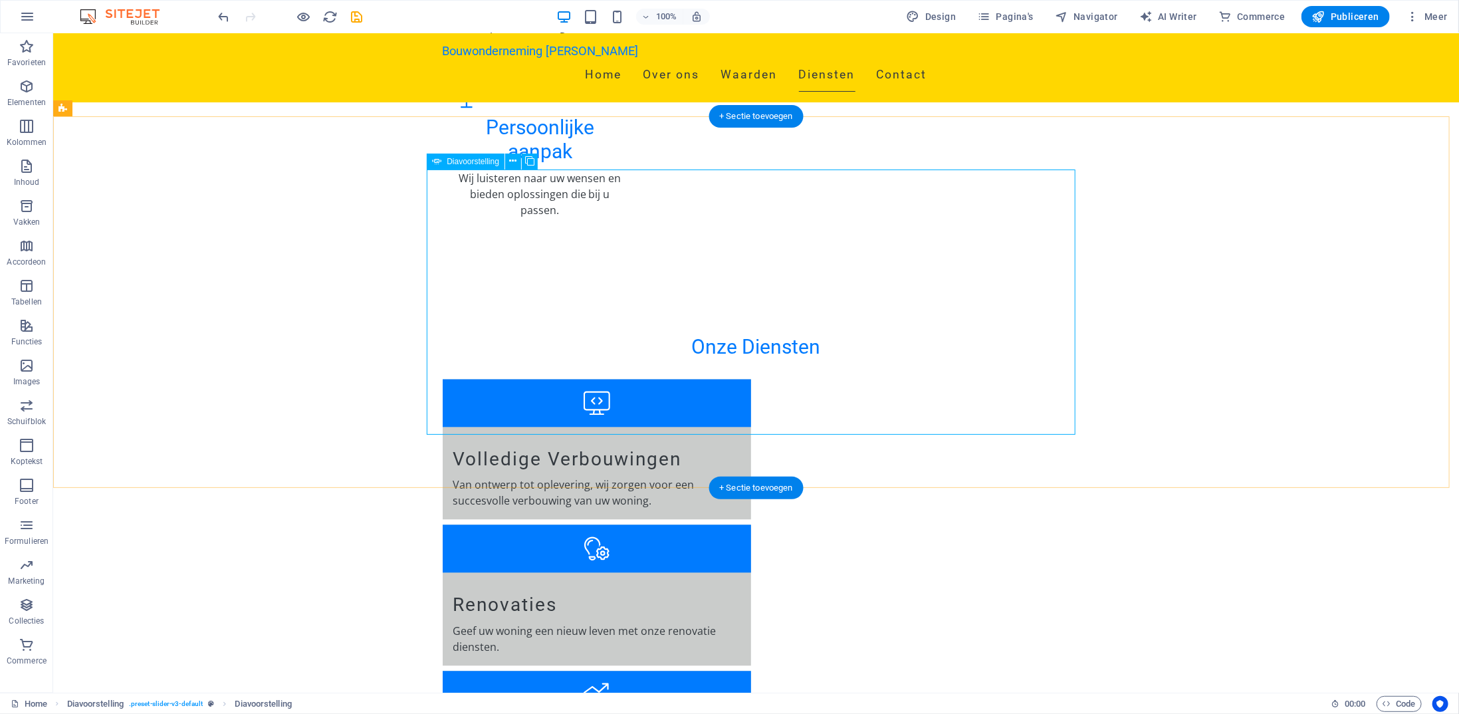
select select "s"
select select "progressive"
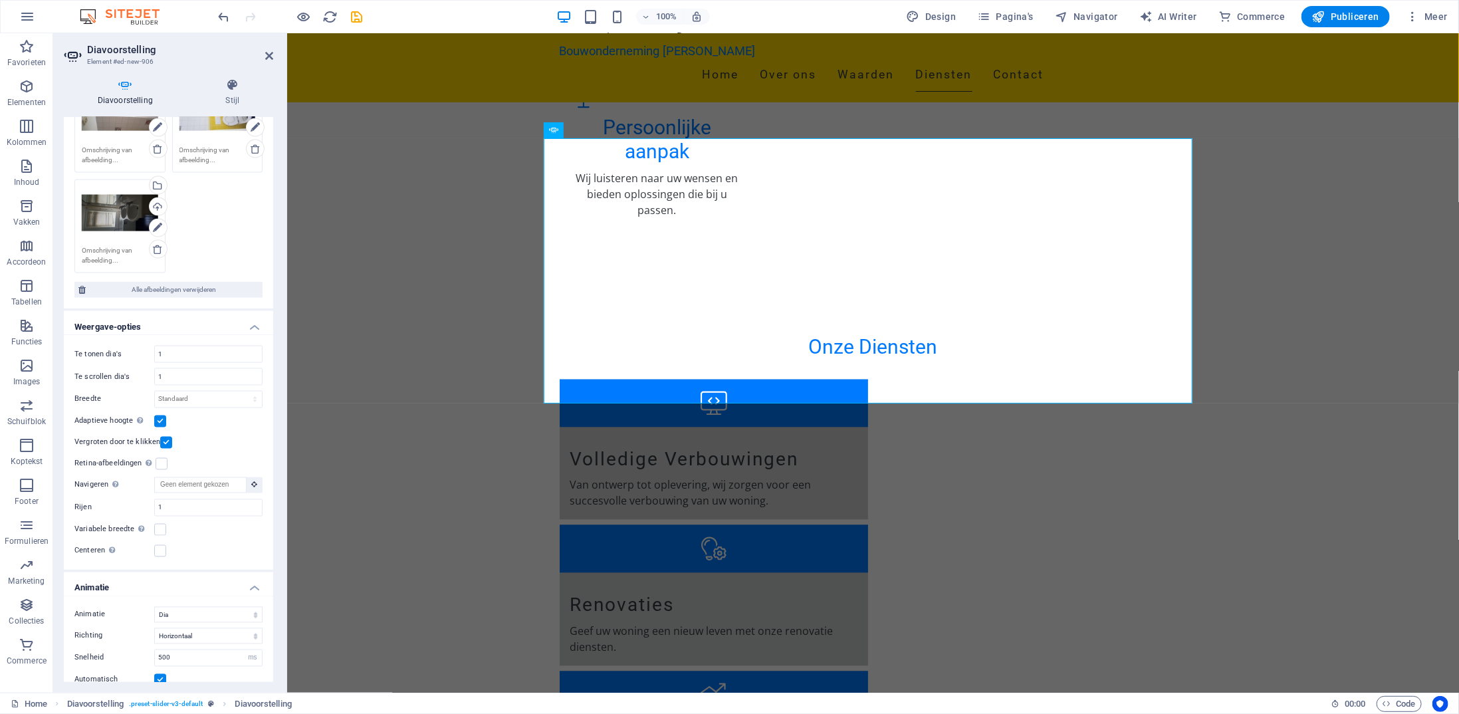
scroll to position [1462, 0]
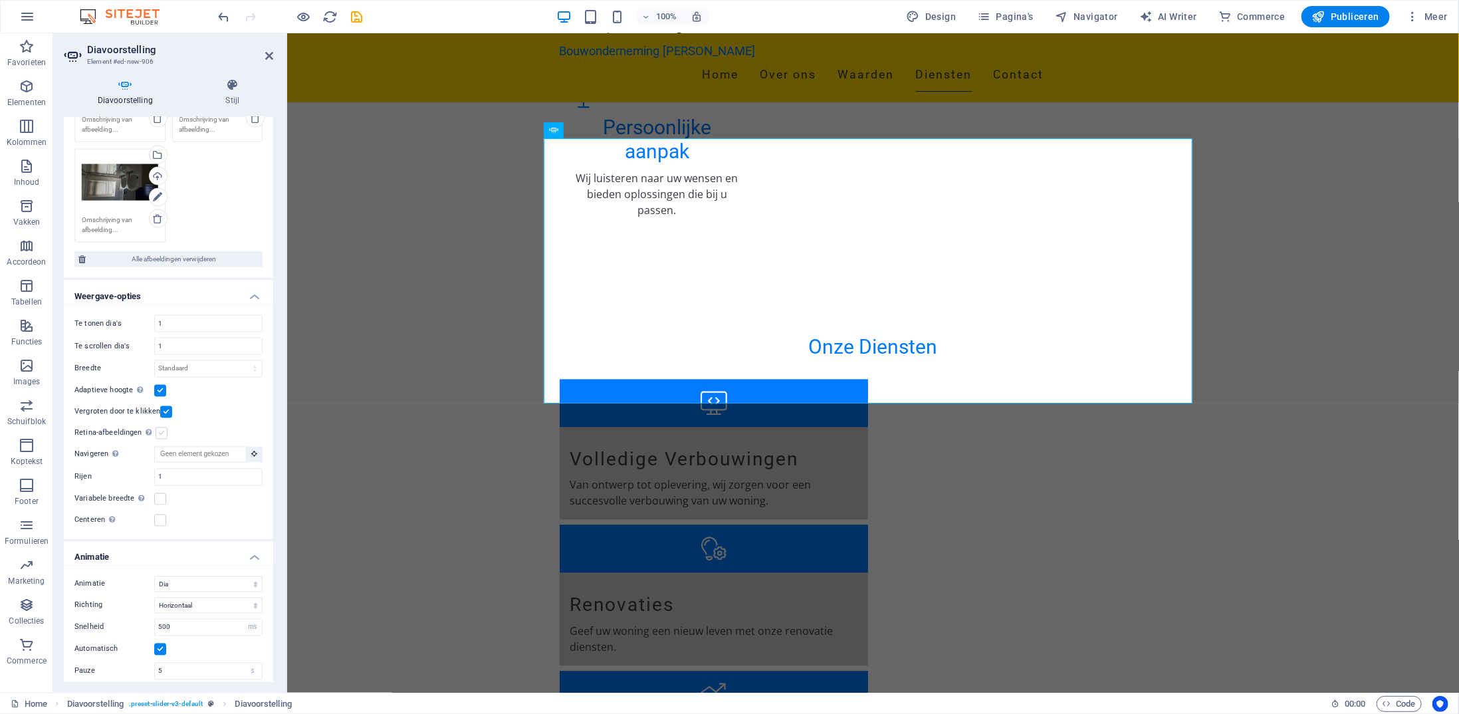
click at [162, 427] on label at bounding box center [162, 433] width 12 height 12
click at [0, 0] on input "Retina-afbeeldingen Retina-afbeeldingen en voor smartphones geoptimaliseerde fo…" at bounding box center [0, 0] width 0 height 0
click at [161, 493] on label at bounding box center [160, 499] width 12 height 12
click at [0, 0] on input "Variabele breedte Automatisch de breedte van de zichtbare dia aanpassen." at bounding box center [0, 0] width 0 height 0
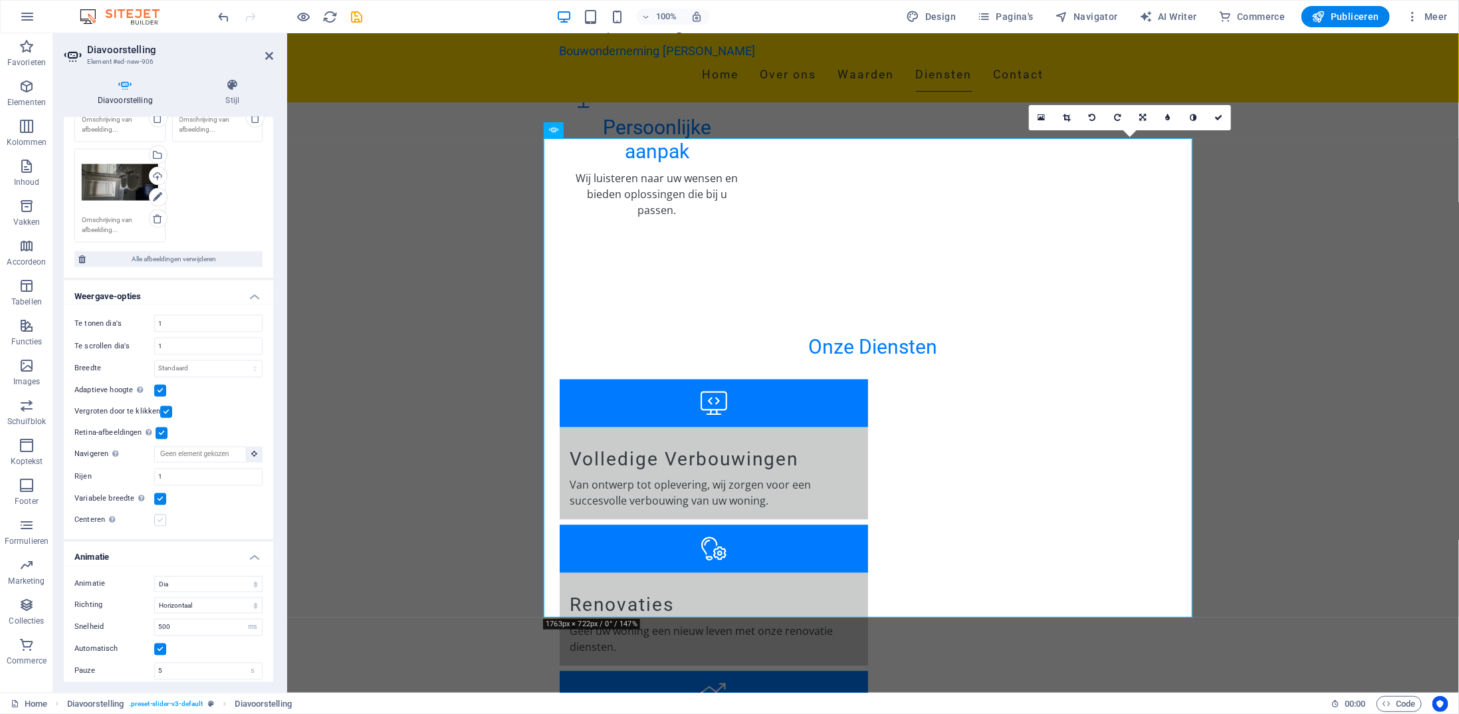
click at [162, 514] on label at bounding box center [160, 520] width 12 height 12
click at [0, 0] on input "Centeren Maakt een gecentreerde weergave mogelijk met een deel van de vorige en…" at bounding box center [0, 0] width 0 height 0
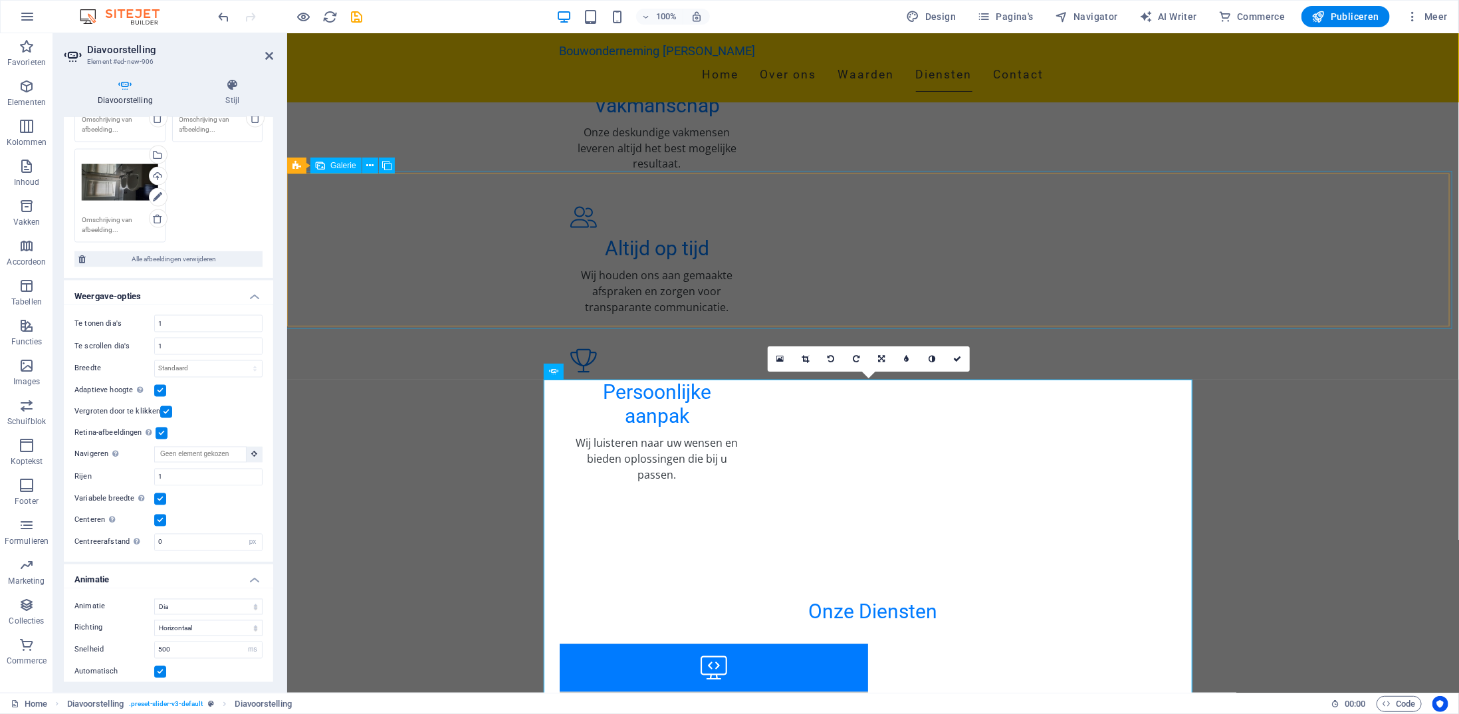
scroll to position [1577, 0]
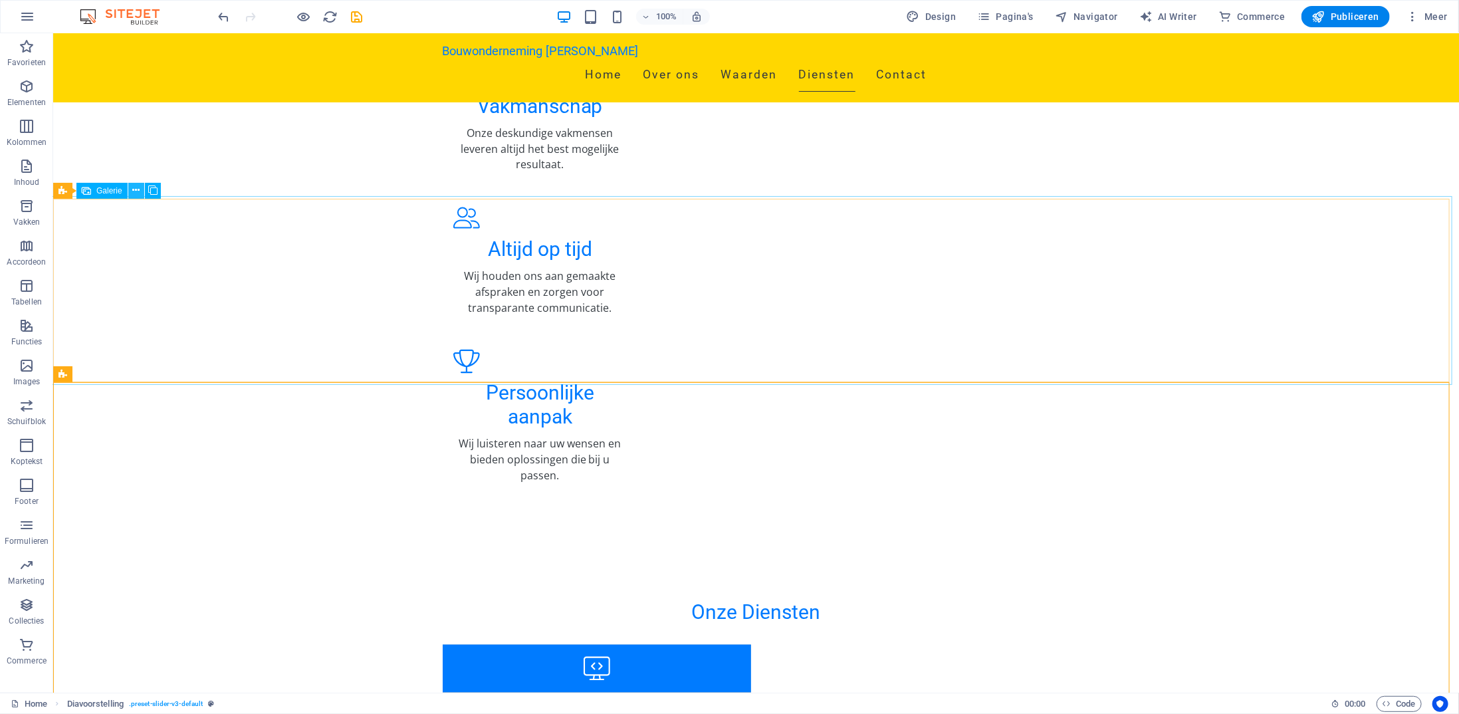
click at [137, 191] on icon at bounding box center [135, 190] width 7 height 14
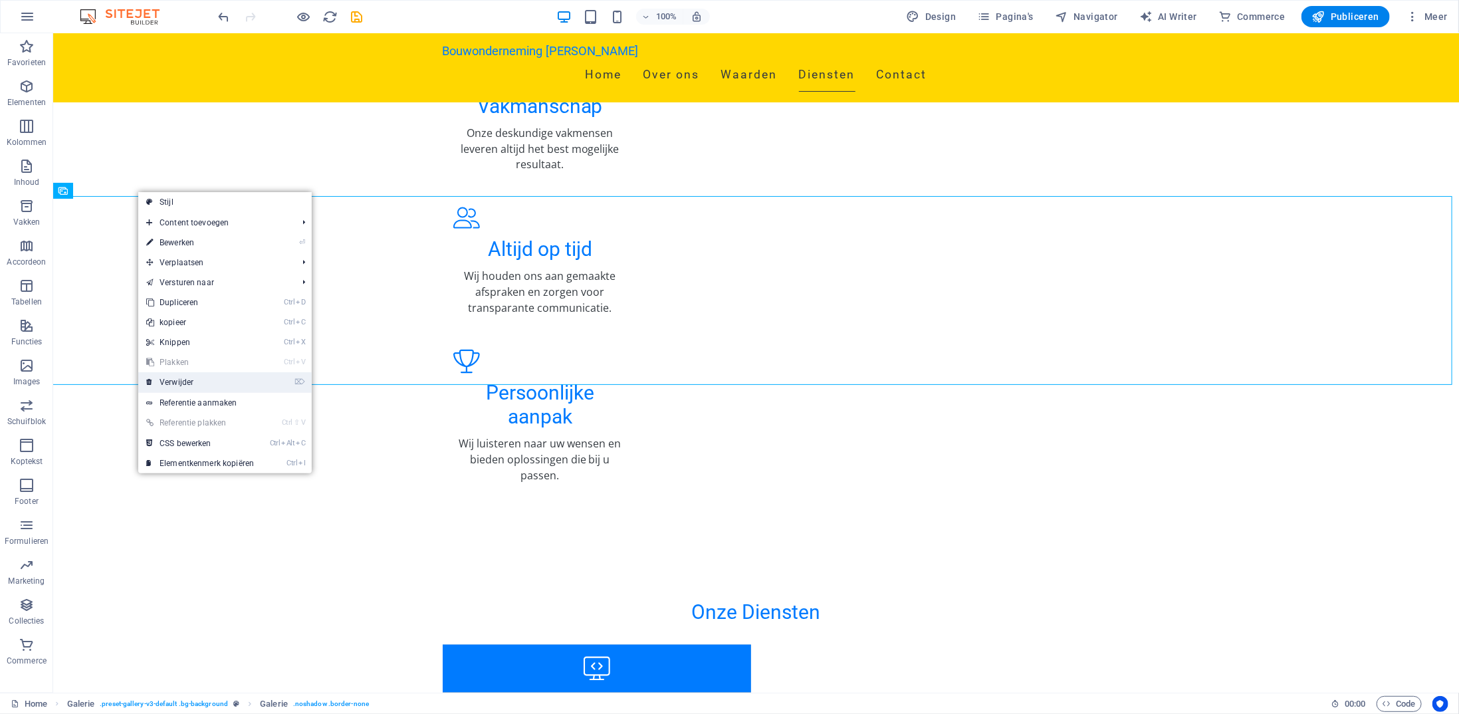
click at [206, 377] on link "⌦ Verwijder" at bounding box center [200, 382] width 124 height 20
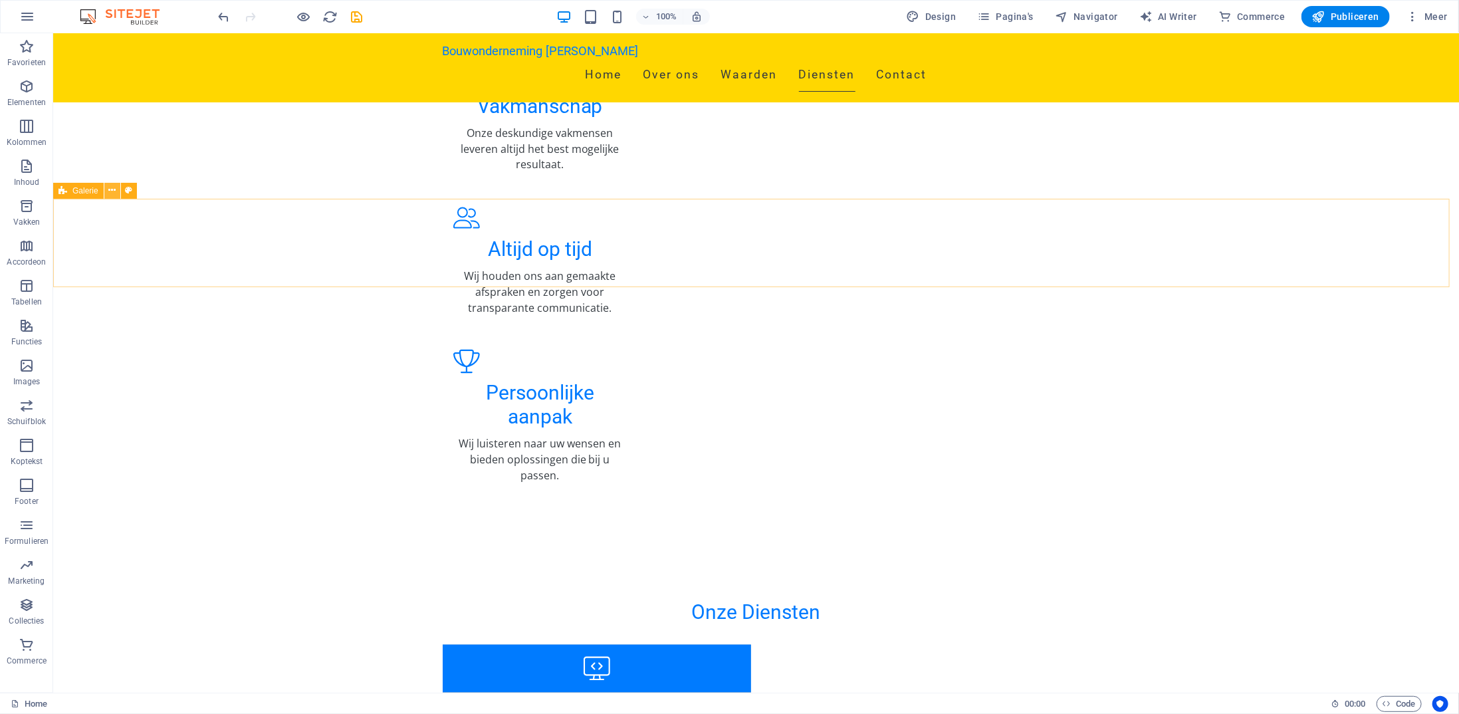
click at [114, 189] on icon at bounding box center [111, 190] width 7 height 14
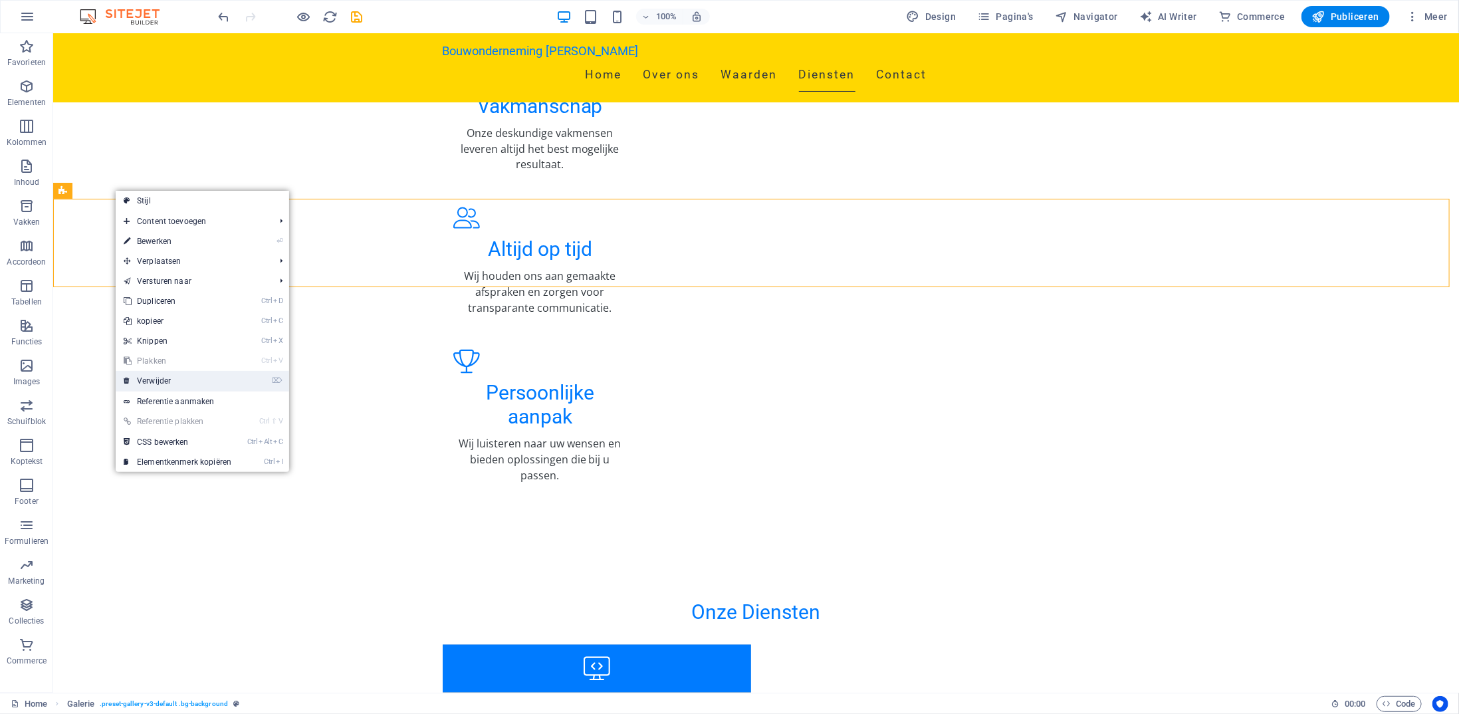
click at [171, 375] on link "⌦ Verwijder" at bounding box center [178, 381] width 124 height 20
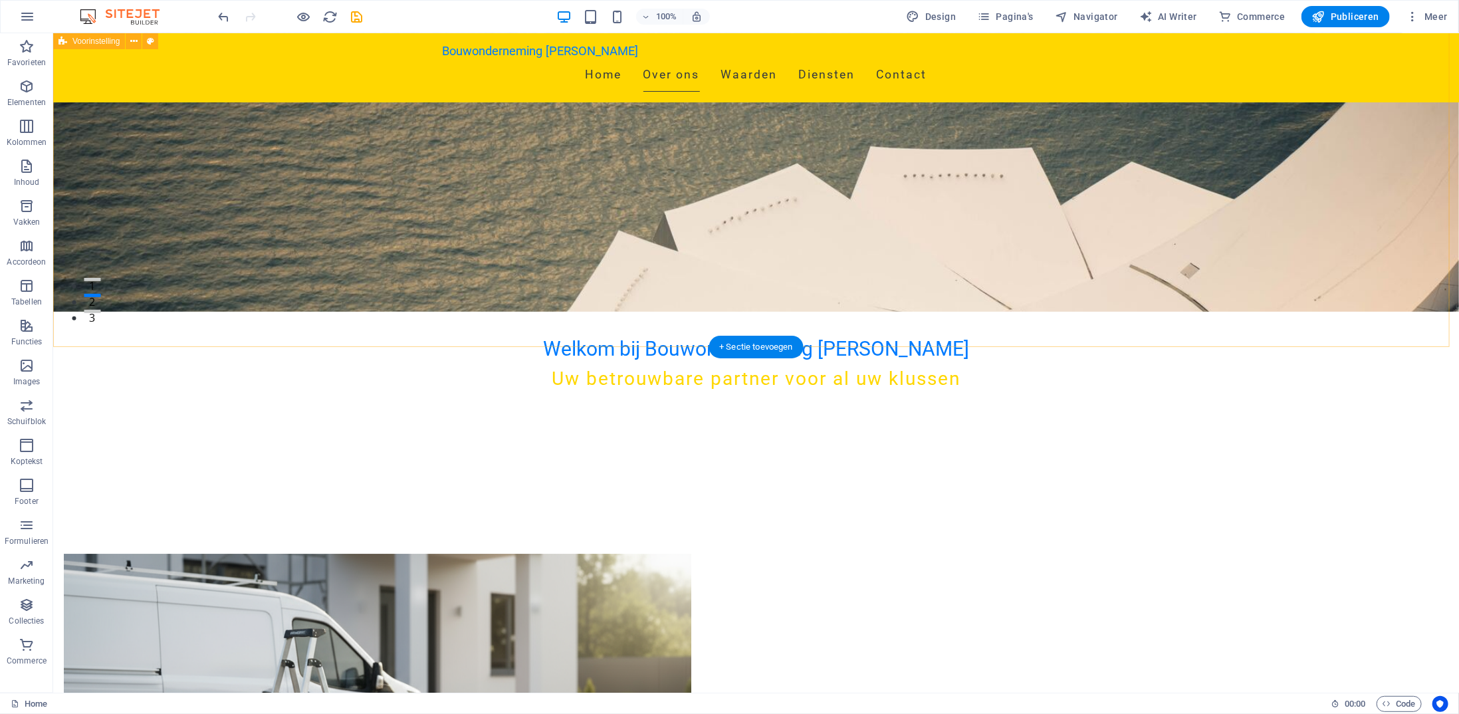
scroll to position [0, 0]
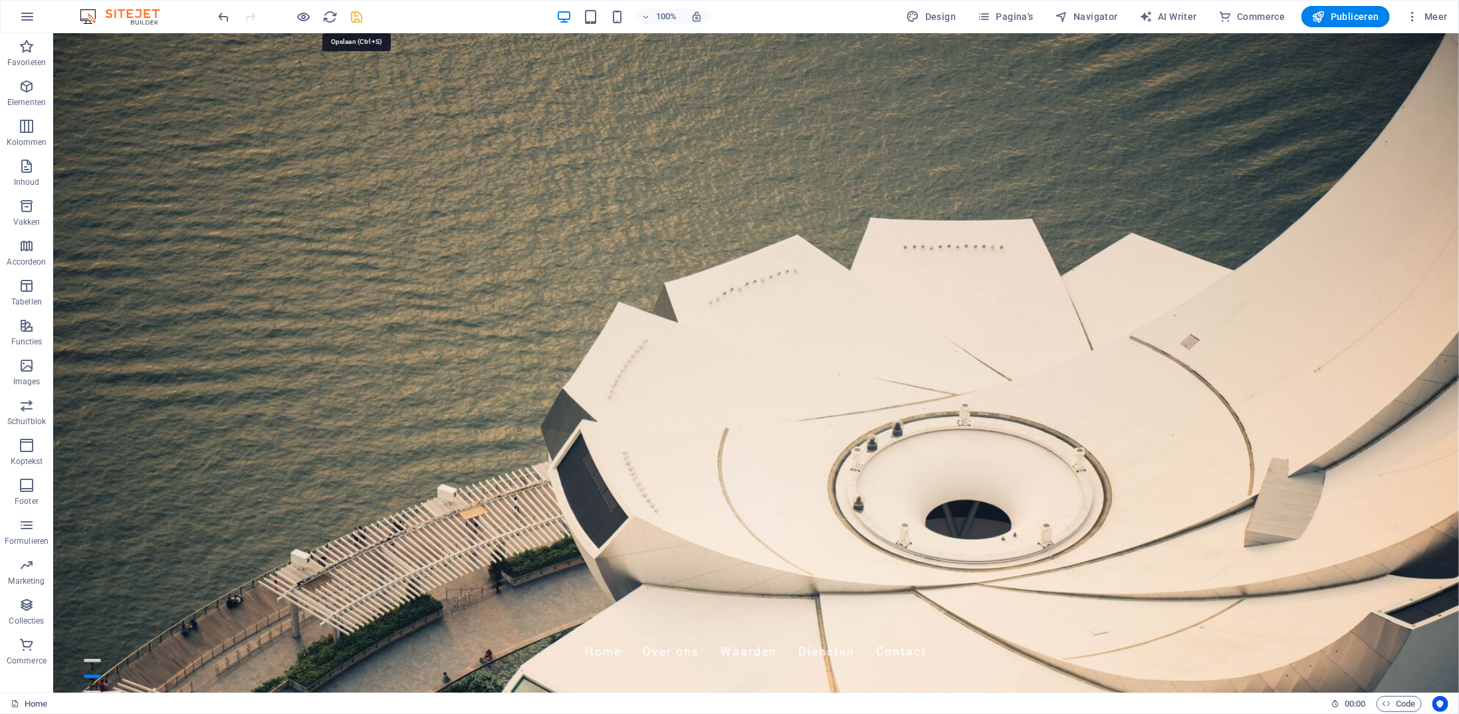
drag, startPoint x: 1365, startPoint y: 13, endPoint x: 1248, endPoint y: 95, distance: 142.7
click at [0, 0] on span "Publiceren" at bounding box center [0, 0] width 0 height 0
